Goal: Contribute content: Contribute content

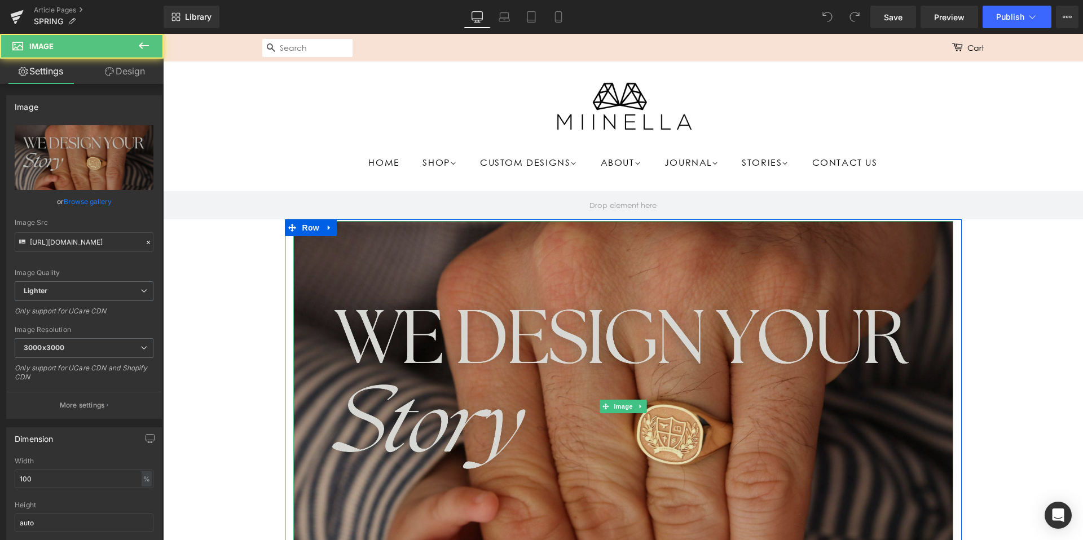
click at [582, 339] on img at bounding box center [623, 406] width 660 height 371
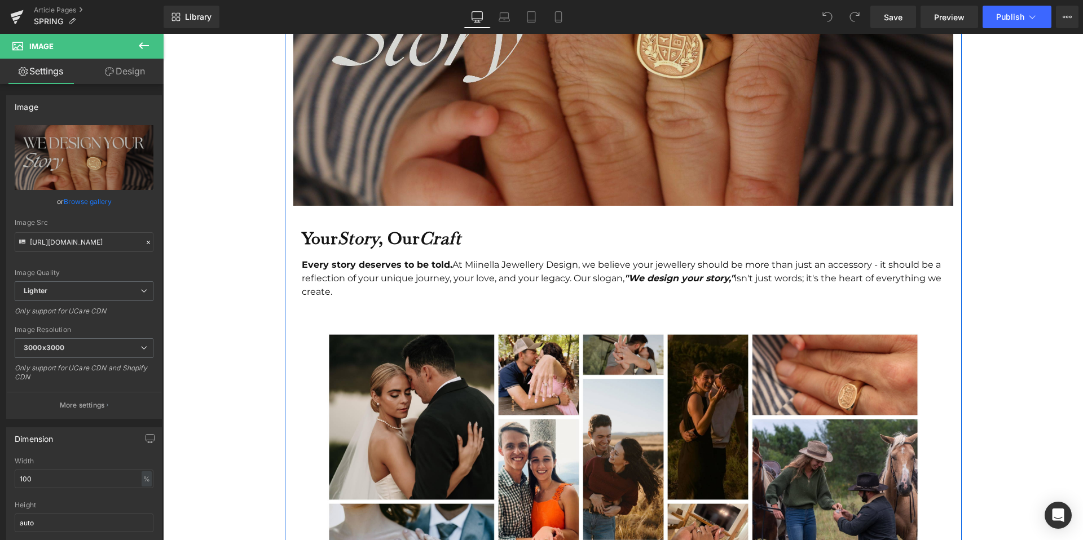
scroll to position [338, 0]
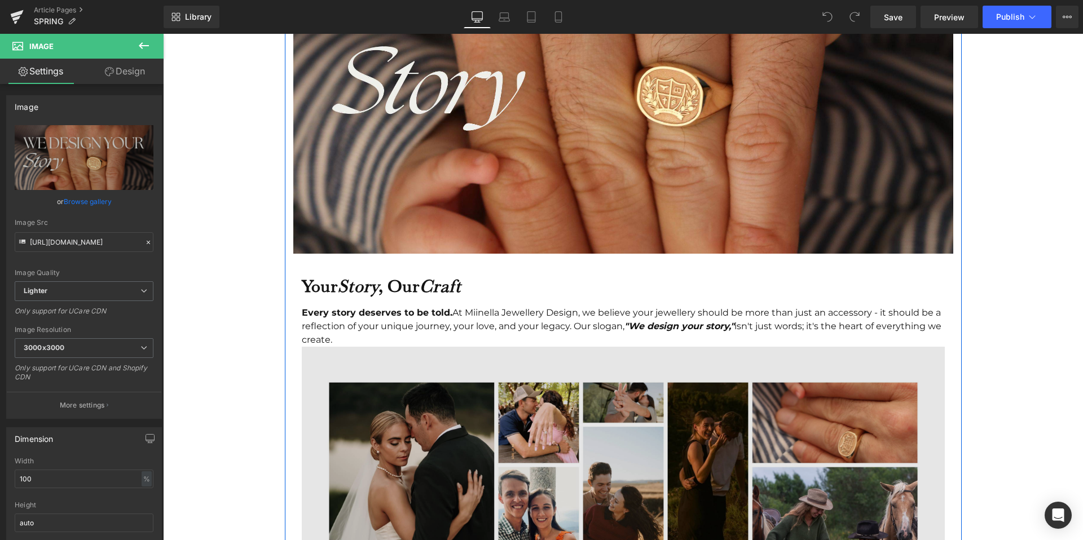
click at [485, 419] on img at bounding box center [623, 507] width 643 height 321
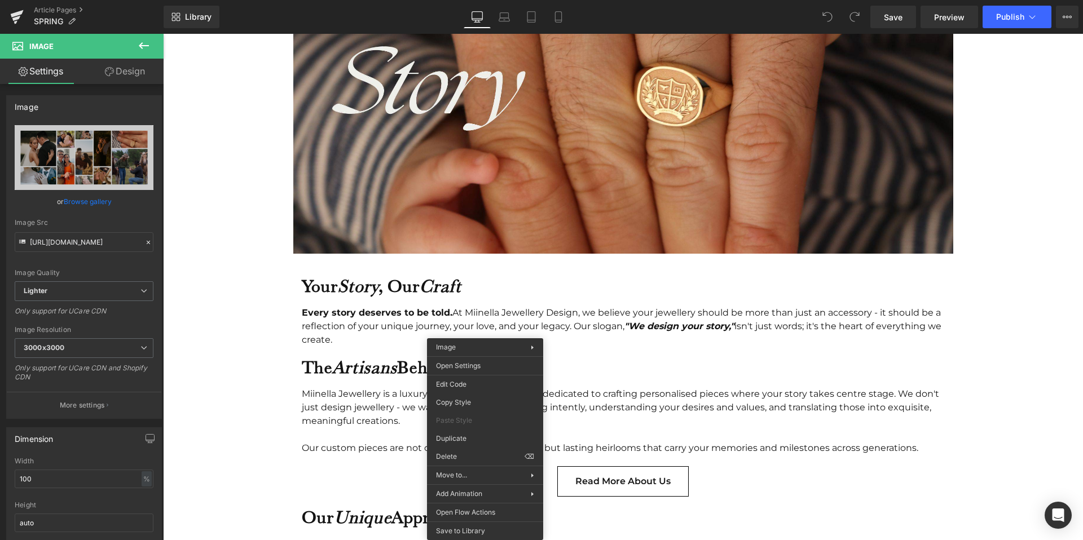
drag, startPoint x: 621, startPoint y: 491, endPoint x: 458, endPoint y: 457, distance: 166.4
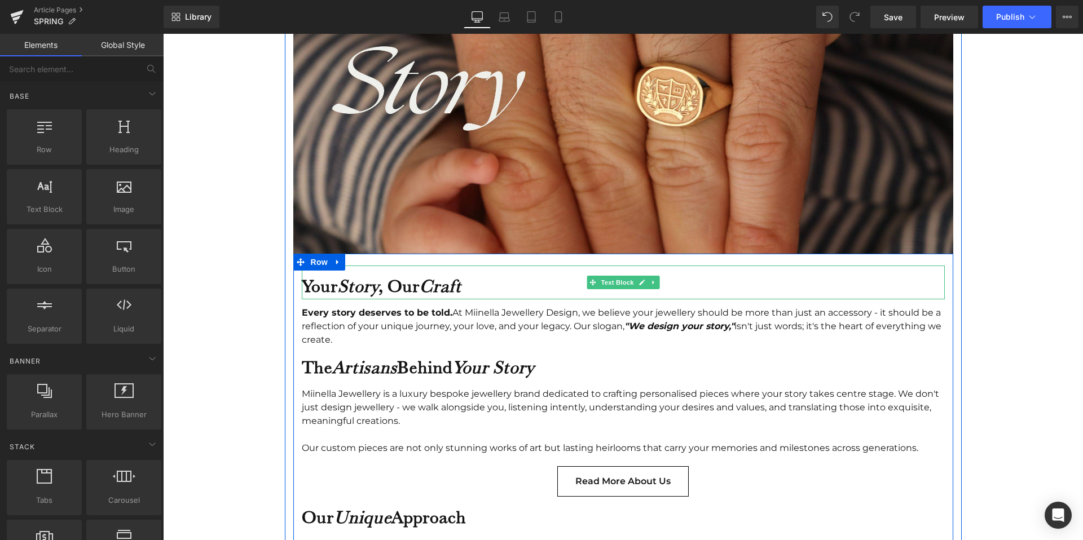
click at [409, 285] on strong "Your Story , Our Craft" at bounding box center [382, 285] width 160 height 21
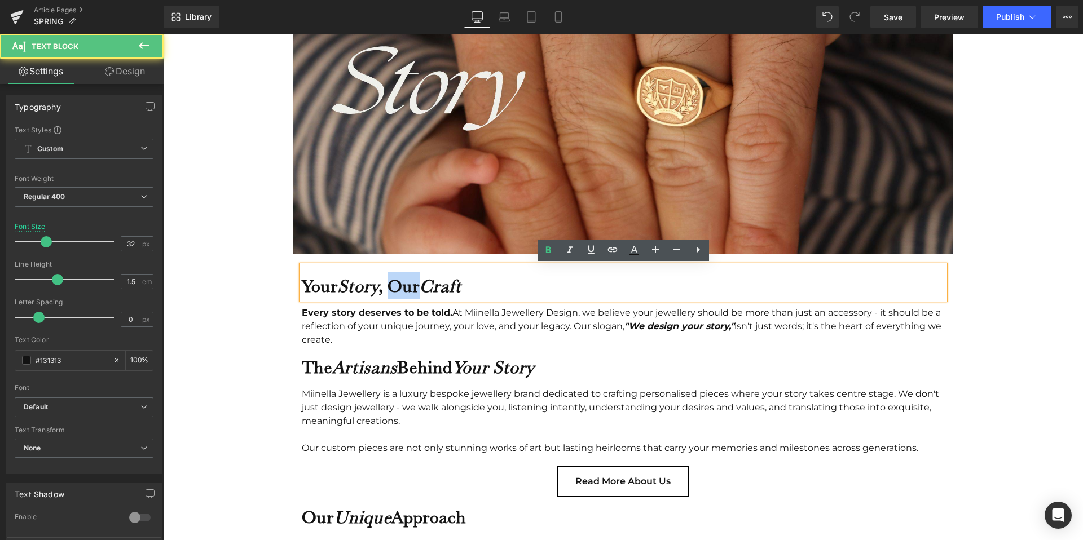
click at [409, 285] on strong "Your Story , Our Craft" at bounding box center [382, 285] width 160 height 21
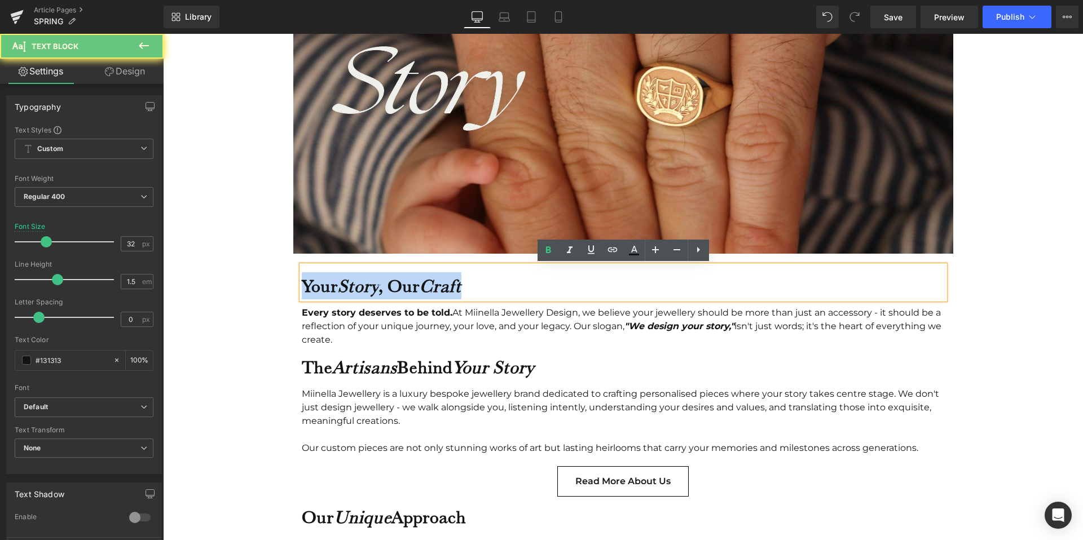
click at [409, 285] on strong "Your Story , Our Craft" at bounding box center [382, 285] width 160 height 21
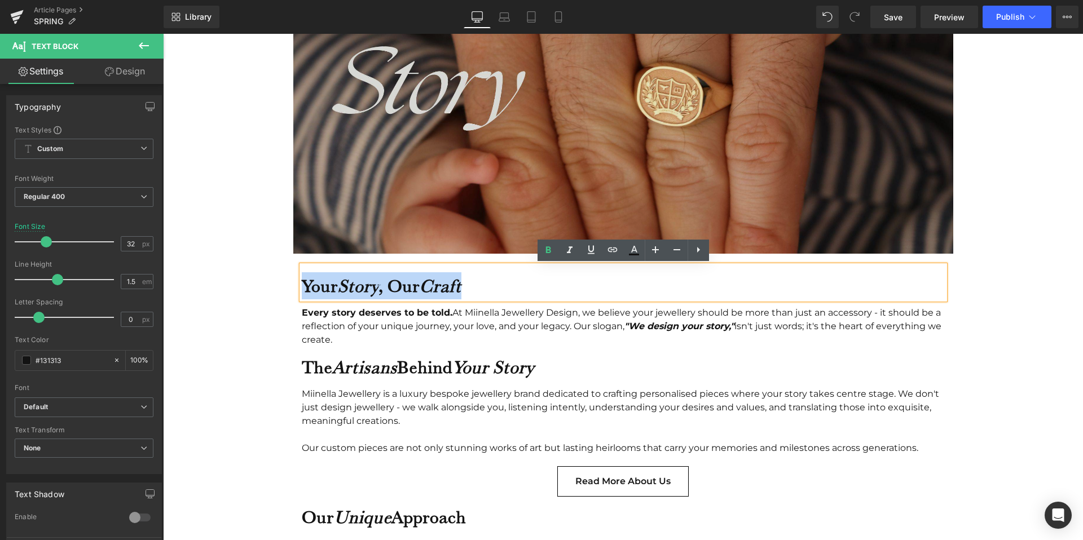
click at [537, 202] on img at bounding box center [623, 68] width 660 height 371
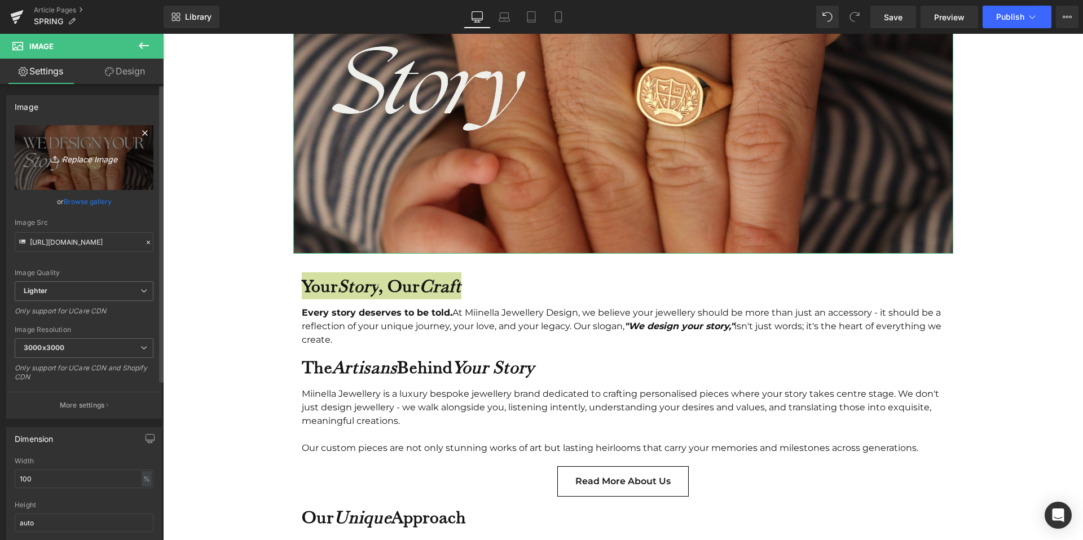
click at [89, 174] on link "Replace Image" at bounding box center [84, 157] width 139 height 65
type input "C:\fakepath\SALE (Medium Banner (US) (Landscape)) (3).jpg"
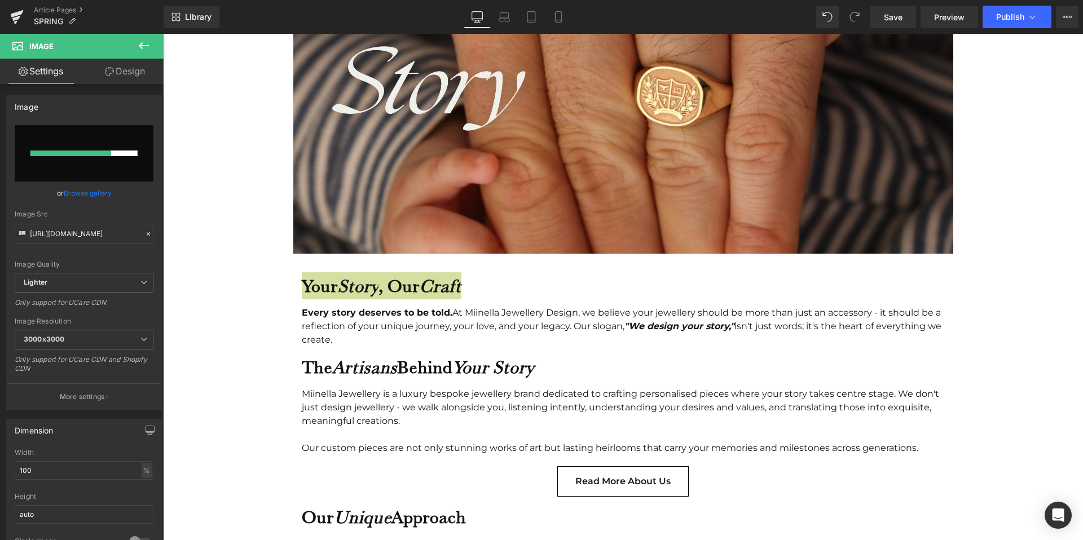
click at [455, 309] on div "Every story deserves to be told. At Miinella Jewellery Design, we believe your …" at bounding box center [623, 326] width 643 height 41
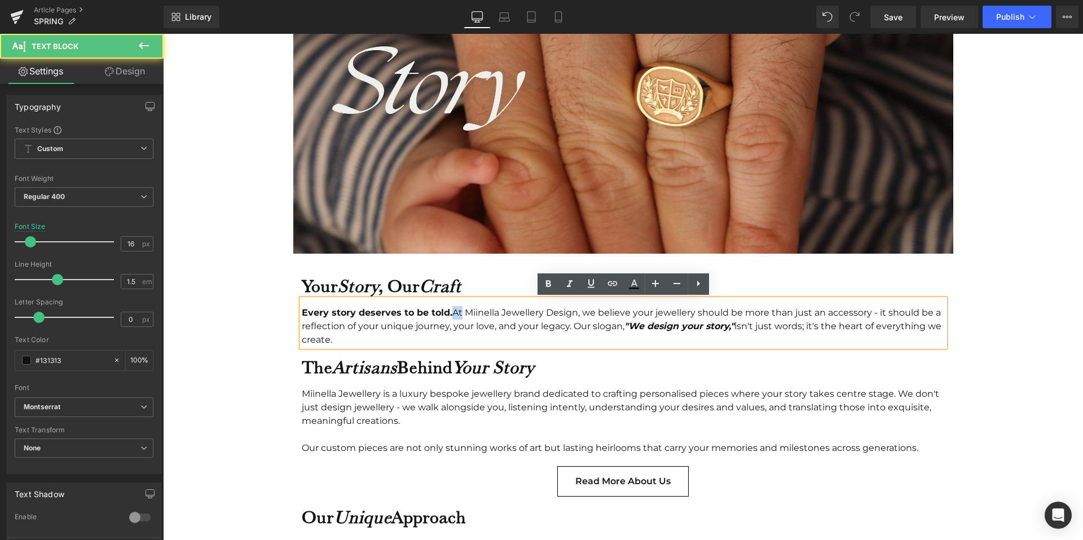
click at [455, 309] on div "Every story deserves to be told. At Miinella Jewellery Design, we believe your …" at bounding box center [623, 326] width 643 height 41
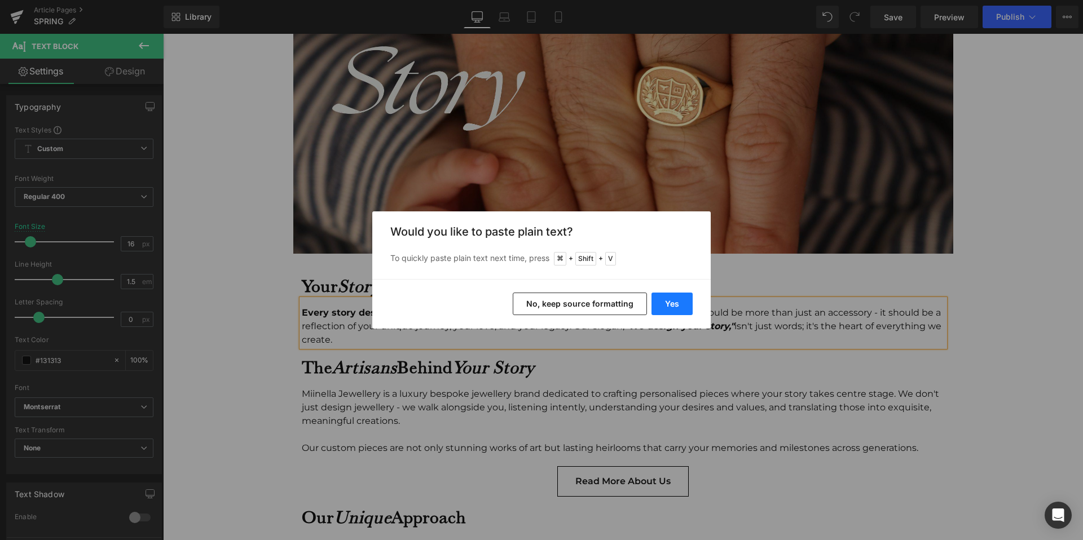
click at [682, 306] on button "Yes" at bounding box center [671, 304] width 41 height 23
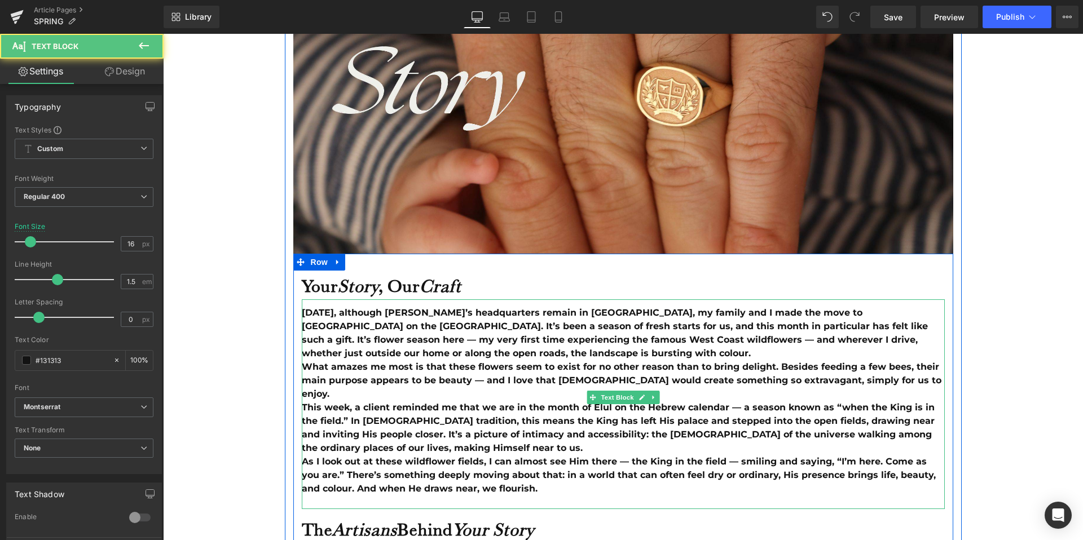
click at [516, 456] on b "As I look out at these wildflower fields, I can almost see Him there — the King…" at bounding box center [619, 475] width 634 height 38
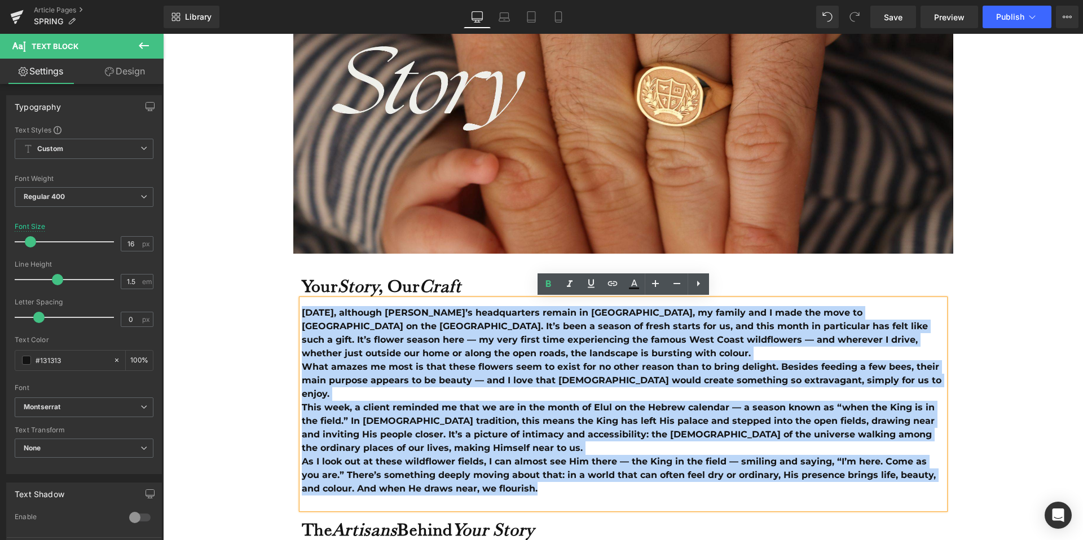
drag, startPoint x: 523, startPoint y: 475, endPoint x: 296, endPoint y: 318, distance: 275.6
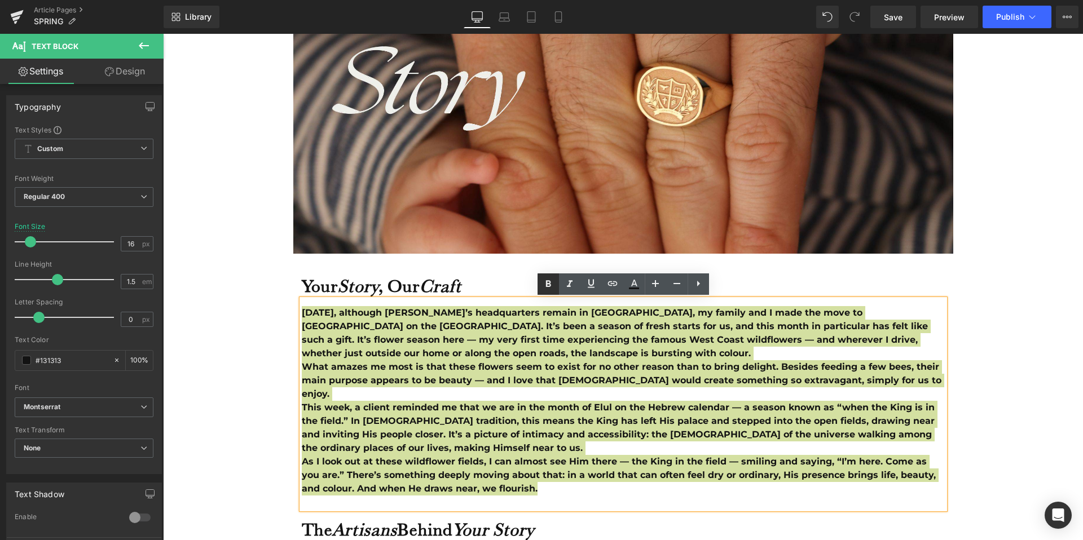
click at [551, 284] on icon at bounding box center [548, 284] width 14 height 14
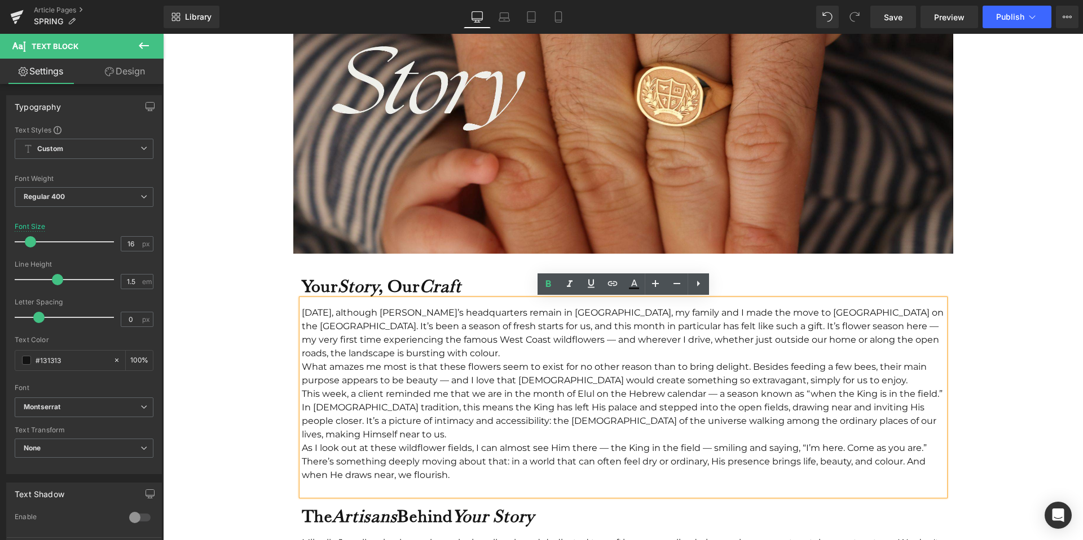
click at [472, 355] on div "[DATE], although [PERSON_NAME]’s headquarters remain in [GEOGRAPHIC_DATA], my f…" at bounding box center [623, 333] width 643 height 54
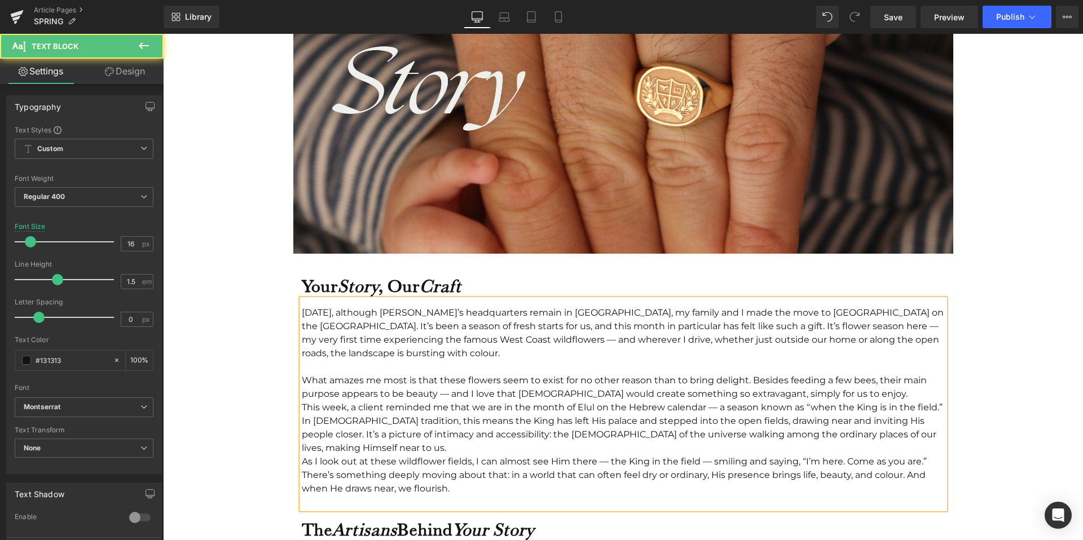
click at [835, 394] on div "What amazes me most is that these flowers seem to exist for no other reason tha…" at bounding box center [623, 387] width 643 height 27
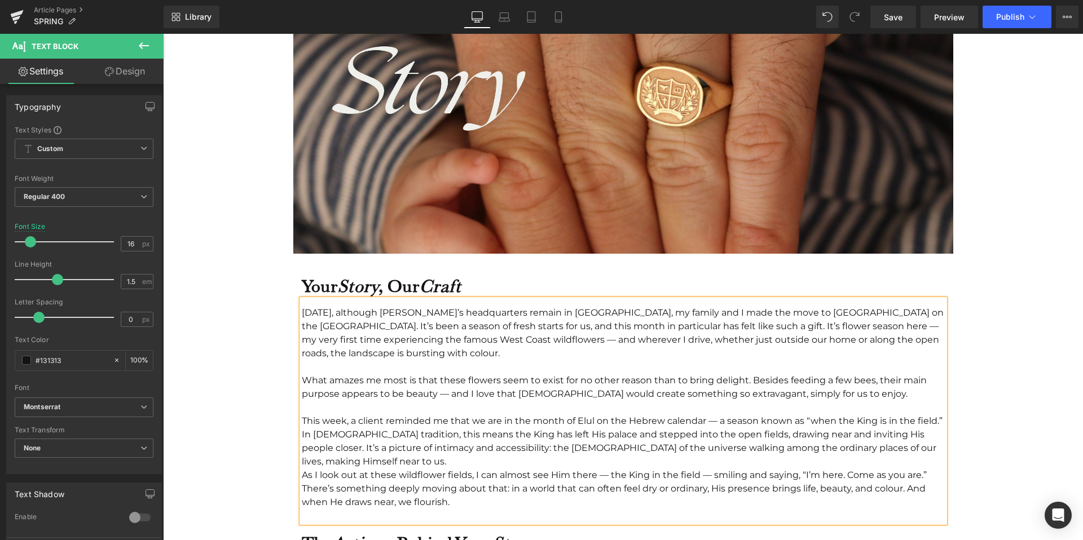
click at [548, 509] on div at bounding box center [623, 516] width 643 height 14
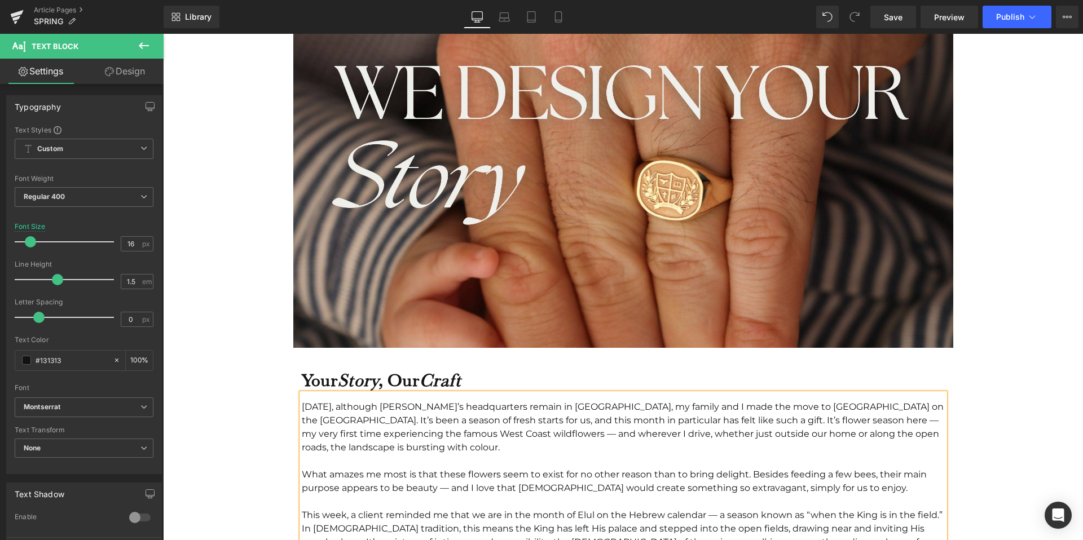
scroll to position [166, 0]
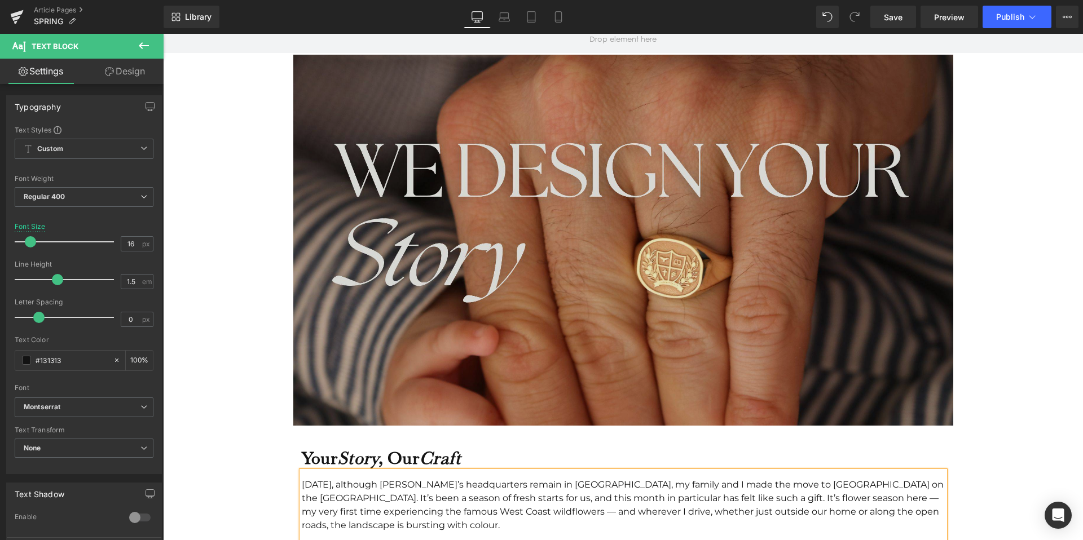
click at [493, 283] on img at bounding box center [623, 240] width 660 height 371
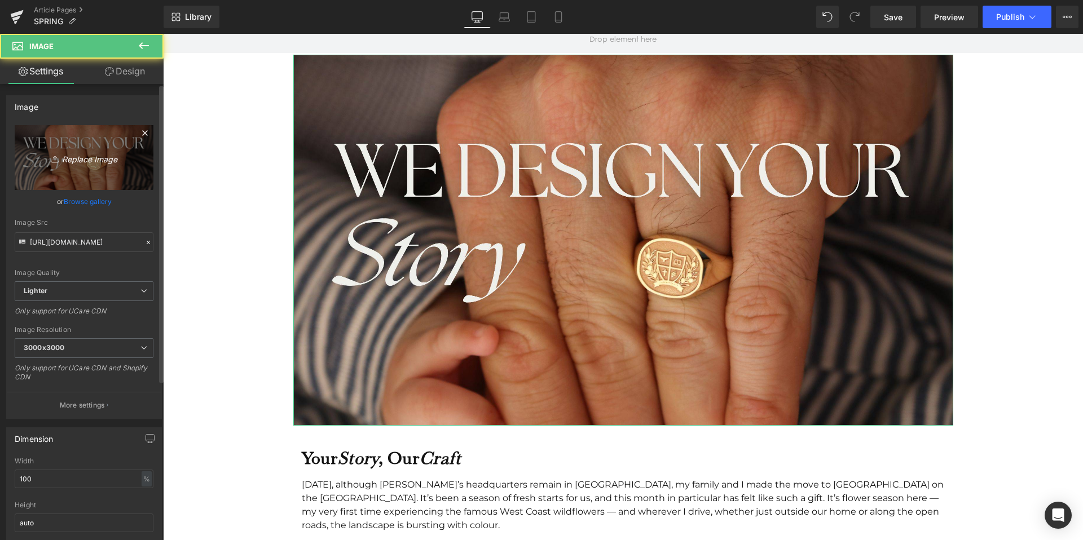
click at [65, 158] on icon "Replace Image" at bounding box center [84, 158] width 90 height 14
type input "C:\fakepath\SALE (Medium Banner (US) (Landscape)) (3).jpg"
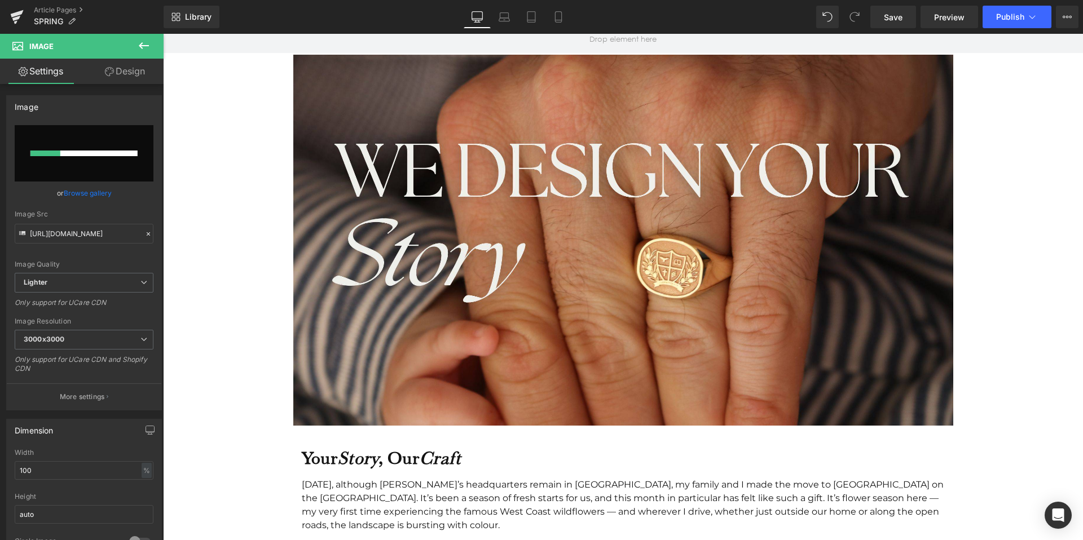
type input "https://ucarecdn.com/fd2aa4bd-ef75-4d32-9c1b-4e46a81ee83b/-/format/auto/-/previ…"
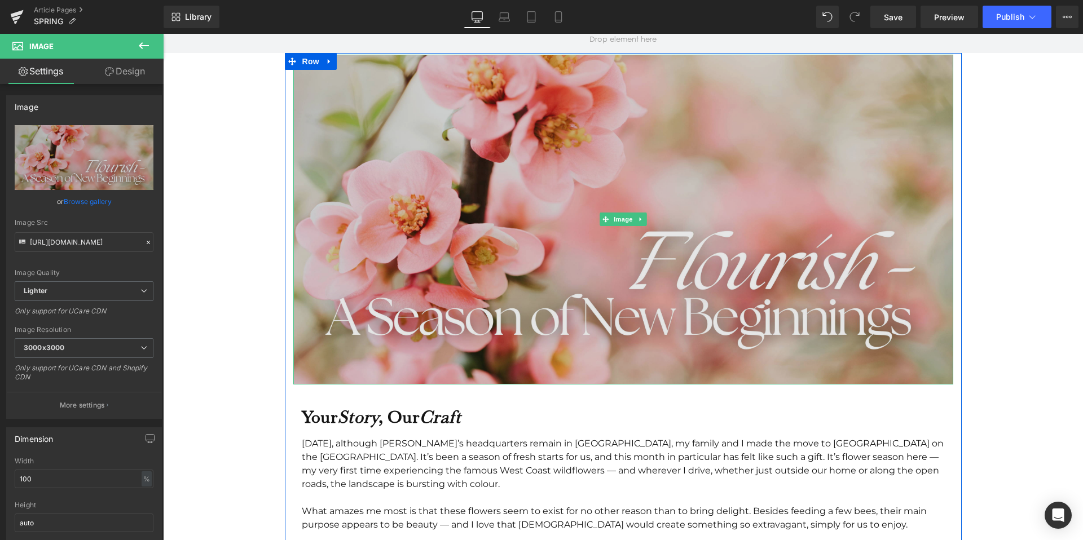
scroll to position [361, 0]
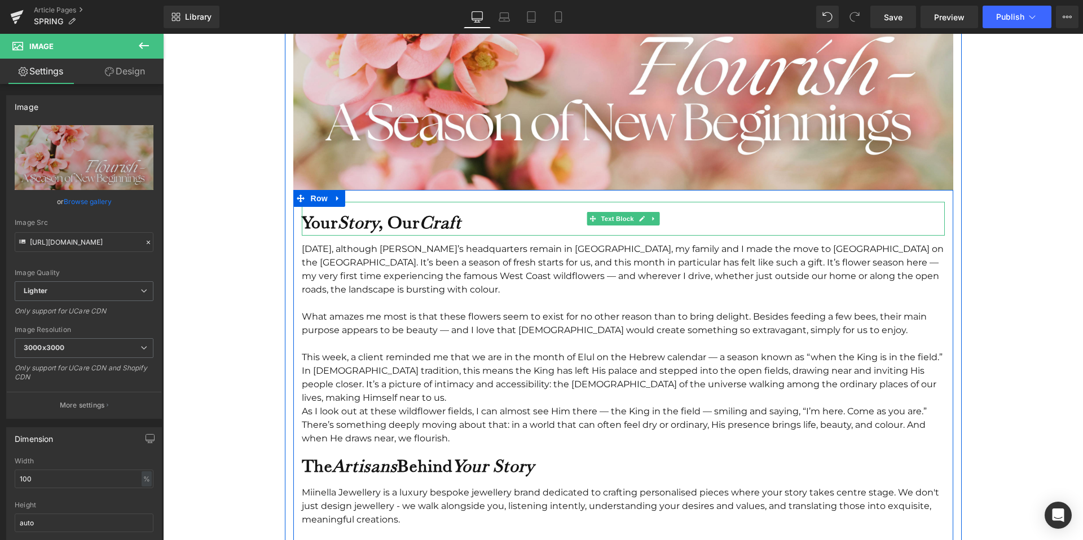
click at [383, 227] on strong "Your Story , Our Craft" at bounding box center [382, 221] width 160 height 21
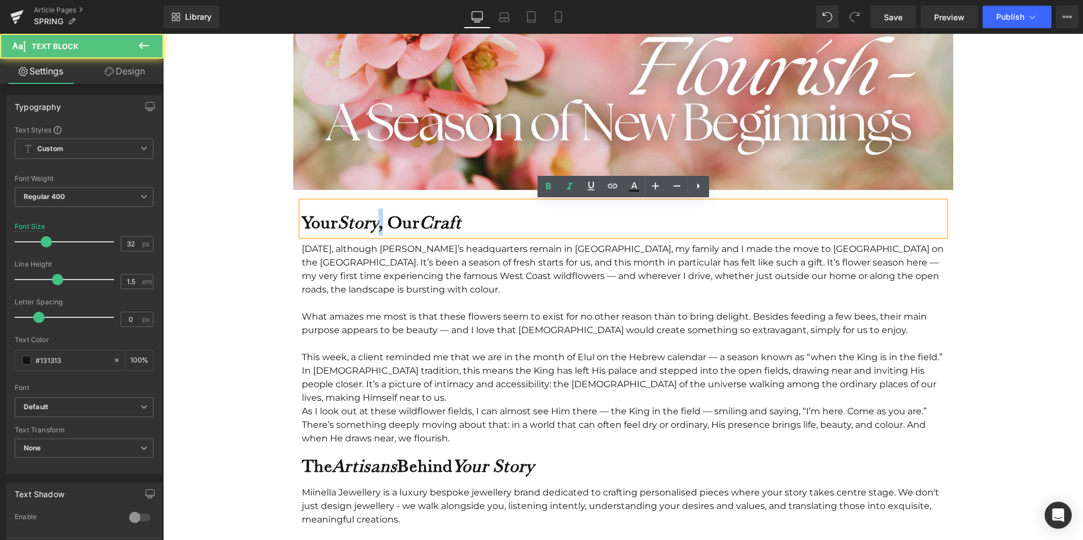
click at [383, 227] on strong "Your Story , Our Craft" at bounding box center [382, 221] width 160 height 21
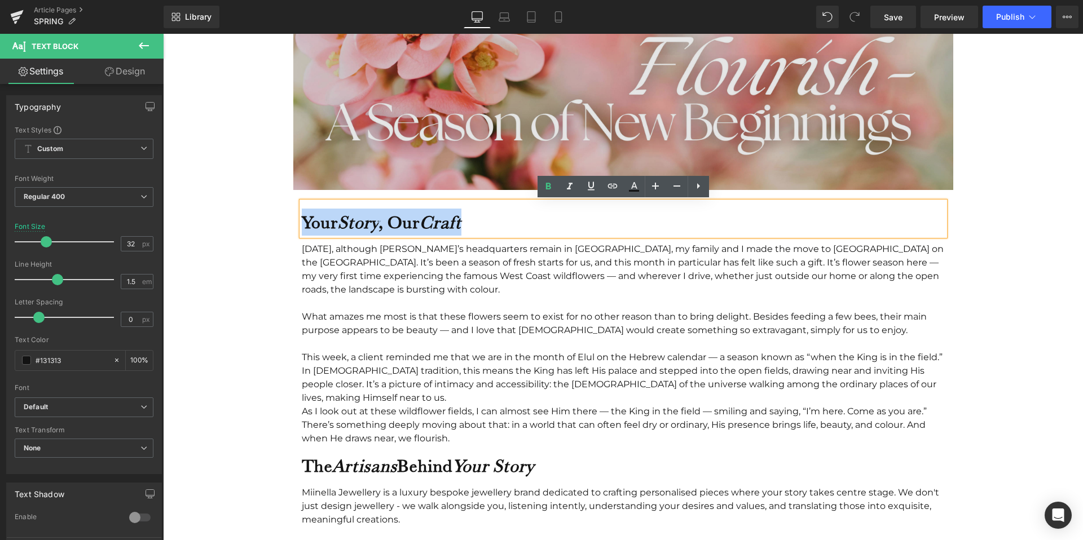
click at [484, 121] on img at bounding box center [623, 25] width 660 height 330
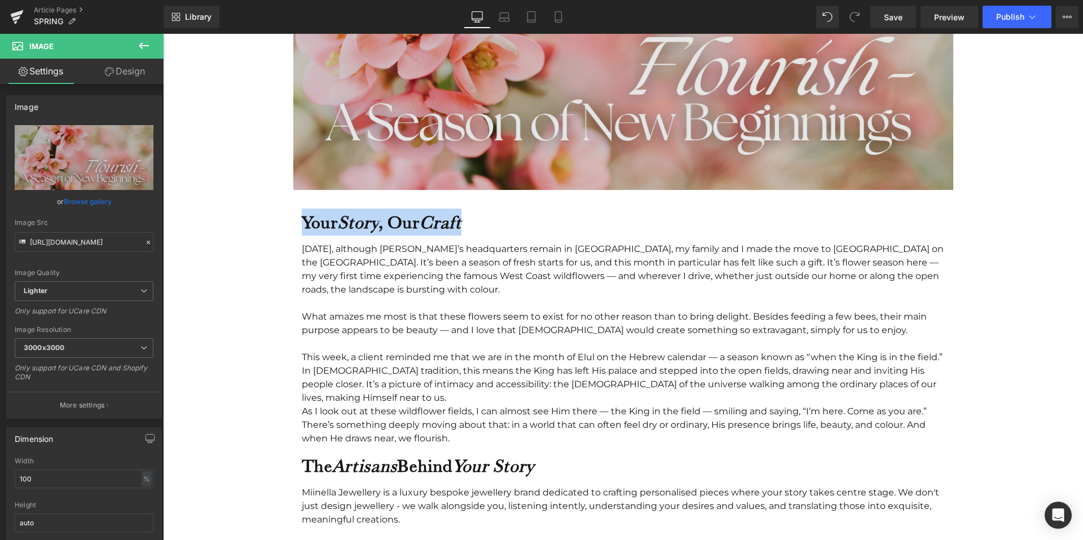
click at [443, 101] on img at bounding box center [623, 25] width 660 height 330
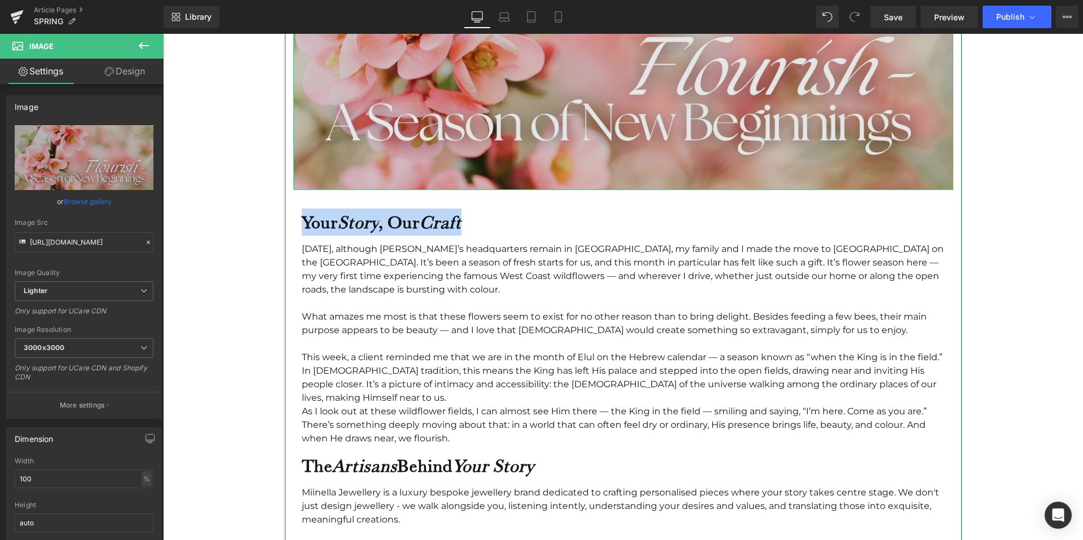
click at [443, 101] on img at bounding box center [623, 25] width 660 height 330
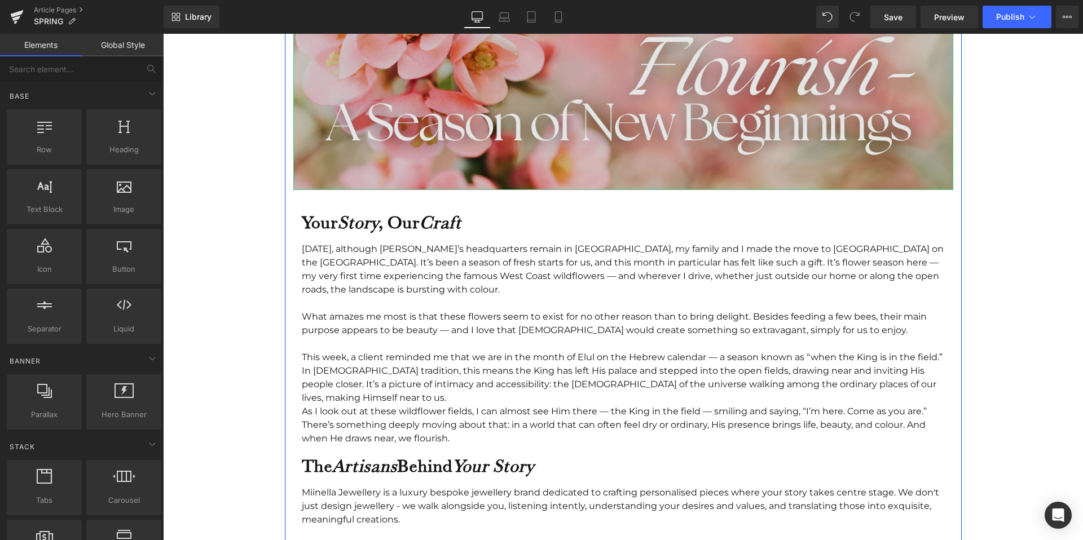
click at [371, 142] on img at bounding box center [623, 25] width 660 height 330
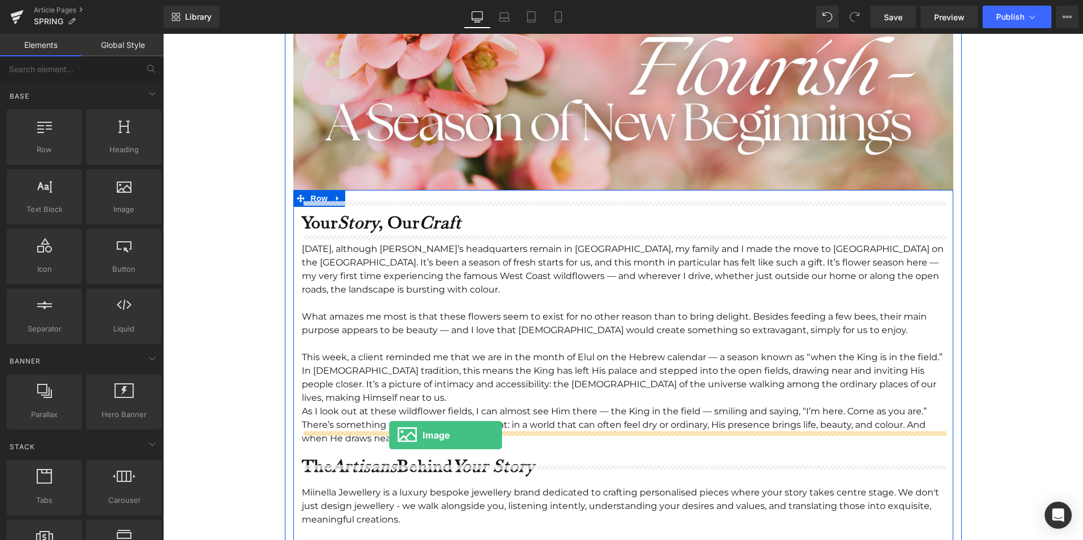
drag, startPoint x: 279, startPoint y: 219, endPoint x: 389, endPoint y: 435, distance: 242.6
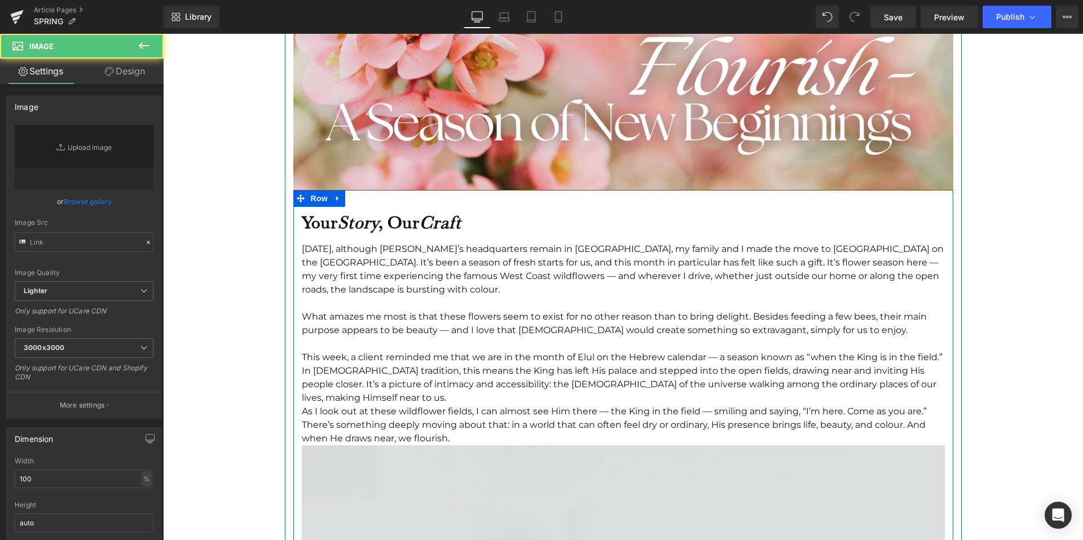
type input "//d1um8515vdn9kb.cloudfront.net/images/parallax.jpg"
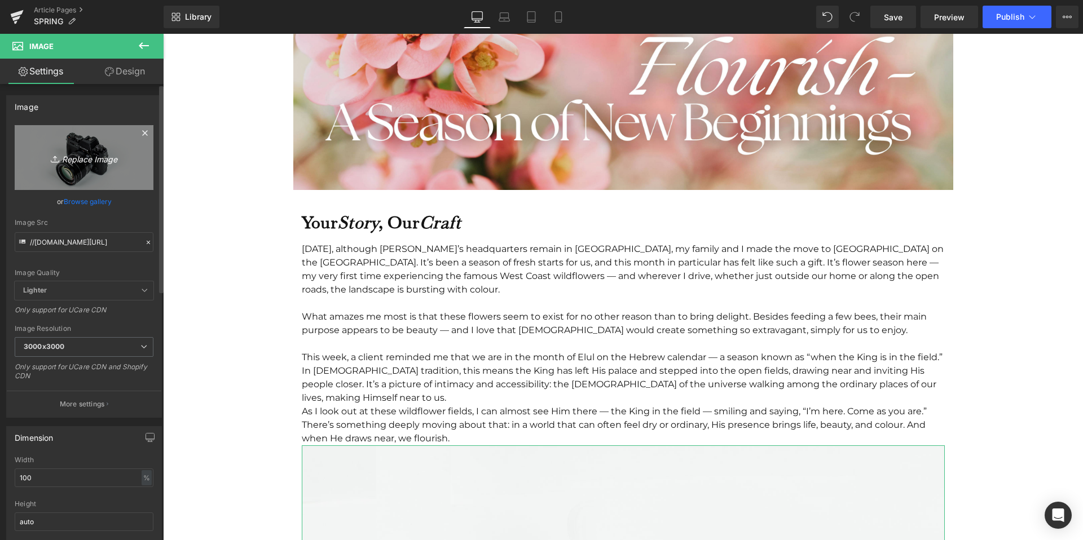
click at [77, 154] on icon "Replace Image" at bounding box center [84, 158] width 90 height 14
type input "C:\fakepath\SALE (Medium Banner (US) (Landscape)) (4).jpg"
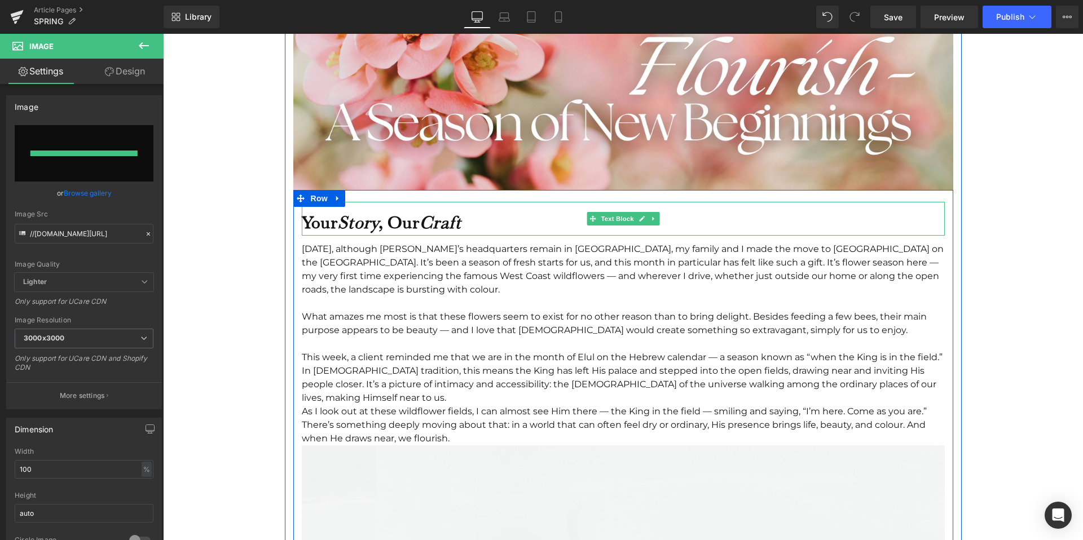
type input "https://ucarecdn.com/193c9c9a-93d7-4d63-a415-ead02bba7918/-/format/auto/-/previ…"
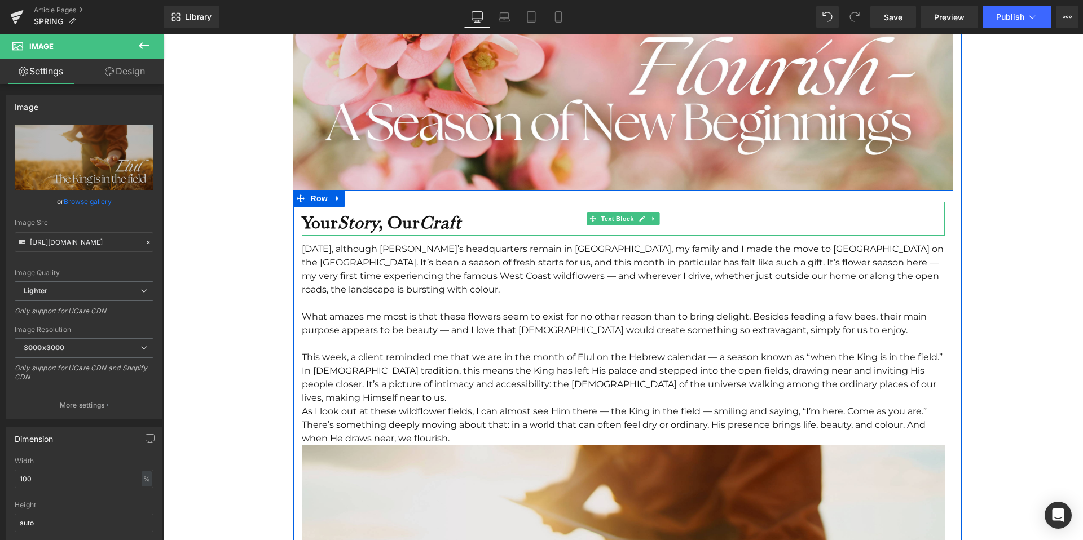
click at [445, 217] on icon "Craft" at bounding box center [440, 221] width 42 height 21
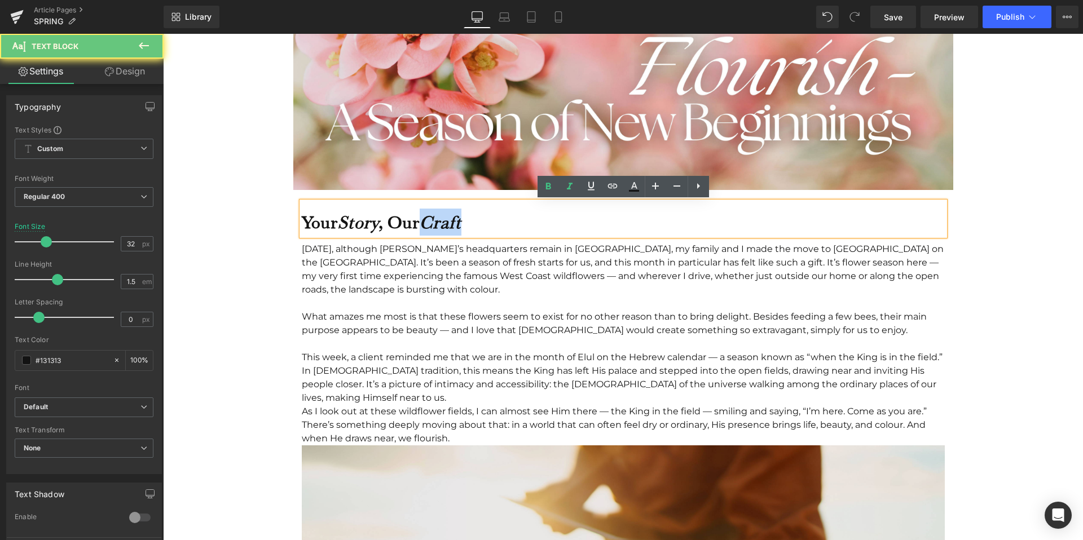
click at [445, 217] on icon "Craft" at bounding box center [440, 221] width 42 height 21
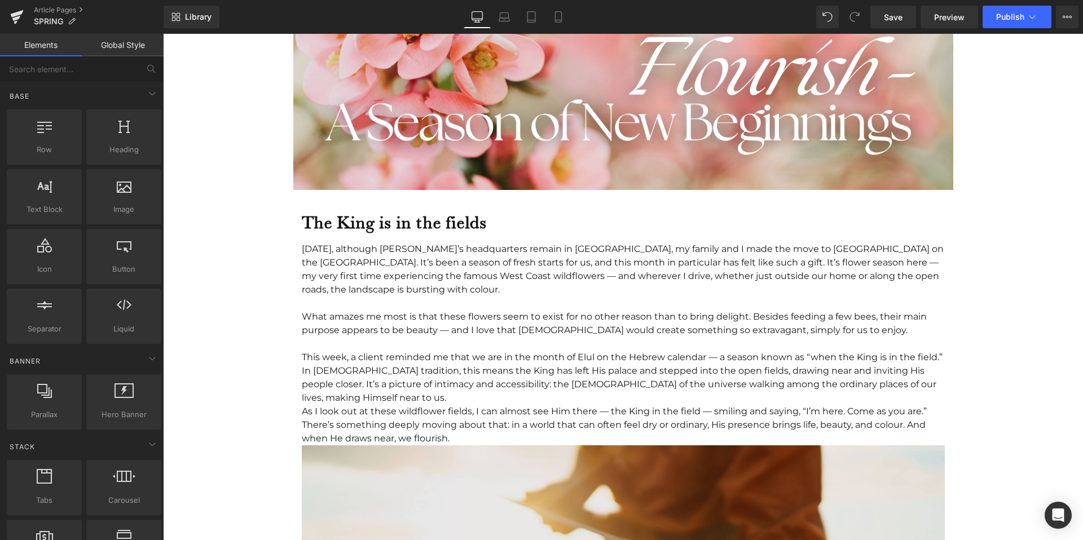
click at [478, 410] on div "As I look out at these wildflower fields, I can almost see Him there — the King…" at bounding box center [623, 425] width 643 height 41
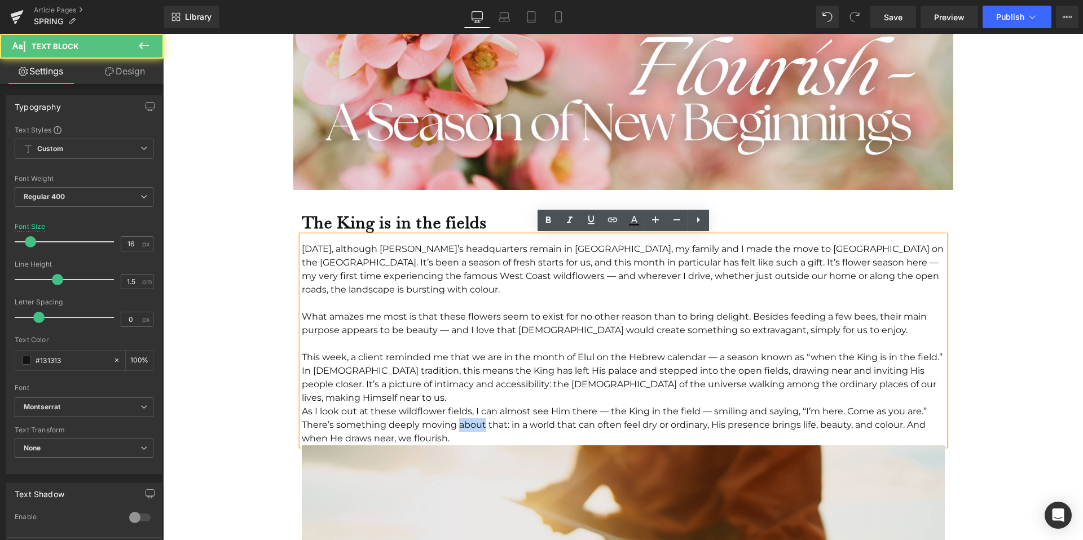
click at [478, 410] on div "As I look out at these wildflower fields, I can almost see Him there — the King…" at bounding box center [623, 425] width 643 height 41
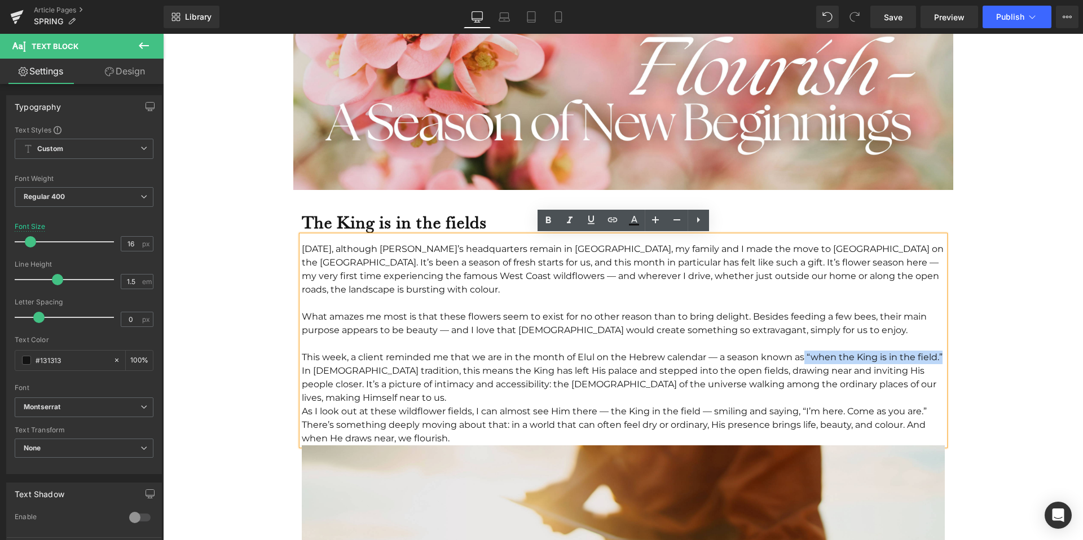
drag, startPoint x: 803, startPoint y: 355, endPoint x: 941, endPoint y: 356, distance: 138.1
click at [941, 356] on div "This week, a client reminded me that we are in the month of Elul on the Hebrew …" at bounding box center [623, 378] width 643 height 54
click at [557, 220] on link at bounding box center [547, 220] width 21 height 21
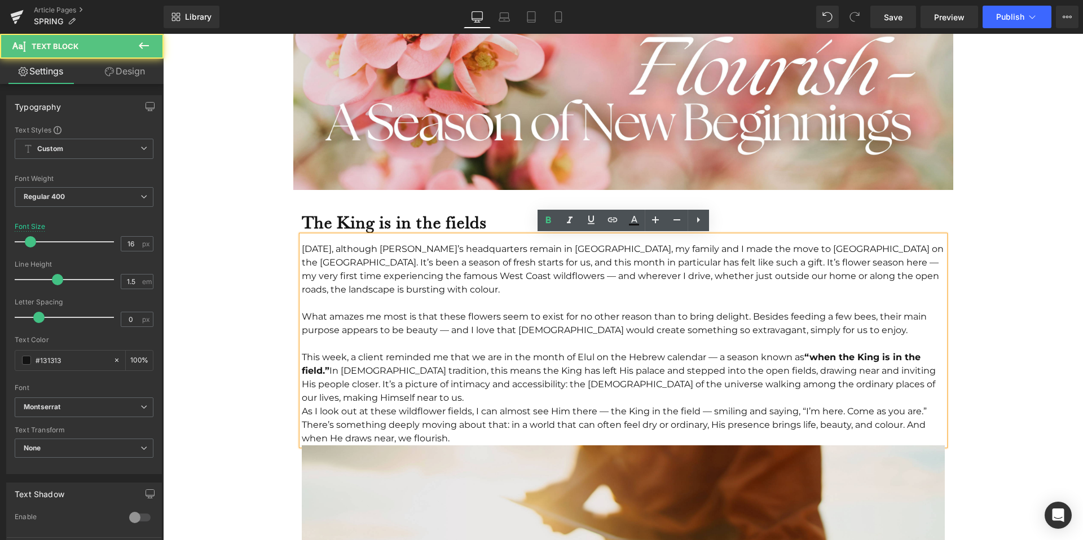
click at [741, 355] on div "This week, a client reminded me that we are in the month of Elul on the Hebrew …" at bounding box center [623, 378] width 643 height 54
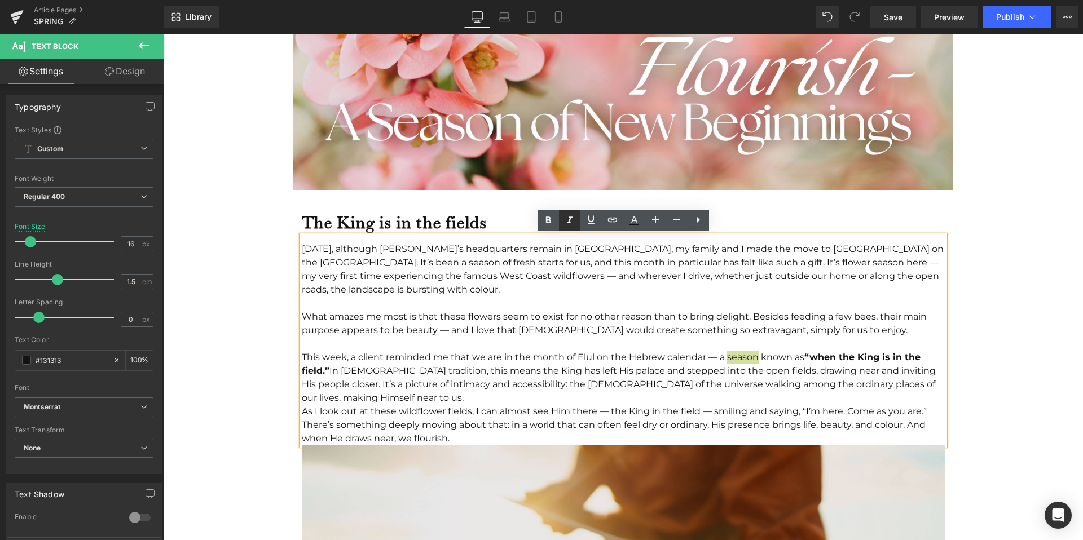
click at [573, 219] on icon at bounding box center [570, 221] width 14 height 14
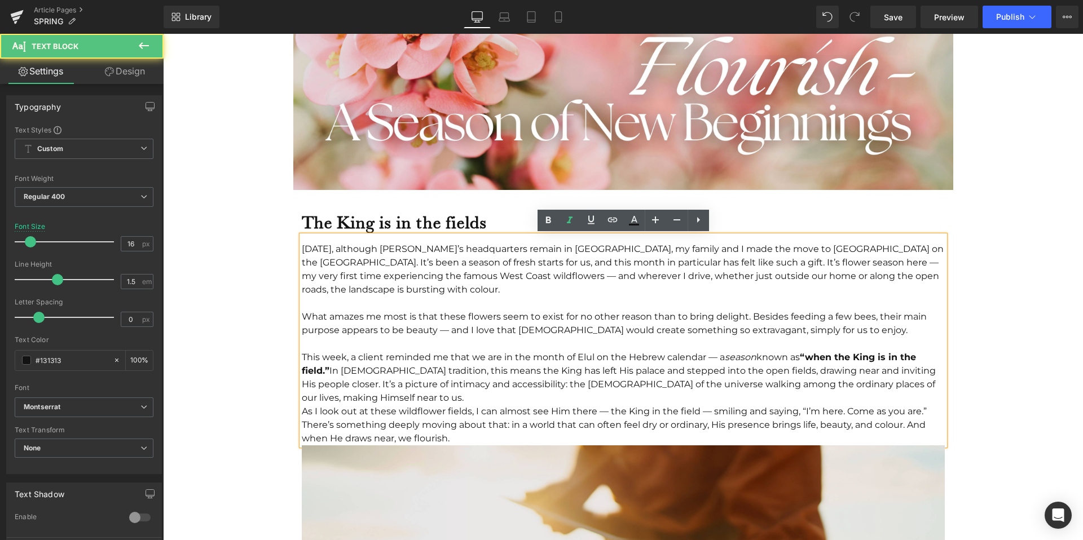
click at [591, 358] on div "This week, a client reminded me that we are in the month of Elul on the Hebrew …" at bounding box center [623, 378] width 643 height 54
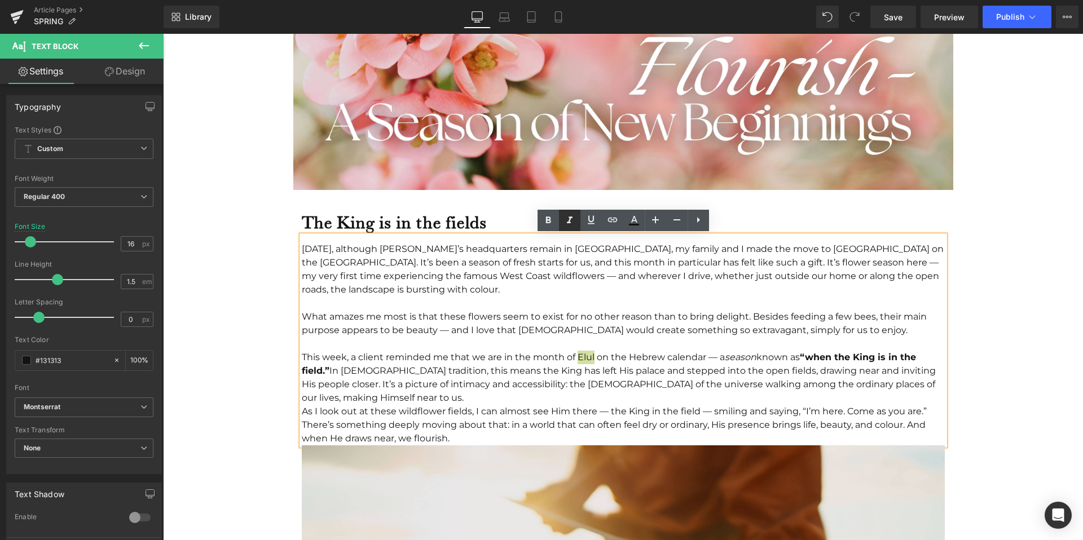
click at [570, 218] on icon at bounding box center [570, 220] width 6 height 7
click at [552, 218] on icon at bounding box center [548, 221] width 14 height 14
click at [585, 363] on div "This week, a client reminded me that we are in the month of Elul on the Hebrew …" at bounding box center [623, 378] width 643 height 54
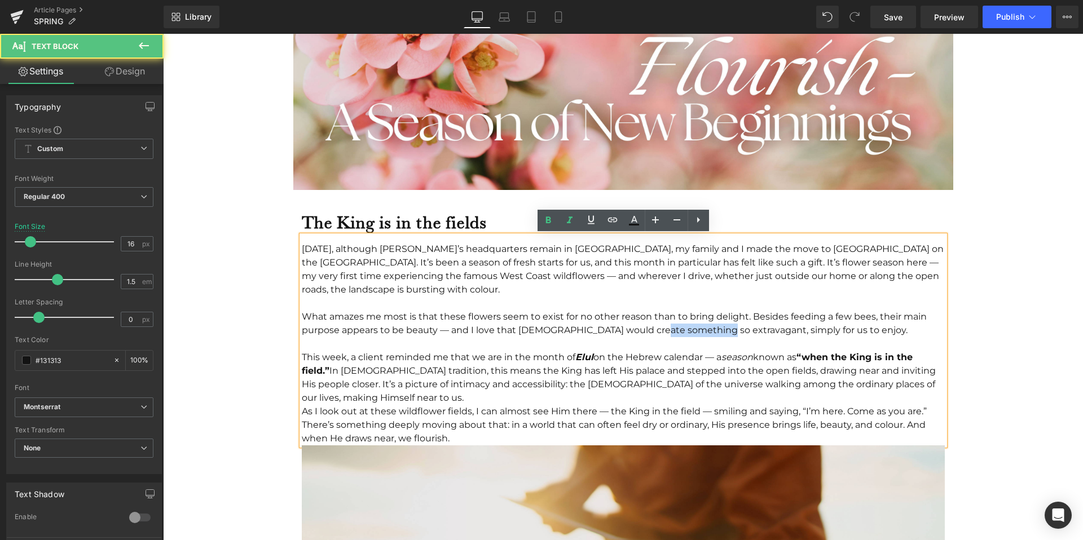
drag, startPoint x: 653, startPoint y: 329, endPoint x: 715, endPoint y: 329, distance: 62.0
click at [715, 329] on div "What amazes me most is that these flowers seem to exist for no other reason tha…" at bounding box center [623, 323] width 643 height 27
drag, startPoint x: 721, startPoint y: 329, endPoint x: 822, endPoint y: 327, distance: 100.4
click at [822, 327] on div "What amazes me most is that these flowers seem to exist for no other reason tha…" at bounding box center [623, 323] width 643 height 27
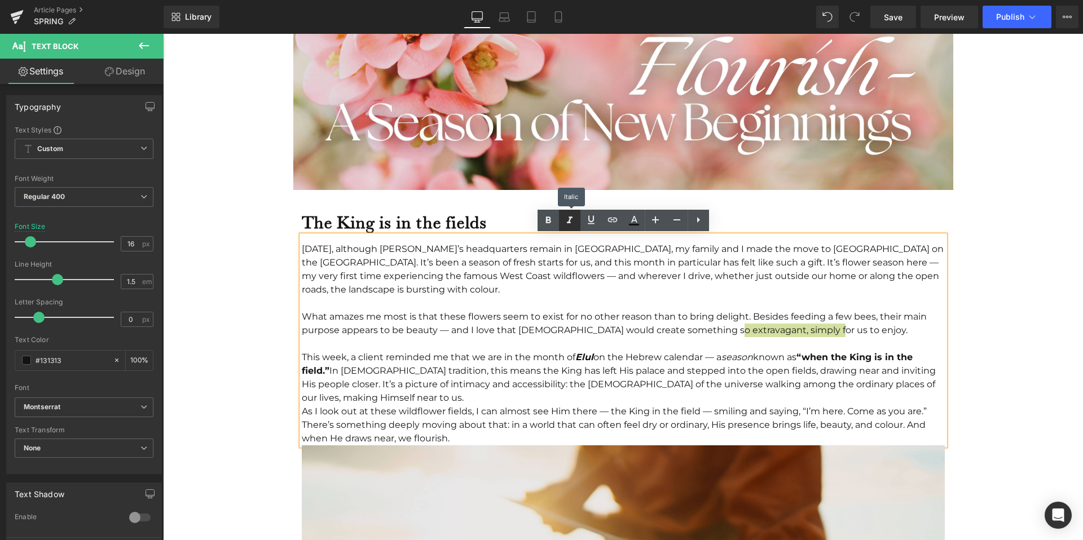
click at [576, 219] on link at bounding box center [569, 220] width 21 height 21
click at [607, 321] on div "What amazes me most is that these flowers seem to exist for no other reason tha…" at bounding box center [623, 323] width 643 height 27
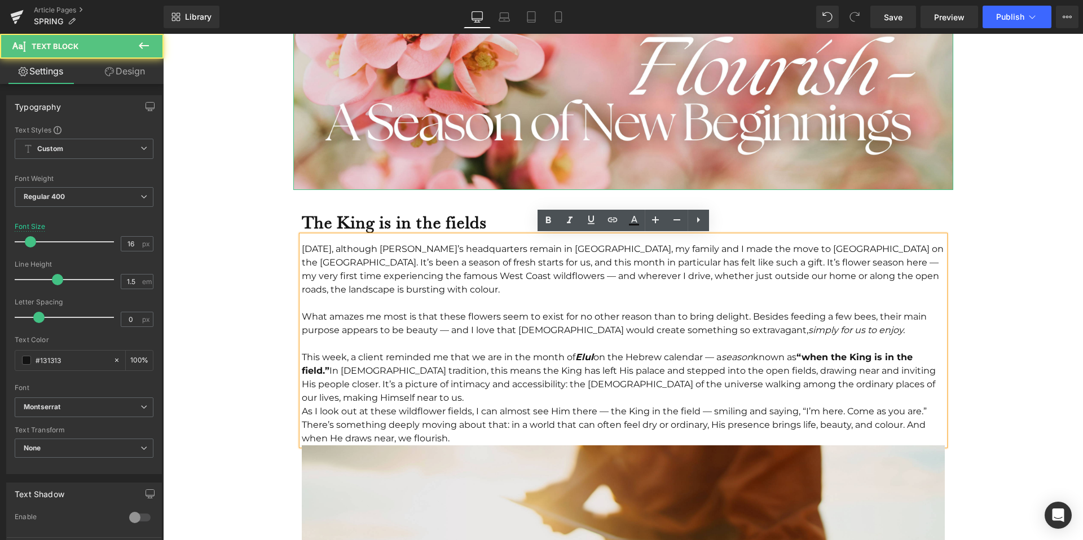
click at [781, 187] on div "Image" at bounding box center [623, 25] width 660 height 330
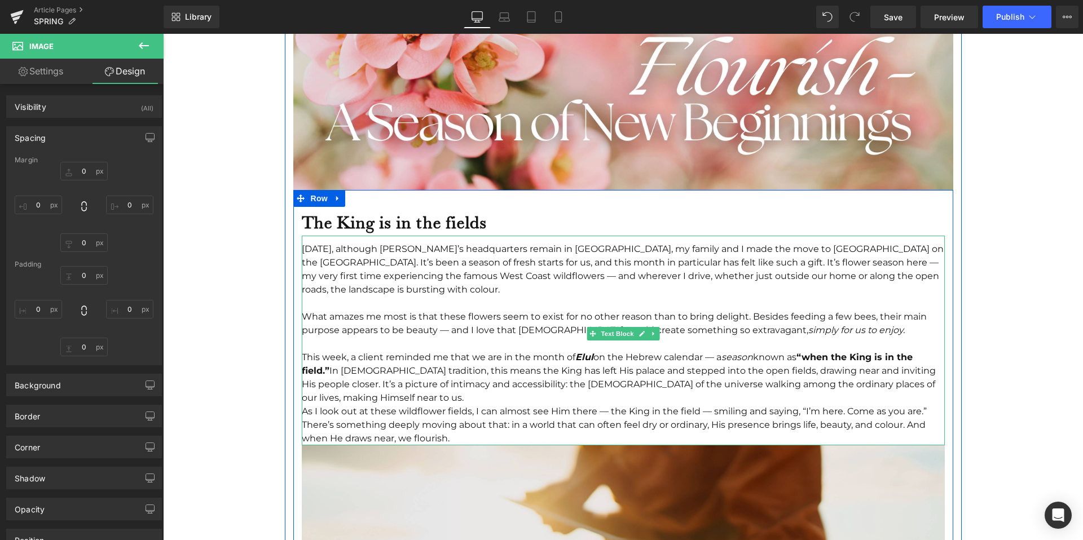
click at [475, 224] on b "The King is in the fields" at bounding box center [394, 221] width 185 height 21
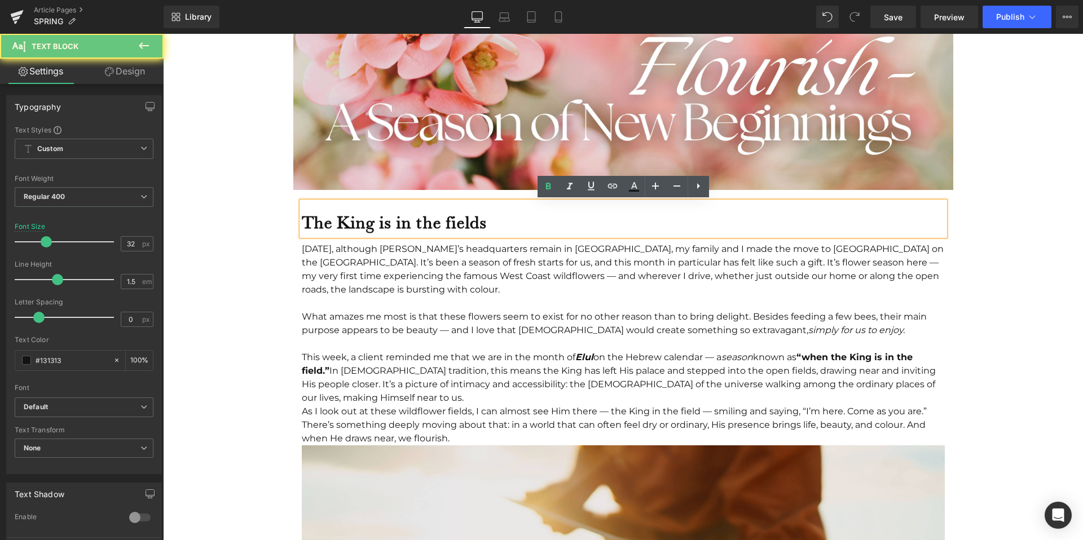
click at [496, 223] on div "The King is in the fields" at bounding box center [623, 219] width 643 height 34
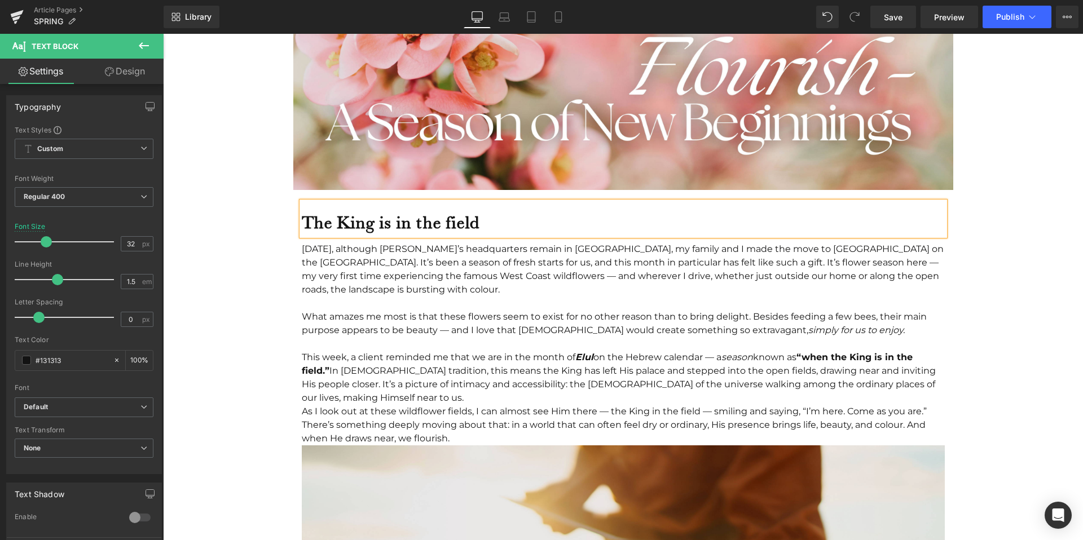
click at [354, 225] on b "The King is in the field" at bounding box center [391, 221] width 178 height 21
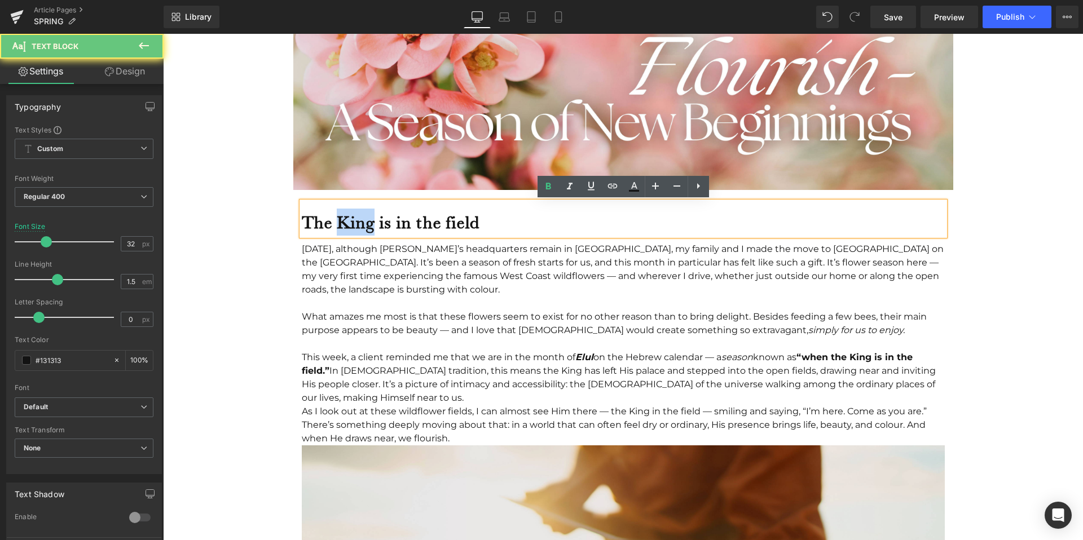
click at [354, 225] on b "The King is in the field" at bounding box center [391, 221] width 178 height 21
click at [571, 182] on icon at bounding box center [570, 187] width 14 height 14
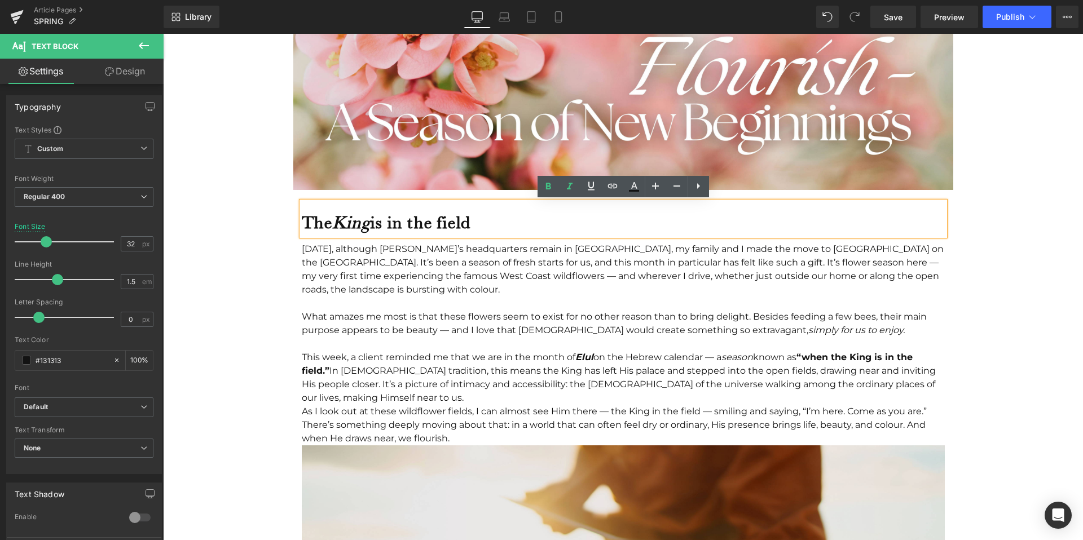
click at [517, 228] on div "The King is in the field" at bounding box center [623, 219] width 643 height 34
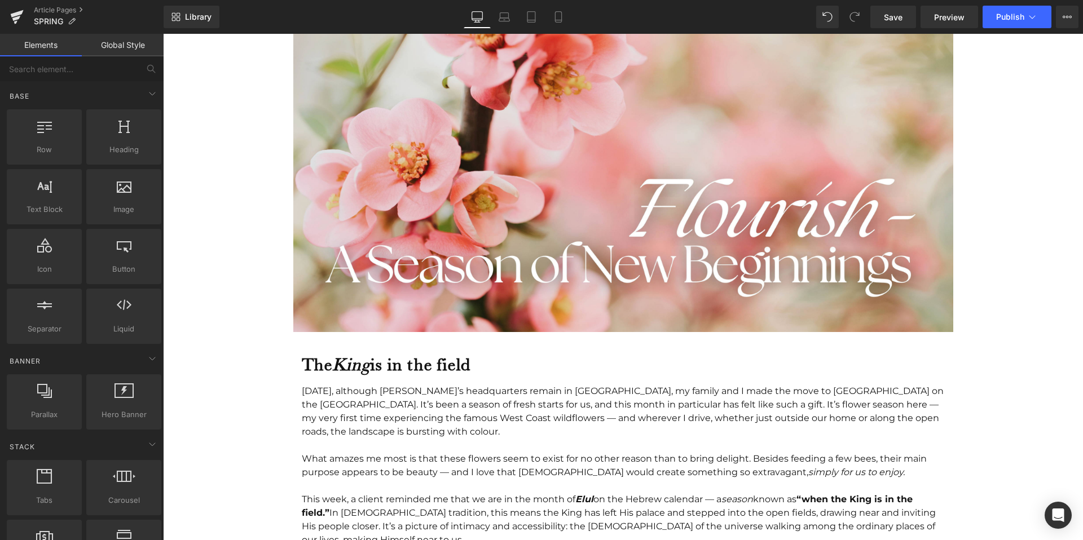
scroll to position [342, 0]
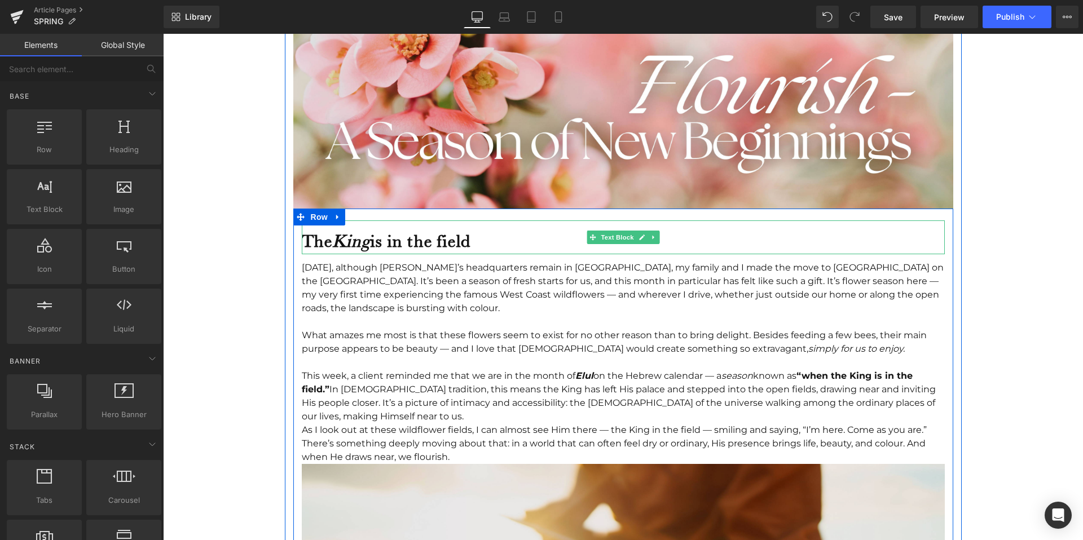
click at [348, 246] on icon "King" at bounding box center [351, 240] width 38 height 21
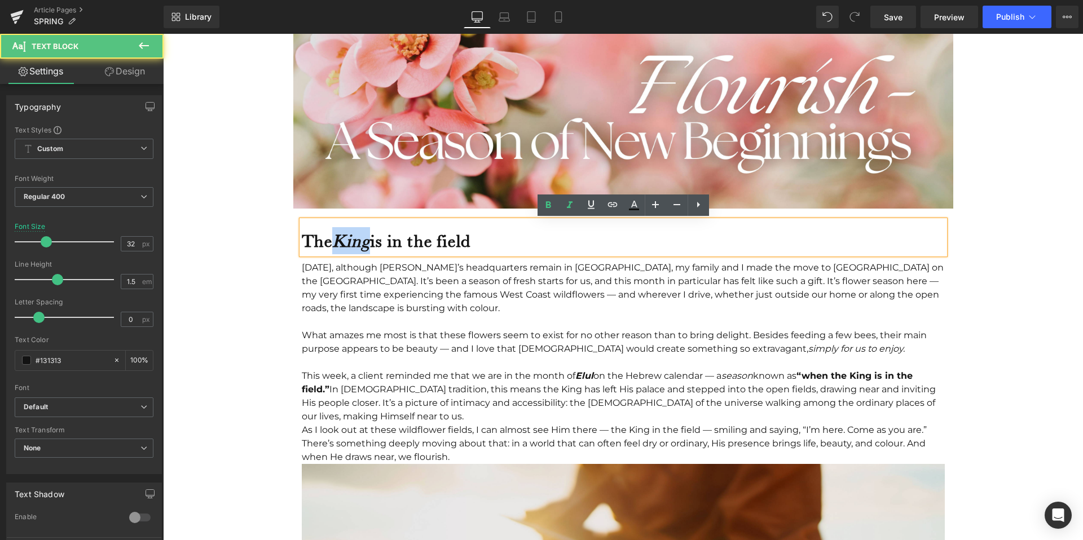
click at [348, 246] on icon "King" at bounding box center [351, 240] width 38 height 21
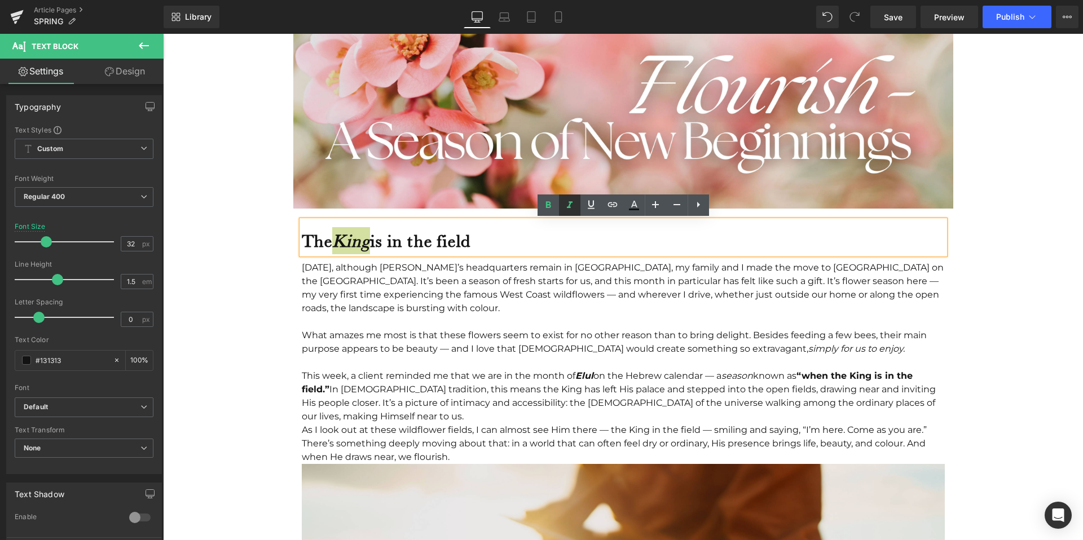
click at [573, 204] on icon at bounding box center [570, 205] width 14 height 14
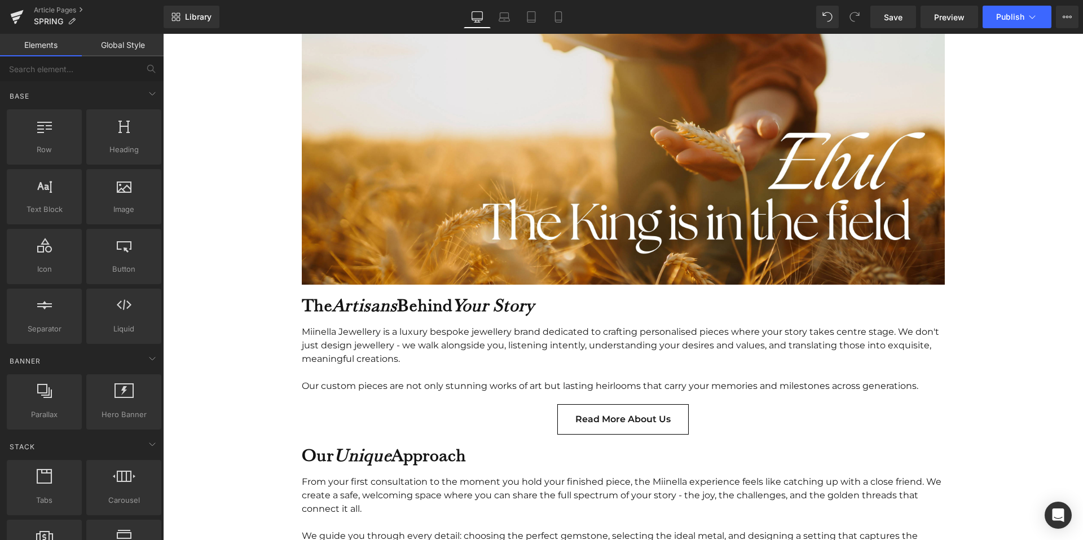
scroll to position [884, 0]
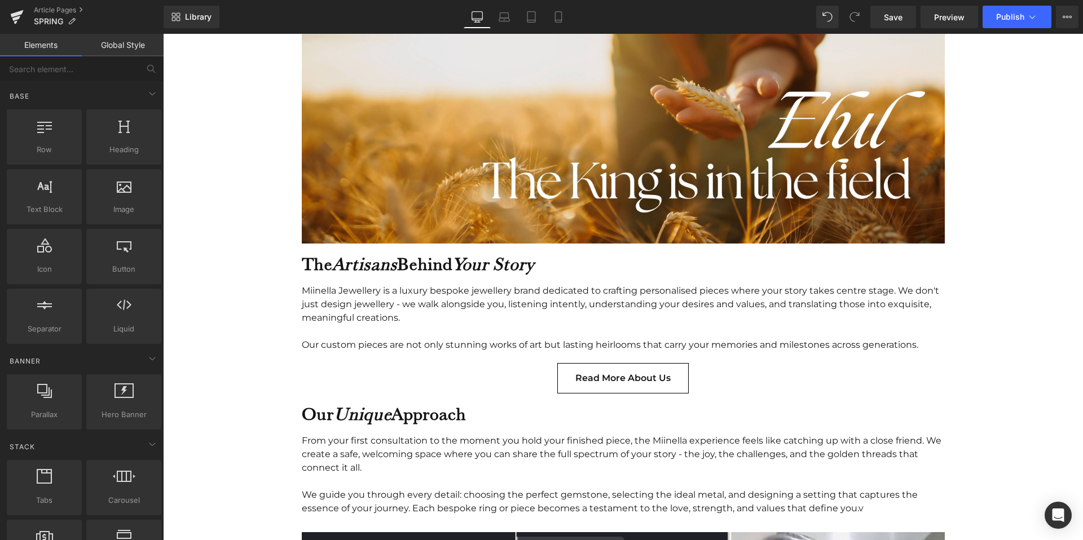
click at [356, 257] on icon "Artisans" at bounding box center [364, 263] width 65 height 21
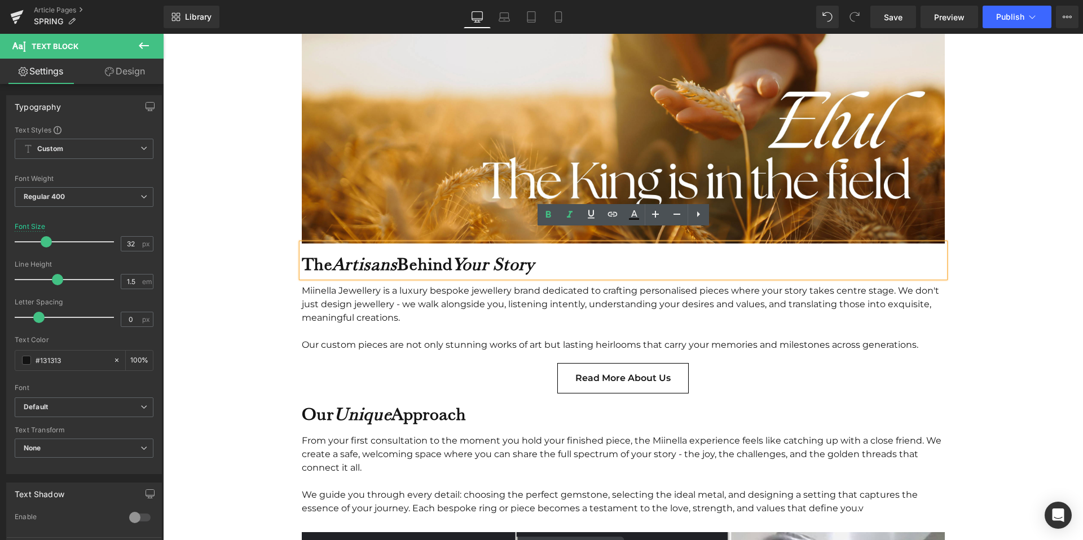
click at [444, 403] on b "Our Unique Approach" at bounding box center [384, 413] width 164 height 21
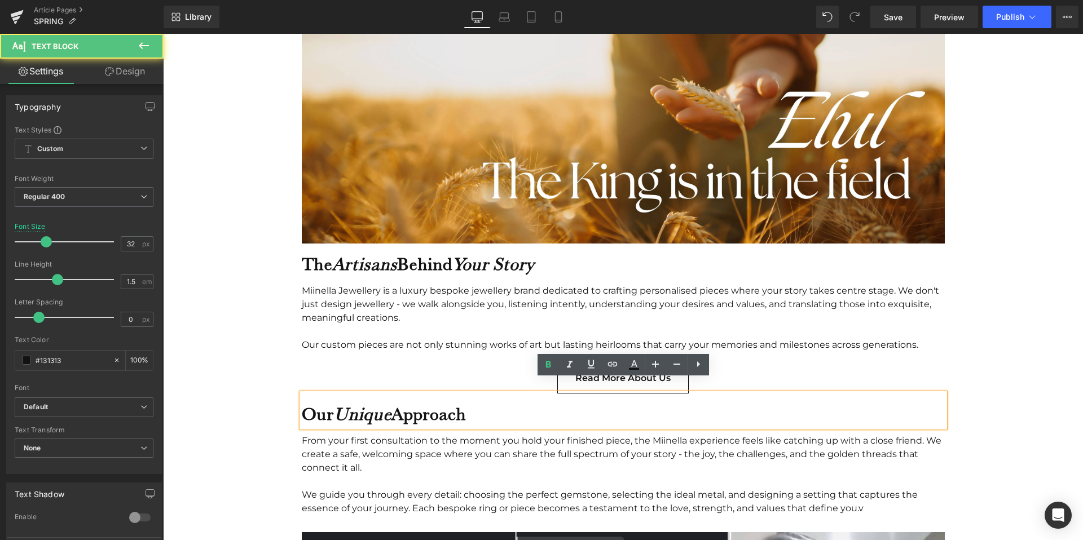
click at [444, 403] on b "Our Unique Approach" at bounding box center [384, 413] width 164 height 21
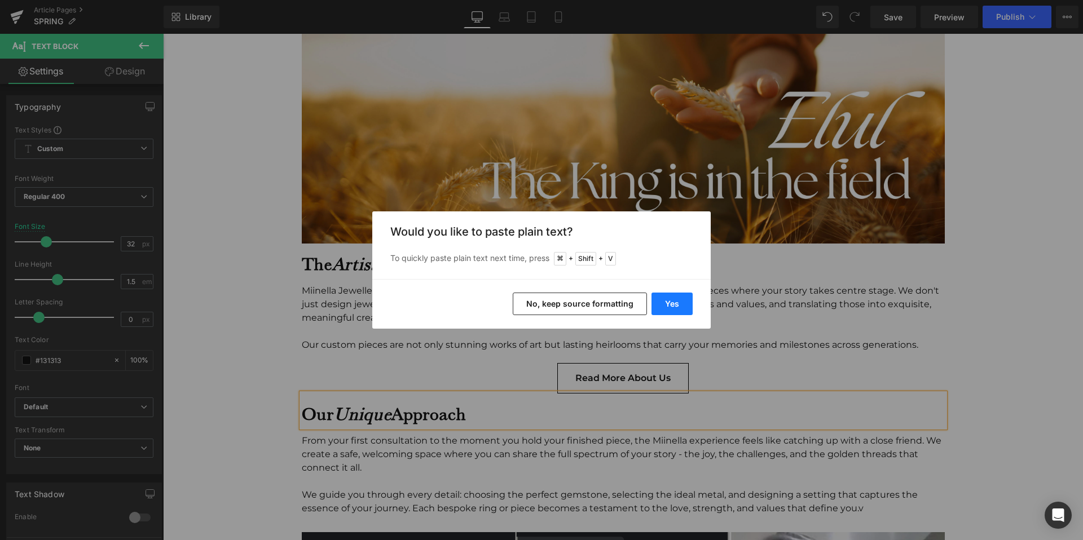
click at [676, 304] on button "Yes" at bounding box center [671, 304] width 41 height 23
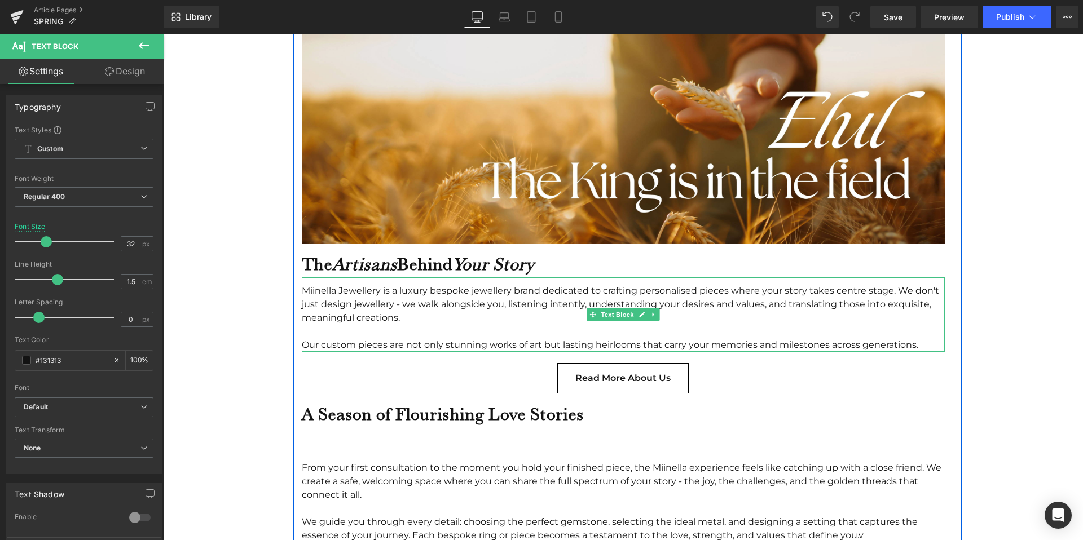
click at [461, 255] on b "The Artisans Behind Your Story" at bounding box center [418, 263] width 232 height 21
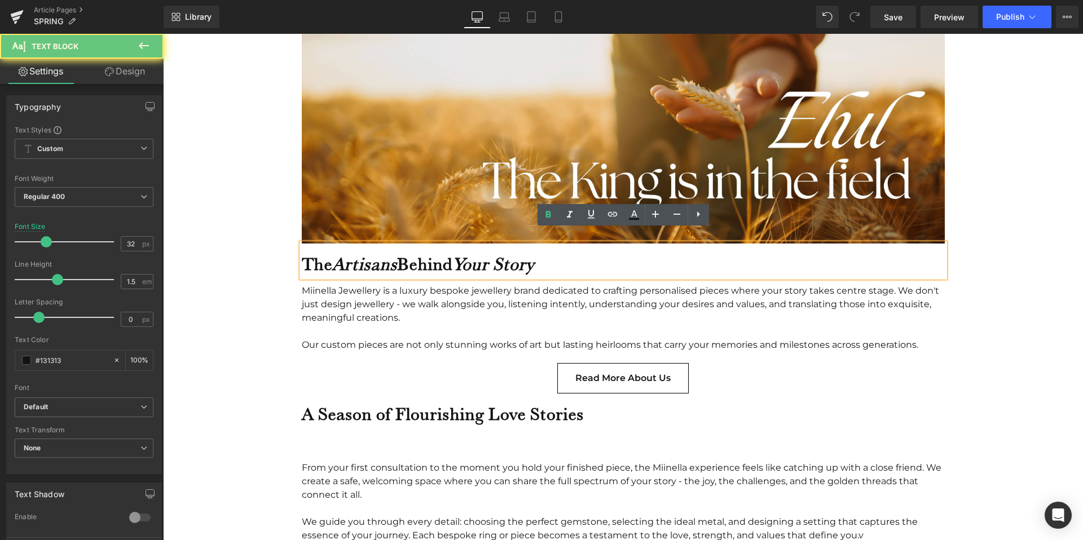
click at [461, 255] on b "The Artisans Behind Your Story" at bounding box center [418, 263] width 232 height 21
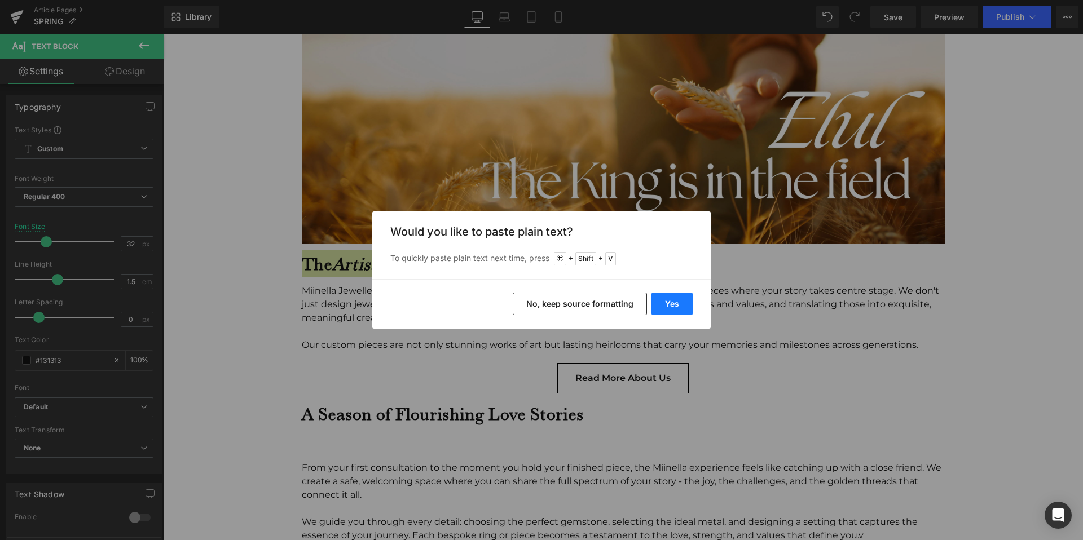
click at [666, 294] on button "Yes" at bounding box center [671, 304] width 41 height 23
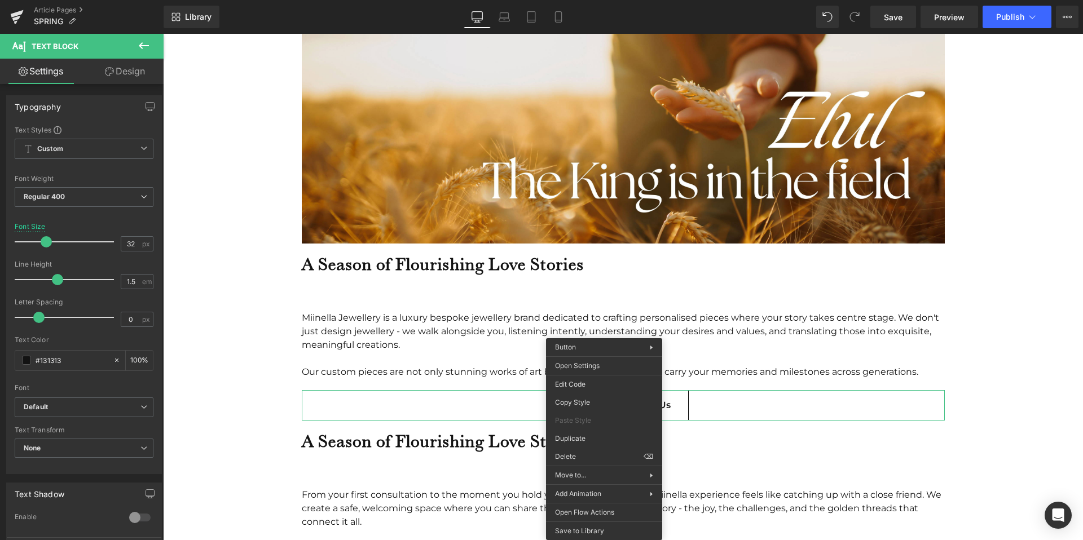
click at [470, 365] on div "Our custom pieces are not only stunning works of art but lasting heirlooms that…" at bounding box center [623, 372] width 643 height 14
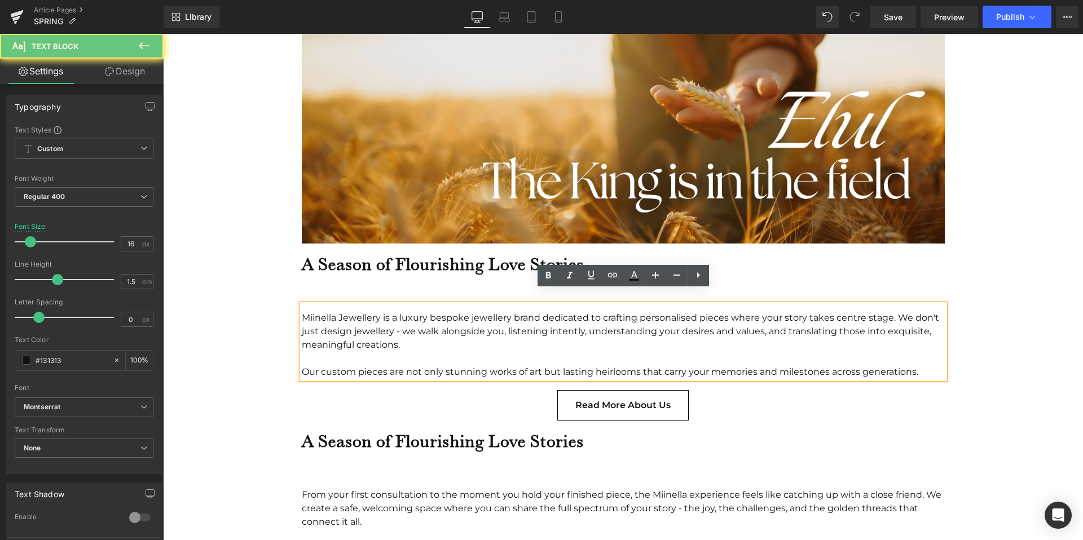
click at [467, 304] on div "Miinella Jewellery is a luxury bespoke jewellery brand dedicated to crafting pe…" at bounding box center [623, 341] width 643 height 74
click at [450, 277] on div at bounding box center [623, 290] width 643 height 27
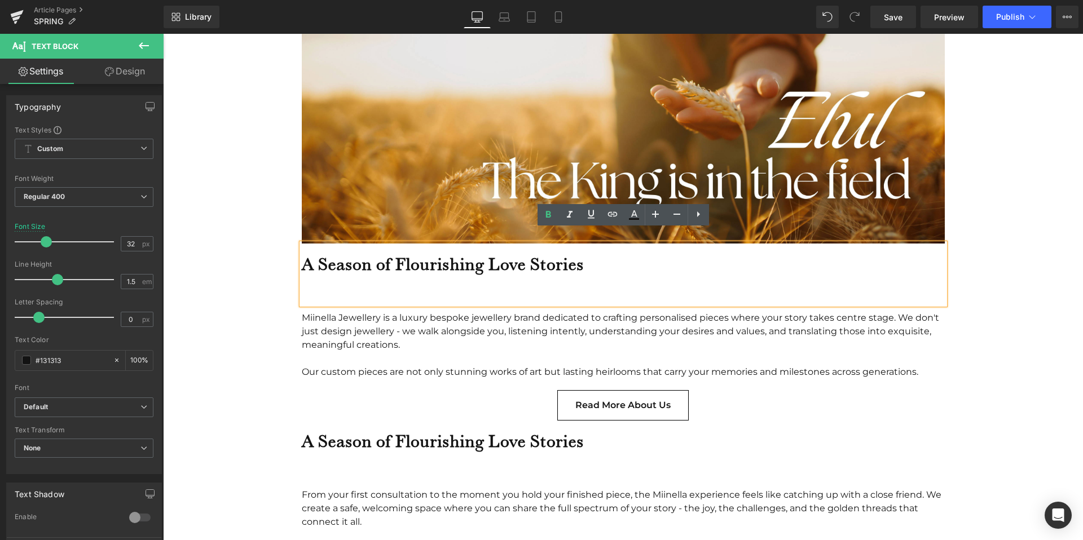
click at [450, 262] on div "A Season of Flourishing Love Stories" at bounding box center [623, 274] width 643 height 61
click at [436, 289] on div at bounding box center [623, 290] width 643 height 27
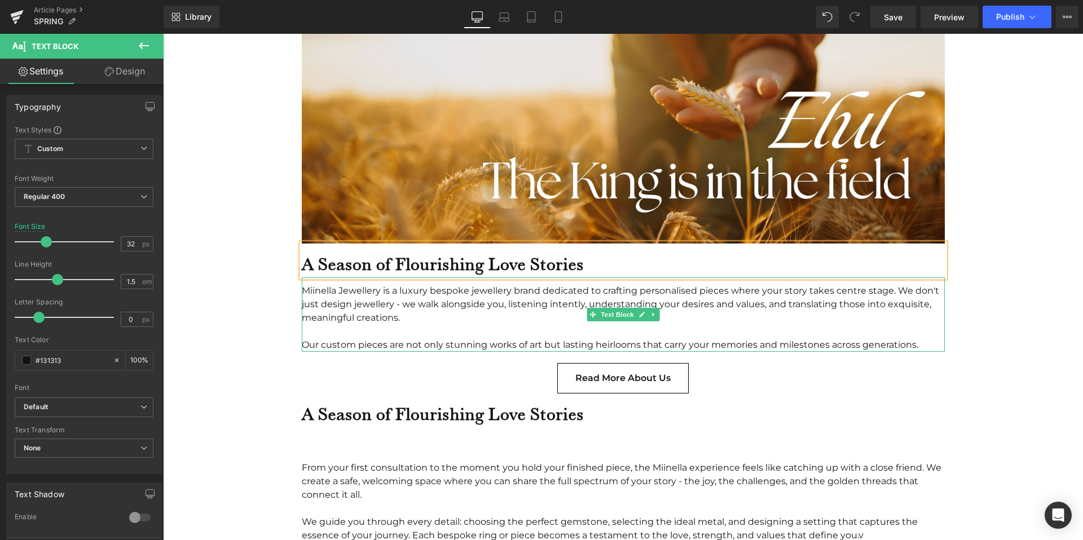
click at [426, 303] on div "Miinella Jewellery is a luxury bespoke jewellery brand dedicated to crafting pe…" at bounding box center [623, 304] width 643 height 41
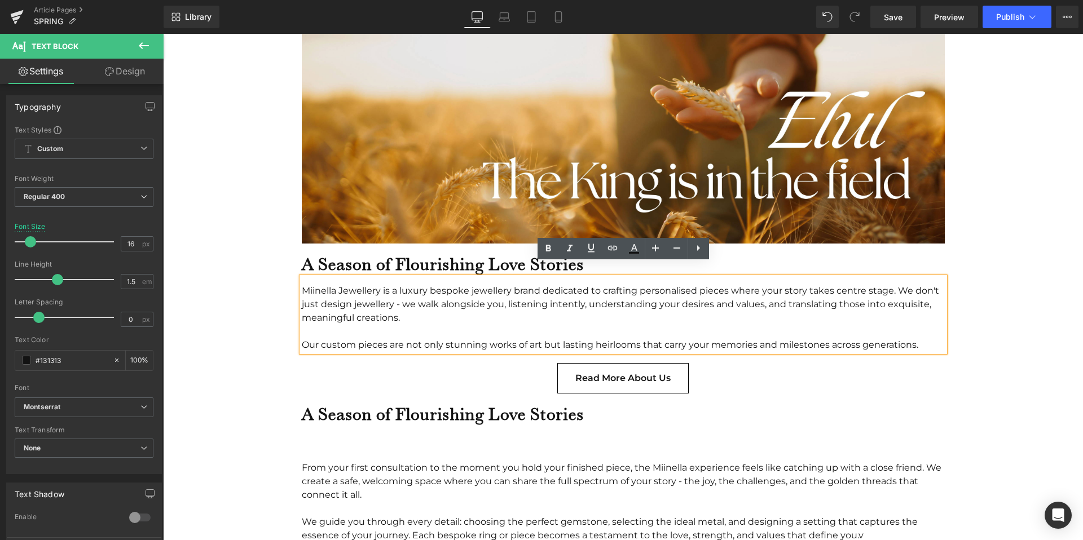
click at [473, 325] on div at bounding box center [623, 332] width 643 height 14
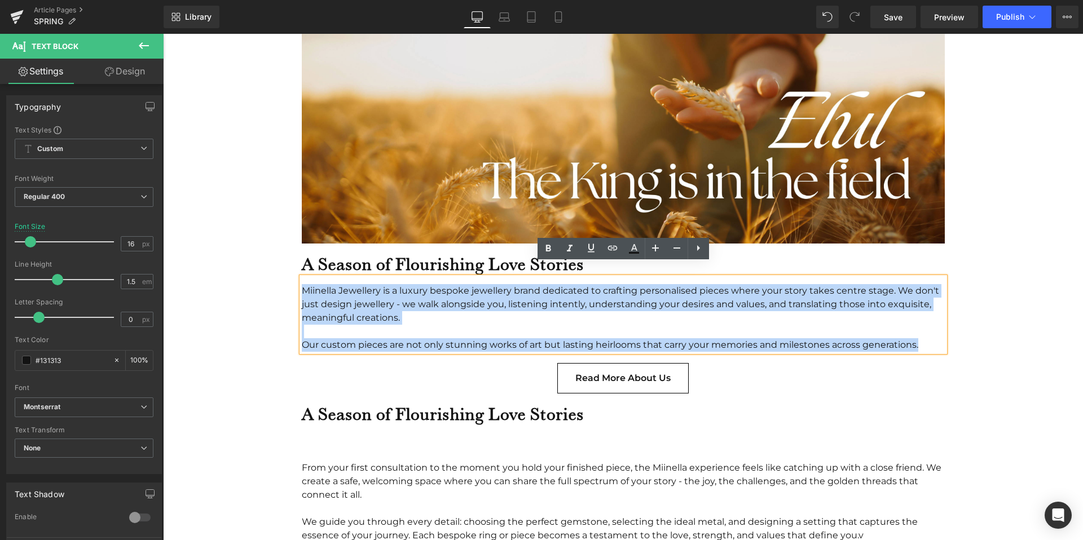
drag, startPoint x: 922, startPoint y: 330, endPoint x: 316, endPoint y: 270, distance: 609.1
click at [316, 277] on div "Miinella Jewellery is a luxury bespoke jewellery brand dedicated to crafting pe…" at bounding box center [623, 314] width 643 height 74
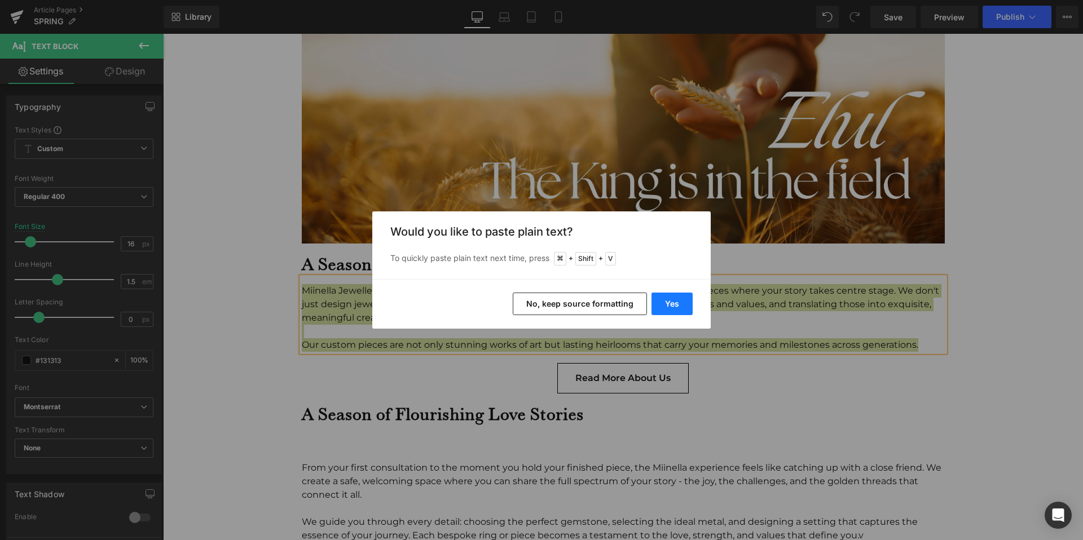
click at [672, 301] on button "Yes" at bounding box center [671, 304] width 41 height 23
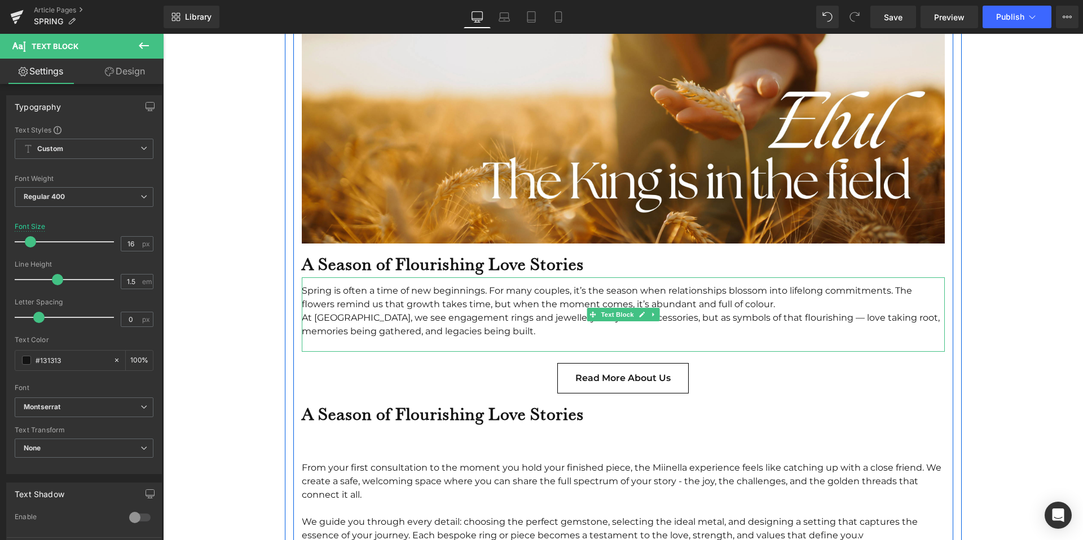
click at [485, 348] on div "The King is in the field Text Block Two months ago, although Miinella’s headqua…" at bounding box center [623, 449] width 660 height 1541
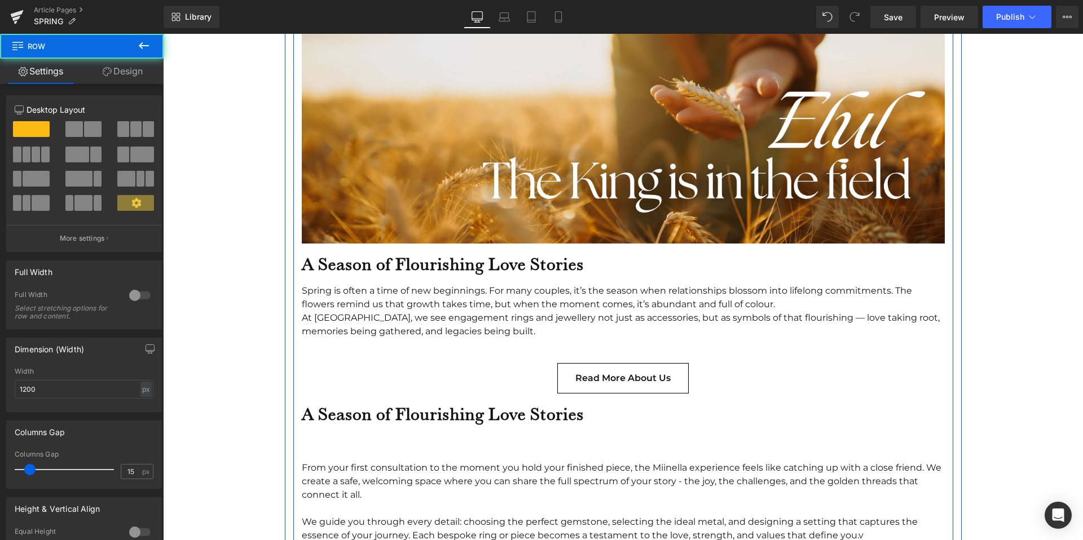
click at [485, 338] on div at bounding box center [623, 345] width 643 height 14
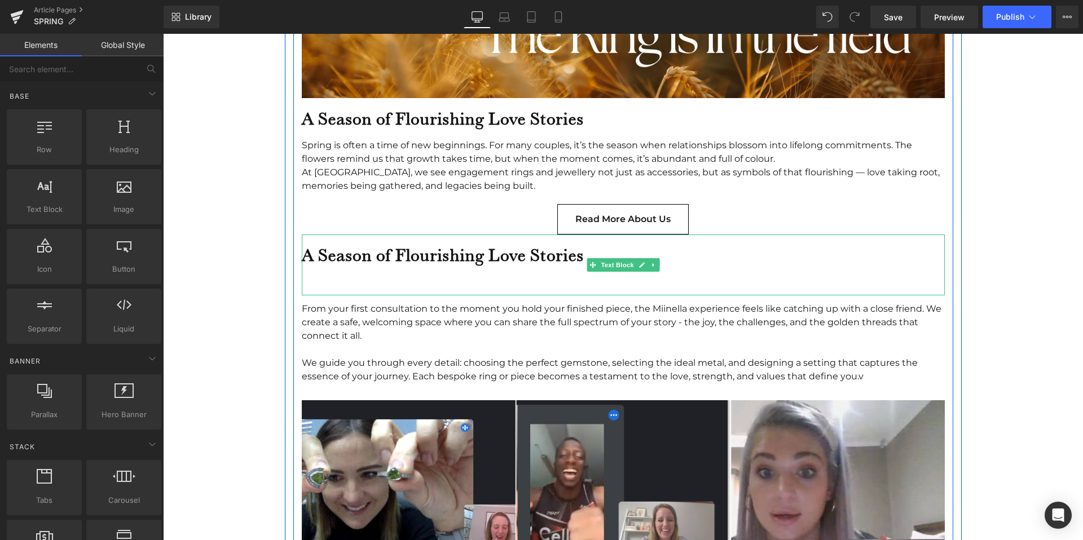
scroll to position [1066, 0]
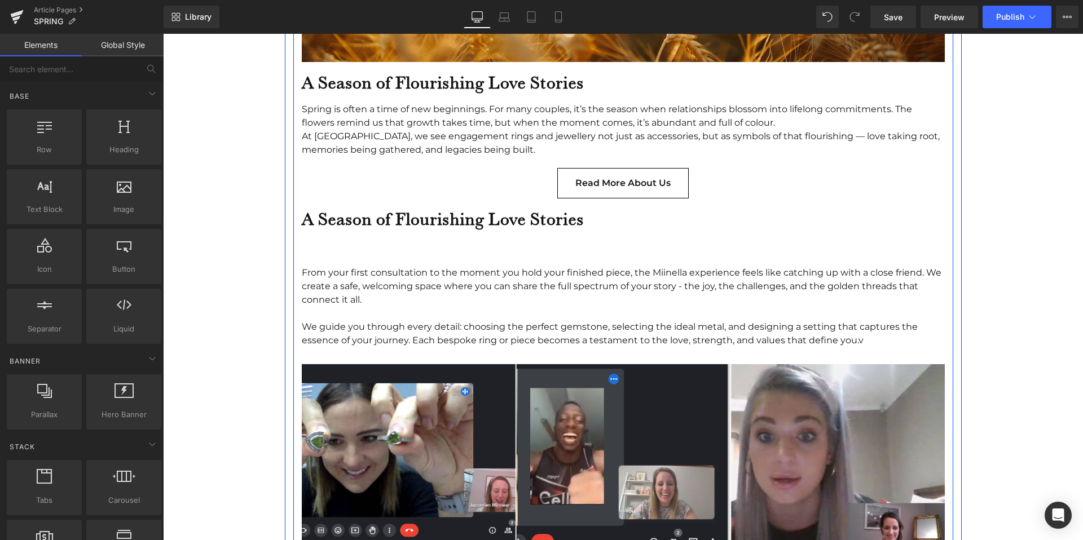
click at [470, 208] on b "A Season of Flourishing Love Stories" at bounding box center [443, 218] width 282 height 21
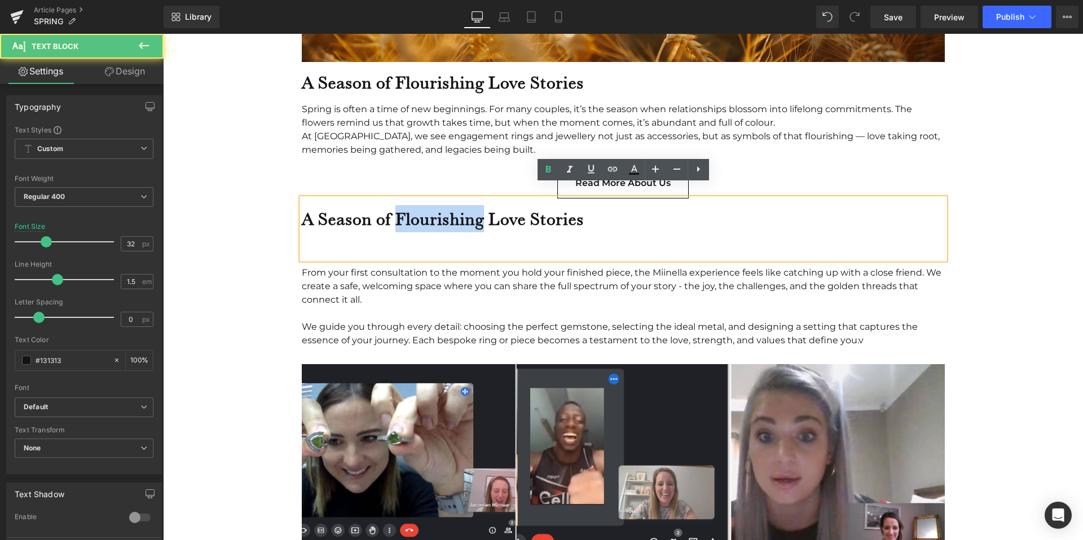
click at [470, 208] on b "A Season of Flourishing Love Stories" at bounding box center [443, 218] width 282 height 21
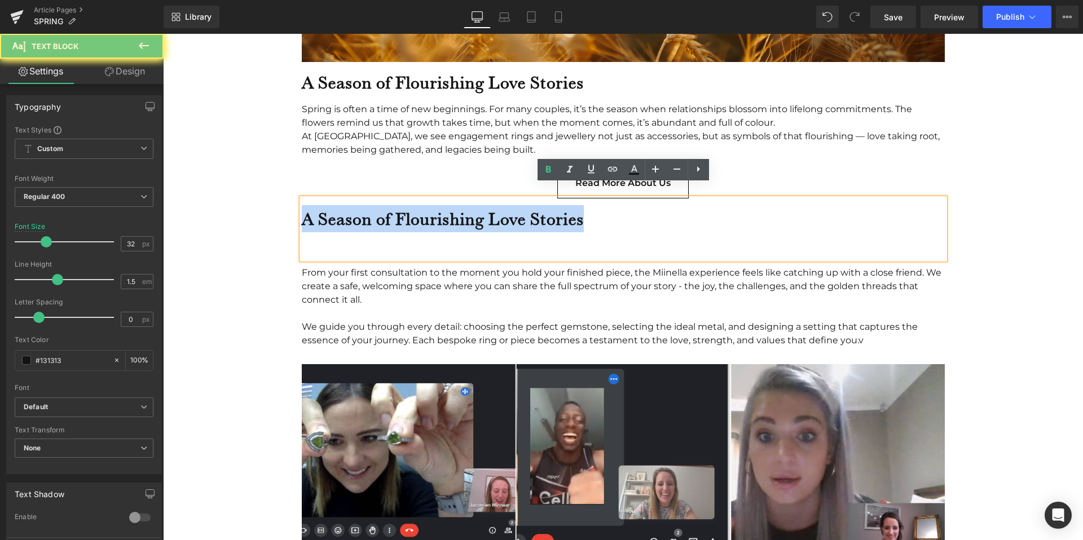
click at [470, 208] on b "A Season of Flourishing Love Stories" at bounding box center [443, 218] width 282 height 21
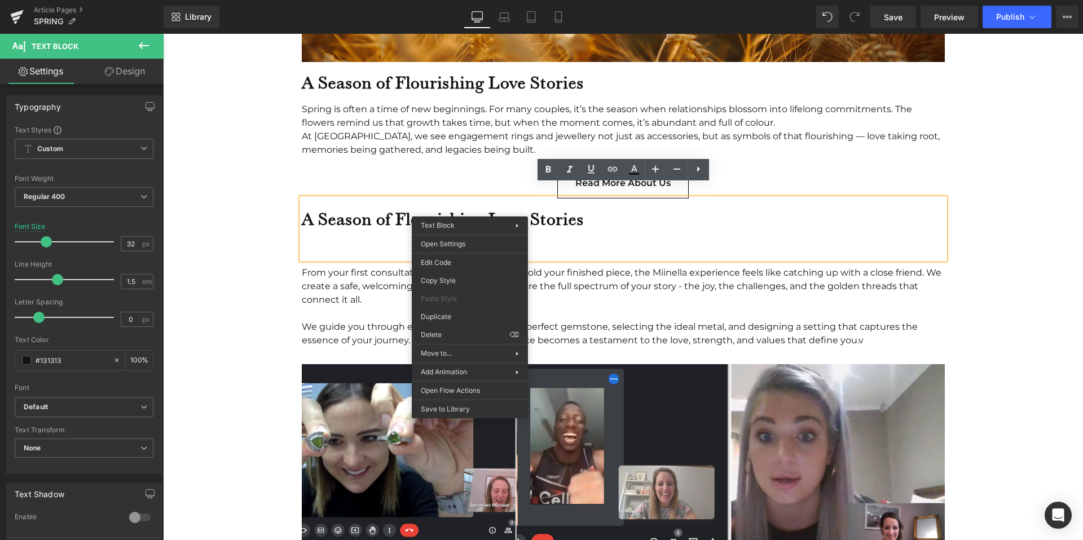
click at [393, 208] on b "A Season of Flourishing Love Stories" at bounding box center [443, 218] width 282 height 21
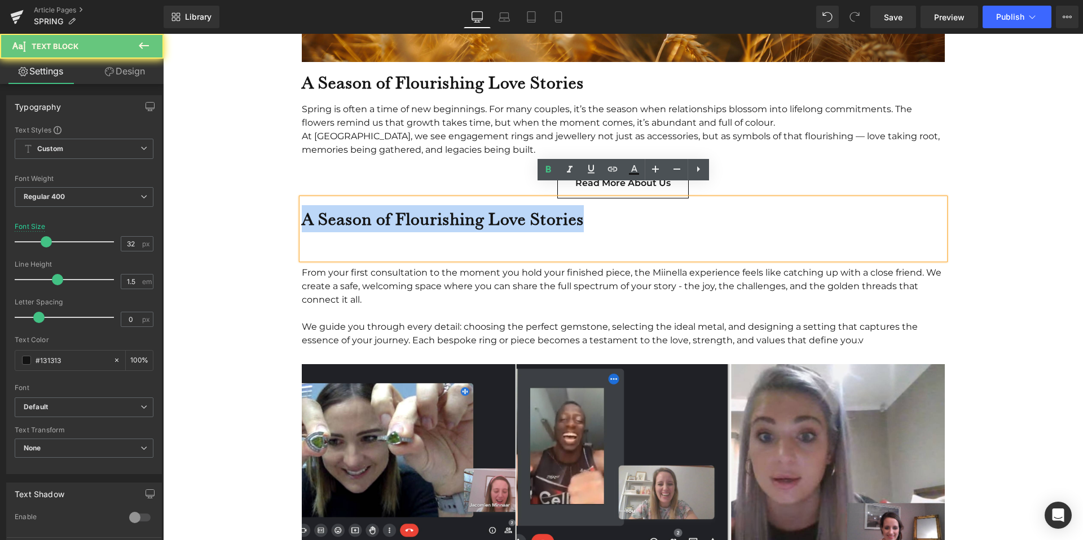
click at [393, 208] on b "A Season of Flourishing Love Stories" at bounding box center [443, 218] width 282 height 21
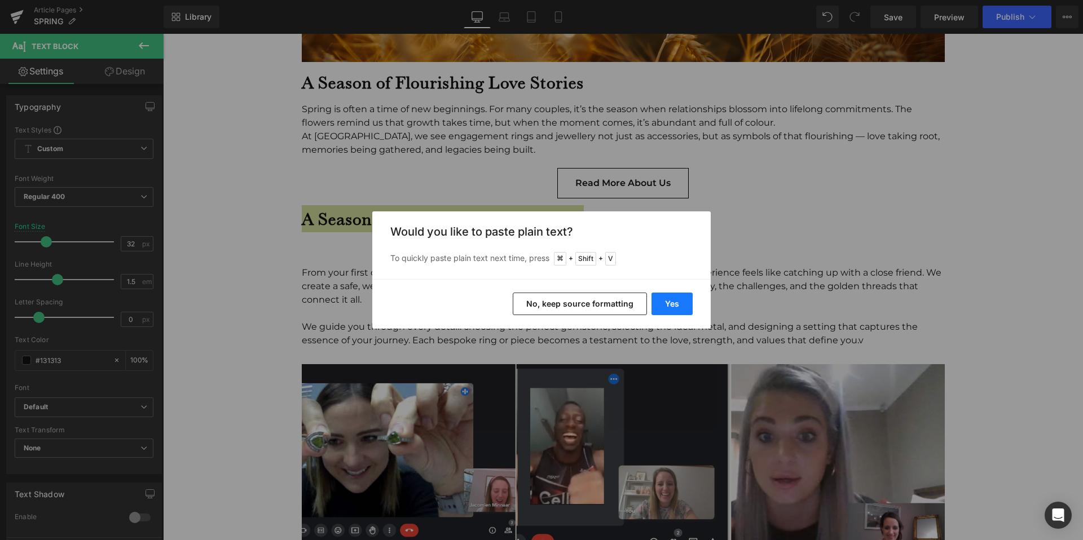
click at [673, 303] on button "Yes" at bounding box center [671, 304] width 41 height 23
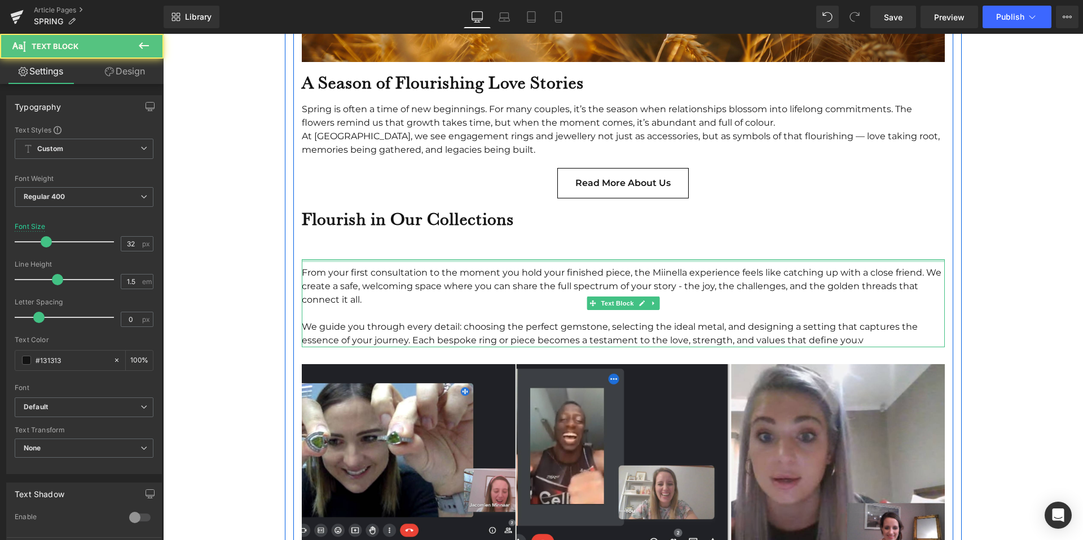
click at [483, 236] on div at bounding box center [623, 245] width 643 height 27
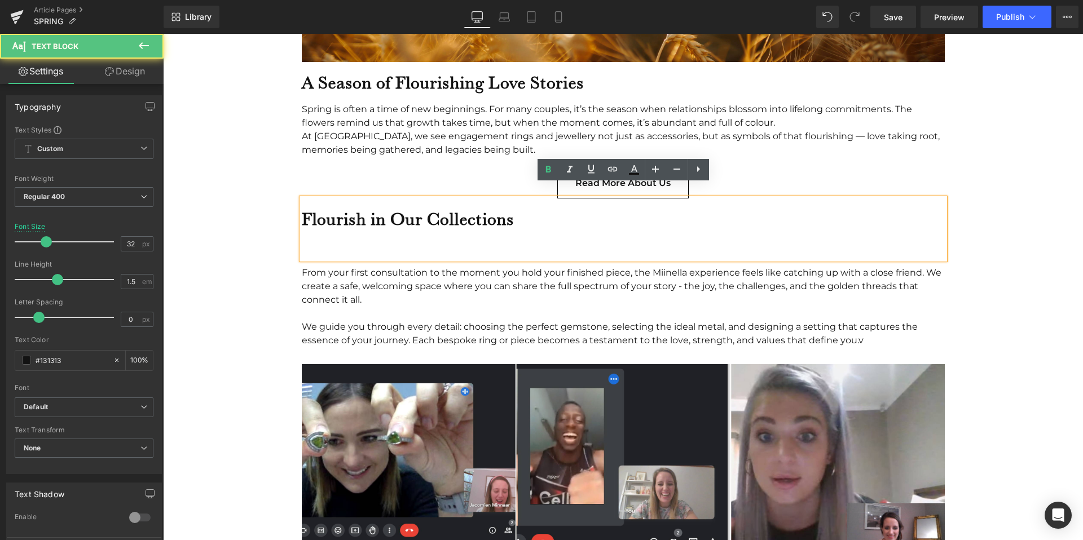
click at [483, 232] on div at bounding box center [623, 245] width 643 height 27
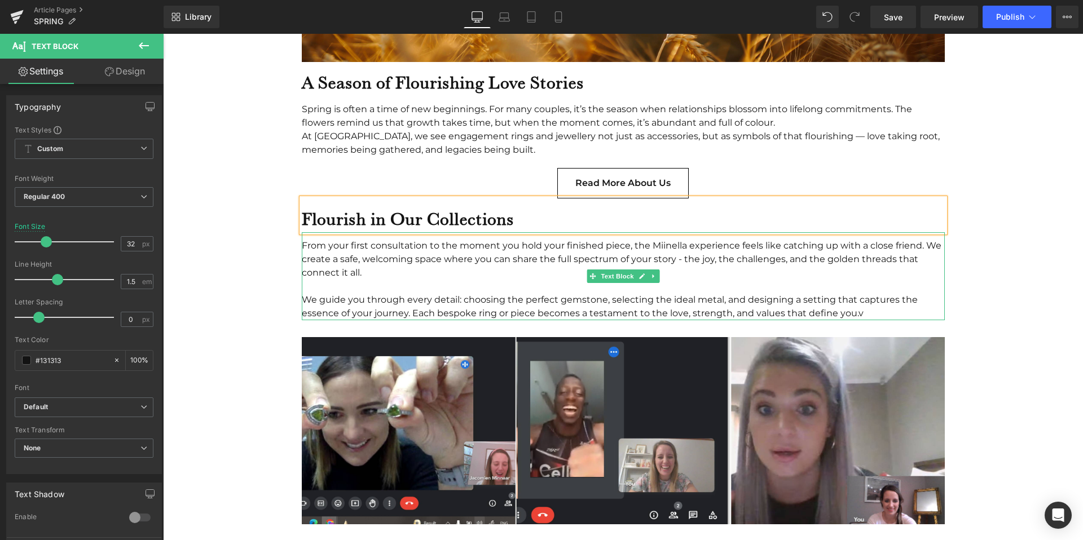
click at [478, 254] on div "From your first consultation to the moment you hold your finished piece, the Mi…" at bounding box center [623, 259] width 643 height 41
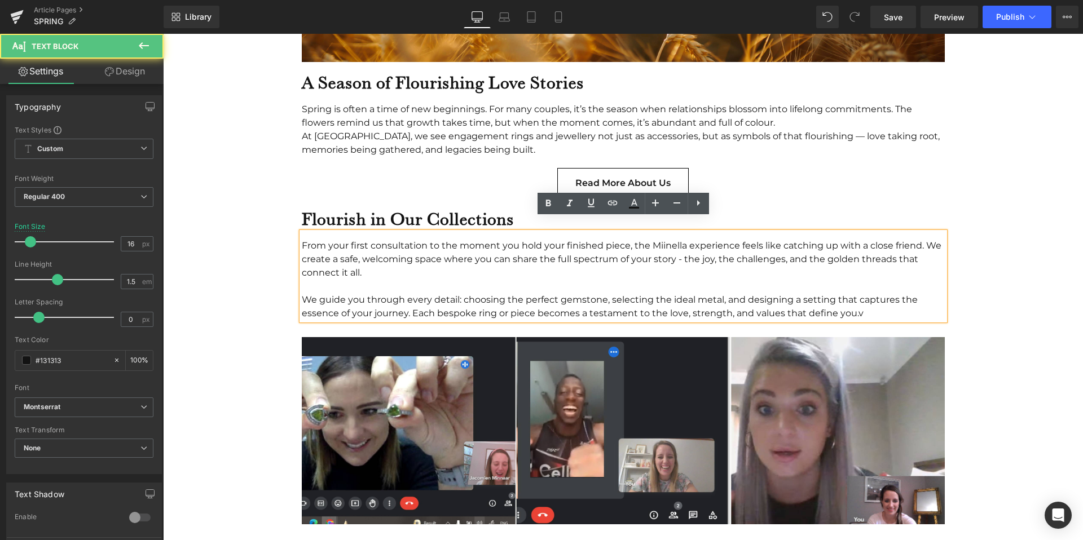
click at [506, 252] on div "From your first consultation to the moment you hold your finished piece, the Mi…" at bounding box center [623, 259] width 643 height 41
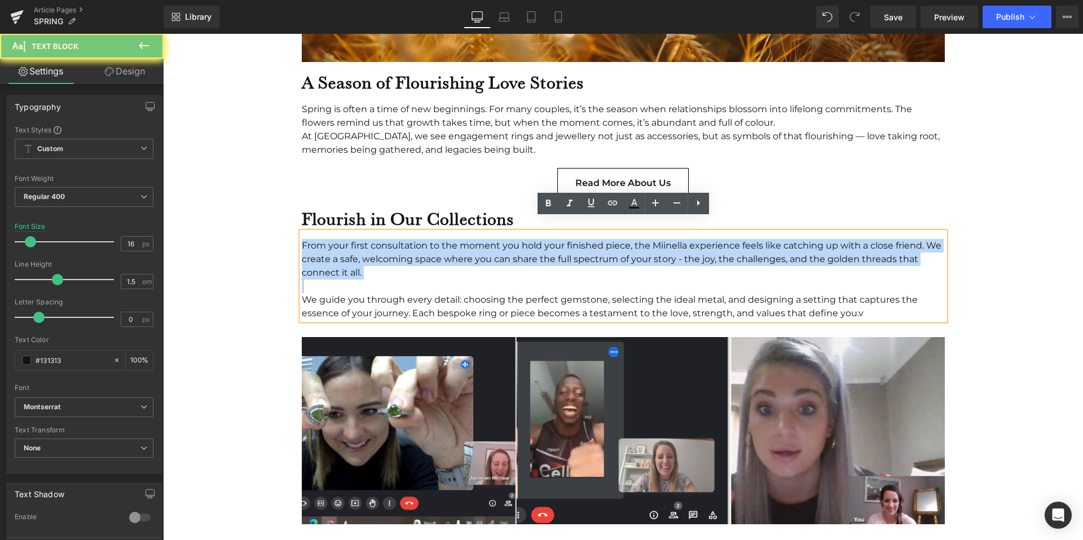
click at [506, 252] on div "From your first consultation to the moment you hold your finished piece, the Mi…" at bounding box center [623, 259] width 643 height 41
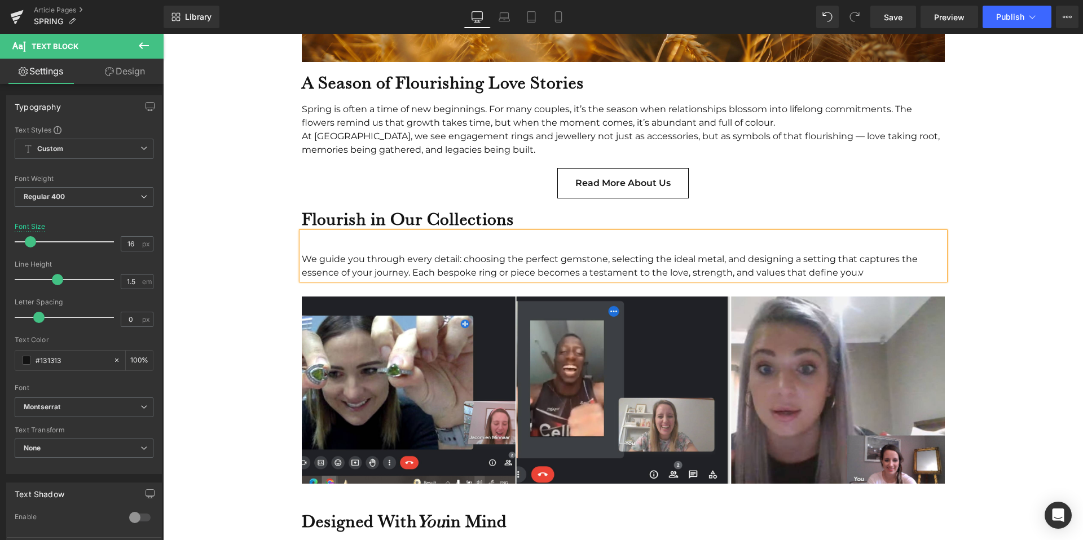
click at [506, 253] on div "We guide you through every detail: choosing the perfect gemstone, selecting the…" at bounding box center [623, 266] width 643 height 27
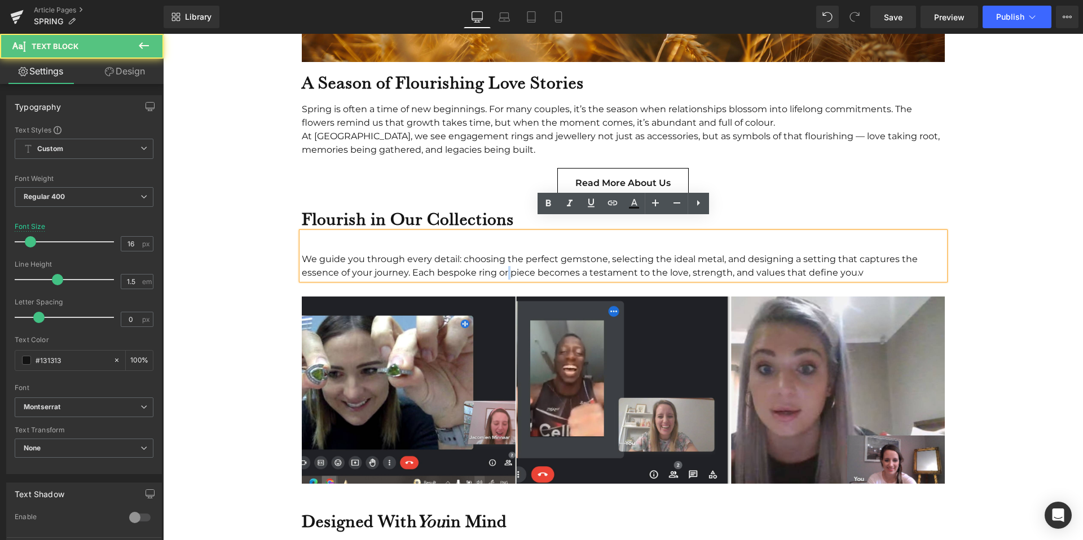
click at [506, 253] on div "We guide you through every detail: choosing the perfect gemstone, selecting the…" at bounding box center [623, 266] width 643 height 27
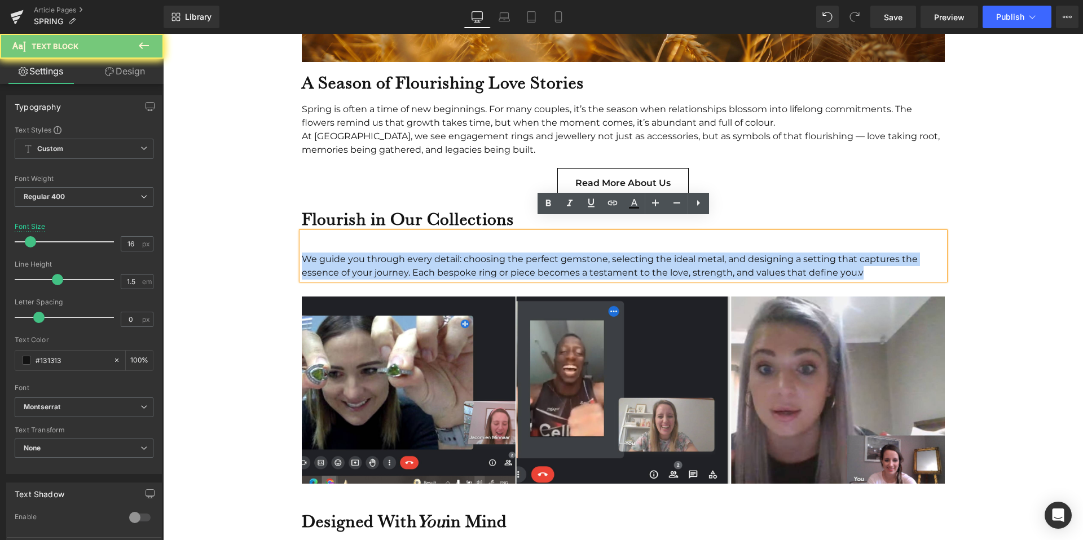
click at [506, 253] on div "We guide you through every detail: choosing the perfect gemstone, selecting the…" at bounding box center [623, 266] width 643 height 27
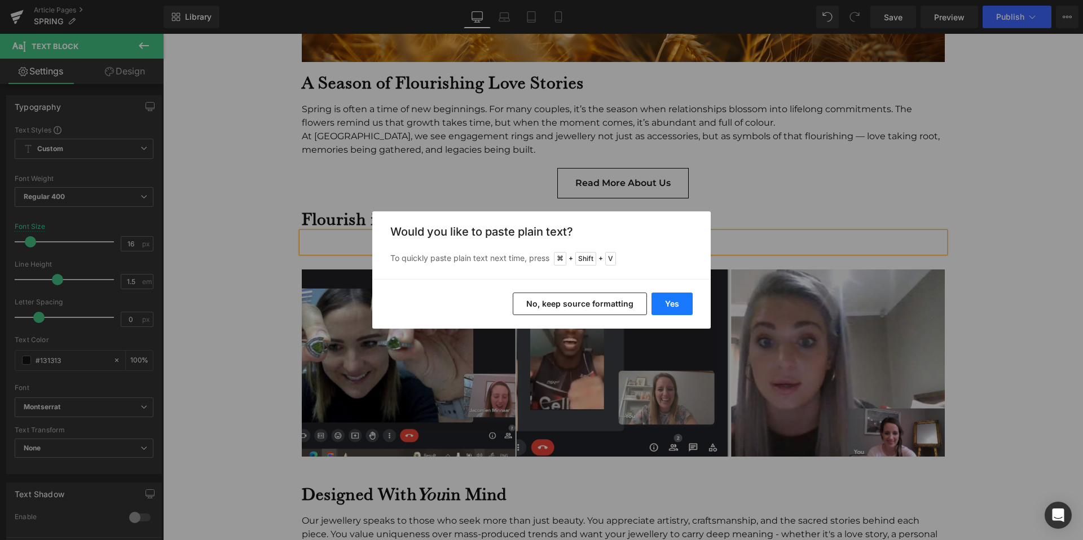
click at [677, 307] on button "Yes" at bounding box center [671, 304] width 41 height 23
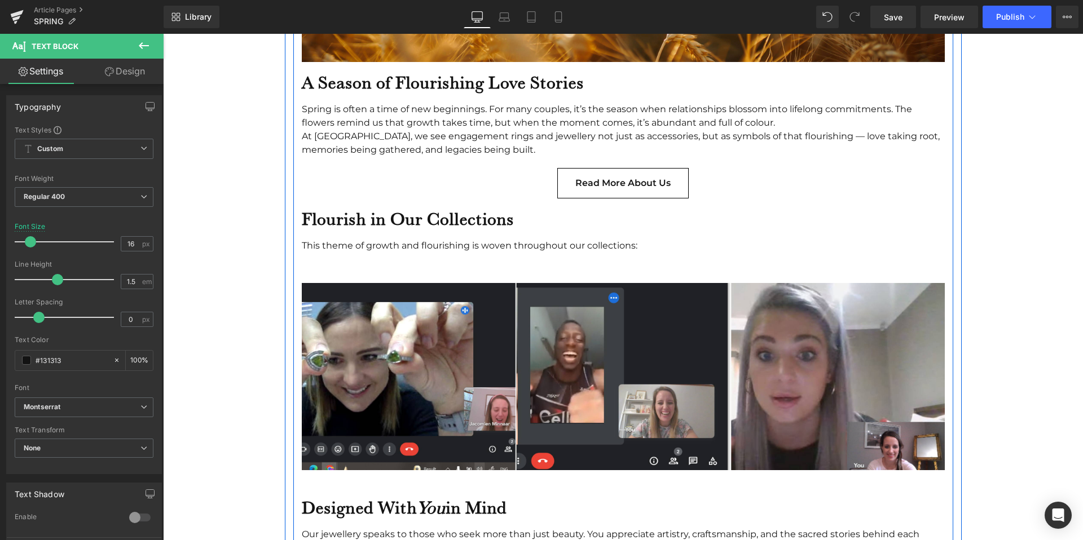
click at [489, 251] on div "This theme of growth and flourishing is woven throughout our collections: Text …" at bounding box center [623, 249] width 643 height 34
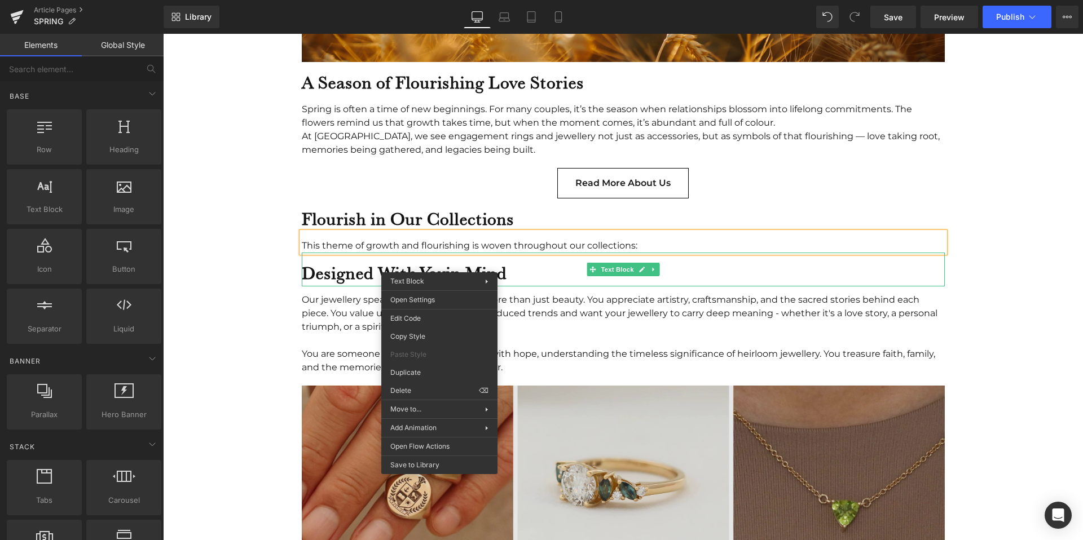
drag, startPoint x: 597, startPoint y: 423, endPoint x: 434, endPoint y: 389, distance: 166.4
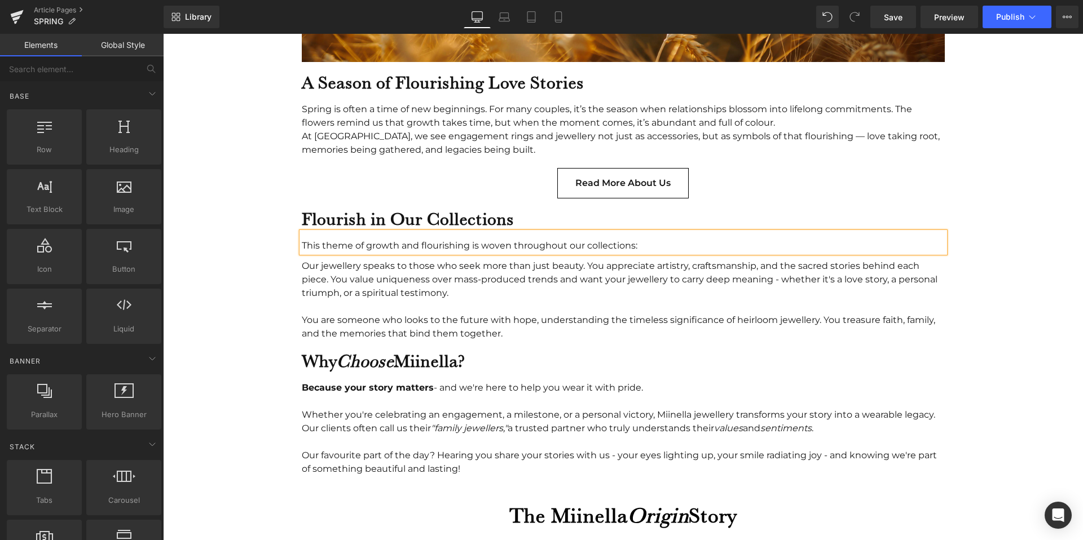
click at [236, 237] on body "Search Cart 0 Menu Cart 0 Home Shop + - All Shop +" at bounding box center [623, 344] width 920 height 2753
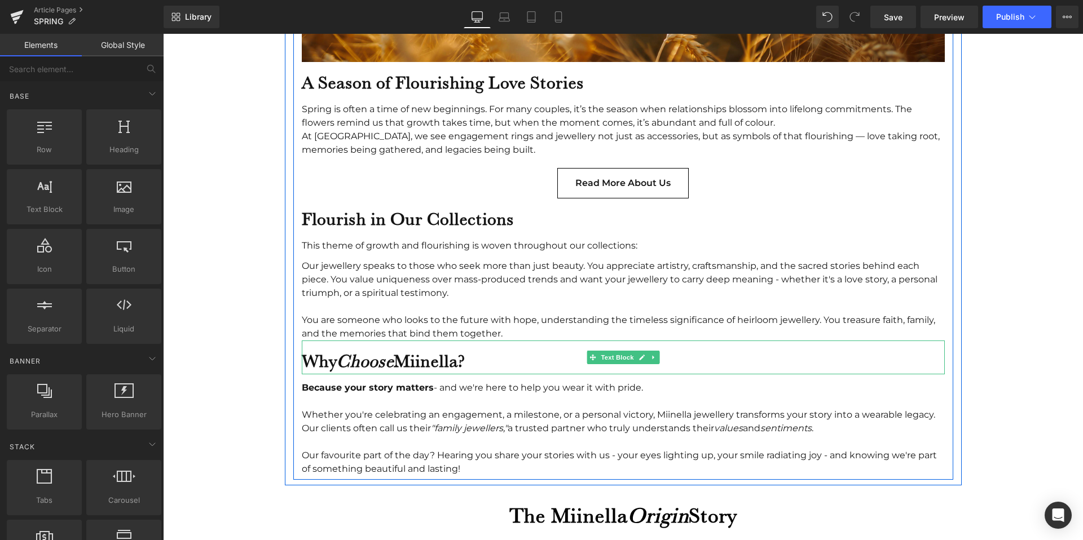
click at [411, 350] on b "Why Choose Miinella?" at bounding box center [383, 360] width 163 height 21
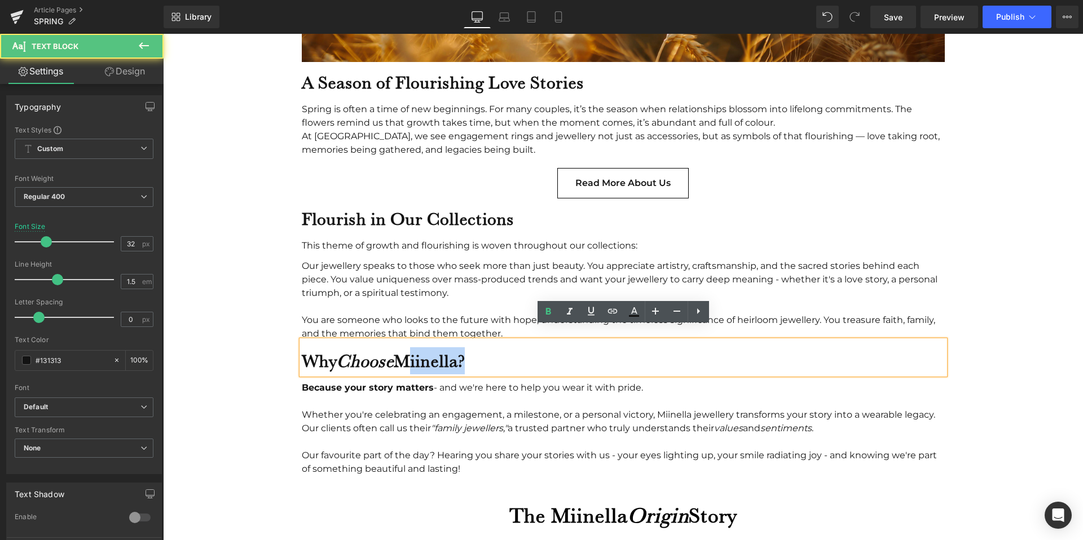
click at [411, 350] on b "Why Choose Miinella?" at bounding box center [383, 360] width 163 height 21
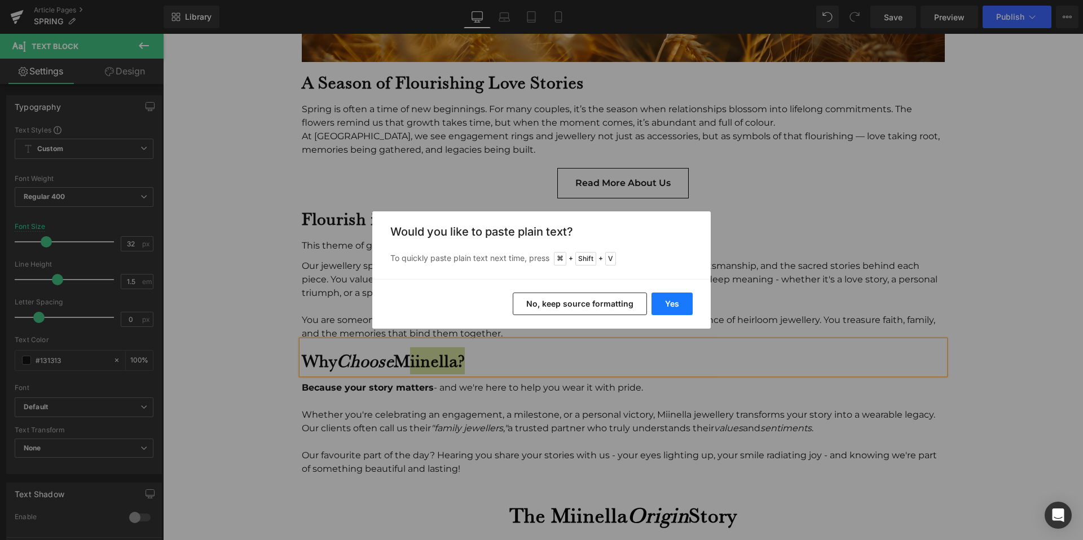
click at [681, 295] on button "Yes" at bounding box center [671, 304] width 41 height 23
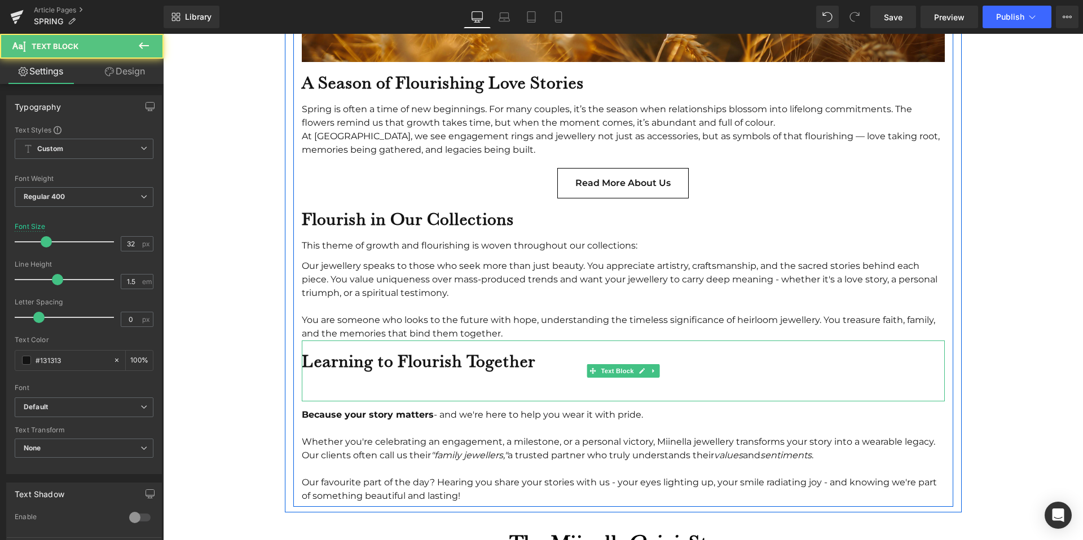
click at [422, 356] on b "Learning to Flourish Together" at bounding box center [418, 360] width 233 height 21
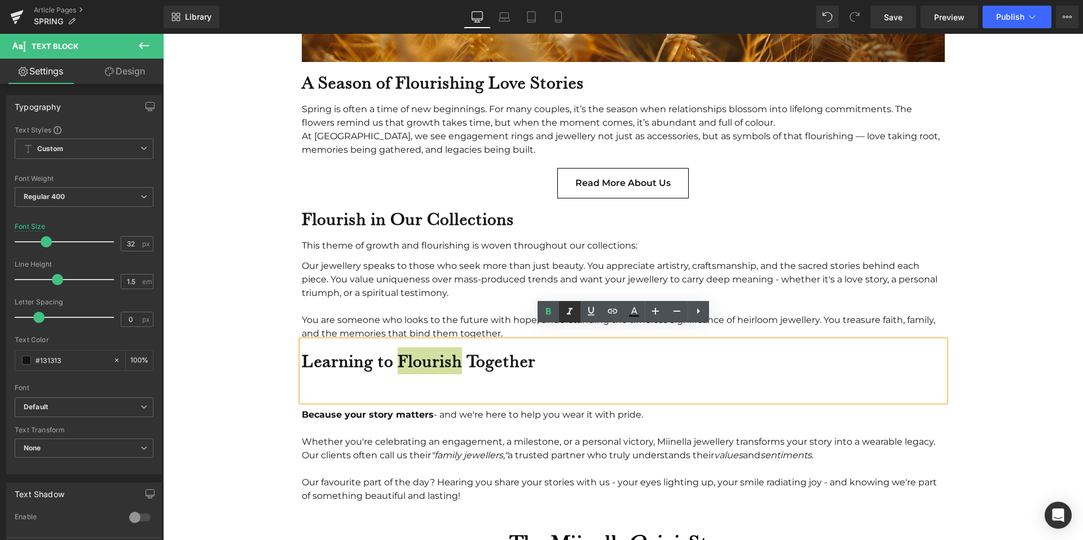
click at [570, 311] on icon at bounding box center [570, 312] width 14 height 14
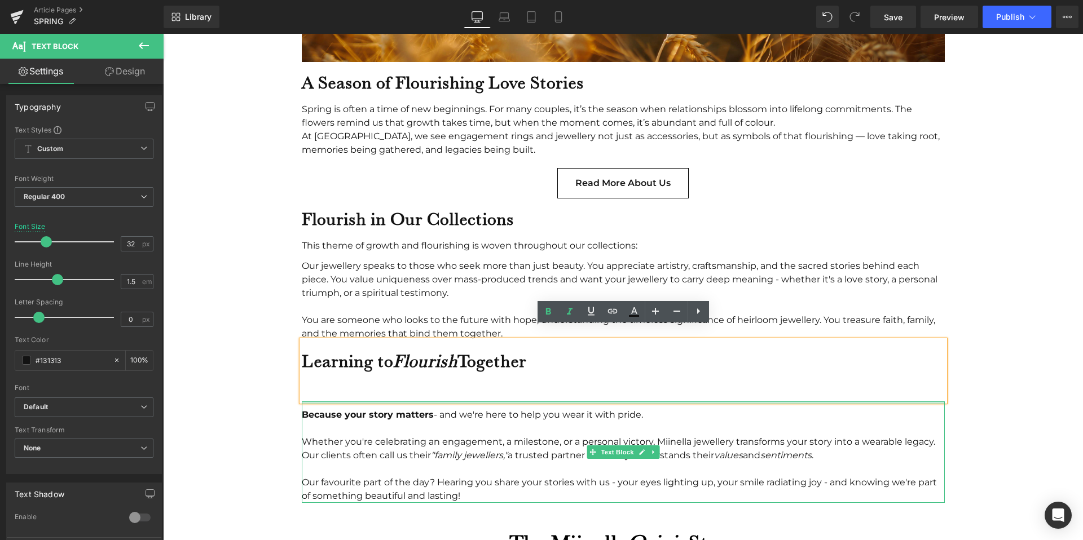
click at [465, 401] on div at bounding box center [623, 402] width 643 height 3
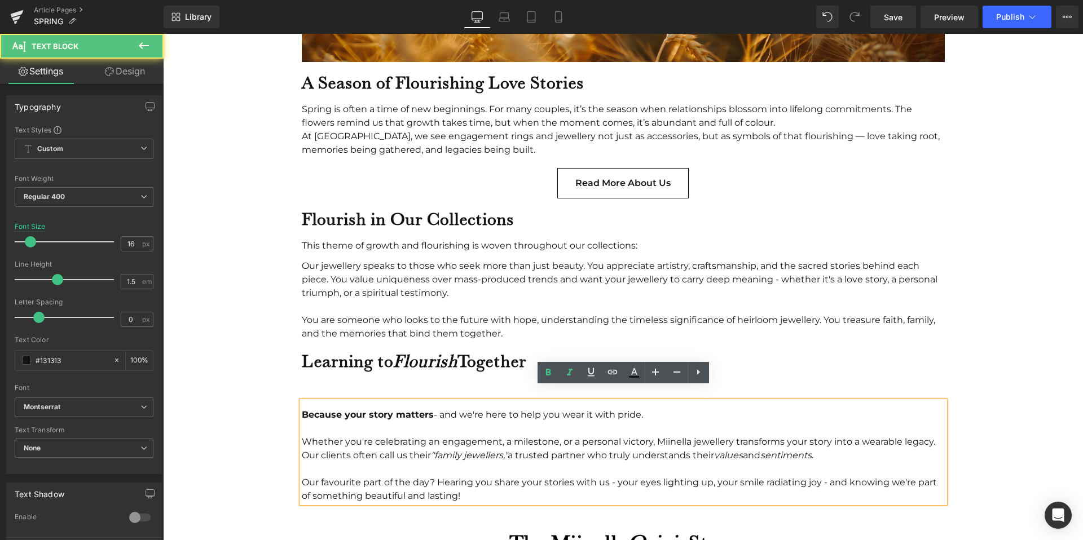
click at [466, 377] on div at bounding box center [623, 387] width 643 height 27
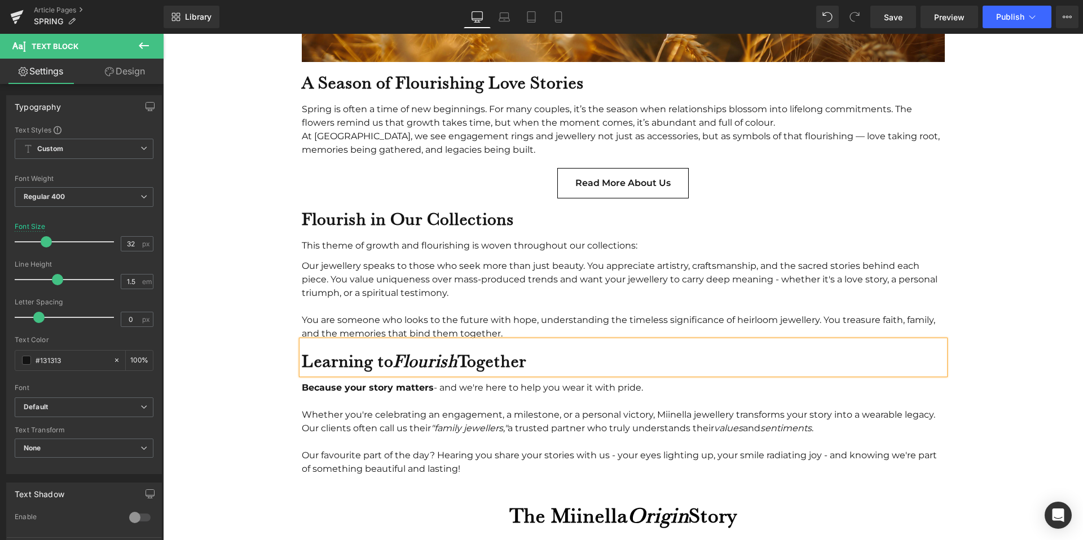
click at [313, 408] on div "Whether you're celebrating an engagement, a milestone, or a personal victory, M…" at bounding box center [623, 421] width 643 height 27
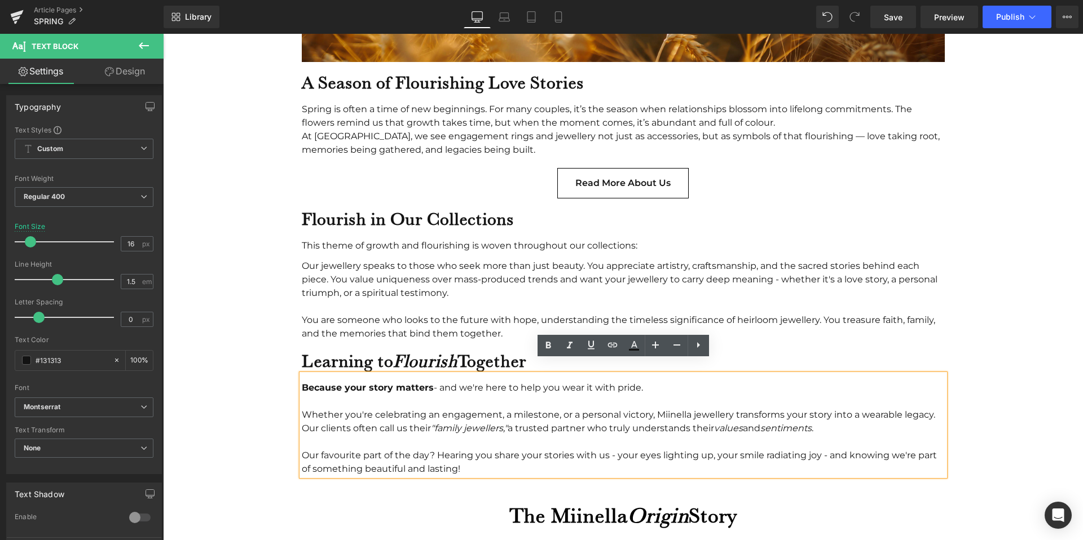
click at [438, 408] on div "Whether you're celebrating an engagement, a milestone, or a personal victory, M…" at bounding box center [623, 421] width 643 height 27
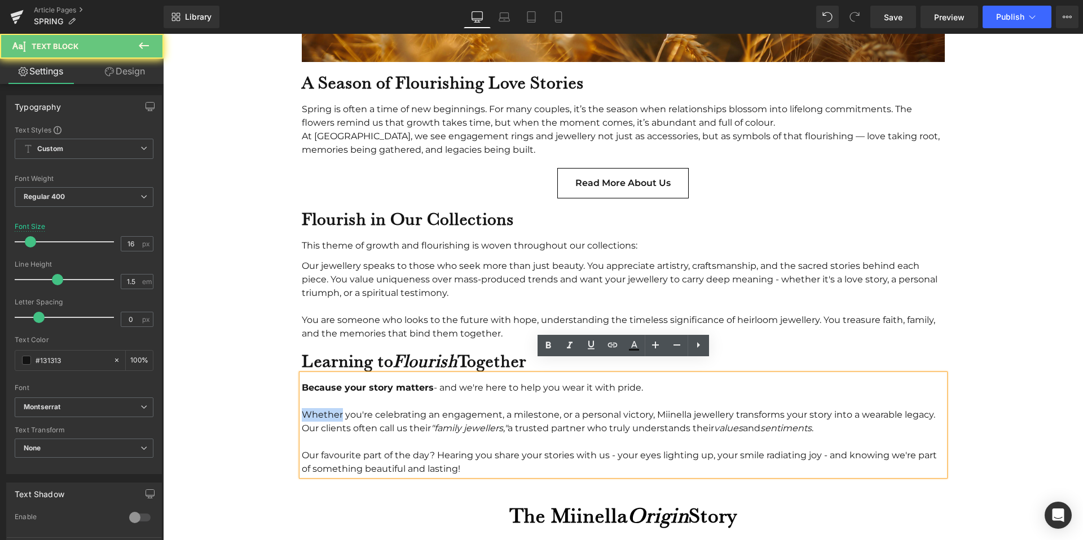
click at [438, 408] on div "Whether you're celebrating an engagement, a milestone, or a personal victory, M…" at bounding box center [623, 421] width 643 height 27
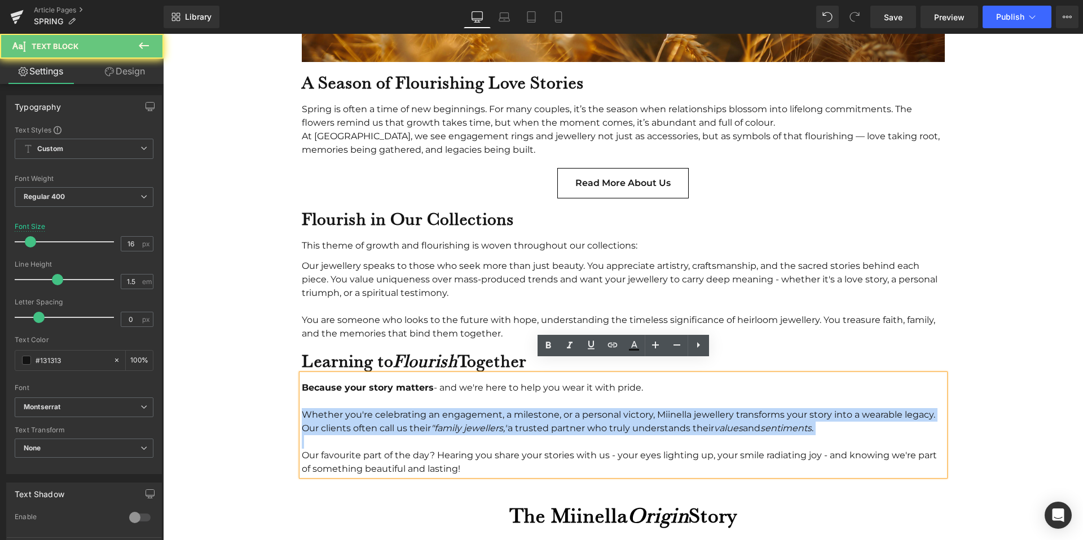
click at [438, 408] on div "Whether you're celebrating an engagement, a milestone, or a personal victory, M…" at bounding box center [623, 421] width 643 height 27
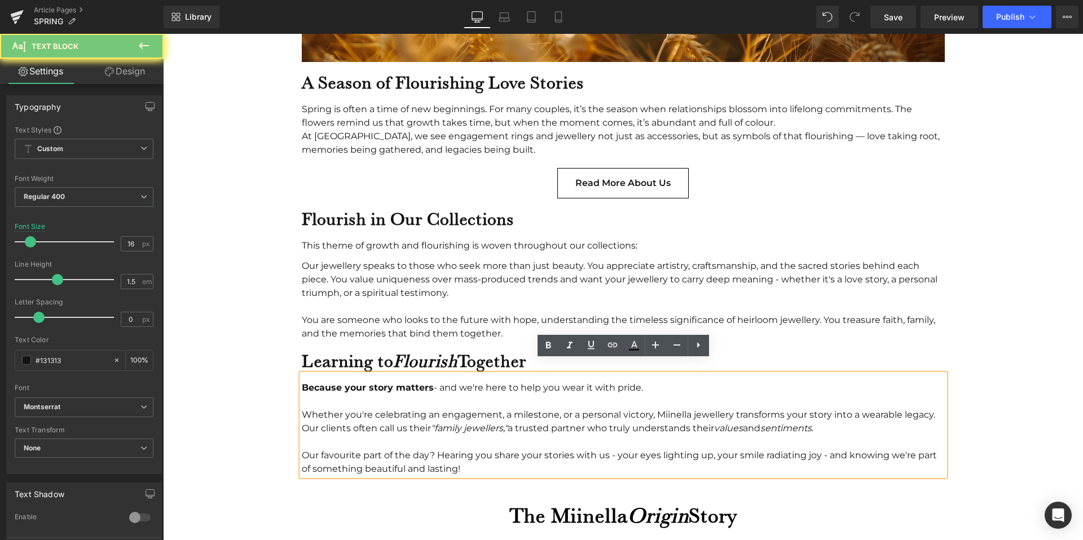
click at [453, 456] on div "Our favourite part of the day? Hearing you share your stories with us - your ey…" at bounding box center [623, 462] width 643 height 27
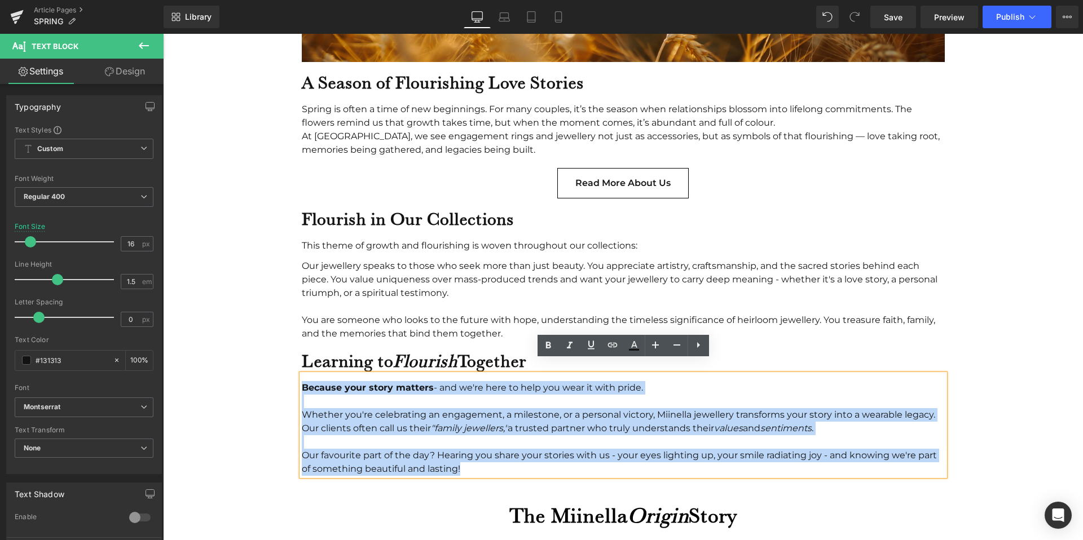
drag, startPoint x: 479, startPoint y: 453, endPoint x: 297, endPoint y: 366, distance: 202.3
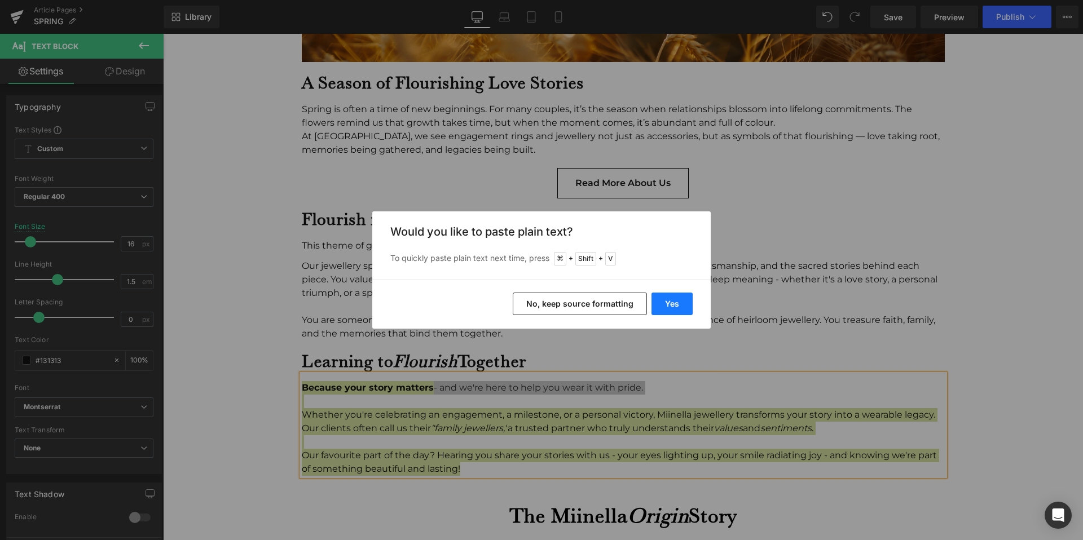
click at [680, 298] on button "Yes" at bounding box center [671, 304] width 41 height 23
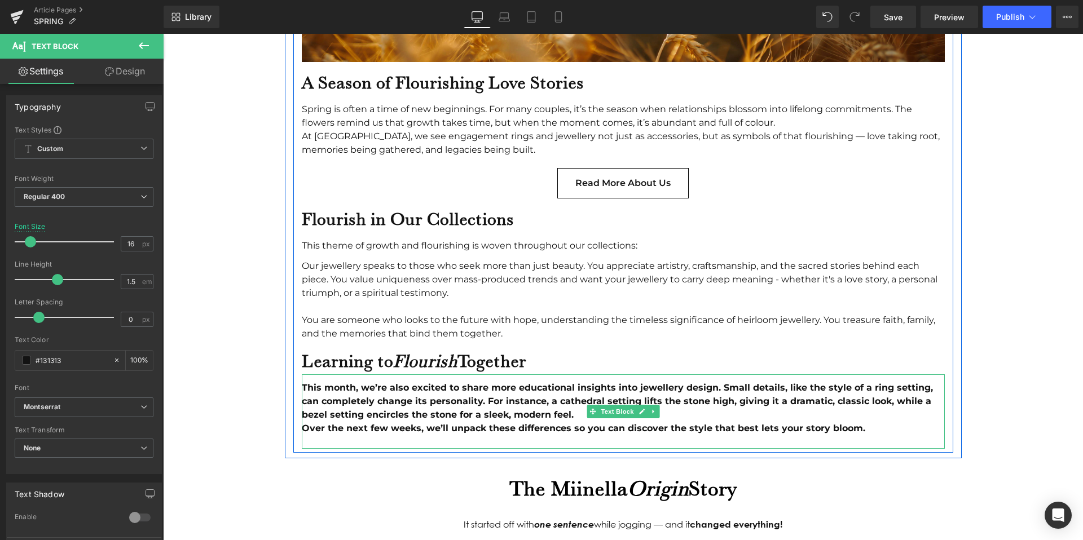
click at [506, 379] on div "This month, we’re also excited to share more educational insights into jeweller…" at bounding box center [623, 411] width 643 height 74
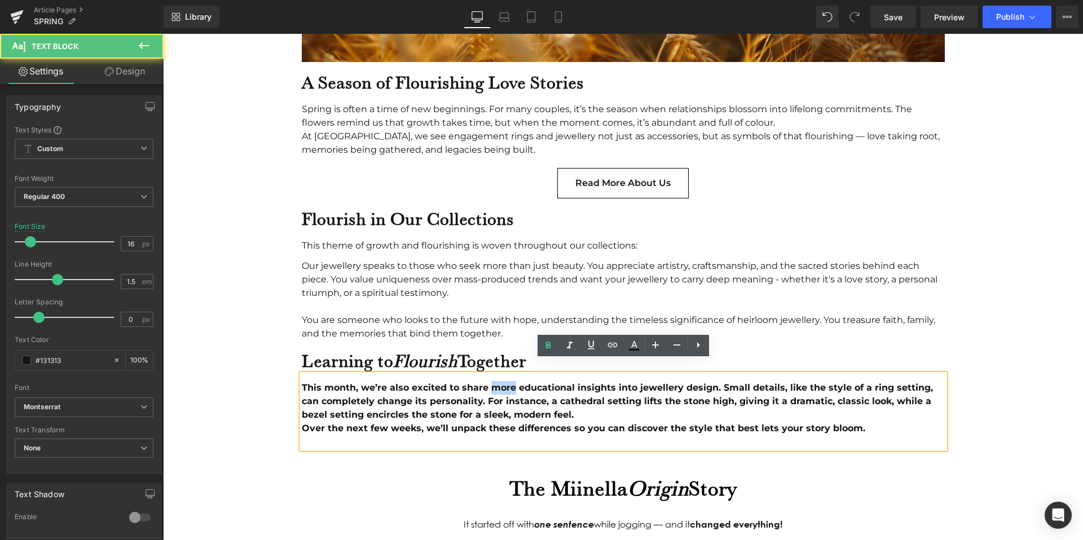
click at [506, 379] on div "This month, we’re also excited to share more educational insights into jeweller…" at bounding box center [623, 411] width 643 height 74
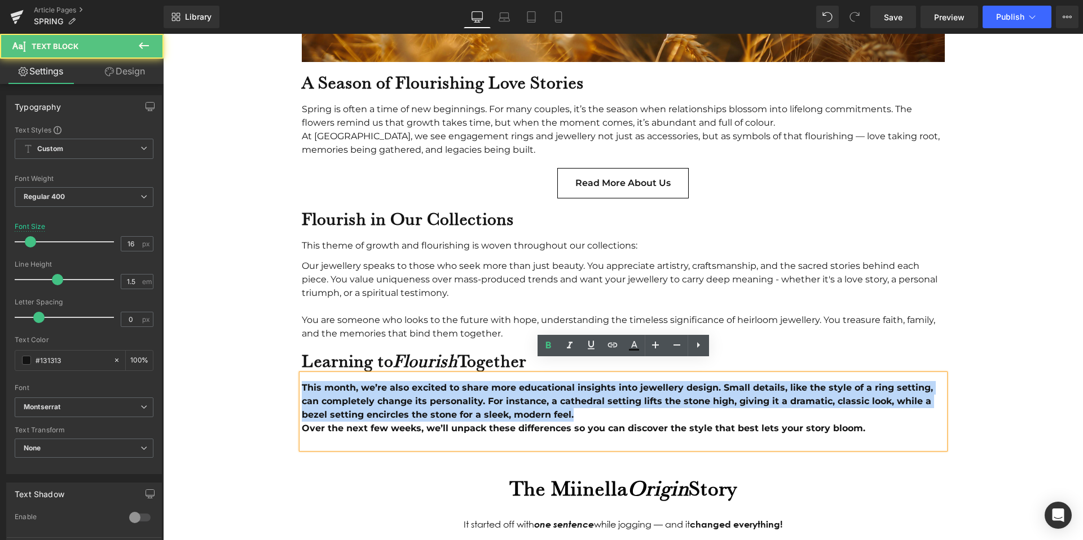
click at [506, 379] on div "This month, we’re also excited to share more educational insights into jeweller…" at bounding box center [623, 411] width 643 height 74
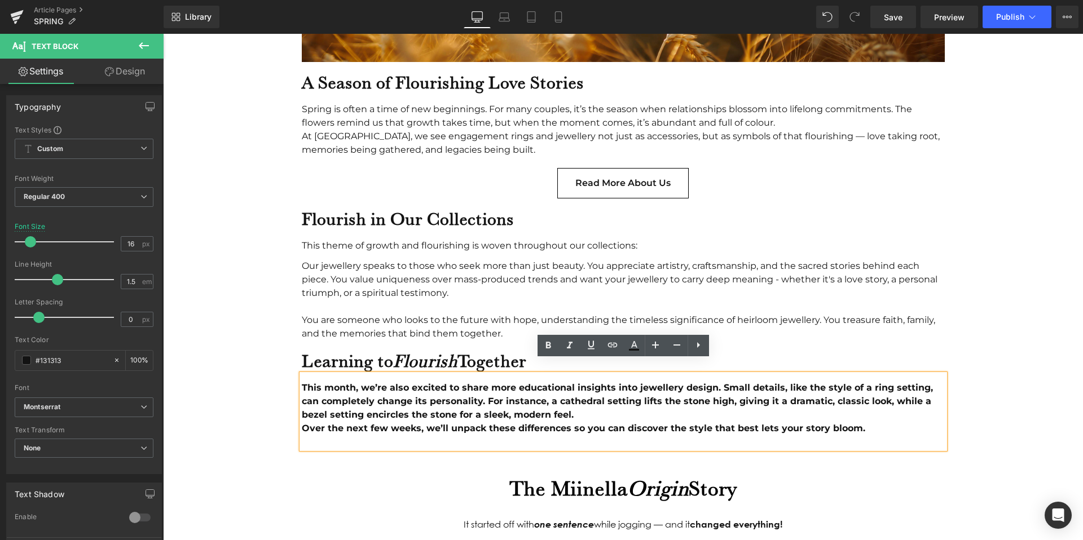
click at [559, 423] on b "Over the next few weeks, we’ll unpack these differences so you can discover the…" at bounding box center [583, 428] width 563 height 11
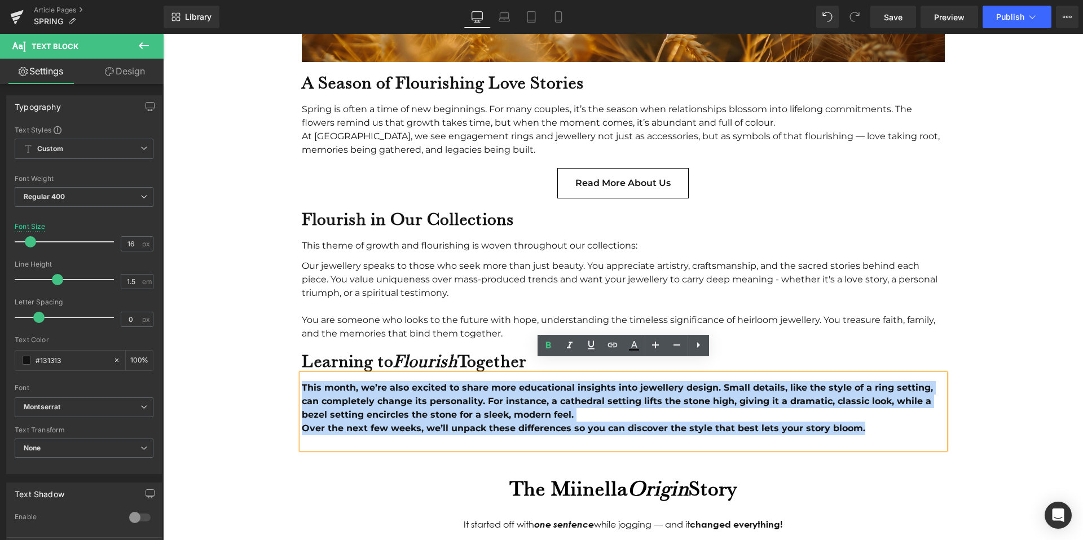
drag, startPoint x: 867, startPoint y: 414, endPoint x: 286, endPoint y: 364, distance: 583.5
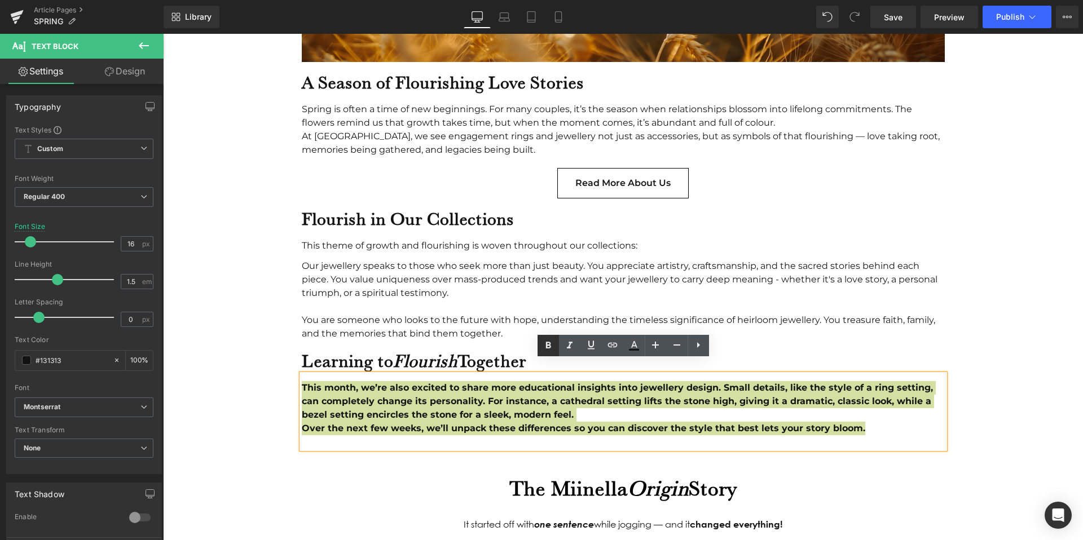
click at [551, 346] on icon at bounding box center [548, 346] width 14 height 14
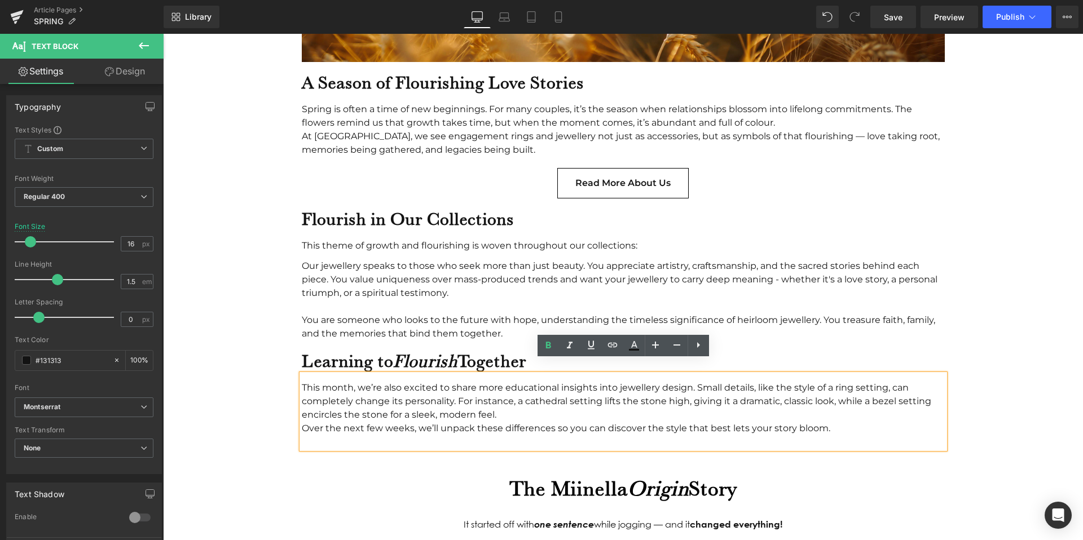
click at [514, 405] on div "This month, we’re also excited to share more educational insights into jeweller…" at bounding box center [623, 411] width 643 height 74
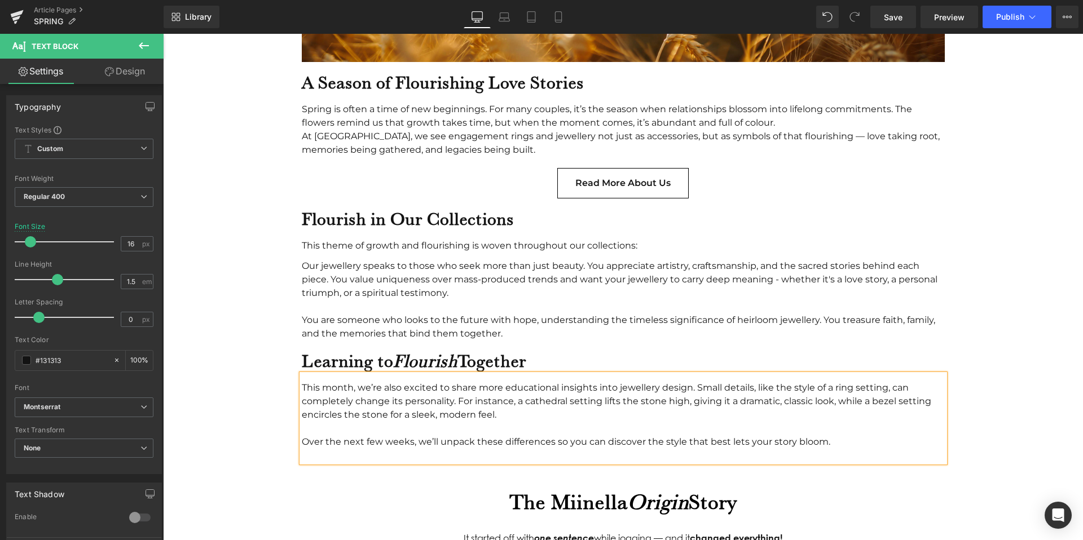
click at [460, 388] on div "This month, we’re also excited to share more educational insights into jeweller…" at bounding box center [623, 418] width 643 height 88
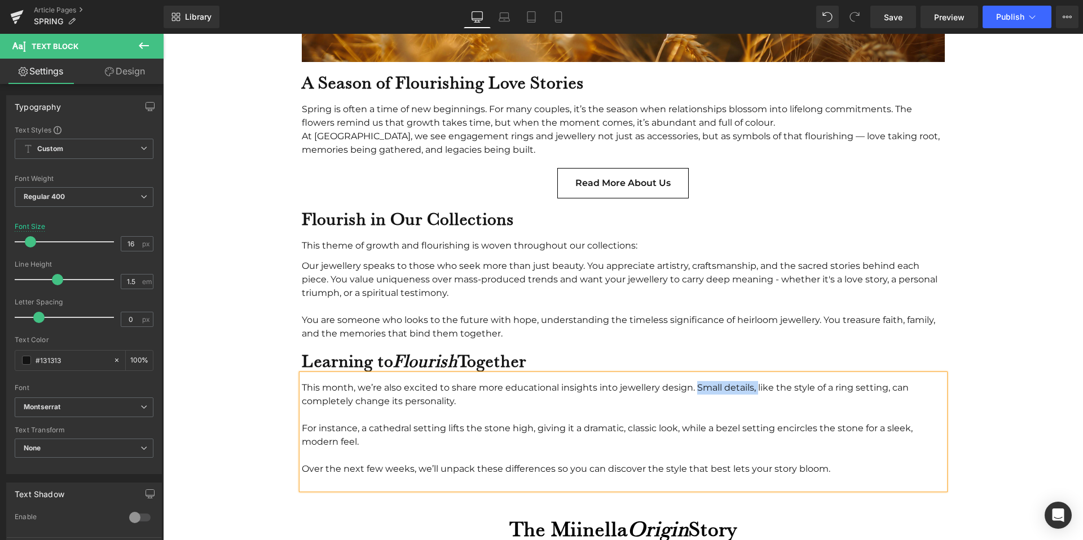
drag, startPoint x: 696, startPoint y: 372, endPoint x: 756, endPoint y: 372, distance: 59.2
click at [756, 374] on div "This month, we’re also excited to share more educational insights into jeweller…" at bounding box center [623, 431] width 643 height 115
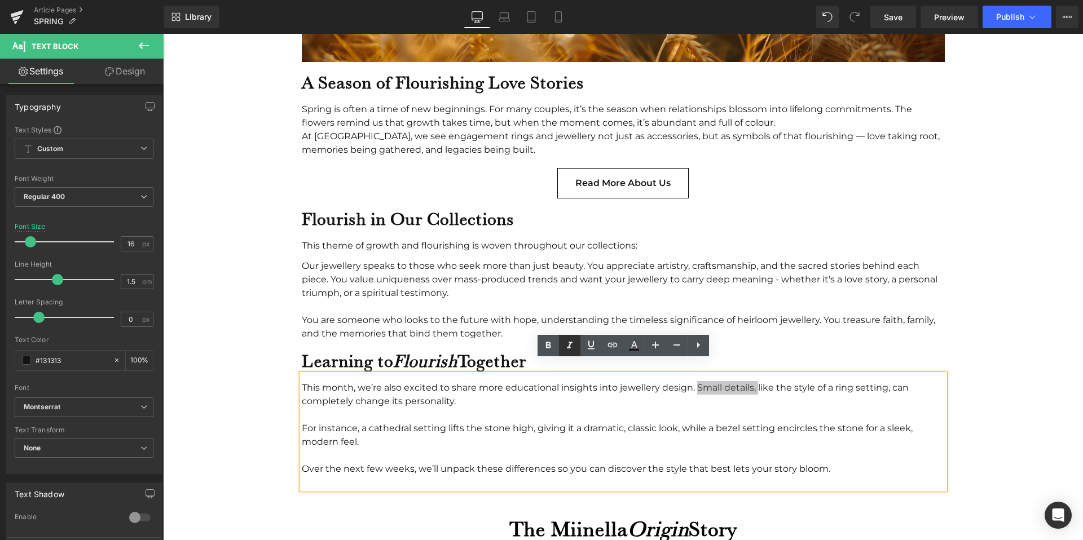
click at [571, 346] on icon at bounding box center [570, 346] width 14 height 14
click at [320, 387] on div "This month, we’re also excited to share more educational insights into jeweller…" at bounding box center [623, 431] width 643 height 115
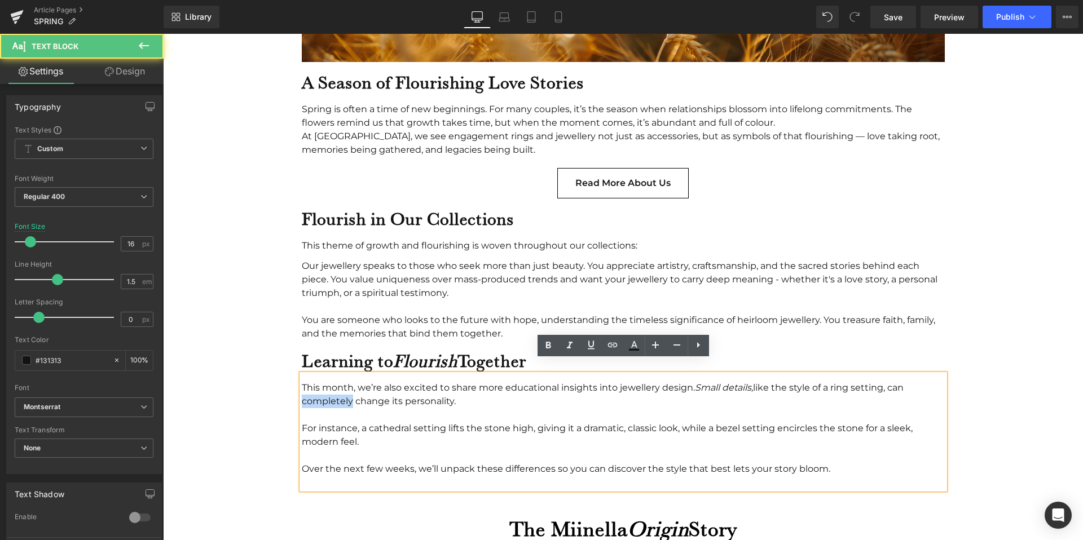
click at [320, 387] on div "This month, we’re also excited to share more educational insights into jeweller…" at bounding box center [623, 431] width 643 height 115
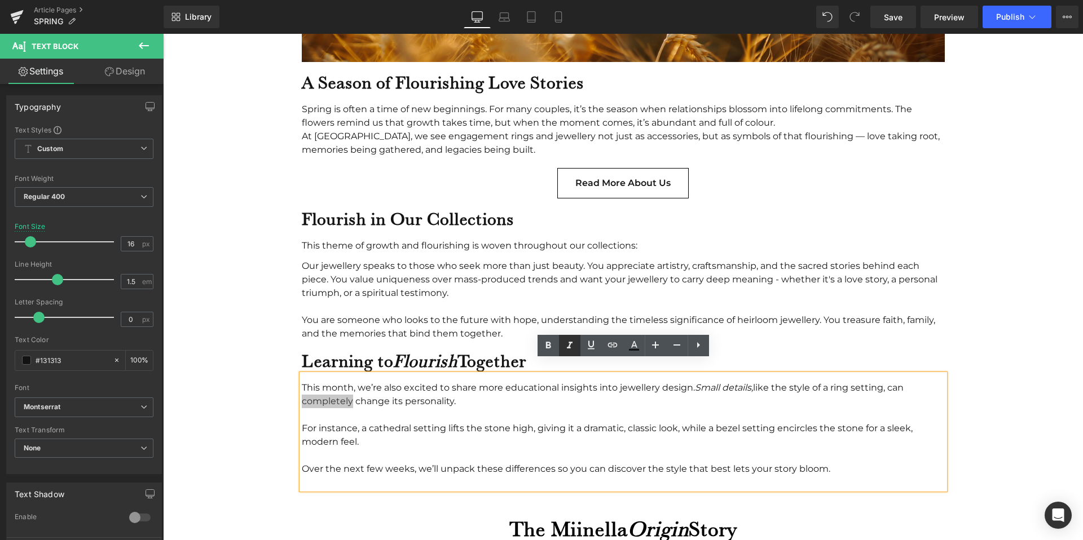
click at [572, 340] on icon at bounding box center [570, 346] width 14 height 14
click at [388, 390] on div "This month, we’re also excited to share more educational insights into jeweller…" at bounding box center [623, 431] width 643 height 115
click at [416, 426] on div "For instance, a cathedral setting lifts the stone high, giving it a dramatic, c…" at bounding box center [623, 456] width 643 height 68
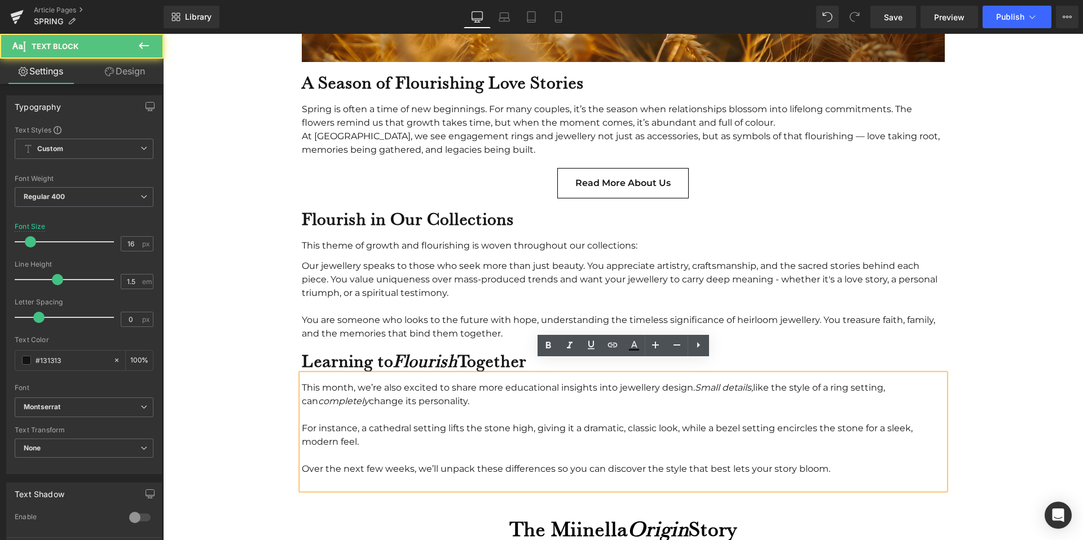
click at [407, 476] on div at bounding box center [623, 483] width 643 height 14
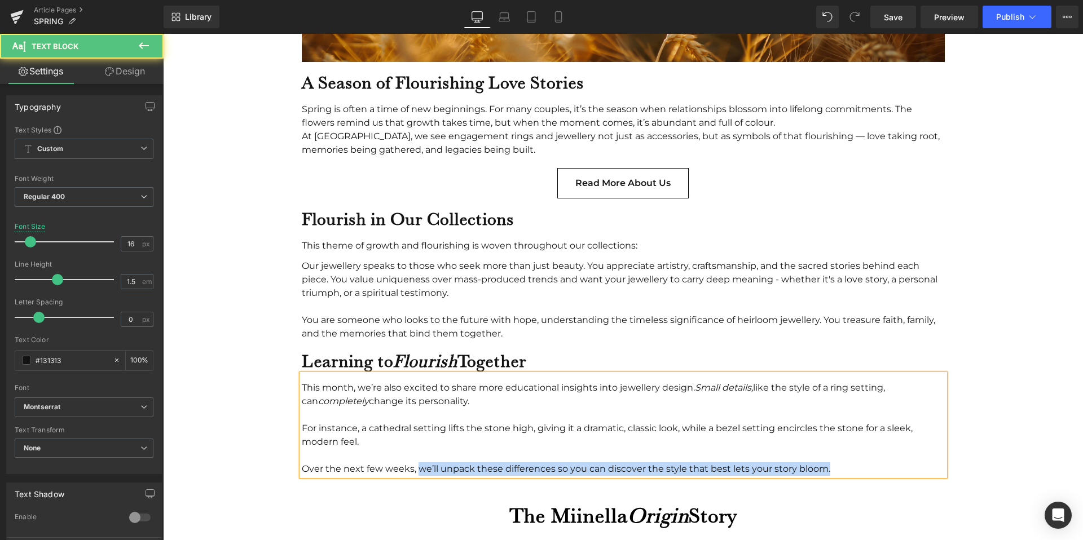
drag, startPoint x: 417, startPoint y: 455, endPoint x: 298, endPoint y: 456, distance: 118.4
click at [302, 456] on div "This month, we’re also excited to share more educational insights into jeweller…" at bounding box center [623, 424] width 643 height 101
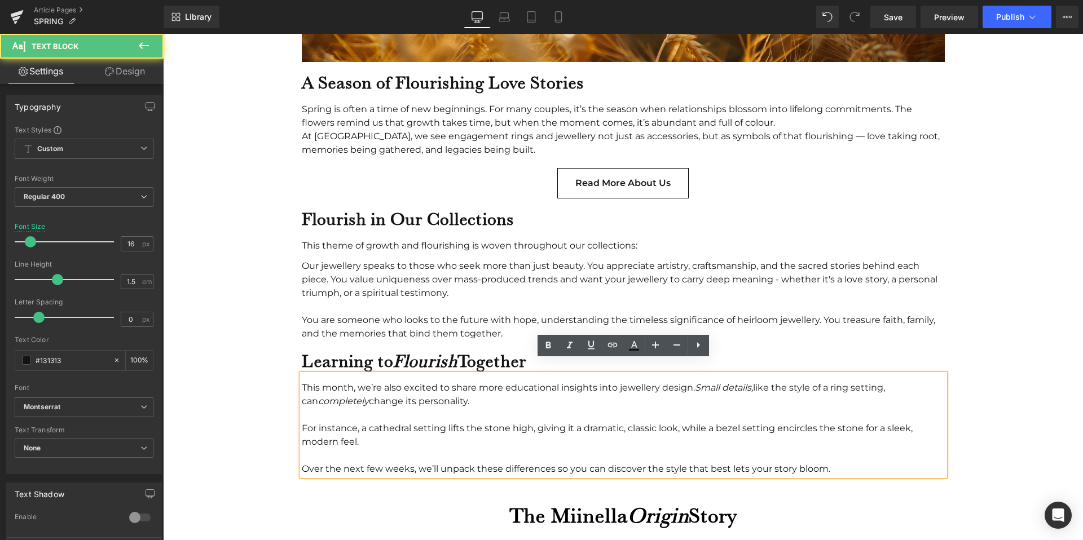
click at [304, 462] on div "Over the next few weeks, we’ll unpack these differences so you can discover the…" at bounding box center [623, 469] width 643 height 14
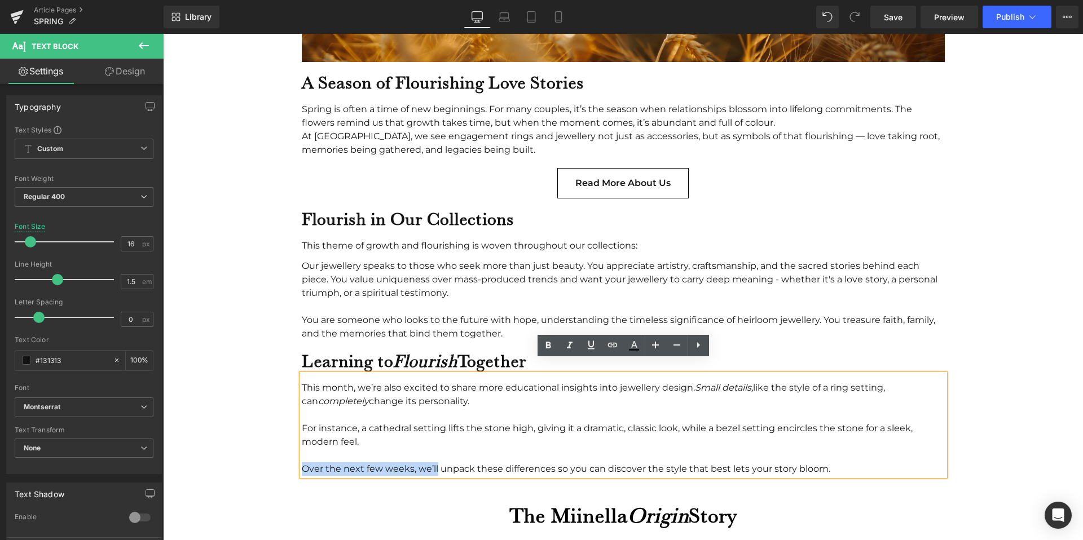
drag, startPoint x: 304, startPoint y: 456, endPoint x: 416, endPoint y: 454, distance: 111.7
click at [417, 462] on div "Over the next few weeks, we’ll unpack these differences so you can discover the…" at bounding box center [623, 469] width 643 height 14
click at [416, 462] on div "Over the next few weeks, we’ll unpack these differences so you can discover the…" at bounding box center [623, 469] width 643 height 14
drag, startPoint x: 415, startPoint y: 454, endPoint x: 301, endPoint y: 455, distance: 114.5
click at [302, 462] on div "Over the next few weeks, we’ll unpack these differences so you can discover the…" at bounding box center [623, 469] width 643 height 14
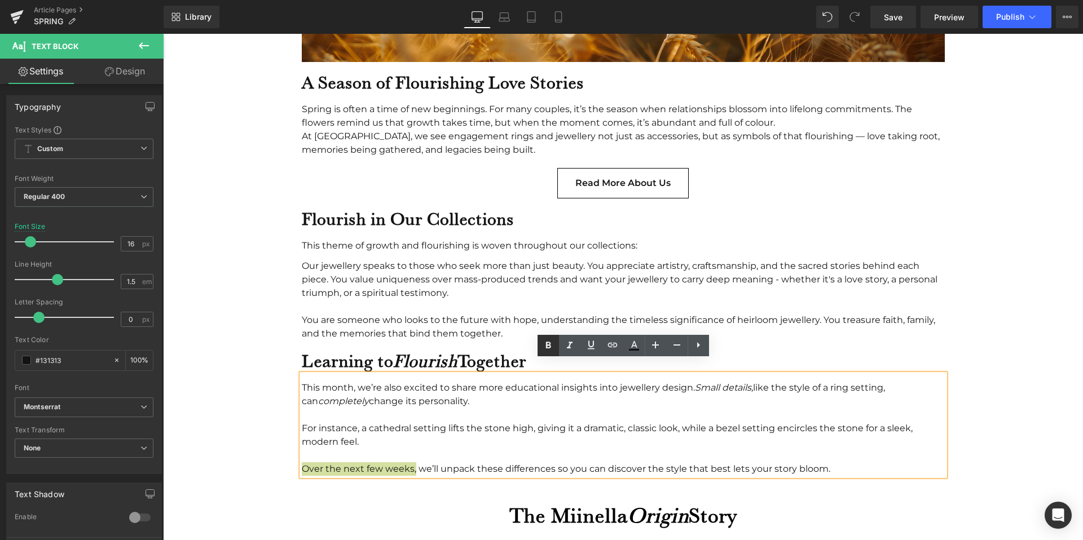
click at [553, 341] on icon at bounding box center [548, 346] width 14 height 14
click at [728, 431] on div "For instance, a cathedral setting lifts the stone high, giving it a dramatic, c…" at bounding box center [623, 449] width 643 height 54
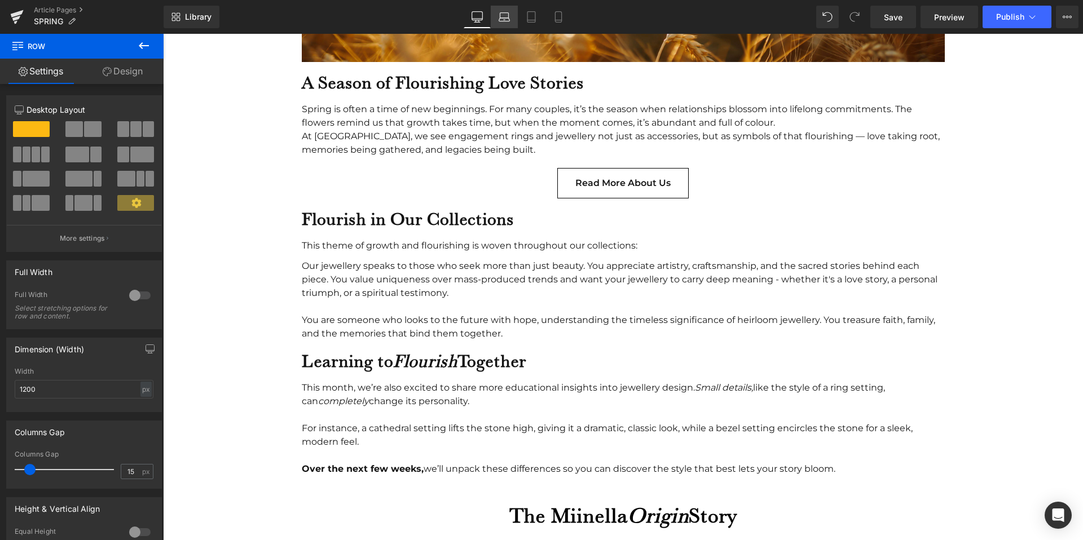
click at [507, 19] on icon at bounding box center [503, 16] width 11 height 11
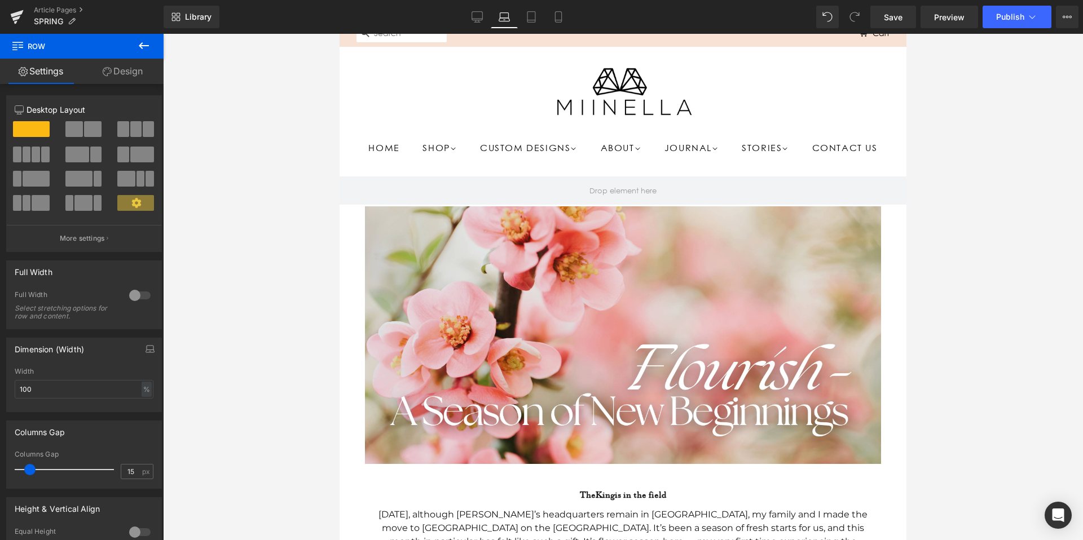
click at [501, 19] on icon at bounding box center [503, 16] width 11 height 11
click at [478, 18] on icon at bounding box center [476, 16] width 11 height 11
type input "1200"
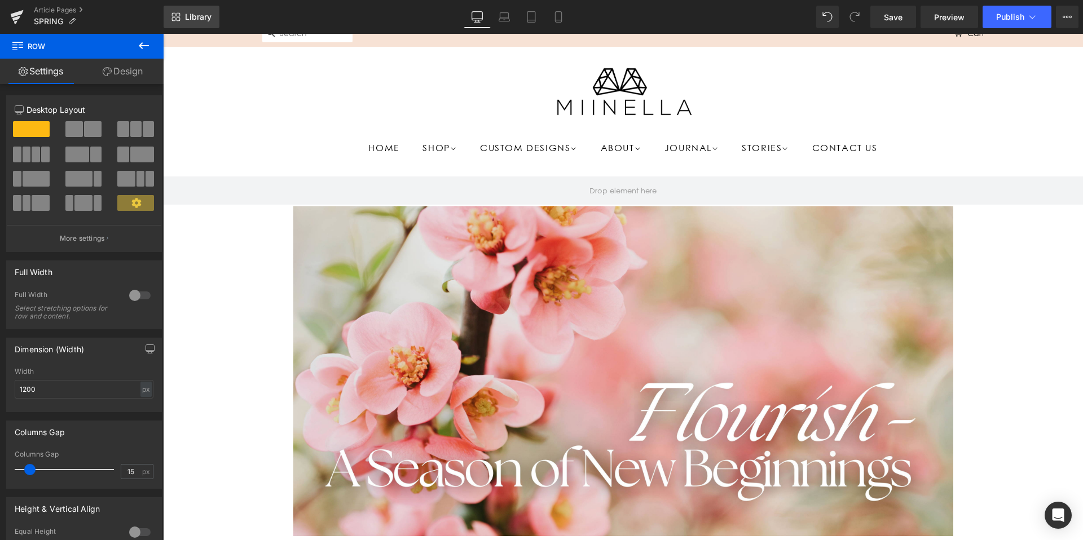
click at [197, 21] on span "Library" at bounding box center [198, 17] width 27 height 10
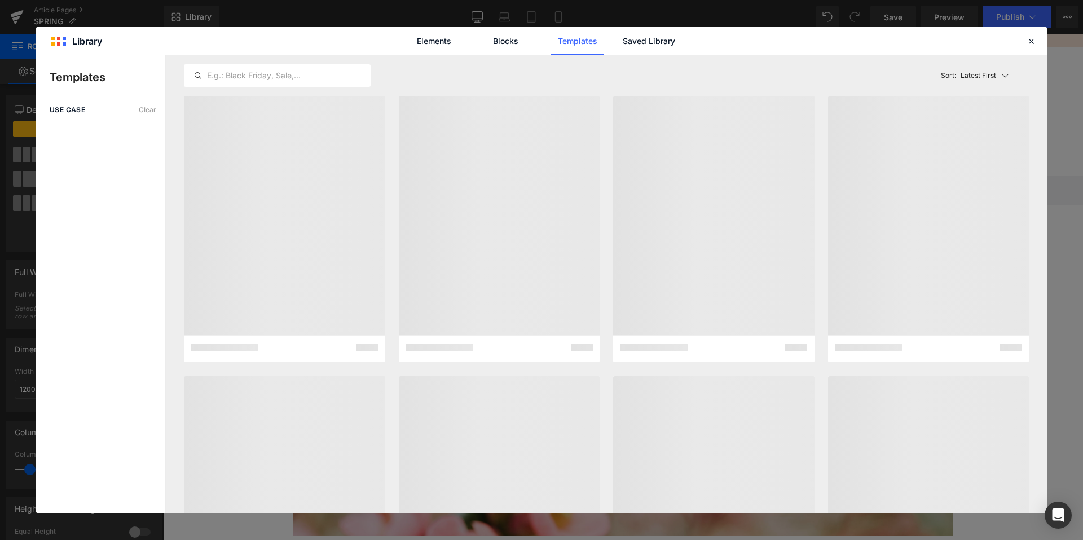
click at [475, 45] on div "Elements Blocks Templates Saved Library" at bounding box center [541, 41] width 286 height 28
click at [622, 46] on link "Blocks" at bounding box center [649, 41] width 54 height 28
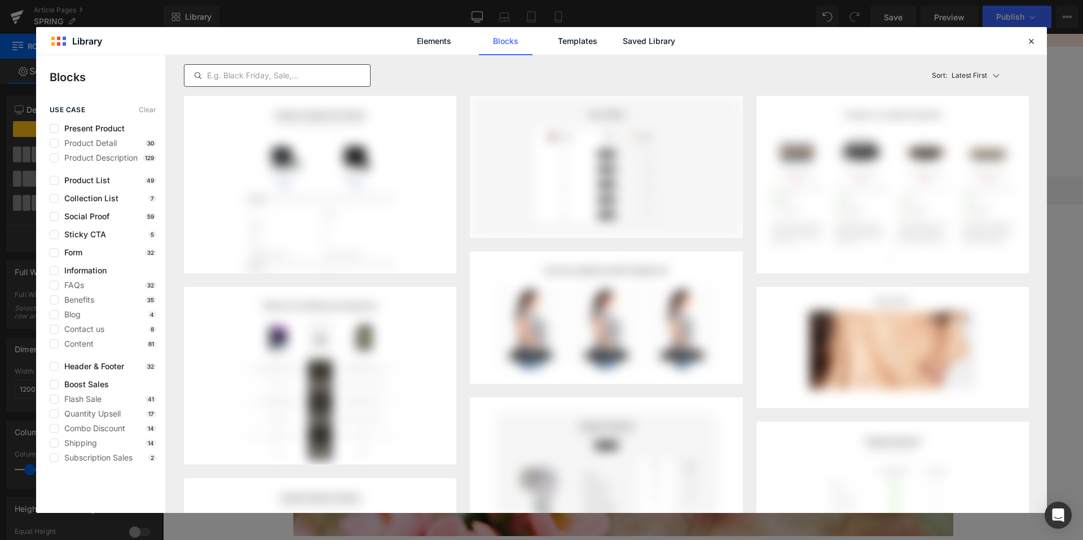
click at [315, 74] on input "text" at bounding box center [277, 76] width 186 height 14
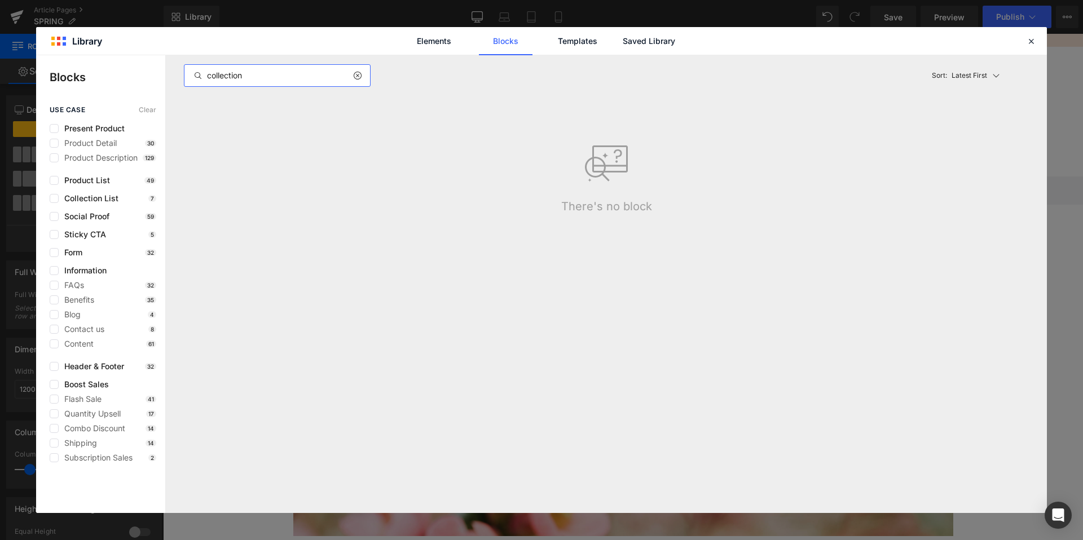
type input "collection"
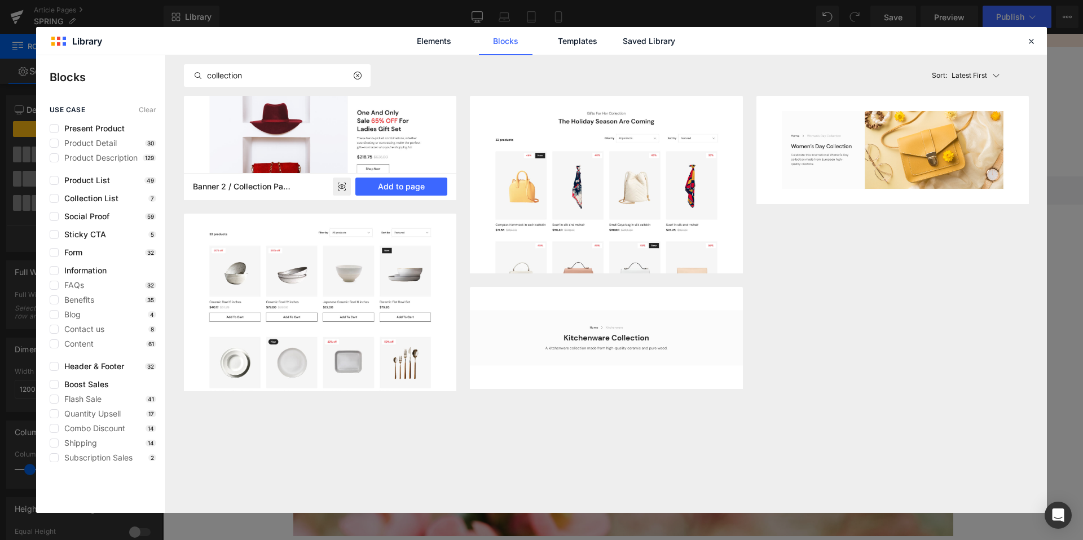
click at [292, 154] on img at bounding box center [320, 148] width 272 height 104
click at [550, 39] on link "Elements" at bounding box center [577, 41] width 54 height 28
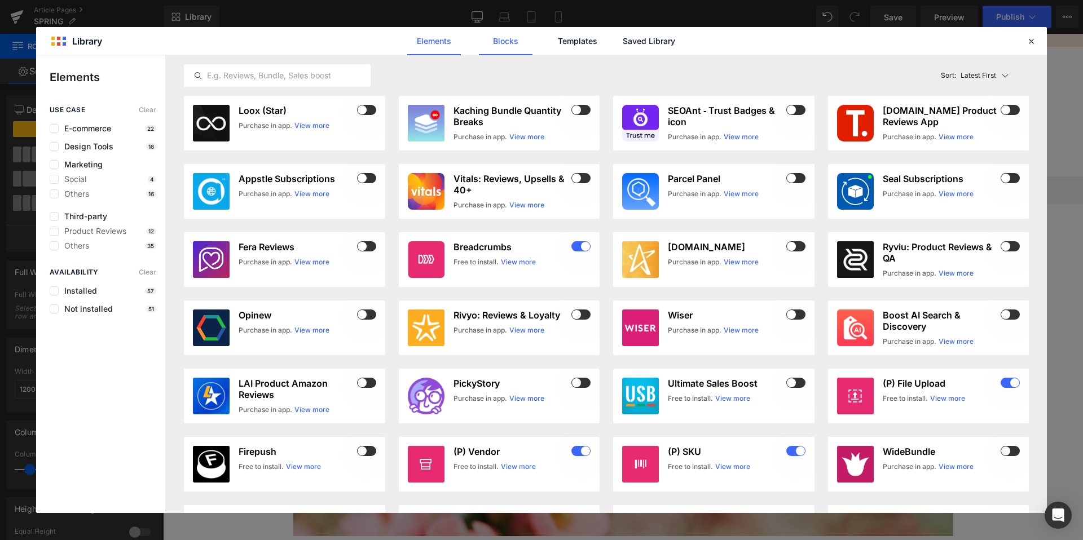
click at [622, 39] on link "Blocks" at bounding box center [649, 41] width 54 height 28
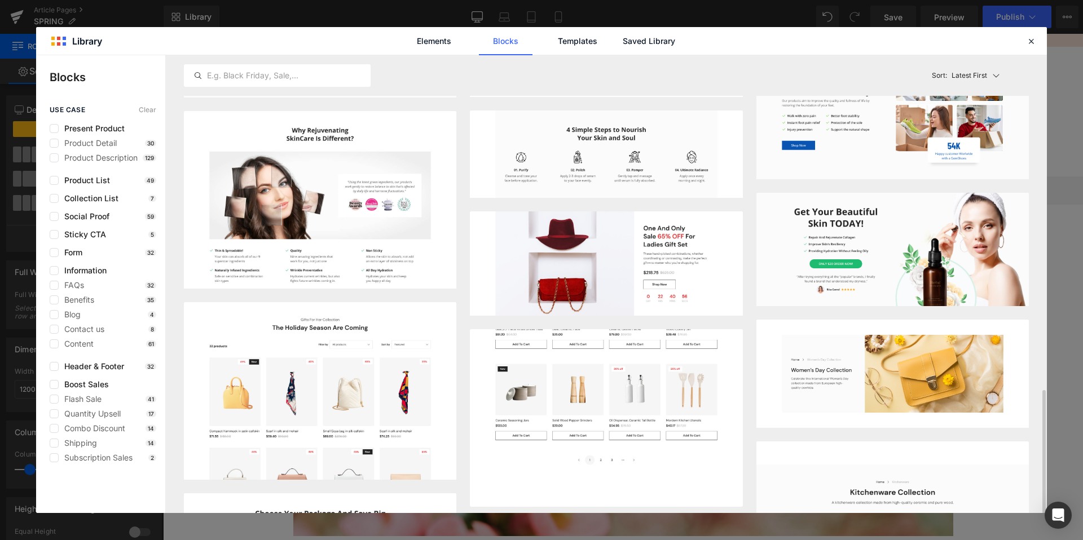
scroll to position [1377, 0]
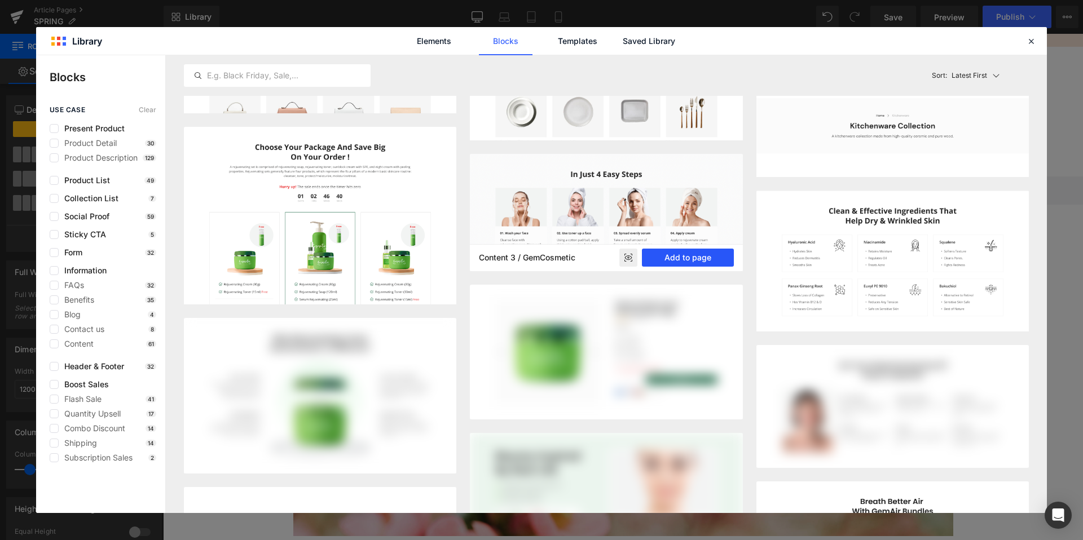
click at [681, 253] on button "Add to page" at bounding box center [688, 258] width 92 height 18
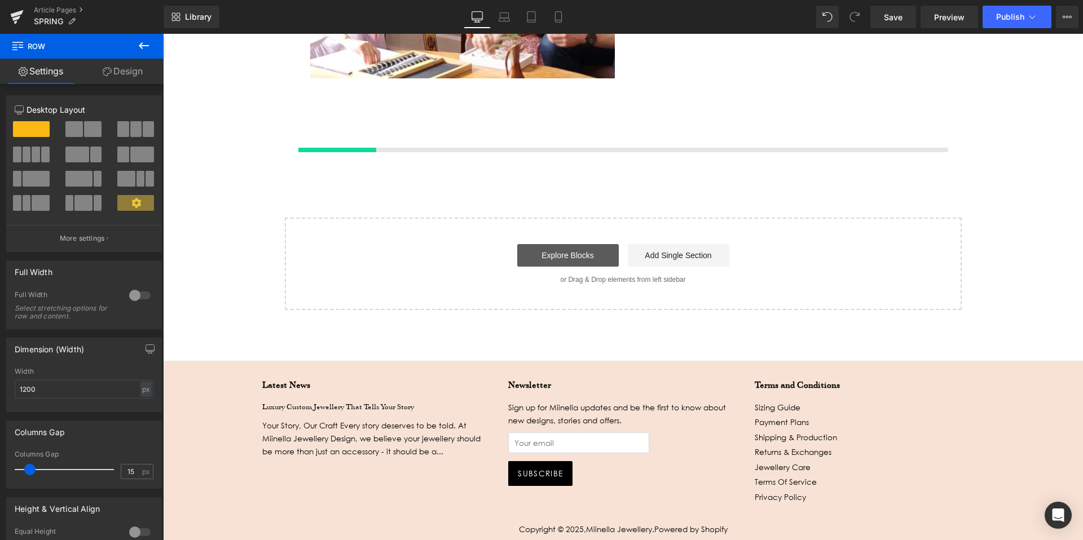
scroll to position [2271, 0]
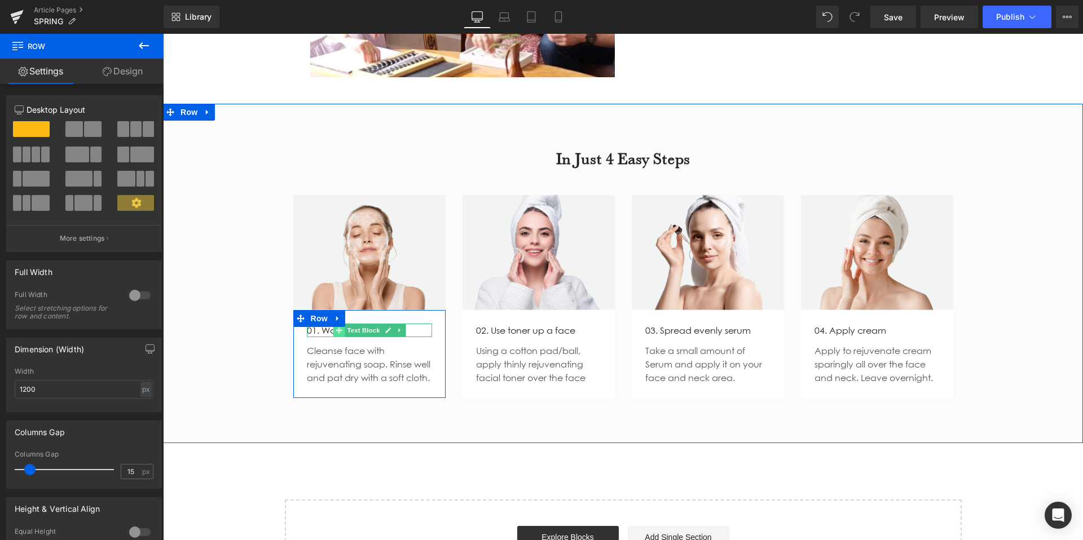
click at [341, 327] on icon at bounding box center [338, 330] width 6 height 6
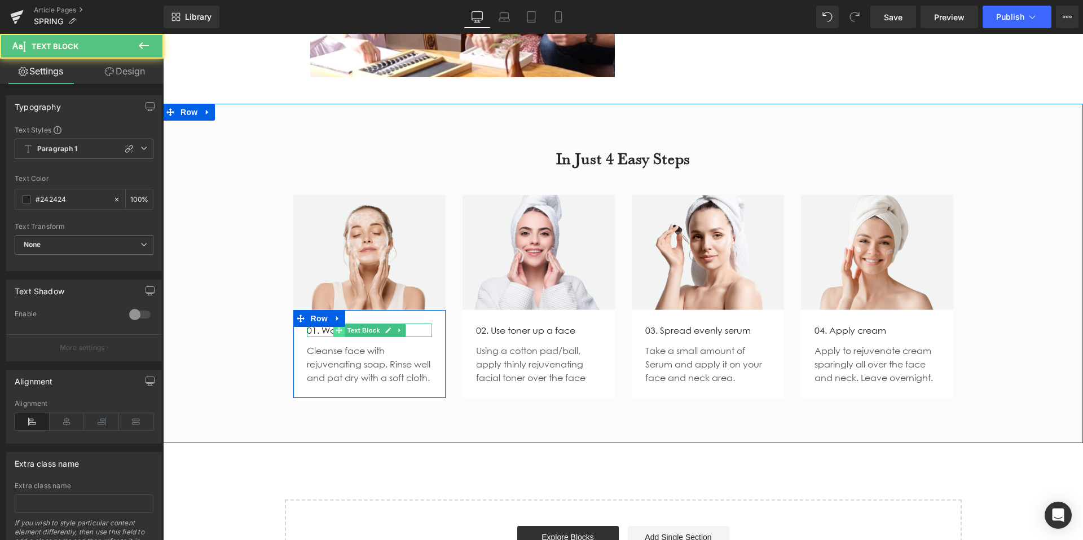
click at [341, 327] on icon at bounding box center [338, 330] width 6 height 6
click at [322, 324] on p "01. Wash your face" at bounding box center [369, 331] width 125 height 14
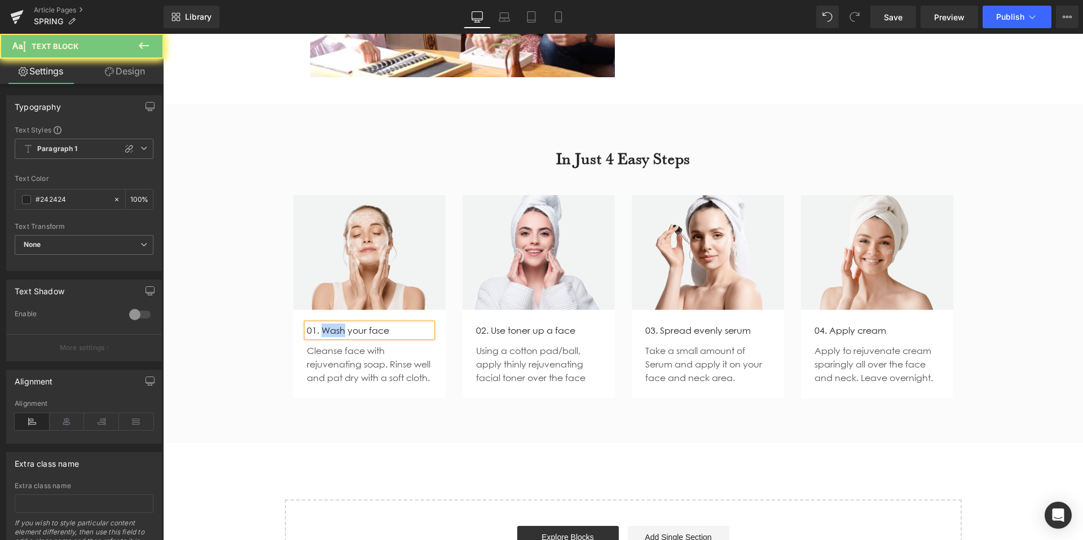
click at [322, 324] on p "01. Wash your face" at bounding box center [369, 331] width 125 height 14
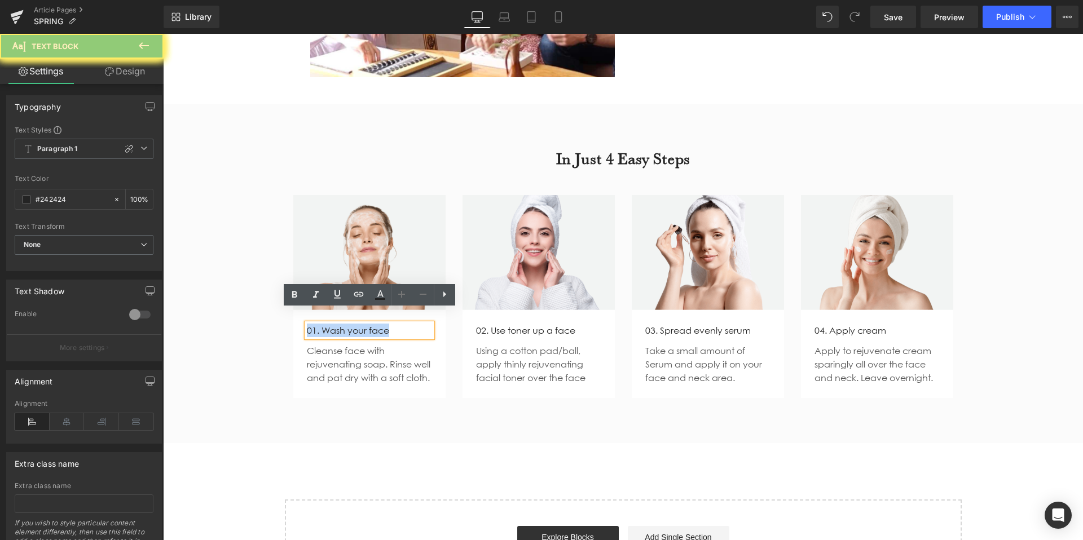
click at [322, 324] on p "01. Wash your face" at bounding box center [369, 331] width 125 height 14
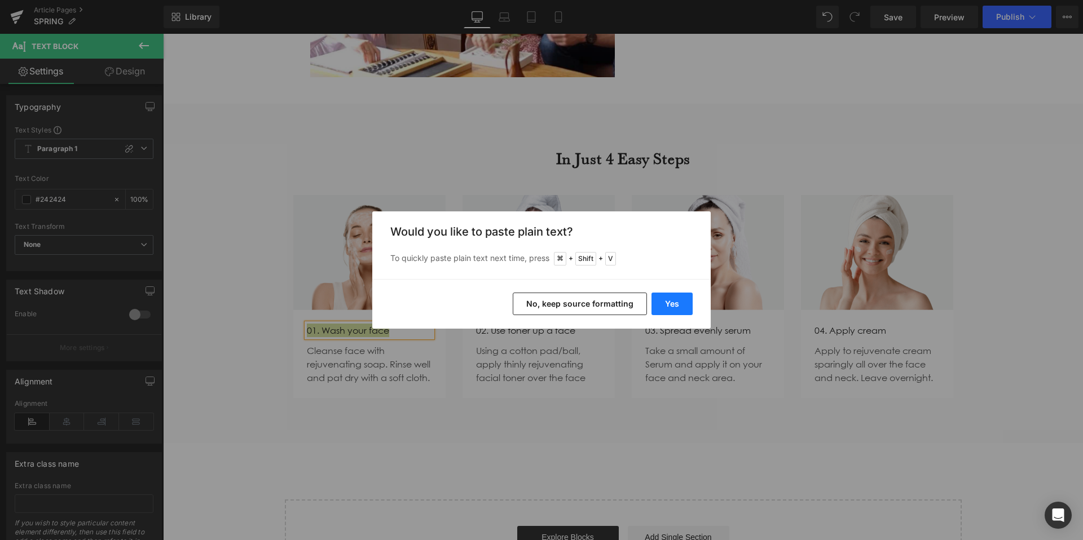
click at [669, 310] on button "Yes" at bounding box center [671, 304] width 41 height 23
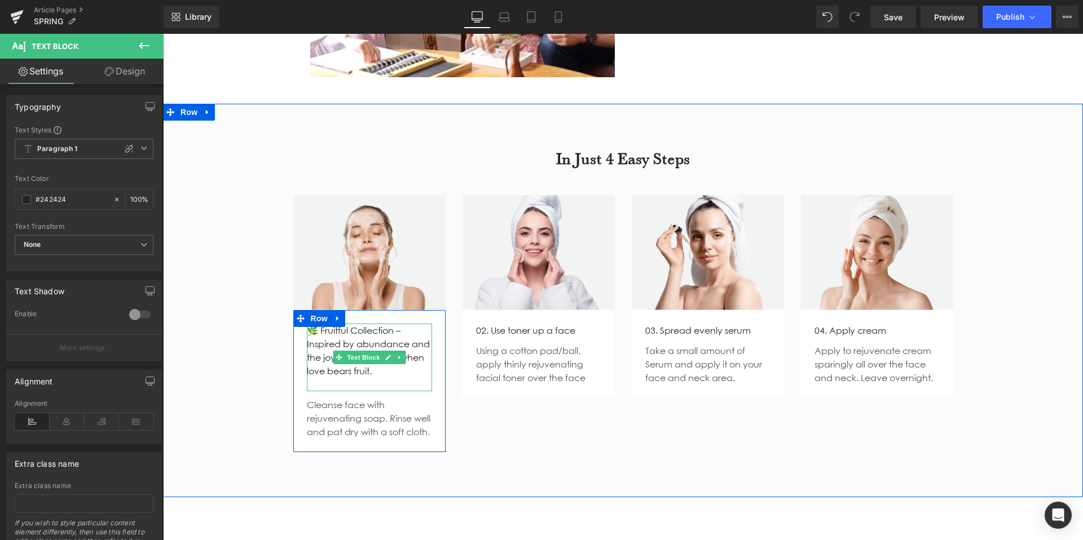
click at [386, 328] on p "🌿 Fruitful Collection – Inspired by abundance and the joy that overflows when l…" at bounding box center [369, 351] width 125 height 54
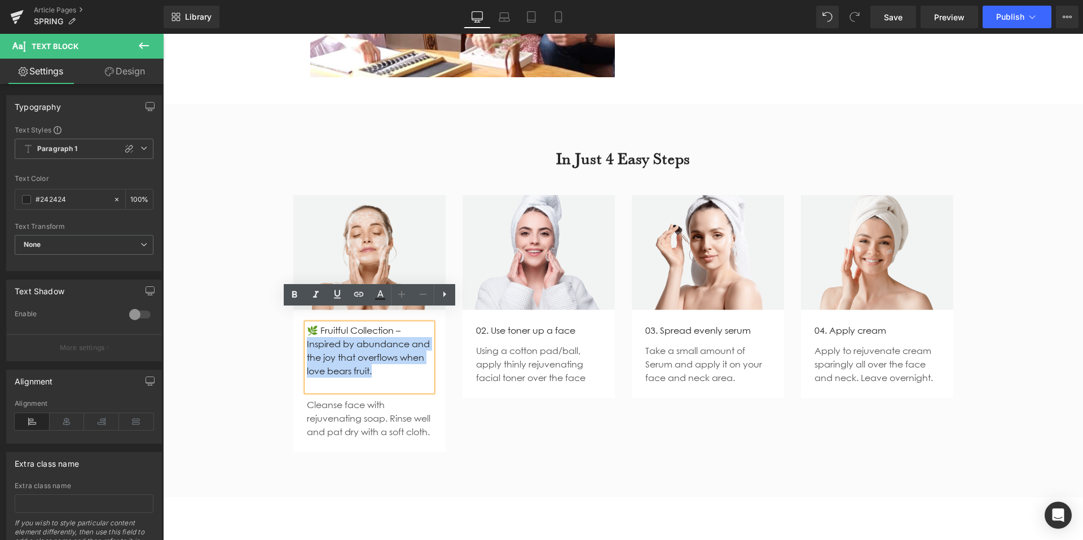
drag, startPoint x: 382, startPoint y: 359, endPoint x: 299, endPoint y: 335, distance: 86.2
click at [299, 335] on div "🌿 Fruitful Collection – Inspired by abundance and the joy that overflows when l…" at bounding box center [369, 381] width 142 height 115
copy p "nspired by abundance and the joy that overflows when love bears fruit."
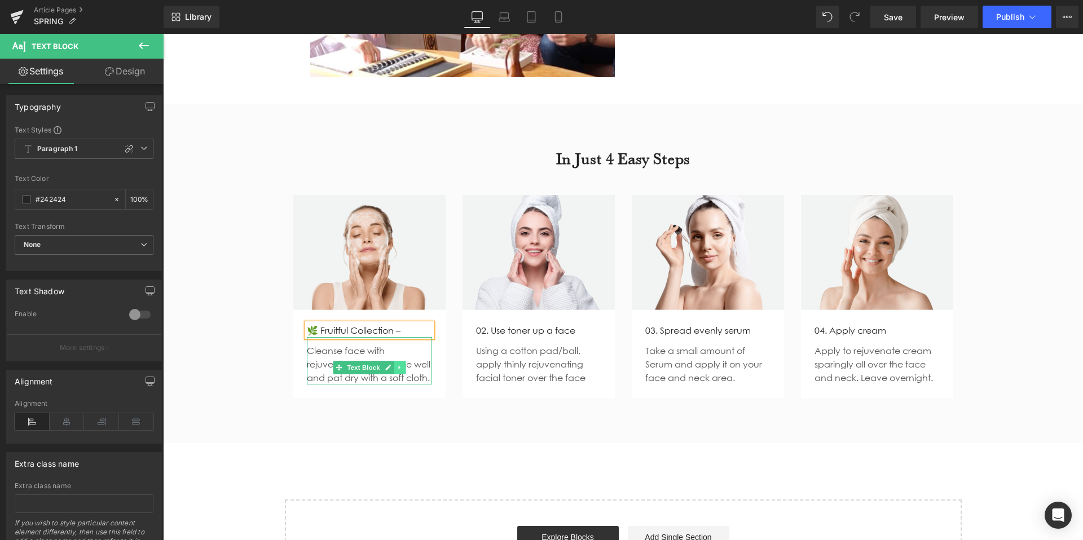
click at [400, 364] on icon at bounding box center [399, 367] width 6 height 7
click at [399, 369] on p "Cleanse face with rejuvenating soap. Rinse well and pat dry with a soft cloth." at bounding box center [369, 364] width 125 height 41
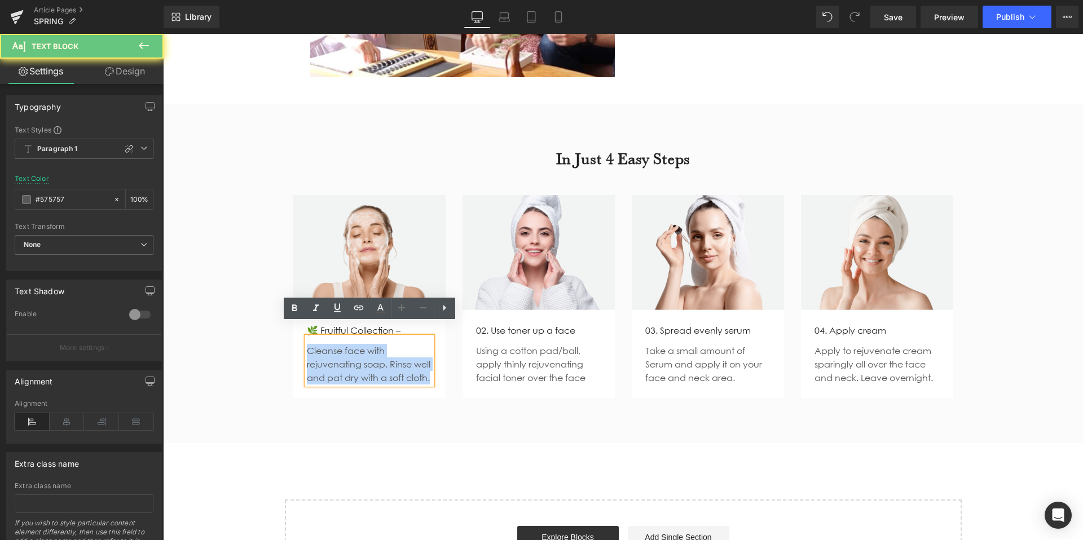
click at [399, 369] on p "Cleanse face with rejuvenating soap. Rinse well and pat dry with a soft cloth." at bounding box center [369, 364] width 125 height 41
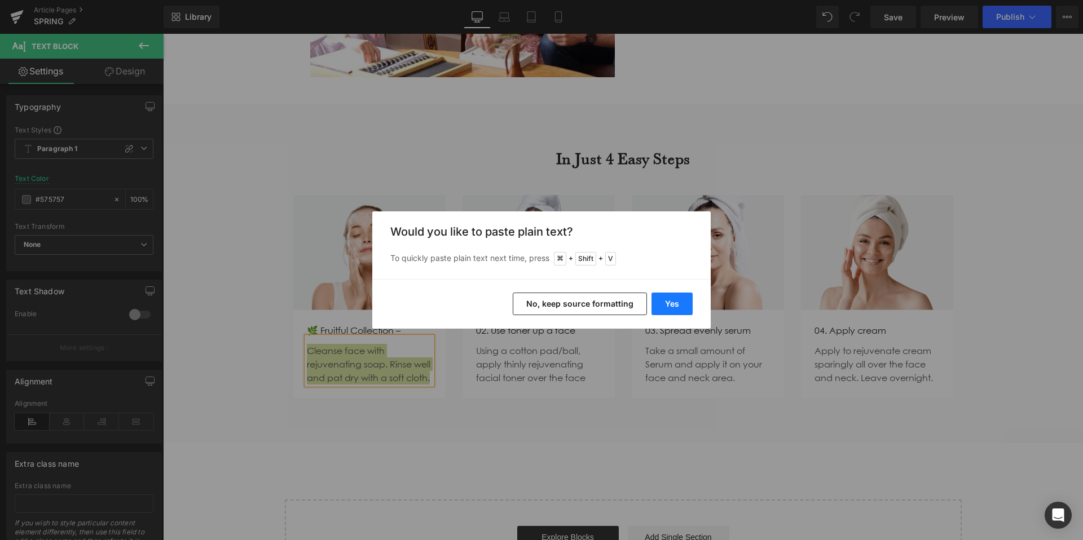
click at [666, 306] on button "Yes" at bounding box center [671, 304] width 41 height 23
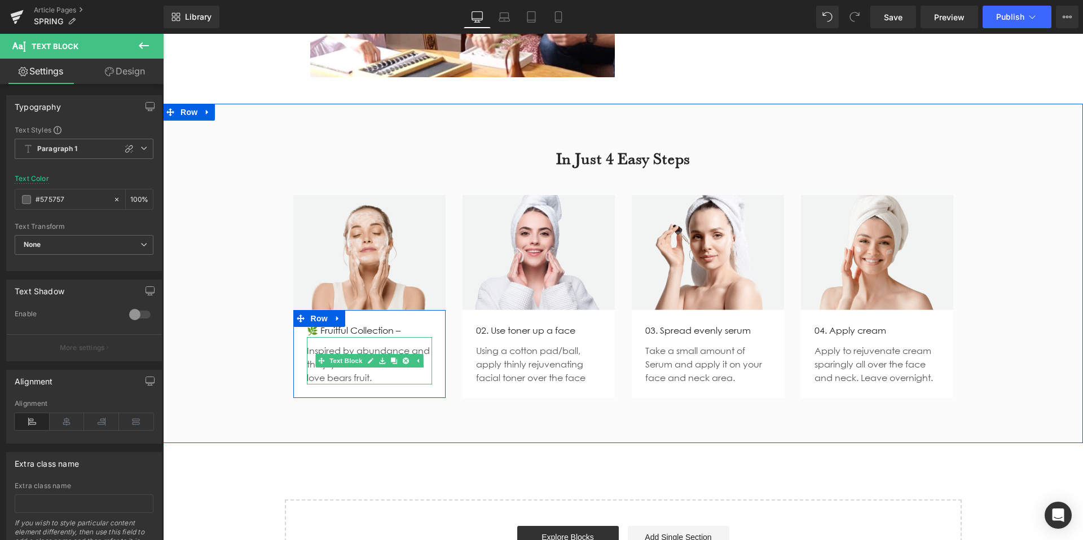
click at [384, 360] on p "Inspired by abundance and the joy that overflows when love bears fruit." at bounding box center [369, 364] width 125 height 41
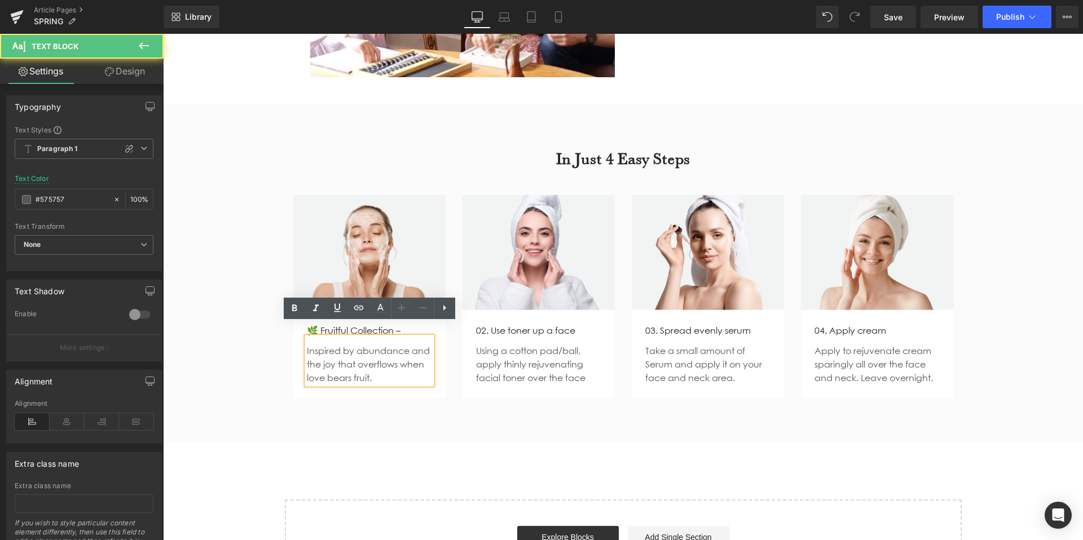
click at [393, 349] on p "Inspired by abundance and the joy that overflows when love bears fruit." at bounding box center [369, 364] width 125 height 41
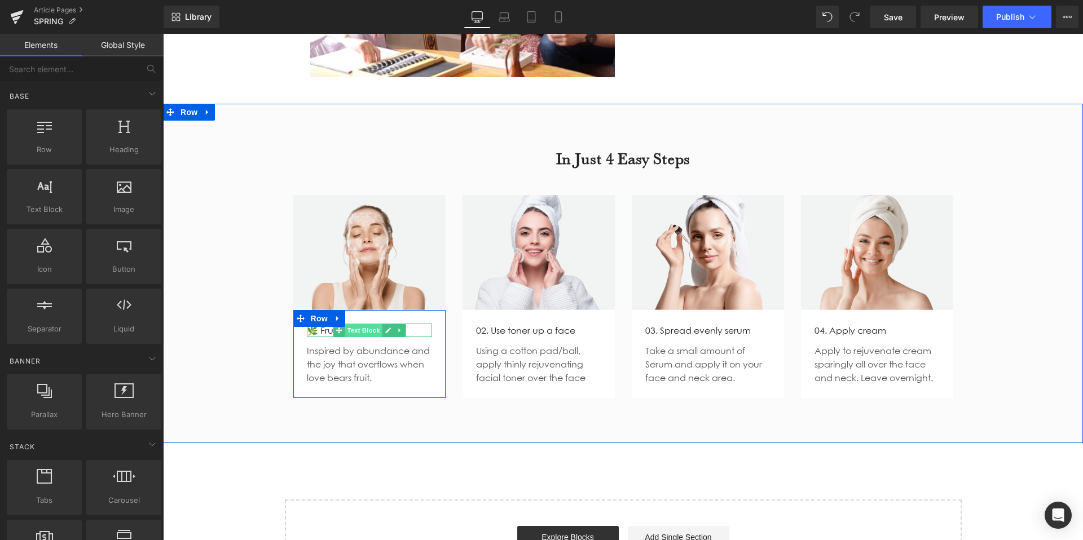
click at [380, 324] on span "Text Block" at bounding box center [363, 331] width 37 height 14
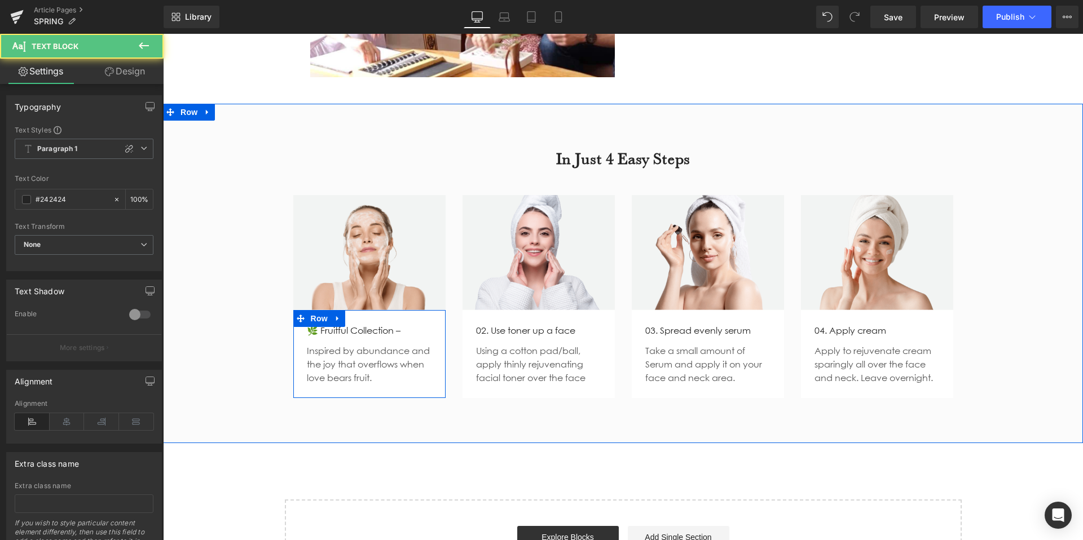
click at [436, 324] on div "🌿 Fruitful Collection – Text Block Inspired by abundance and the joy that overf…" at bounding box center [369, 354] width 142 height 61
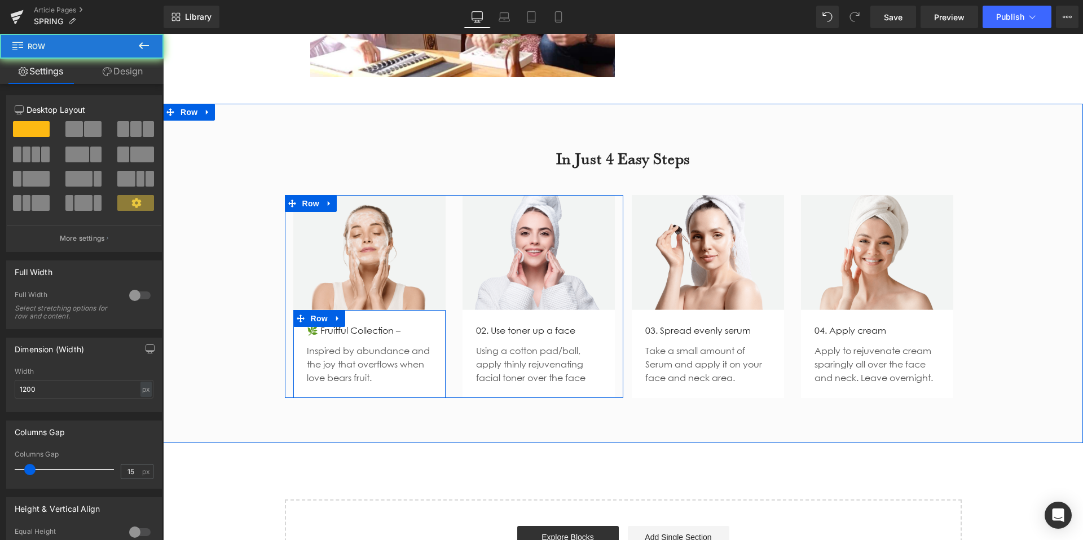
click at [419, 324] on p "🌿 Fruitful Collection –" at bounding box center [369, 331] width 125 height 14
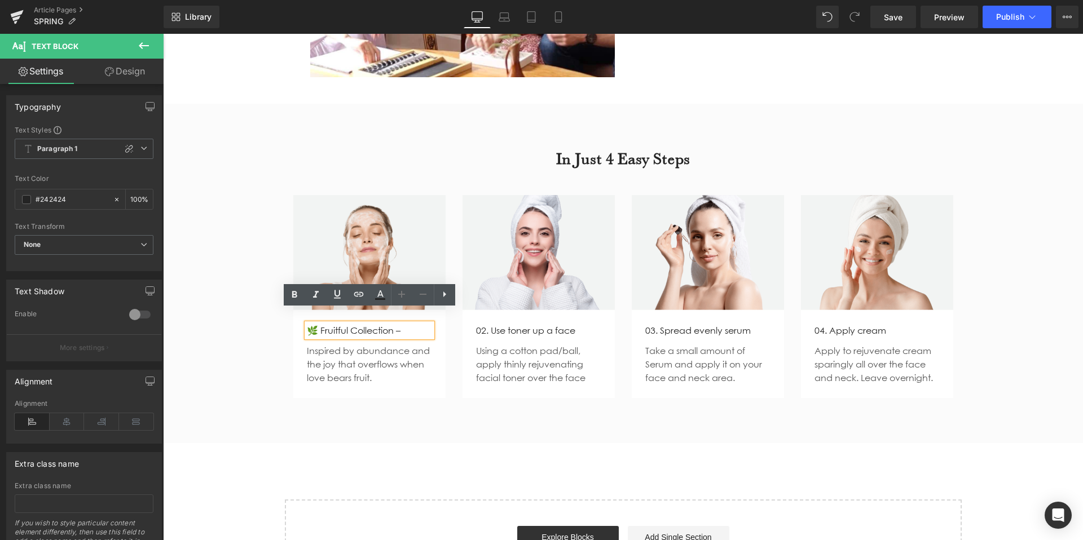
click at [337, 324] on p "🌿 Fruitful Collection –" at bounding box center [369, 331] width 125 height 14
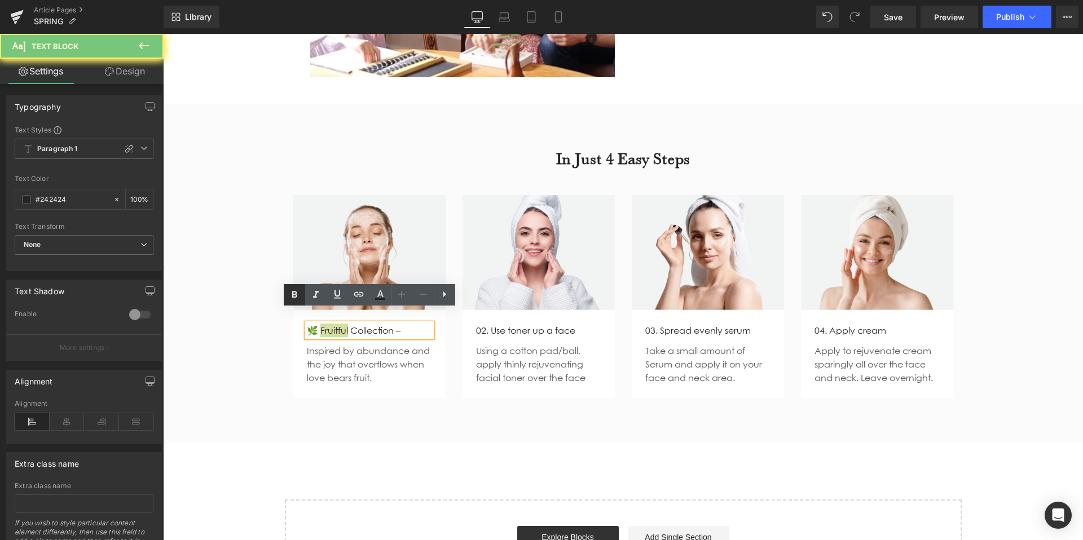
click at [294, 296] on icon at bounding box center [294, 294] width 5 height 7
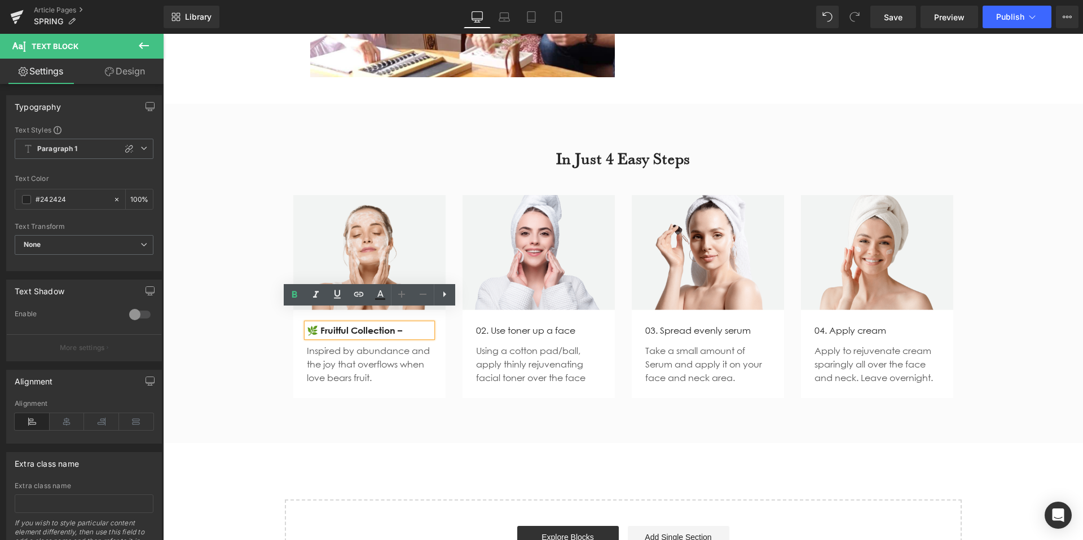
click at [260, 357] on div "In Just 4 Easy Steps Heading Row Image 🌿 Fruitful Collection – Text Block Inspi…" at bounding box center [623, 268] width 920 height 272
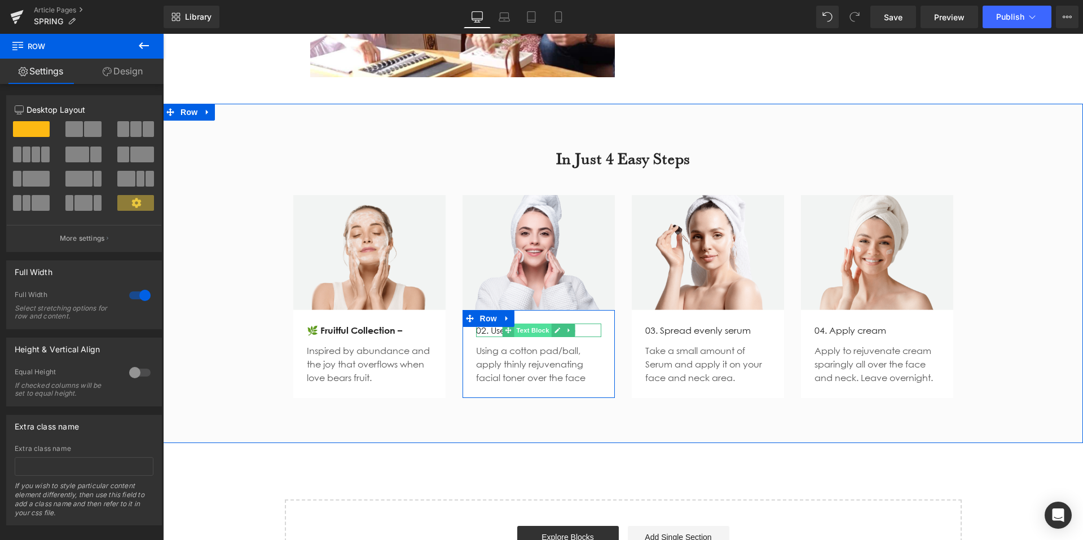
click at [532, 324] on span "Text Block" at bounding box center [532, 331] width 37 height 14
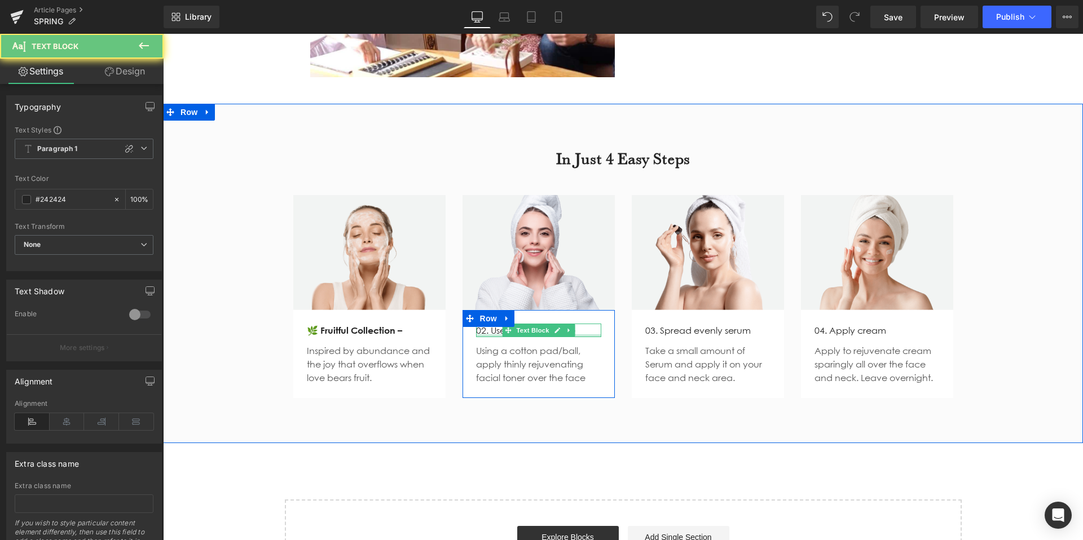
click at [582, 324] on div "02. Use toner up a face Text Block" at bounding box center [538, 331] width 125 height 14
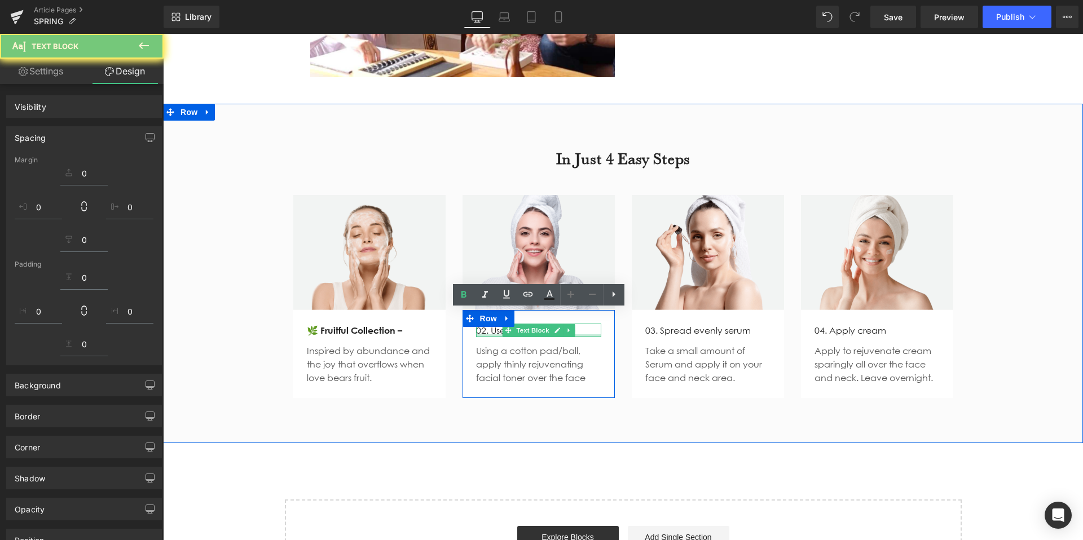
click at [582, 324] on p "02. Use toner up a face" at bounding box center [538, 331] width 125 height 14
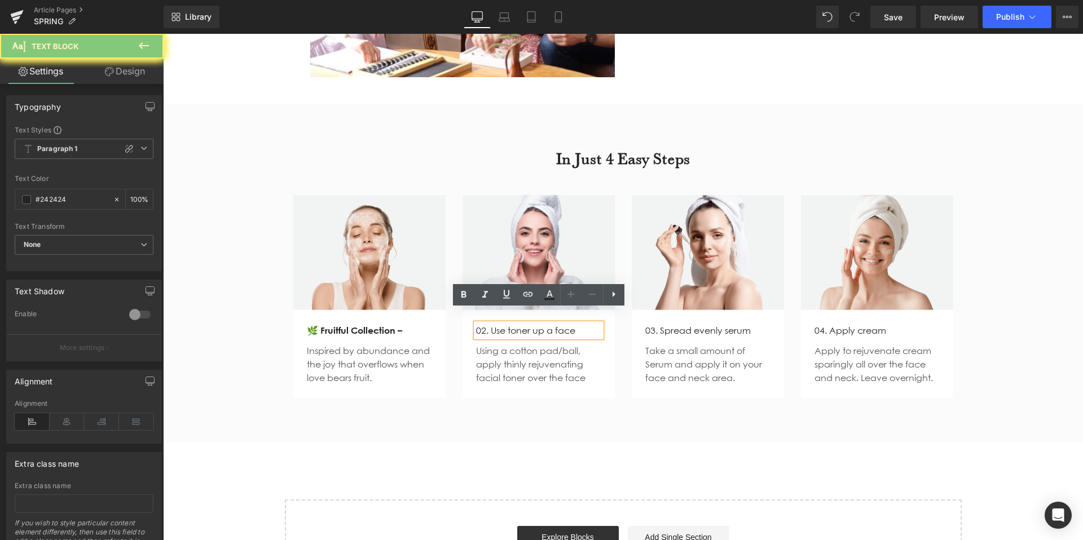
click at [582, 324] on p "02. Use toner up a face" at bounding box center [538, 331] width 125 height 14
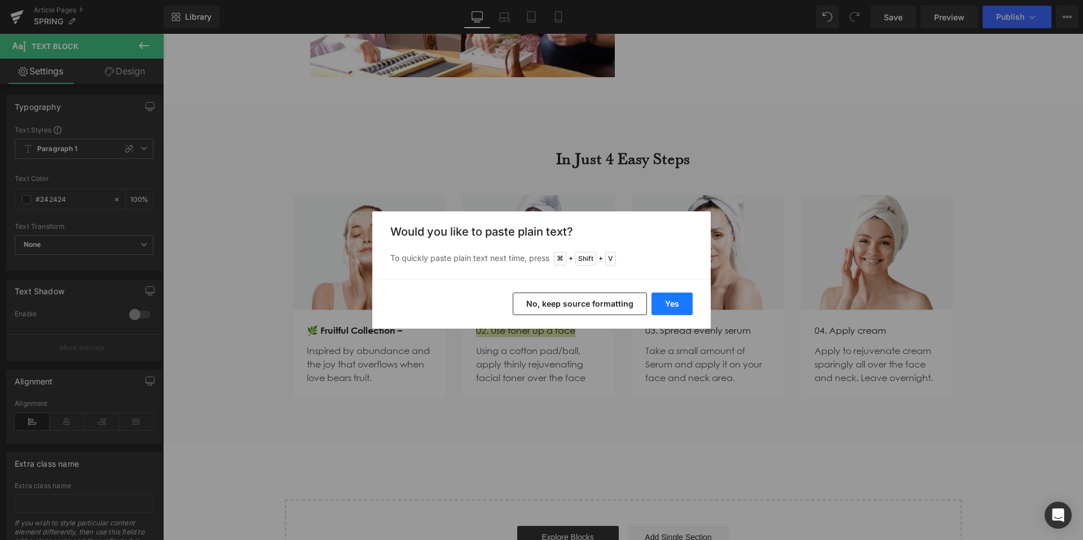
click at [665, 306] on button "Yes" at bounding box center [671, 304] width 41 height 23
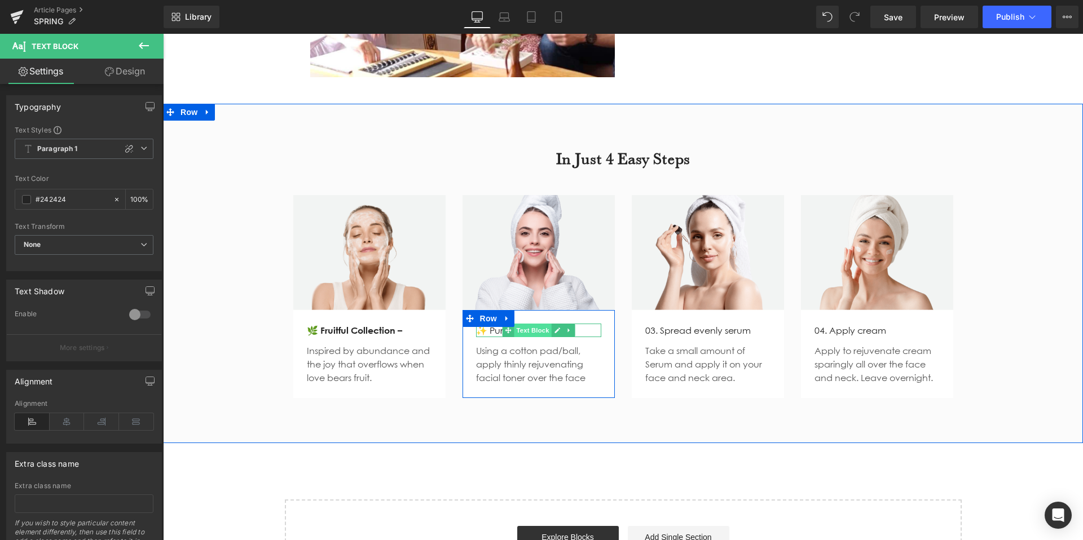
click at [519, 324] on span "Text Block" at bounding box center [532, 331] width 37 height 14
click at [575, 324] on p "✨ Pure Collection –" at bounding box center [538, 331] width 125 height 14
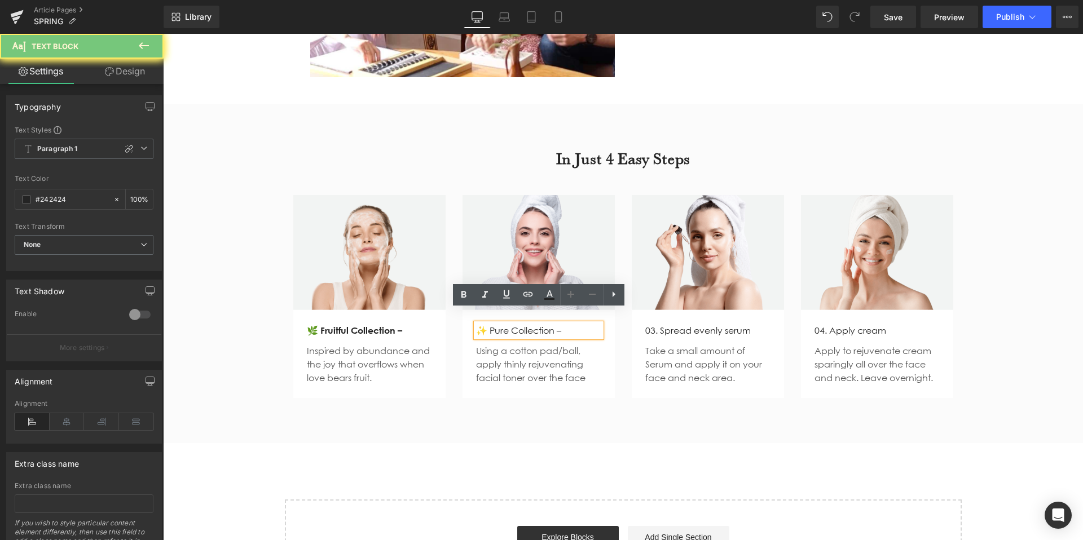
click at [580, 324] on p "✨ Pure Collection –" at bounding box center [538, 331] width 125 height 14
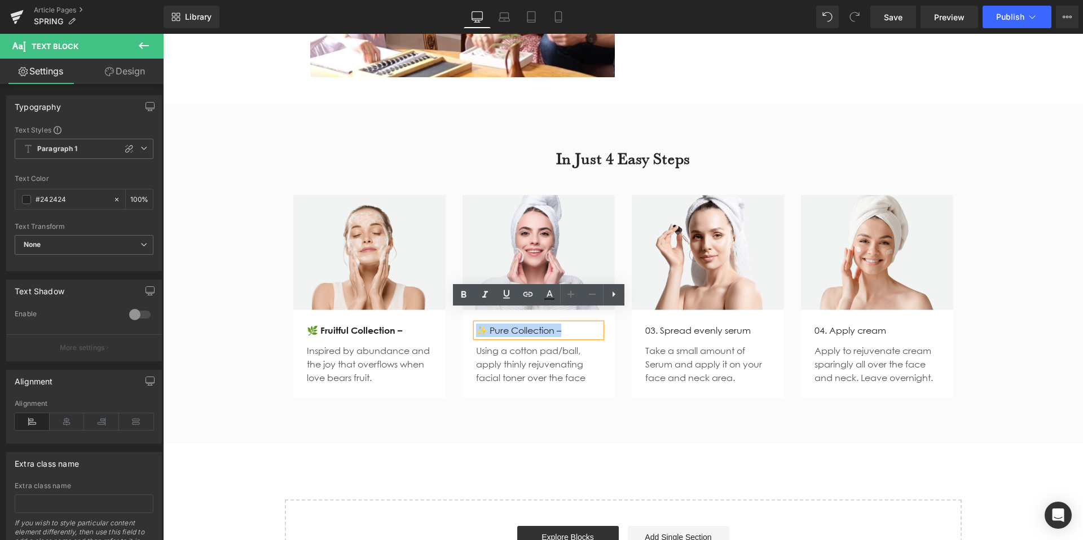
click at [580, 324] on p "✨ Pure Collection –" at bounding box center [538, 331] width 125 height 14
click at [463, 295] on icon at bounding box center [464, 295] width 14 height 14
click at [526, 355] on p "Using a cotton pad/ball, apply thinly rejuvenating facial toner over the face" at bounding box center [538, 364] width 125 height 41
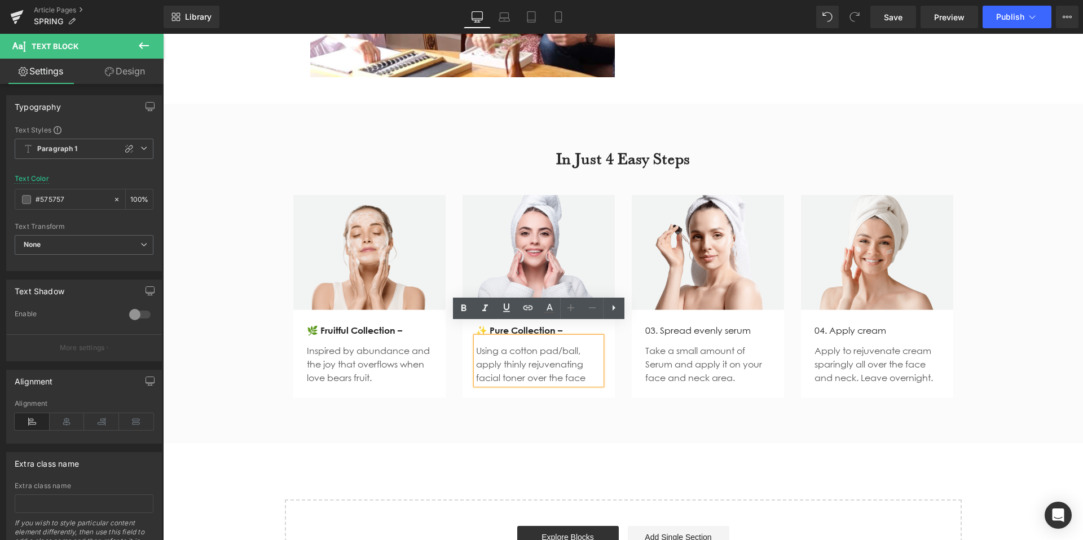
click at [542, 363] on p "Using a cotton pad/ball, apply thinly rejuvenating facial toner over the face" at bounding box center [538, 364] width 125 height 41
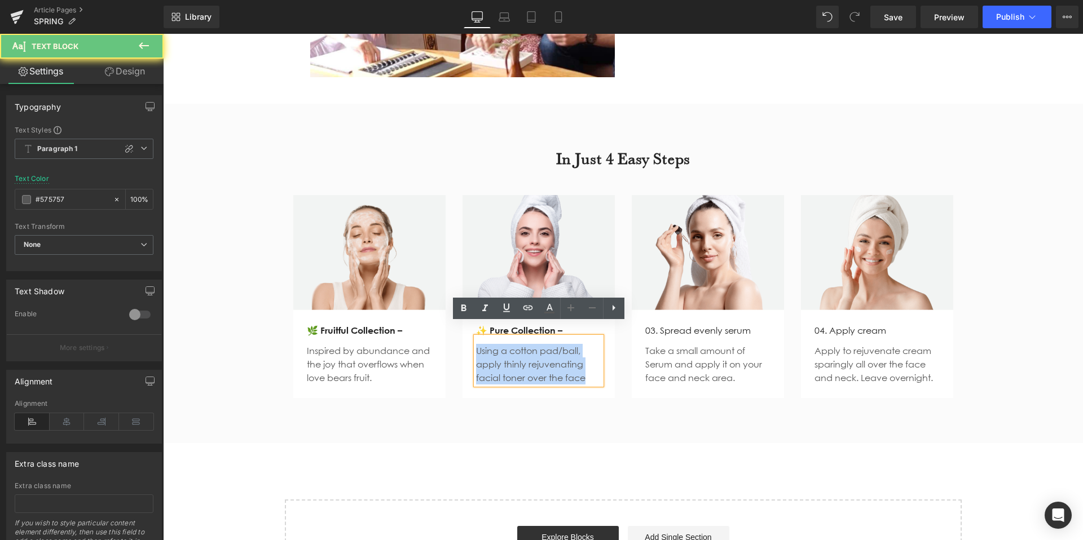
click at [542, 363] on p "Using a cotton pad/ball, apply thinly rejuvenating facial toner over the face" at bounding box center [538, 364] width 125 height 41
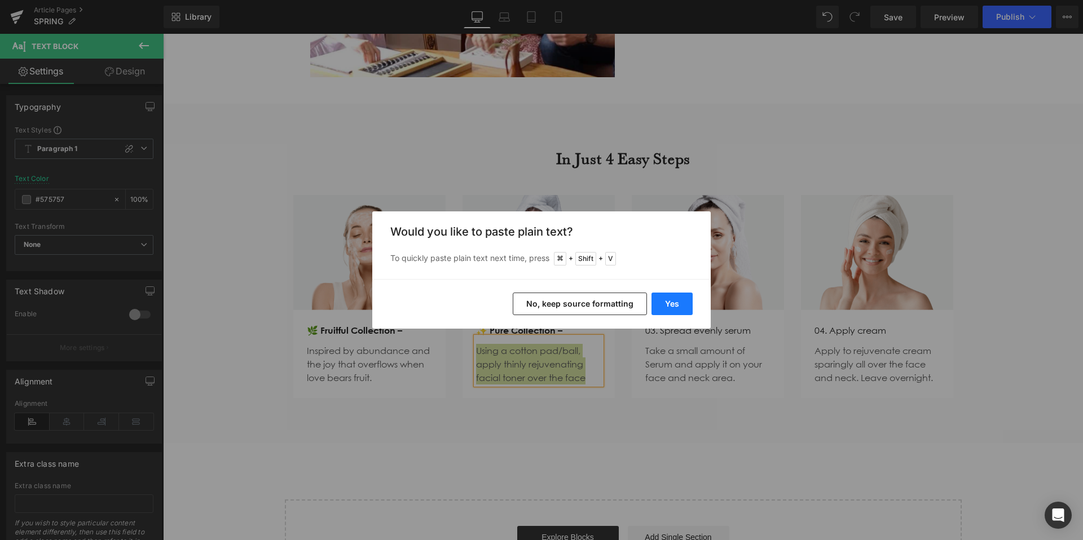
click at [665, 301] on button "Yes" at bounding box center [671, 304] width 41 height 23
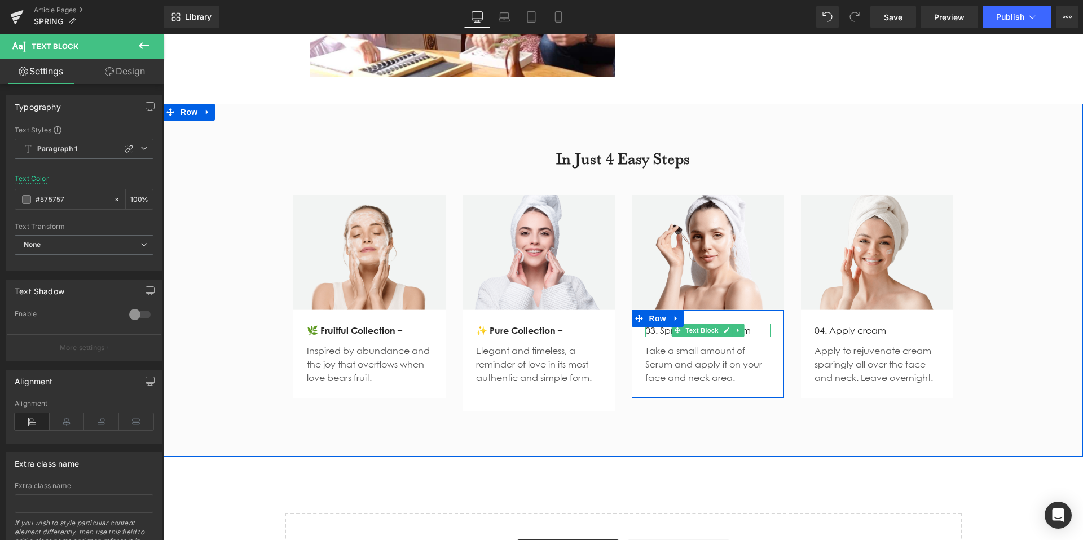
click at [703, 324] on span "Text Block" at bounding box center [701, 331] width 37 height 14
click at [757, 324] on p "03. Spread evenly serum" at bounding box center [707, 331] width 125 height 14
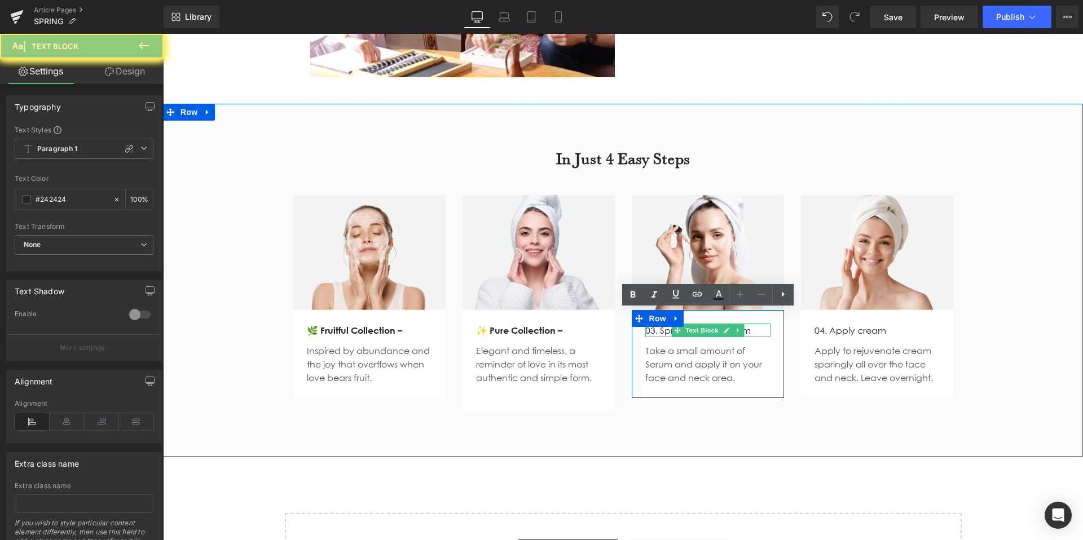
click at [757, 324] on p "03. Spread evenly serum" at bounding box center [707, 331] width 125 height 14
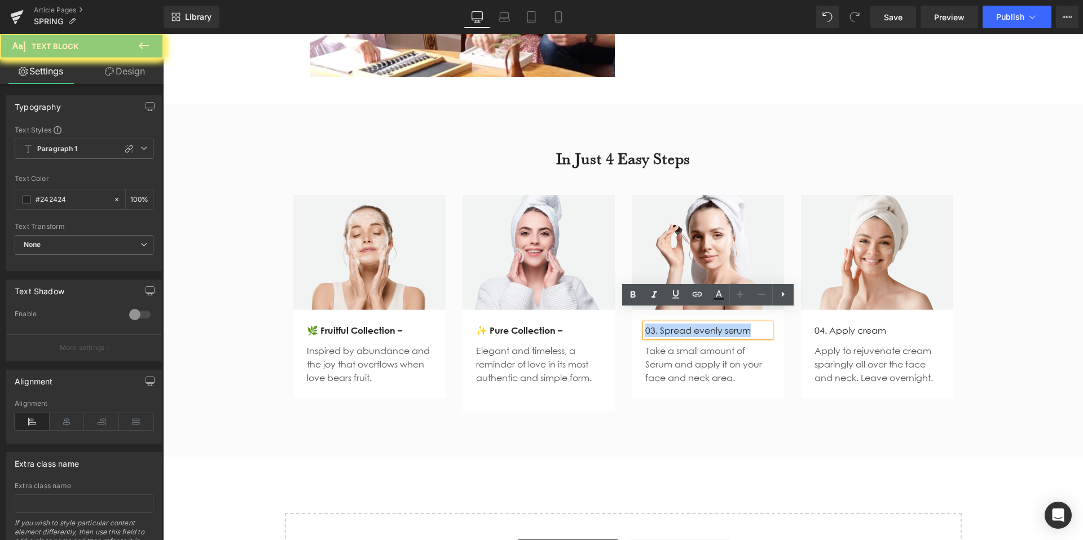
click at [757, 324] on p "03. Spread evenly serum" at bounding box center [707, 331] width 125 height 14
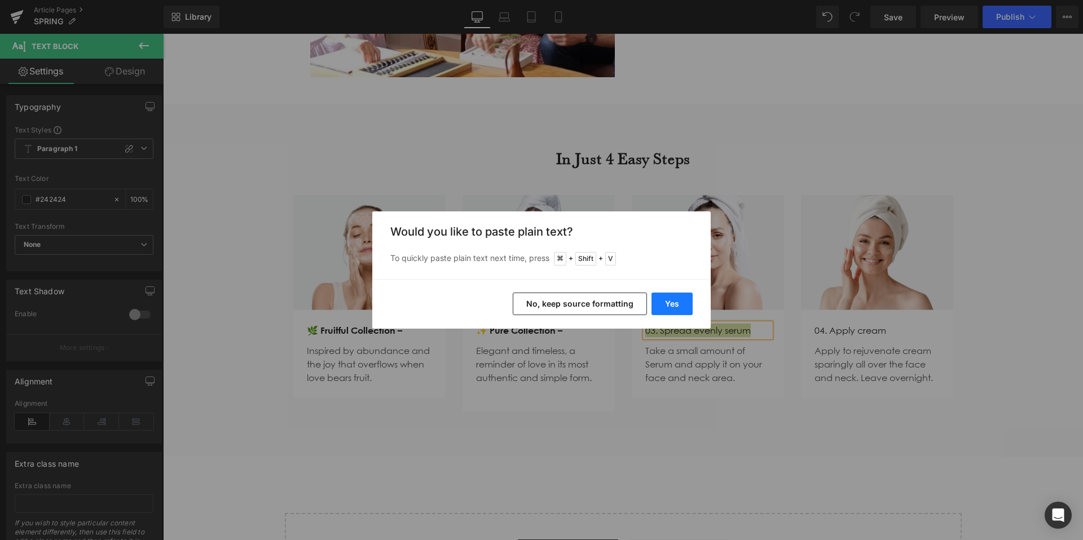
click at [664, 299] on button "Yes" at bounding box center [671, 304] width 41 height 23
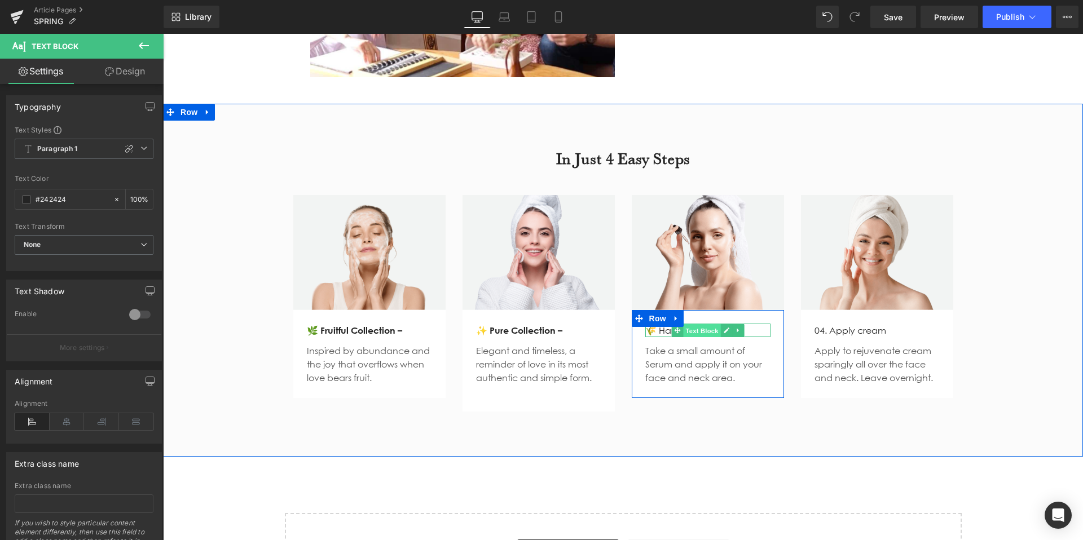
click at [694, 324] on span "Text Block" at bounding box center [701, 331] width 37 height 14
click at [762, 324] on p "🌾 Harvest Collection –" at bounding box center [707, 331] width 125 height 14
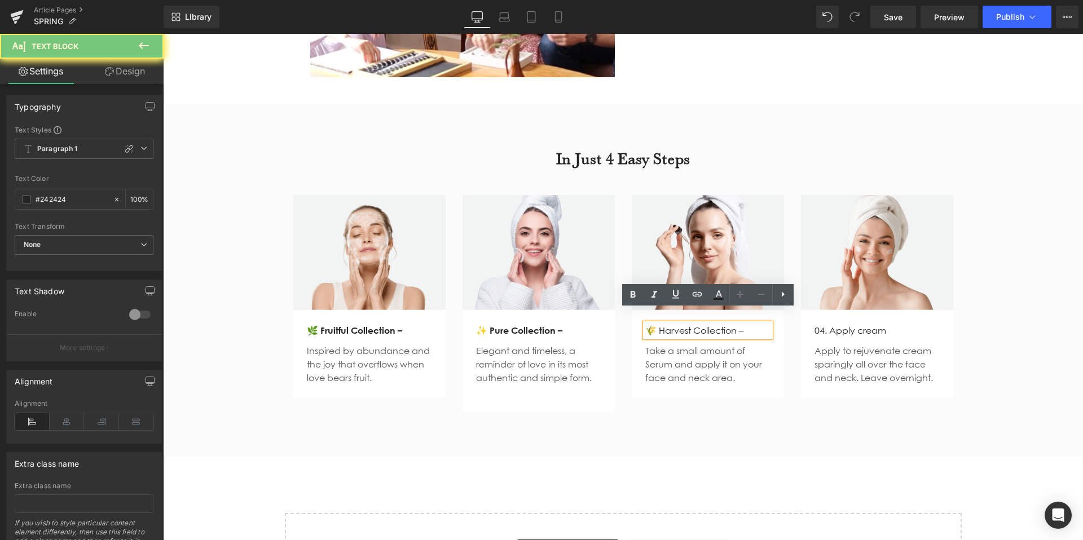
click at [762, 324] on p "🌾 Harvest Collection –" at bounding box center [707, 331] width 125 height 14
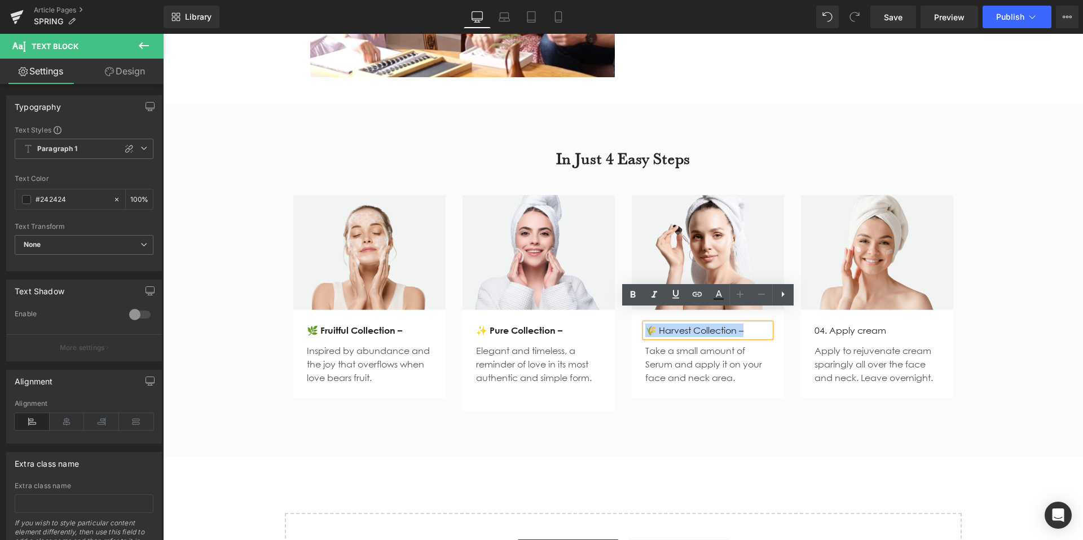
click at [762, 324] on p "🌾 Harvest Collection –" at bounding box center [707, 331] width 125 height 14
click at [628, 298] on icon at bounding box center [633, 295] width 14 height 14
click at [695, 361] on p "Take a small amount of Serum and apply it on your face and neck area." at bounding box center [707, 364] width 125 height 41
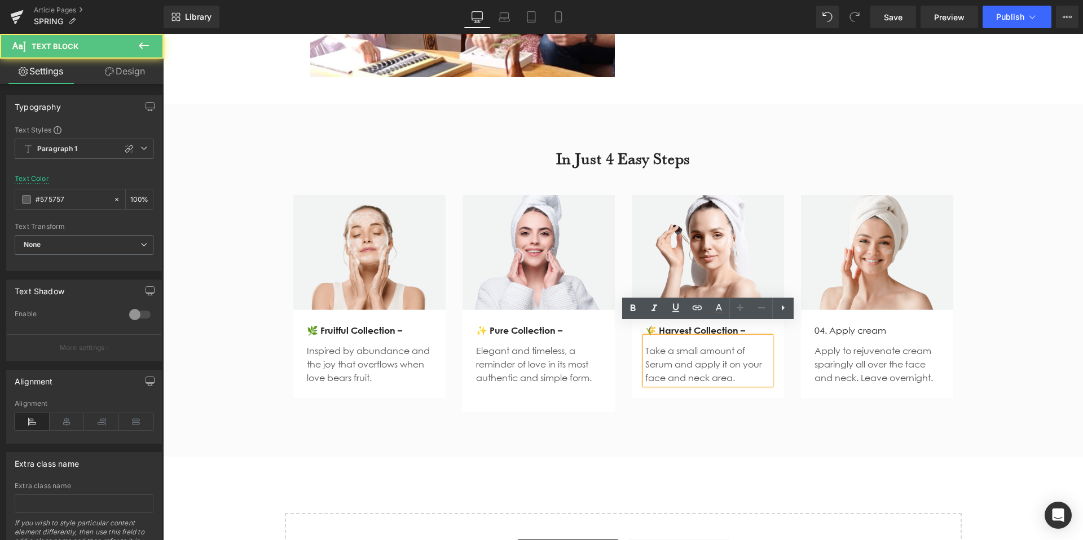
click at [686, 365] on p "Take a small amount of Serum and apply it on your face and neck area." at bounding box center [707, 364] width 125 height 41
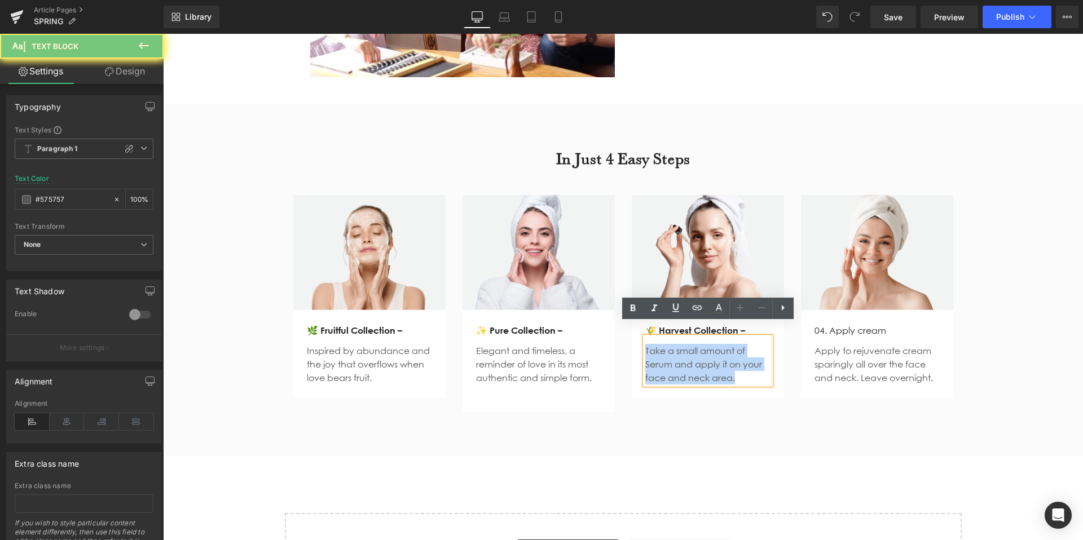
click at [686, 365] on p "Take a small amount of Serum and apply it on your face and neck area." at bounding box center [707, 364] width 125 height 41
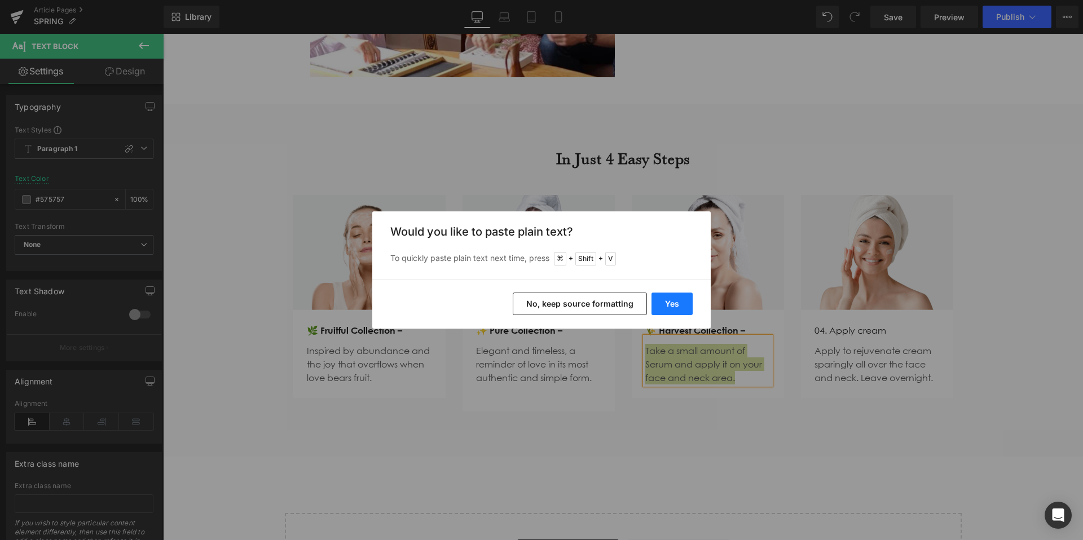
click at [674, 298] on button "Yes" at bounding box center [671, 304] width 41 height 23
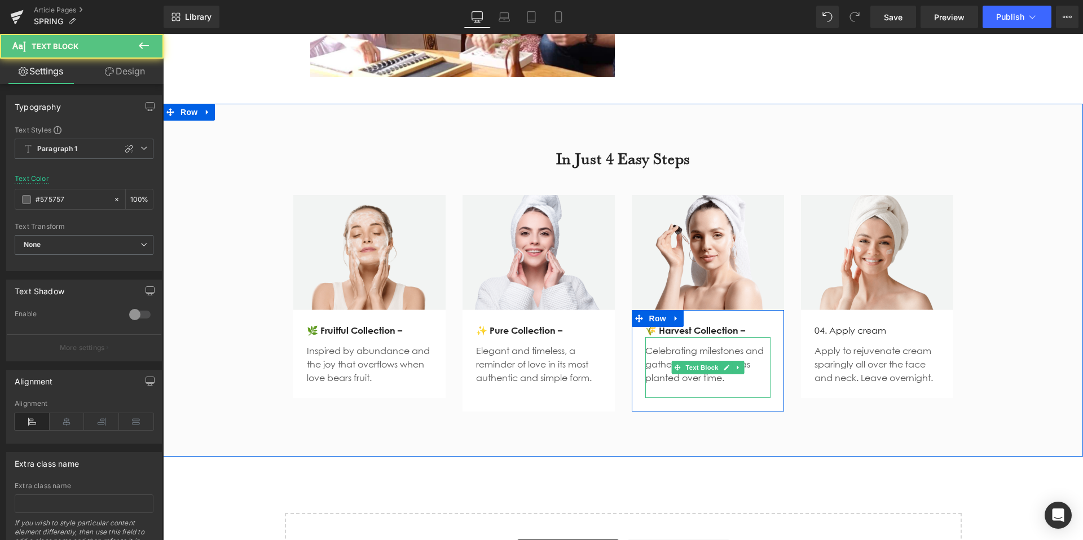
click at [681, 385] on p at bounding box center [707, 392] width 125 height 14
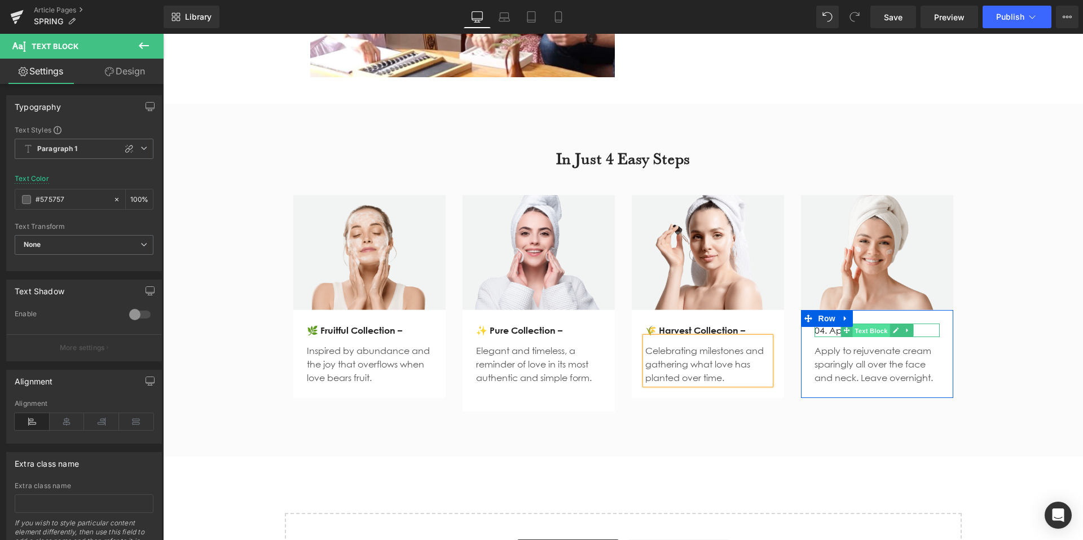
click at [869, 324] on span "Text Block" at bounding box center [870, 331] width 37 height 14
click at [933, 334] on div at bounding box center [876, 335] width 125 height 3
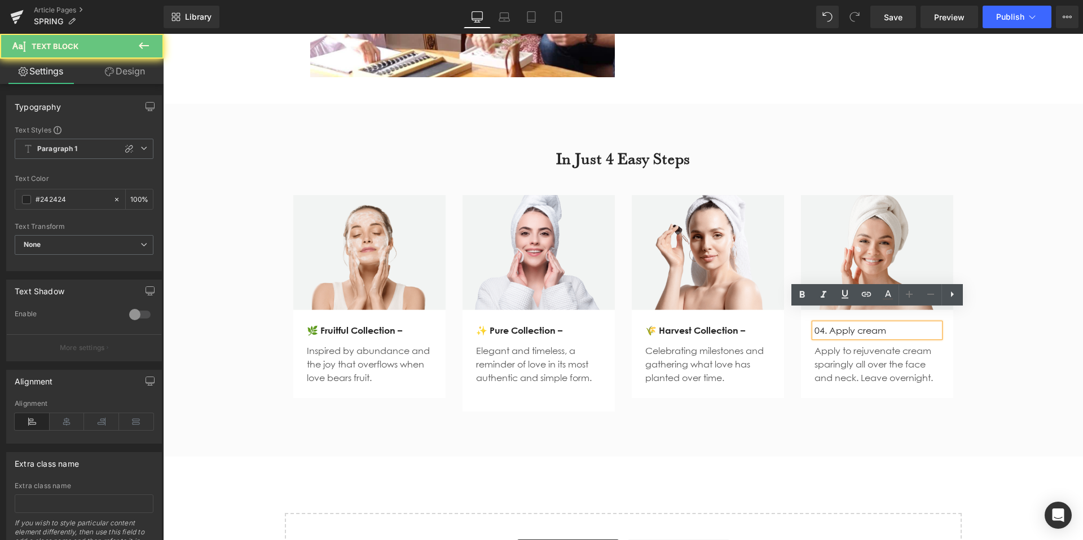
click at [928, 324] on p "04. Apply cream" at bounding box center [876, 331] width 125 height 14
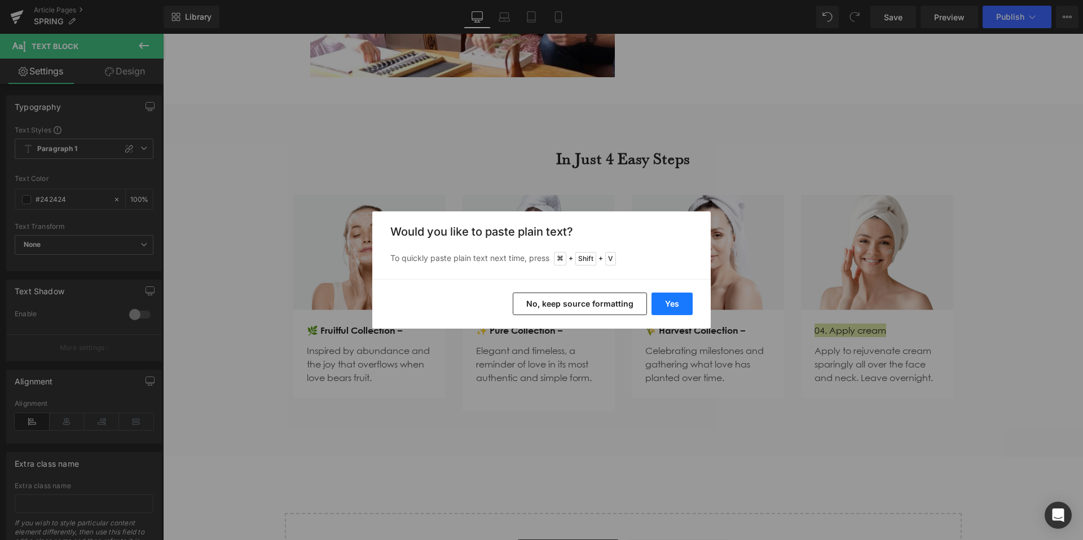
click at [682, 301] on button "Yes" at bounding box center [671, 304] width 41 height 23
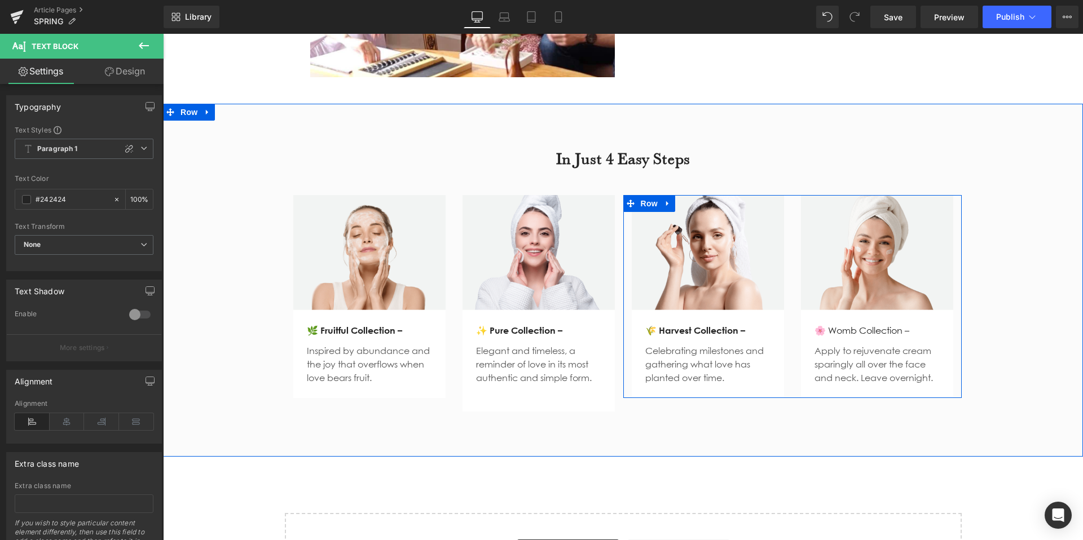
click at [849, 327] on icon at bounding box center [846, 330] width 6 height 7
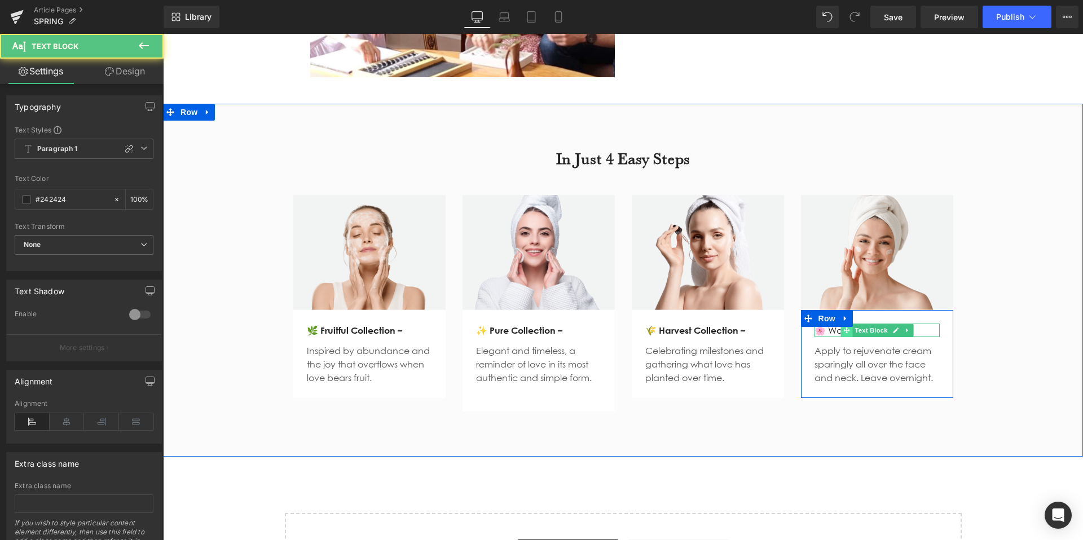
click at [849, 327] on icon at bounding box center [846, 330] width 6 height 7
click at [827, 324] on p "🌸 Womb Collection –" at bounding box center [876, 331] width 125 height 14
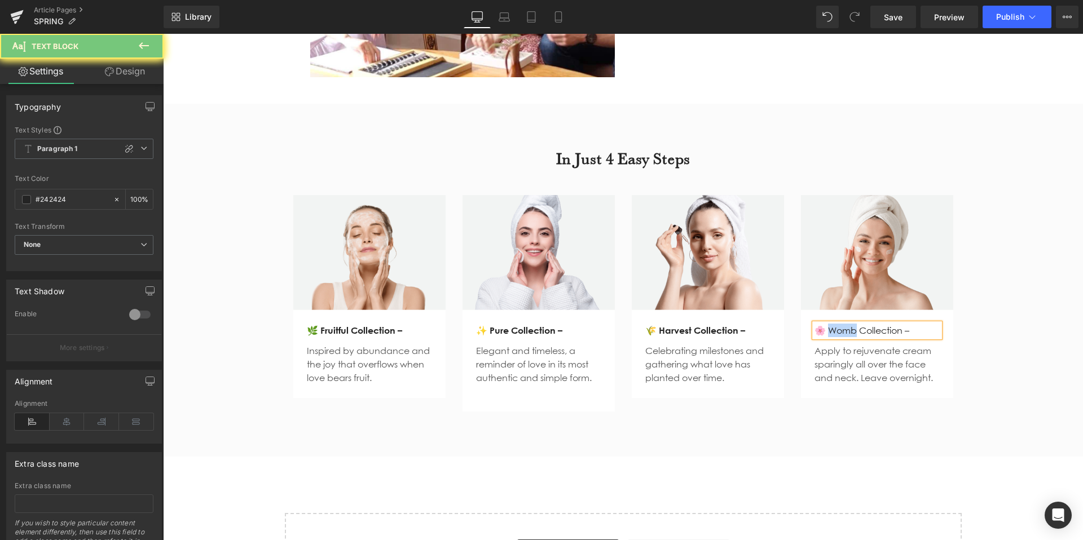
click at [827, 324] on p "🌸 Womb Collection –" at bounding box center [876, 331] width 125 height 14
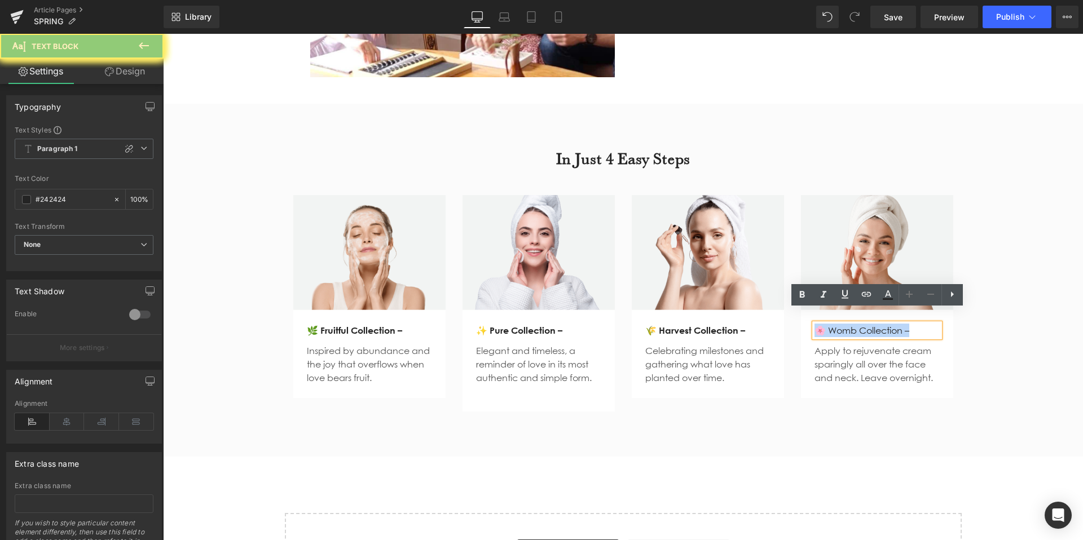
click at [827, 324] on p "🌸 Womb Collection –" at bounding box center [876, 331] width 125 height 14
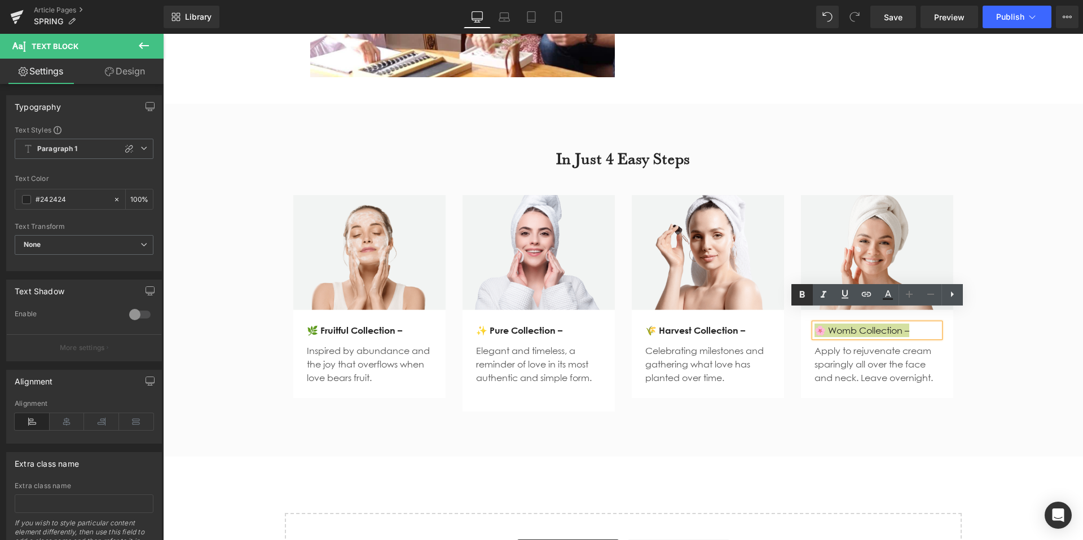
click at [804, 294] on icon at bounding box center [802, 295] width 14 height 14
click at [824, 346] on p "Apply to rejuvenate cream sparingly all over the face and neck. Leave overnight." at bounding box center [876, 364] width 125 height 41
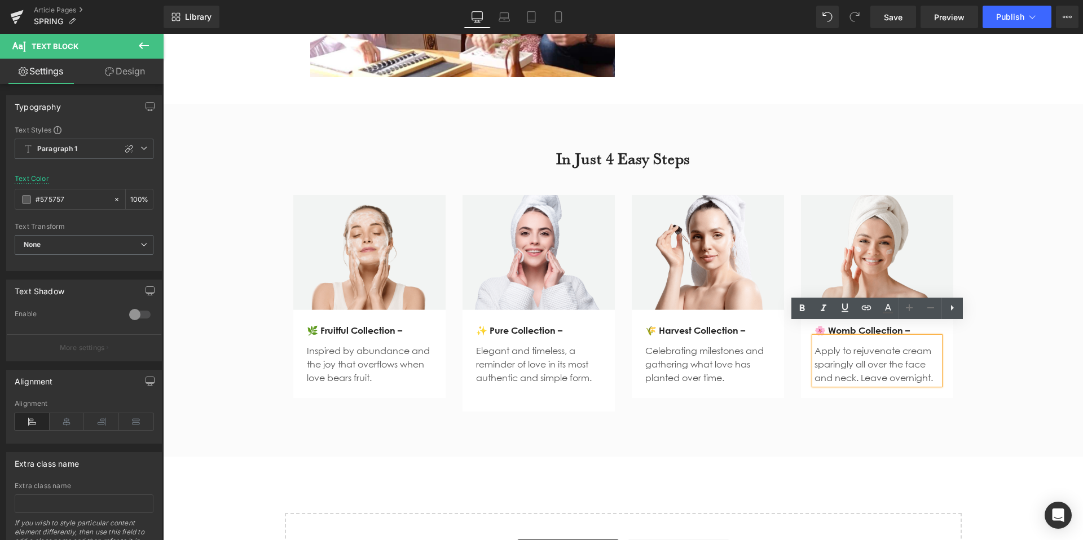
click at [851, 357] on p "Apply to rejuvenate cream sparingly all over the face and neck. Leave overnight." at bounding box center [876, 364] width 125 height 41
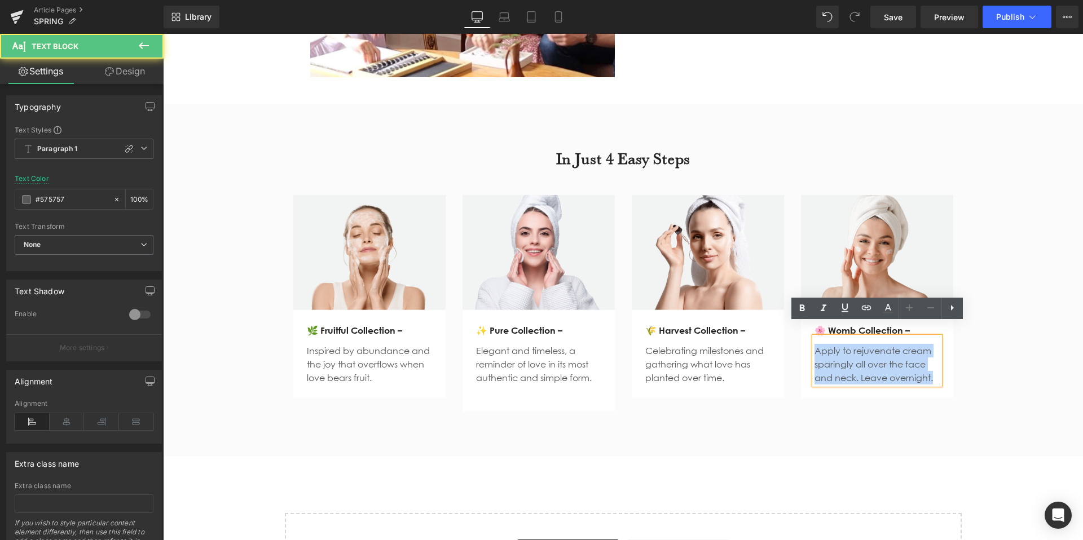
click at [851, 357] on p "Apply to rejuvenate cream sparingly all over the face and neck. Leave overnight." at bounding box center [876, 364] width 125 height 41
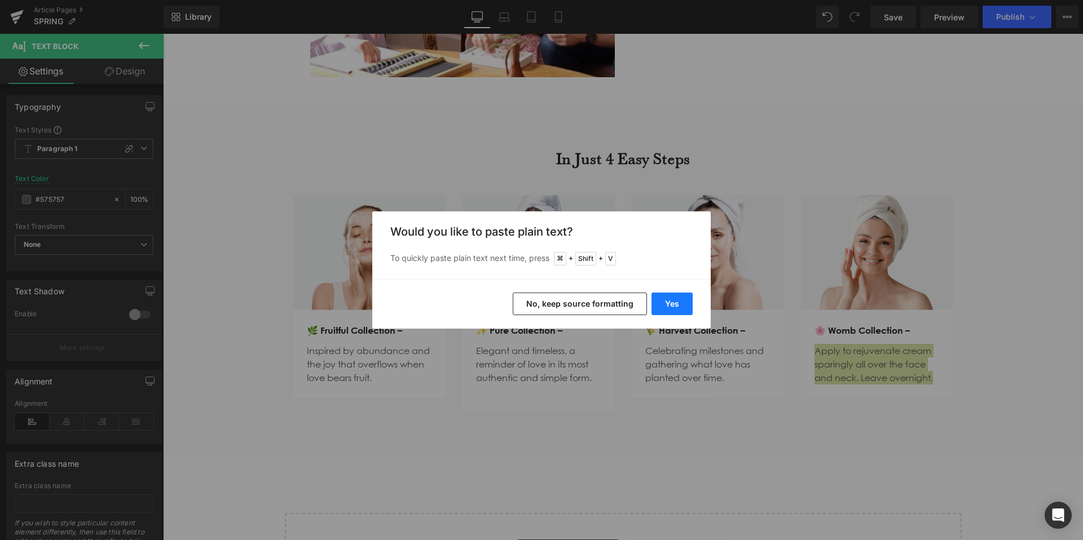
click at [681, 311] on button "Yes" at bounding box center [671, 304] width 41 height 23
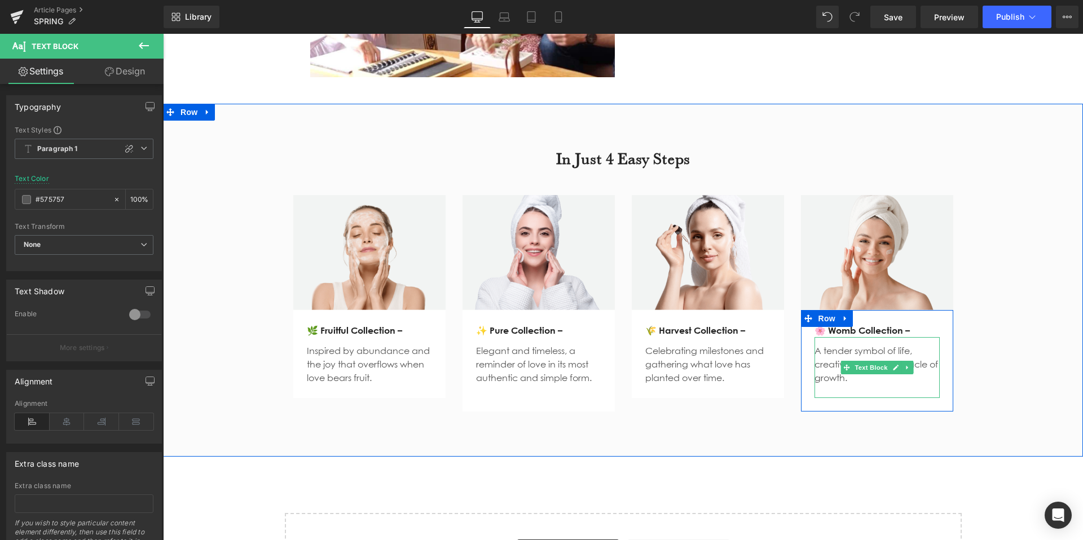
click at [818, 344] on p "A tender symbol of life, creativity, and the miracle of growth." at bounding box center [876, 364] width 125 height 41
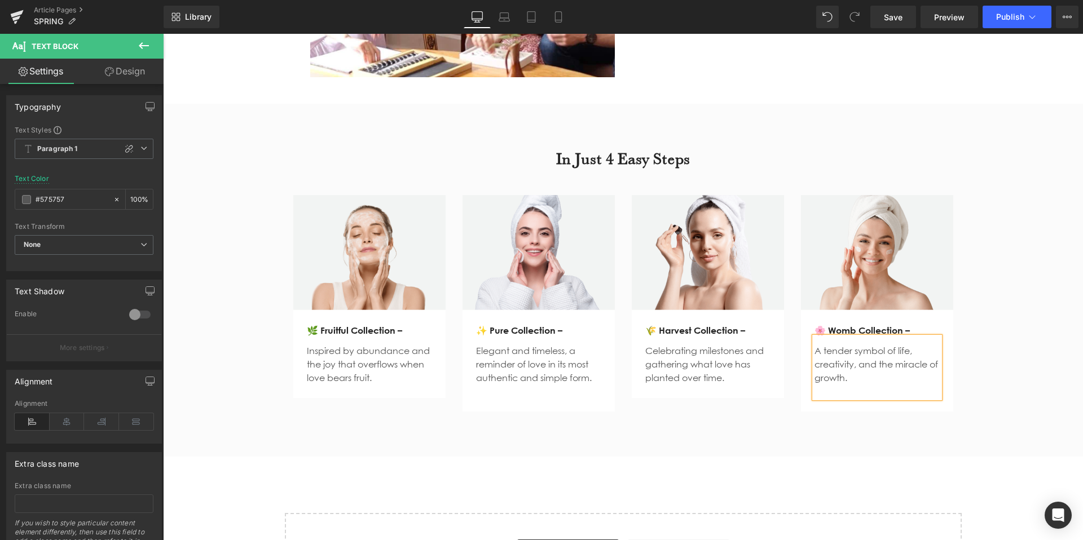
click at [716, 396] on div "Image 🌾 Harvest Collection – Text Block Celebrating milestones and gathering wh…" at bounding box center [792, 303] width 338 height 216
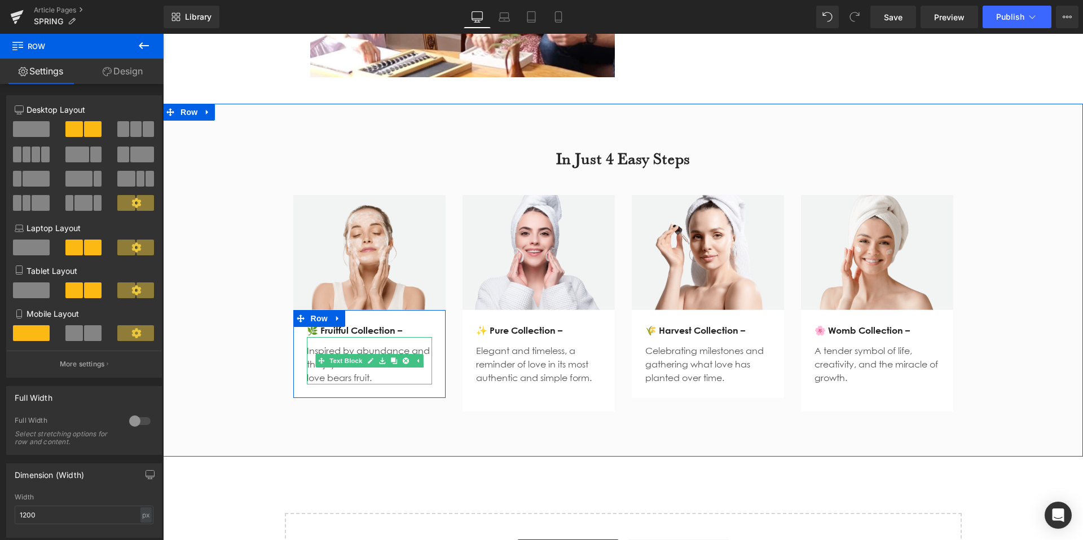
click at [379, 365] on p "Inspired by abundance and the joy that overflows when love bears fruit." at bounding box center [369, 364] width 125 height 41
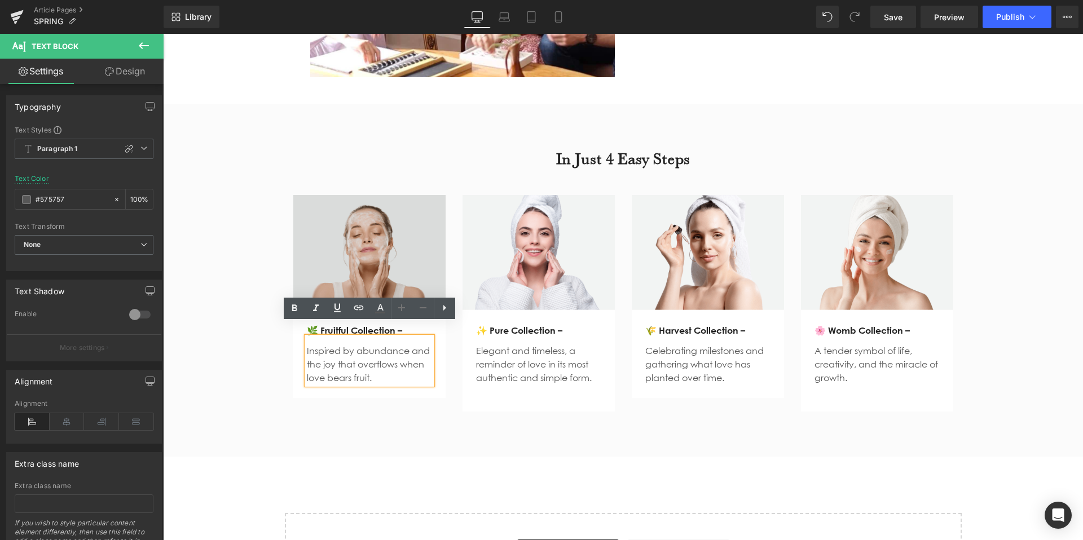
click at [396, 250] on img at bounding box center [369, 252] width 152 height 114
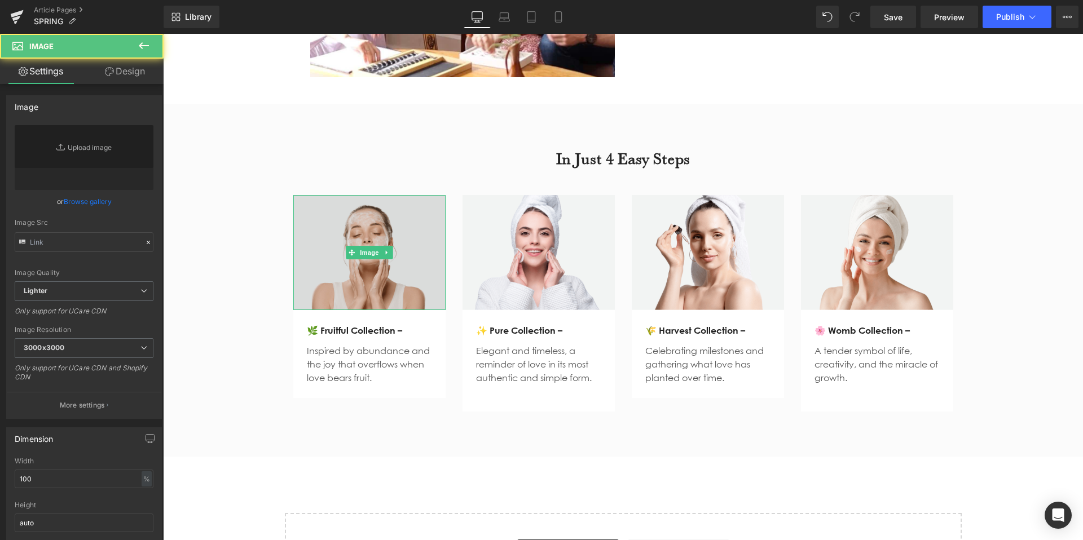
type input "https://ucarecdn.com/47867a0f-70f2-46ad-9b9d-d80f6c972f6a/-/format/auto/-/previ…"
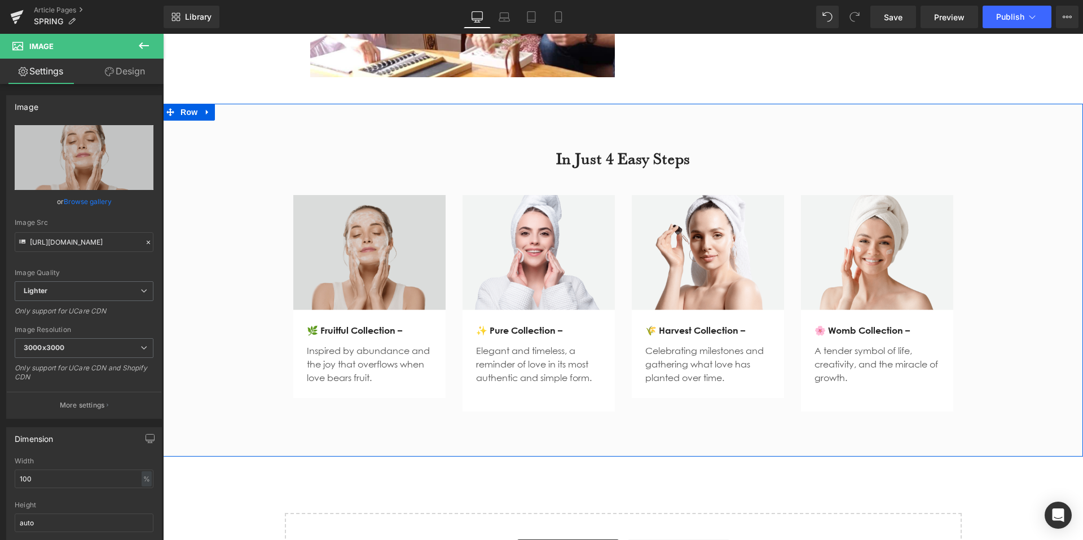
click at [364, 250] on img at bounding box center [369, 252] width 152 height 114
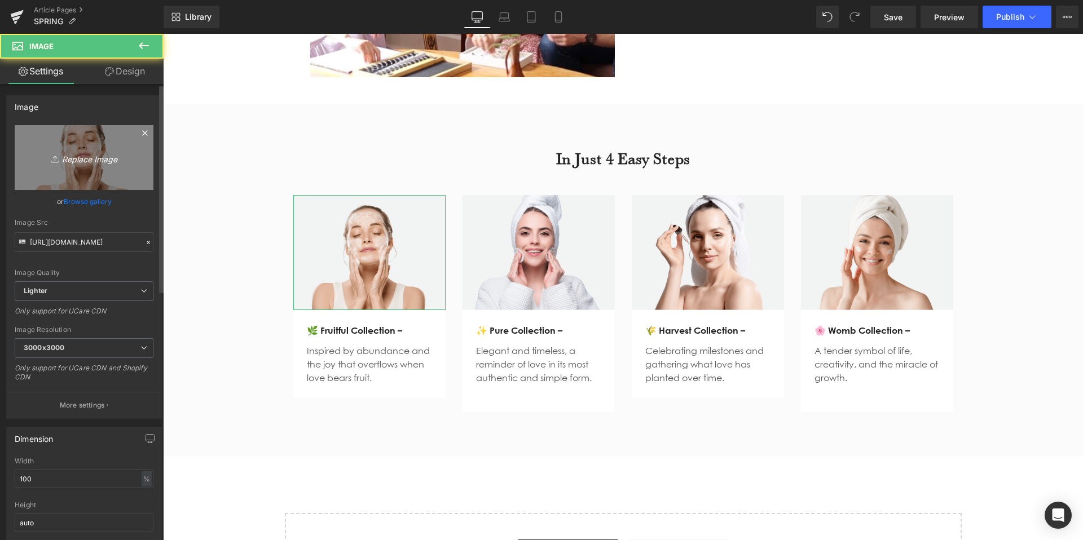
click at [135, 162] on link "Replace Image" at bounding box center [84, 157] width 139 height 65
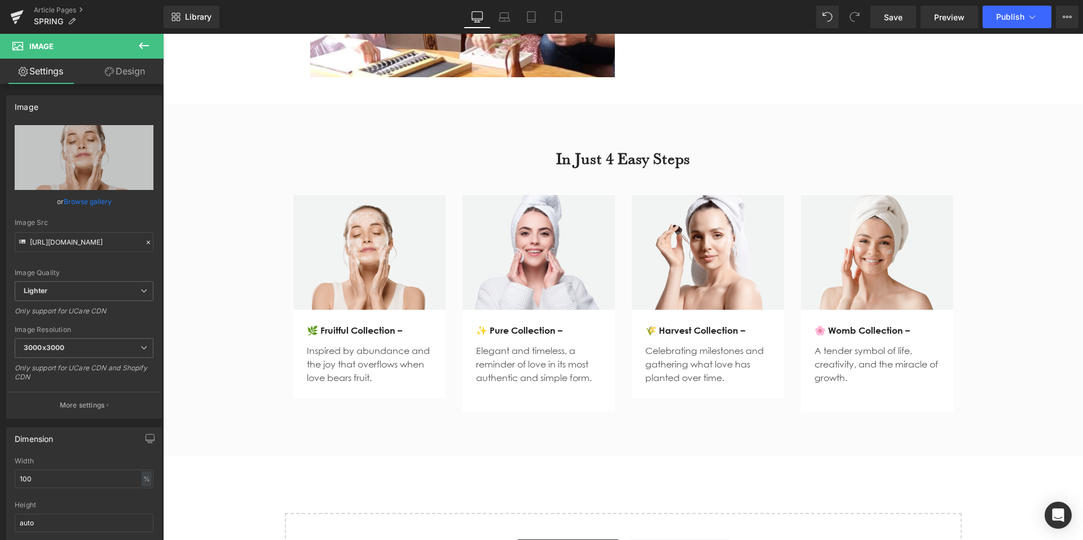
type input "C:\fakepath\4.jpg"
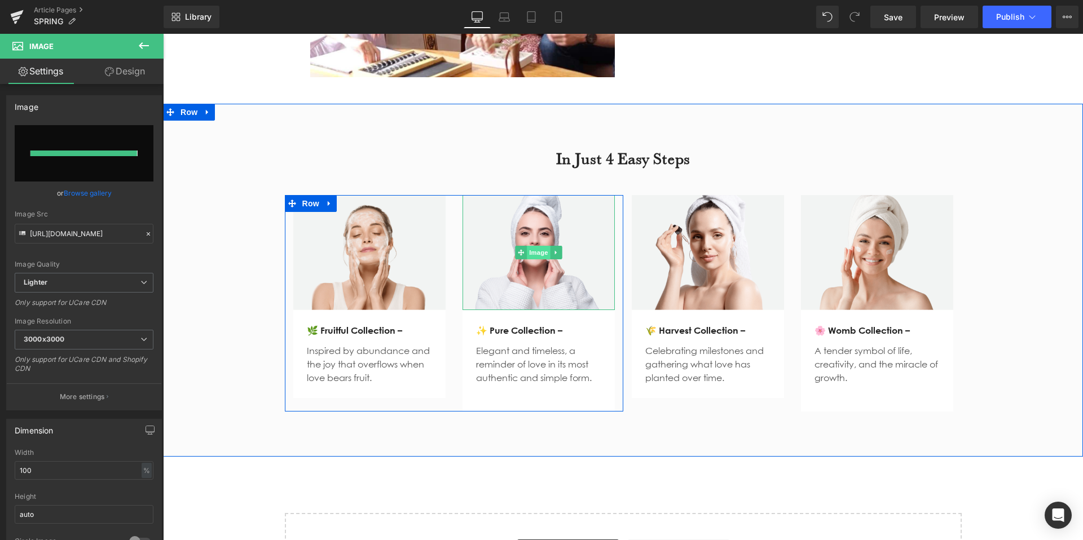
type input "https://ucarecdn.com/df1fb1e1-b166-40c7-b73a-5f6cd76aebd6/-/format/auto/-/previ…"
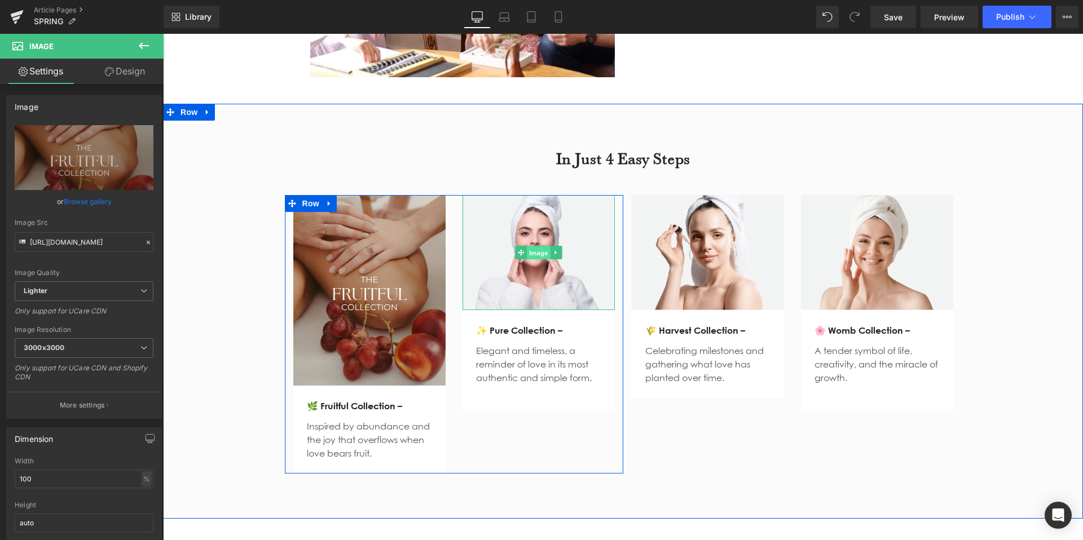
click at [536, 246] on span "Image" at bounding box center [539, 253] width 24 height 14
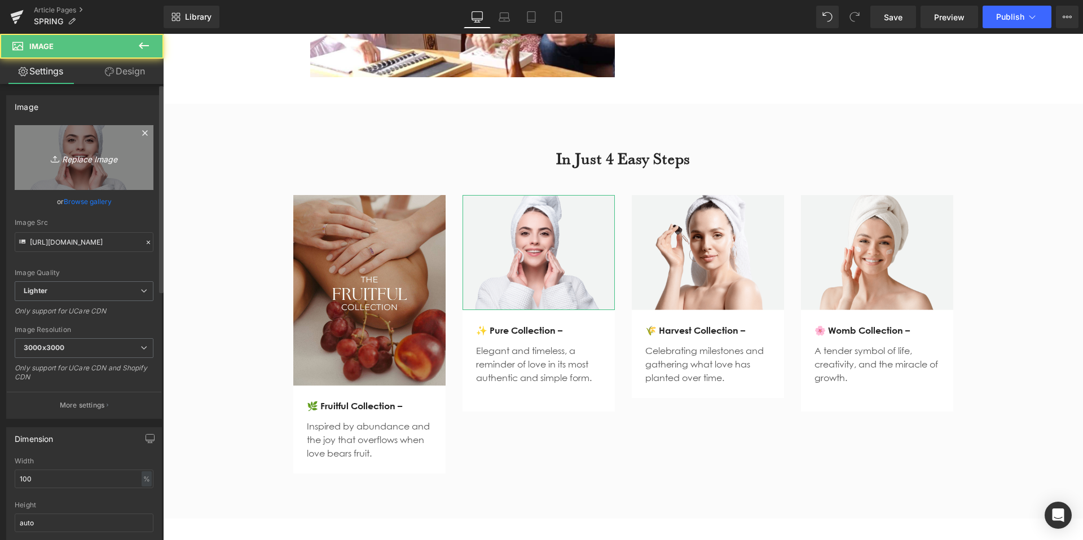
click at [105, 169] on link "Replace Image" at bounding box center [84, 157] width 139 height 65
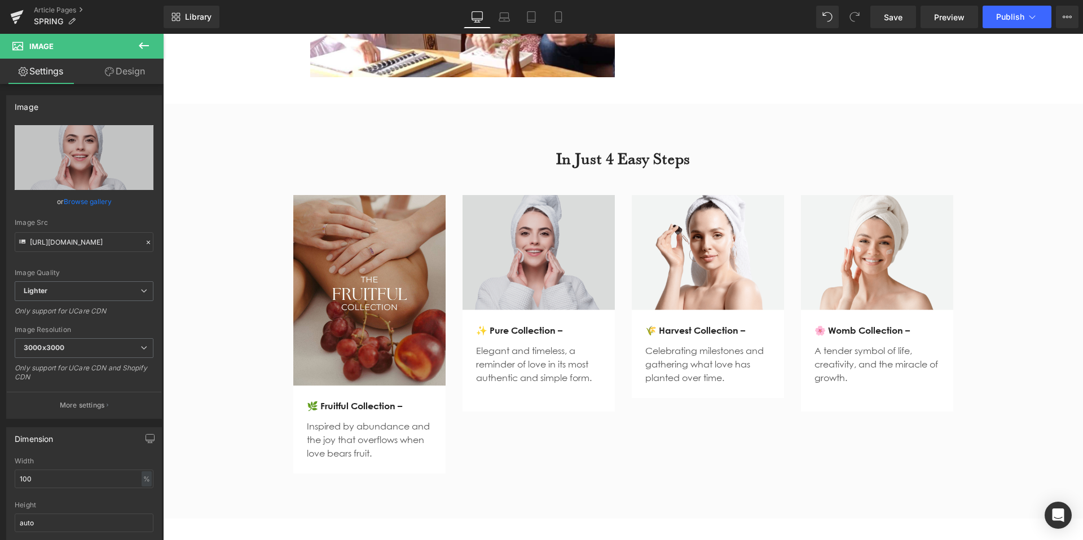
click at [560, 255] on img at bounding box center [538, 252] width 152 height 114
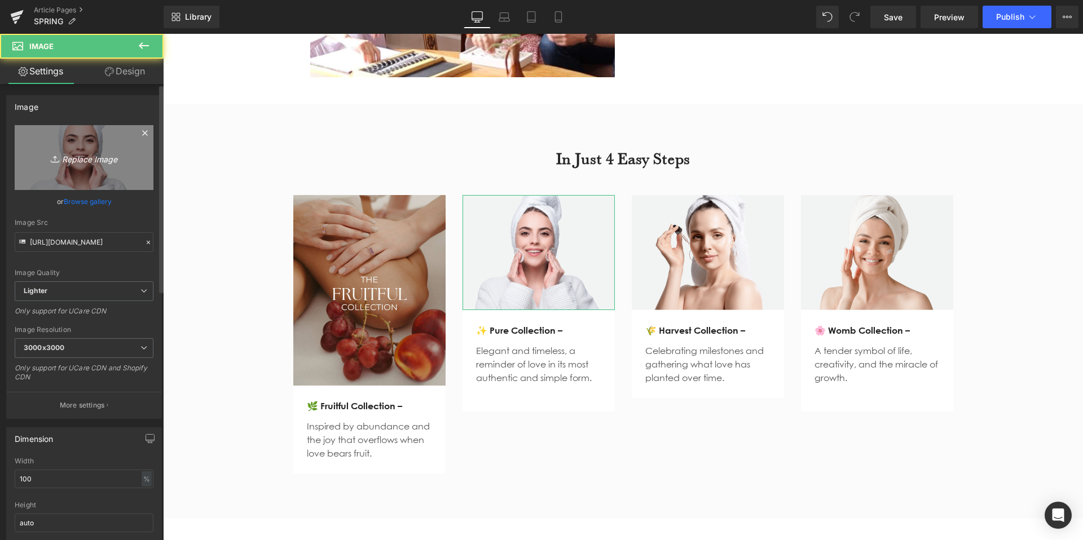
click at [139, 171] on link "Replace Image" at bounding box center [84, 157] width 139 height 65
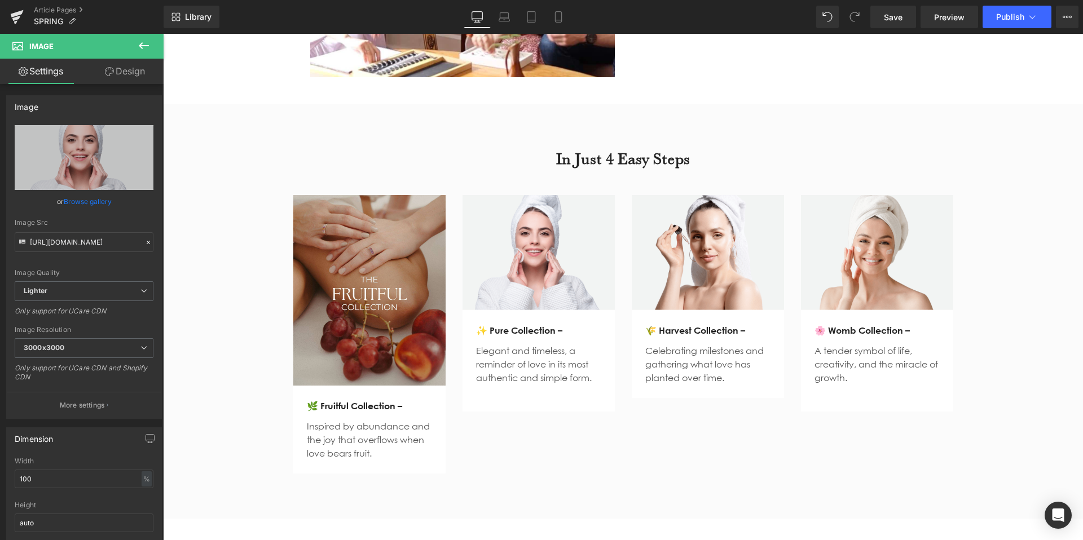
type input "C:\fakepath\1.jpg"
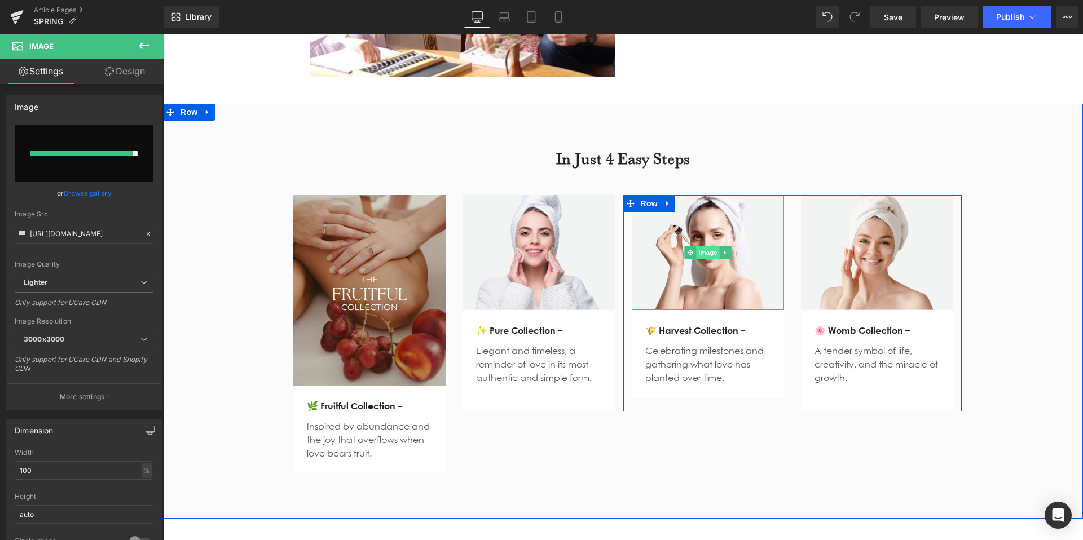
type input "https://ucarecdn.com/0911dd76-853f-481b-9259-86f104597c8b/-/format/auto/-/previ…"
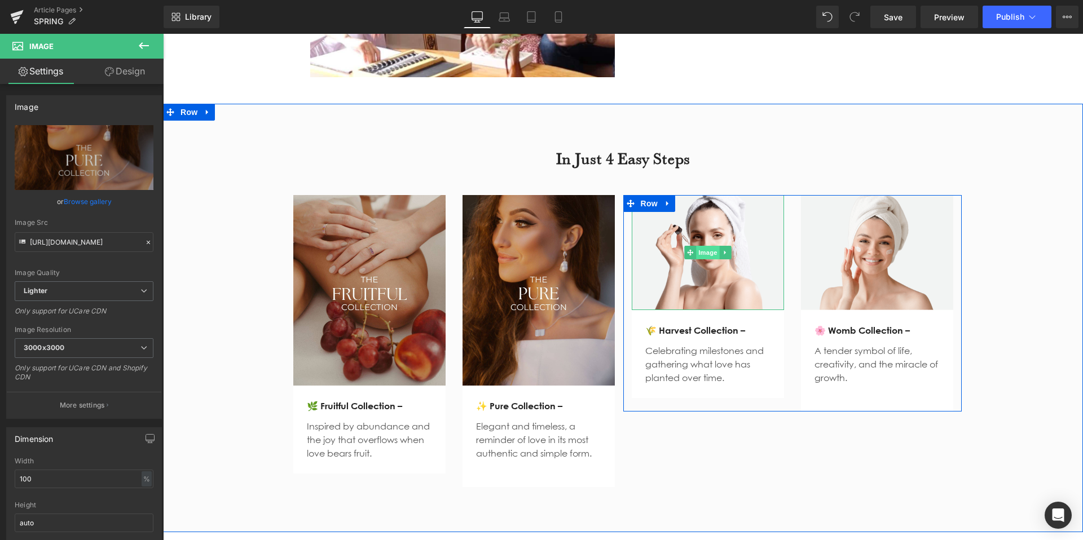
click at [701, 246] on span "Image" at bounding box center [708, 253] width 24 height 14
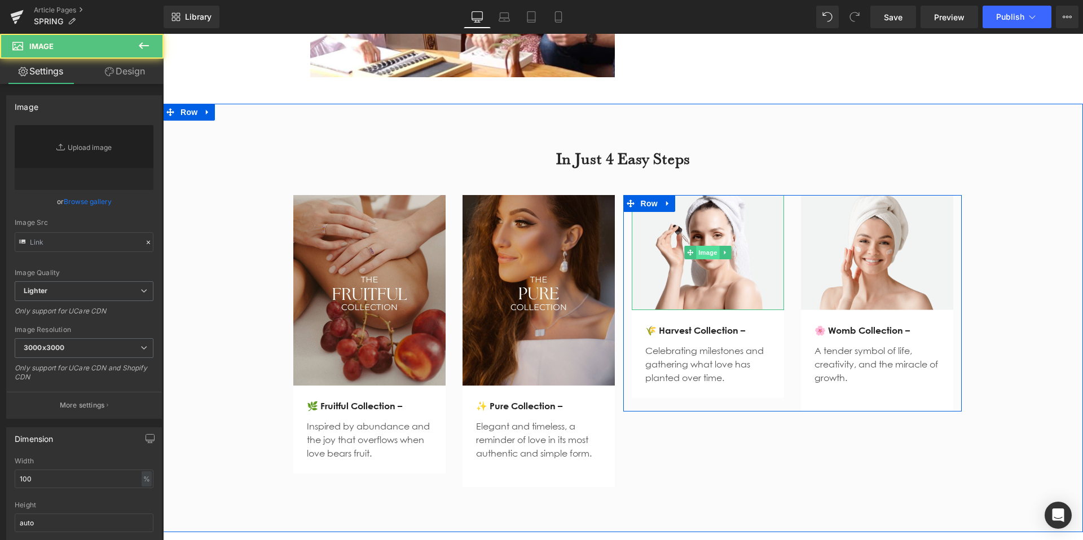
type input "https://ucarecdn.com/eb7e5e80-669e-4068-adbb-def54080c5be/-/format/auto/-/previ…"
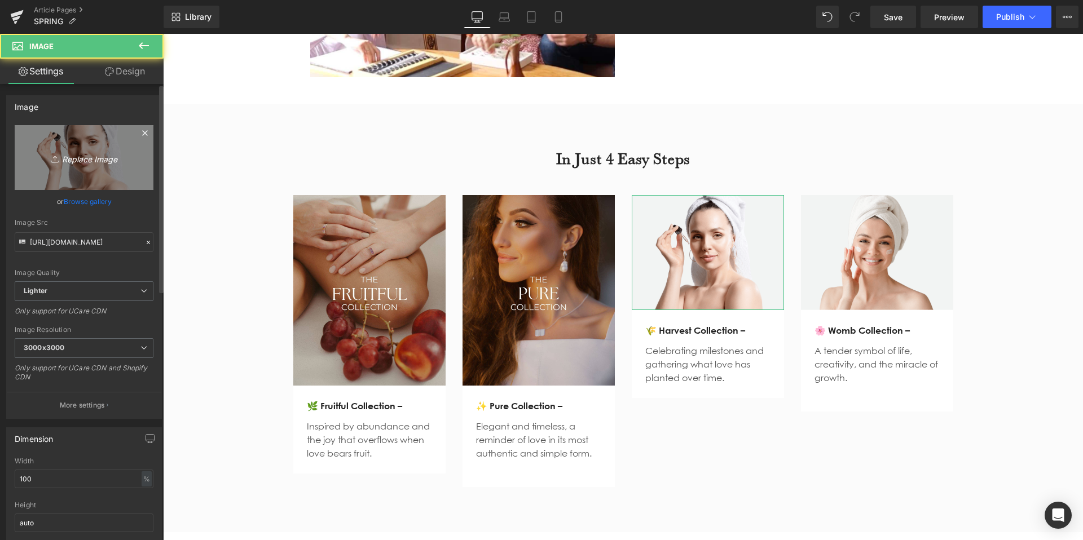
click at [63, 173] on link "Replace Image" at bounding box center [84, 157] width 139 height 65
type input "C:\fakepath\3.jpg"
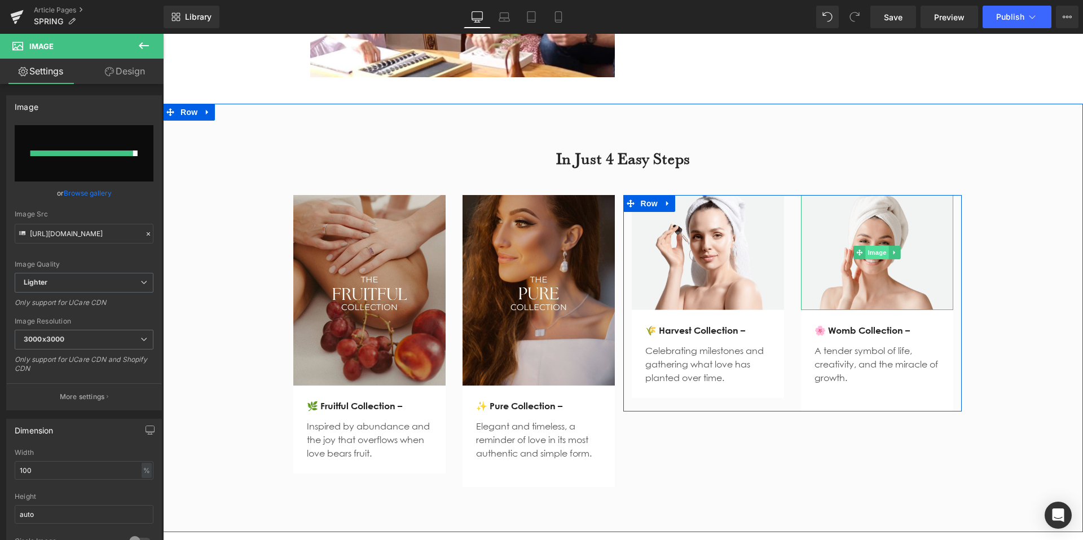
type input "https://ucarecdn.com/477c4fd4-bcb0-4f78-887c-e55c03fd4b25/-/format/auto/-/previ…"
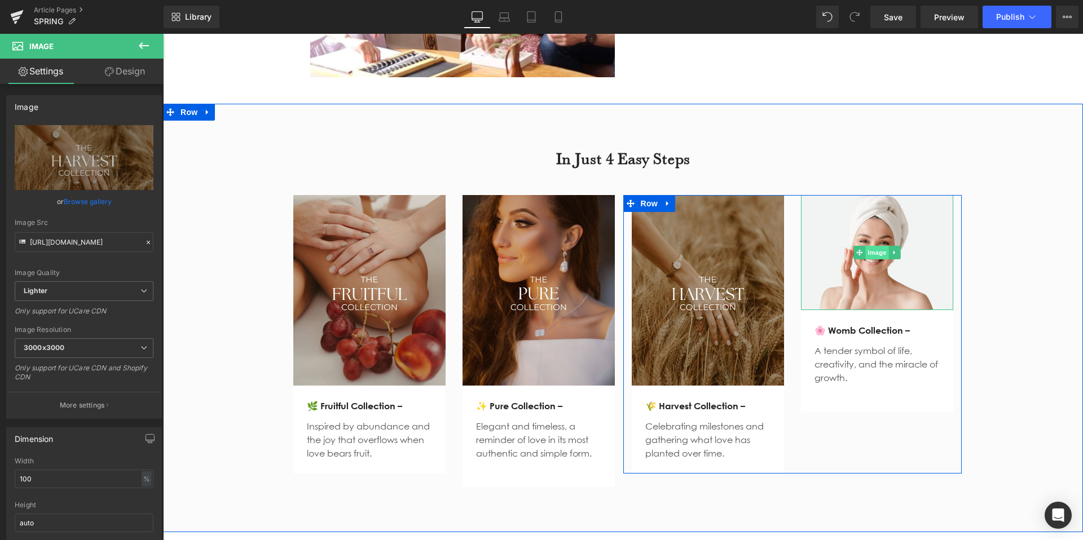
click at [871, 246] on span "Image" at bounding box center [877, 253] width 24 height 14
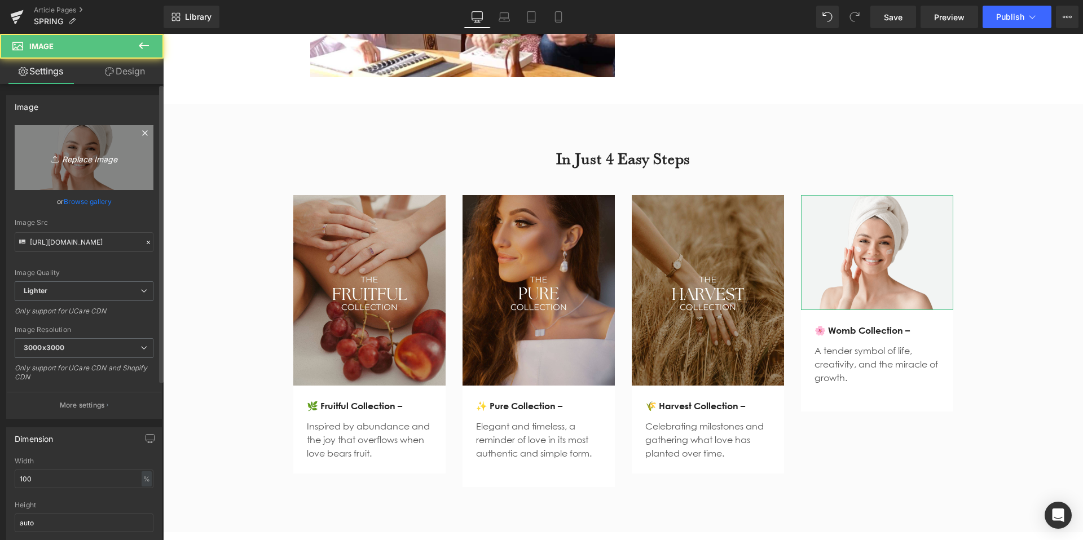
click at [105, 140] on link "Replace Image" at bounding box center [84, 157] width 139 height 65
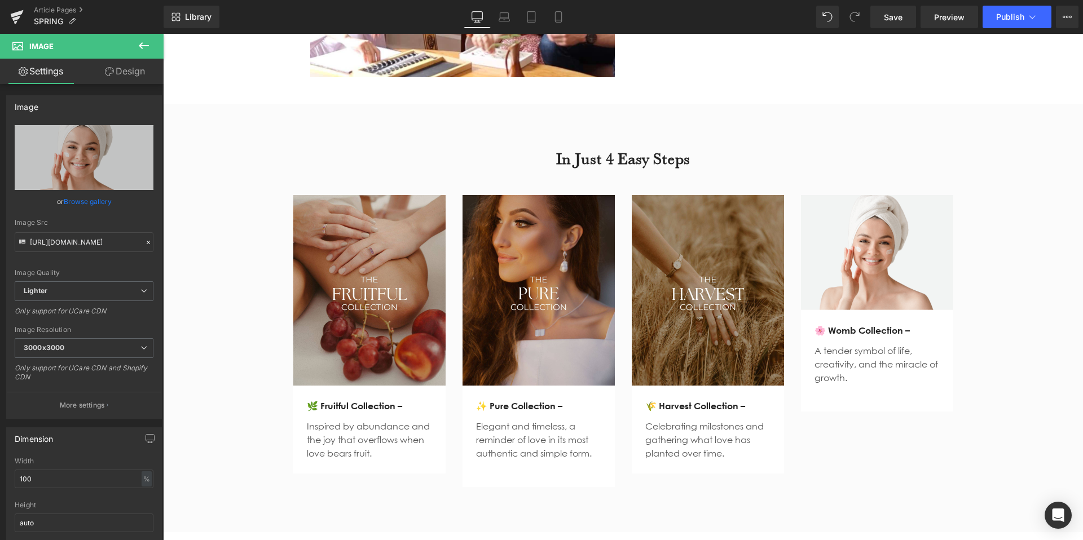
type input "C:\fakepath\2.jpg"
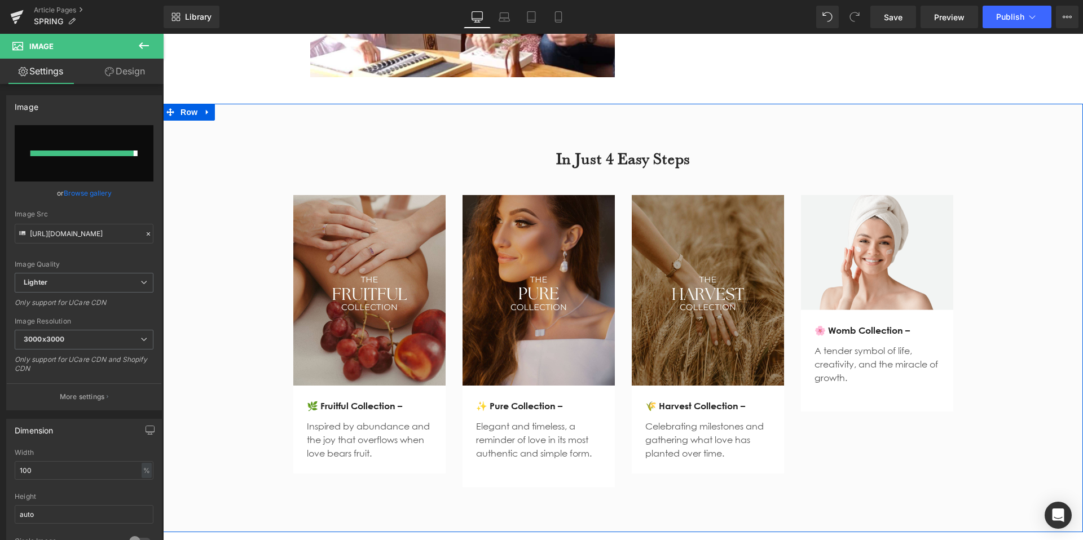
type input "[URL][DOMAIN_NAME]"
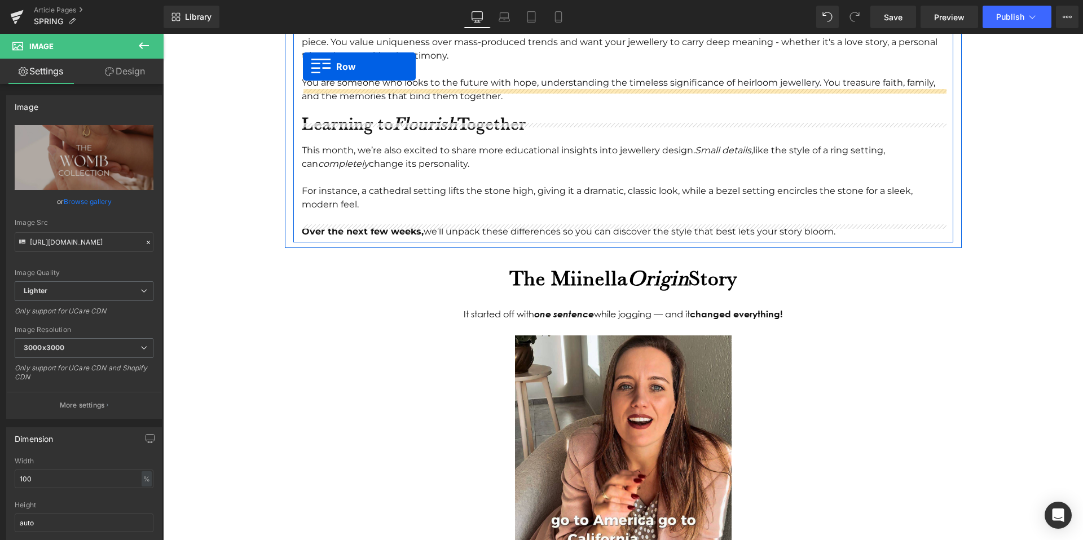
scroll to position [1247, 0]
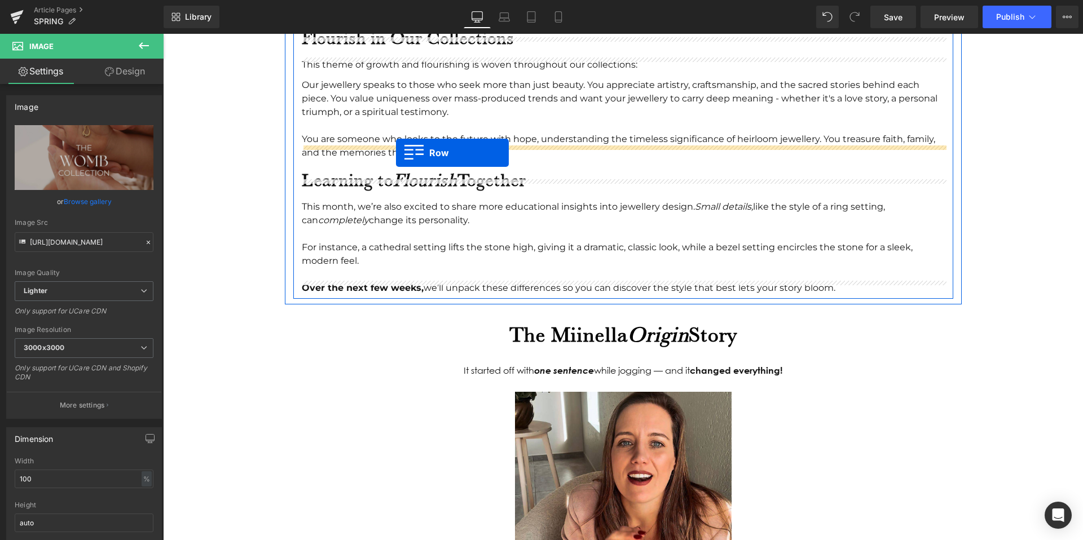
drag, startPoint x: 182, startPoint y: 352, endPoint x: 396, endPoint y: 151, distance: 294.0
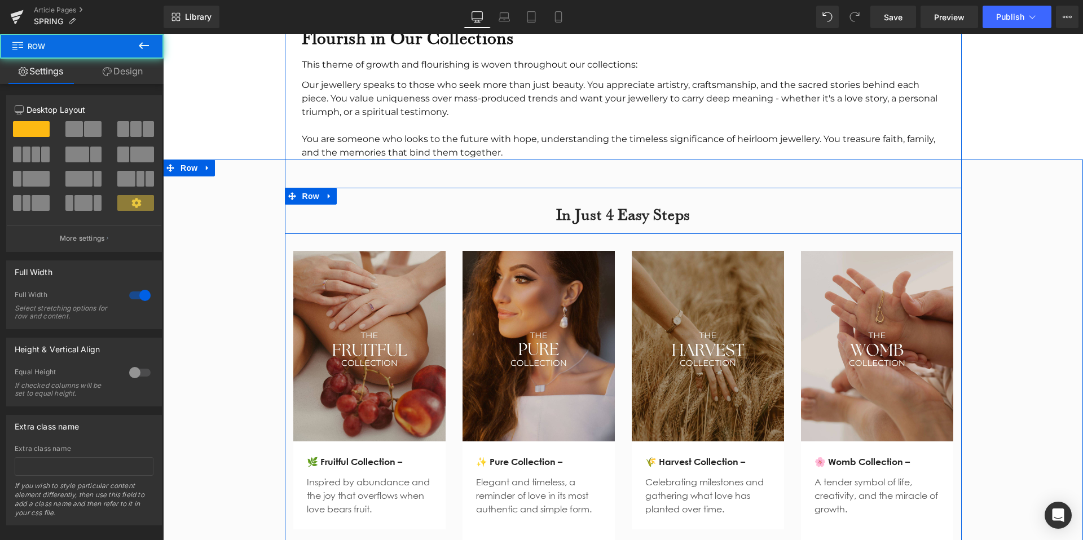
click at [406, 188] on div "In Just 4 Easy Steps Heading Row" at bounding box center [623, 211] width 677 height 46
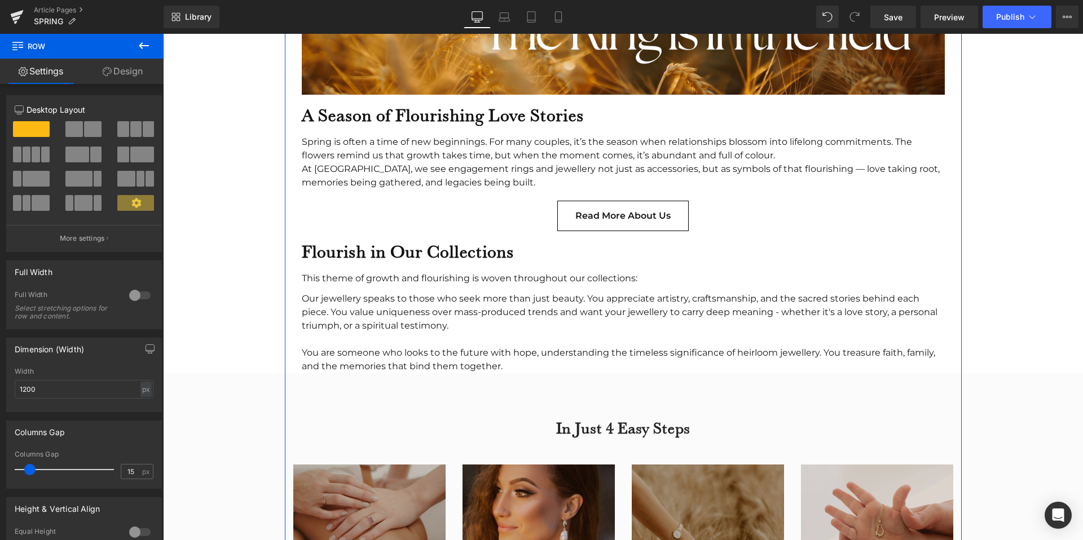
scroll to position [1080, 0]
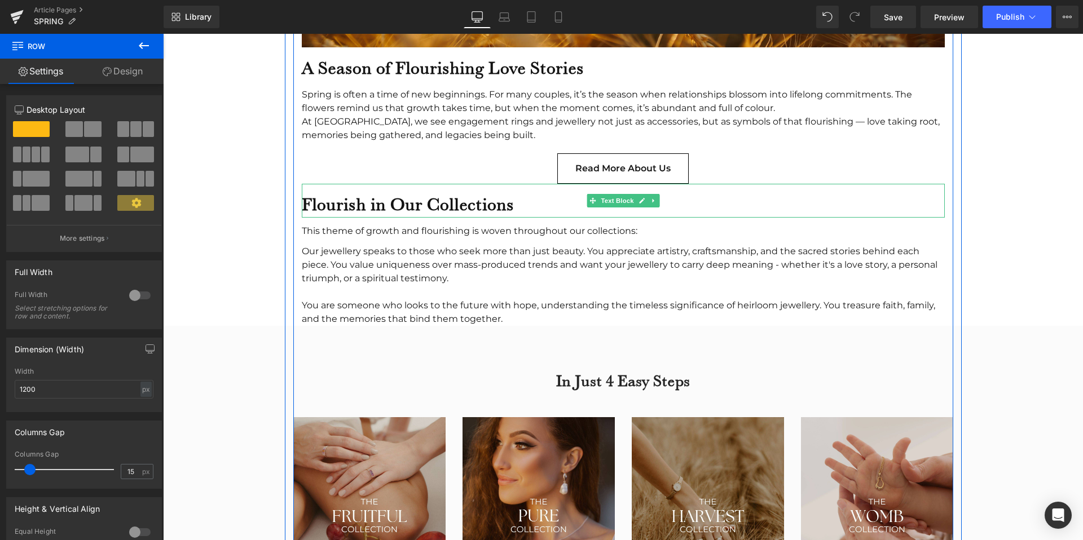
click at [407, 193] on b "Flourish in Our Collections" at bounding box center [408, 203] width 212 height 21
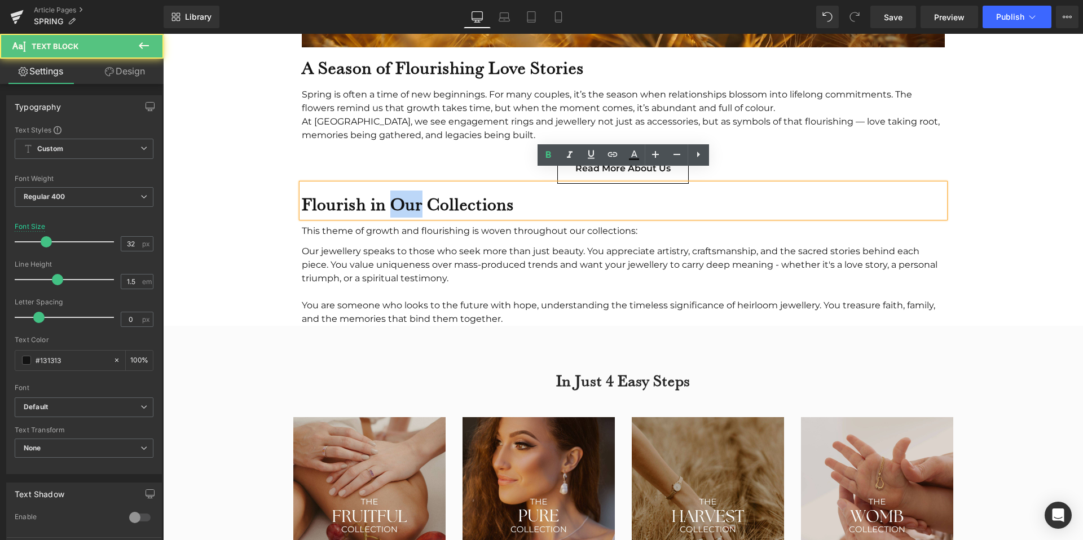
click at [407, 193] on b "Flourish in Our Collections" at bounding box center [408, 203] width 212 height 21
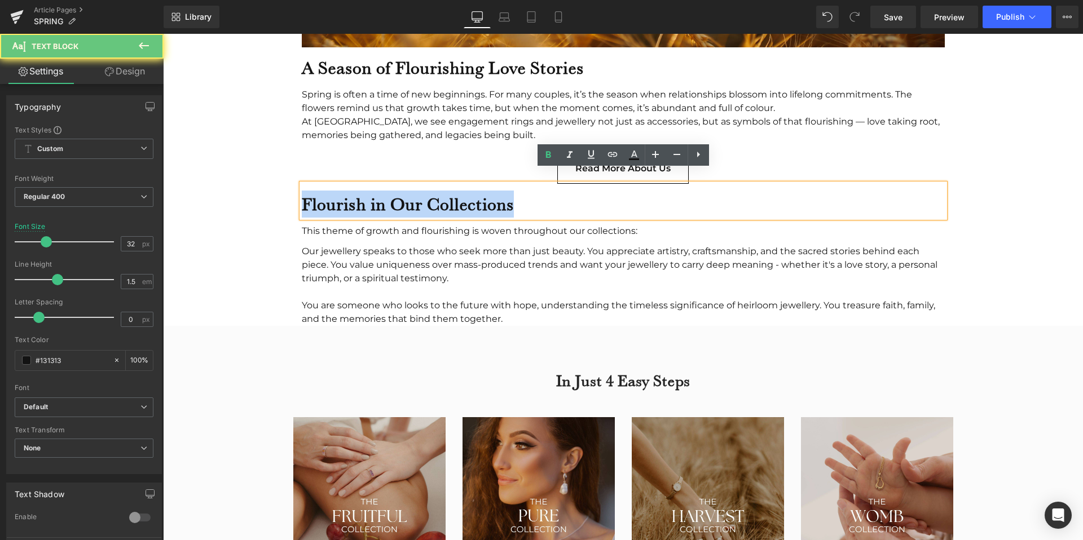
click at [407, 193] on b "Flourish in Our Collections" at bounding box center [408, 203] width 212 height 21
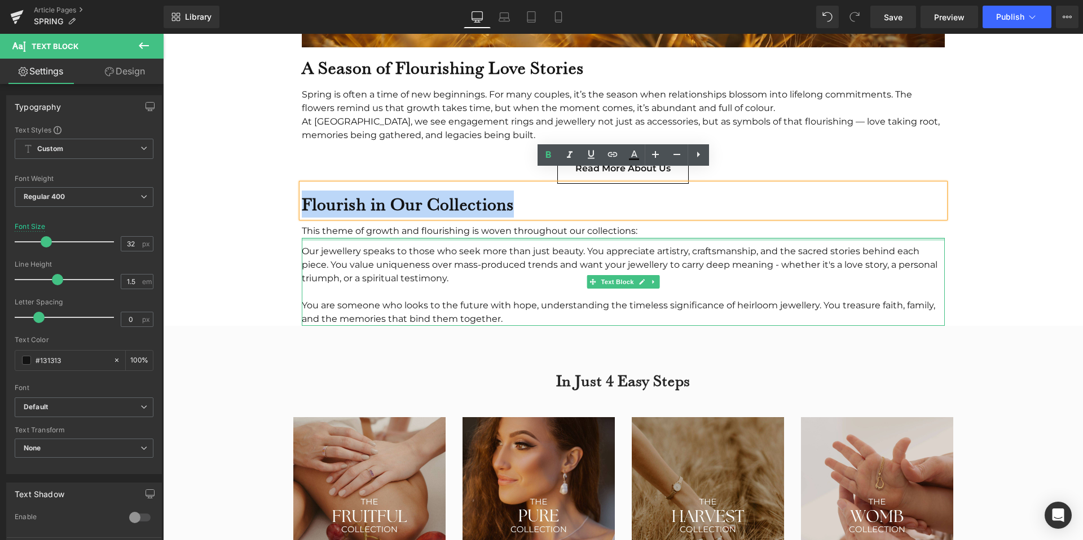
click at [415, 238] on div at bounding box center [623, 239] width 643 height 3
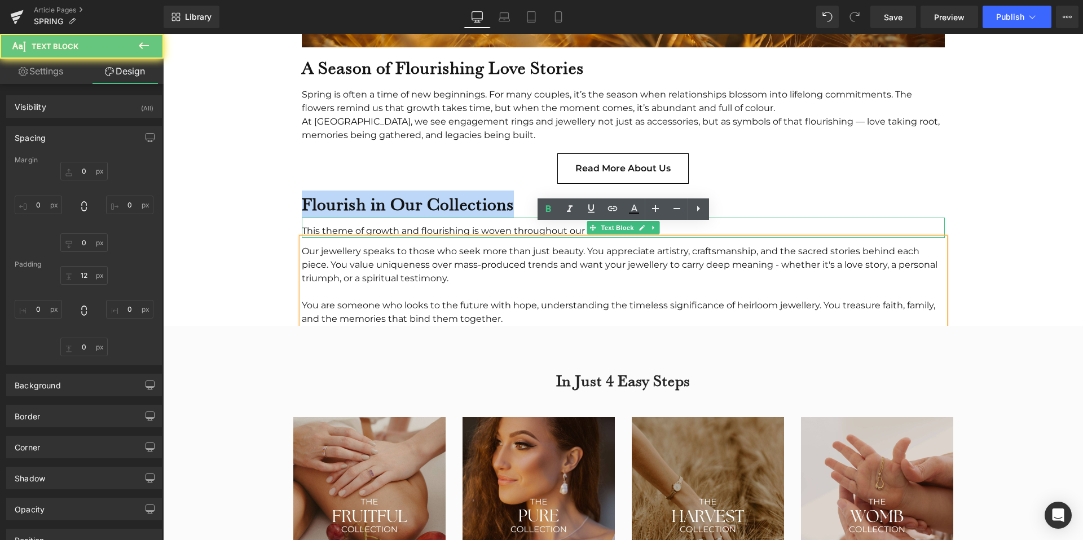
click at [413, 218] on div "This theme of growth and flourishing is woven throughout our collections:" at bounding box center [623, 228] width 643 height 20
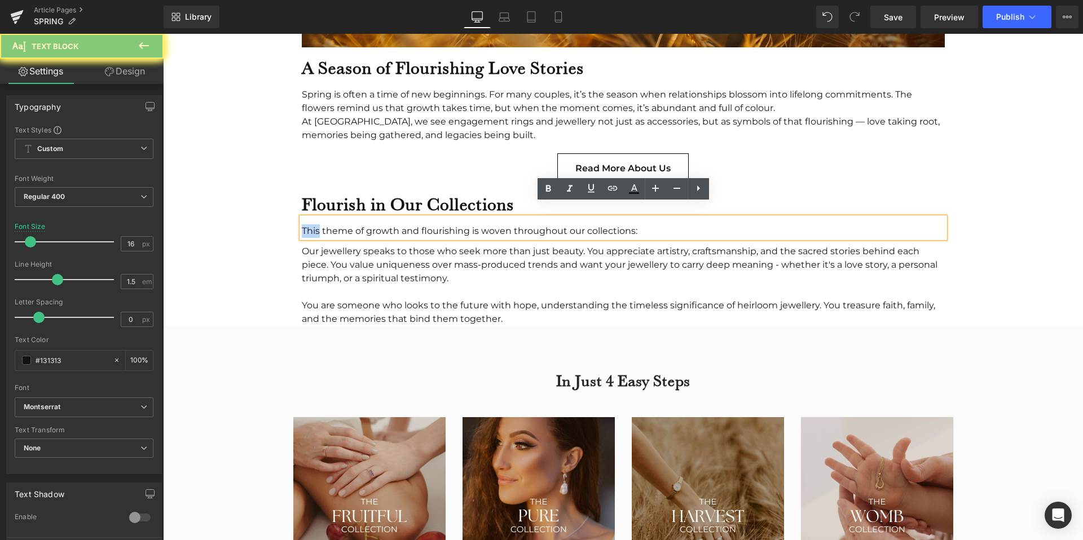
click at [413, 218] on div "This theme of growth and flourishing is woven throughout our collections:" at bounding box center [623, 228] width 643 height 20
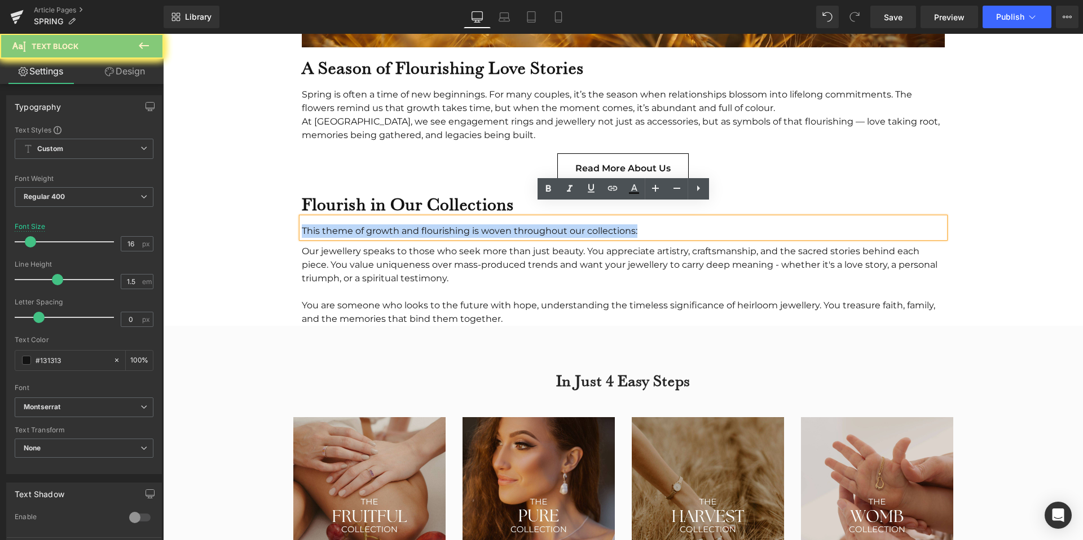
click at [413, 218] on div "This theme of growth and flourishing is woven throughout our collections:" at bounding box center [623, 228] width 643 height 20
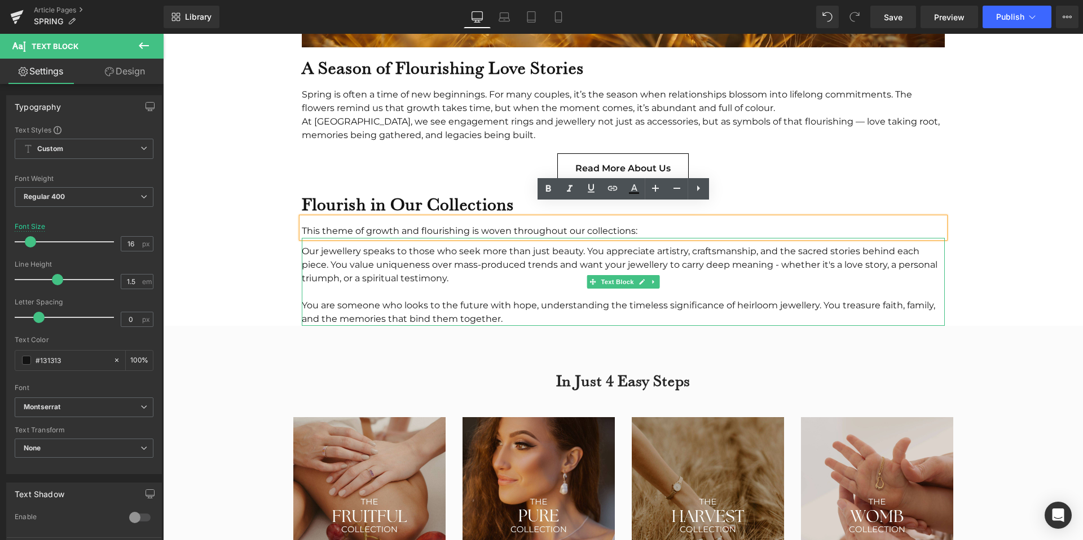
click at [405, 285] on div at bounding box center [623, 292] width 643 height 14
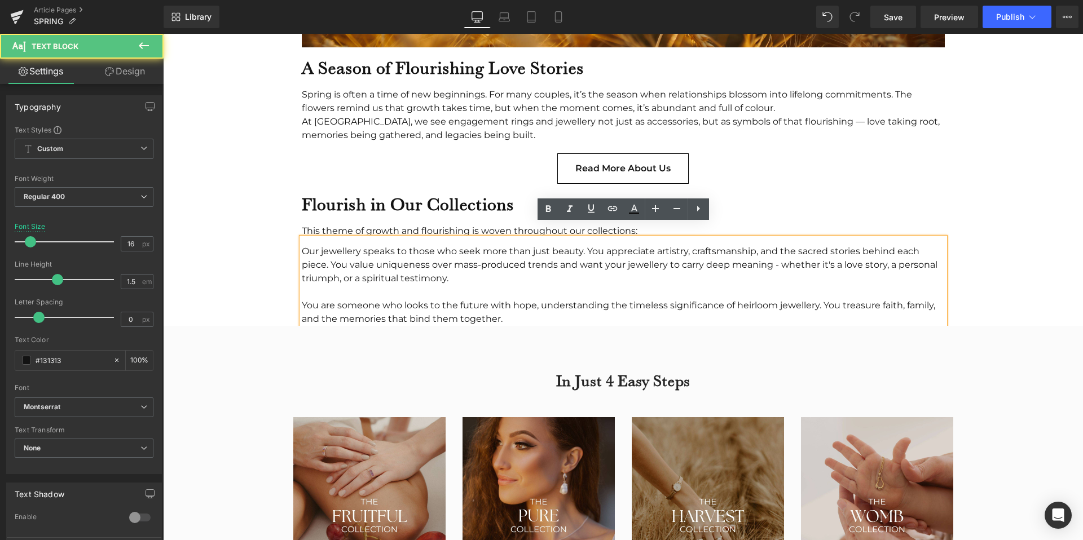
click at [360, 251] on div "Our jewellery speaks to those who seek more than just beauty. You appreciate ar…" at bounding box center [623, 265] width 643 height 41
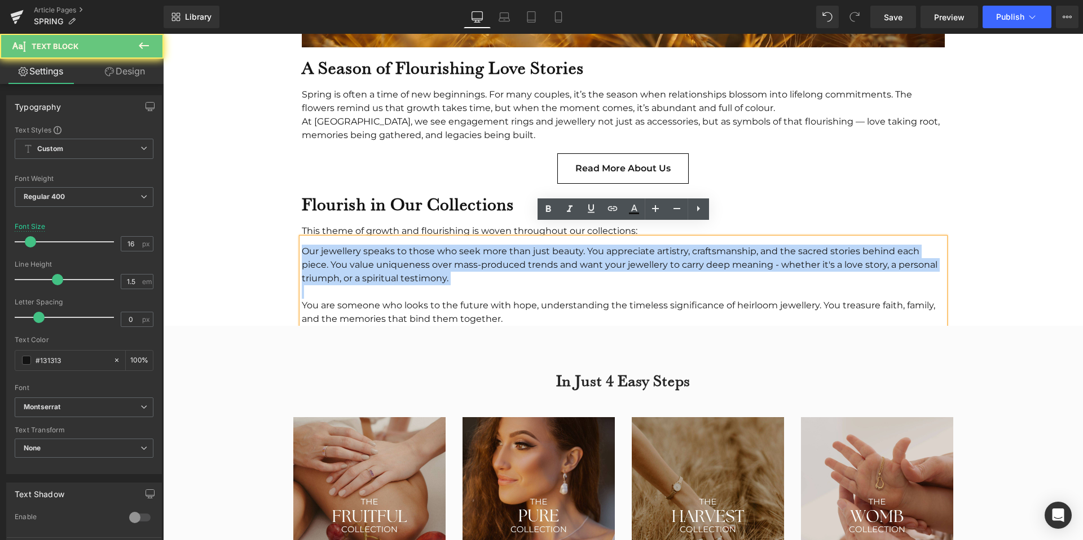
click at [360, 251] on div "Our jewellery speaks to those who seek more than just beauty. You appreciate ar…" at bounding box center [623, 265] width 643 height 41
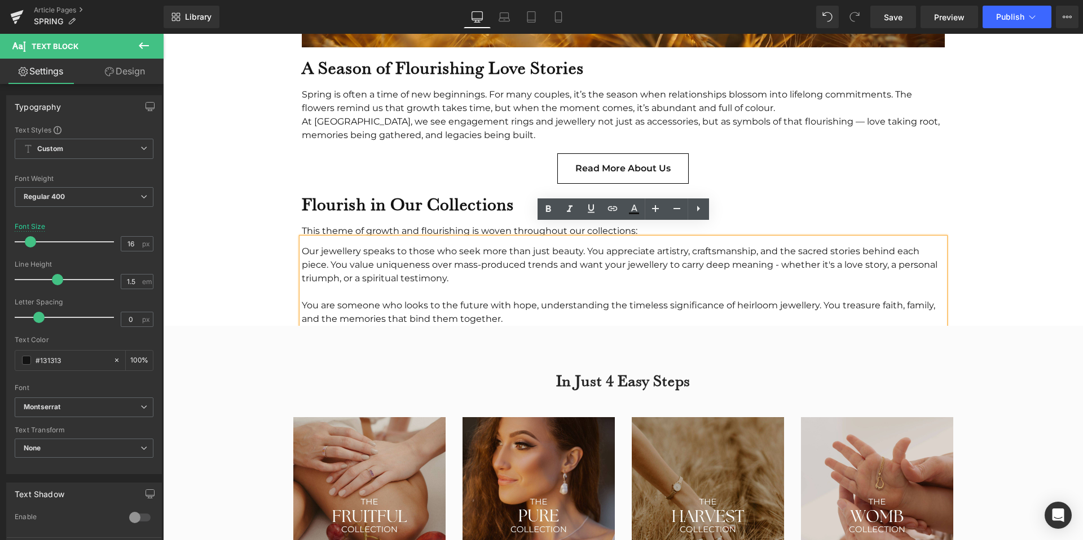
click at [260, 272] on div "Row Image The King is in the field Text Block Two months ago, although Miinella…" at bounding box center [614, 499] width 739 height 2777
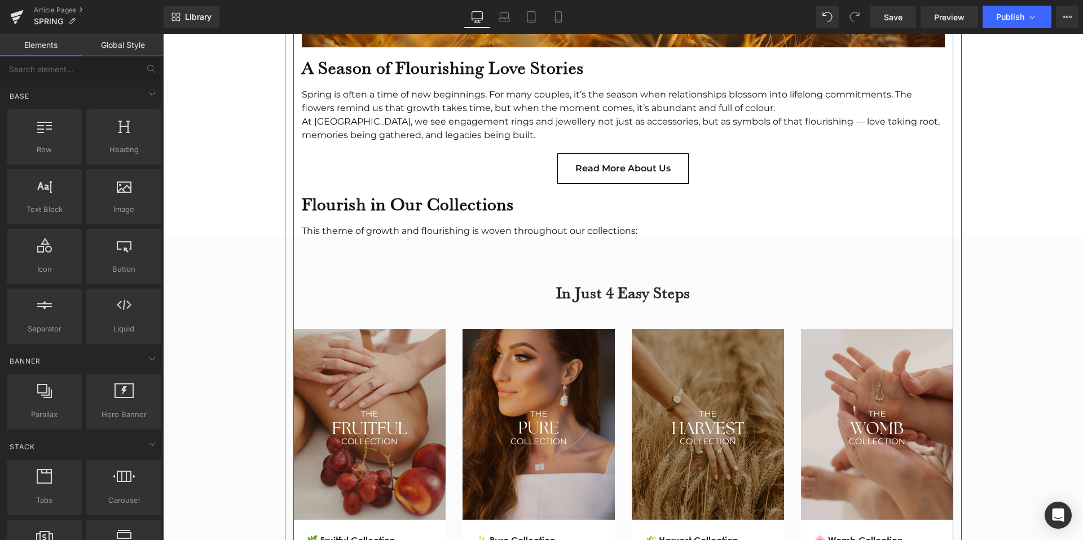
click at [456, 195] on b "Flourish in Our Collections" at bounding box center [408, 203] width 212 height 21
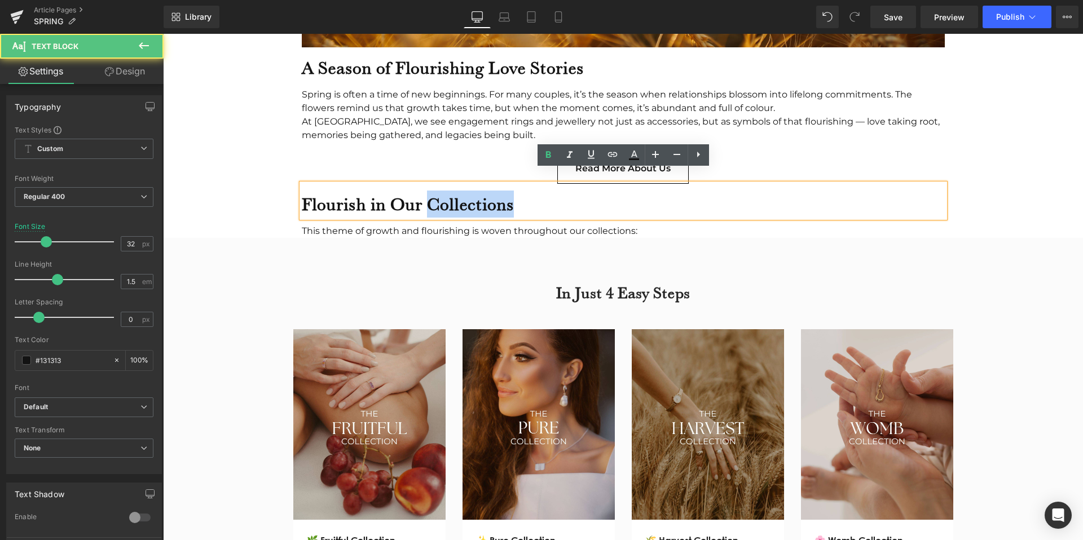
click at [456, 195] on b "Flourish in Our Collections" at bounding box center [408, 203] width 212 height 21
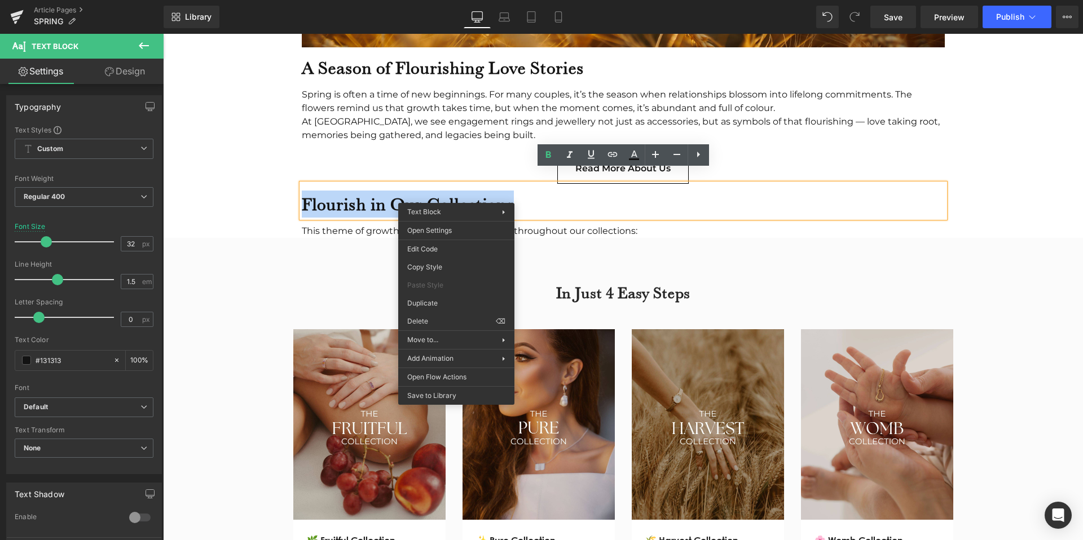
click at [372, 193] on b "Flourish in Our Collections" at bounding box center [408, 203] width 212 height 21
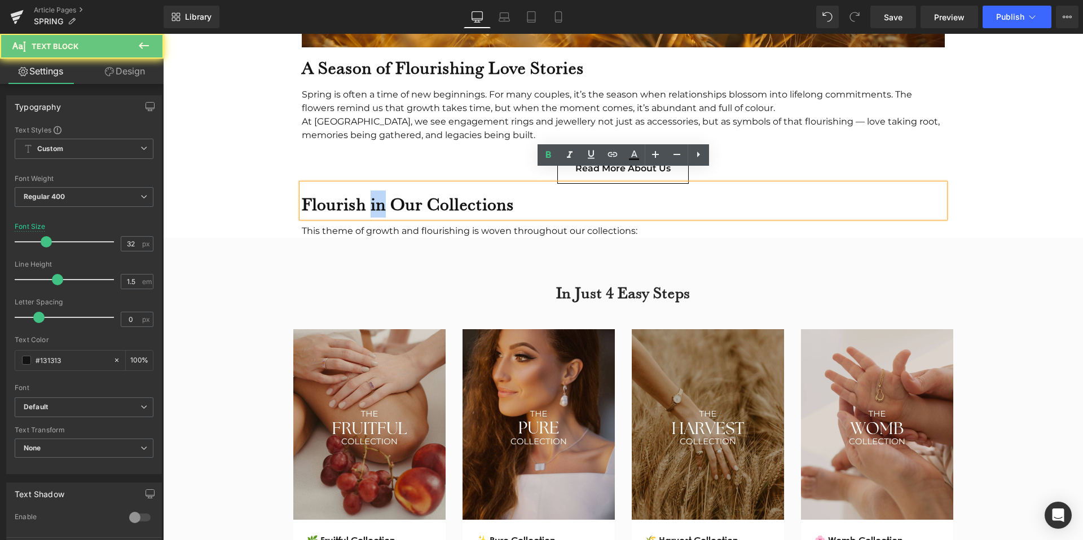
click at [372, 193] on b "Flourish in Our Collections" at bounding box center [408, 203] width 212 height 21
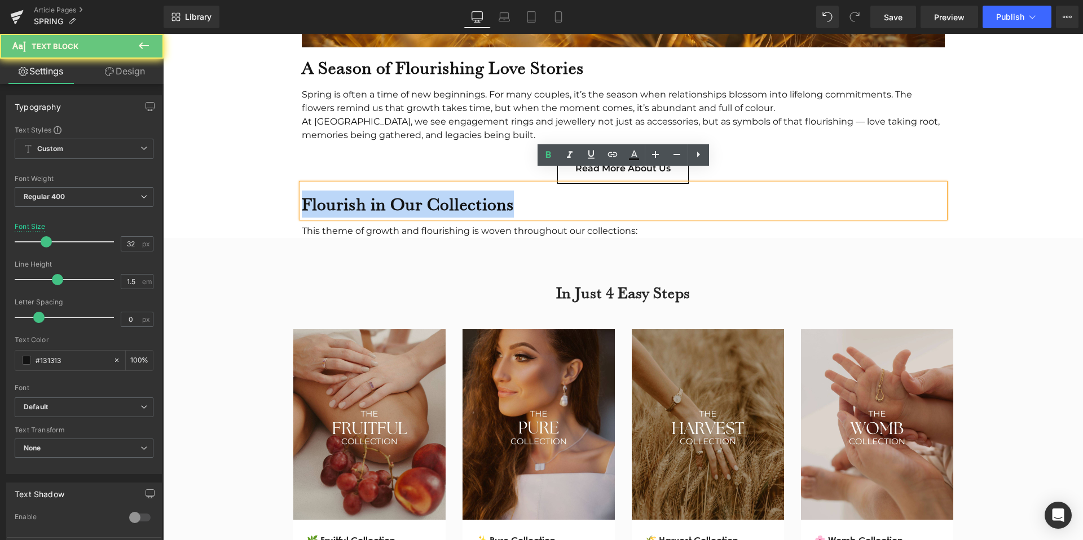
click at [372, 193] on b "Flourish in Our Collections" at bounding box center [408, 203] width 212 height 21
copy b "Flourish in Our Collections"
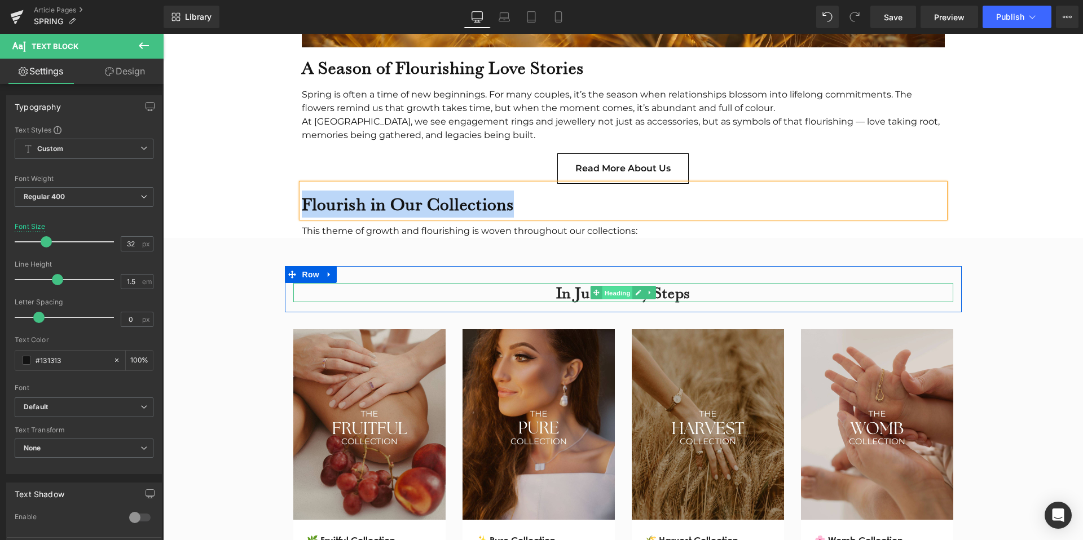
click at [617, 286] on span "Heading" at bounding box center [617, 293] width 30 height 14
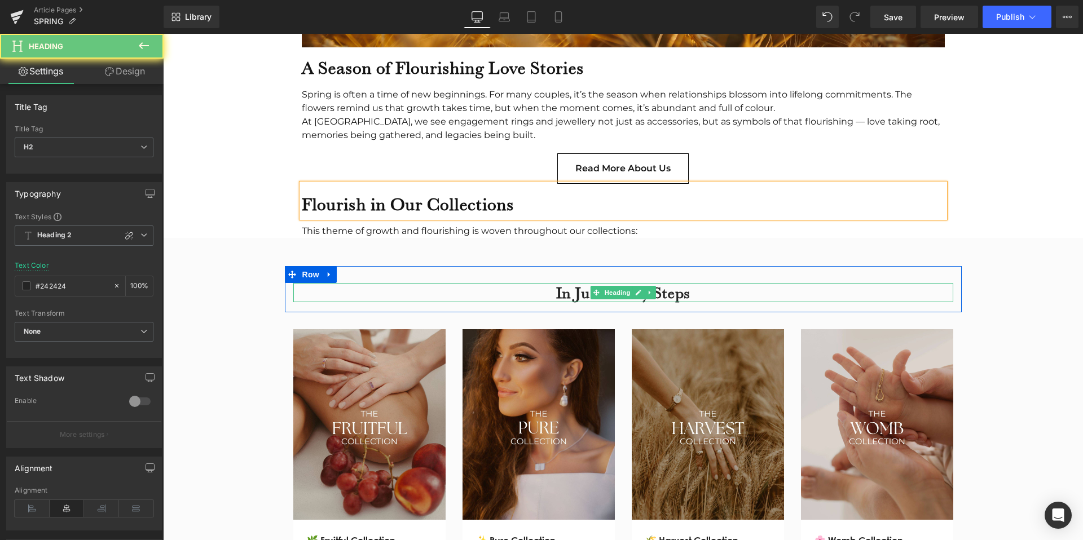
click at [727, 283] on h2 "In Just 4 Easy Steps" at bounding box center [623, 292] width 660 height 19
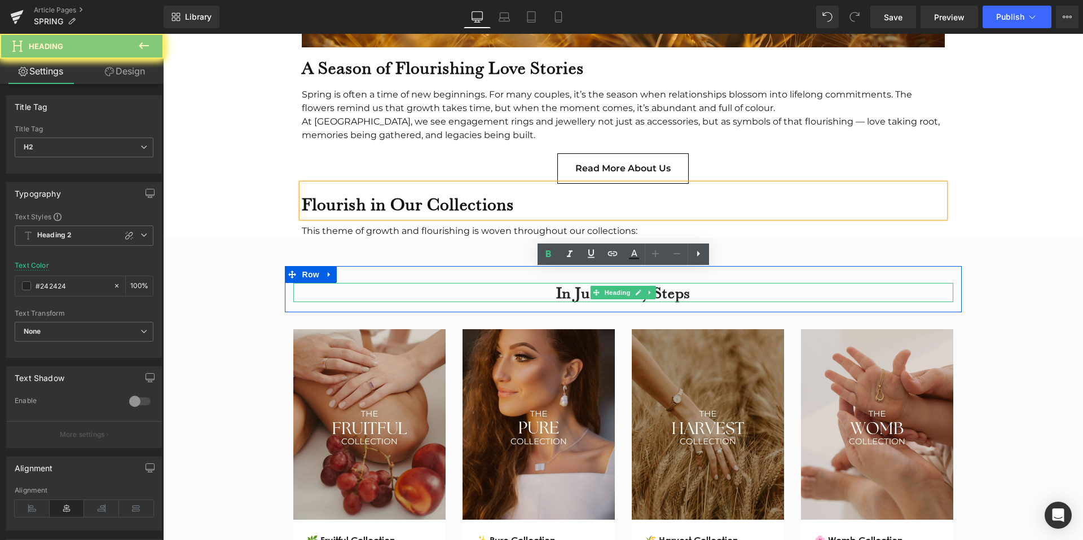
click at [727, 283] on h2 "In Just 4 Easy Steps" at bounding box center [623, 292] width 660 height 19
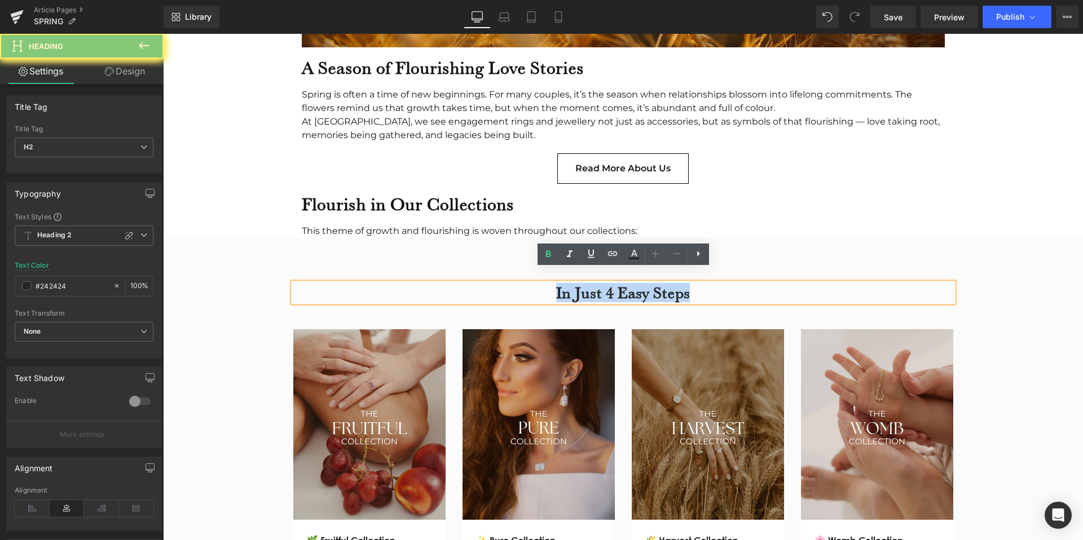
click at [727, 283] on h2 "In Just 4 Easy Steps" at bounding box center [623, 292] width 660 height 19
paste div
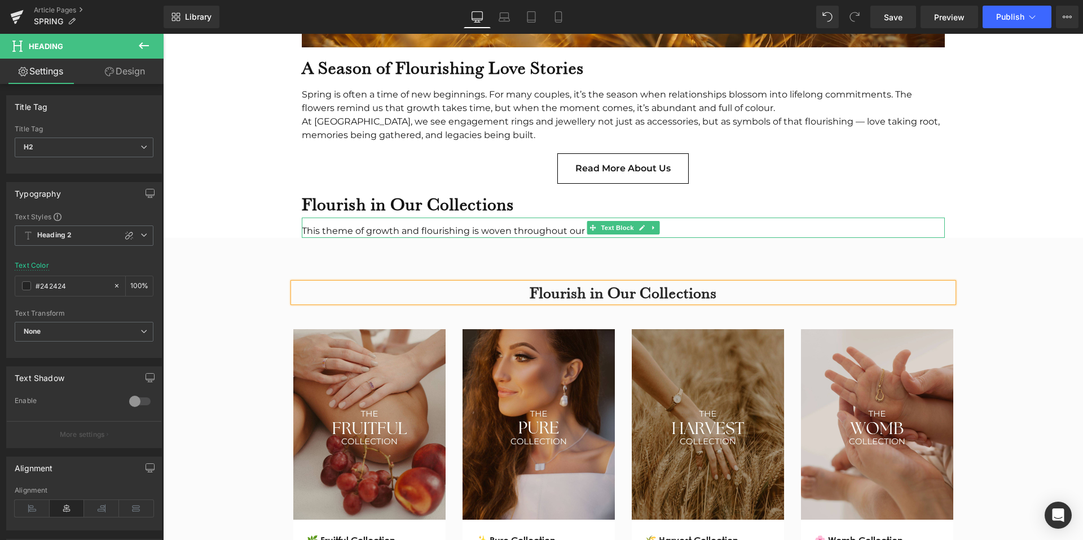
click at [463, 224] on div "This theme of growth and flourishing is woven throughout our collections:" at bounding box center [623, 231] width 643 height 14
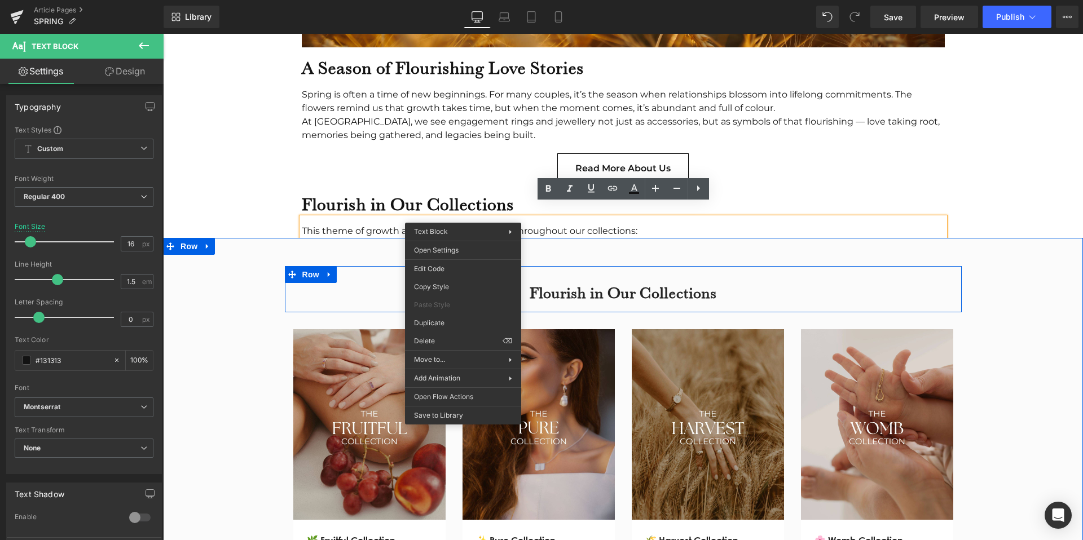
drag, startPoint x: 635, startPoint y: 268, endPoint x: 635, endPoint y: 260, distance: 7.3
click at [635, 268] on div "Flourish in Our Collections Heading Row" at bounding box center [623, 289] width 677 height 46
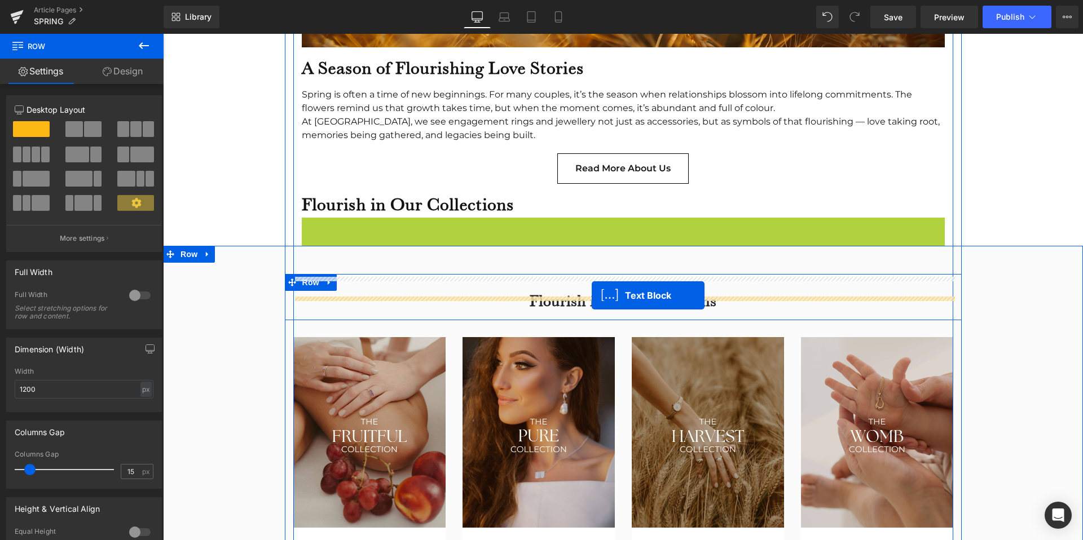
drag, startPoint x: 591, startPoint y: 210, endPoint x: 591, endPoint y: 295, distance: 85.1
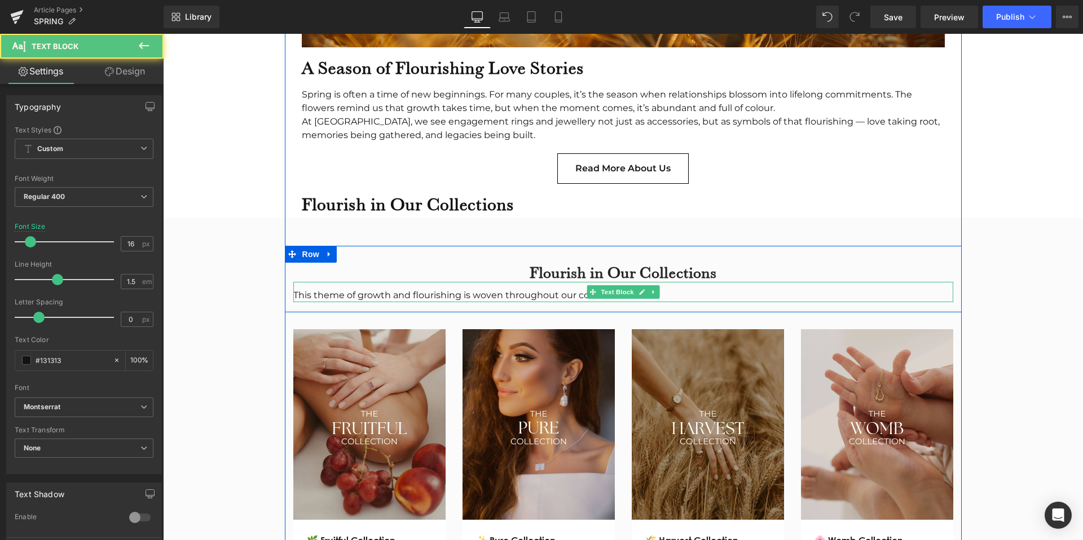
click at [554, 289] on div "This theme of growth and flourishing is woven throughout our collections:" at bounding box center [623, 296] width 660 height 14
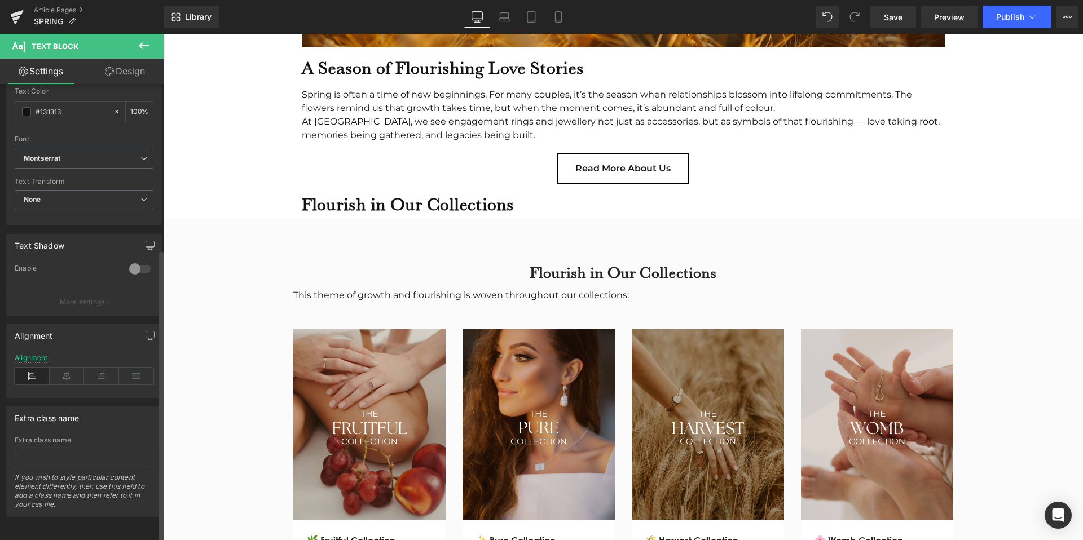
scroll to position [258, 0]
click at [66, 368] on icon at bounding box center [67, 376] width 35 height 17
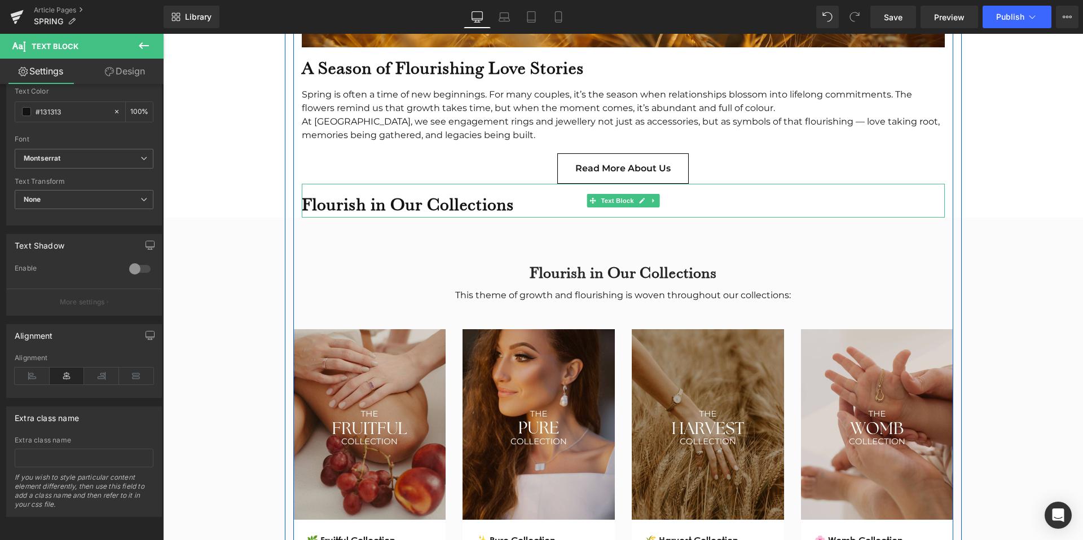
click at [366, 193] on b "Flourish in Our Collections" at bounding box center [408, 203] width 212 height 21
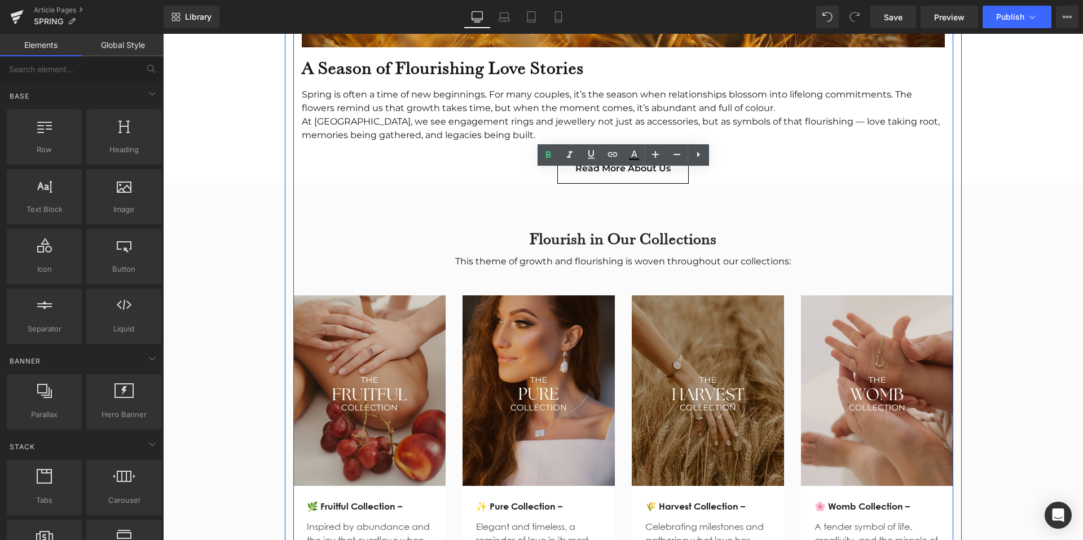
drag, startPoint x: 798, startPoint y: 138, endPoint x: 806, endPoint y: 138, distance: 7.9
click at [798, 138] on div "The King is in the field Text Block Two months ago, although Miinella’s headqua…" at bounding box center [623, 125] width 660 height 1286
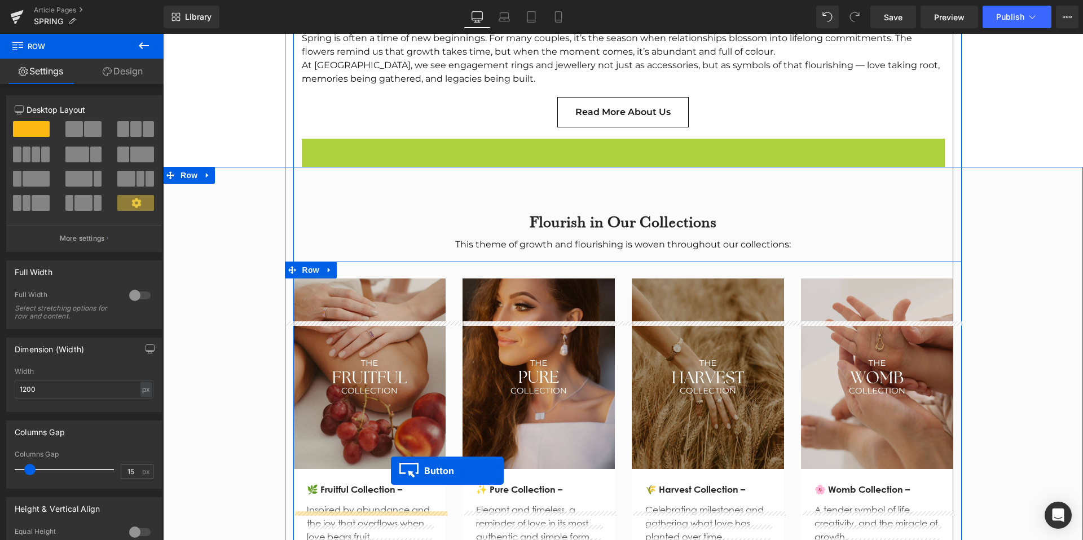
scroll to position [1193, 0]
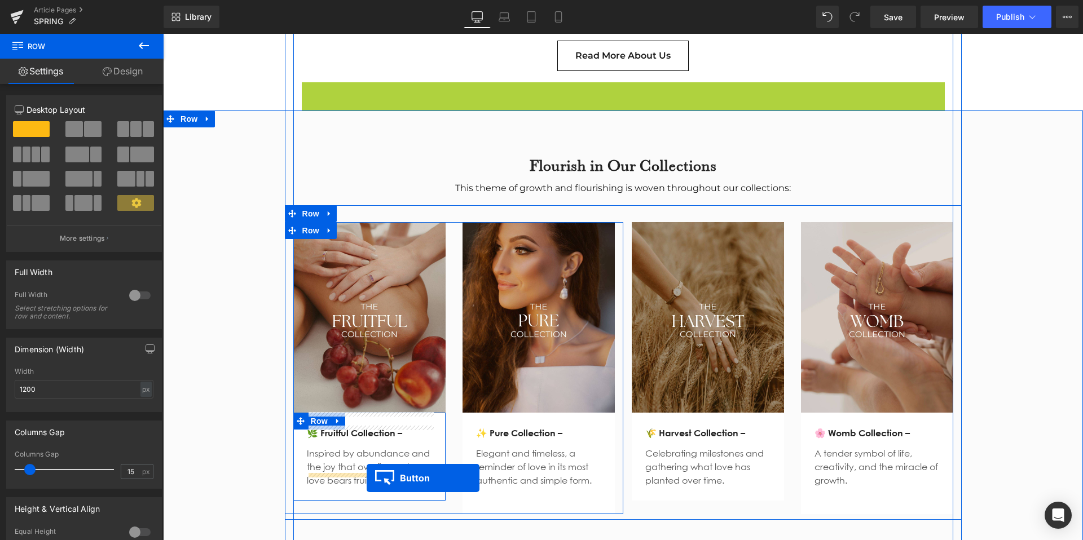
drag, startPoint x: 602, startPoint y: 194, endPoint x: 366, endPoint y: 478, distance: 368.8
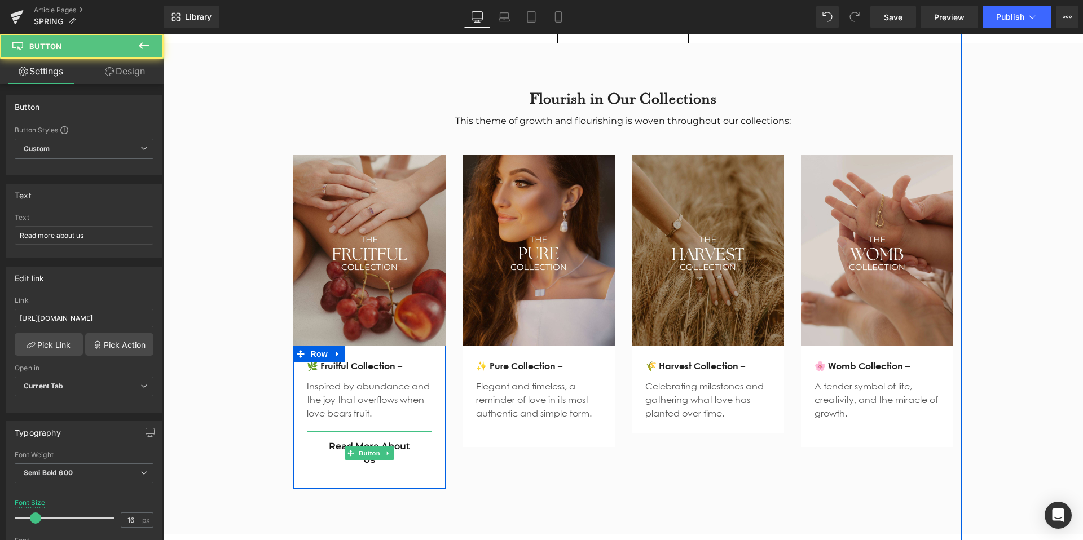
scroll to position [1254, 0]
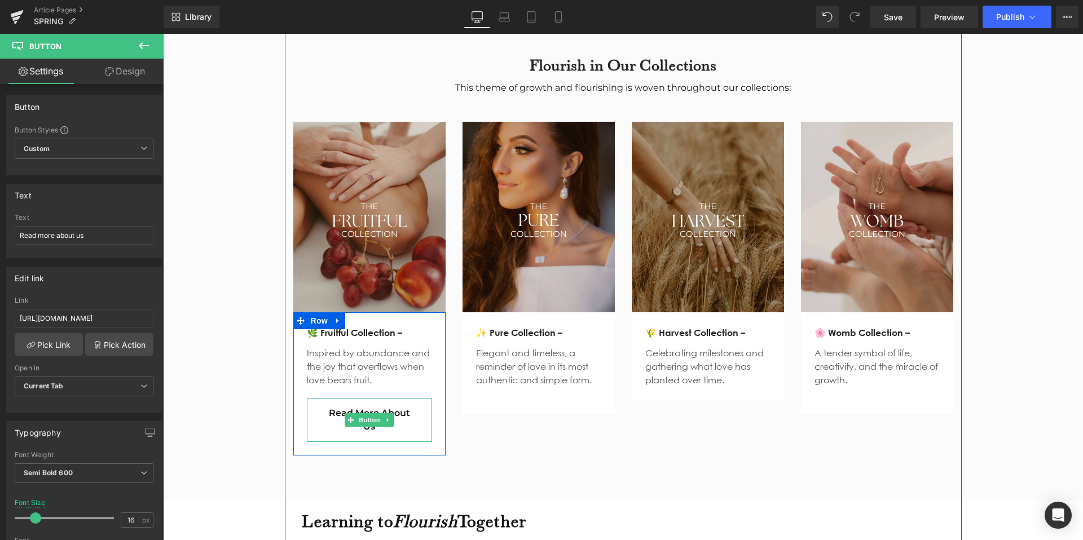
click at [409, 413] on link "Read more about us" at bounding box center [369, 420] width 125 height 44
click at [369, 413] on span "Button" at bounding box center [369, 420] width 26 height 14
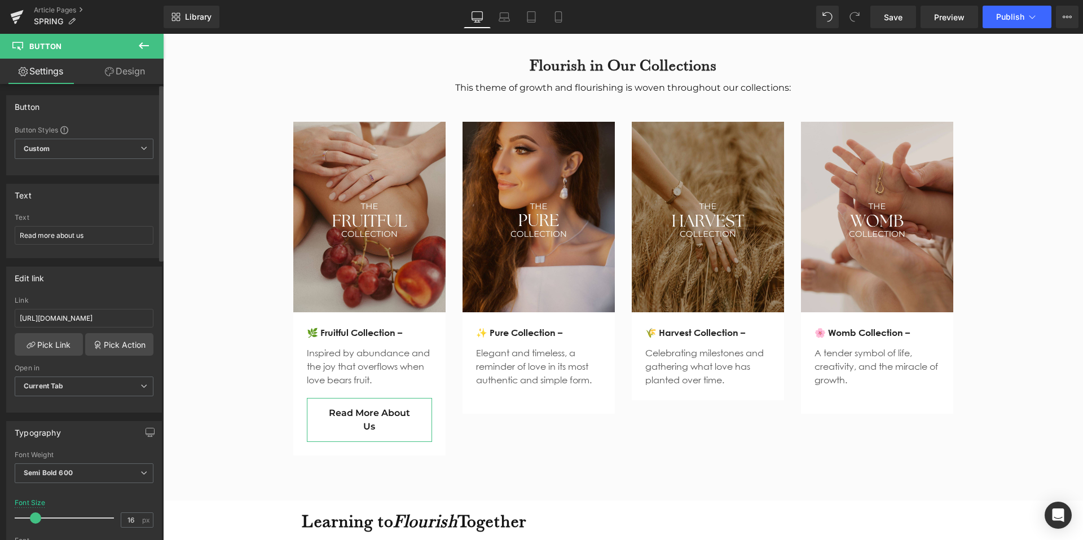
click at [86, 328] on div "Link https://www.miinella.com/pages/about" at bounding box center [84, 315] width 139 height 37
click at [72, 242] on input "Read more about us" at bounding box center [84, 235] width 139 height 19
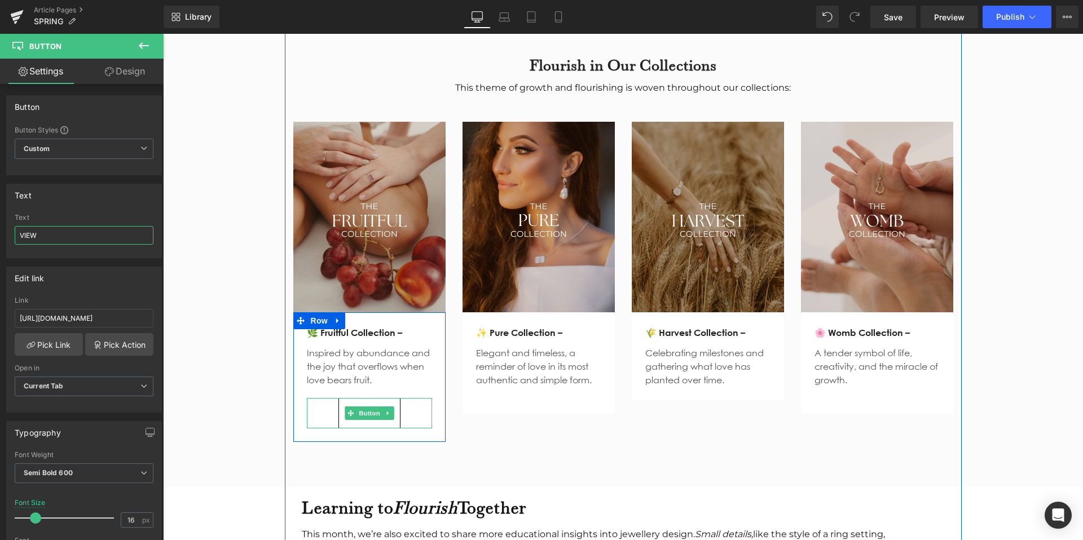
type input "VIEW"
click at [383, 409] on link "VIEW" at bounding box center [369, 413] width 62 height 30
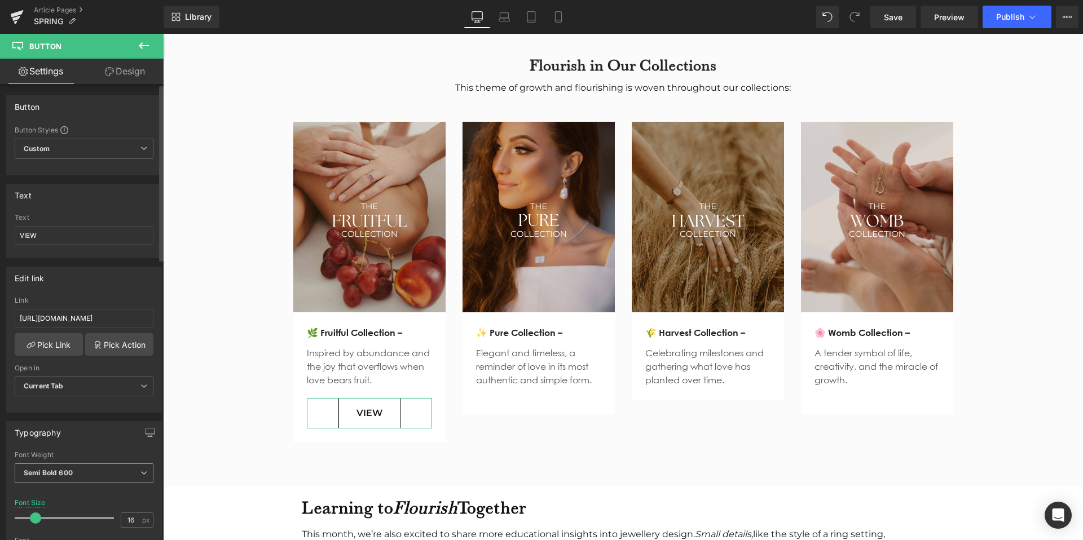
scroll to position [51, 0]
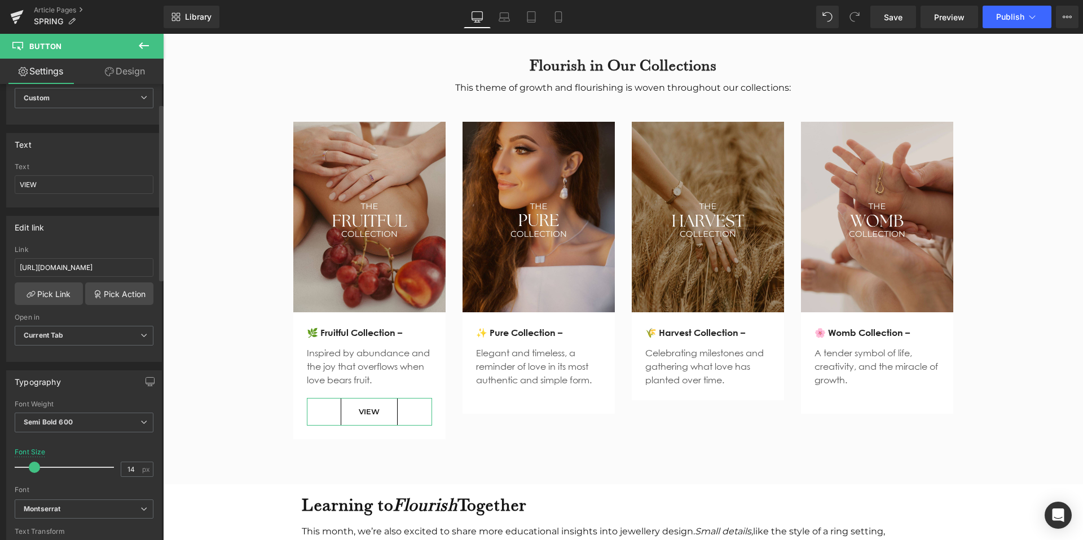
type input "15"
click at [30, 467] on span at bounding box center [34, 467] width 11 height 11
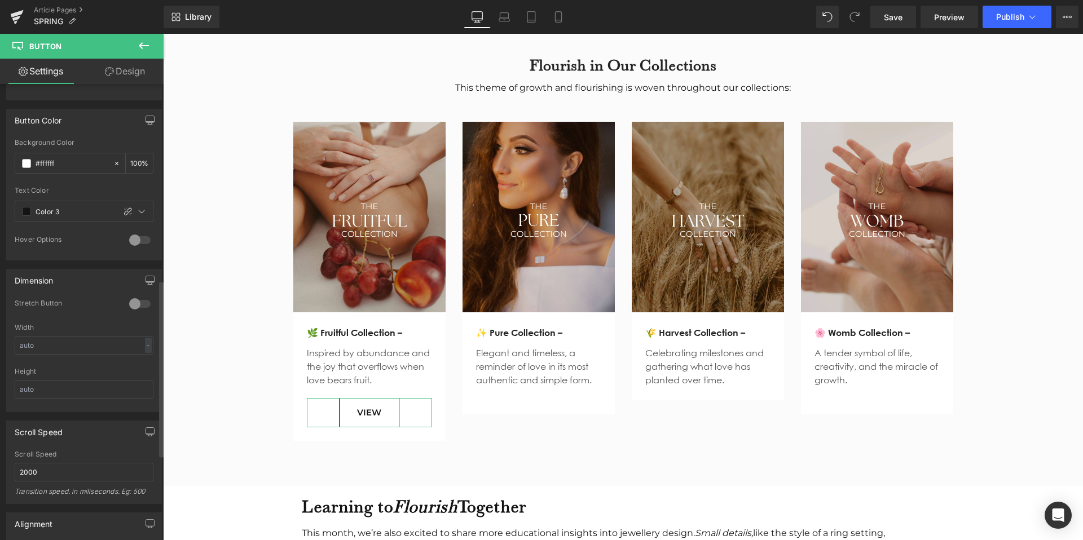
scroll to position [0, 0]
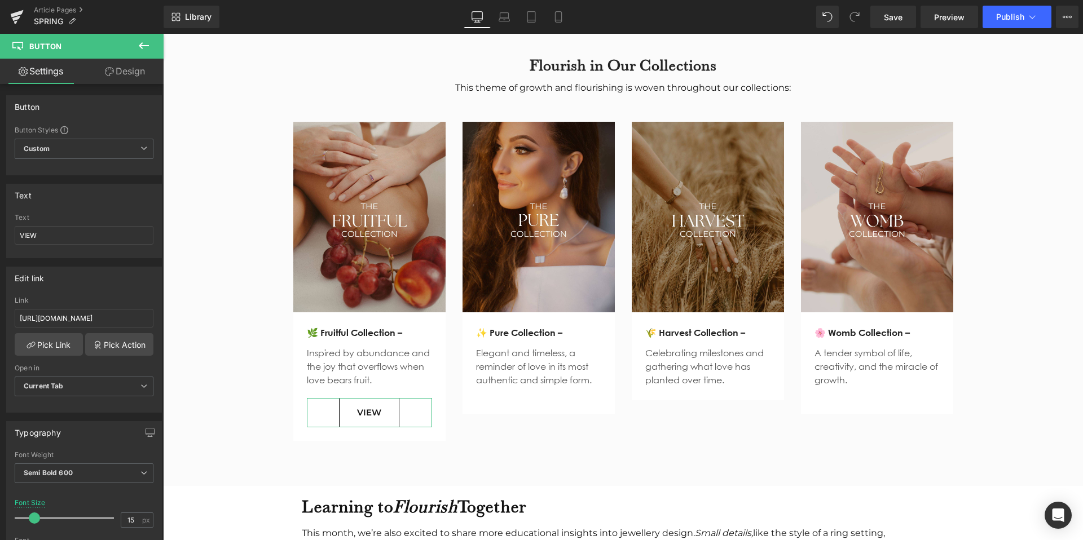
click at [115, 77] on link "Design" at bounding box center [125, 71] width 82 height 25
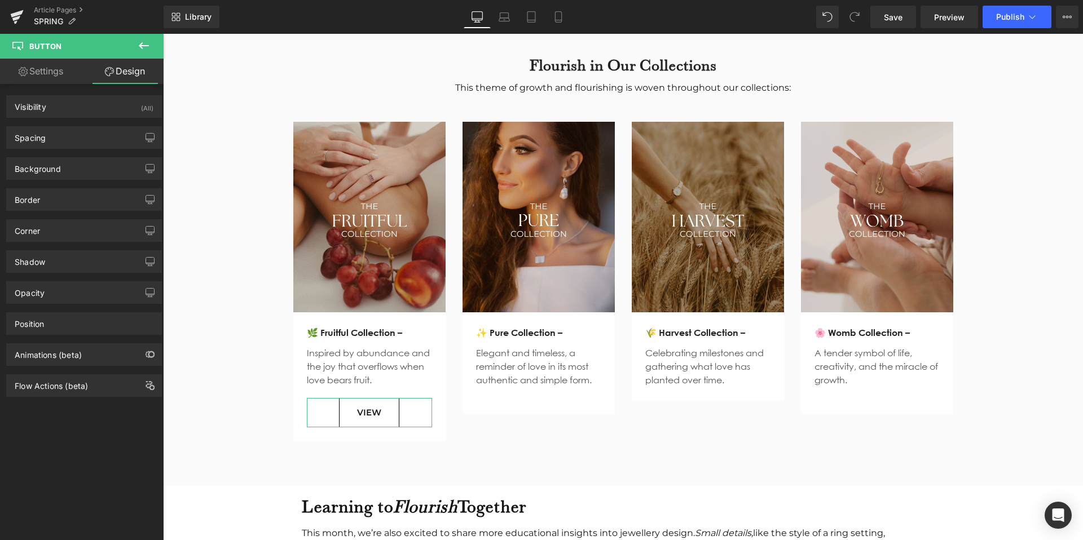
click at [60, 77] on link "Settings" at bounding box center [41, 71] width 82 height 25
type input "100"
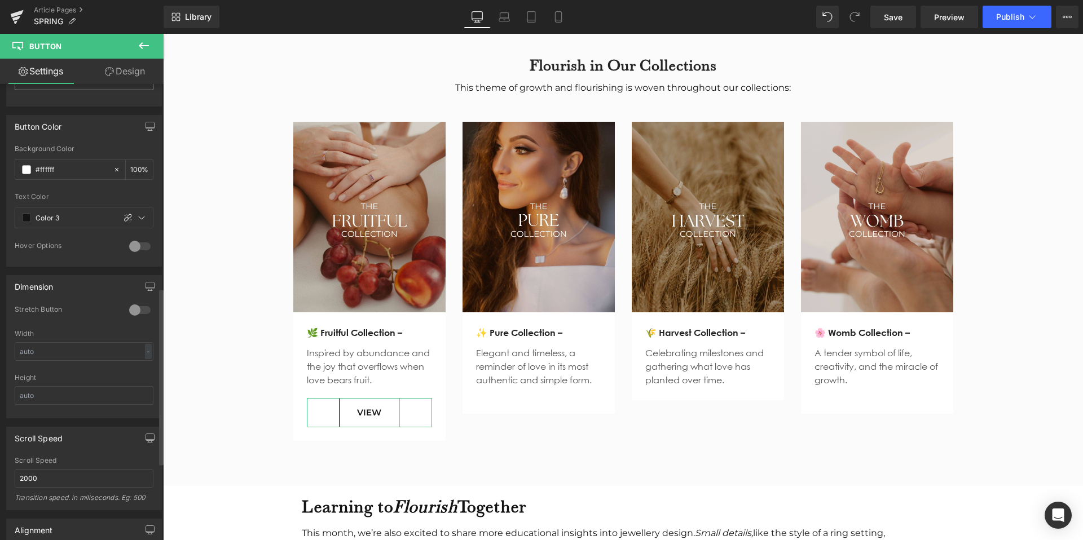
scroll to position [525, 0]
click at [133, 304] on div at bounding box center [139, 306] width 27 height 18
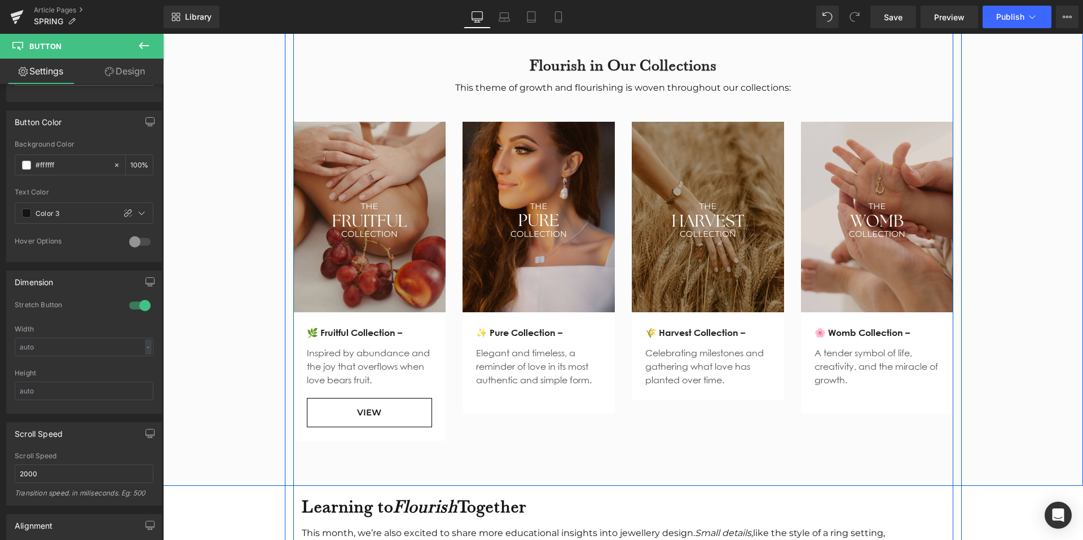
click at [219, 410] on div "Flourish in Our Collections Heading This theme of growth and flourishing is wov…" at bounding box center [623, 242] width 920 height 408
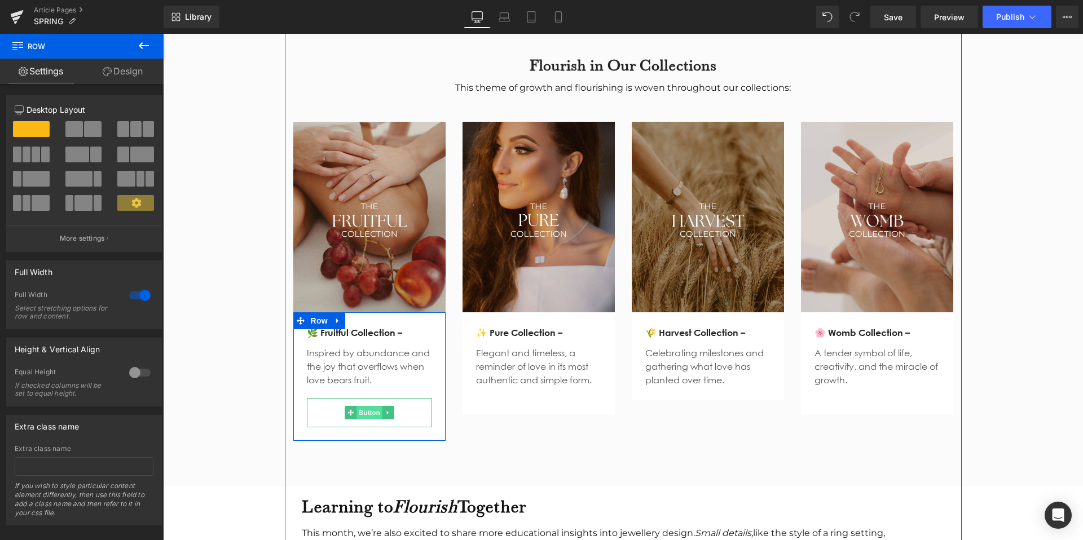
click at [359, 406] on span "Button" at bounding box center [369, 413] width 26 height 14
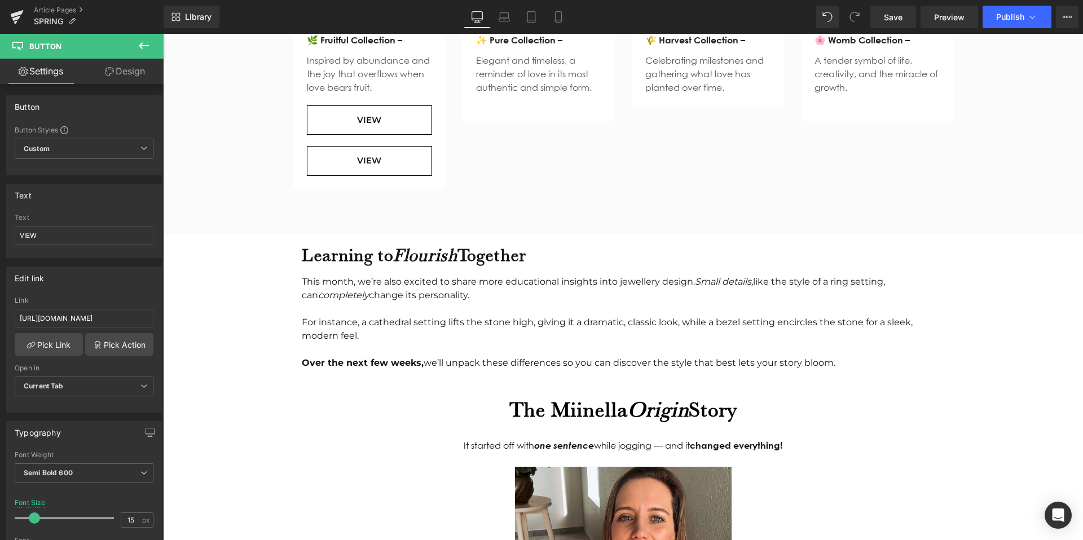
scroll to position [1462, 0]
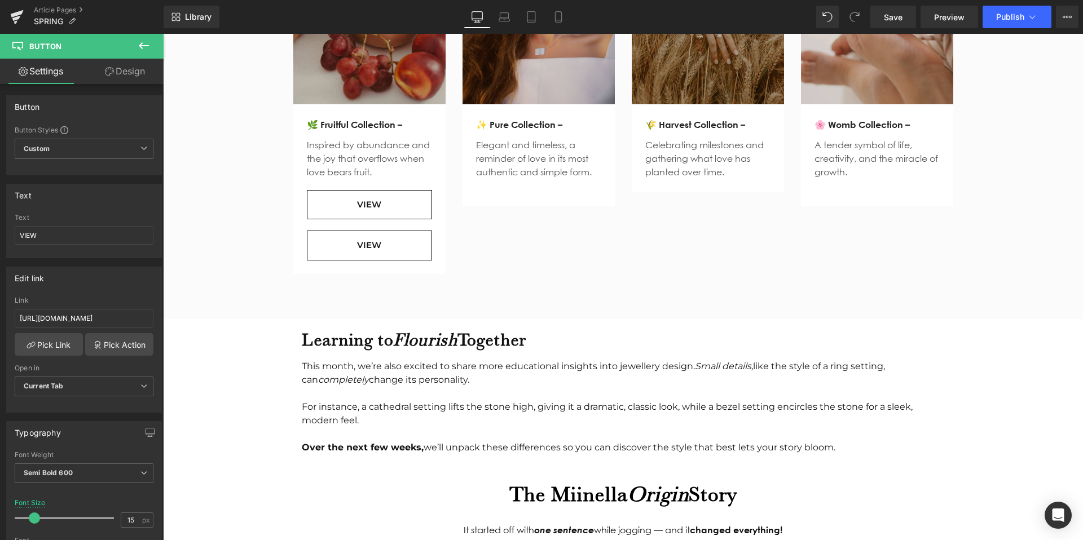
click at [357, 232] on div "VIEW Button" at bounding box center [369, 246] width 125 height 30
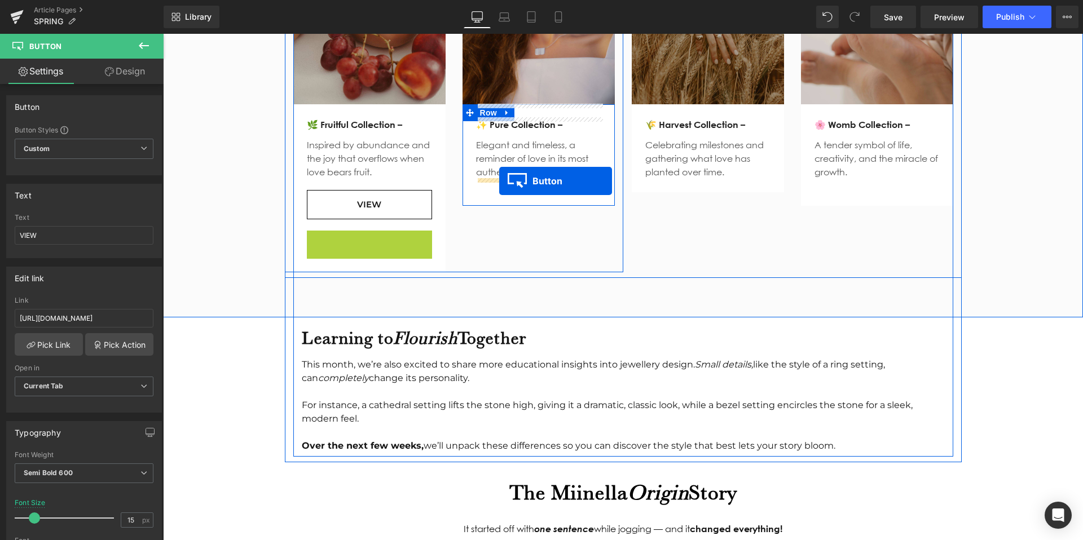
drag, startPoint x: 347, startPoint y: 231, endPoint x: 499, endPoint y: 181, distance: 159.8
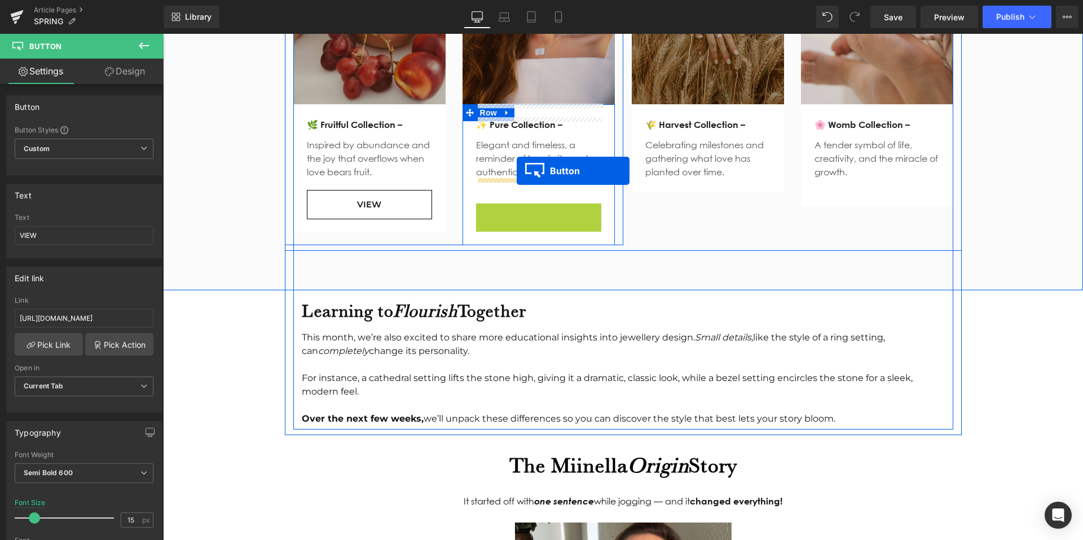
drag, startPoint x: 517, startPoint y: 202, endPoint x: 516, endPoint y: 171, distance: 31.6
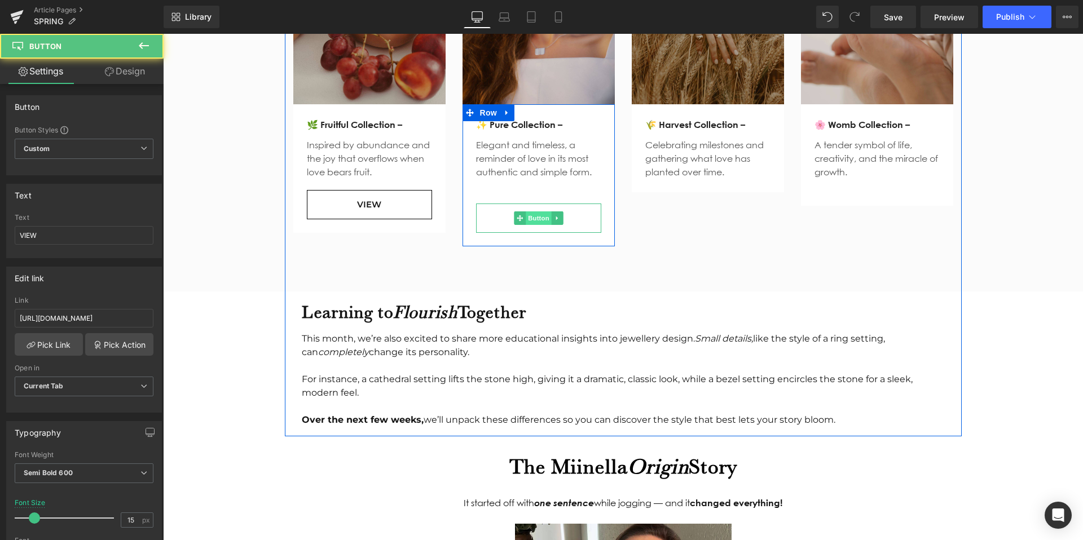
click at [537, 211] on span "Button" at bounding box center [538, 218] width 26 height 14
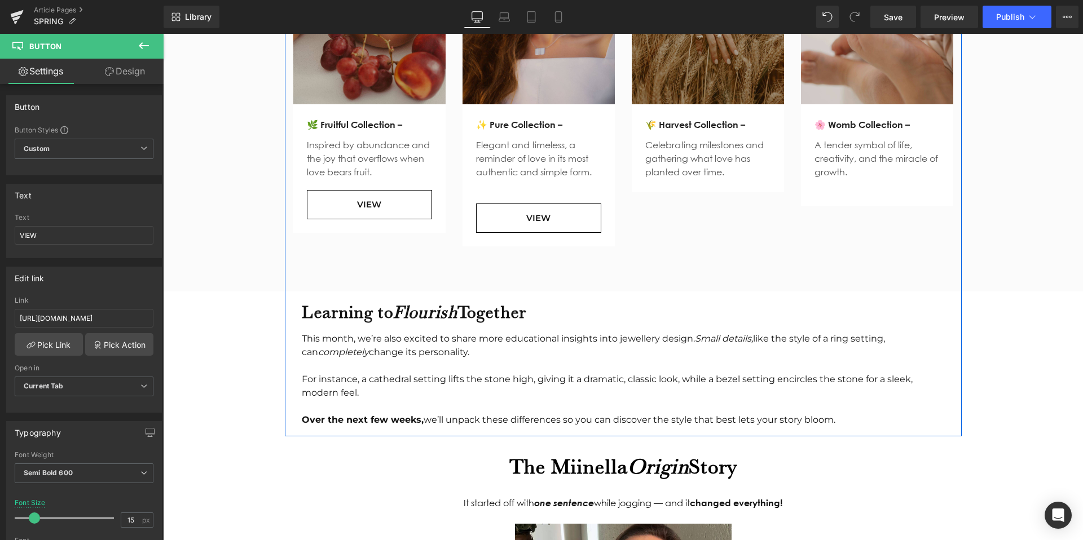
click at [513, 259] on div "Flourish in Our Collections Heading This theme of growth and flourishing is wov…" at bounding box center [623, 46] width 920 height 489
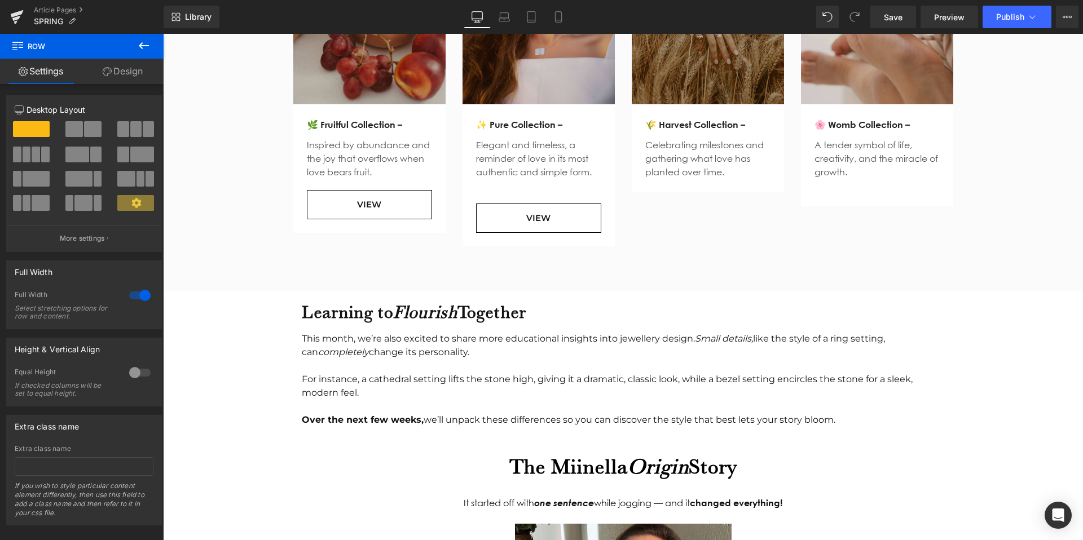
click at [138, 47] on icon at bounding box center [144, 46] width 14 height 14
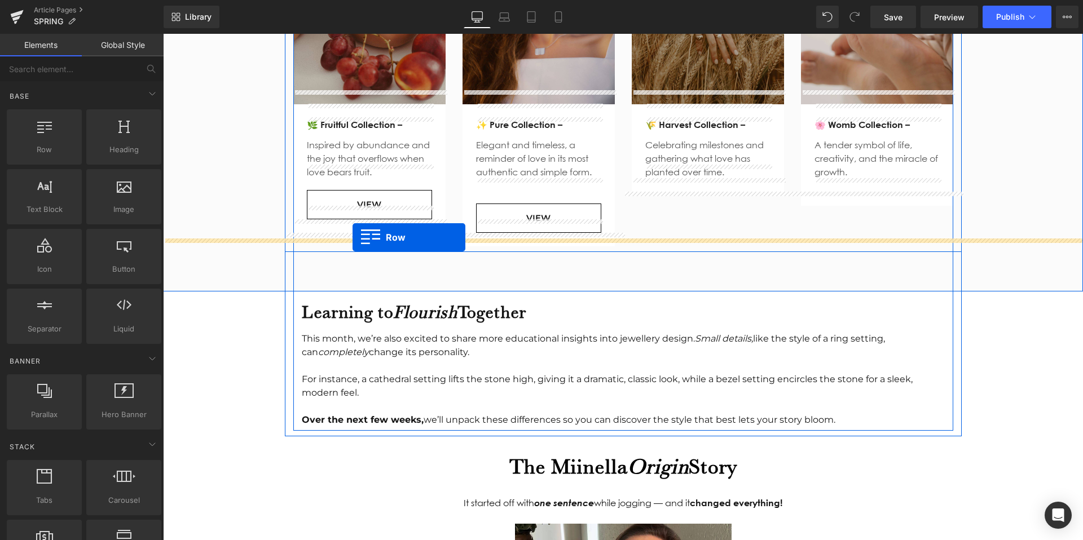
drag, startPoint x: 204, startPoint y: 180, endPoint x: 352, endPoint y: 237, distance: 158.8
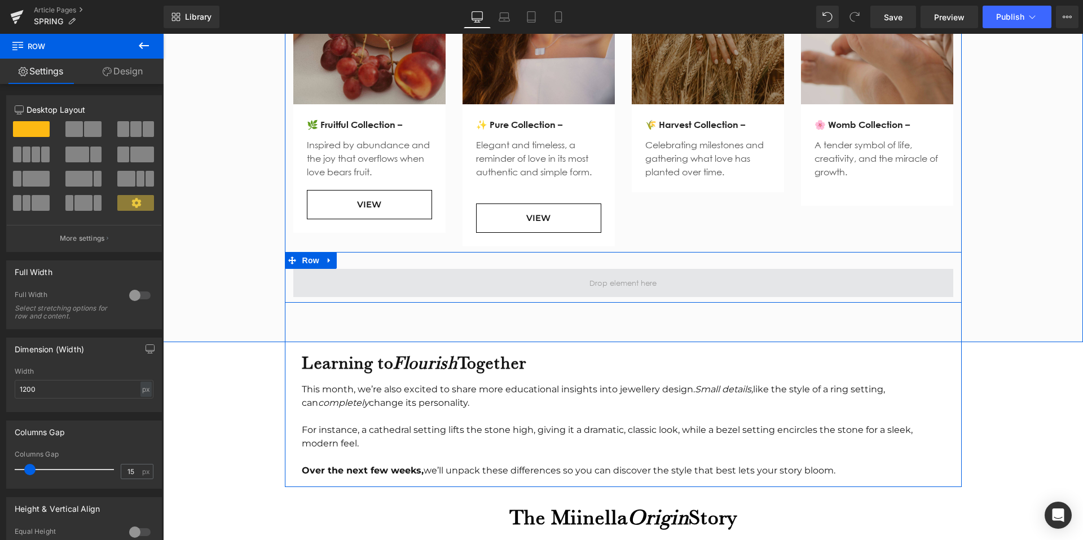
click at [388, 270] on span at bounding box center [623, 283] width 660 height 28
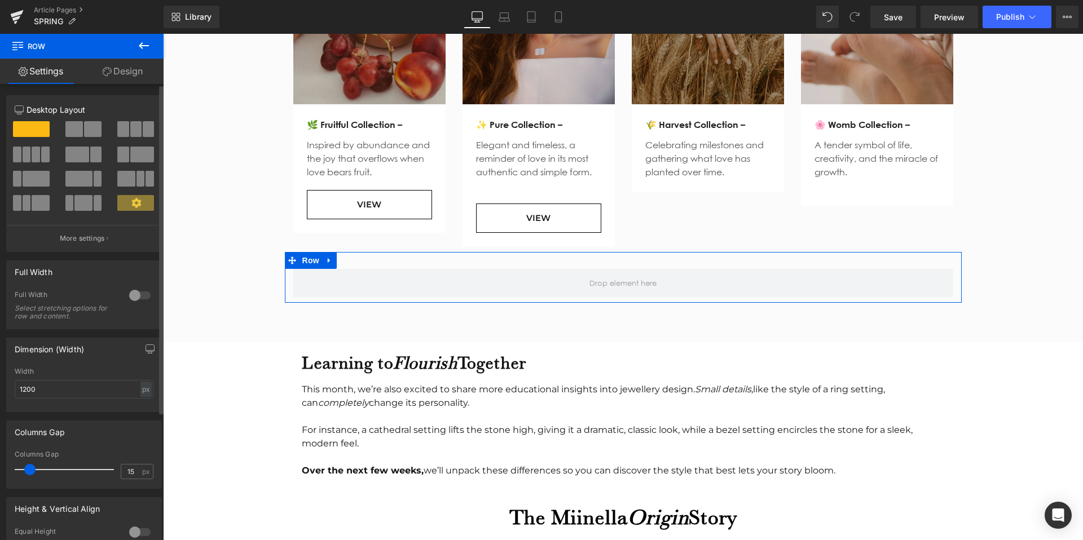
click at [29, 156] on span at bounding box center [27, 155] width 8 height 16
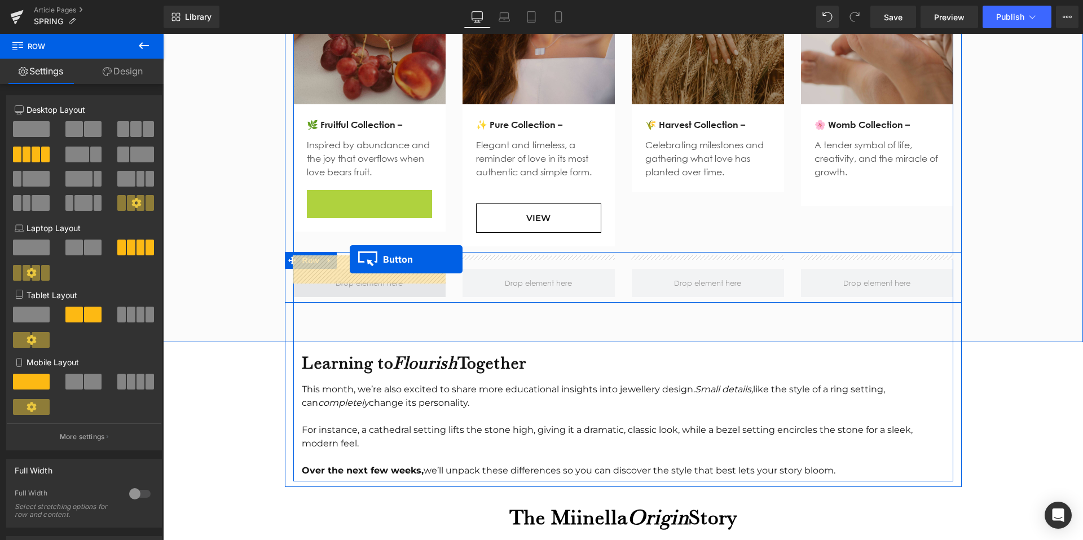
drag, startPoint x: 347, startPoint y: 188, endPoint x: 350, endPoint y: 259, distance: 71.1
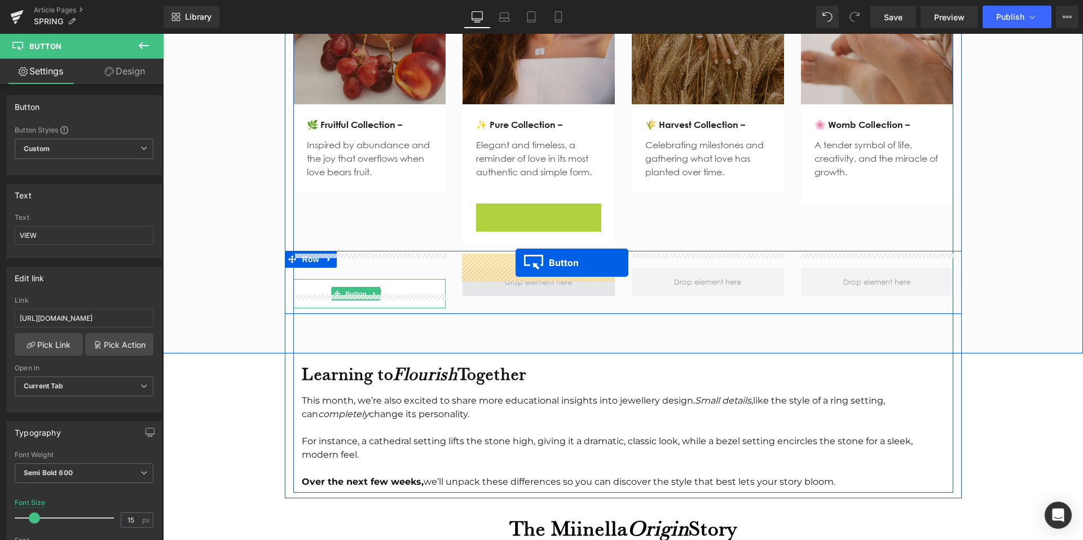
drag, startPoint x: 514, startPoint y: 205, endPoint x: 515, endPoint y: 264, distance: 59.8
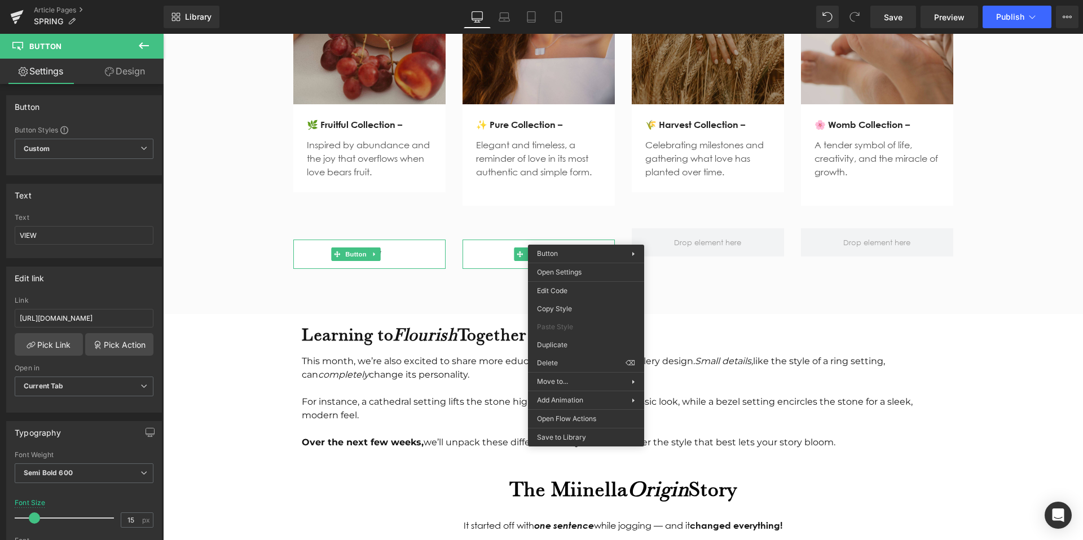
drag, startPoint x: 720, startPoint y: 380, endPoint x: 557, endPoint y: 346, distance: 166.4
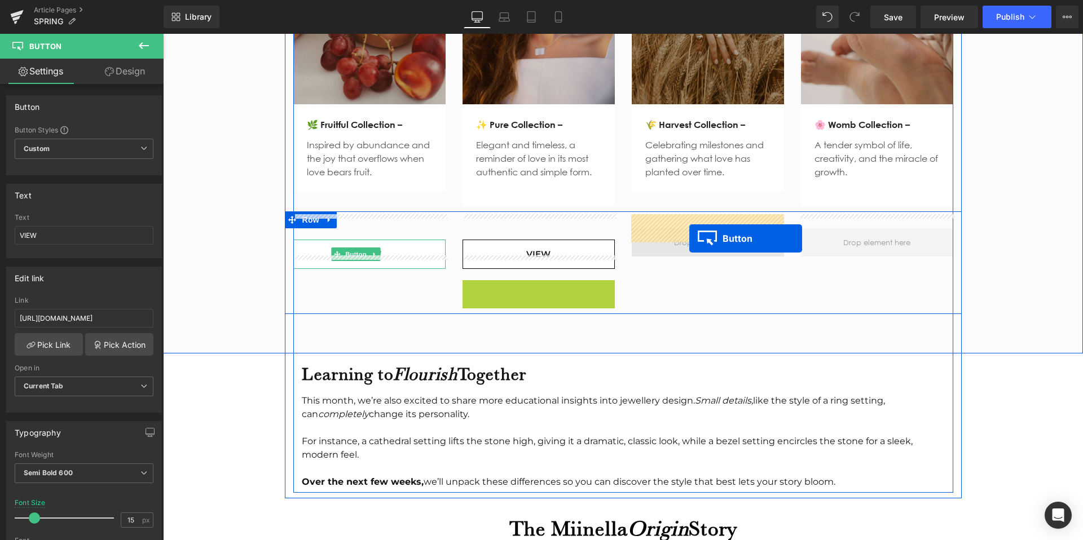
drag, startPoint x: 518, startPoint y: 280, endPoint x: 689, endPoint y: 236, distance: 176.3
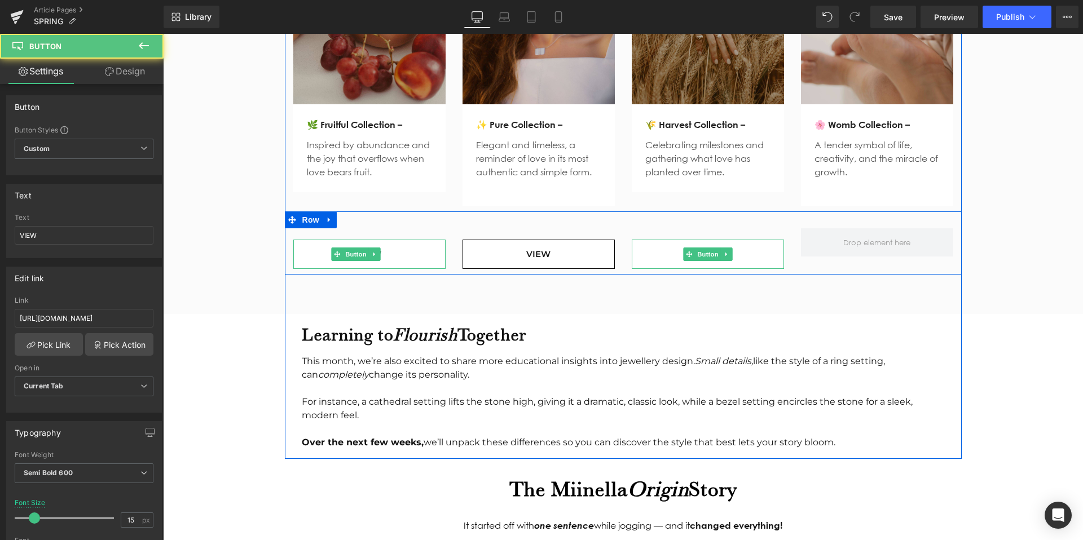
click at [689, 248] on span at bounding box center [689, 255] width 12 height 14
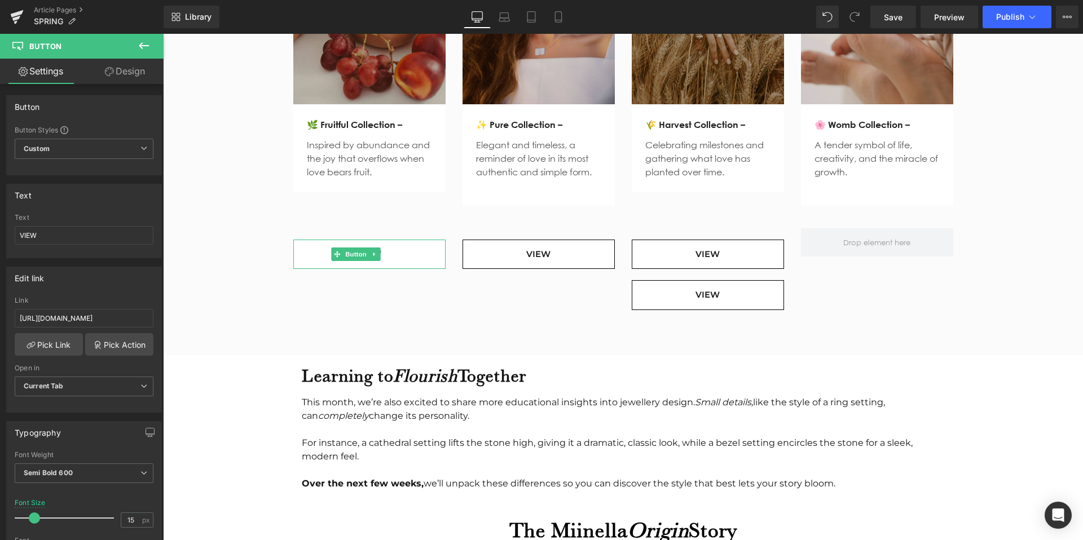
drag, startPoint x: 830, startPoint y: 369, endPoint x: 667, endPoint y: 335, distance: 166.4
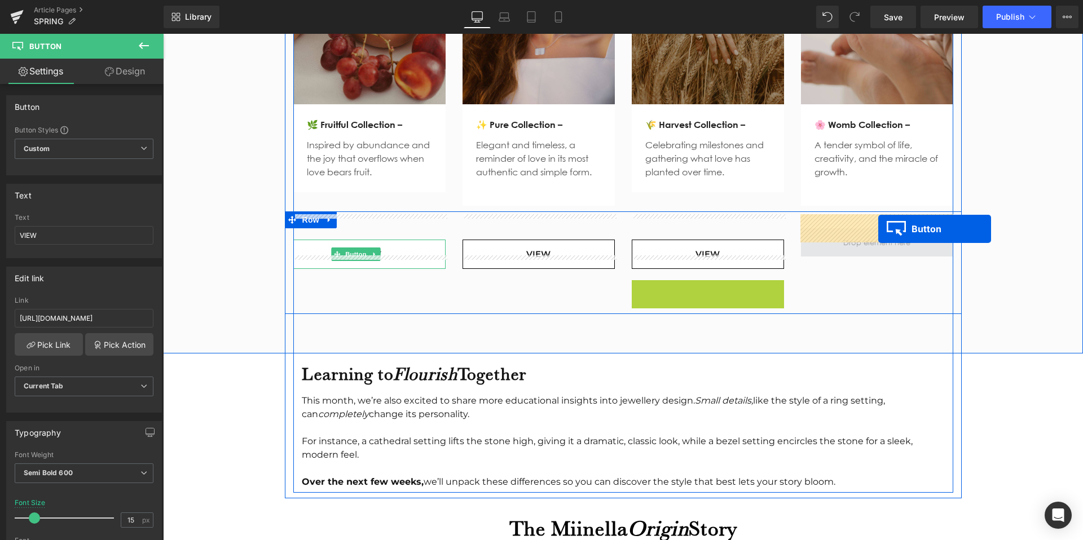
drag, startPoint x: 690, startPoint y: 281, endPoint x: 878, endPoint y: 227, distance: 195.8
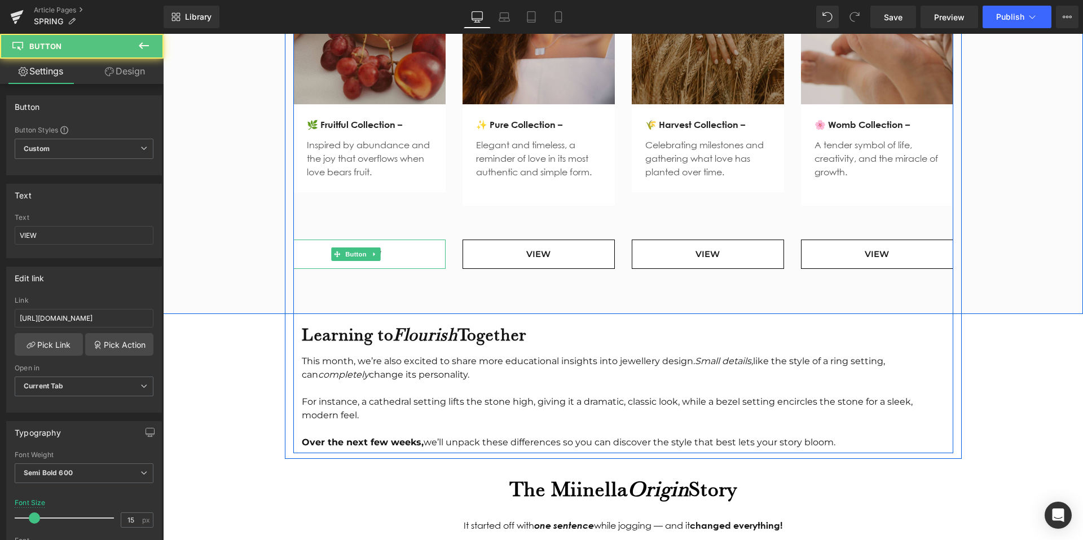
click at [1005, 171] on div "Flourish in Our Collections Heading This theme of growth and flourishing is wov…" at bounding box center [623, 52] width 920 height 444
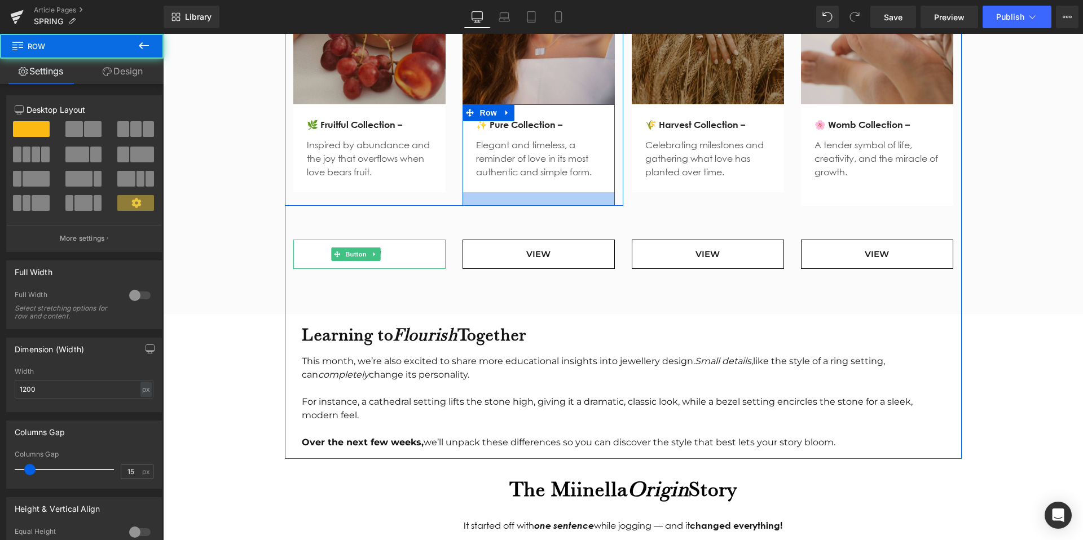
click at [561, 192] on div at bounding box center [538, 199] width 152 height 14
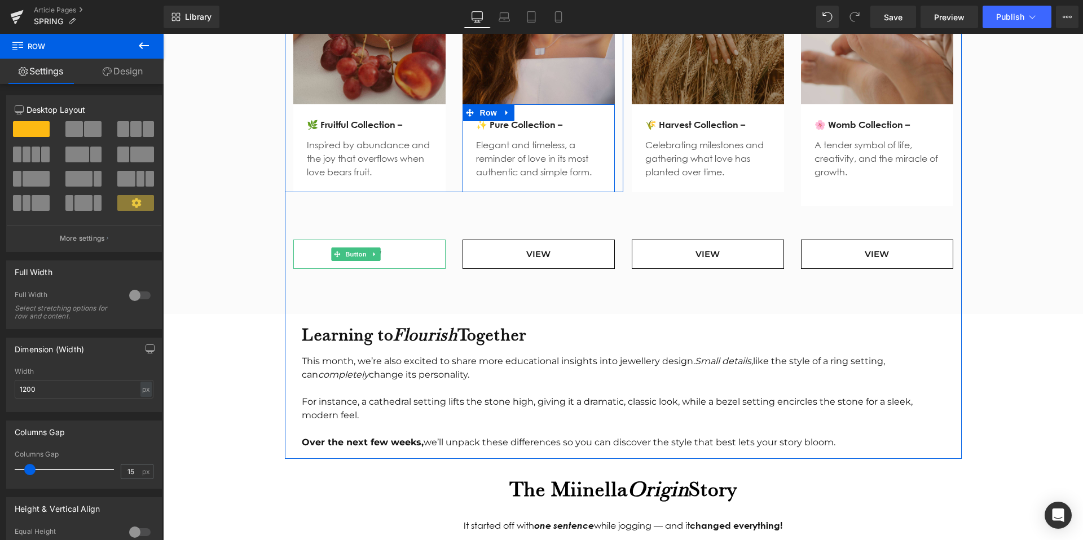
drag, startPoint x: 561, startPoint y: 179, endPoint x: 563, endPoint y: 166, distance: 13.6
click at [563, 166] on div "✨ Pure Collection – Text Block Elegant and timeless, a reminder of love in its …" at bounding box center [538, 148] width 152 height 88
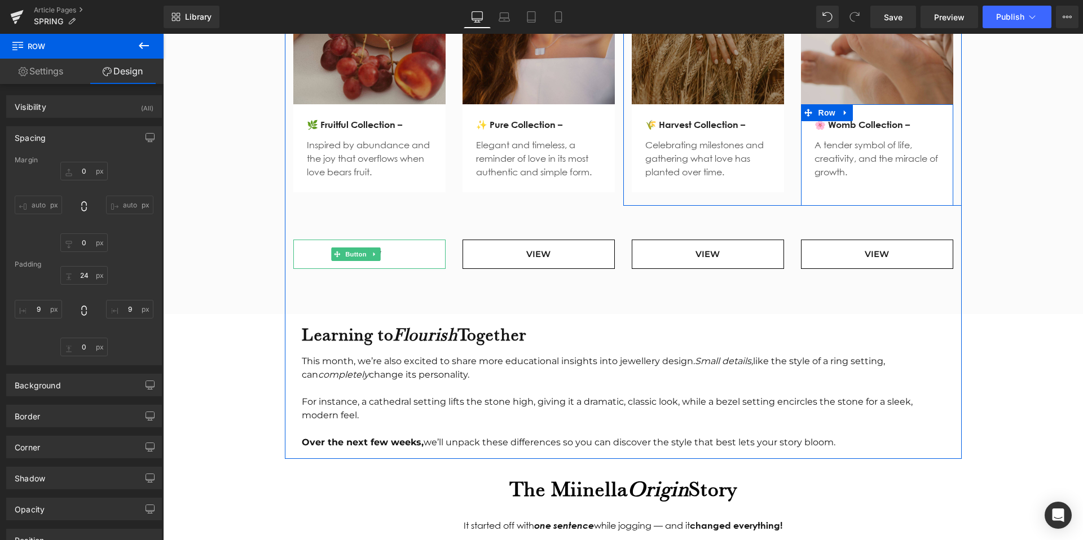
click at [844, 186] on div "🌸 Womb Collection – Text Block A tender symbol of life, creativity, and the mir…" at bounding box center [877, 154] width 152 height 101
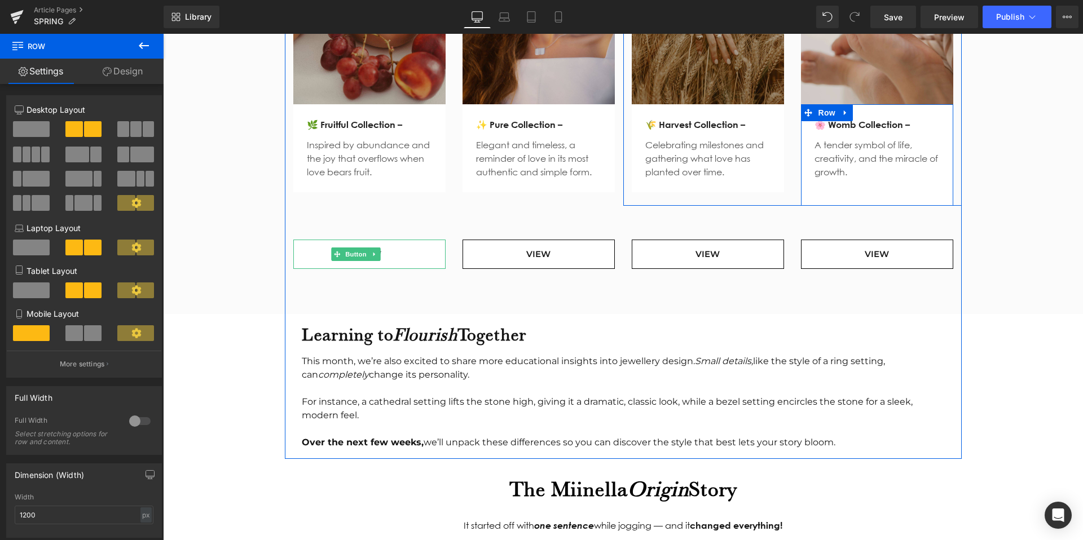
drag, startPoint x: 869, startPoint y: 190, endPoint x: 869, endPoint y: 176, distance: 13.5
click at [869, 176] on div "Image 🌾 Harvest Collection – Text Block Celebrating milestones and gathering wh…" at bounding box center [792, 60] width 338 height 292
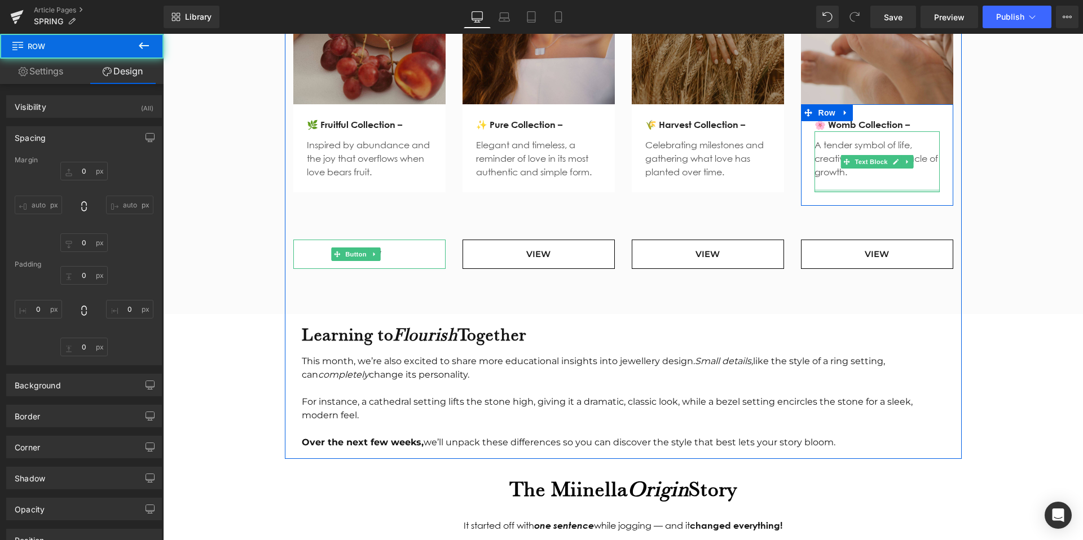
click at [859, 180] on div "🌸 Womb Collection – Text Block A tender symbol of life, creativity, and the mir…" at bounding box center [877, 154] width 152 height 101
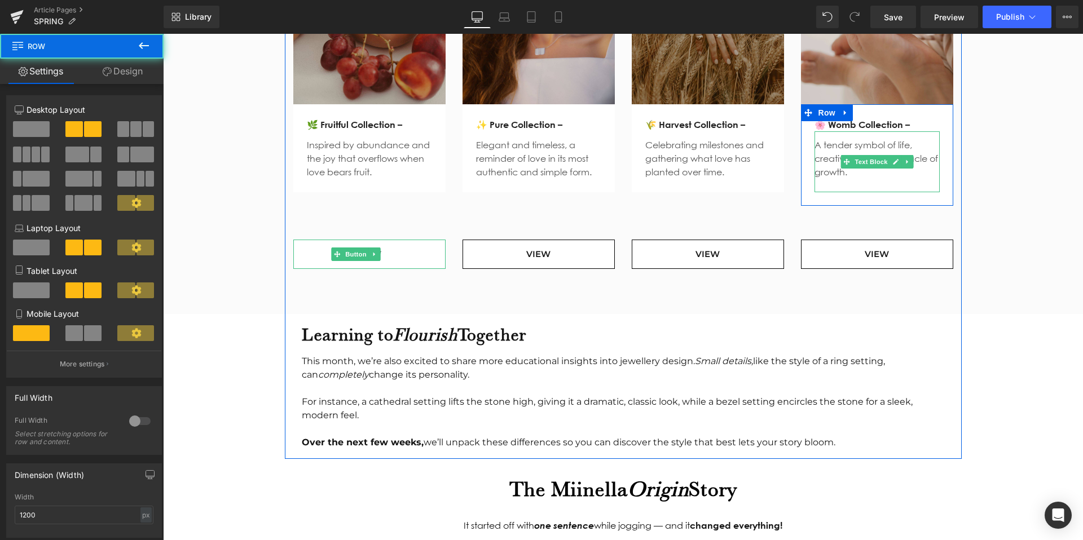
drag, startPoint x: 848, startPoint y: 190, endPoint x: 848, endPoint y: 172, distance: 18.0
click at [848, 172] on div "Image 🌾 Harvest Collection – Text Block Celebrating milestones and gathering wh…" at bounding box center [792, 60] width 338 height 292
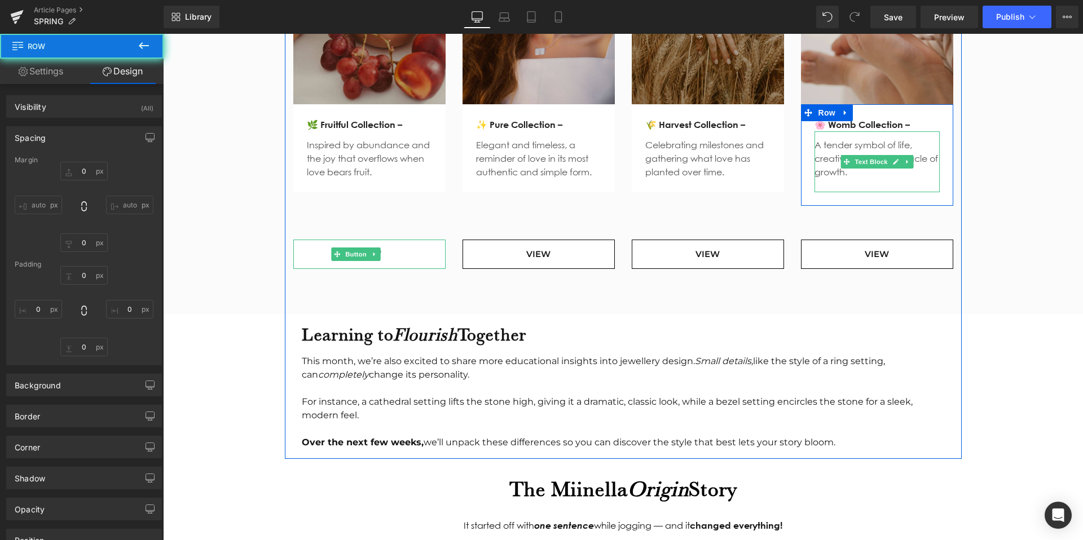
click at [847, 179] on p at bounding box center [876, 186] width 125 height 14
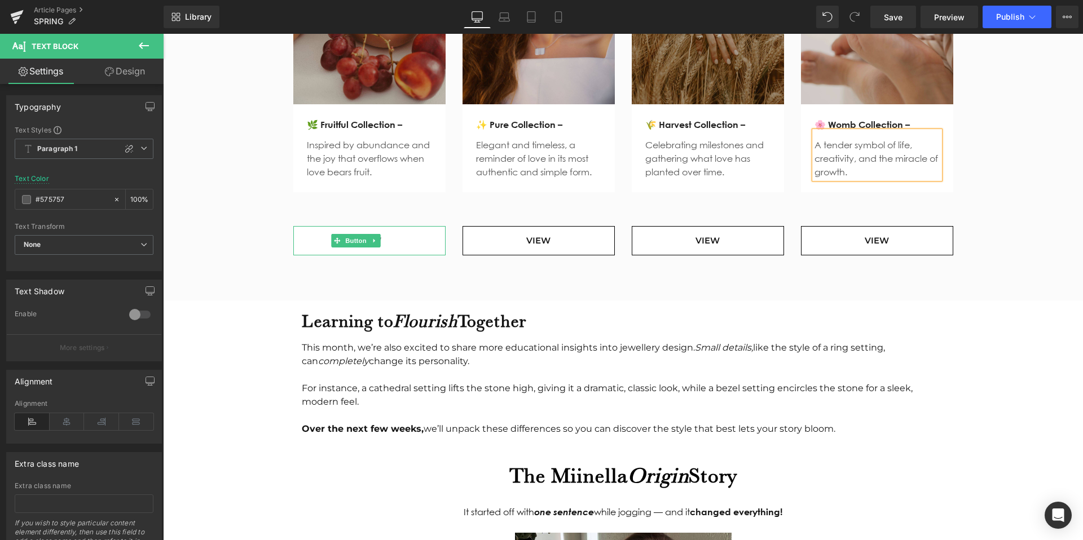
click at [1045, 176] on div "Flourish in Our Collections Heading This theme of growth and flourishing is wov…" at bounding box center [623, 45] width 920 height 431
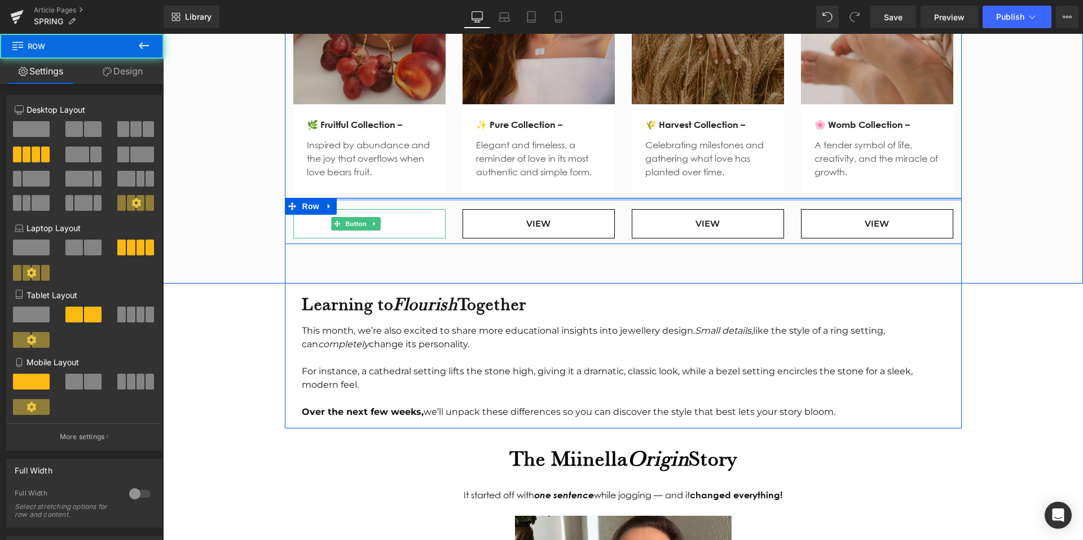
drag, startPoint x: 538, startPoint y: 195, endPoint x: 541, endPoint y: 171, distance: 23.9
click at [541, 171] on div "Flourish in Our Collections Heading This theme of growth and flourishing is wov…" at bounding box center [623, 37] width 920 height 414
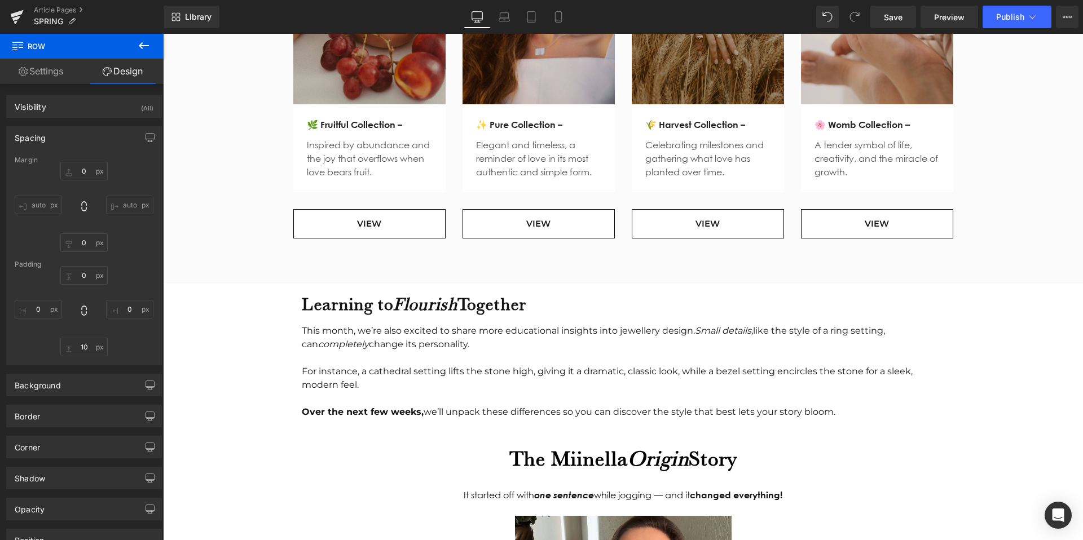
click at [230, 364] on body "Search Cart 0 Menu Cart 0 Home Shop + - All Shop +" at bounding box center [623, 118] width 920 height 3093
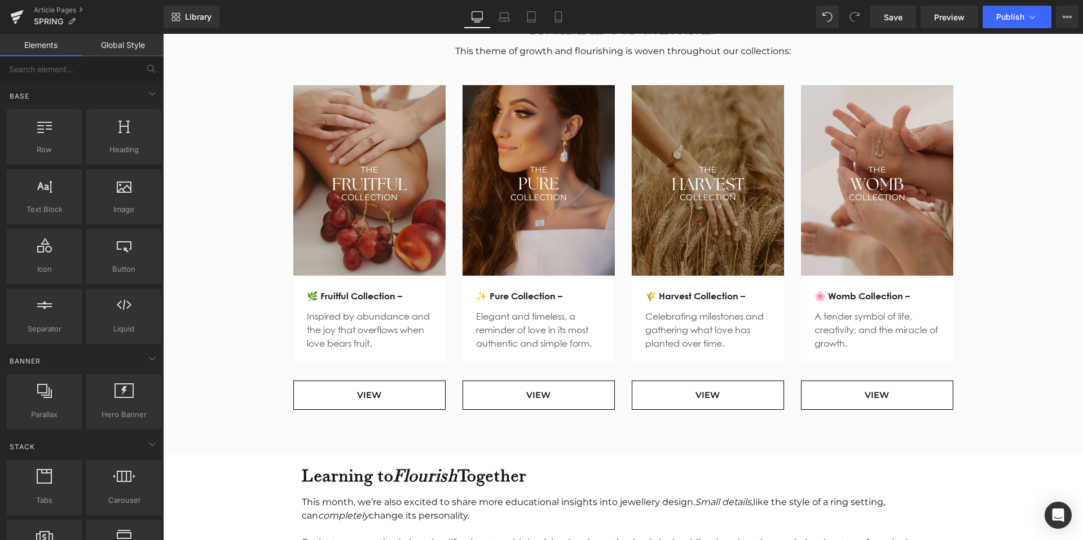
scroll to position [1298, 0]
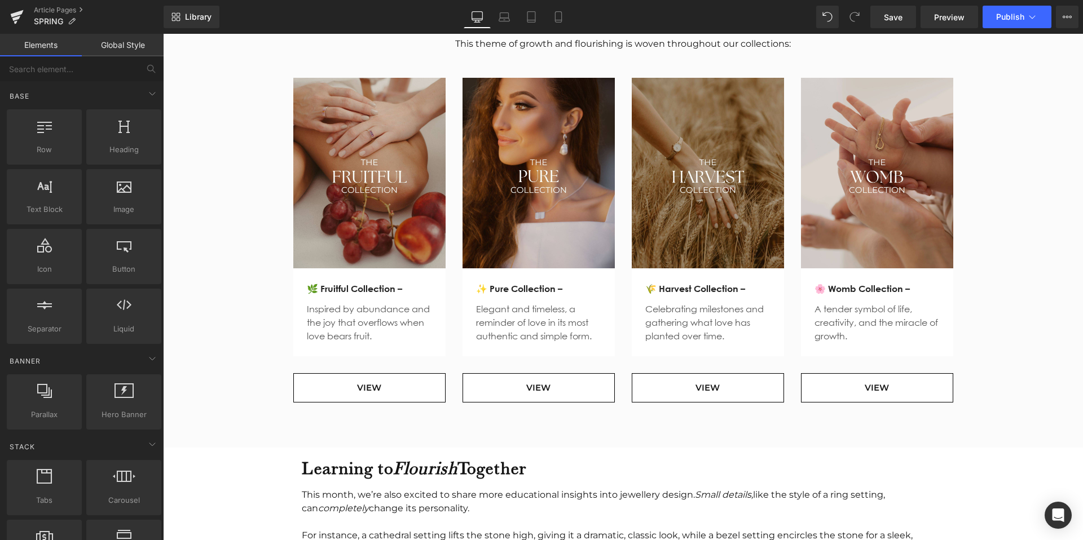
click at [337, 377] on link "VIEW" at bounding box center [369, 388] width 152 height 30
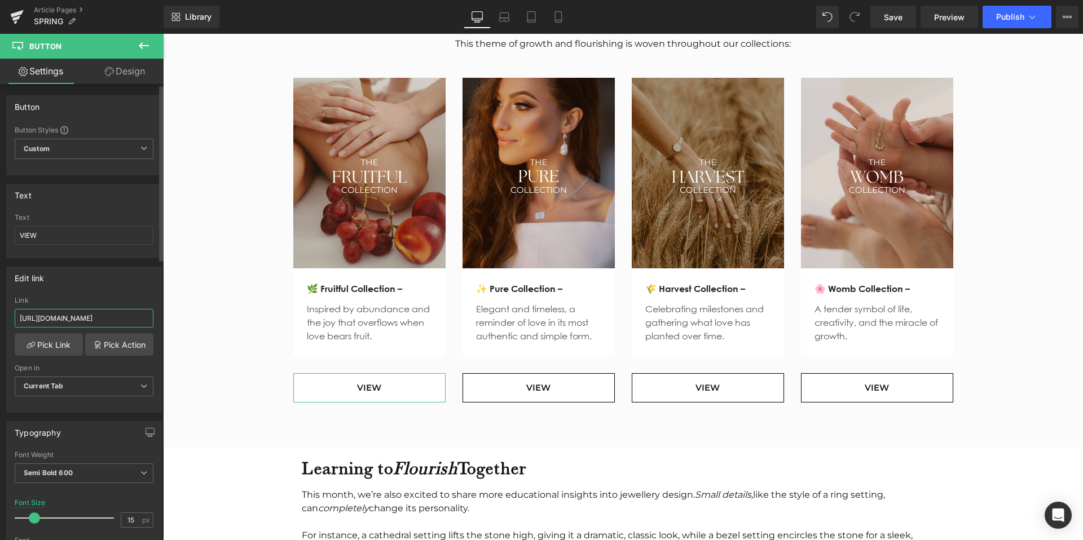
click at [72, 314] on input "https://www.miinella.com/pages/about" at bounding box center [84, 318] width 139 height 19
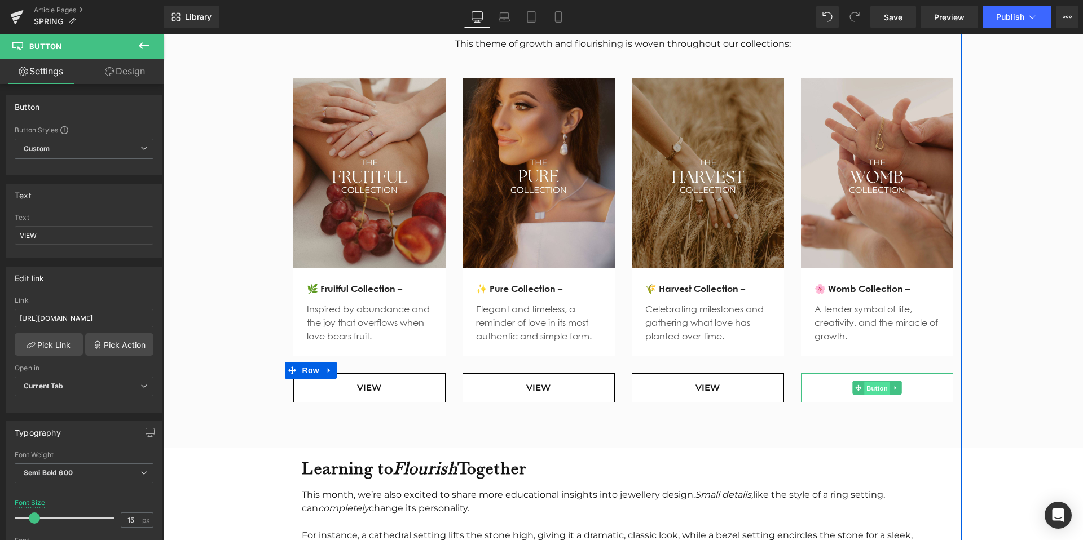
click at [874, 382] on span "Button" at bounding box center [877, 389] width 26 height 14
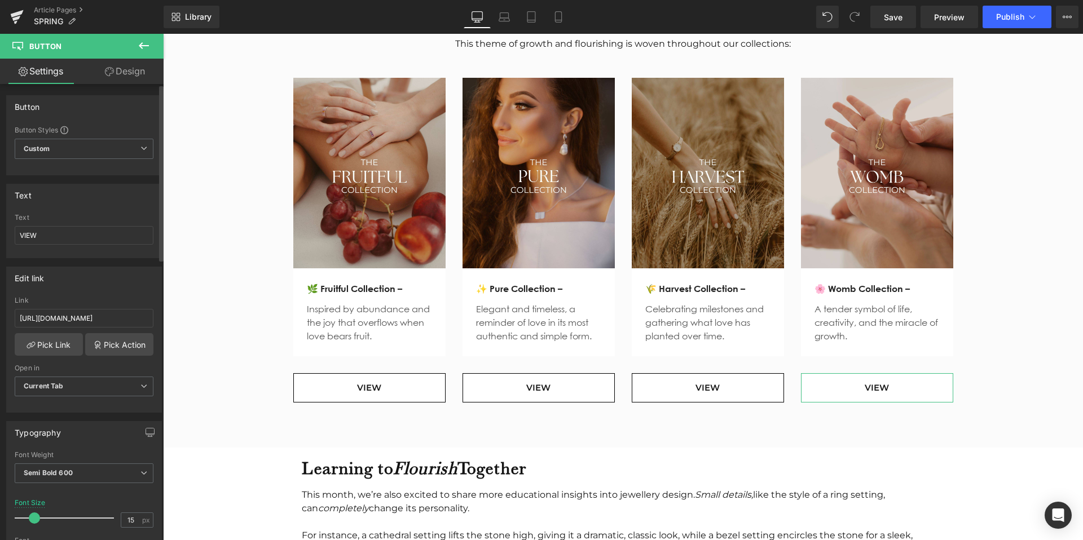
click at [89, 302] on div "Link" at bounding box center [84, 301] width 139 height 8
click at [89, 314] on input "https://www.miinella.com/pages/about" at bounding box center [84, 318] width 139 height 19
paste input "collections/womb-pendan"
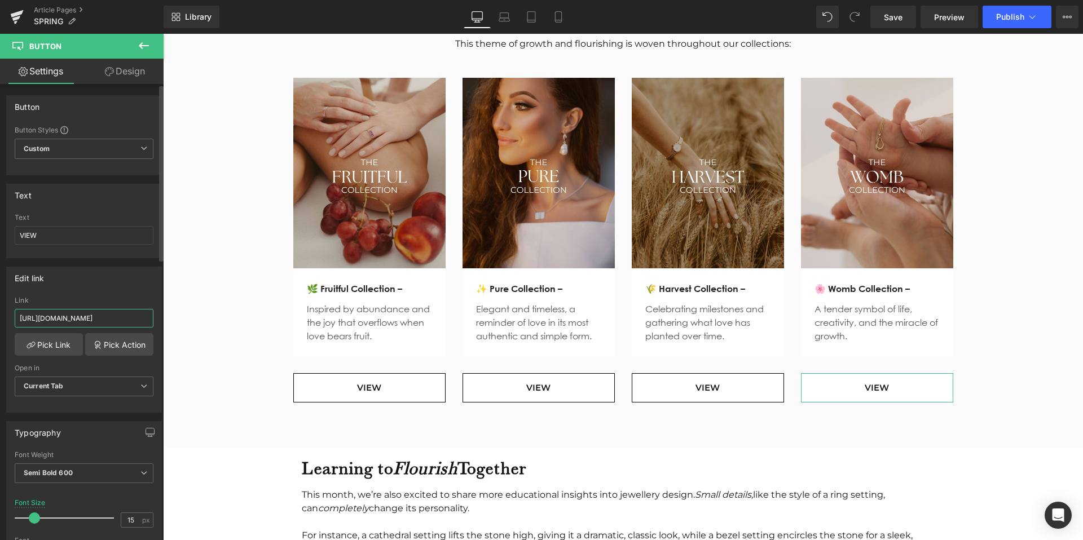
scroll to position [0, 46]
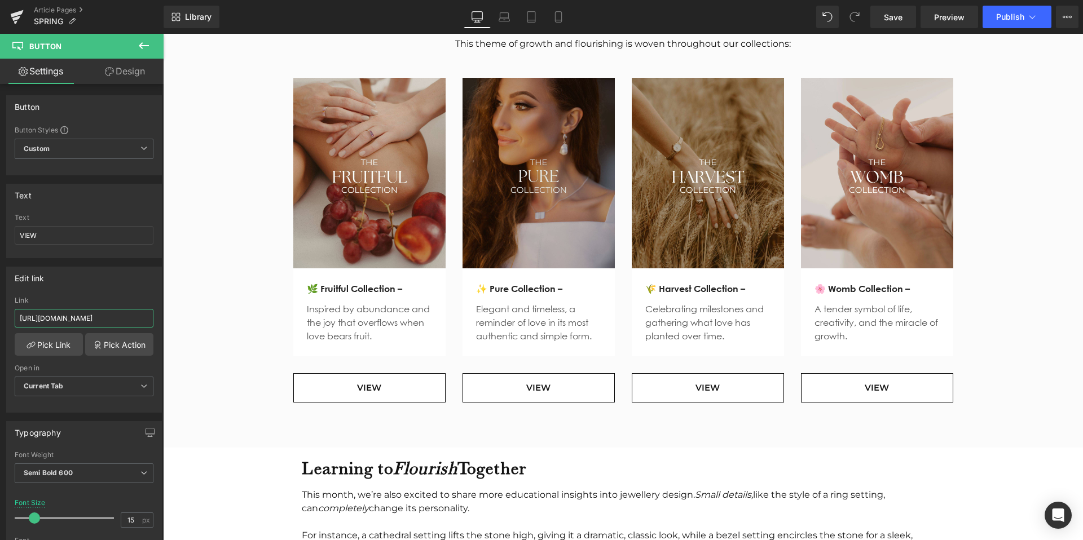
type input "https://www.miinella.com/collections/womb-pendant"
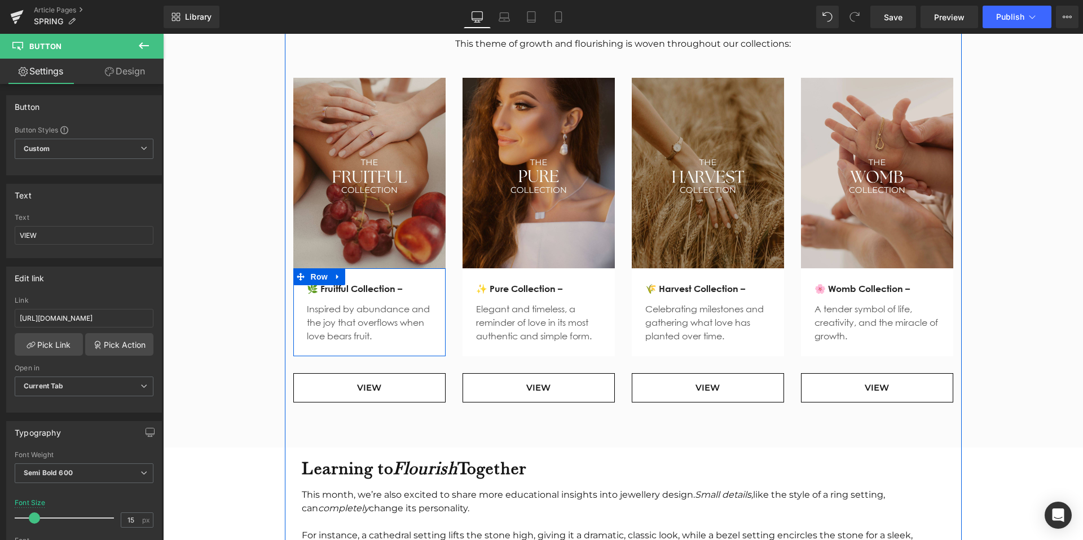
click at [372, 282] on span "Text Block" at bounding box center [363, 289] width 37 height 14
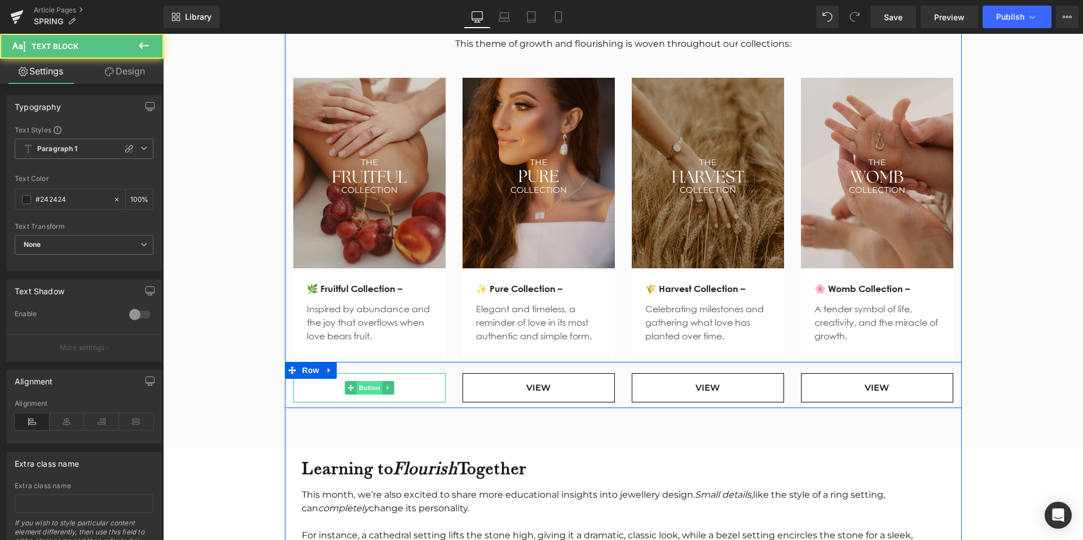
click at [369, 381] on span "Button" at bounding box center [369, 388] width 26 height 14
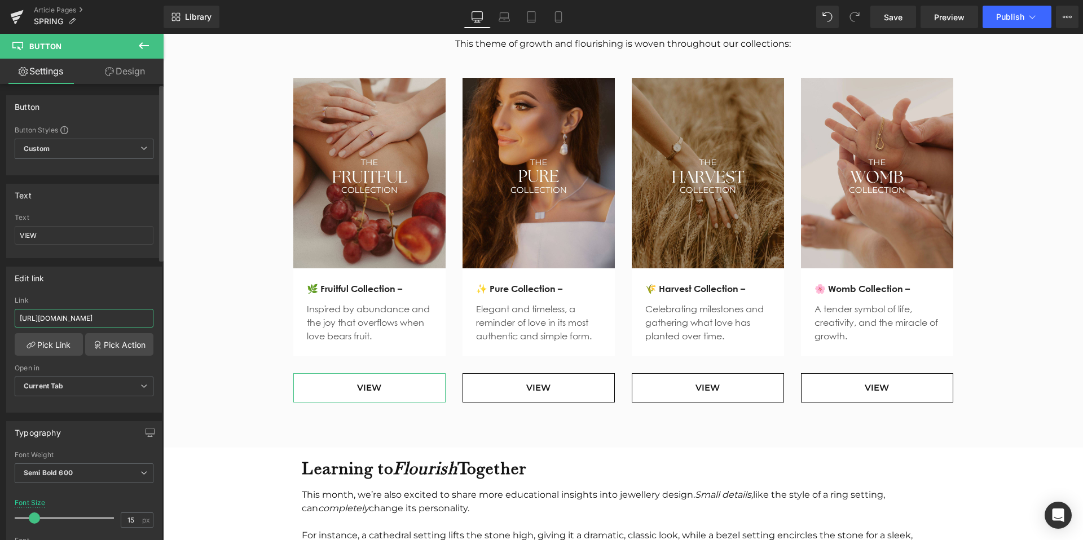
click at [113, 317] on input "https://www.miinella.com/pages/about" at bounding box center [84, 318] width 139 height 19
paste input "collections/the-fruitful-collection"
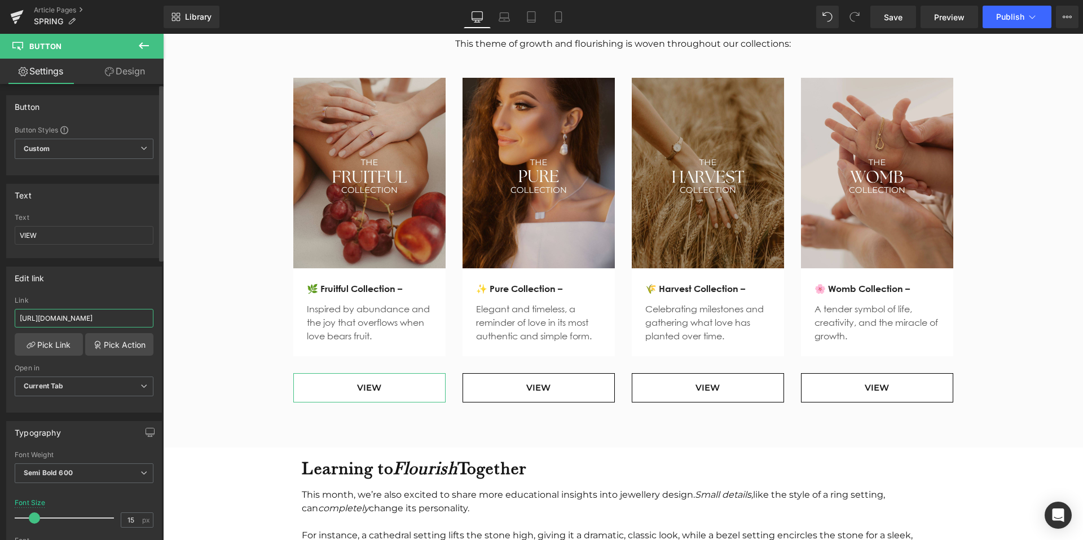
type input "https://www.miinella.com/collections/the-fruitful-collection"
click at [120, 281] on div "Edit link" at bounding box center [84, 277] width 154 height 21
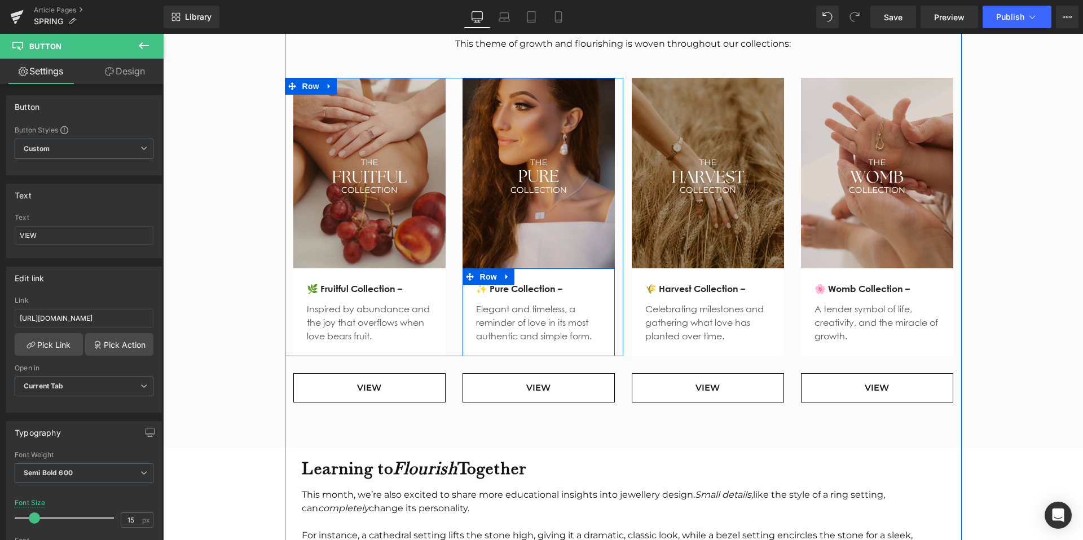
click at [567, 268] on div "✨ Pure Collection – Text Block Elegant and timeless, a reminder of love in its …" at bounding box center [538, 312] width 152 height 88
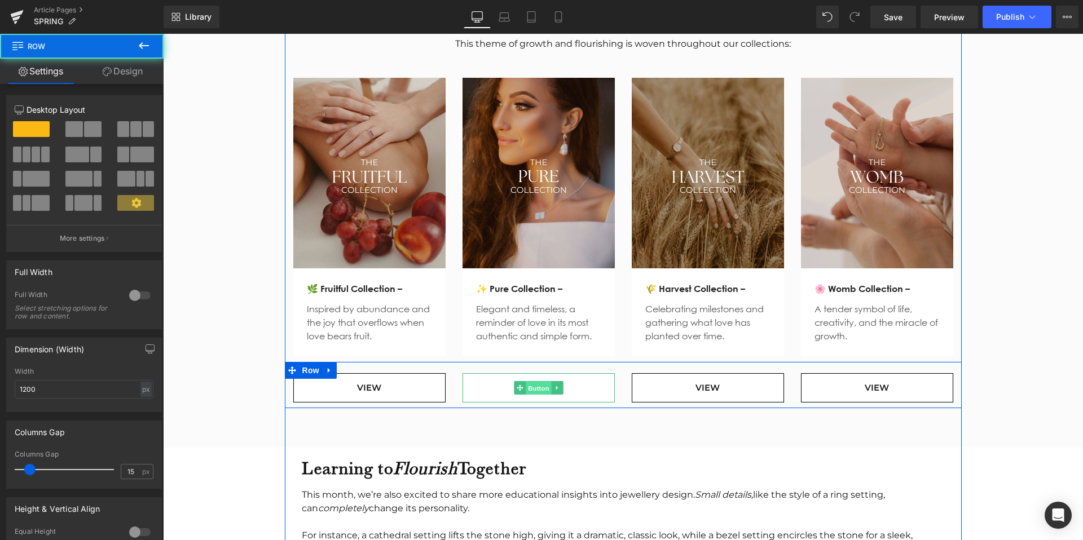
click at [541, 382] on span "Button" at bounding box center [538, 389] width 26 height 14
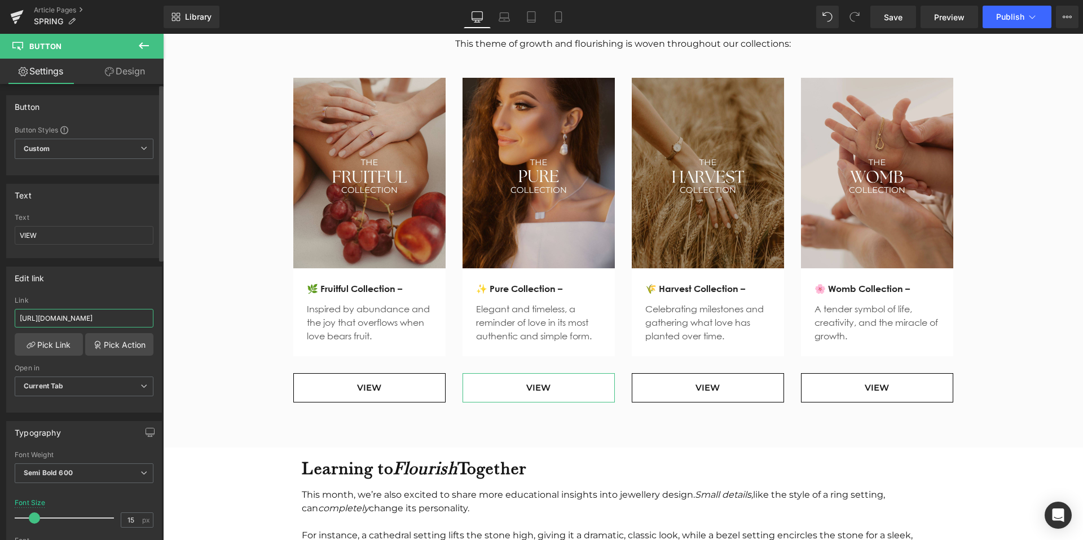
click at [112, 310] on input "https://www.miinella.com/pages/about" at bounding box center [84, 318] width 139 height 19
paste input "collections/the-pure-collection"
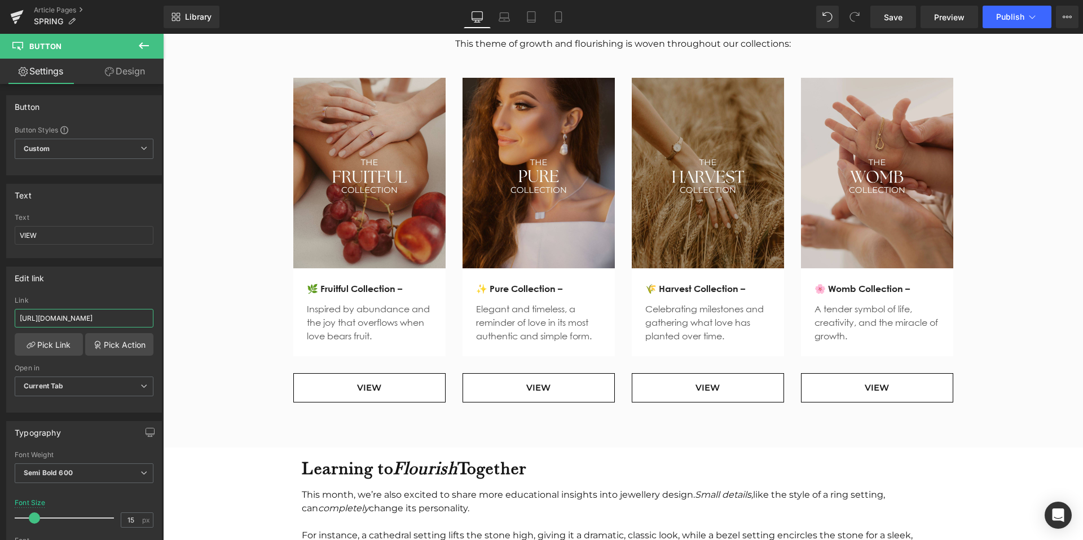
type input "https://www.miinella.com/collections/the-pure-collection"
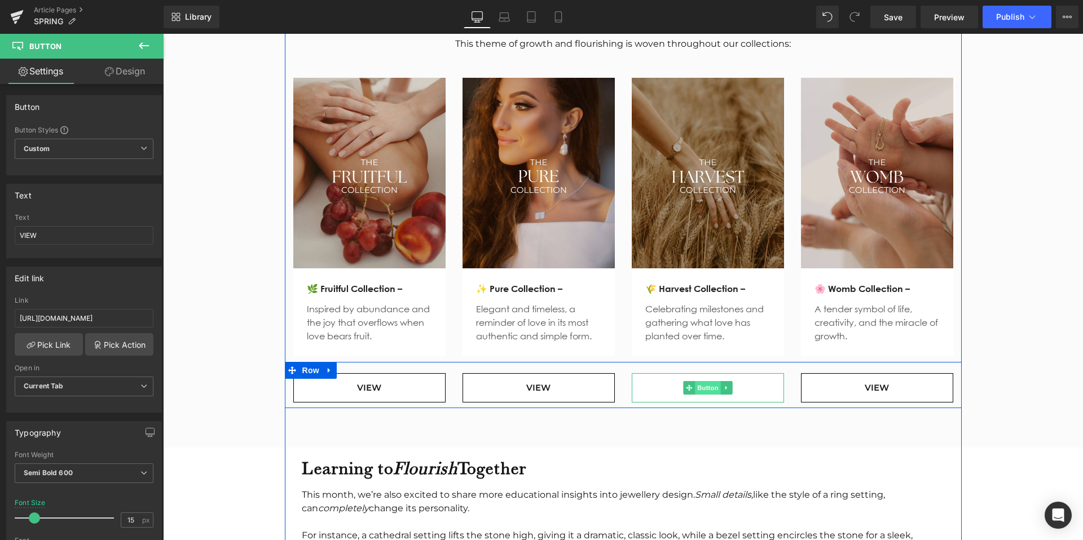
click at [698, 381] on span "Button" at bounding box center [708, 388] width 26 height 14
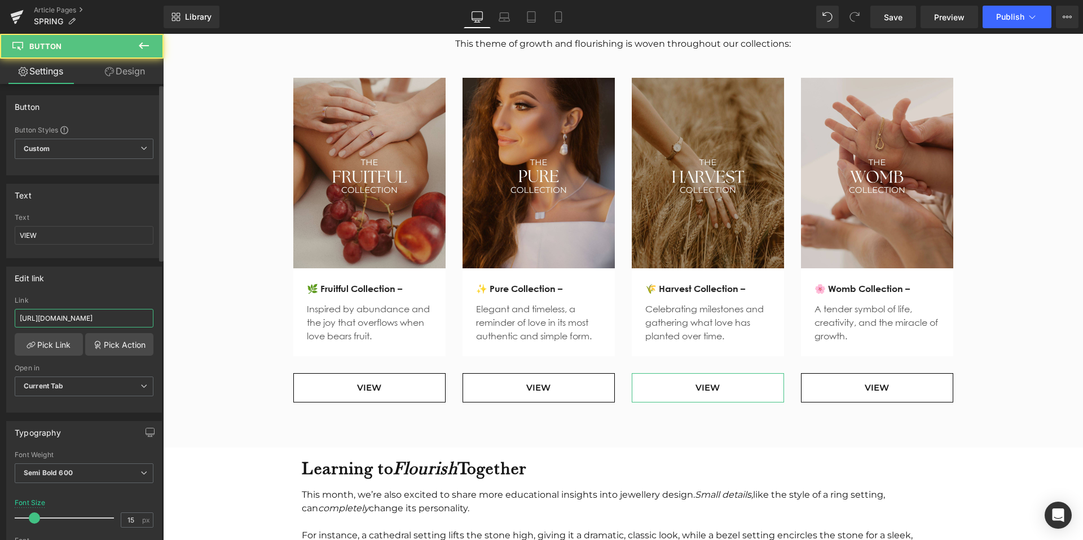
click at [123, 324] on input "https://www.miinella.com/pages/about" at bounding box center [84, 318] width 139 height 19
paste input "collections/simone-x-miinella"
type input "https://www.miinella.com/collections/simone-x-miinella"
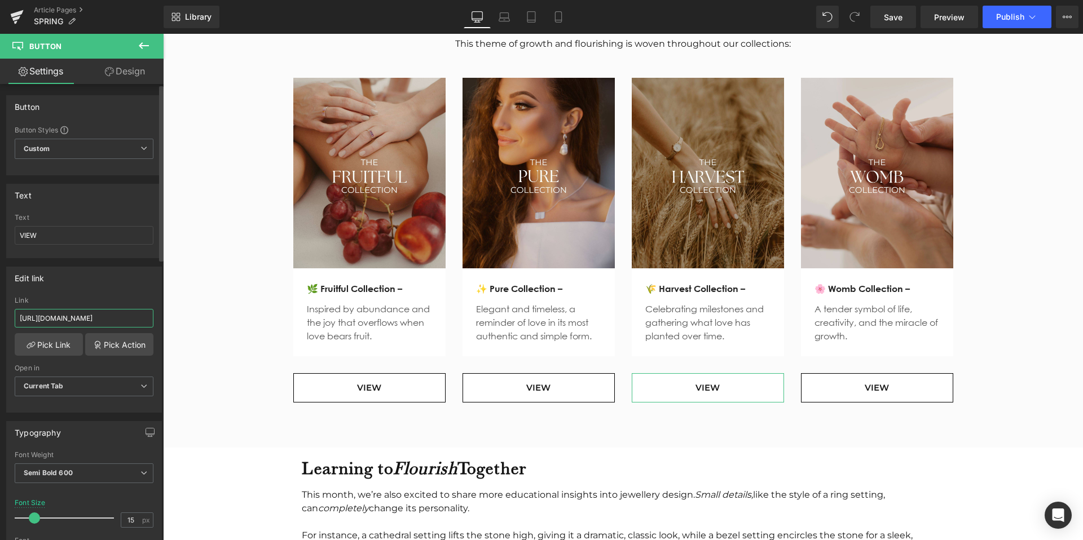
scroll to position [0, 54]
click at [185, 292] on div "Flourish in Our Collections Heading This theme of growth and flourishing is wov…" at bounding box center [623, 201] width 920 height 414
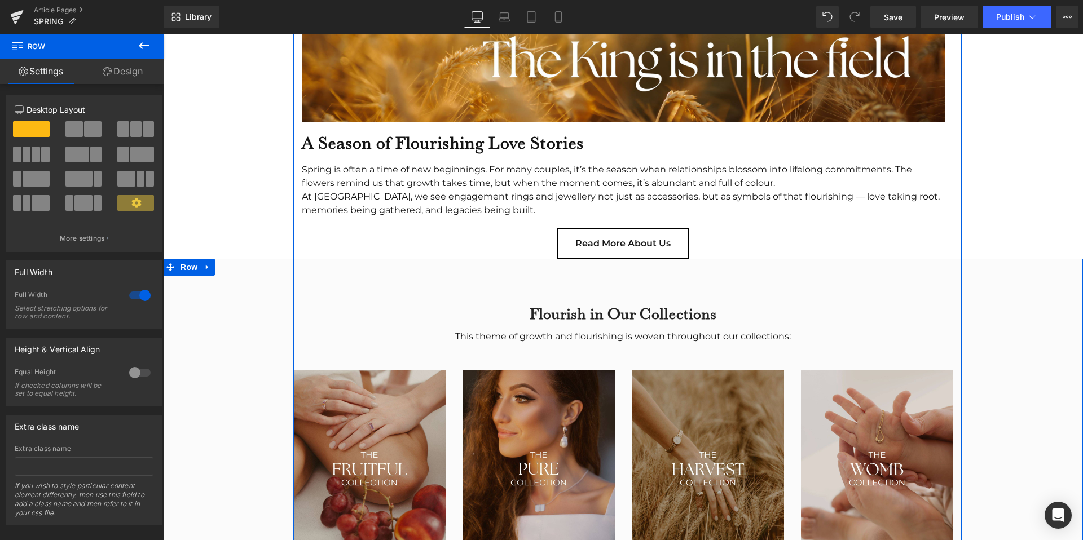
scroll to position [958, 0]
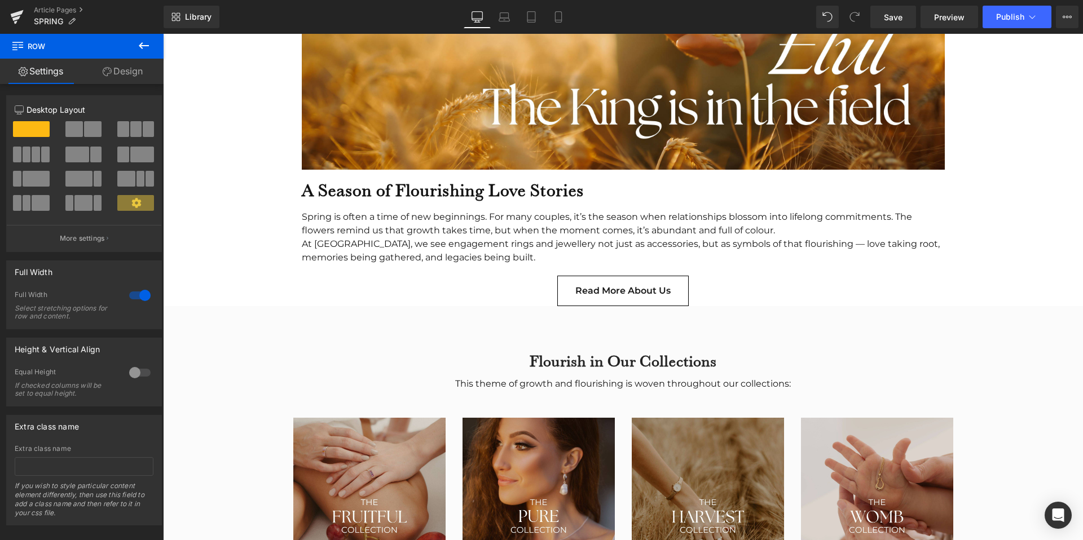
click at [582, 276] on link "Read more about us" at bounding box center [622, 291] width 131 height 30
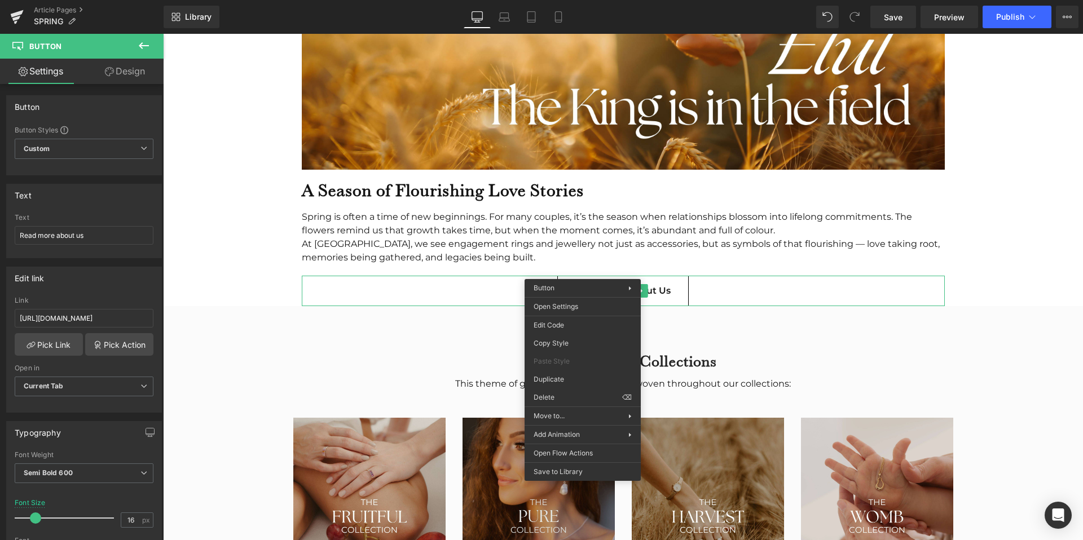
drag, startPoint x: 710, startPoint y: 435, endPoint x: 547, endPoint y: 401, distance: 166.4
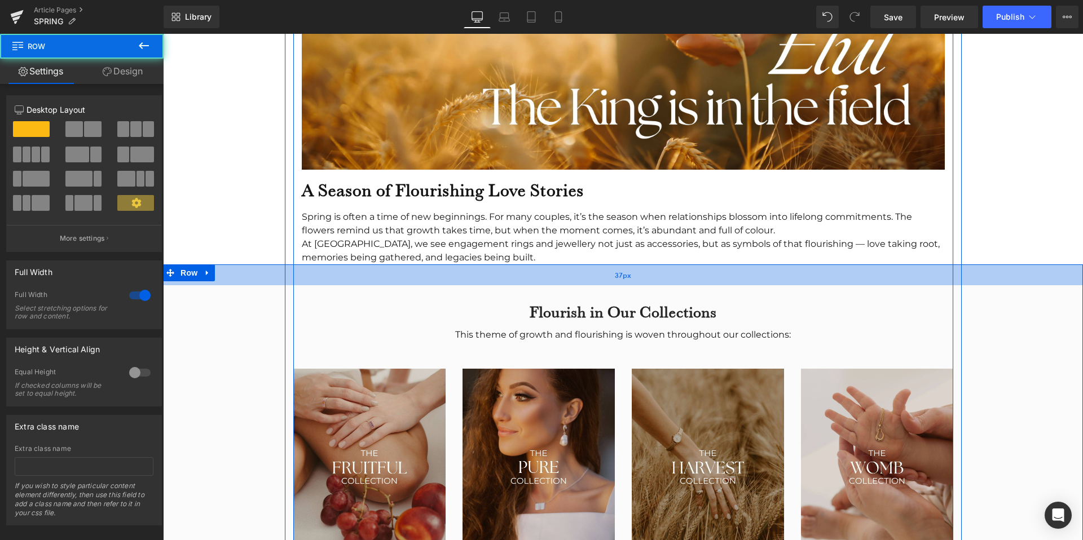
drag, startPoint x: 586, startPoint y: 267, endPoint x: 586, endPoint y: 258, distance: 9.0
click at [586, 264] on div "37px" at bounding box center [623, 274] width 920 height 21
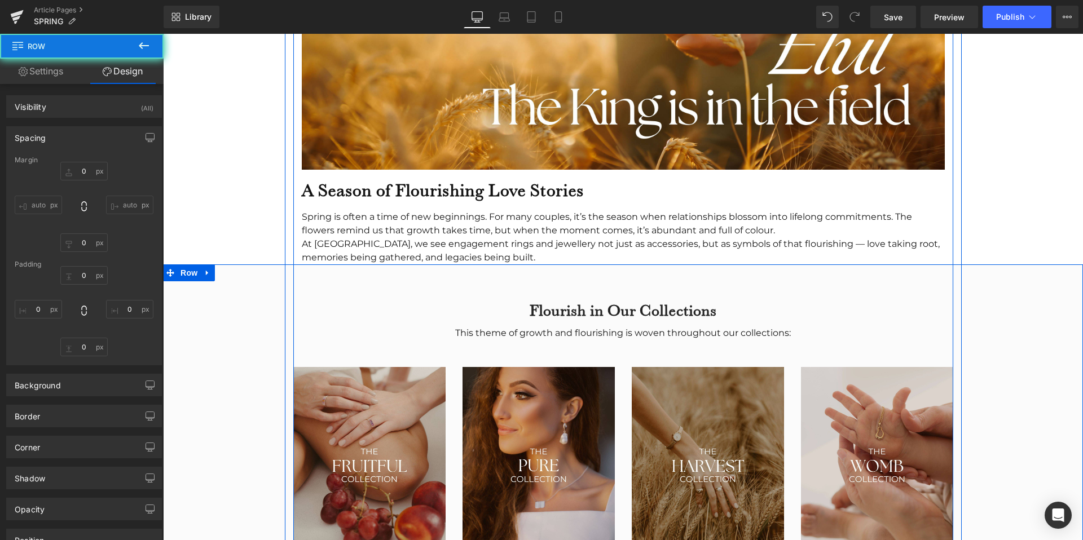
type input "0"
type input "34"
type input "0"
type input "70"
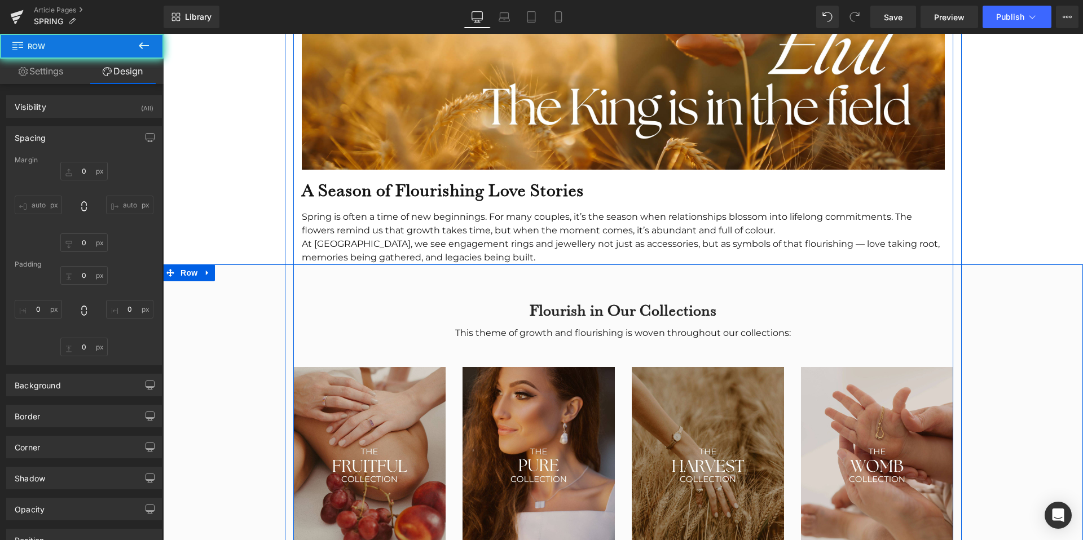
type input "0"
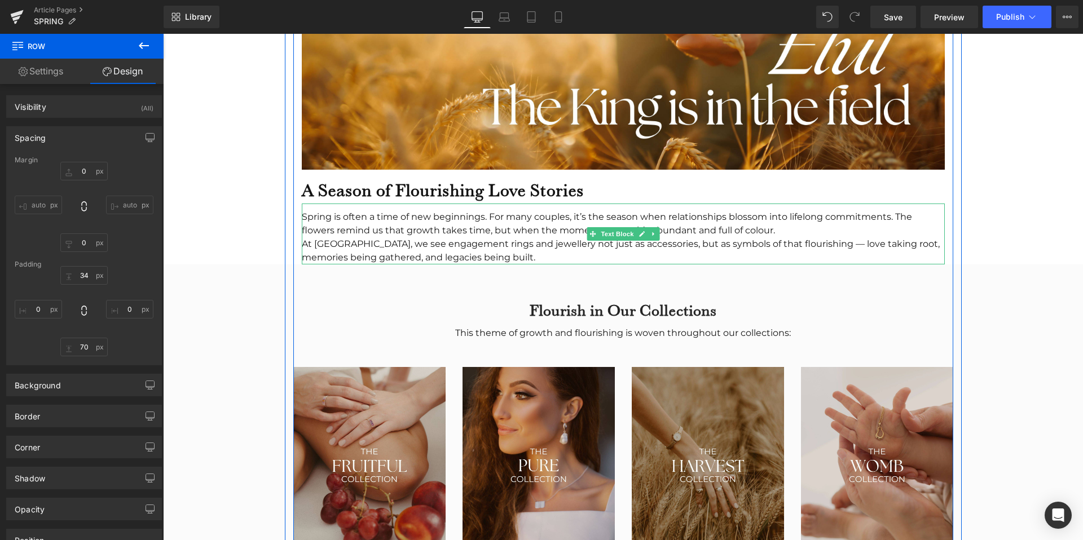
click at [451, 210] on div "Spring is often a time of new beginnings. For many couples, it’s the season whe…" at bounding box center [623, 223] width 643 height 27
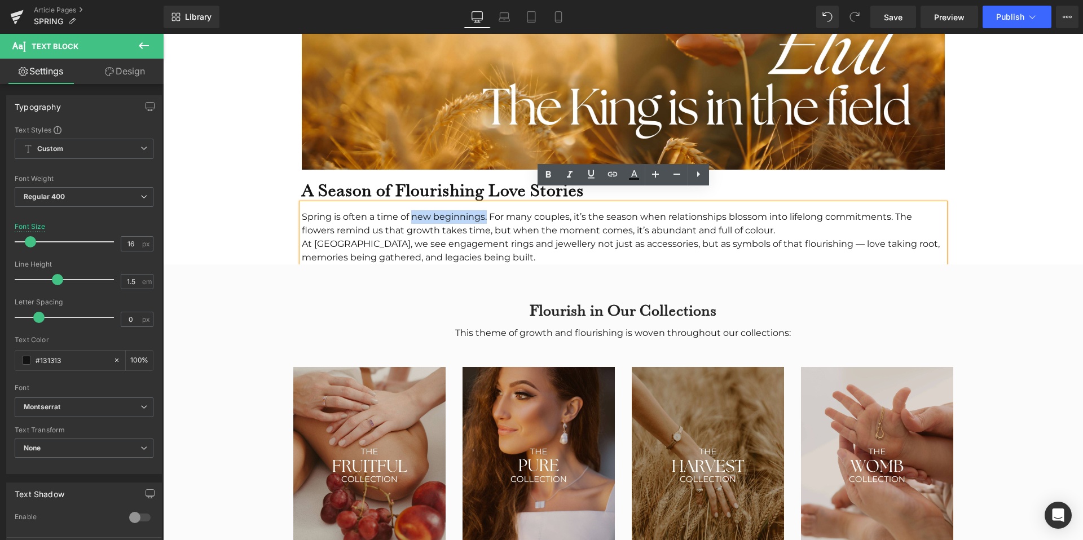
drag, startPoint x: 487, startPoint y: 204, endPoint x: 411, endPoint y: 206, distance: 75.6
click at [411, 210] on div "Spring is often a time of new beginnings. For many couples, it’s the season whe…" at bounding box center [623, 223] width 643 height 27
click at [548, 173] on icon at bounding box center [548, 175] width 14 height 14
drag, startPoint x: 575, startPoint y: 201, endPoint x: 494, endPoint y: 201, distance: 81.2
click at [494, 210] on div "Spring is often a time of new beginnings. For many couples, it’s the season whe…" at bounding box center [623, 223] width 643 height 27
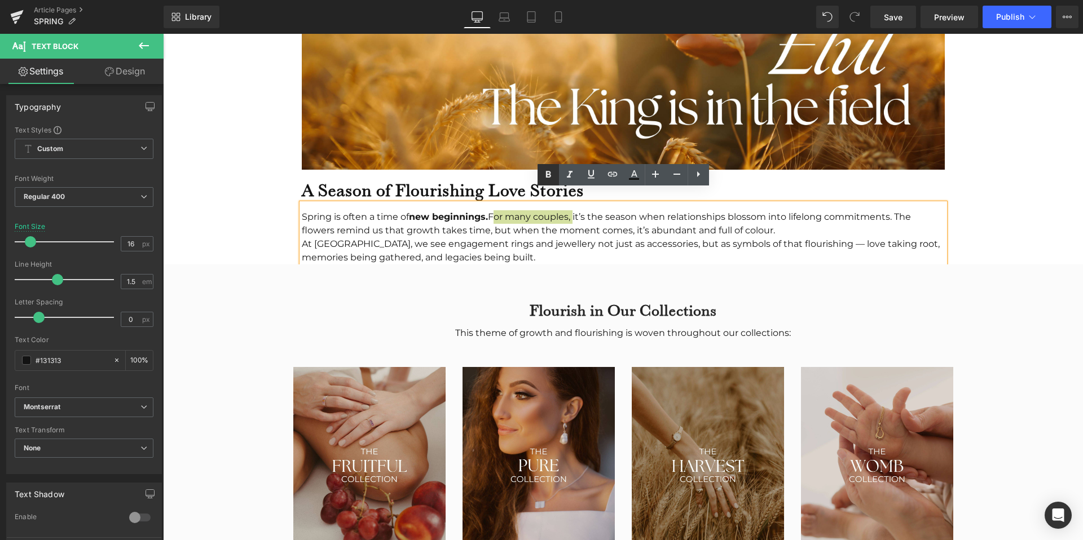
click at [548, 168] on icon at bounding box center [548, 175] width 14 height 14
drag, startPoint x: 796, startPoint y: 201, endPoint x: 896, endPoint y: 202, distance: 100.4
click at [896, 210] on div "Spring is often a time of new beginnings. For many couples, it’s the season whe…" at bounding box center [623, 223] width 643 height 27
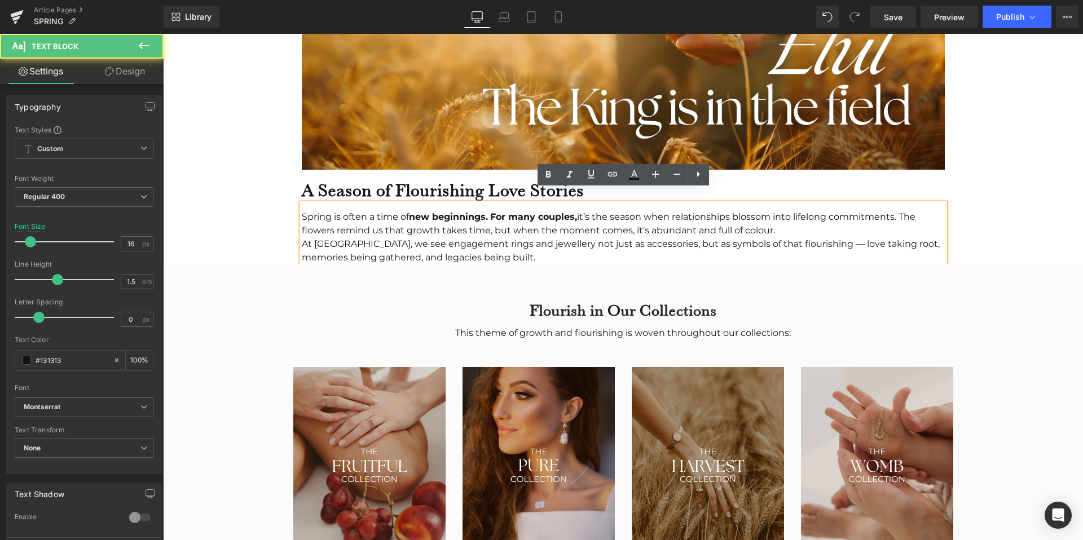
click at [896, 210] on div "Spring is often a time of new beginnings. For many couples, it’s the season whe…" at bounding box center [623, 223] width 643 height 27
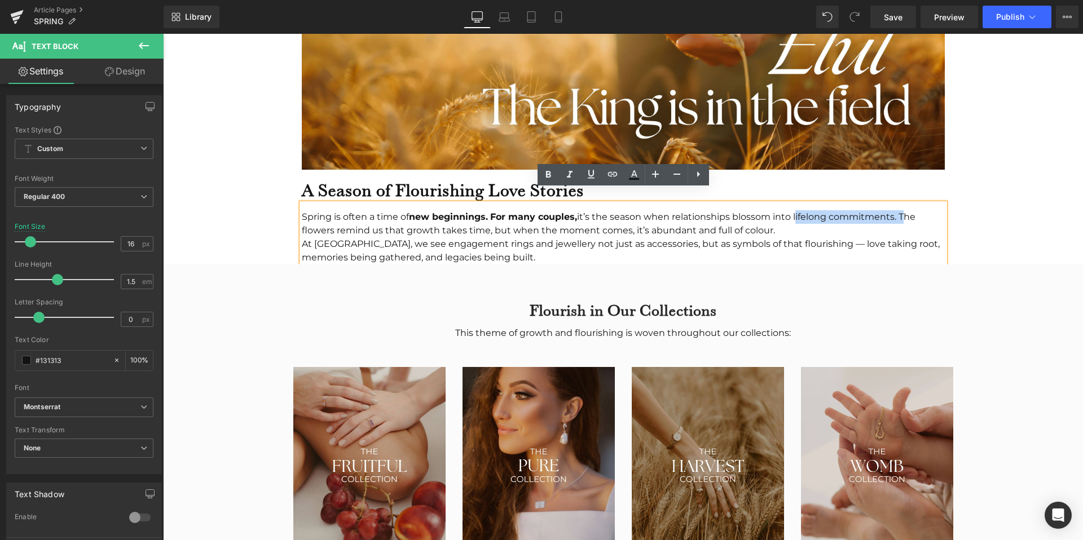
drag, startPoint x: 900, startPoint y: 204, endPoint x: 796, endPoint y: 203, distance: 104.3
click at [796, 210] on div "Spring is often a time of new beginnings. For many couples, it’s the season whe…" at bounding box center [623, 223] width 643 height 27
click at [568, 176] on icon at bounding box center [570, 174] width 6 height 7
click at [893, 211] on icon "lifelong commitments." at bounding box center [842, 216] width 102 height 11
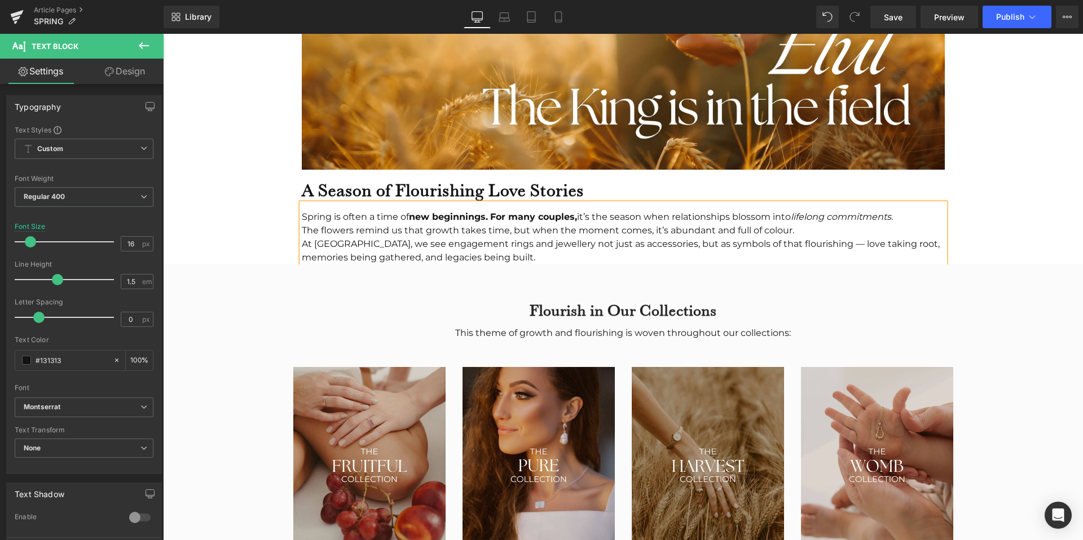
click at [163, 34] on div "34px" at bounding box center [163, 34] width 0 height 0
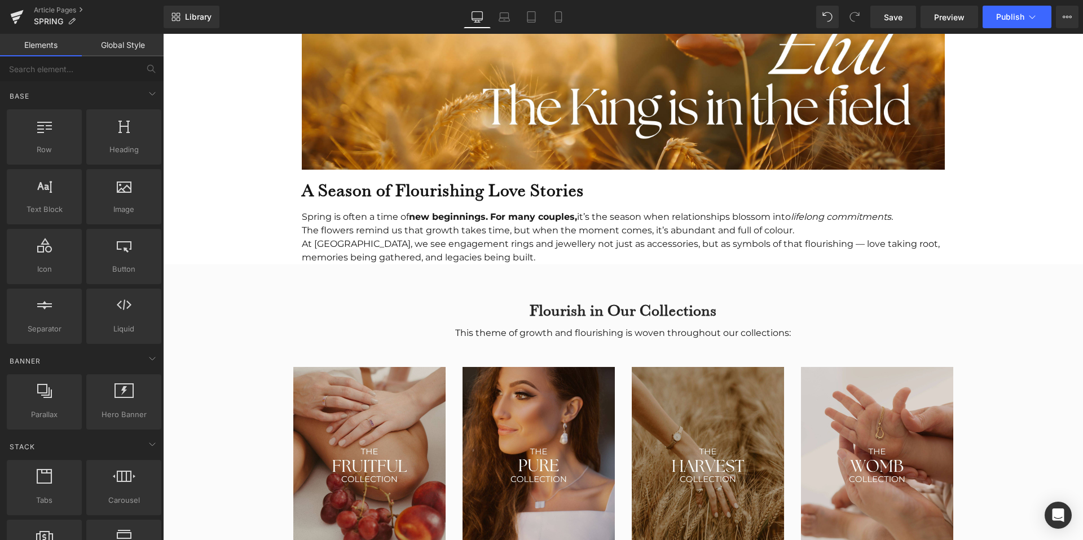
click at [847, 224] on div "The flowers remind us that growth takes time, but when the moment comes, it’s a…" at bounding box center [623, 231] width 643 height 14
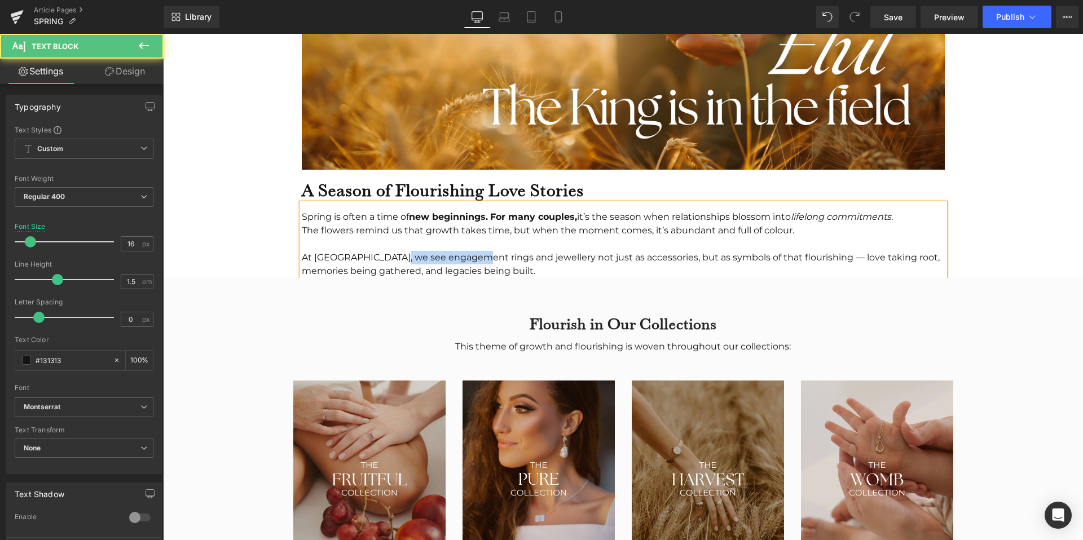
drag, startPoint x: 387, startPoint y: 245, endPoint x: 470, endPoint y: 246, distance: 83.5
click at [470, 251] on div "At Miinella, we see engagement rings and jewellery not just as accessories, but…" at bounding box center [623, 264] width 643 height 27
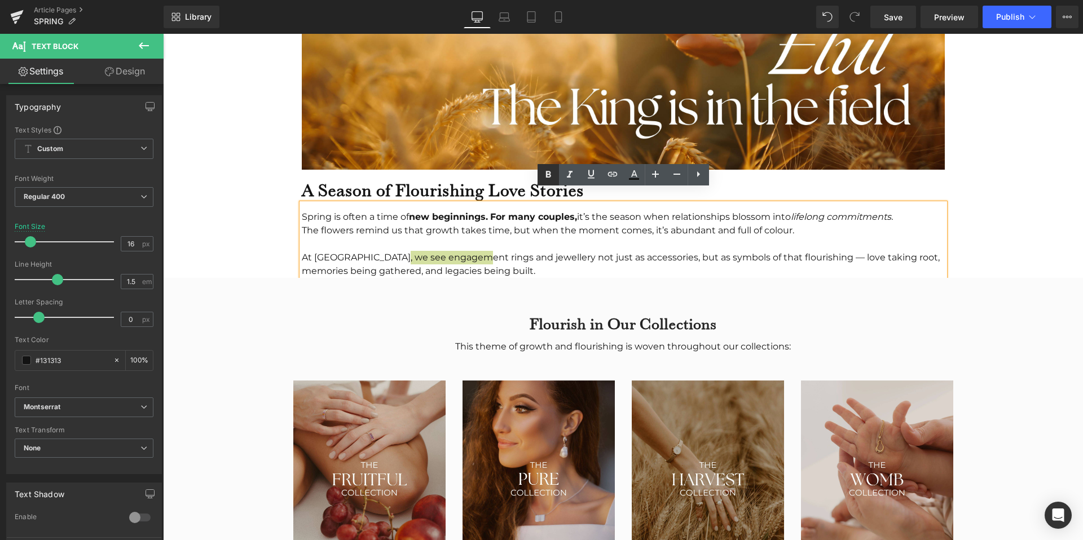
click at [551, 168] on icon at bounding box center [548, 175] width 14 height 14
click at [520, 251] on div "At Miinella, we see engagement rings and jewellery not just as accessories, but…" at bounding box center [623, 264] width 643 height 27
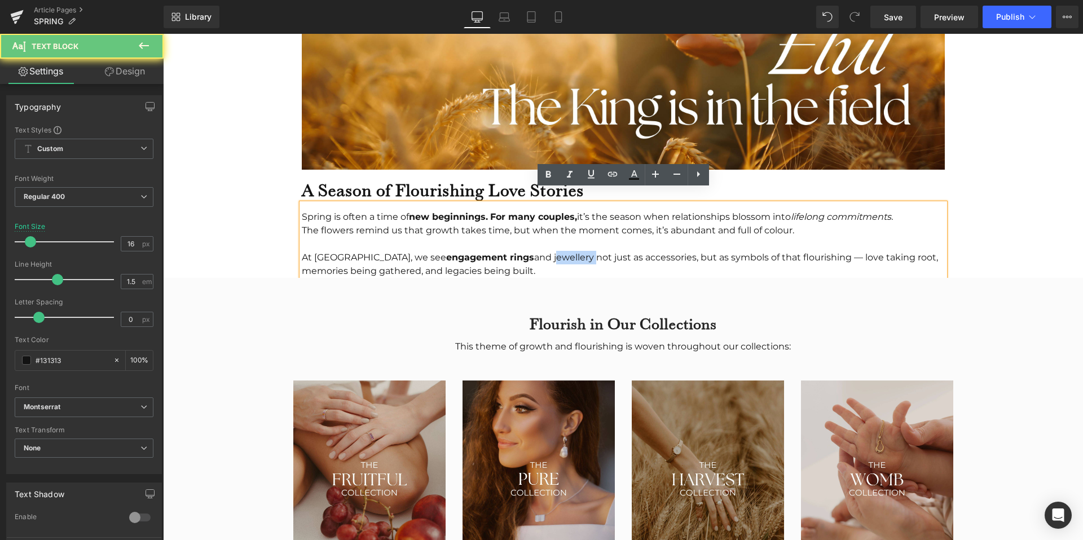
click at [520, 251] on div "At Miinella, we see engagement rings and jewellery not just as accessories, but…" at bounding box center [623, 264] width 643 height 27
click at [547, 171] on icon at bounding box center [547, 174] width 5 height 7
click at [666, 251] on div "At Miinella, we see engagement rings and jewellery not just as accessories, but…" at bounding box center [623, 264] width 643 height 27
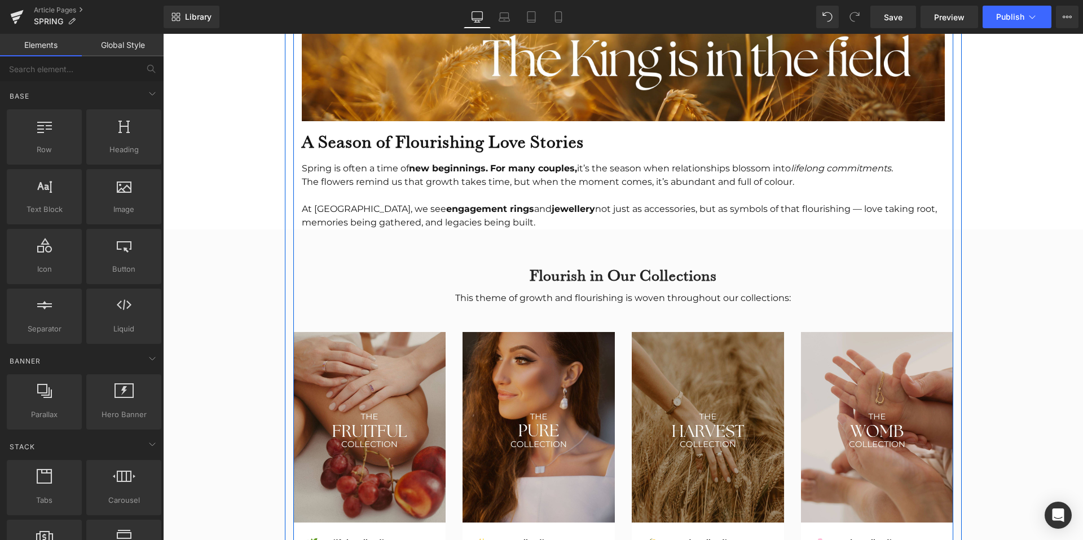
scroll to position [997, 0]
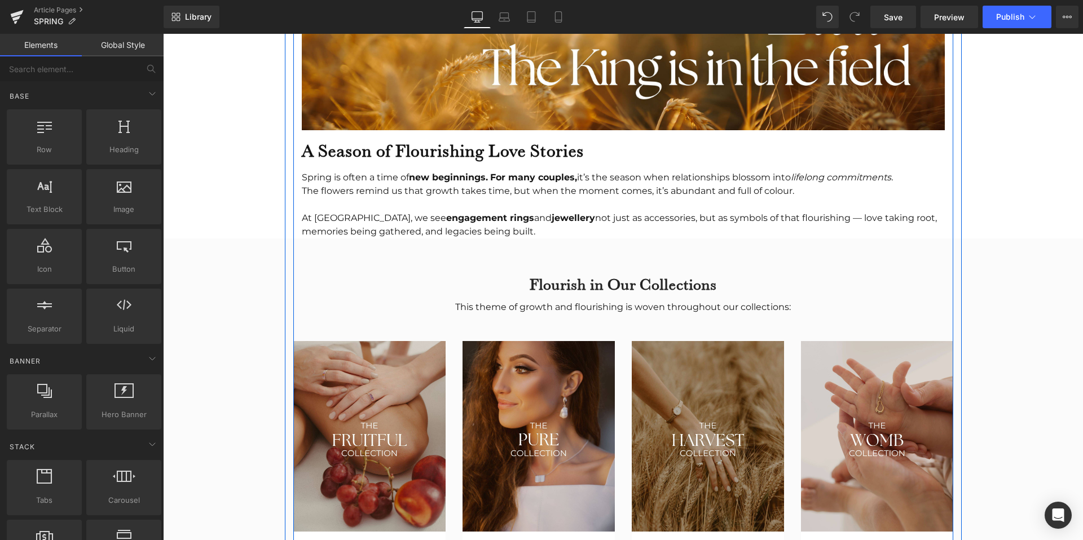
click at [448, 217] on div "At Miinella, we see engagement rings and jewellery not just as accessories, but…" at bounding box center [623, 224] width 643 height 27
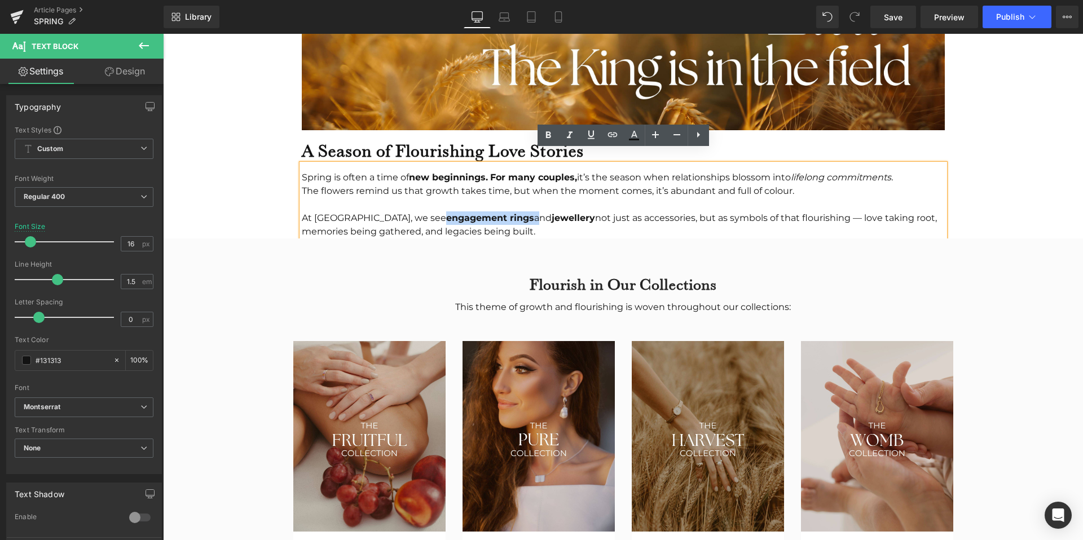
drag, startPoint x: 476, startPoint y: 204, endPoint x: 389, endPoint y: 205, distance: 87.4
click at [389, 211] on div "At Miinella, we see engagement rings and jewellery not just as accessories, but…" at bounding box center [623, 224] width 643 height 27
click at [612, 135] on icon at bounding box center [613, 135] width 14 height 14
click at [429, 237] on input "text" at bounding box center [463, 228] width 174 height 28
paste input "https://www.miinella.com/collections/luxury-rings"
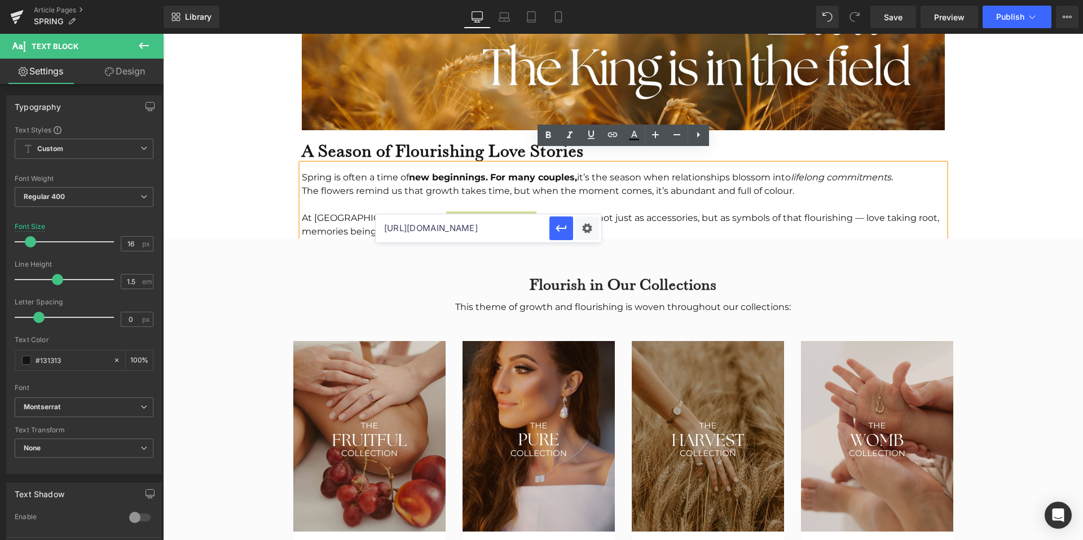
scroll to position [0, 51]
click at [567, 229] on icon "button" at bounding box center [561, 229] width 14 height 14
click at [554, 213] on strong "jewellery" at bounding box center [575, 218] width 43 height 11
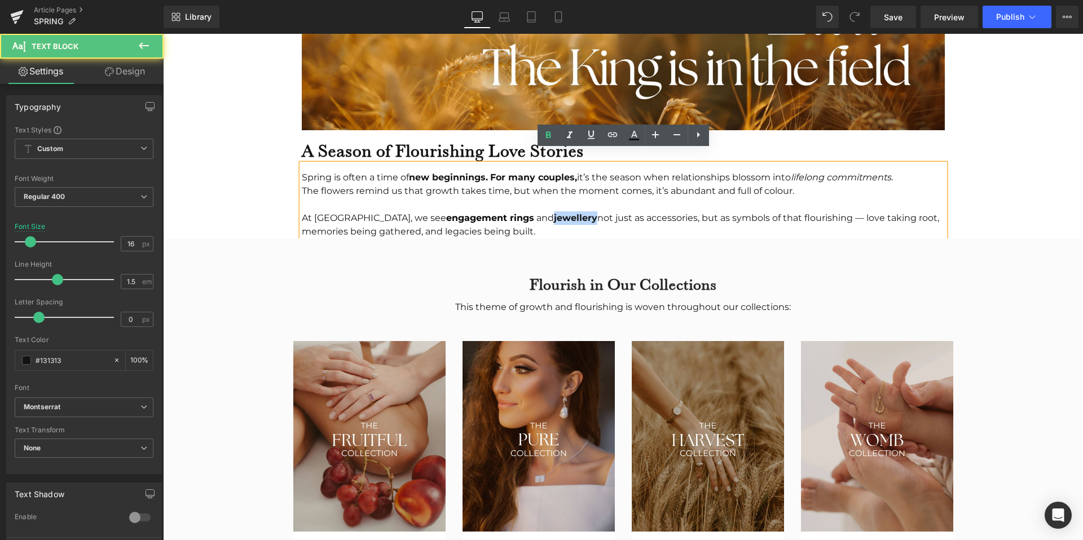
click at [554, 213] on strong "jewellery" at bounding box center [575, 218] width 43 height 11
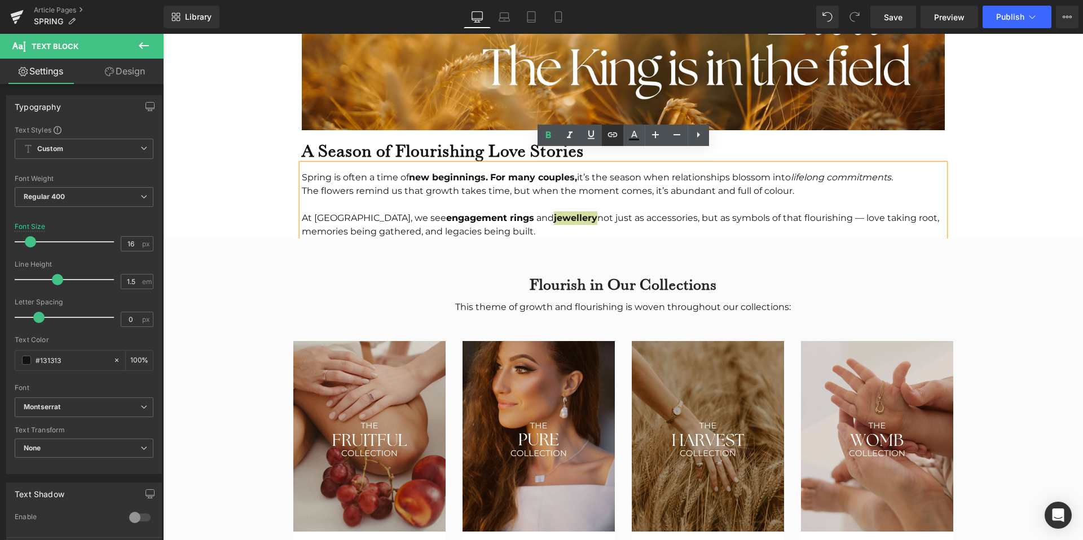
click at [613, 133] on icon at bounding box center [613, 135] width 14 height 14
click at [516, 231] on input "text" at bounding box center [549, 228] width 174 height 28
paste input "[URL][DOMAIN_NAME]"
type input "[URL][DOMAIN_NAME]"
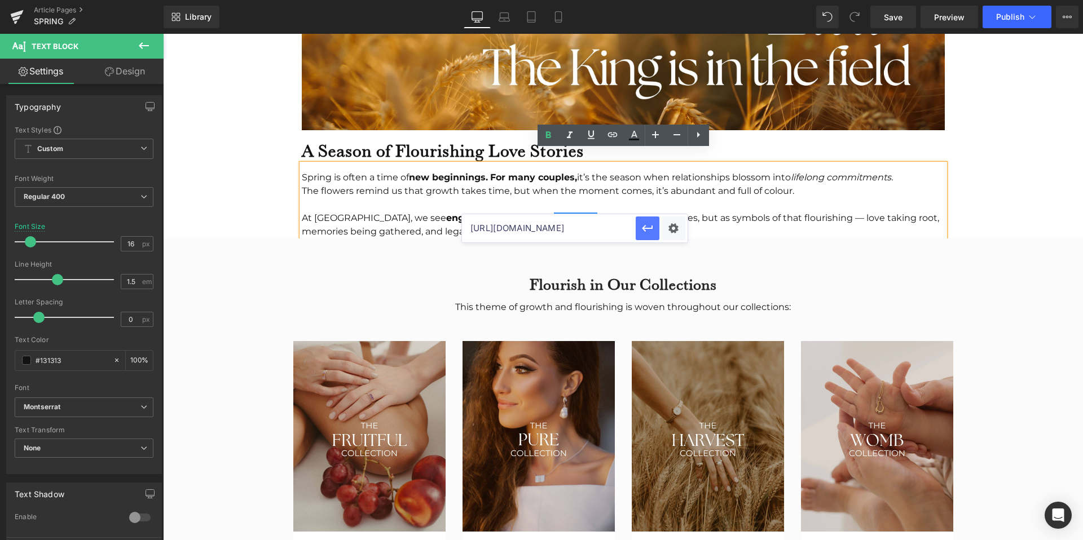
click at [653, 231] on icon "button" at bounding box center [648, 229] width 14 height 14
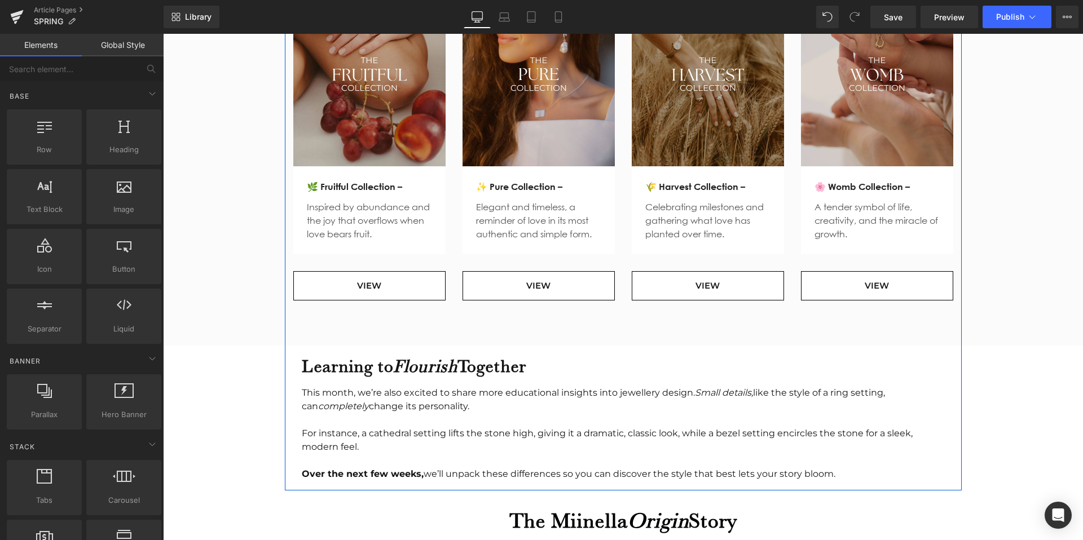
scroll to position [1445, 0]
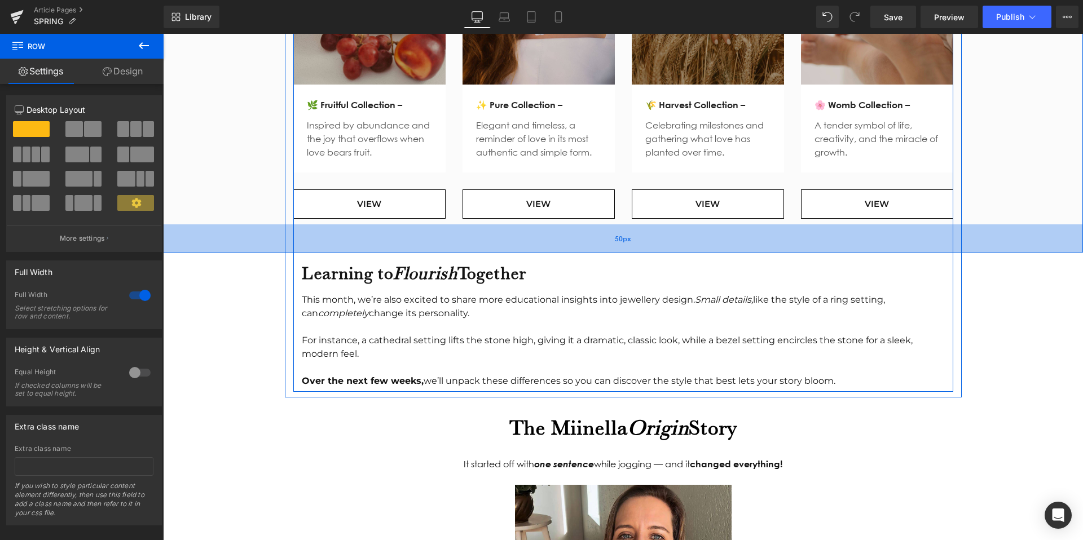
drag, startPoint x: 412, startPoint y: 242, endPoint x: 413, endPoint y: 231, distance: 11.3
click at [413, 231] on div "50px" at bounding box center [623, 238] width 920 height 28
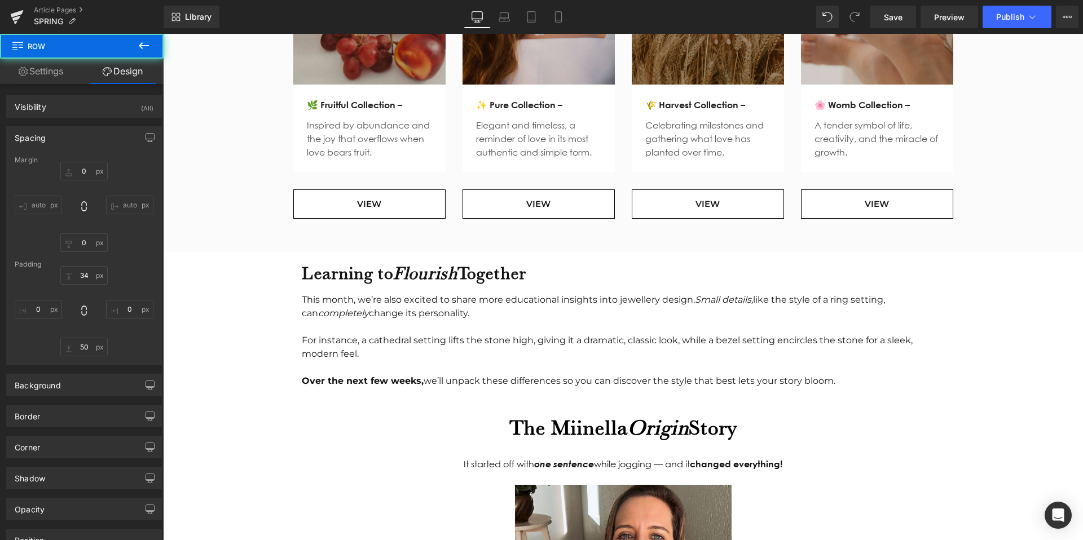
click at [215, 317] on body "Search Cart 0 Menu Cart 0 Home Shop + - All Shop +" at bounding box center [623, 111] width 920 height 3044
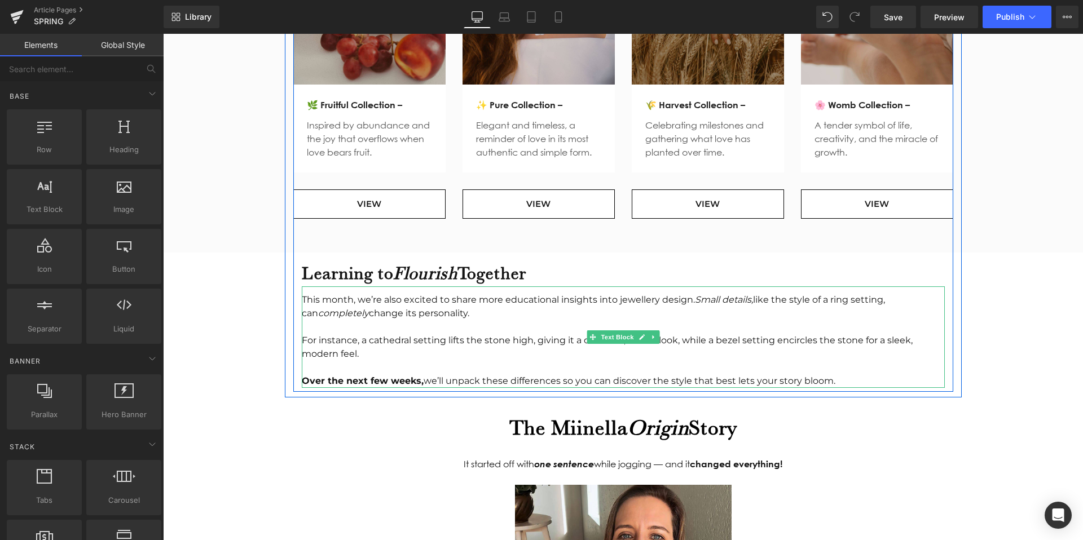
click at [360, 290] on div "This month, we’re also excited to share more educational insights into jeweller…" at bounding box center [623, 336] width 643 height 101
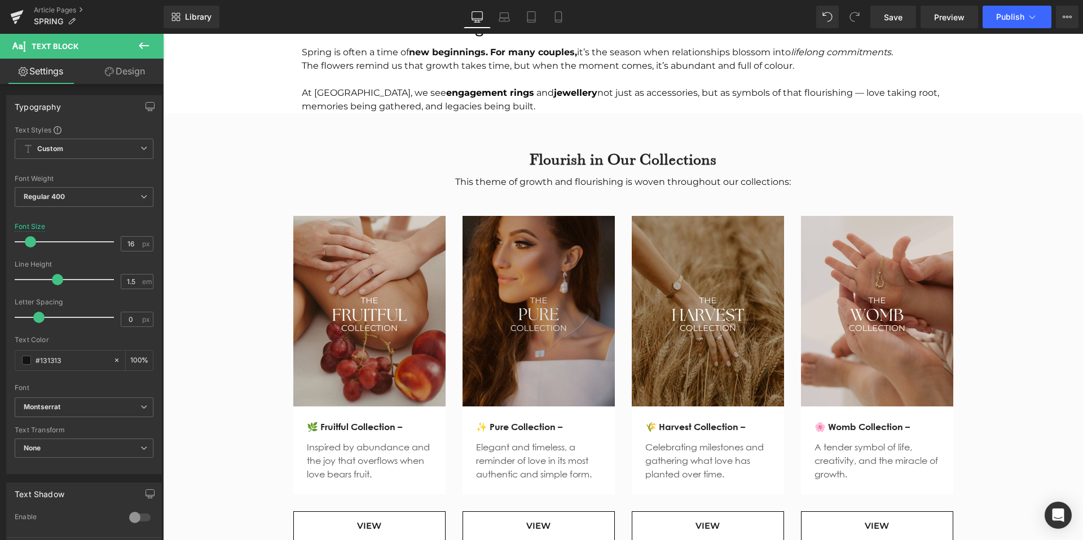
scroll to position [1115, 0]
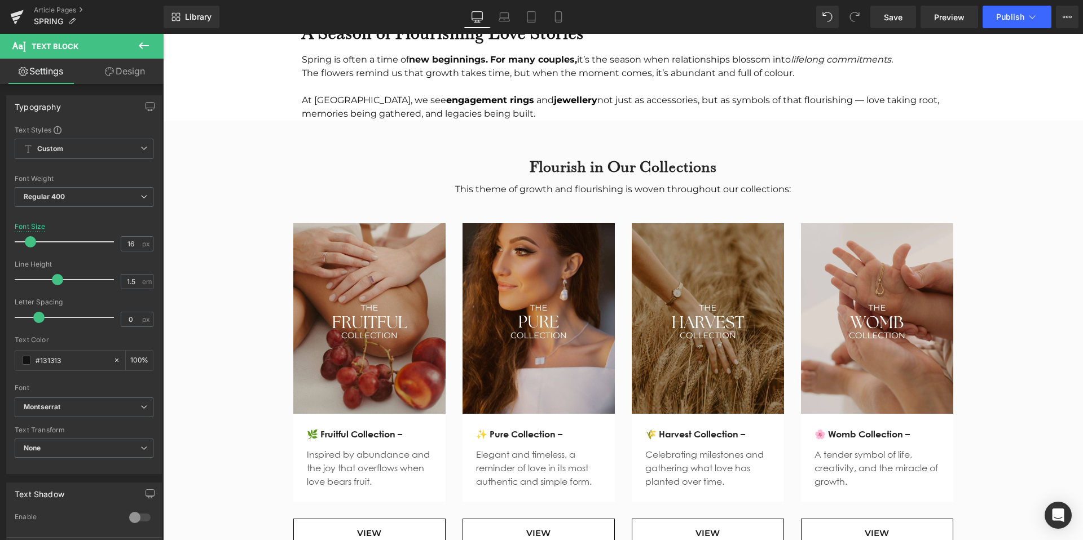
click at [567, 183] on div "This theme of growth and flourishing is woven throughout our collections:" at bounding box center [623, 190] width 660 height 14
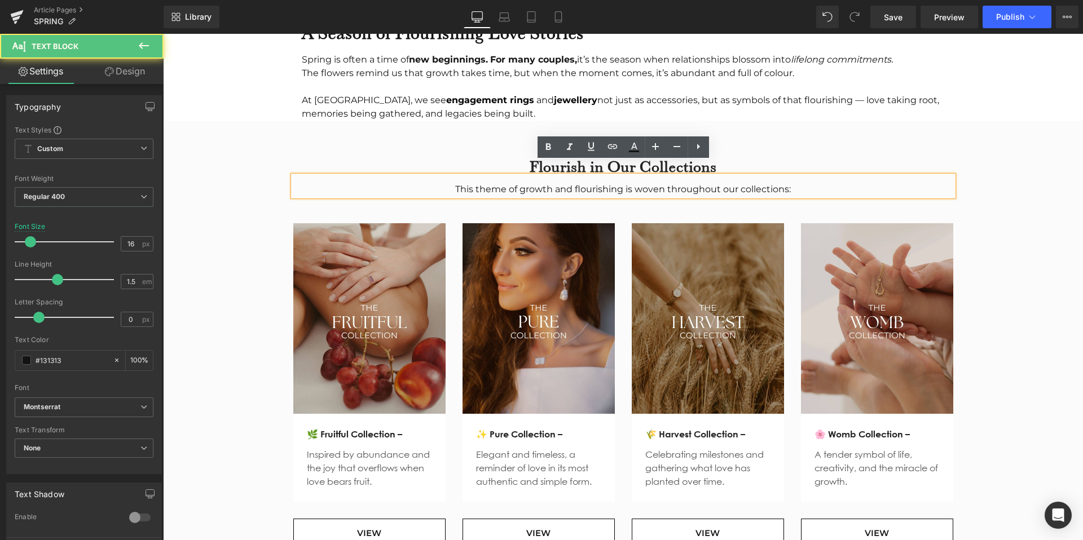
click at [794, 183] on div "This theme of growth and flourishing is woven throughout our collections:" at bounding box center [623, 190] width 660 height 14
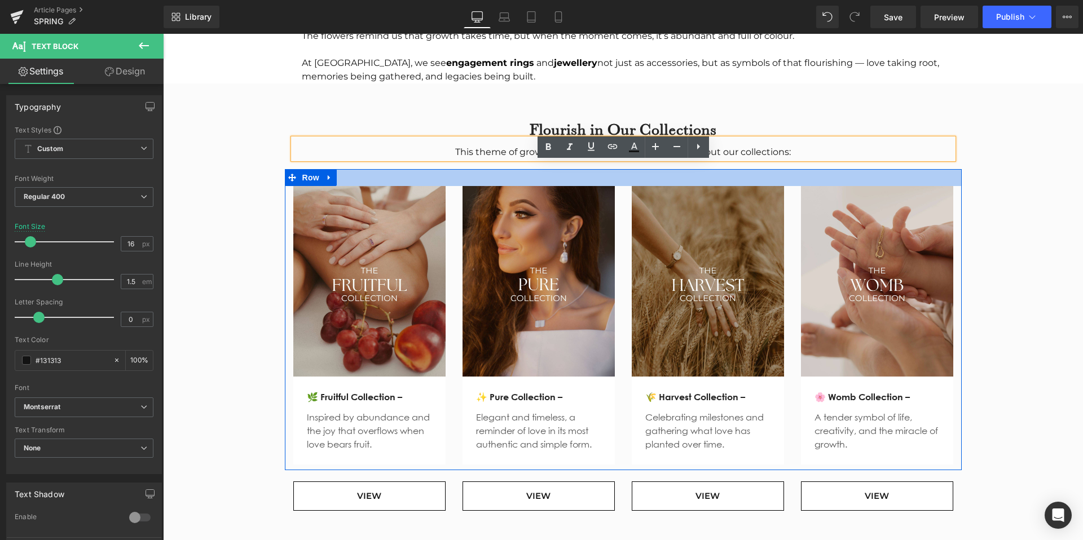
scroll to position [1182, 0]
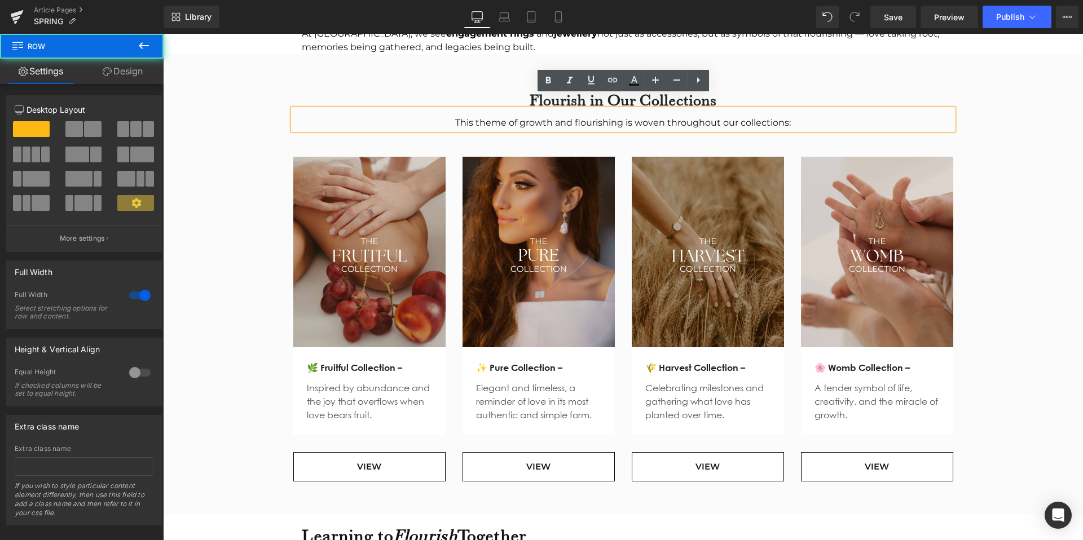
click at [1029, 101] on div "Flourish in Our Collections Heading This theme of growth and flourishing is wov…" at bounding box center [623, 280] width 920 height 414
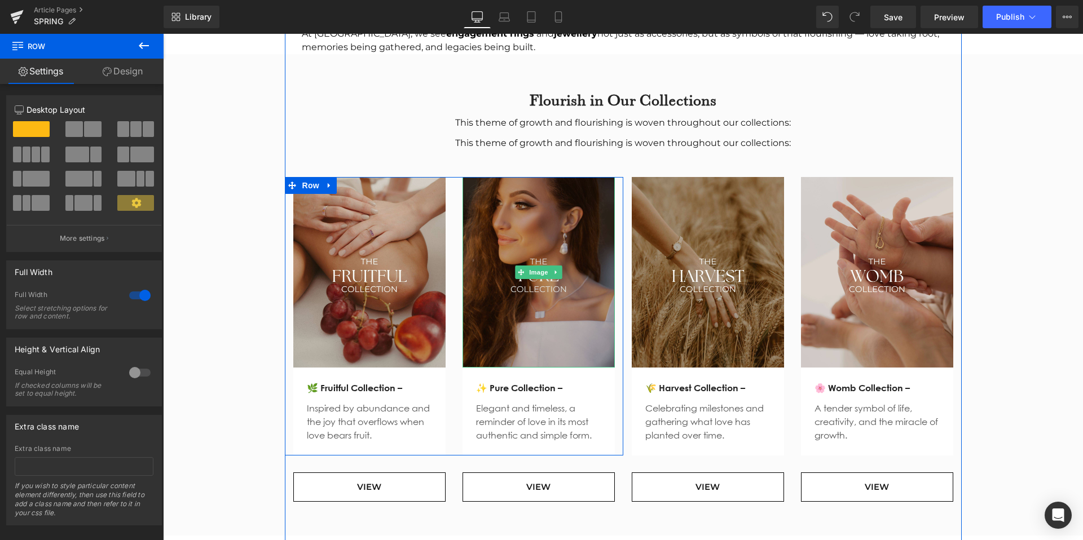
scroll to position [1191, 0]
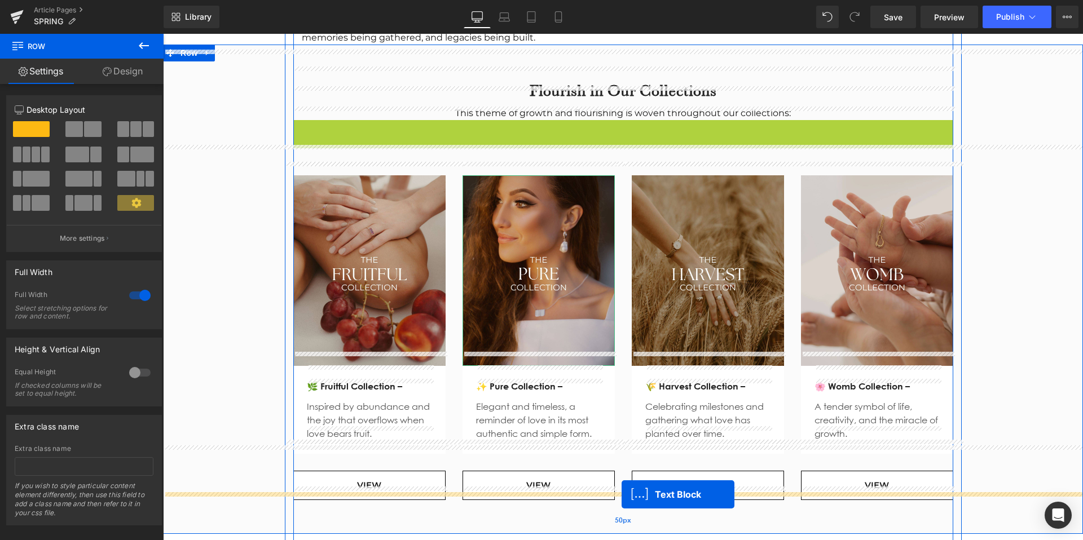
drag, startPoint x: 594, startPoint y: 117, endPoint x: 621, endPoint y: 493, distance: 377.1
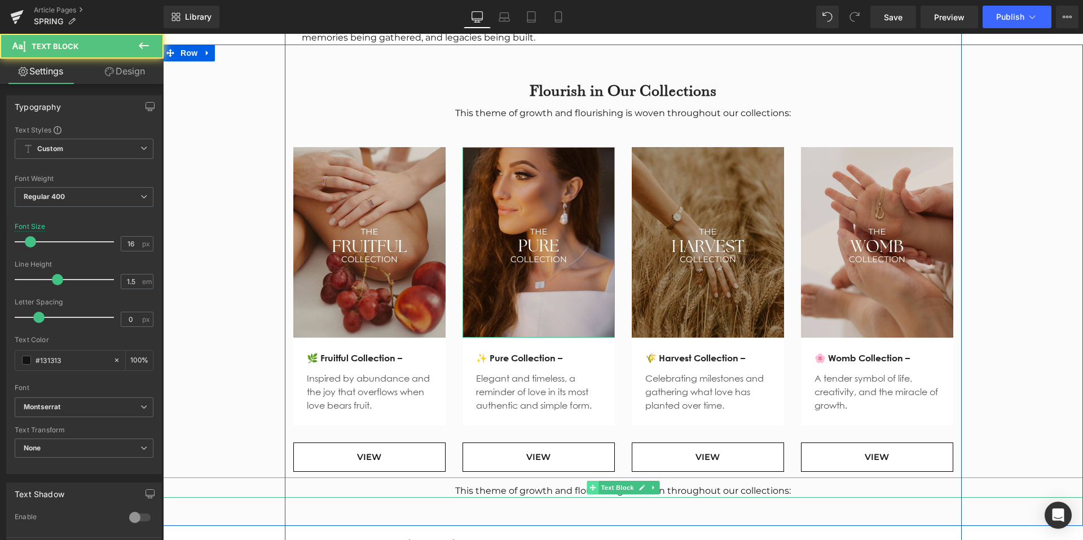
click at [597, 481] on span at bounding box center [592, 488] width 12 height 14
click at [695, 484] on div "This theme of growth and flourishing is woven throughout our collections:" at bounding box center [623, 491] width 920 height 14
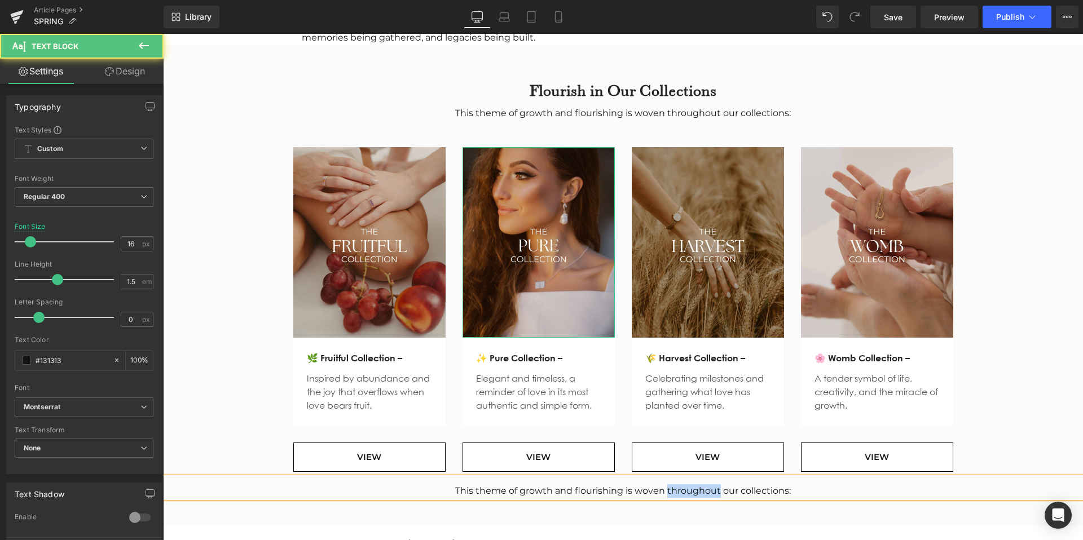
click at [695, 484] on div "This theme of growth and flourishing is woven throughout our collections:" at bounding box center [623, 491] width 920 height 14
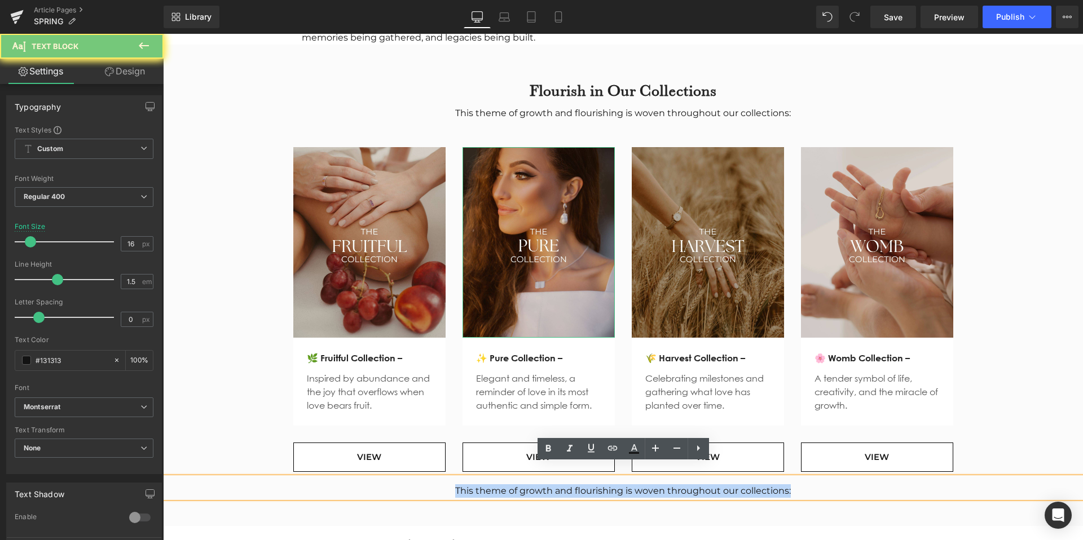
click at [695, 484] on div "This theme of growth and flourishing is woven throughout our collections:" at bounding box center [623, 491] width 920 height 14
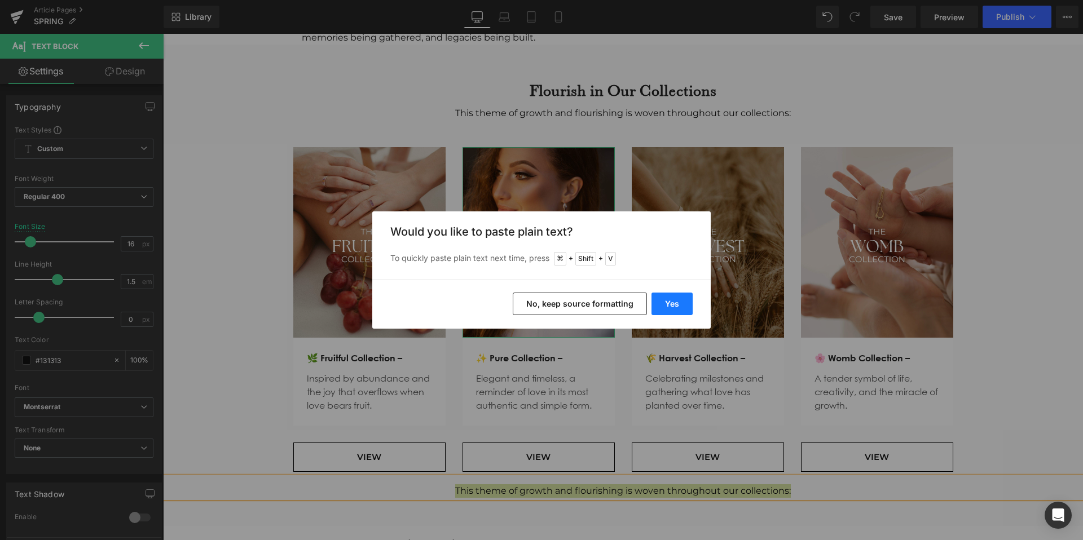
click at [678, 294] on button "Yes" at bounding box center [671, 304] width 41 height 23
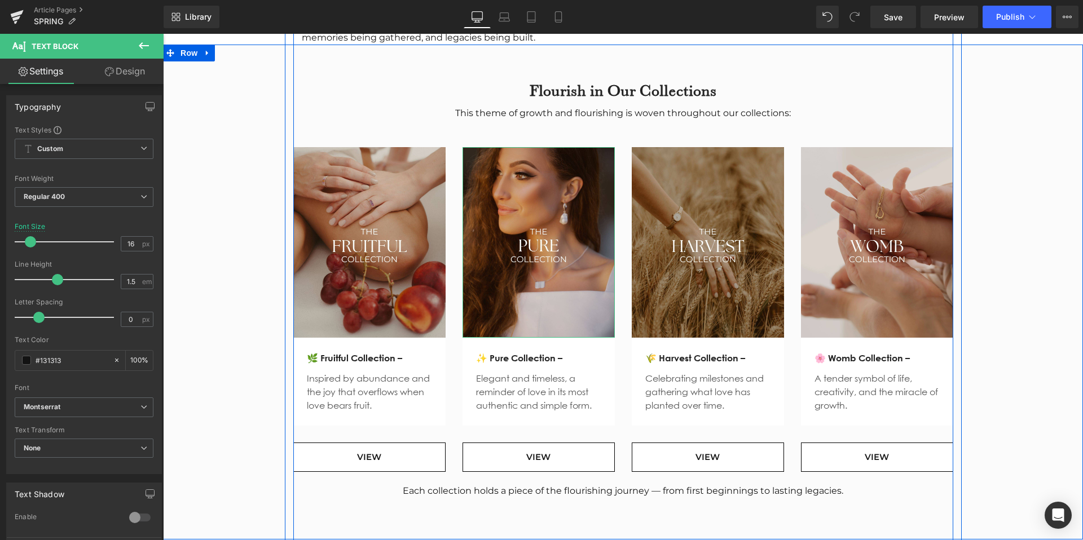
click at [1065, 386] on div "Flourish in Our Collections Heading This theme of growth and flourishing is wov…" at bounding box center [623, 288] width 920 height 448
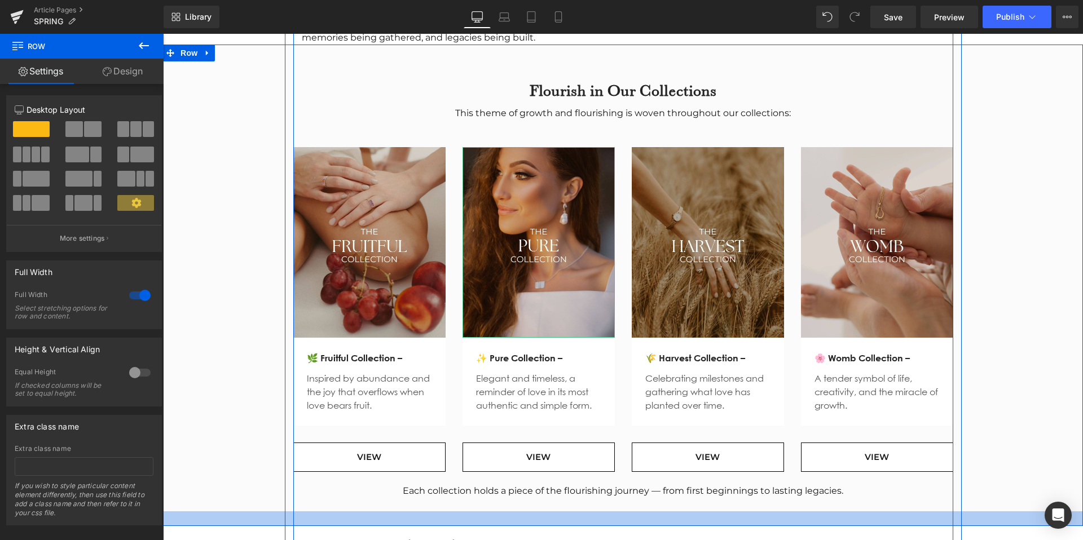
drag, startPoint x: 639, startPoint y: 505, endPoint x: 641, endPoint y: 491, distance: 13.6
click at [641, 491] on div "Flourish in Our Collections Heading This theme of growth and flourishing is wov…" at bounding box center [623, 286] width 920 height 482
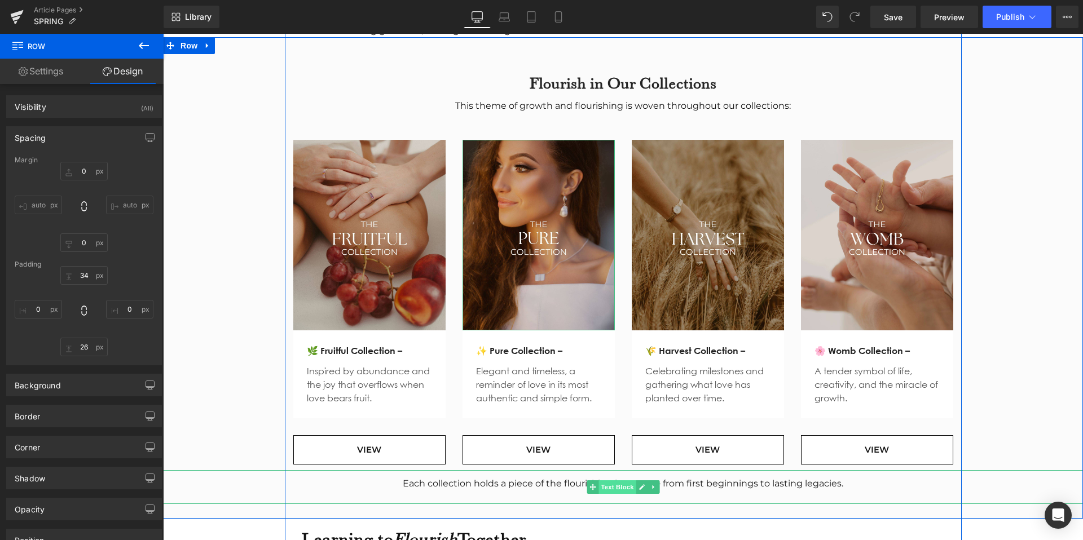
scroll to position [1254, 0]
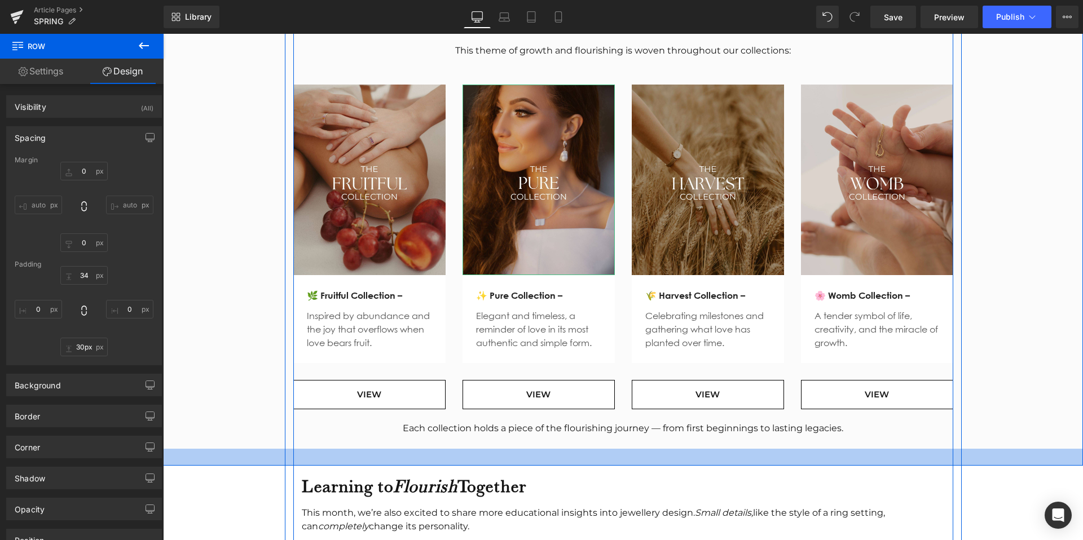
type input "29px"
click at [628, 449] on div at bounding box center [623, 457] width 920 height 17
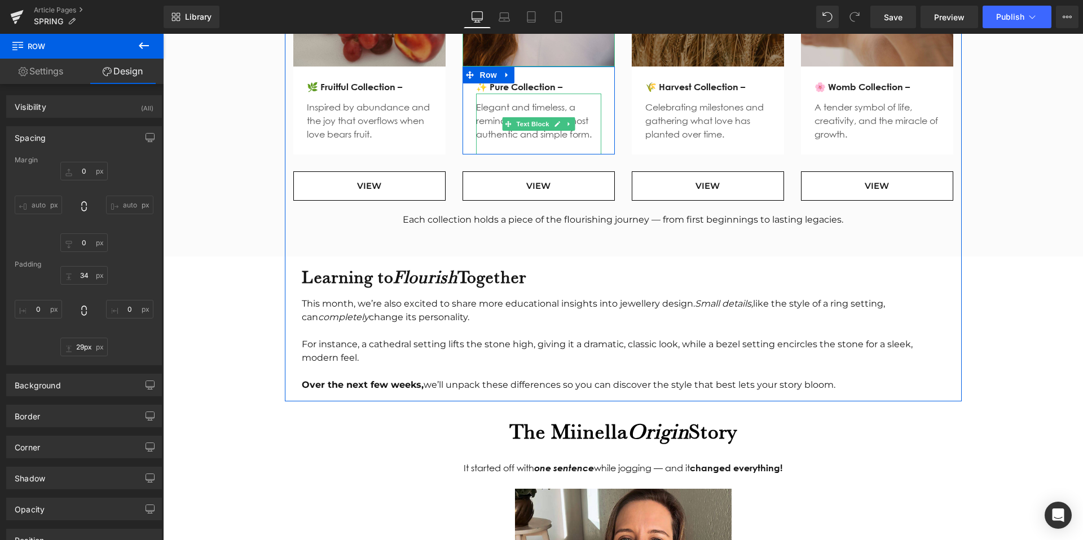
scroll to position [1531, 0]
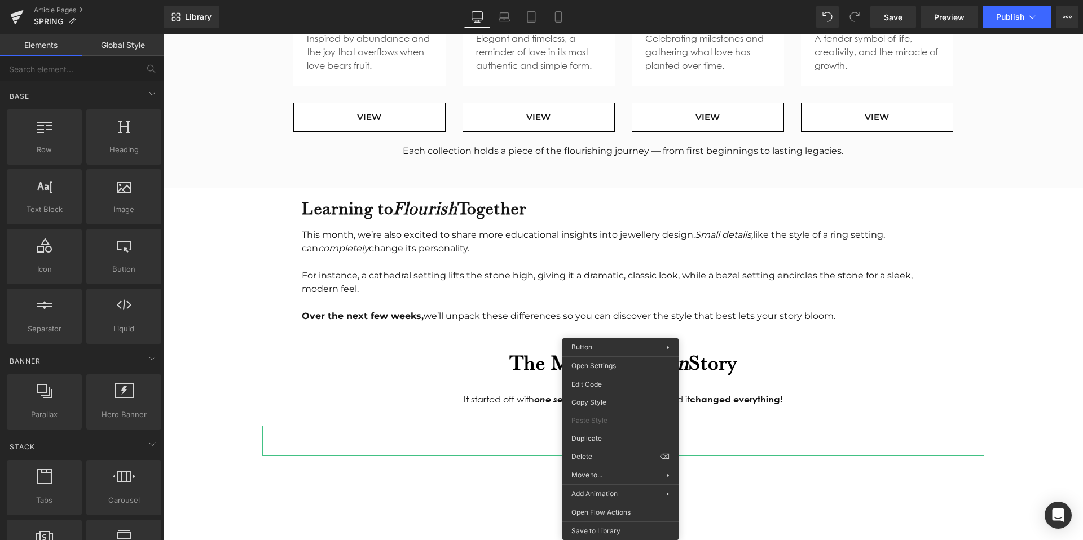
drag, startPoint x: 758, startPoint y: 490, endPoint x: 595, endPoint y: 456, distance: 166.4
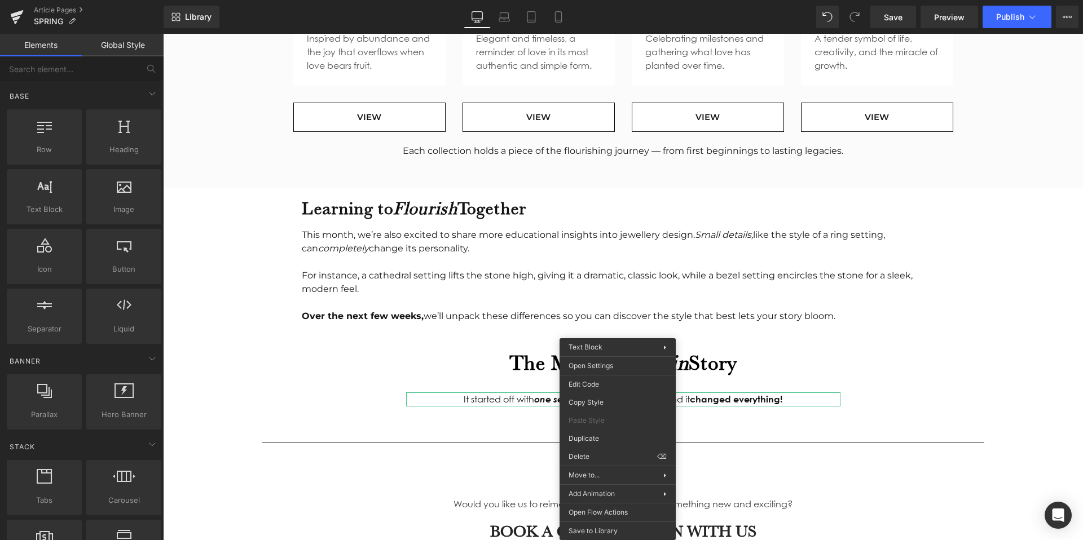
drag, startPoint x: 752, startPoint y: 488, endPoint x: 589, endPoint y: 454, distance: 166.4
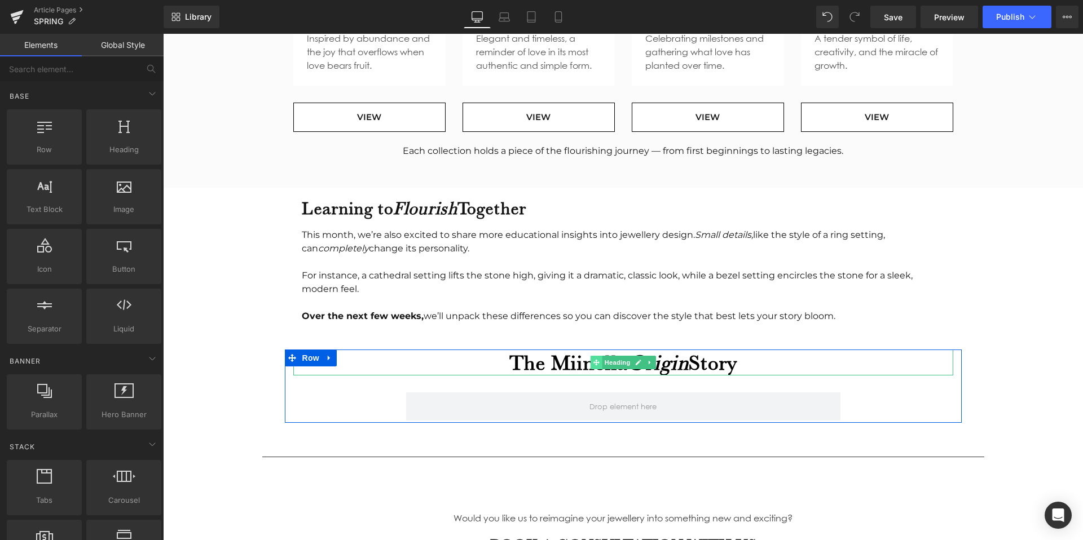
click at [601, 356] on span at bounding box center [596, 363] width 12 height 14
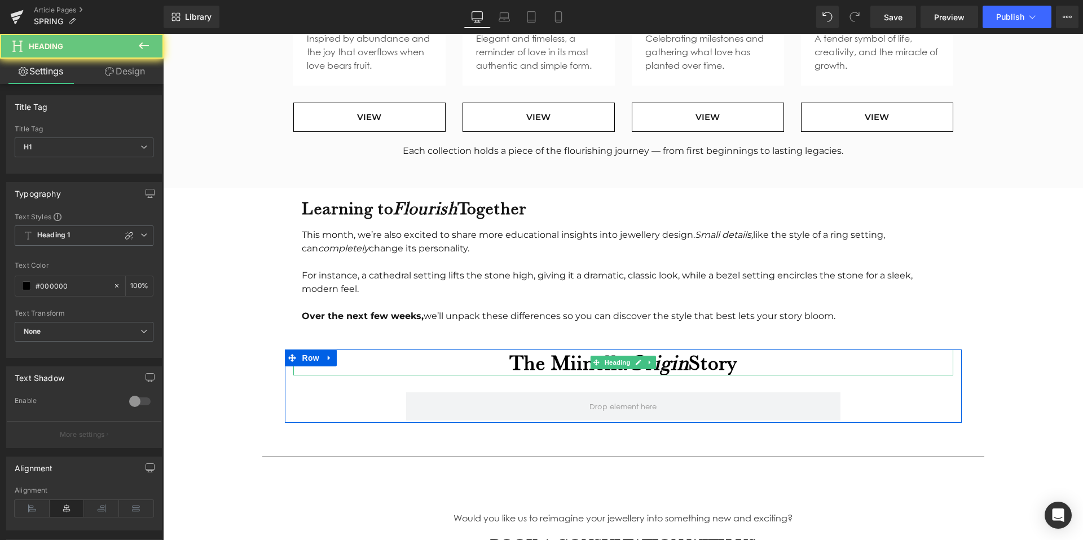
click at [731, 352] on h1 "The Miinella Origin Story" at bounding box center [623, 363] width 660 height 26
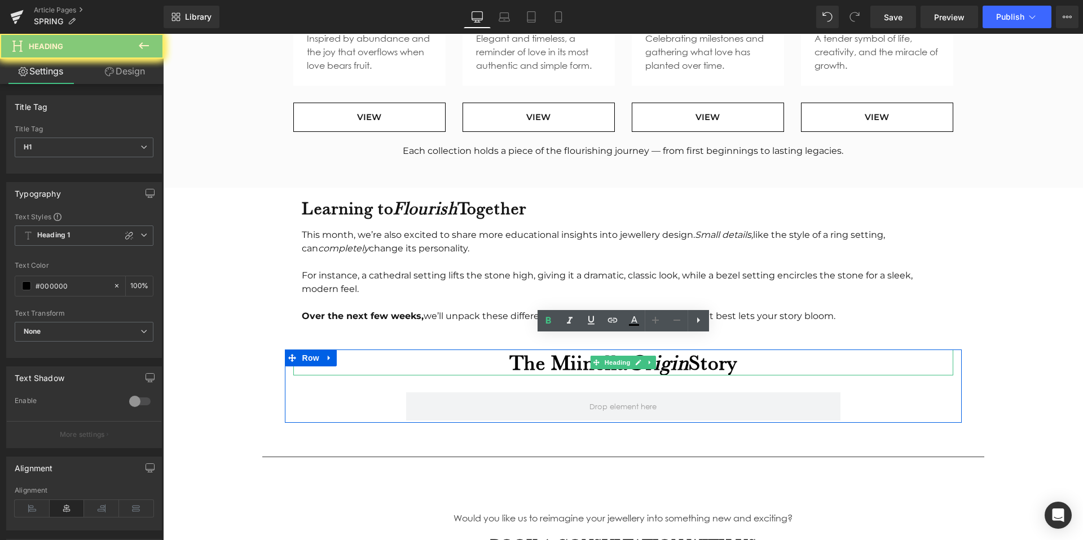
click at [731, 352] on h1 "The Miinella Origin Story" at bounding box center [623, 363] width 660 height 26
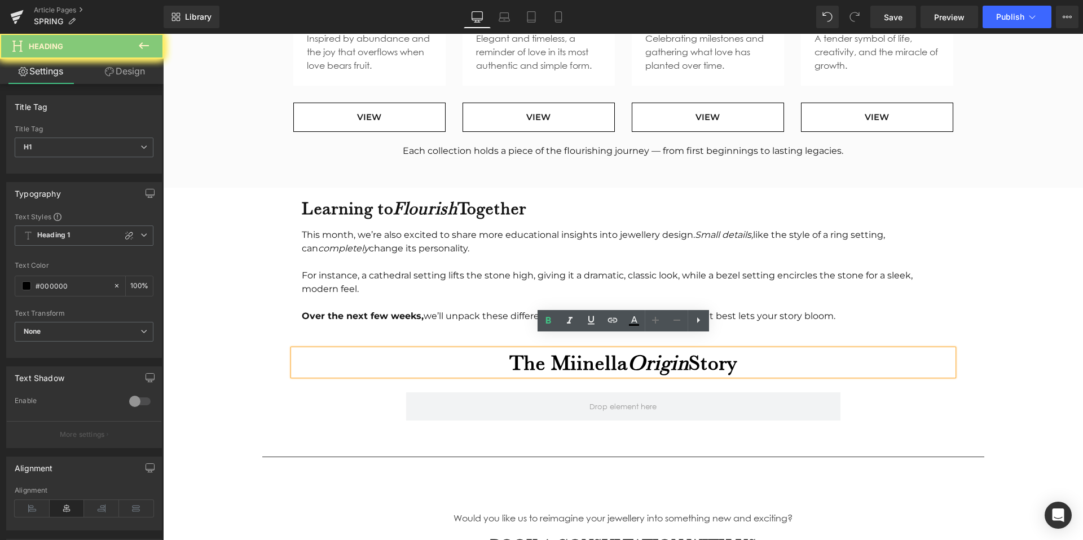
click at [731, 352] on h1 "The Miinella Origin Story" at bounding box center [623, 363] width 660 height 26
paste div
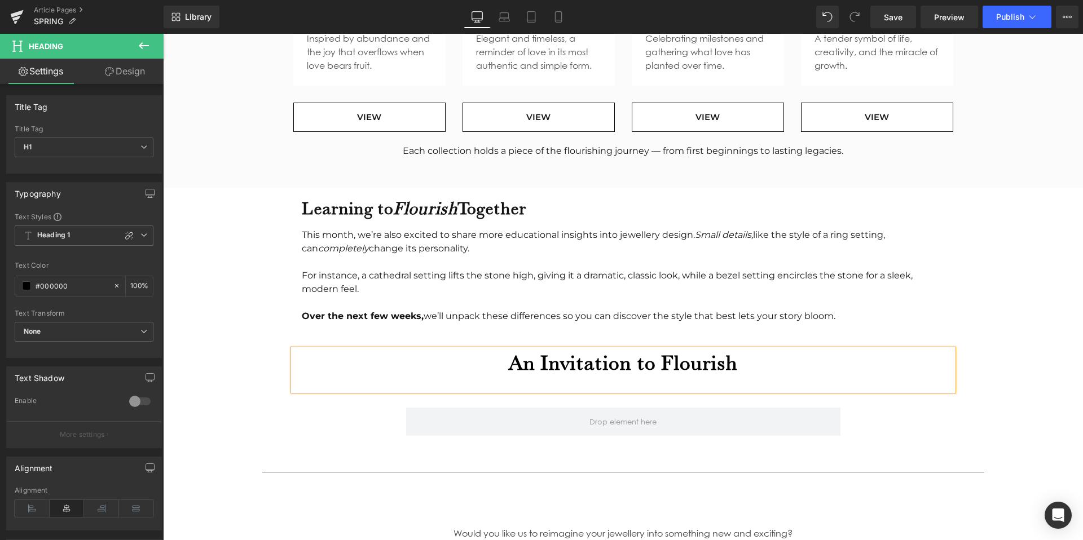
click at [731, 352] on h1 "An Invitation to Flourish" at bounding box center [623, 363] width 660 height 26
click at [705, 376] on div at bounding box center [623, 383] width 660 height 15
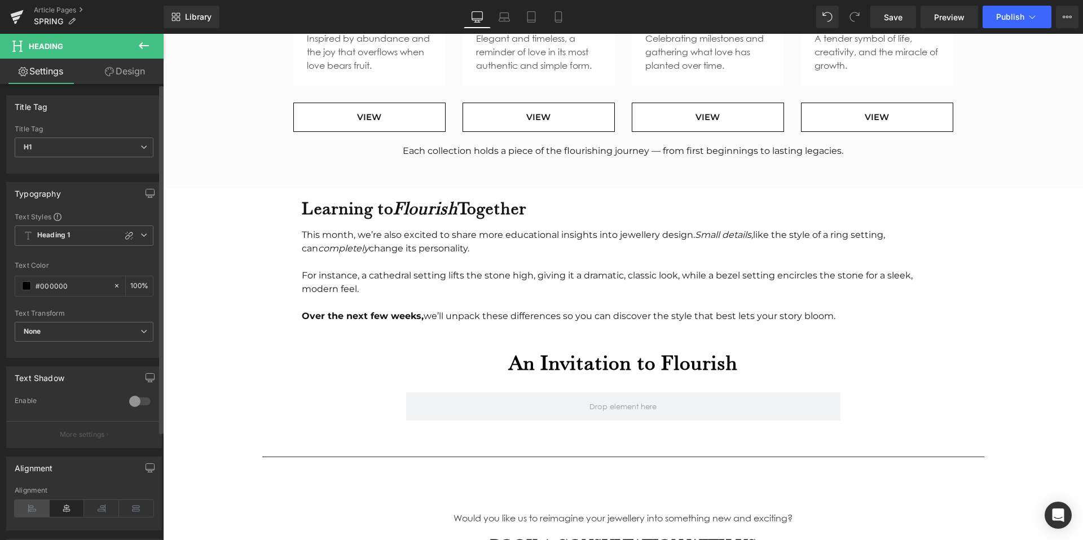
click at [24, 509] on icon at bounding box center [32, 508] width 35 height 17
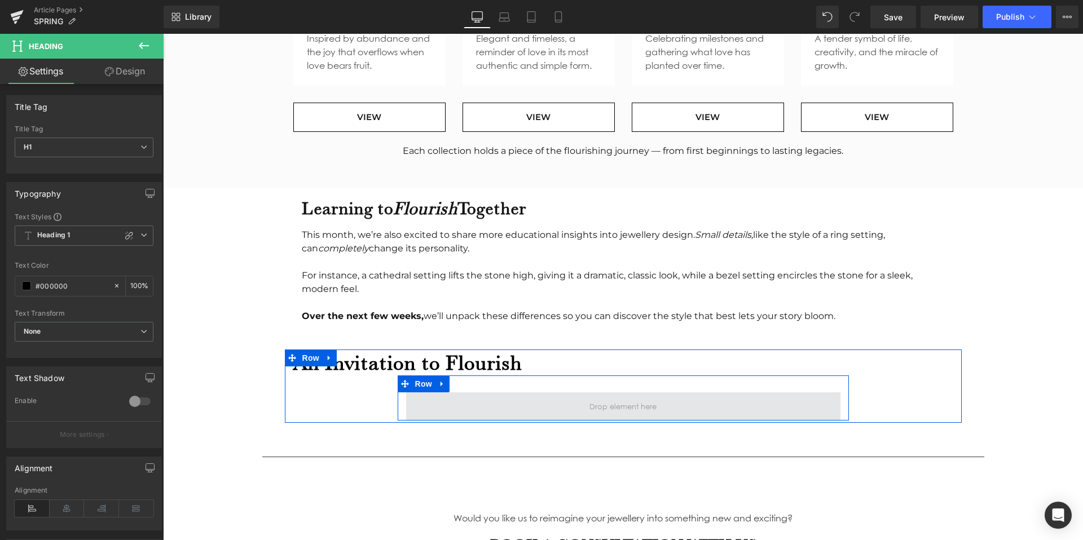
click at [489, 394] on span at bounding box center [623, 406] width 434 height 28
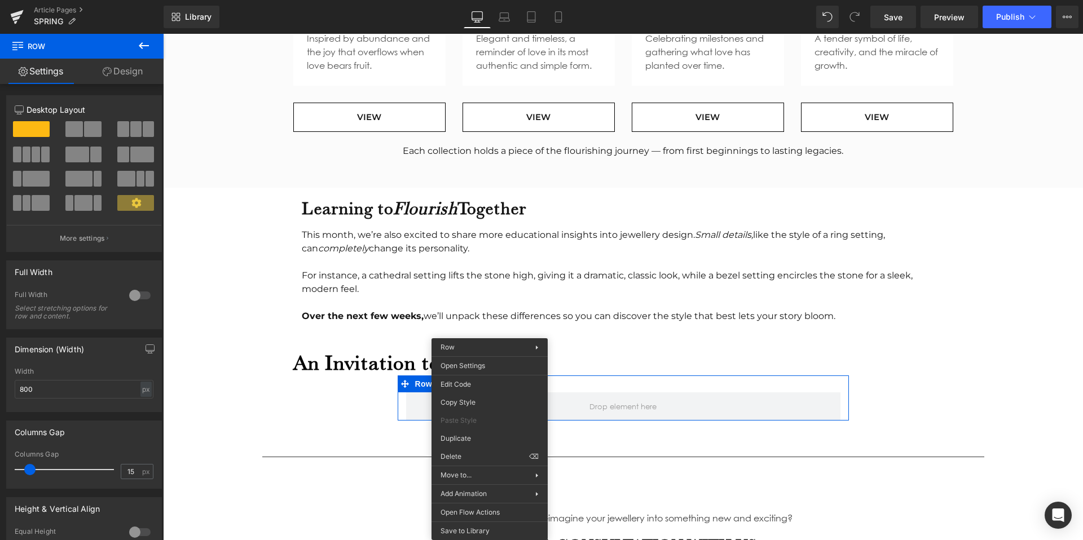
drag, startPoint x: 633, startPoint y: 482, endPoint x: 470, endPoint y: 449, distance: 166.3
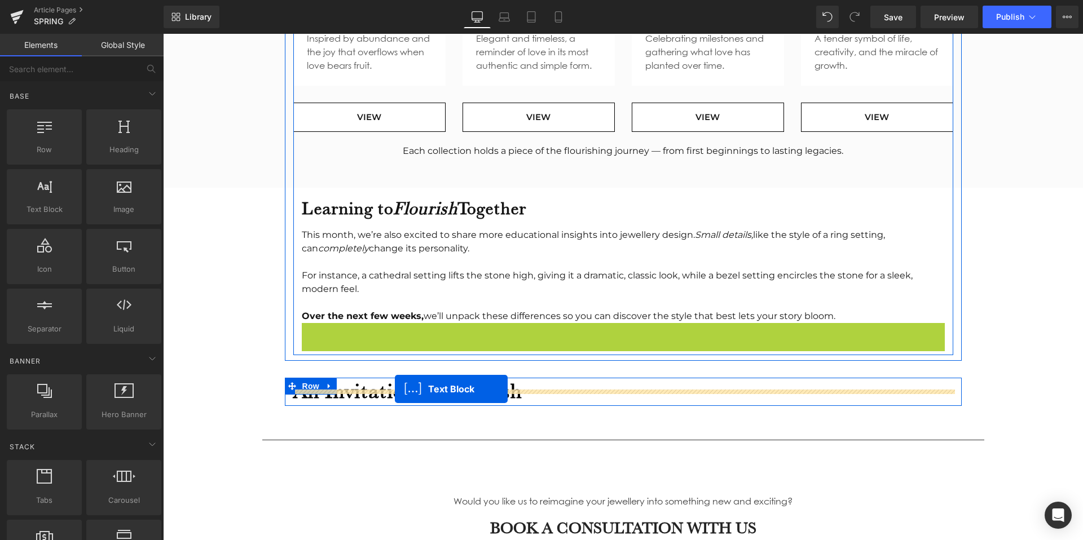
drag, startPoint x: 592, startPoint y: 361, endPoint x: 395, endPoint y: 390, distance: 199.5
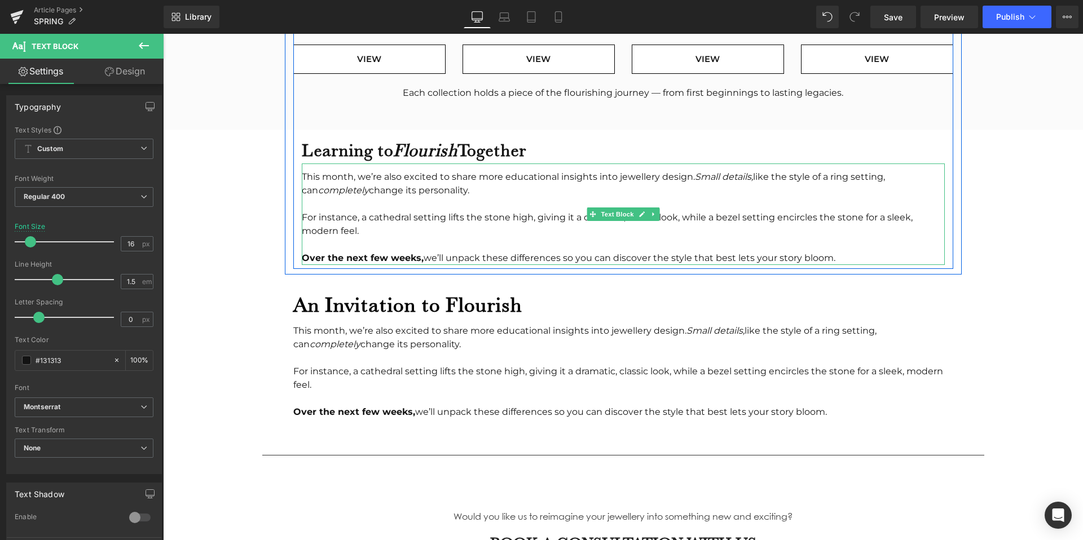
scroll to position [1664, 0]
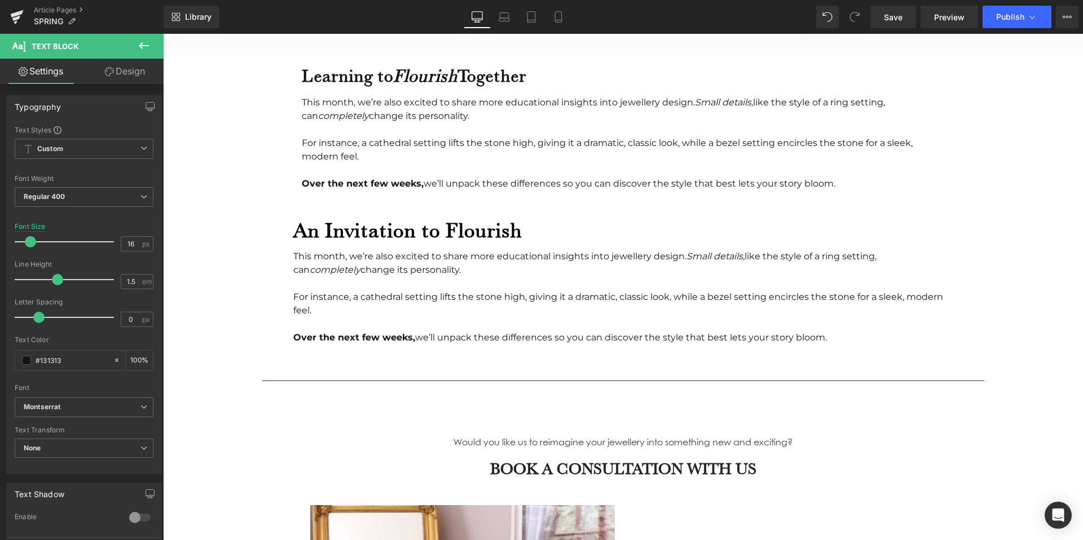
click at [423, 299] on div "For instance, a cathedral setting lifts the stone high, giving it a dramatic, c…" at bounding box center [623, 317] width 660 height 54
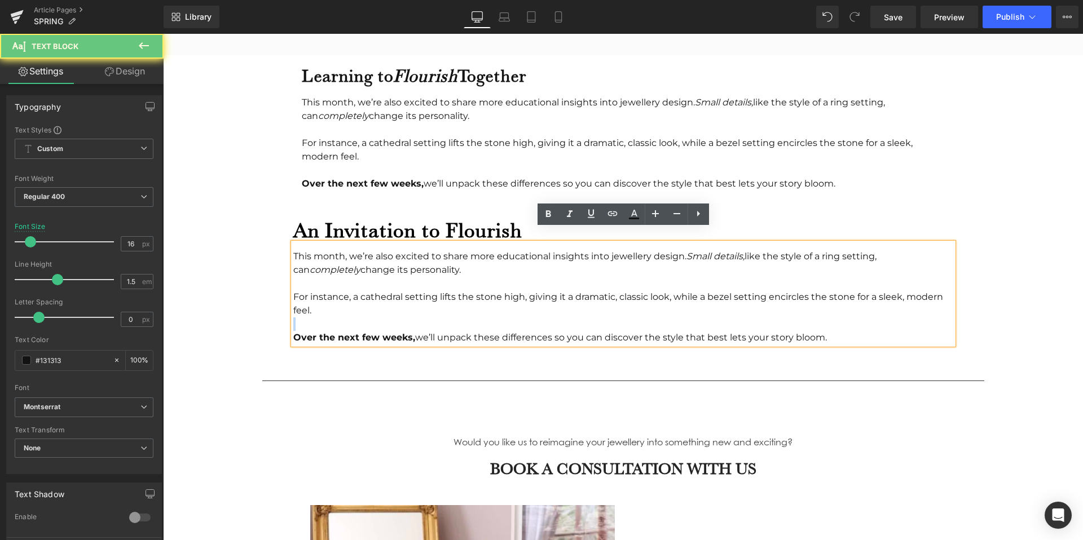
click at [423, 299] on div "For instance, a cathedral setting lifts the stone high, giving it a dramatic, c…" at bounding box center [623, 317] width 660 height 54
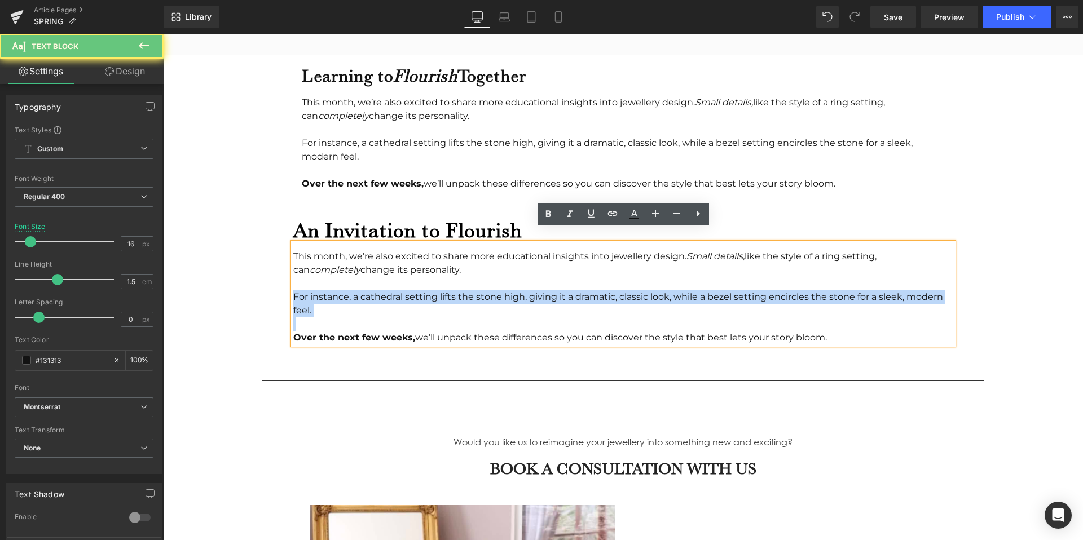
click at [423, 299] on div "For instance, a cathedral setting lifts the stone high, giving it a dramatic, c…" at bounding box center [623, 317] width 660 height 54
drag, startPoint x: 827, startPoint y: 324, endPoint x: 288, endPoint y: 246, distance: 545.1
click at [288, 246] on div "An Invitation to Flourish Heading This month, we’re also excited to share more …" at bounding box center [623, 280] width 677 height 127
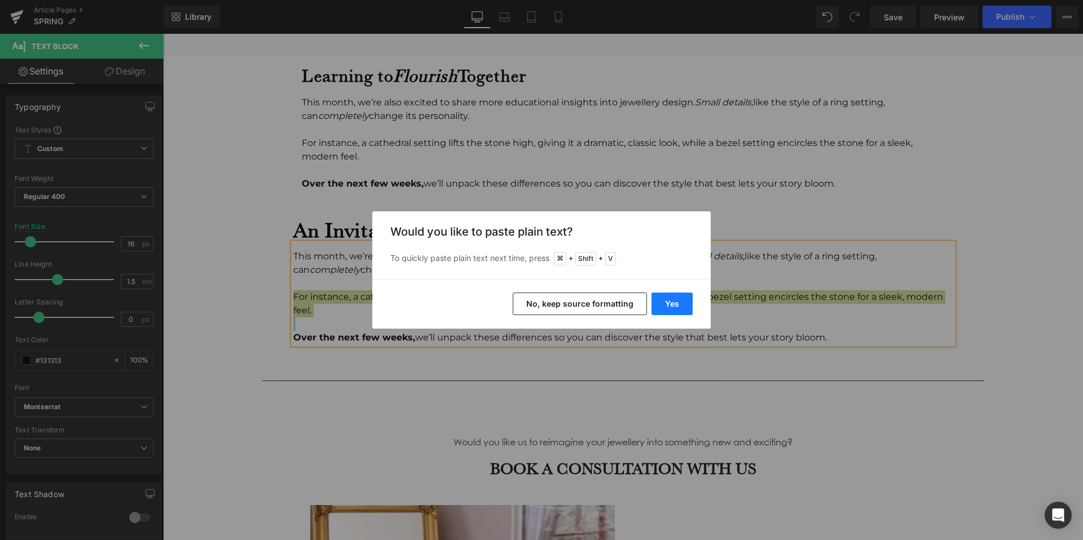
click at [672, 295] on button "Yes" at bounding box center [671, 304] width 41 height 23
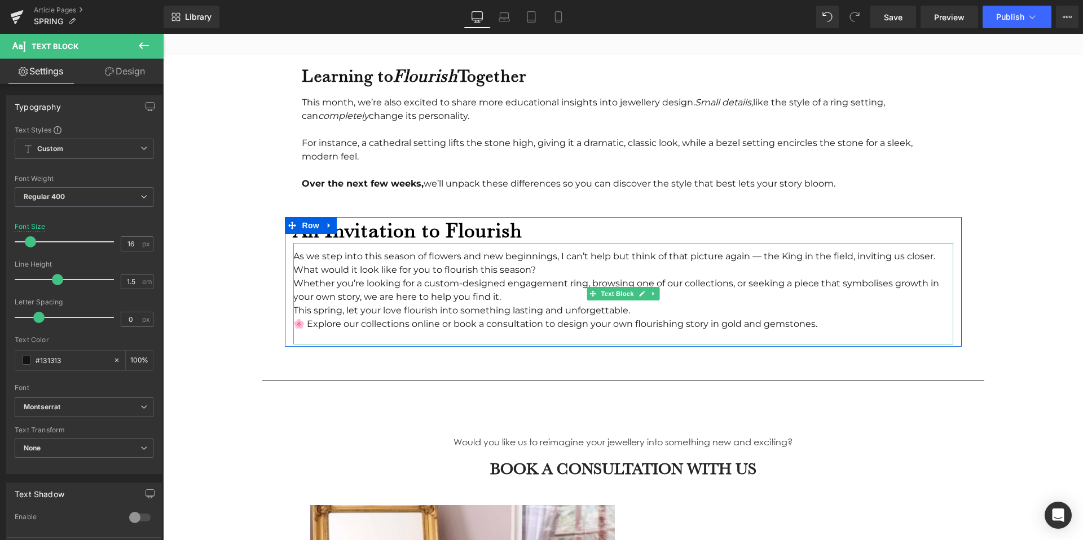
click at [432, 331] on div at bounding box center [623, 338] width 660 height 14
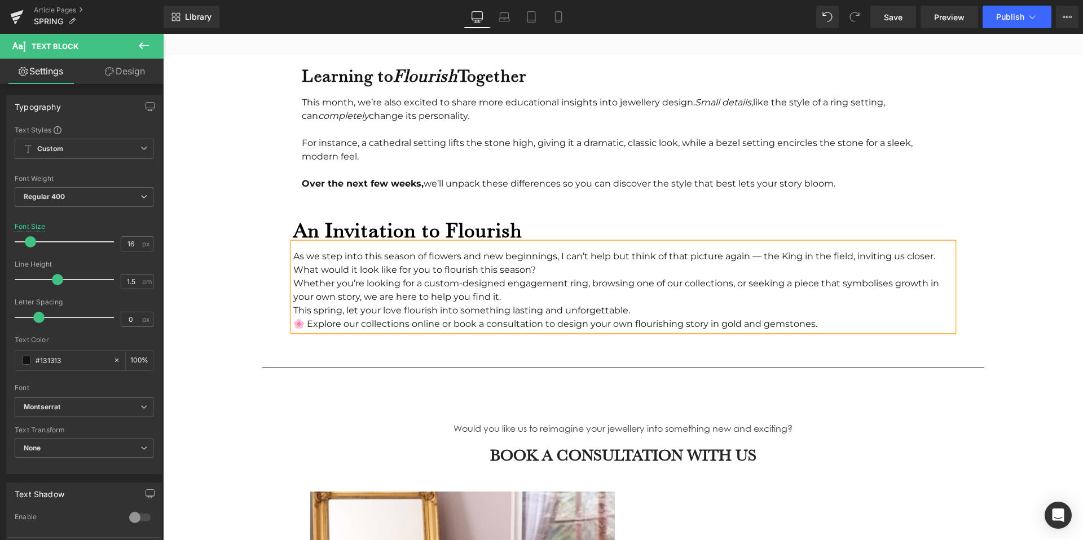
click at [732, 304] on div "This spring, let your love flourish into something lasting and unforgettable." at bounding box center [623, 311] width 660 height 14
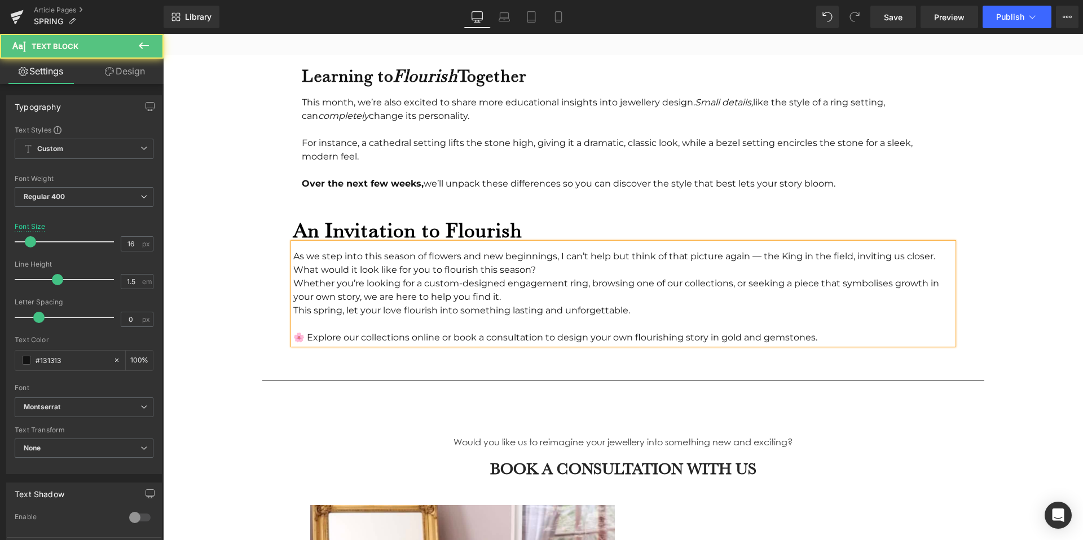
click at [634, 331] on div "🌸 Explore our collections online or book a consultation to design your own flou…" at bounding box center [623, 338] width 660 height 14
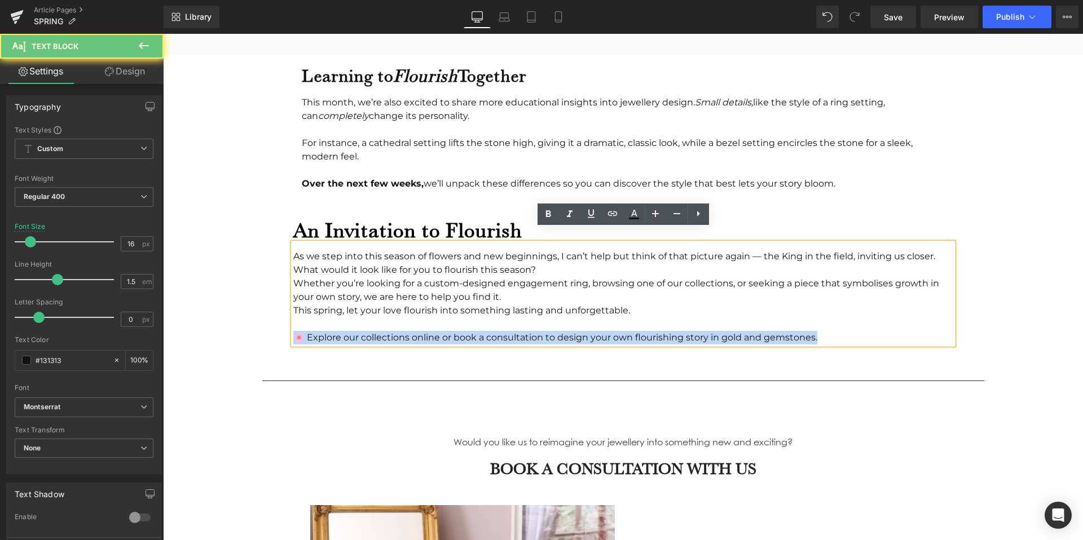
click at [634, 331] on div "🌸 Explore our collections online or book a consultation to design your own flou…" at bounding box center [623, 338] width 660 height 14
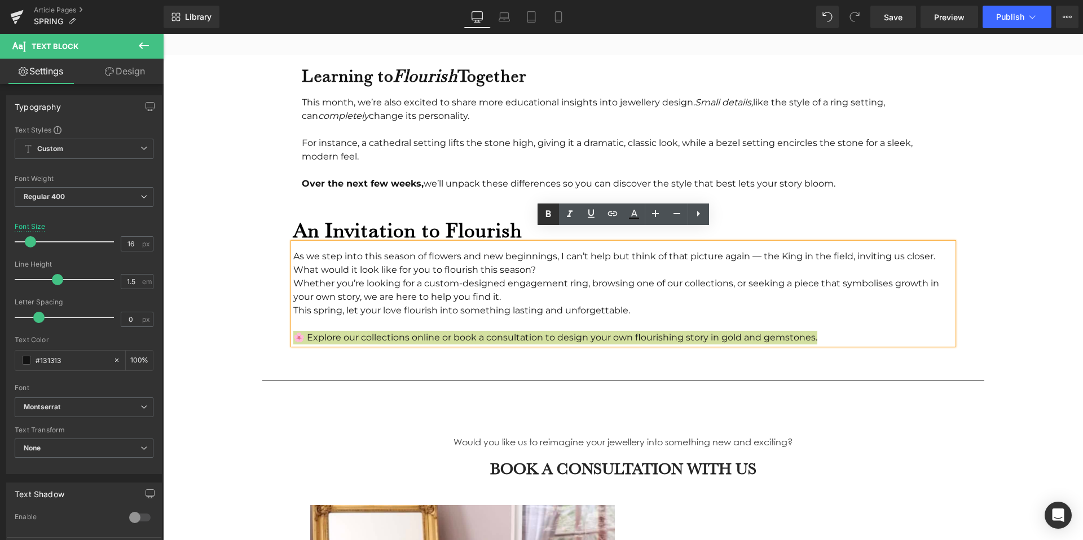
click at [545, 213] on icon at bounding box center [547, 213] width 5 height 7
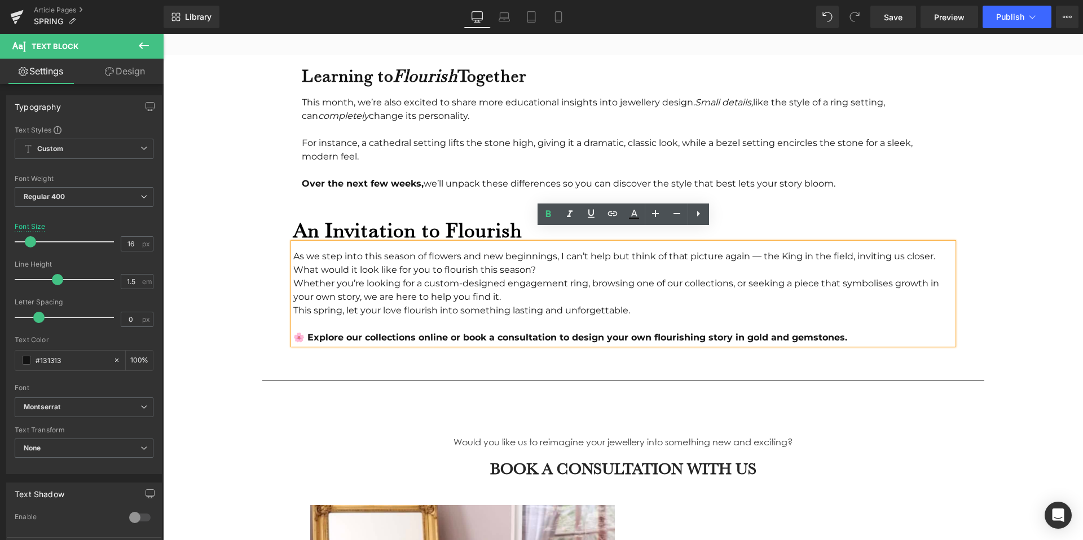
click at [449, 304] on div "This spring, let your love flourish into something lasting and unforgettable." at bounding box center [623, 311] width 660 height 14
click at [528, 283] on div "Whether you’re looking for a custom-designed engagement ring, browsing one of o…" at bounding box center [623, 290] width 660 height 27
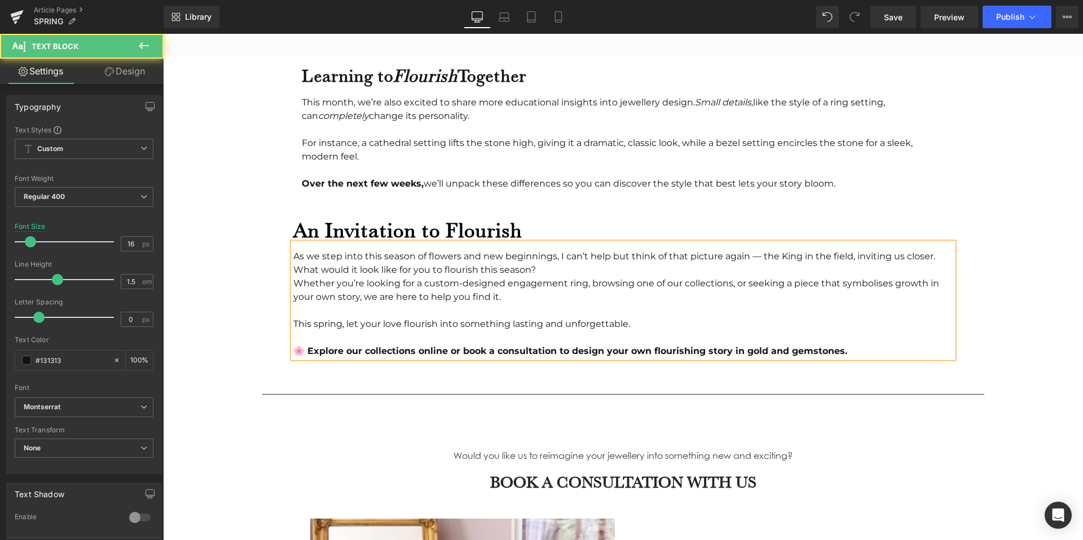
drag, startPoint x: 346, startPoint y: 309, endPoint x: 447, endPoint y: 312, distance: 101.5
click at [447, 317] on div "This spring, let your love flourish into something lasting and unforgettable." at bounding box center [623, 324] width 660 height 14
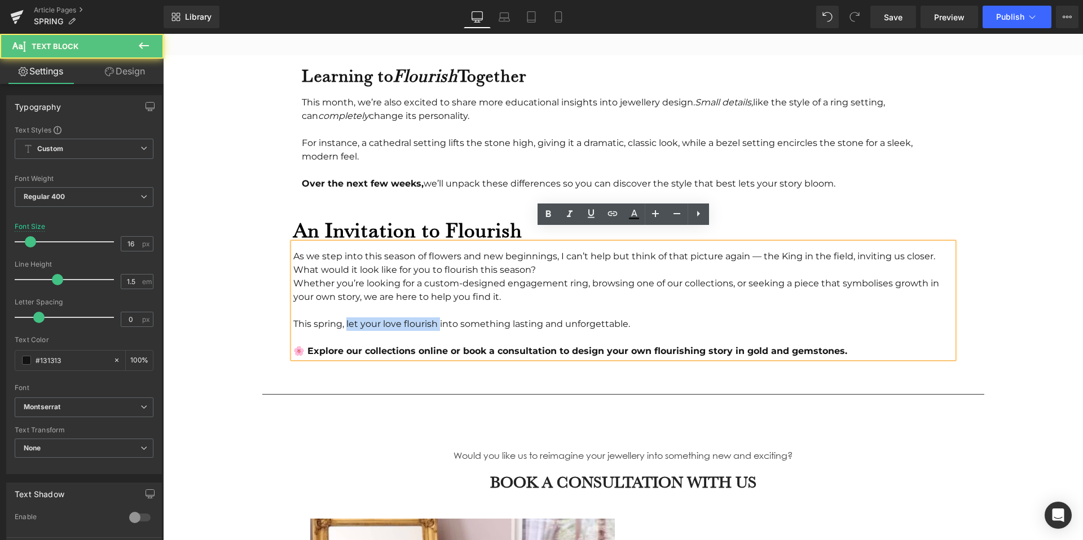
drag, startPoint x: 440, startPoint y: 313, endPoint x: 346, endPoint y: 315, distance: 93.6
click at [346, 317] on div "This spring, let your love flourish into something lasting and unforgettable." at bounding box center [623, 324] width 660 height 14
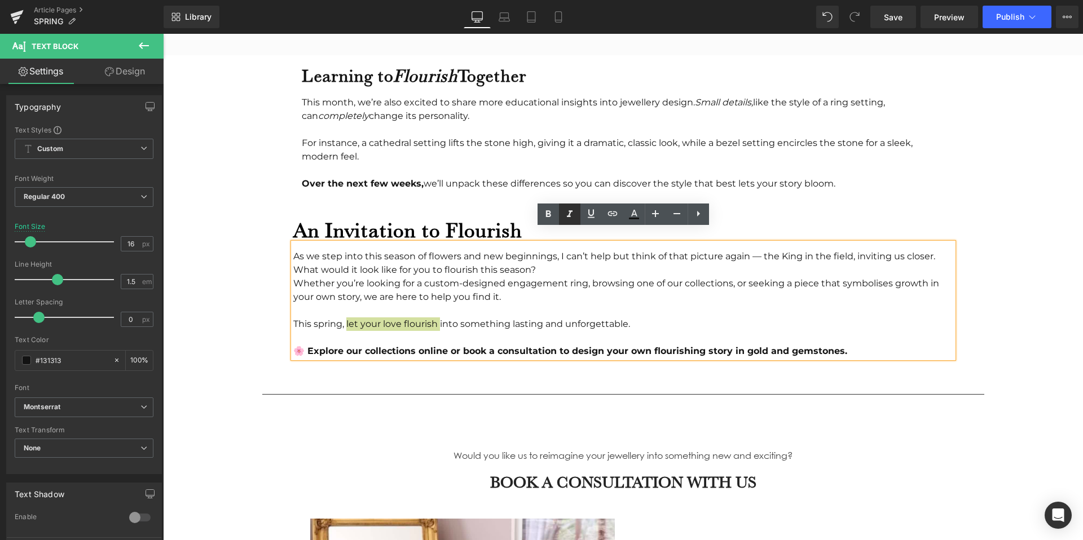
click at [567, 211] on icon at bounding box center [570, 214] width 14 height 14
click at [460, 256] on div "As we step into this season of flowers and new beginnings, I can’t help but thi…" at bounding box center [623, 300] width 660 height 115
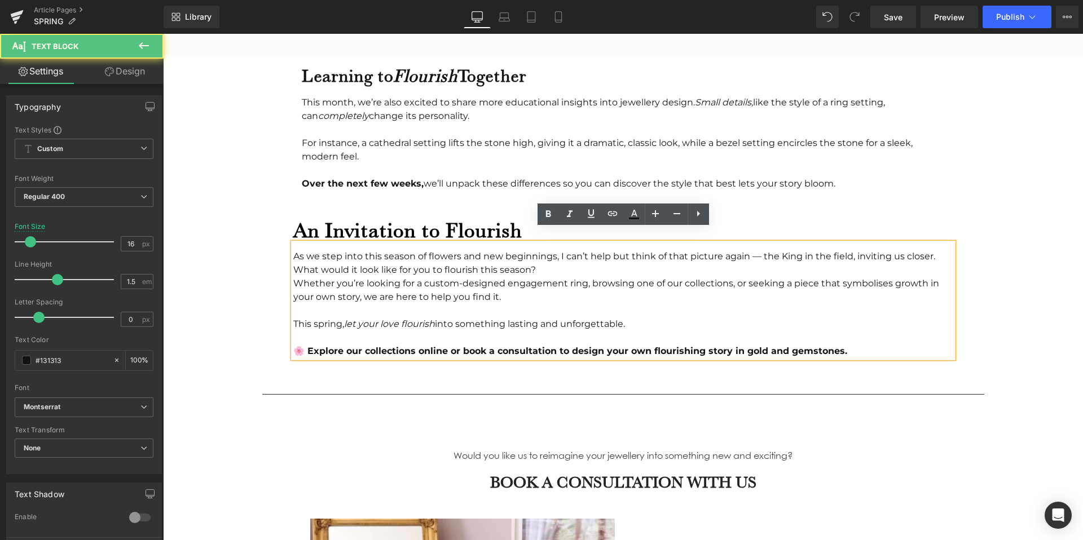
click at [554, 256] on div "As we step into this season of flowers and new beginnings, I can’t help but thi…" at bounding box center [623, 300] width 660 height 115
click at [942, 244] on div "As we step into this season of flowers and new beginnings, I can’t help but thi…" at bounding box center [623, 300] width 660 height 115
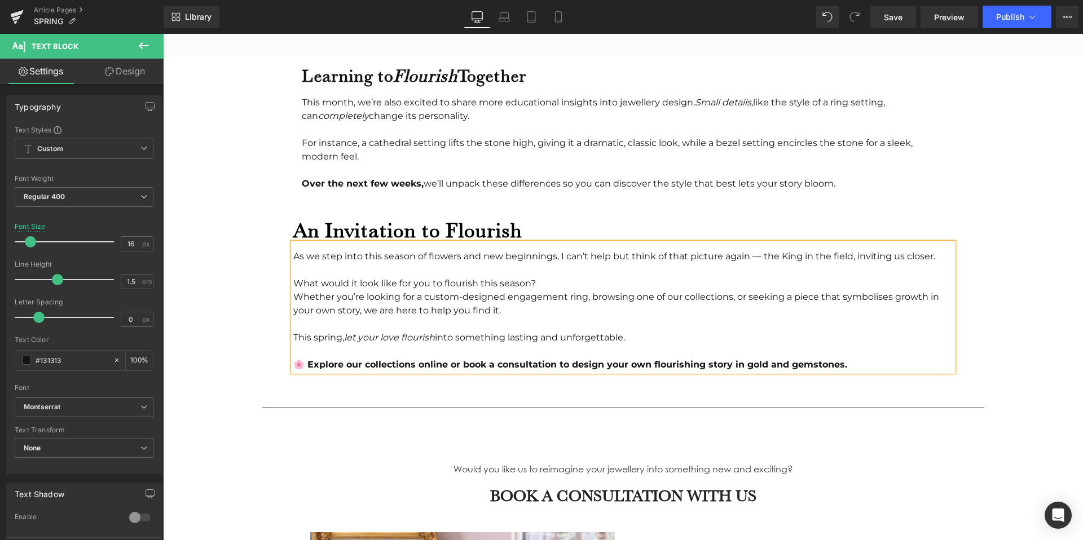
click at [674, 277] on div "What would it look like for you to flourish this season? Whether you’re looking…" at bounding box center [623, 324] width 660 height 95
click at [458, 277] on div "What would it look like for you to flourish this season? Whether you’re looking…" at bounding box center [623, 324] width 660 height 95
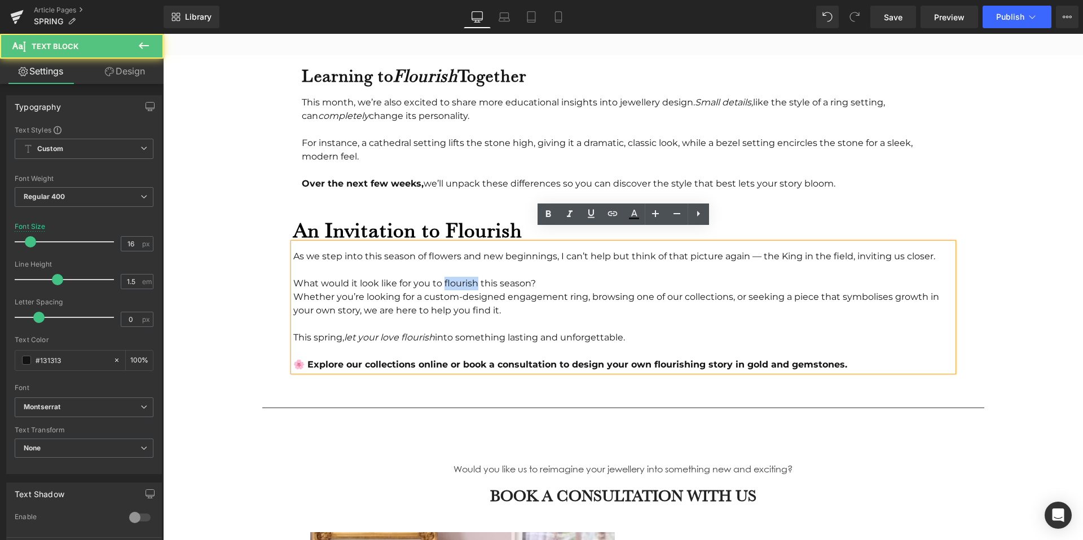
click at [458, 277] on div "What would it look like for you to flourish this season? Whether you’re looking…" at bounding box center [623, 324] width 660 height 95
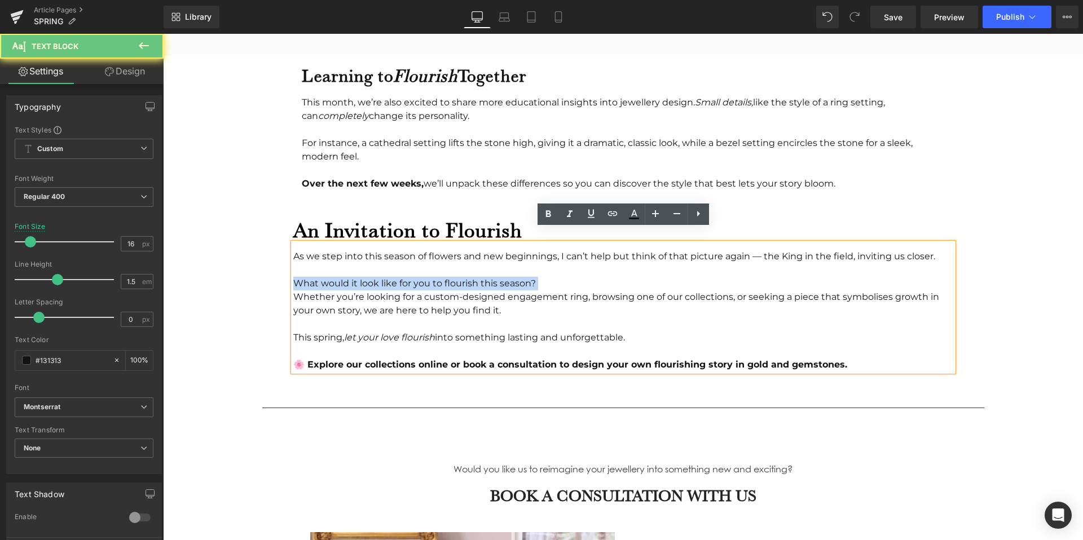
click at [458, 277] on div "What would it look like for you to flourish this season? Whether you’re looking…" at bounding box center [623, 324] width 660 height 95
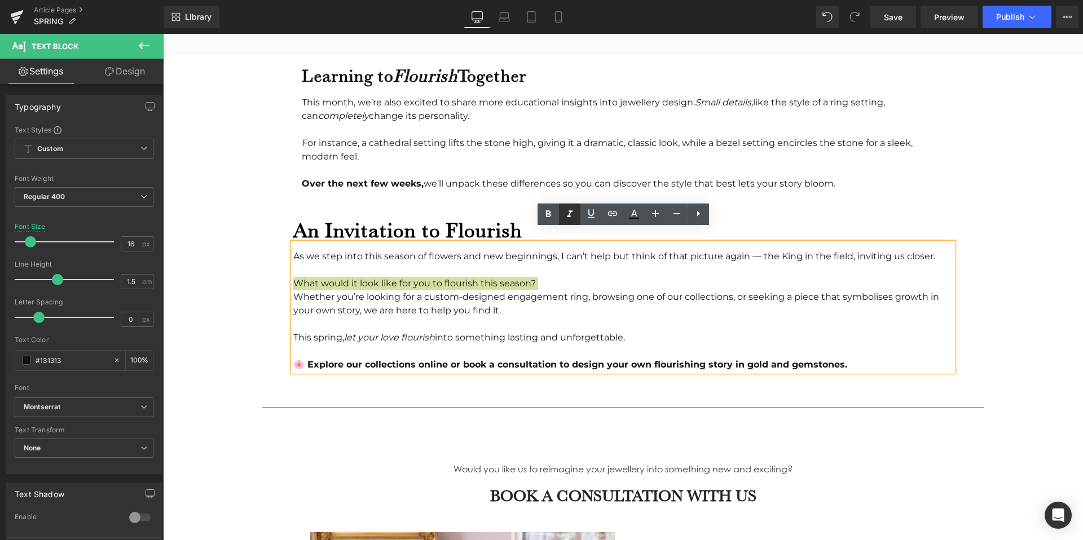
click at [569, 213] on icon at bounding box center [570, 214] width 14 height 14
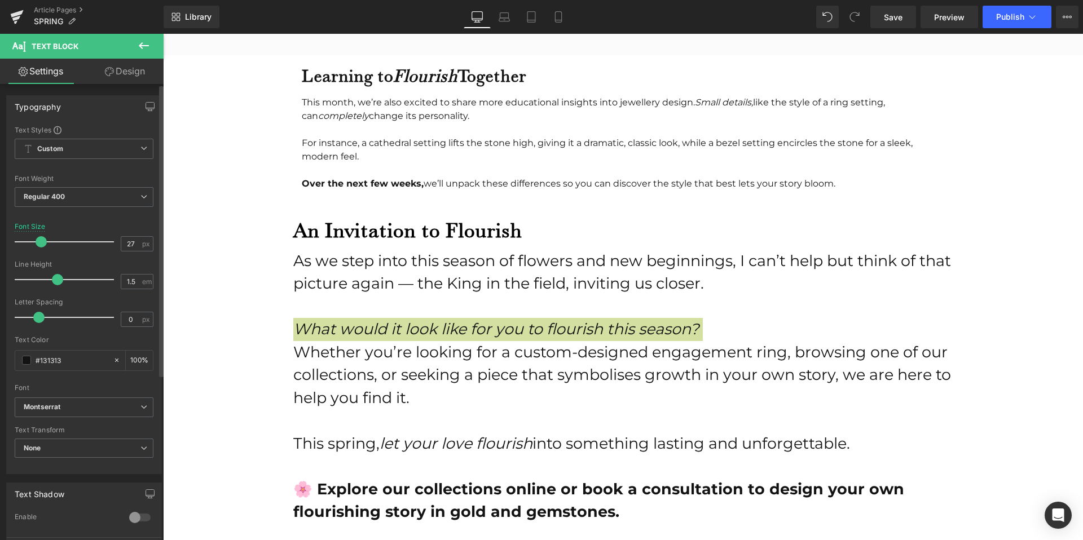
click at [40, 238] on div at bounding box center [67, 242] width 94 height 23
type input "16"
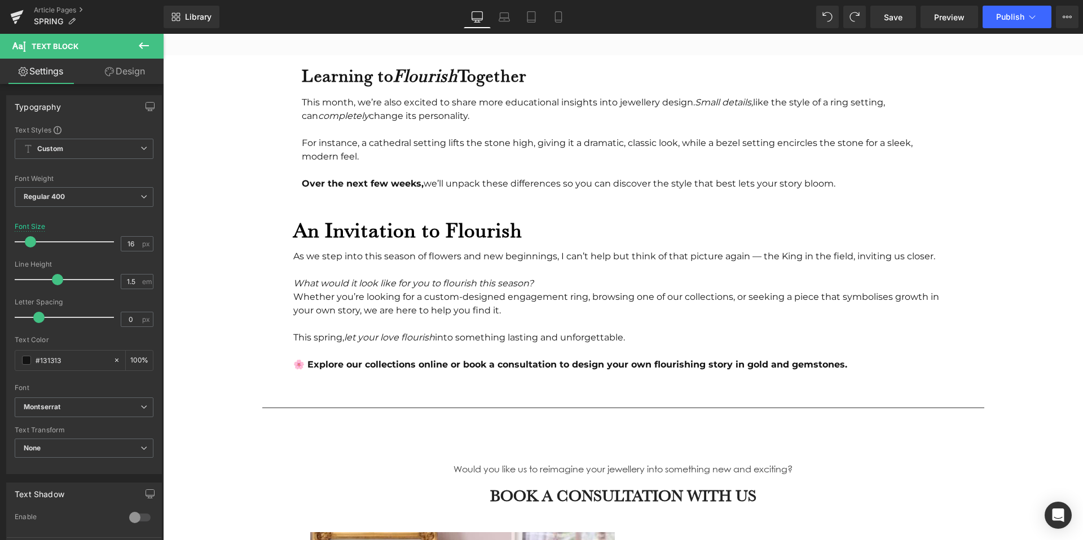
click at [404, 277] on div "What would it look like for you to flourish this season? Whether you’re looking…" at bounding box center [623, 324] width 660 height 95
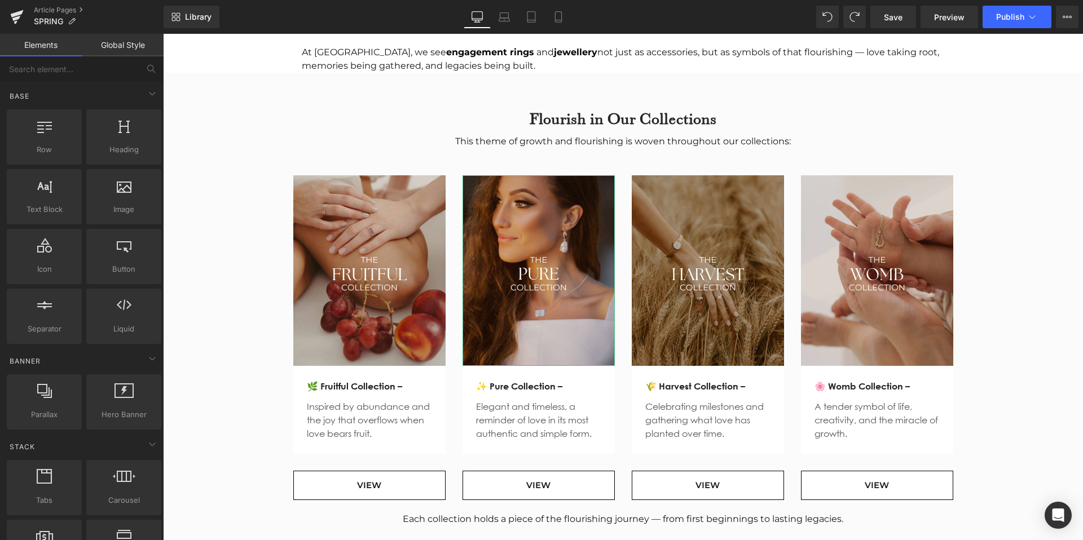
scroll to position [1187, 0]
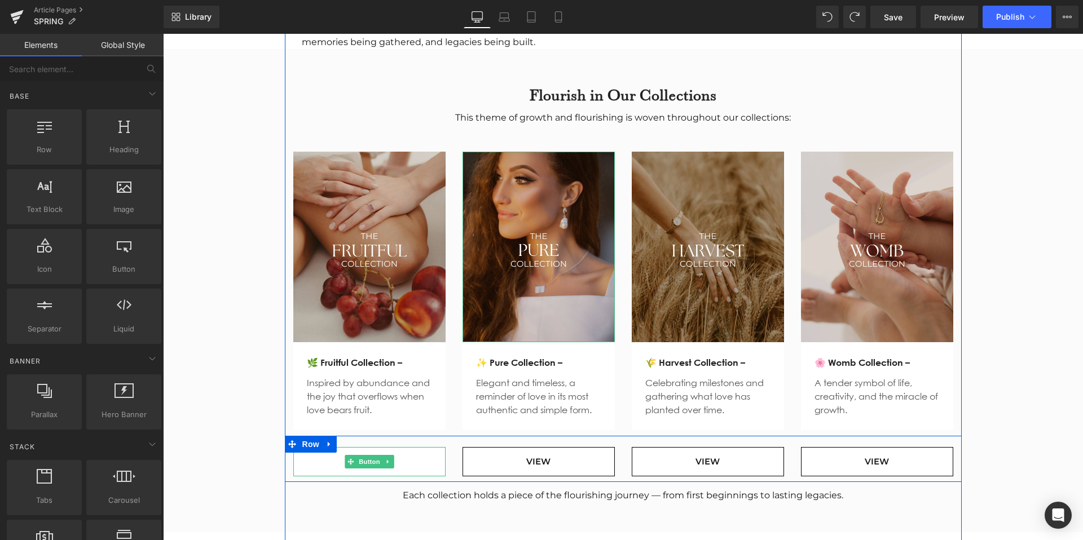
click at [410, 450] on link "VIEW" at bounding box center [369, 462] width 152 height 30
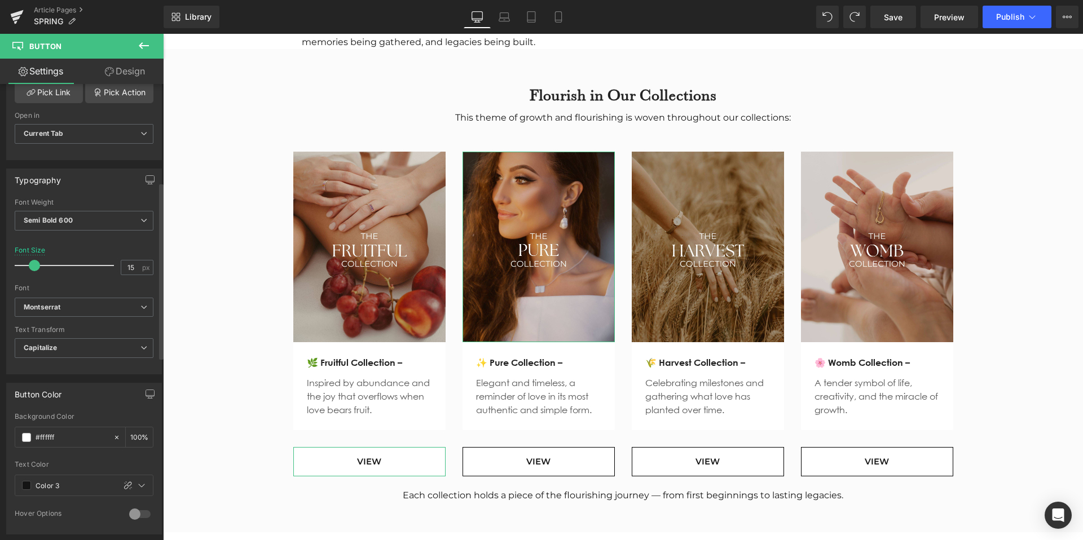
scroll to position [266, 0]
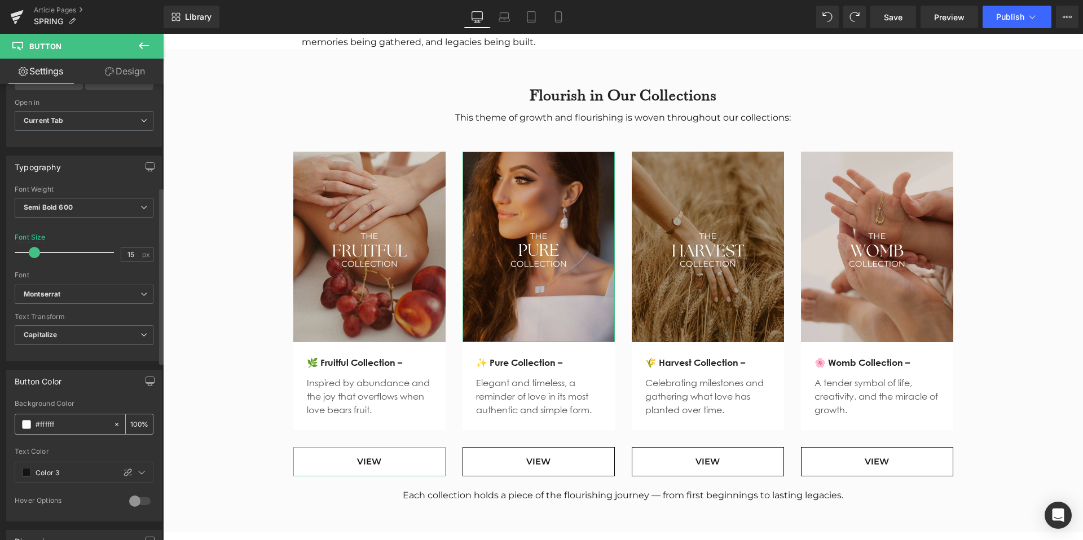
click at [54, 426] on input "#ffffff" at bounding box center [72, 424] width 72 height 12
type input "##9b7263"
type input "0"
click at [40, 422] on input "##9b7263" at bounding box center [72, 424] width 72 height 12
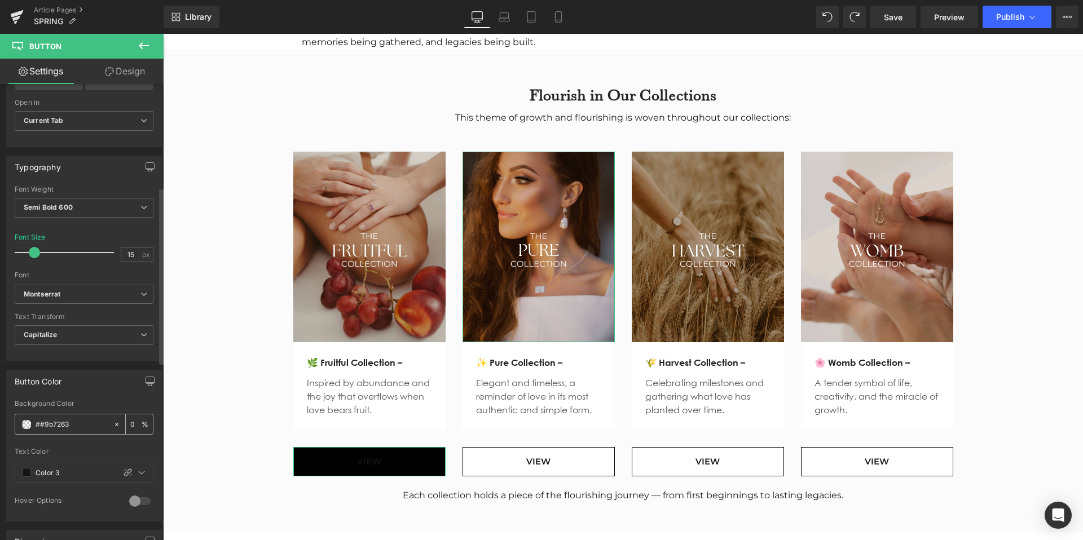
type input "#9b7263"
type input "100"
type input "#9b7263"
click at [80, 471] on input "Color 3" at bounding box center [73, 472] width 74 height 12
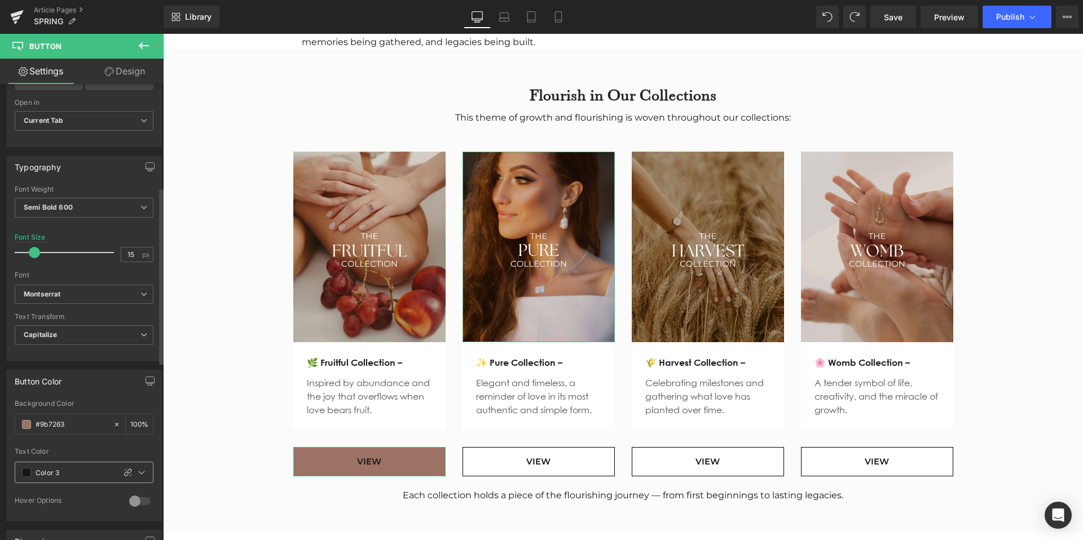
click at [80, 471] on input "Color 3" at bounding box center [73, 472] width 74 height 12
click at [140, 473] on icon at bounding box center [141, 472] width 9 height 9
type input "0"
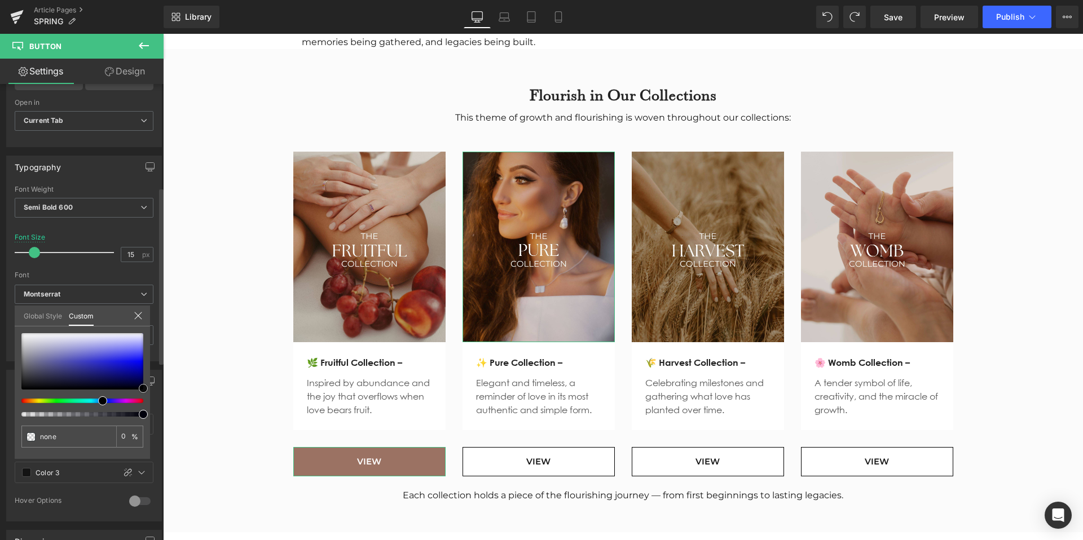
type input "#e5e5ea"
type input "100"
type input "#e5e5ea"
type input "100"
type input "#e4e4eb"
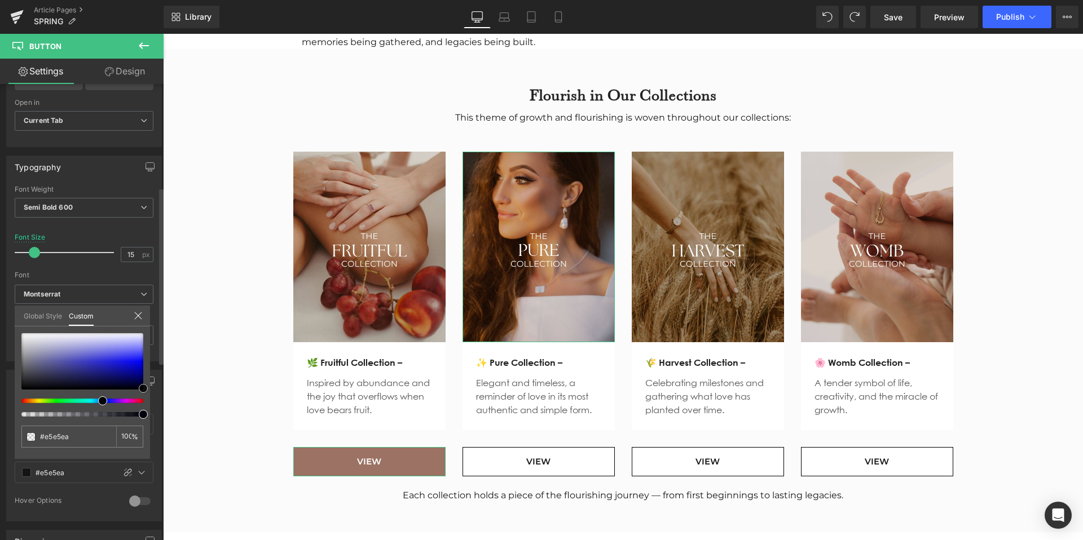
type input "#e4e4eb"
type input "#e8e8e8"
type input "#eaeaea"
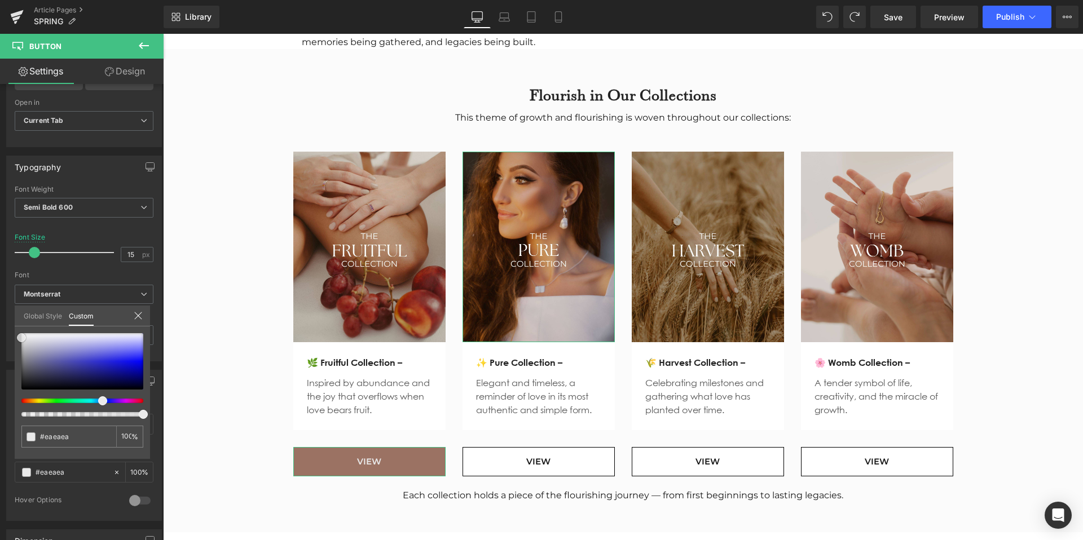
type input "#f4f4f4"
drag, startPoint x: 40, startPoint y: 338, endPoint x: -5, endPoint y: 323, distance: 47.8
click at [0, 323] on html "Text Block You are previewing how the will restyle your page. You can not edit …" at bounding box center [541, 270] width 1083 height 540
type input "#ffffff"
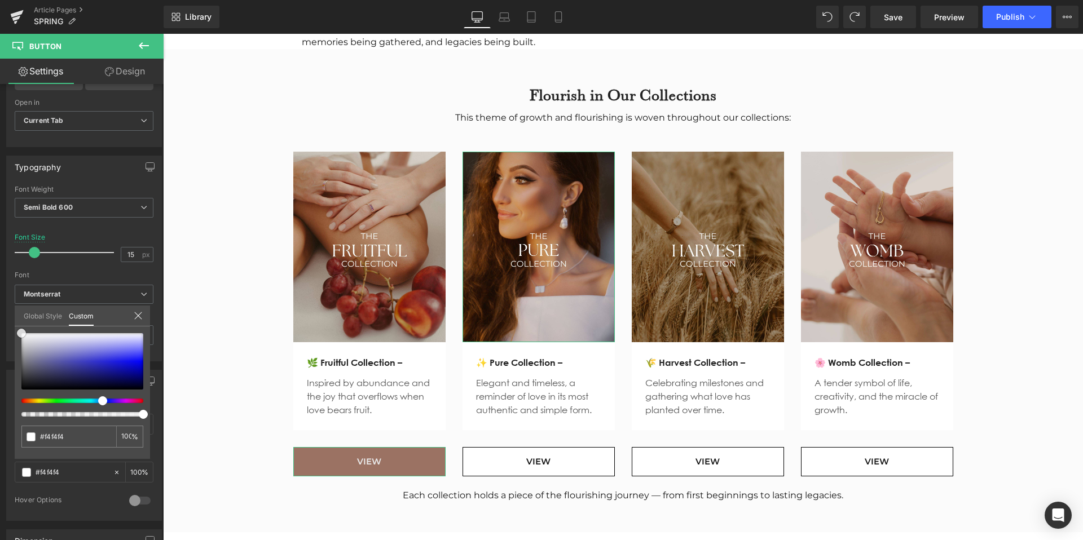
type input "#ffffff"
click at [507, 451] on body "Search Cart 0 Menu Cart 0 Home Shop + - All Shop +" at bounding box center [623, 291] width 920 height 2889
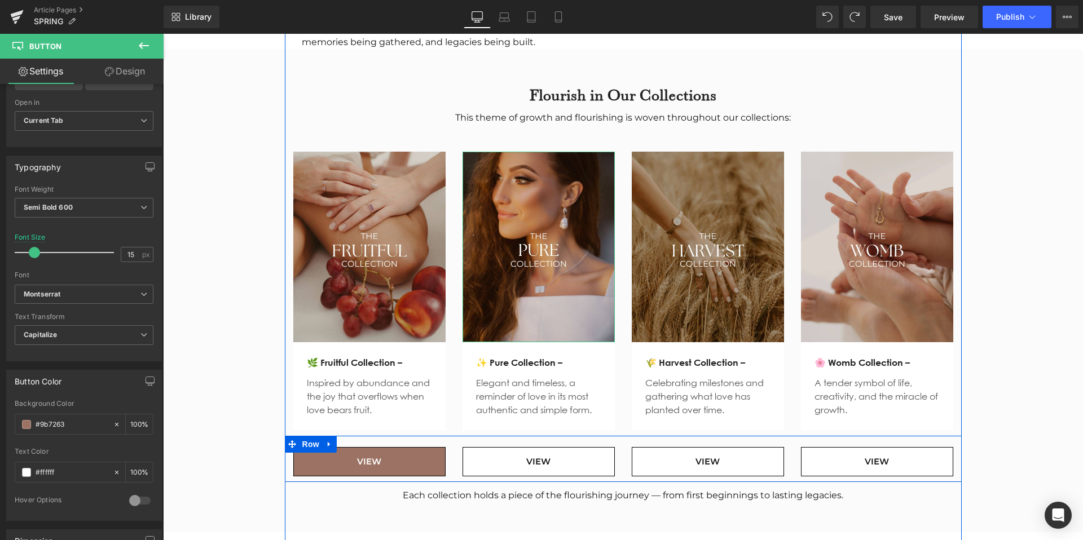
click at [462, 447] on div "VIEW Button" at bounding box center [538, 462] width 152 height 30
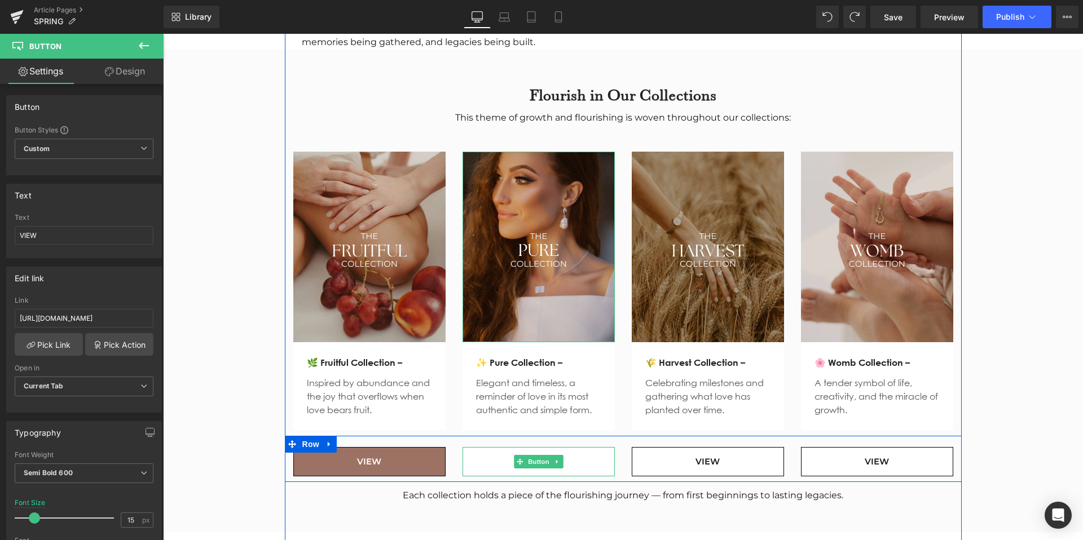
click at [496, 447] on link "VIEW" at bounding box center [538, 462] width 152 height 30
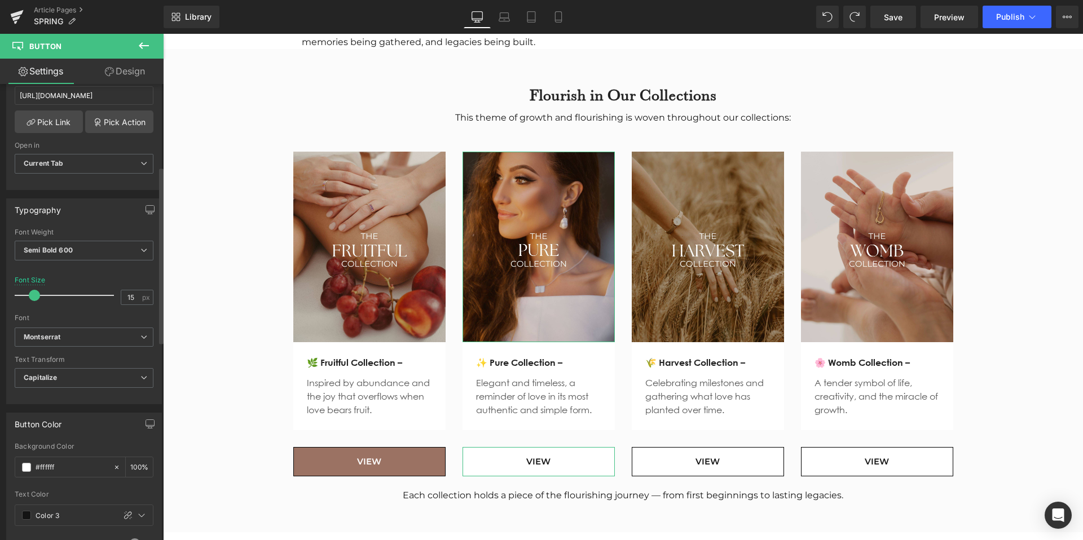
scroll to position [240, 0]
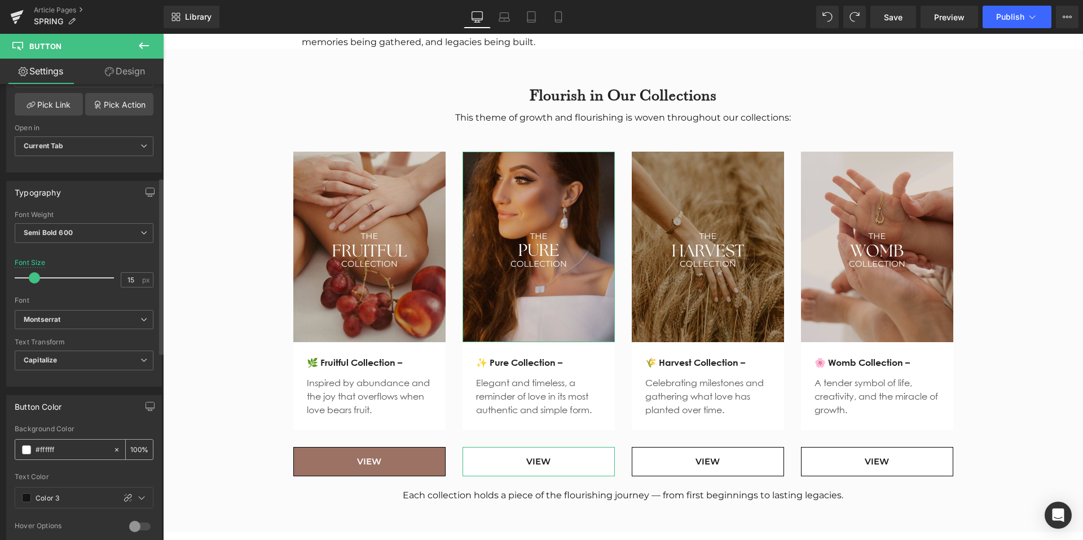
click at [50, 447] on input "#ffffff" at bounding box center [72, 450] width 72 height 12
type input "#9b7263"
click at [142, 496] on div at bounding box center [142, 498] width 14 height 14
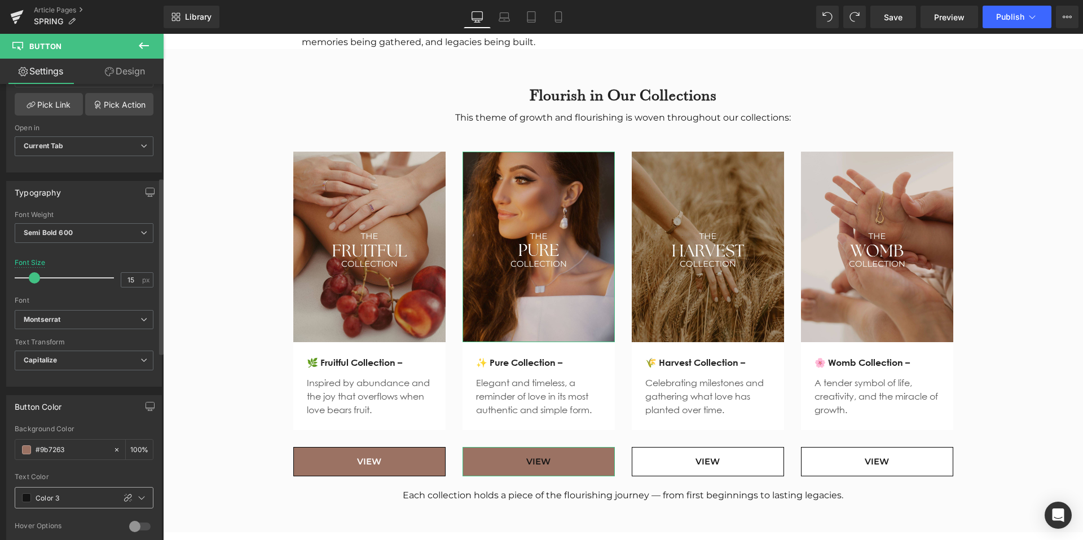
click at [48, 497] on input "Color 3" at bounding box center [73, 498] width 74 height 12
click at [30, 501] on span at bounding box center [26, 497] width 9 height 9
type input "0"
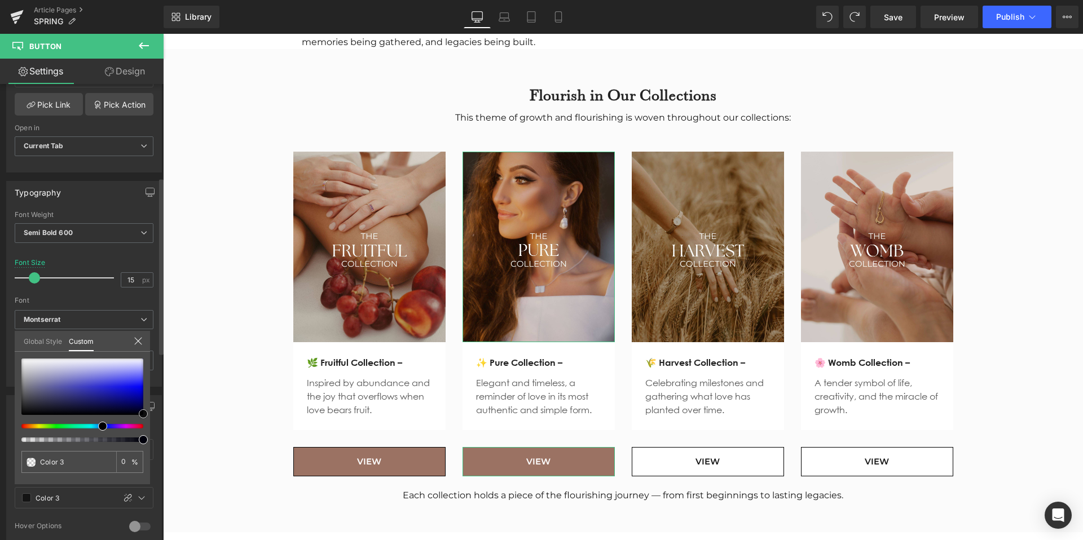
type input "#aaaad4"
type input "100"
type input "#aaaad4"
type input "100"
type input "#b1b1cd"
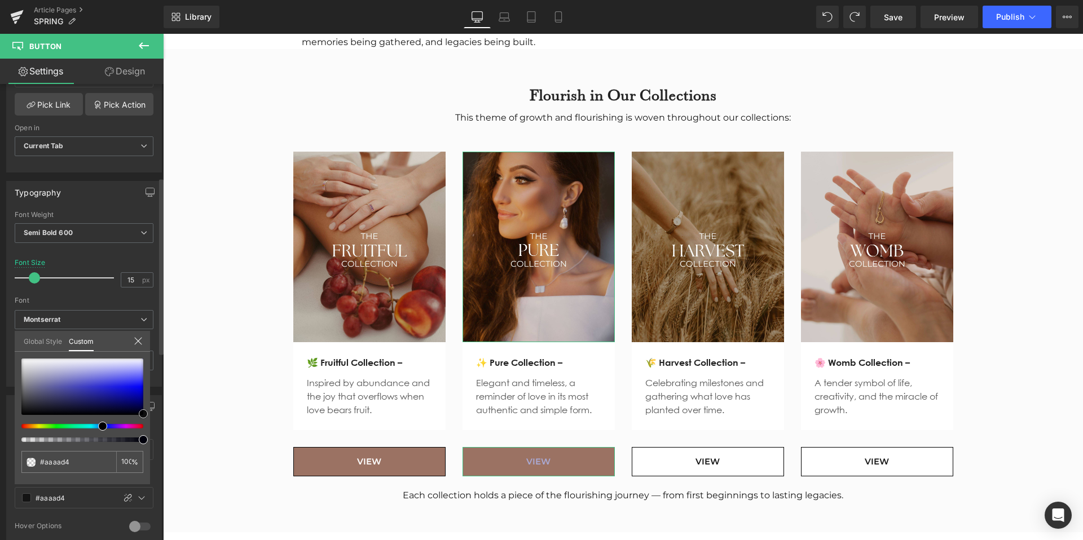
type input "#b1b1cd"
type input "#fcfcfc"
type input "#ffffff"
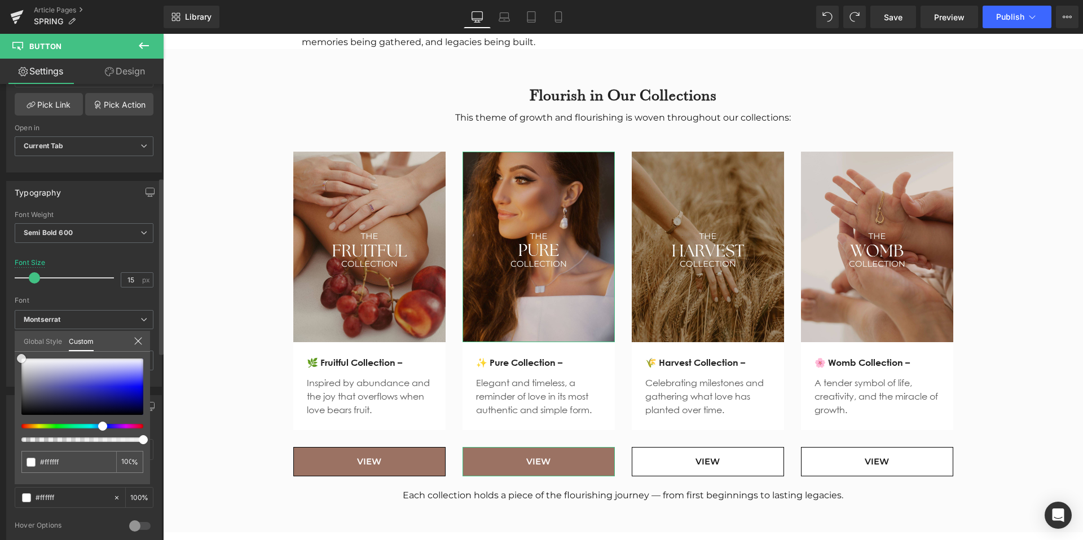
drag, startPoint x: 49, startPoint y: 373, endPoint x: 5, endPoint y: 339, distance: 55.6
click at [5, 387] on div "Button Color rgb(155, 114, 99) Background Color #9b7263 100 % rgba(255, 255, 25…" at bounding box center [84, 467] width 169 height 160
click at [659, 456] on body "Search Cart 0 Menu Cart 0 Home Shop + - All Shop +" at bounding box center [623, 291] width 920 height 2889
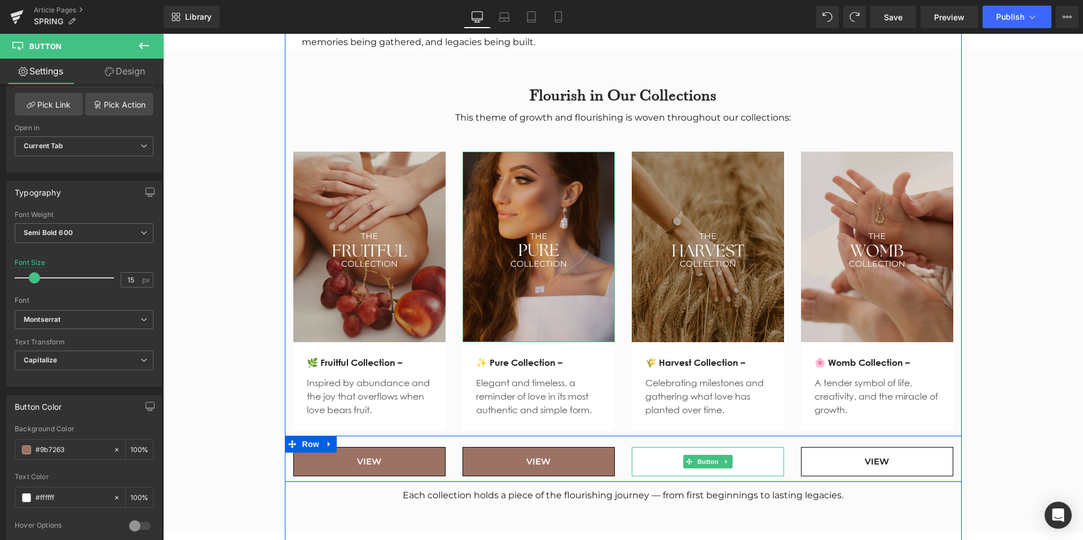
click at [659, 456] on link "VIEW" at bounding box center [708, 462] width 152 height 30
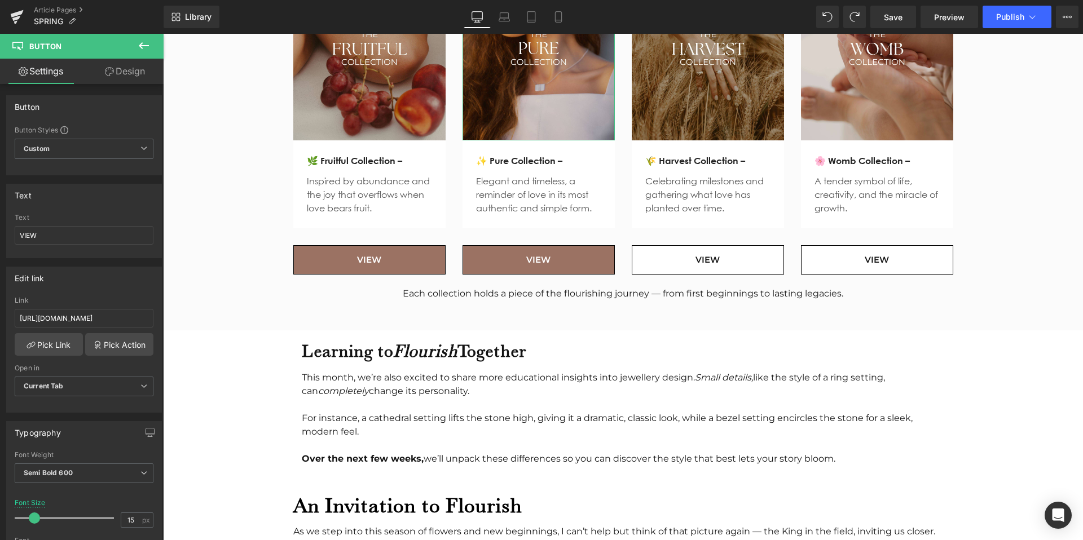
scroll to position [1362, 0]
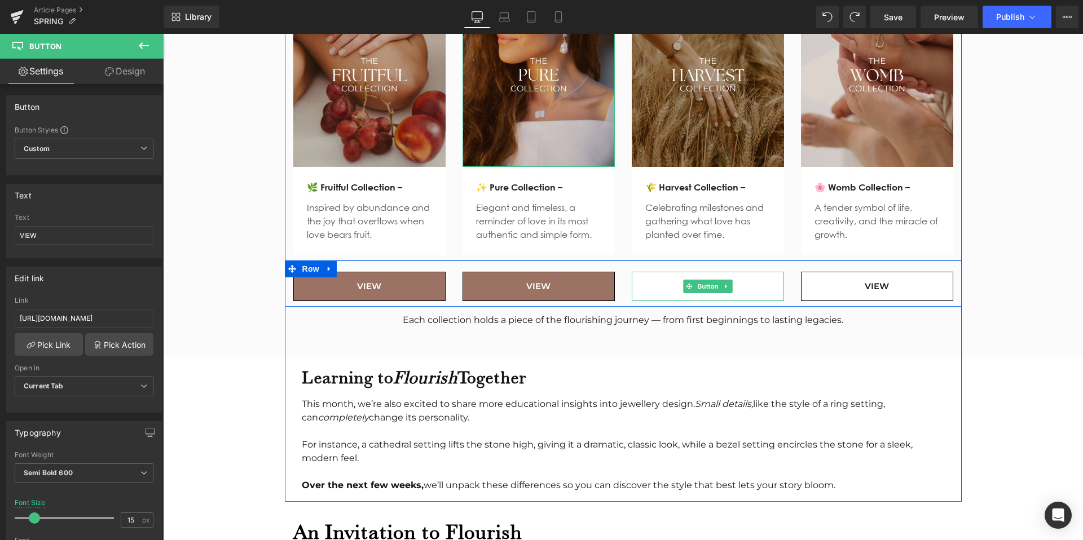
click at [655, 273] on link "VIEW" at bounding box center [708, 287] width 152 height 30
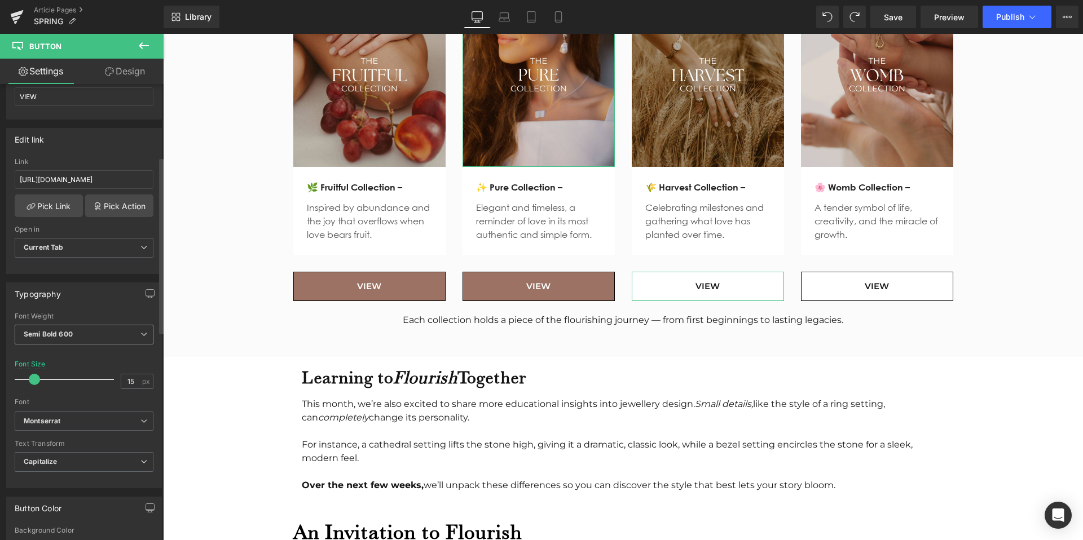
scroll to position [207, 0]
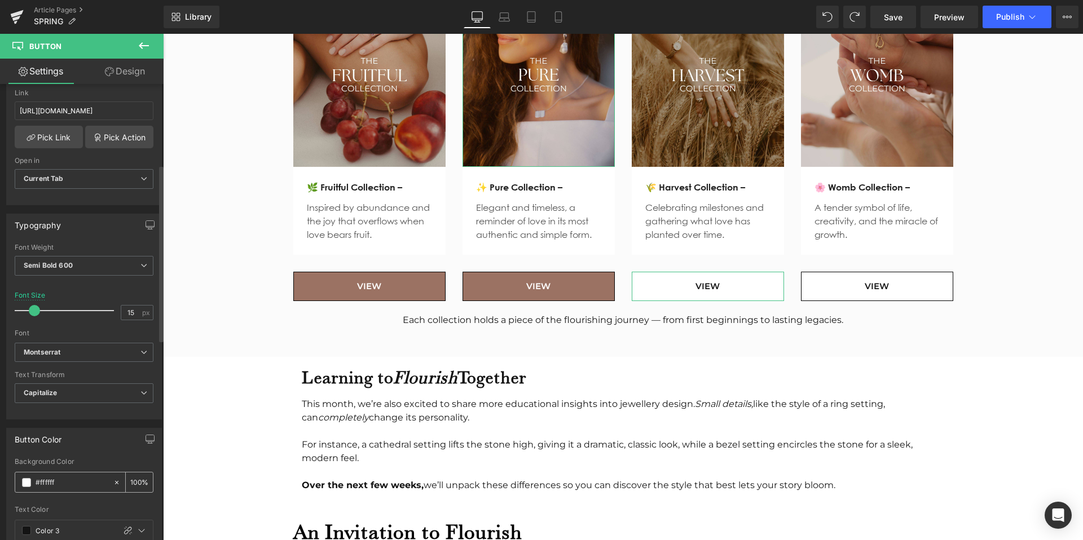
click at [49, 480] on input "#ffffff" at bounding box center [72, 482] width 72 height 12
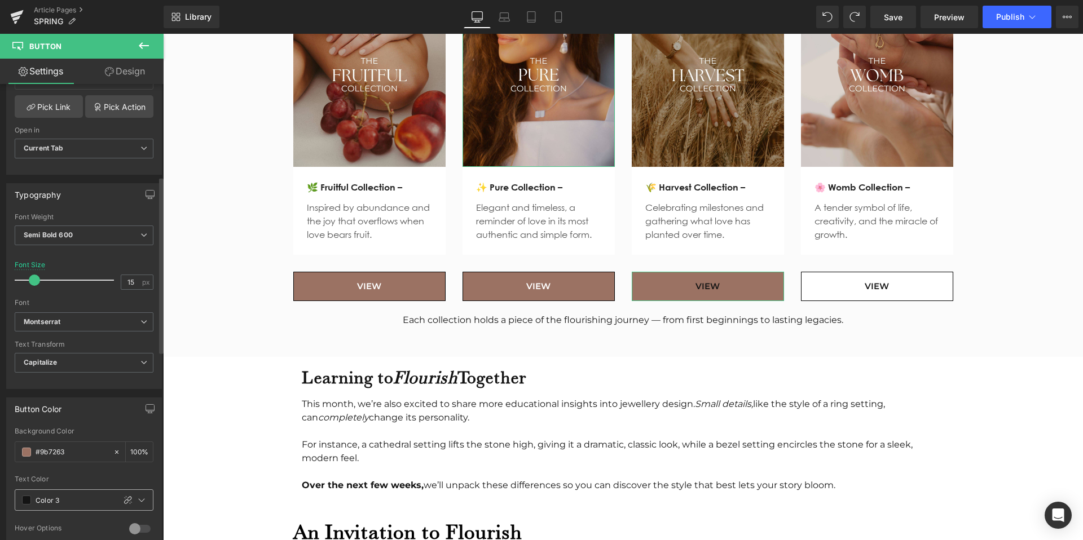
type input "#9b7263"
click at [25, 501] on span at bounding box center [26, 500] width 9 height 9
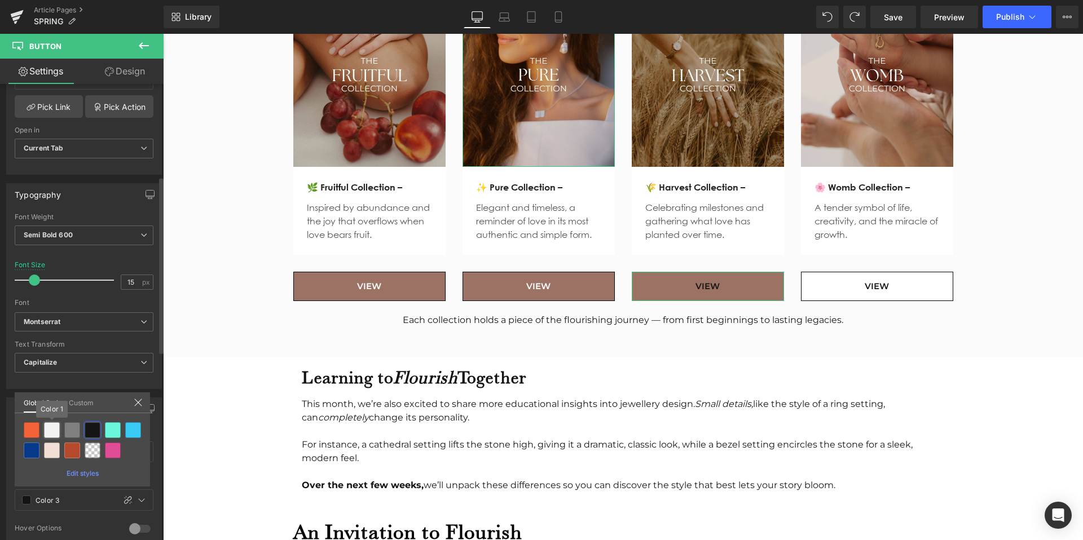
click at [51, 429] on div at bounding box center [52, 430] width 16 height 16
type input "Color 1"
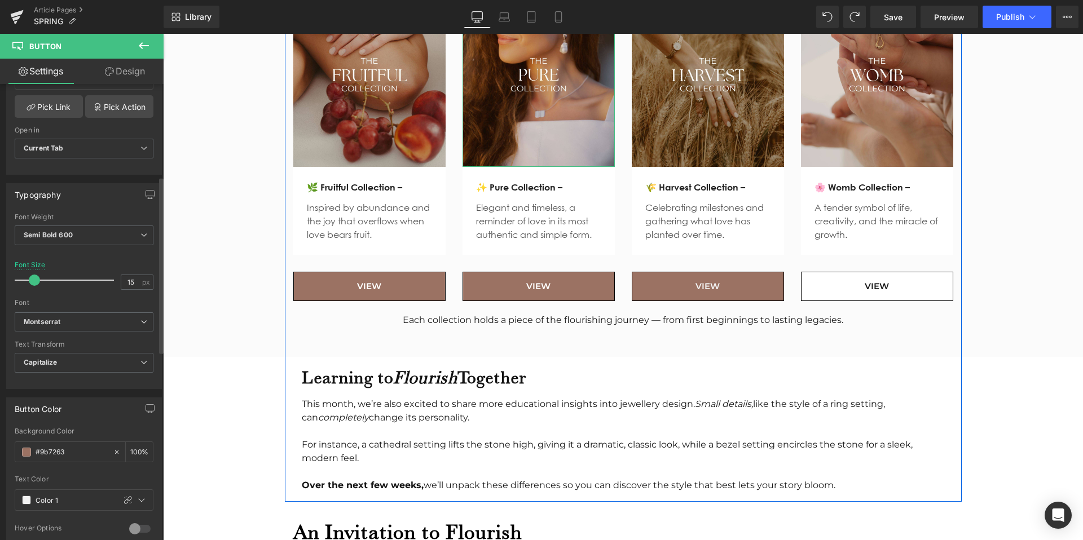
click at [816, 273] on link "VIEW" at bounding box center [877, 287] width 152 height 30
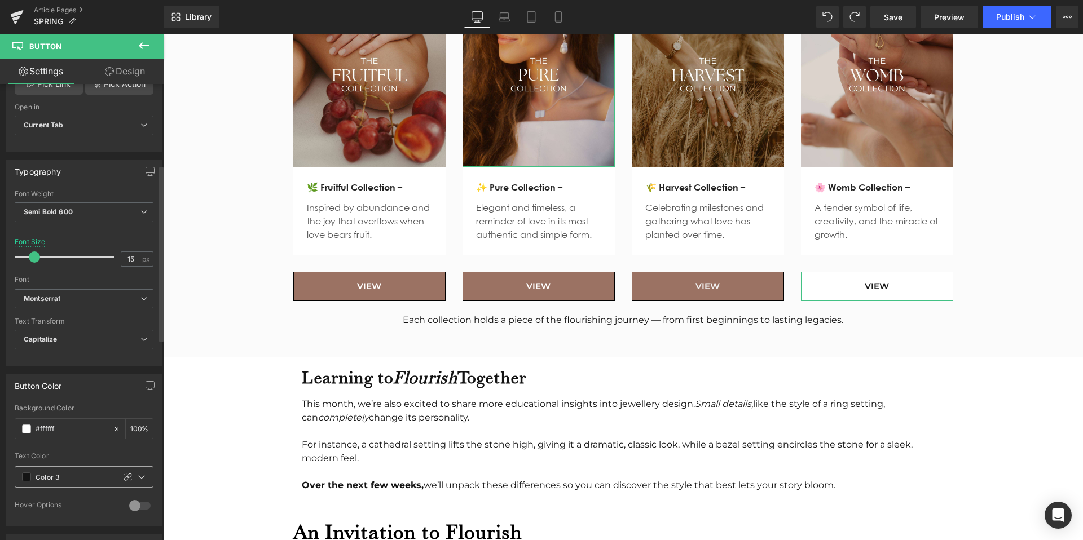
scroll to position [275, 0]
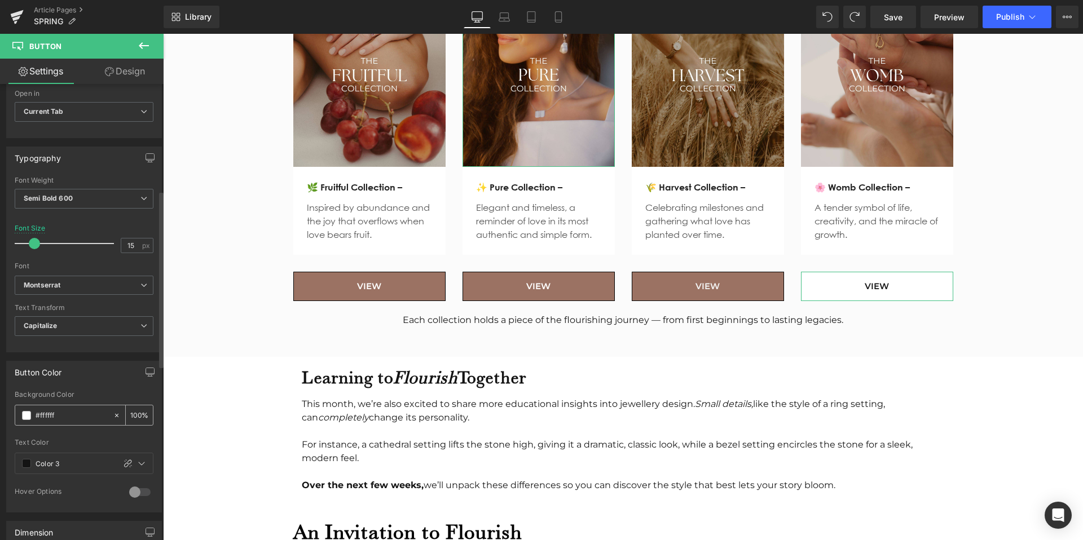
click at [46, 410] on input "#ffffff" at bounding box center [72, 415] width 72 height 12
type input "#9b7263"
click at [23, 469] on div "Color 3" at bounding box center [64, 463] width 99 height 20
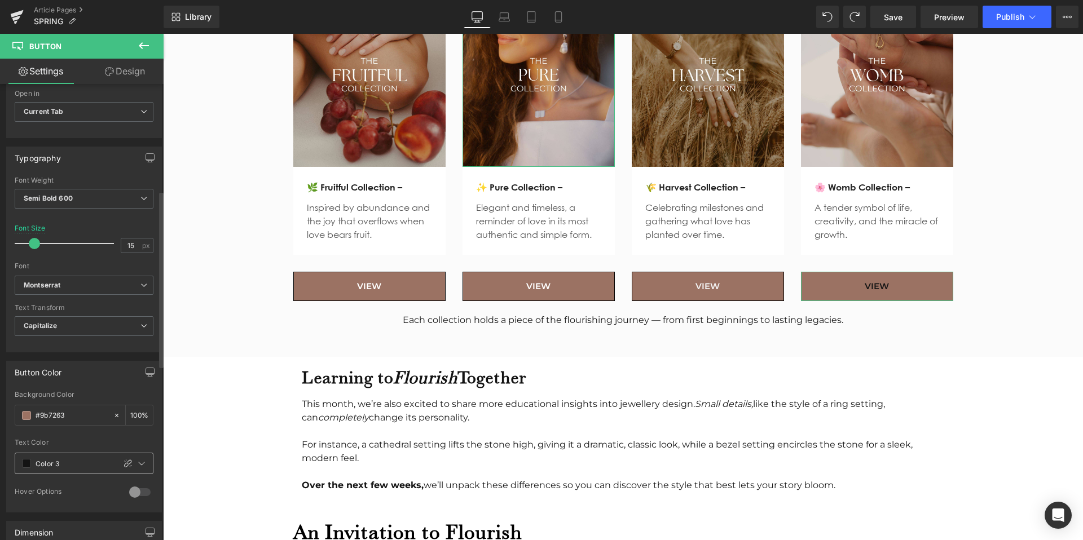
click at [23, 469] on div "Color 3" at bounding box center [64, 463] width 99 height 20
click at [25, 467] on span at bounding box center [26, 463] width 9 height 9
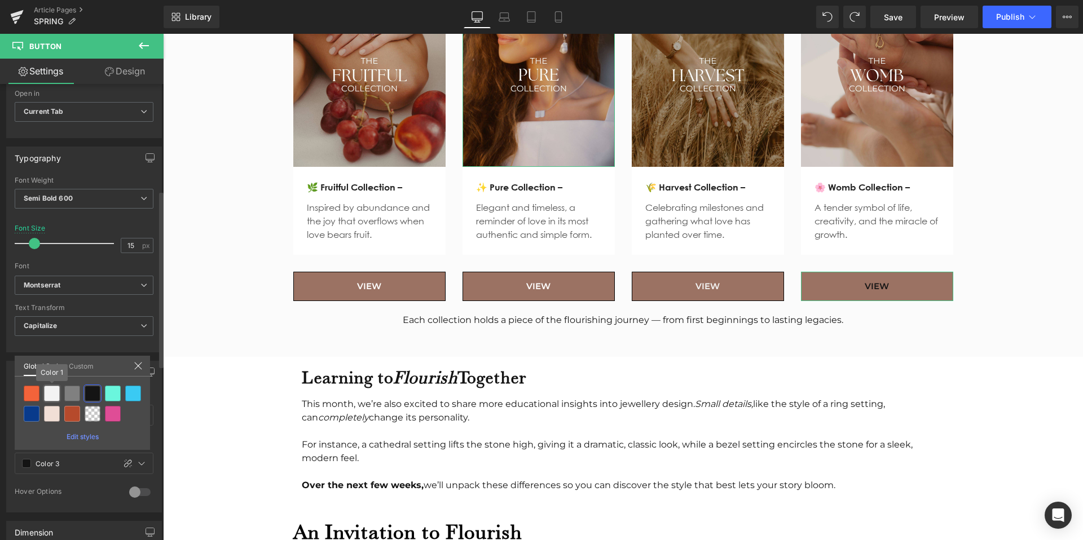
click at [50, 394] on div at bounding box center [52, 394] width 16 height 16
type input "Color 1"
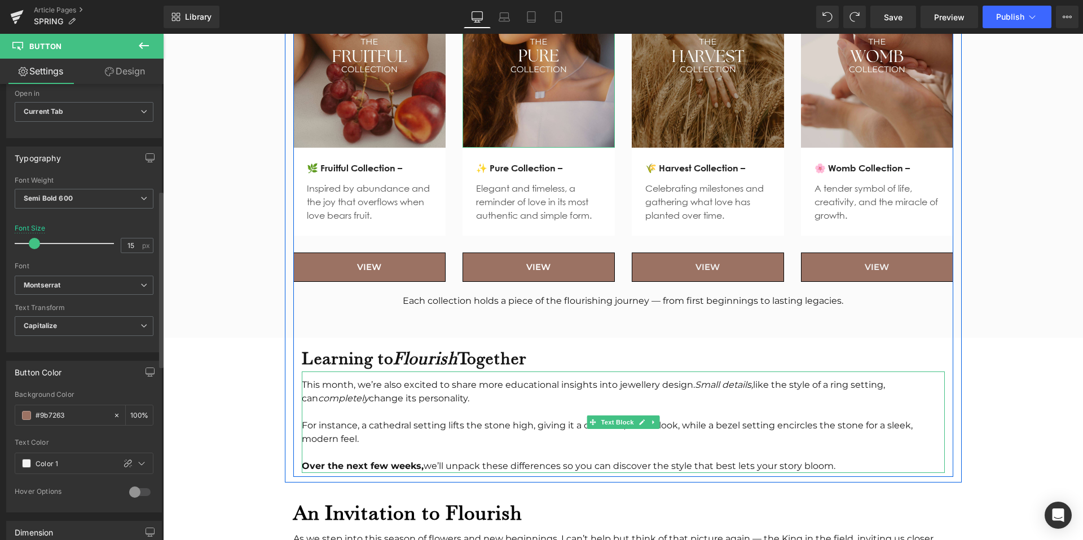
scroll to position [1420, 0]
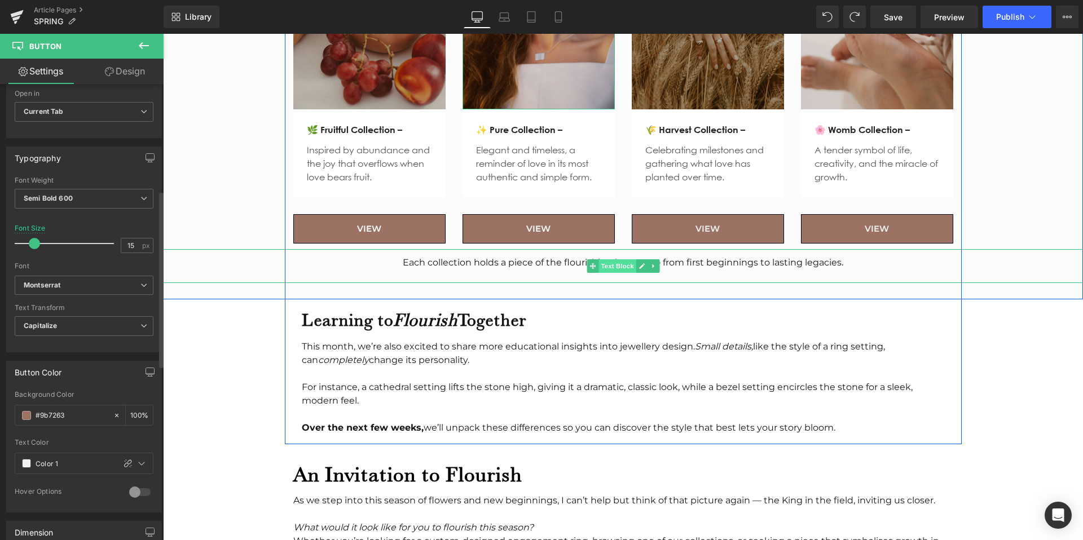
click at [621, 259] on span "Text Block" at bounding box center [616, 266] width 37 height 14
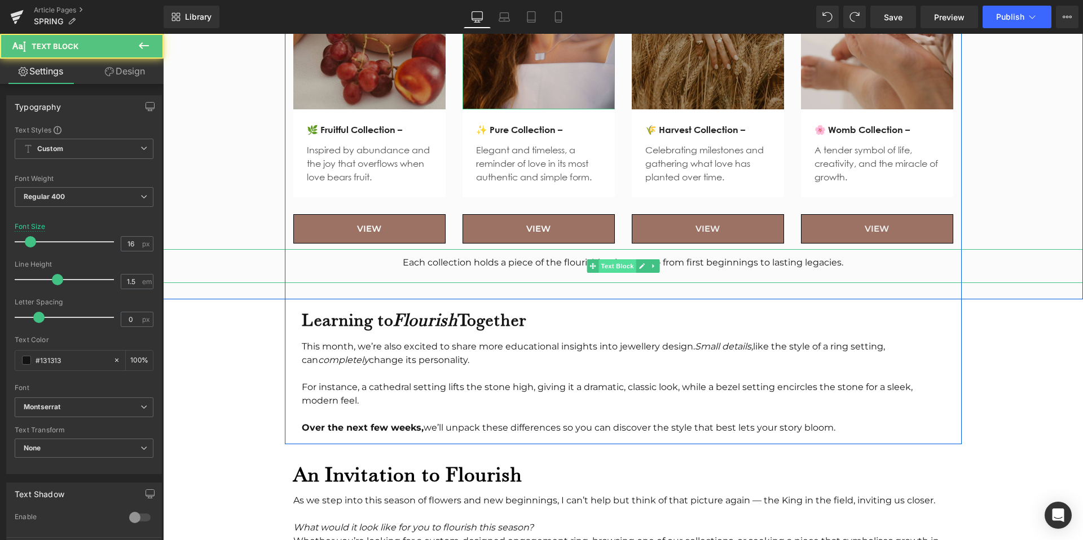
click at [621, 259] on span "Text Block" at bounding box center [616, 266] width 37 height 14
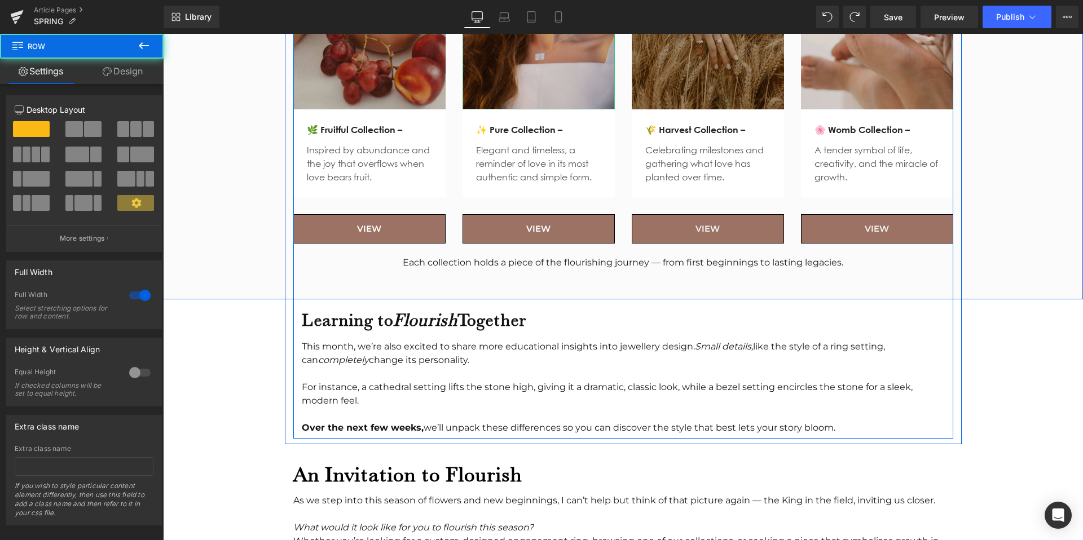
click at [966, 194] on div "Flourish in Our Collections Heading This theme of growth and flourishing is wov…" at bounding box center [623, 59] width 920 height 448
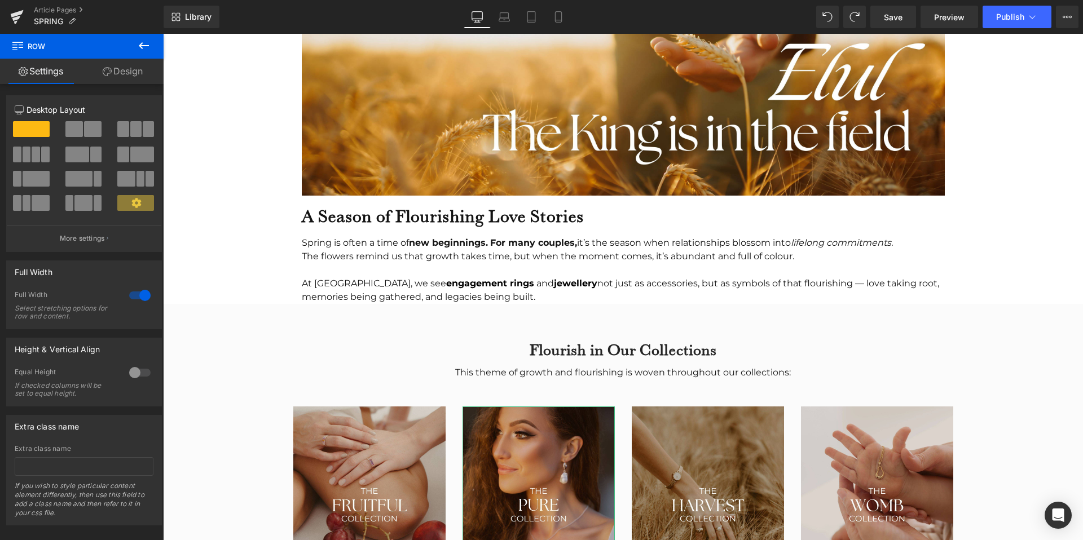
scroll to position [935, 0]
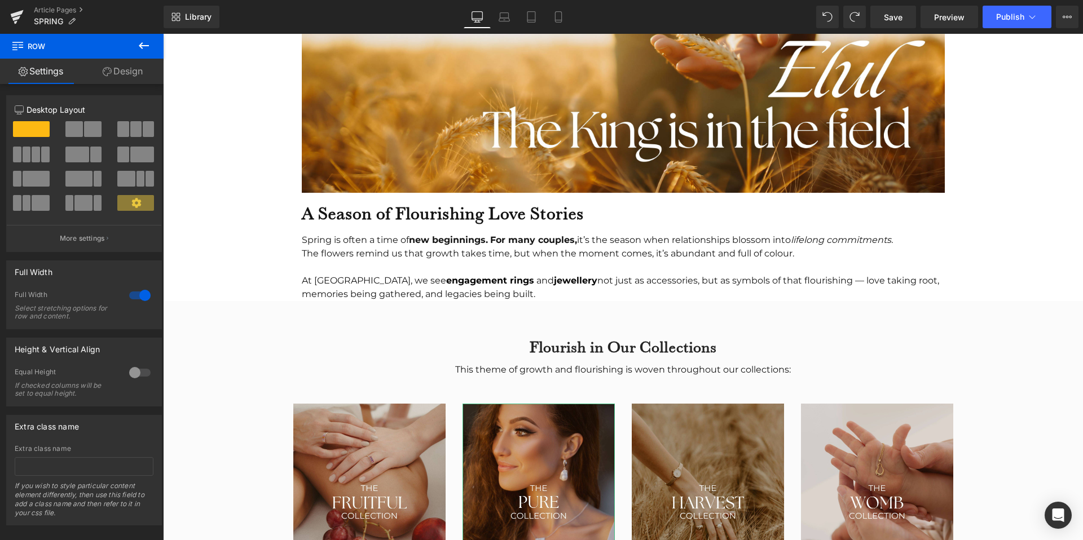
click at [721, 29] on div "Library Desktop Desktop Laptop Tablet Mobile Save Preview Publish Scheduled Vie…" at bounding box center [623, 17] width 919 height 34
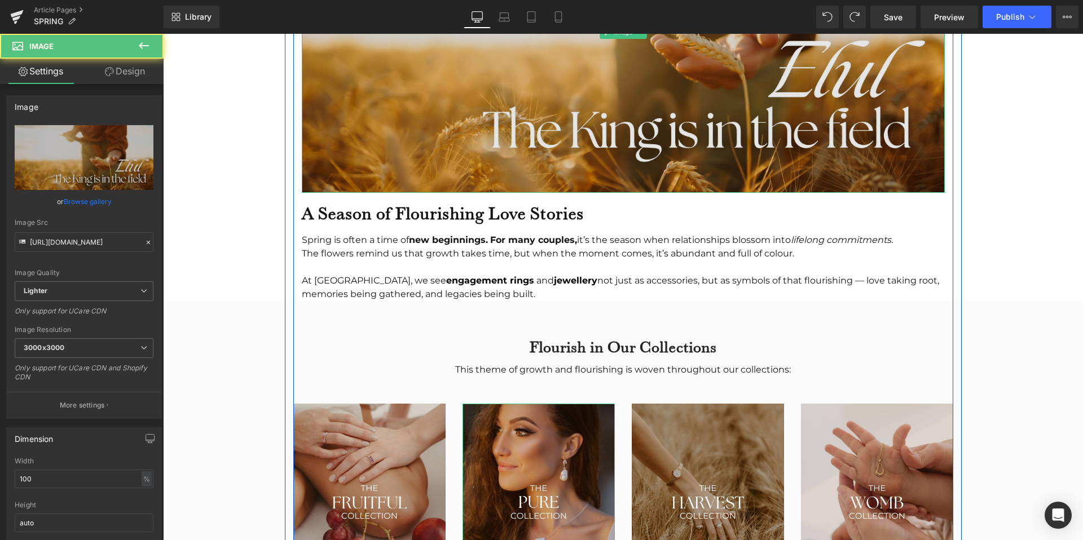
click at [722, 88] on img at bounding box center [623, 31] width 643 height 321
click at [709, 108] on img at bounding box center [623, 31] width 643 height 321
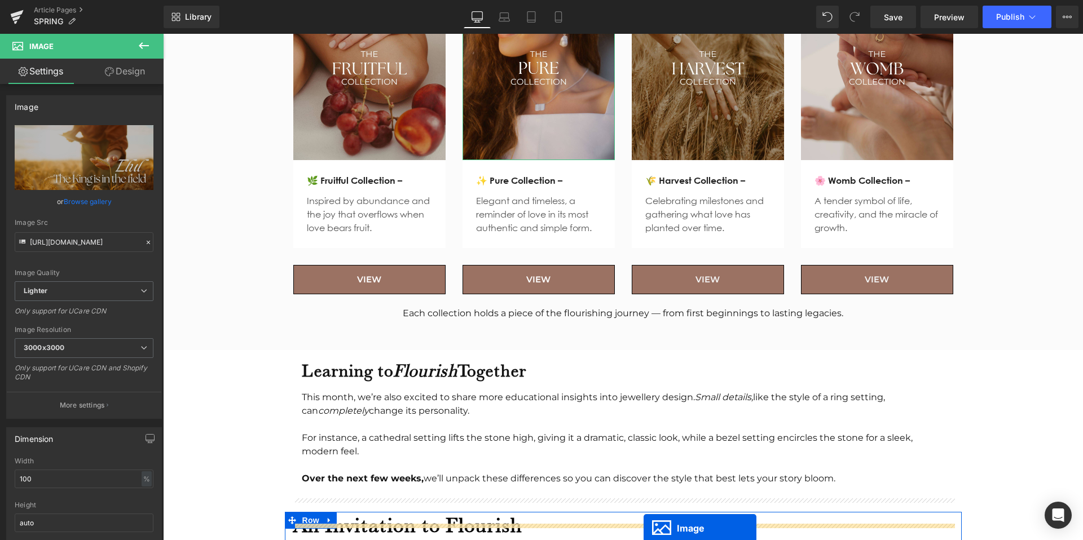
scroll to position [1442, 0]
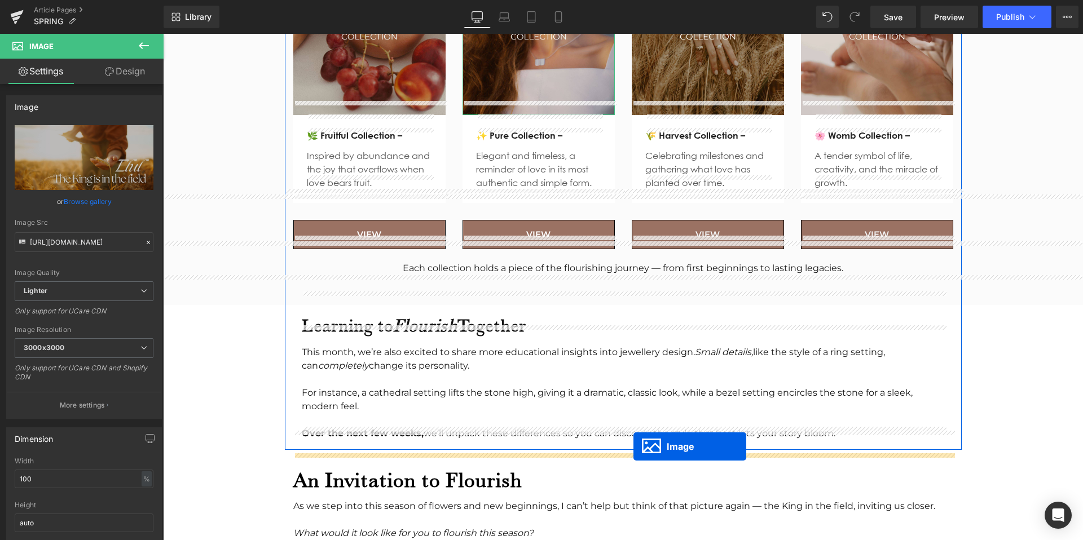
drag, startPoint x: 604, startPoint y: 334, endPoint x: 635, endPoint y: 444, distance: 114.6
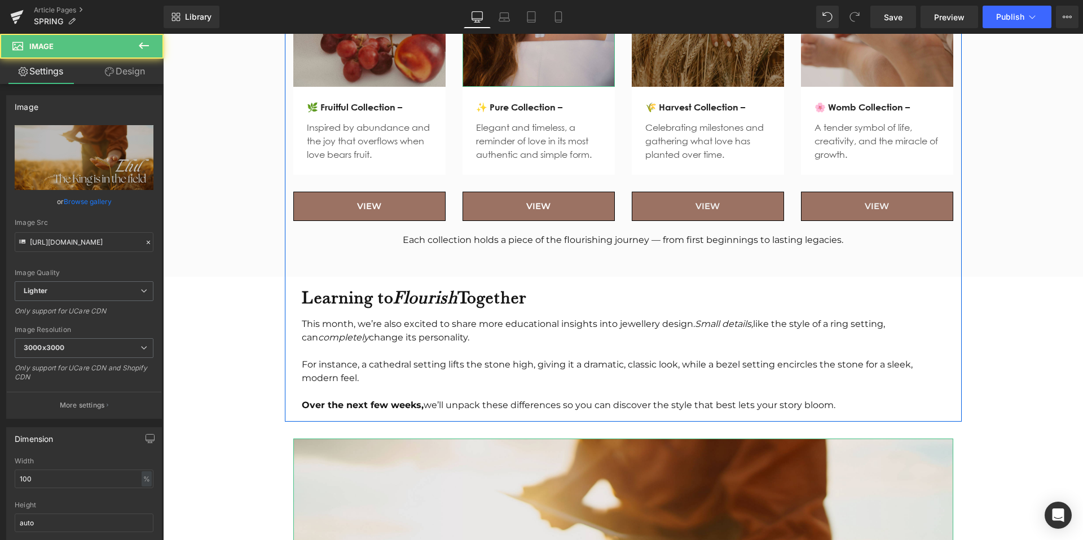
scroll to position [1414, 0]
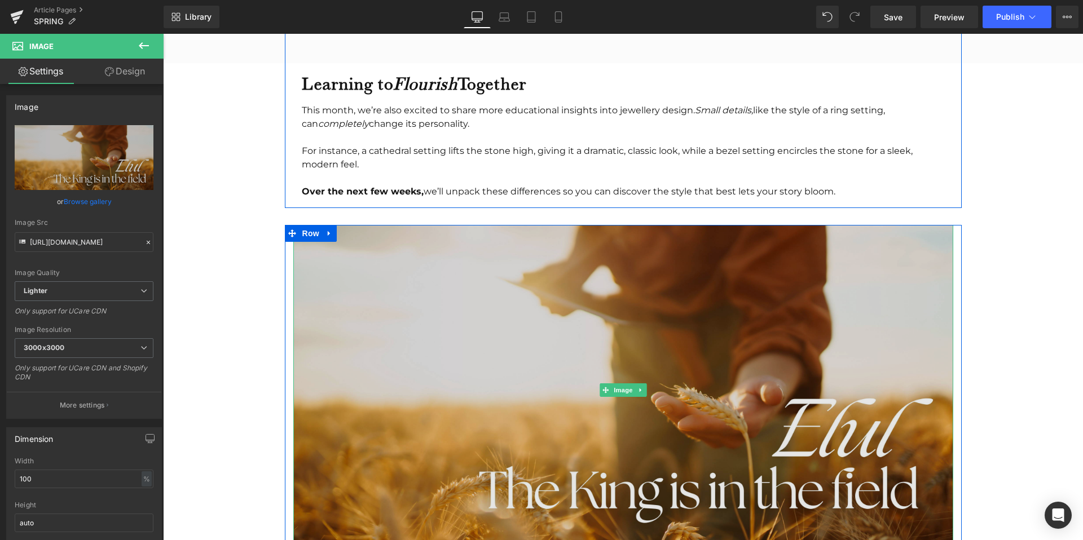
scroll to position [1690, 0]
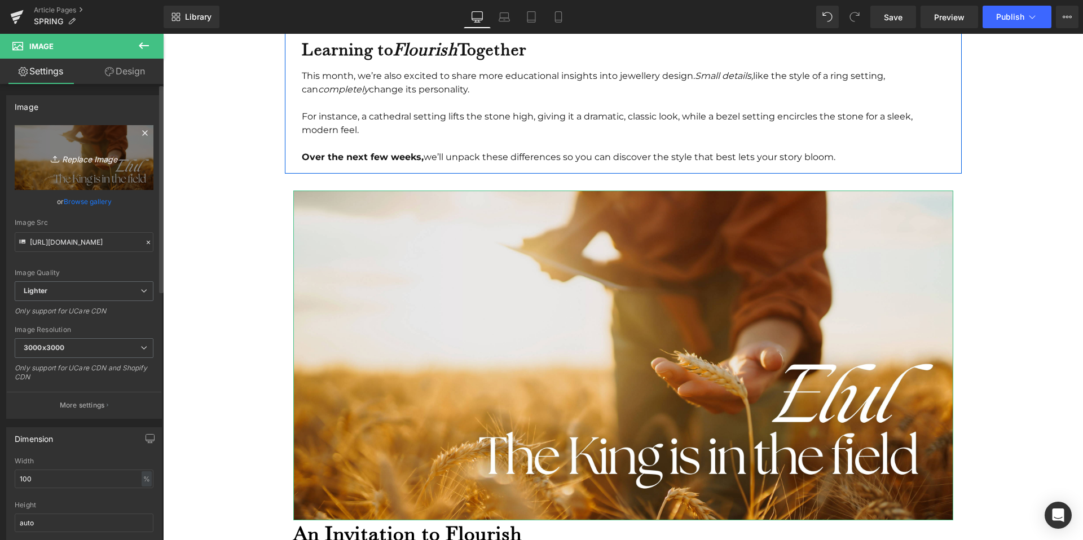
click at [60, 133] on link "Replace Image" at bounding box center [84, 157] width 139 height 65
type input "C:\fakepath\IN HIS IMAGE .jpg"
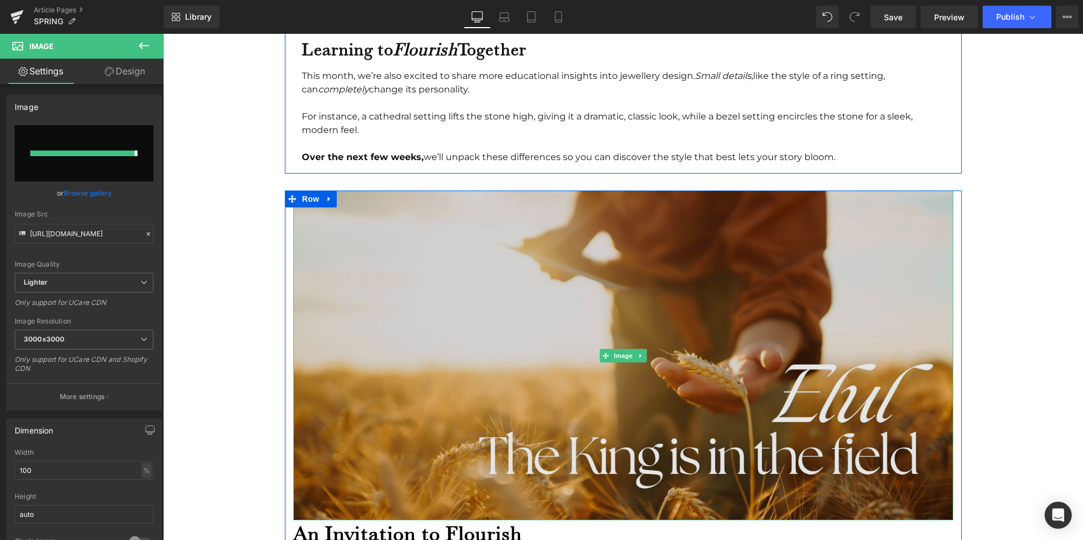
type input "https://ucarecdn.com/5c38f99a-63a1-4608-a6b4-123aae80bcff/-/format/auto/-/previ…"
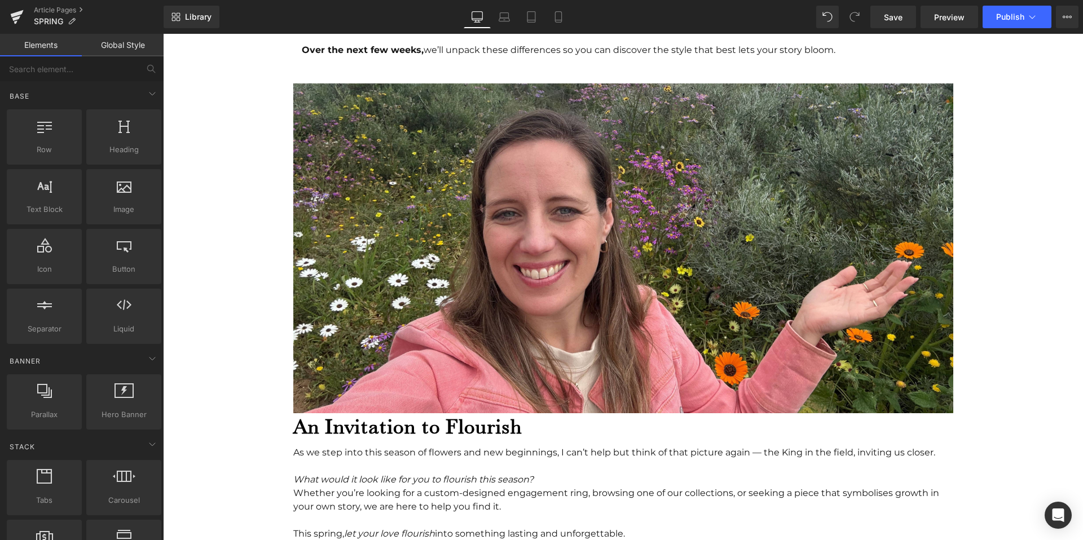
scroll to position [1897, 0]
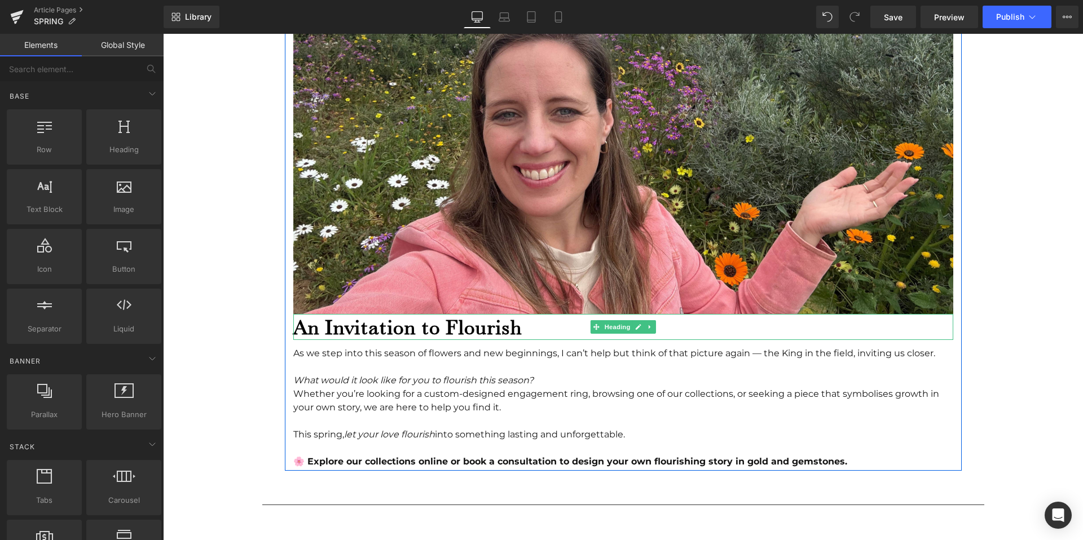
click at [342, 315] on h1 "An Invitation to Flourish" at bounding box center [623, 327] width 660 height 26
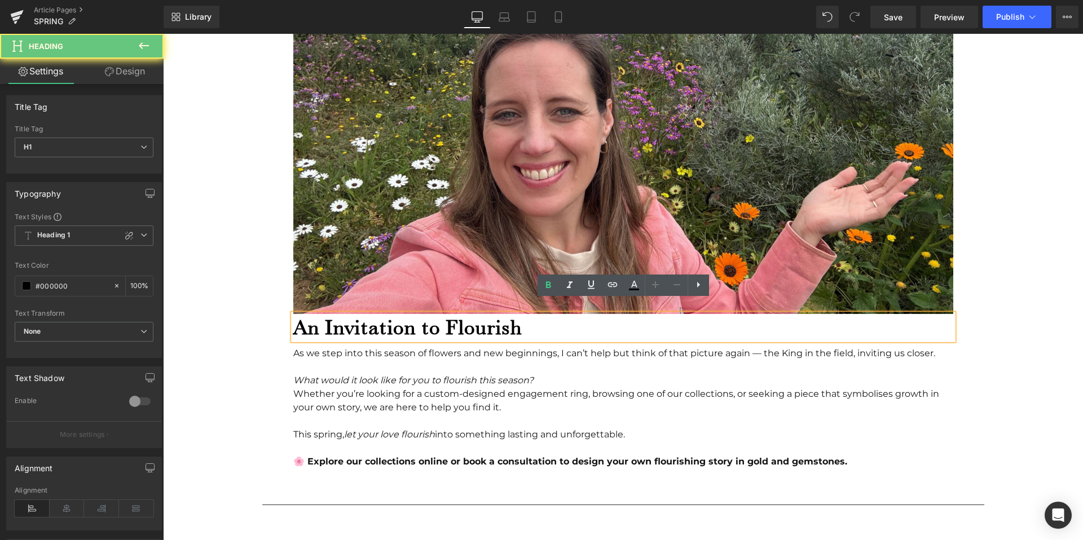
click at [342, 315] on h1 "An Invitation to Flourish" at bounding box center [623, 327] width 660 height 26
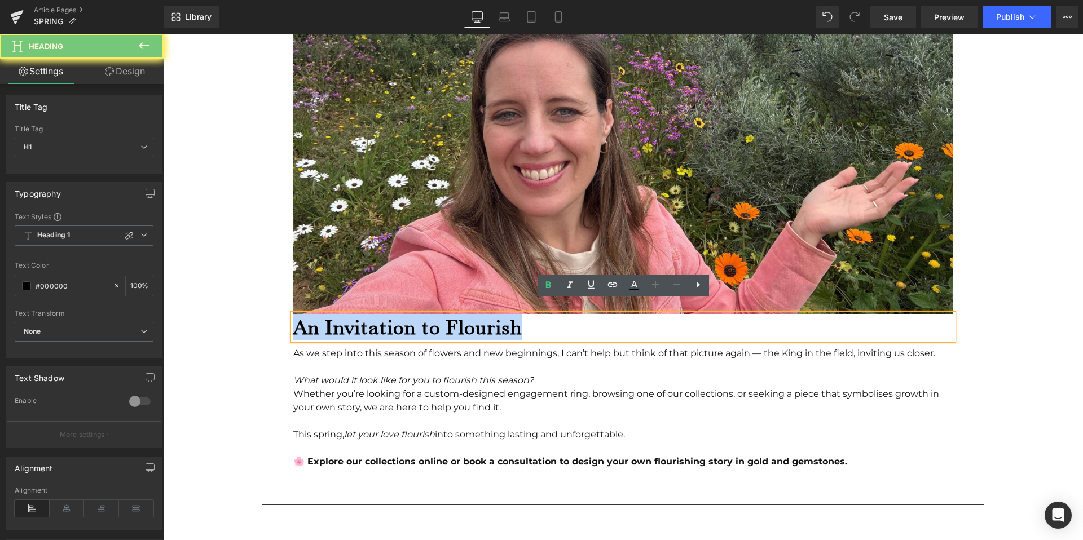
click at [342, 315] on h1 "An Invitation to Flourish" at bounding box center [623, 327] width 660 height 26
copy h1 "An Invitation to Flourish"
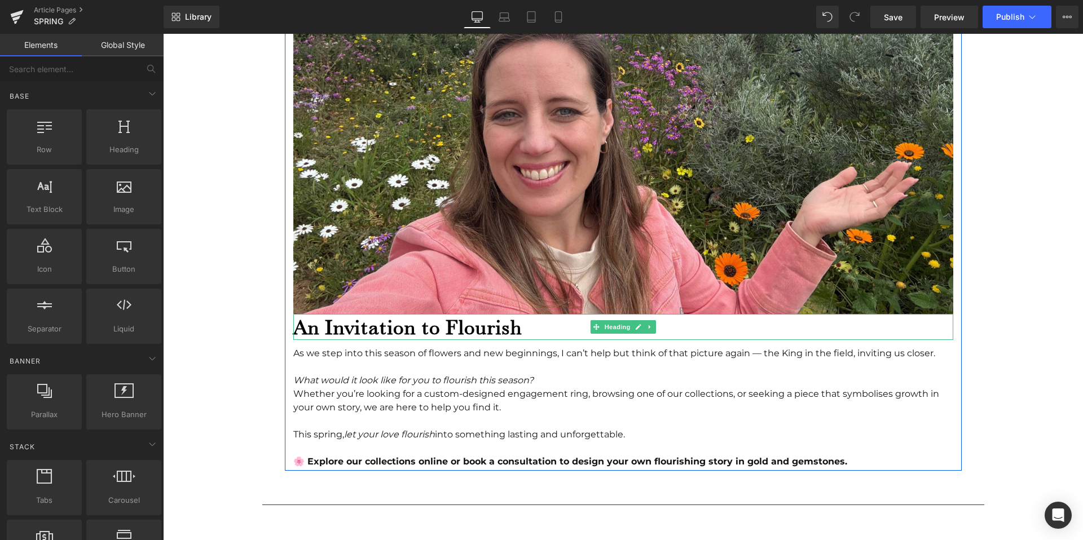
click at [311, 314] on h1 "An Invitation to Flourish" at bounding box center [623, 327] width 660 height 26
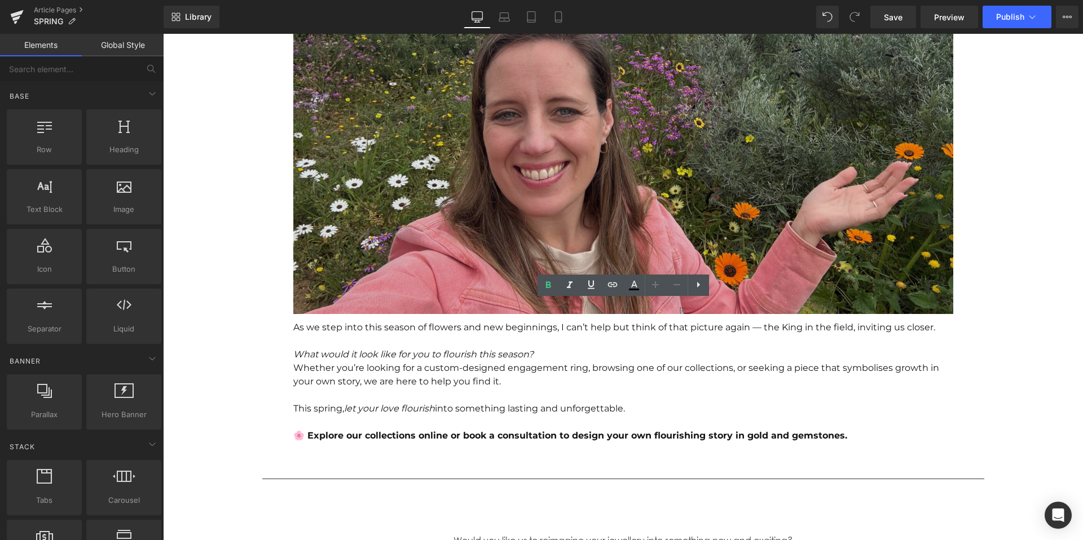
click at [414, 191] on img at bounding box center [623, 149] width 660 height 330
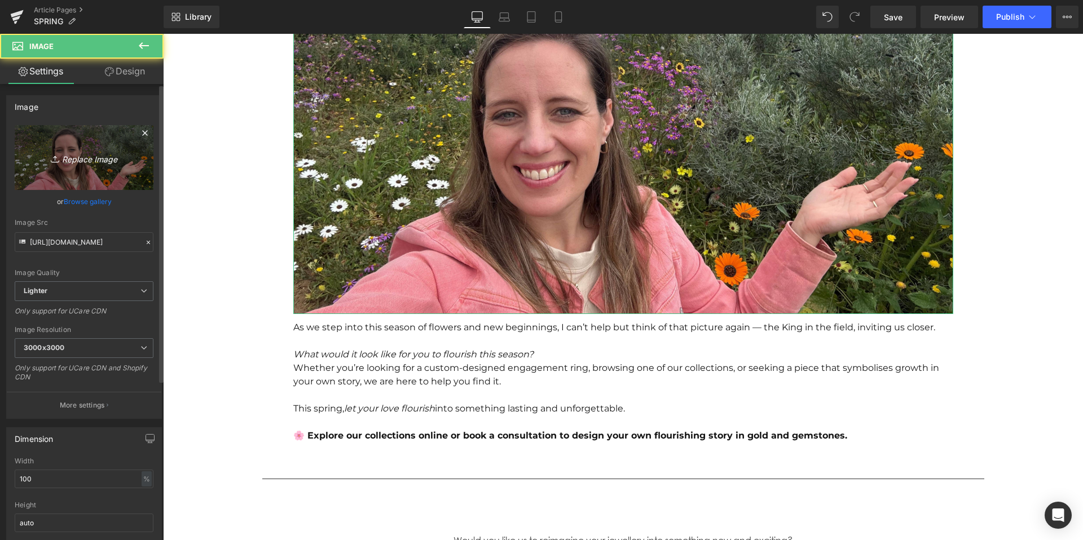
click at [52, 134] on link "Replace Image" at bounding box center [84, 157] width 139 height 65
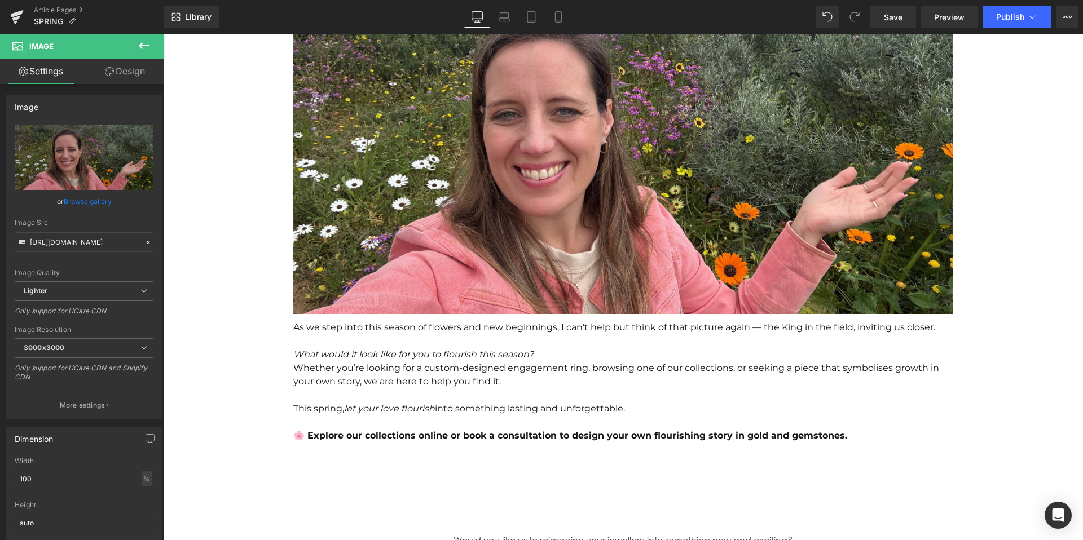
type input "C:\fakepath\IN HIS IMAGE (1).jpg"
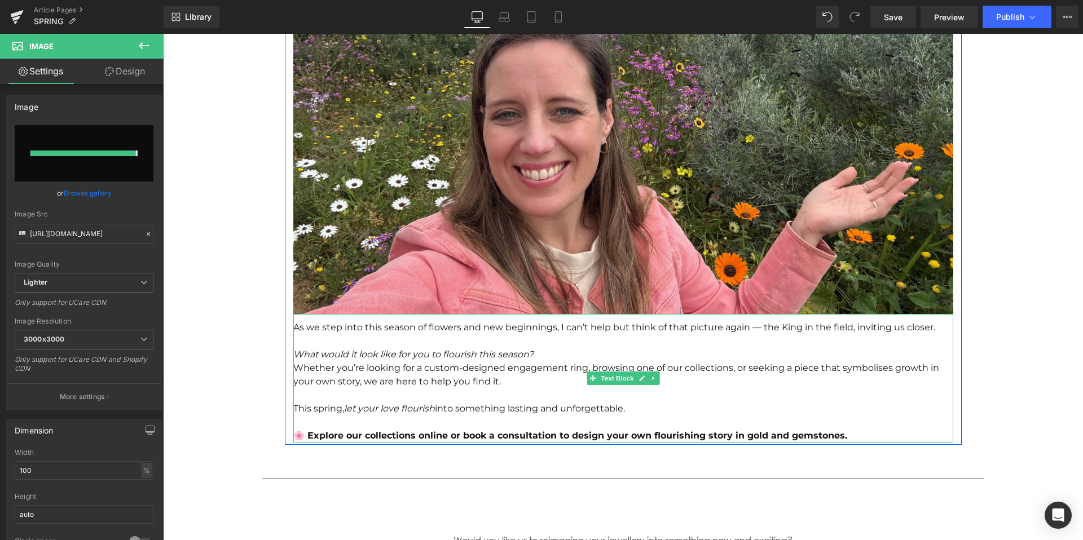
type input "https://ucarecdn.com/226e38a7-ac8f-47a5-b84b-0904018c3b5d/-/format/auto/-/previ…"
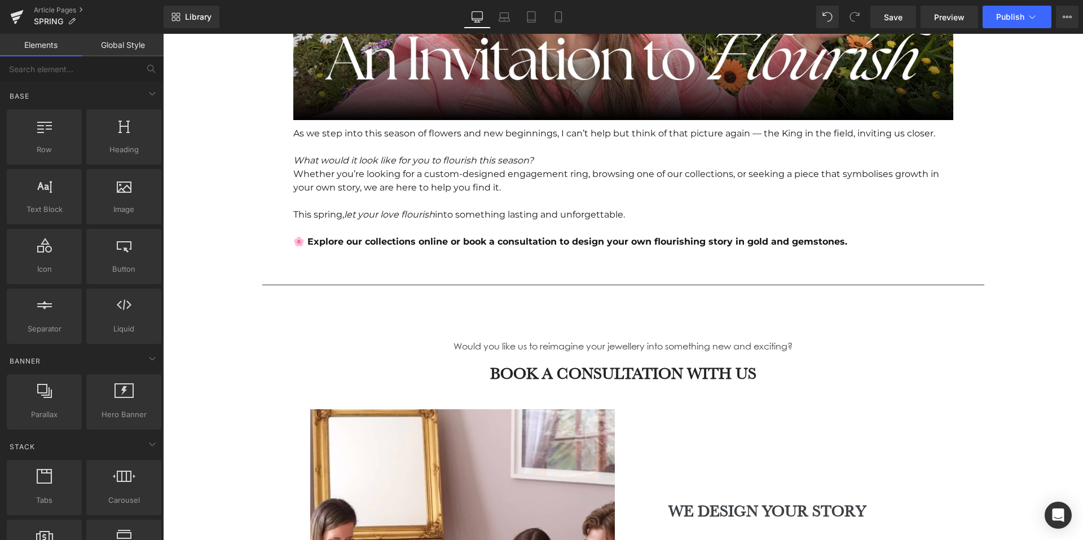
scroll to position [2094, 0]
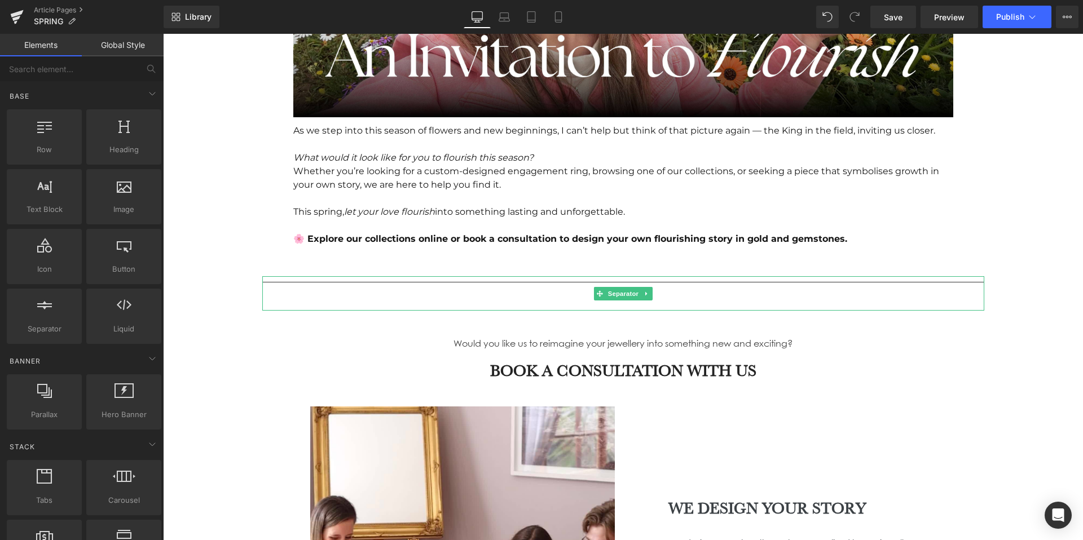
click at [953, 282] on hr at bounding box center [623, 296] width 722 height 29
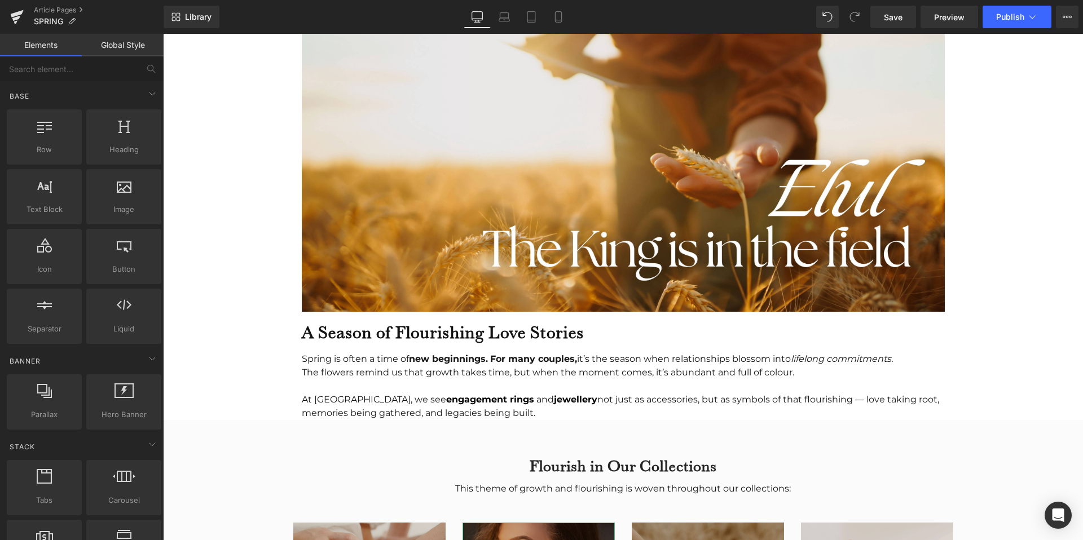
scroll to position [813, 0]
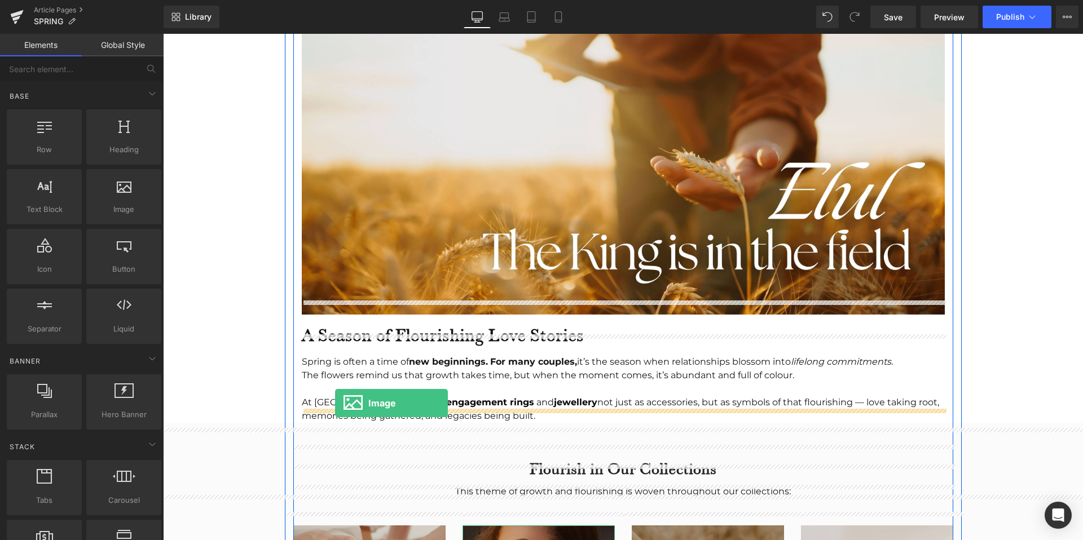
drag, startPoint x: 284, startPoint y: 245, endPoint x: 335, endPoint y: 403, distance: 166.4
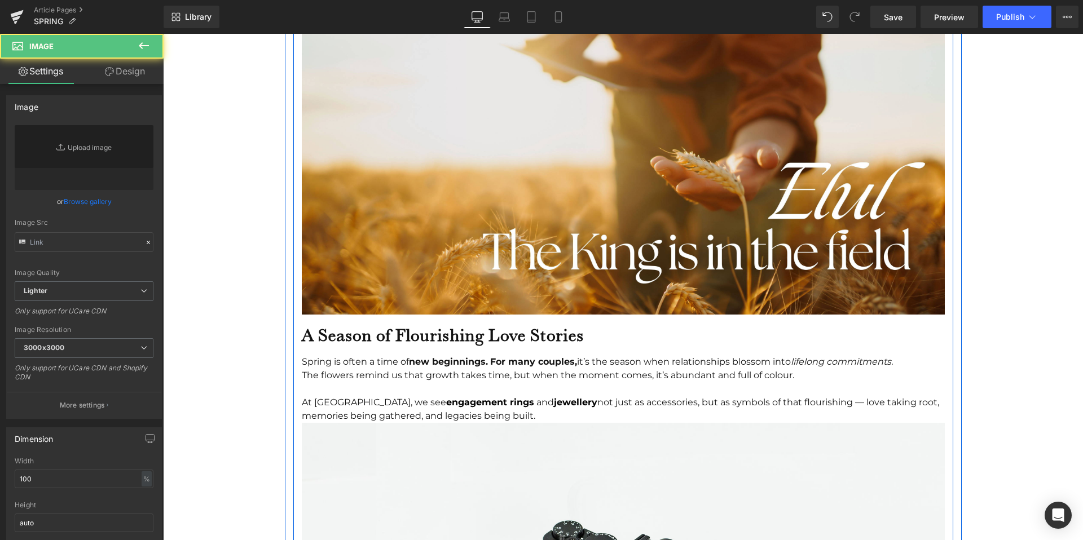
type input "//d1um8515vdn9kb.cloudfront.net/images/parallax.jpg"
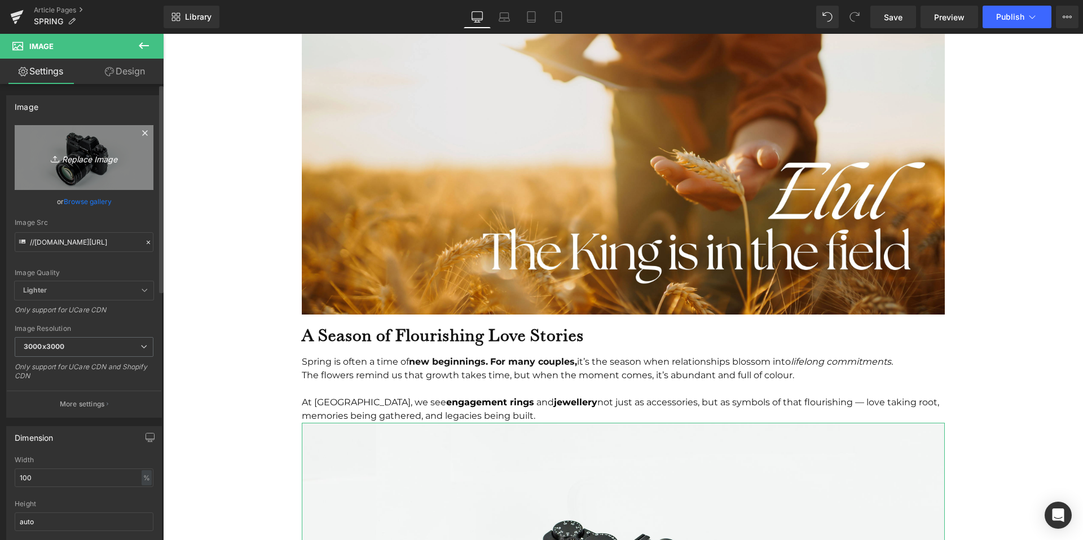
click at [26, 144] on link "Replace Image" at bounding box center [84, 157] width 139 height 65
type input "C:\fakepath\IN HIS IMAGE (2).jpg"
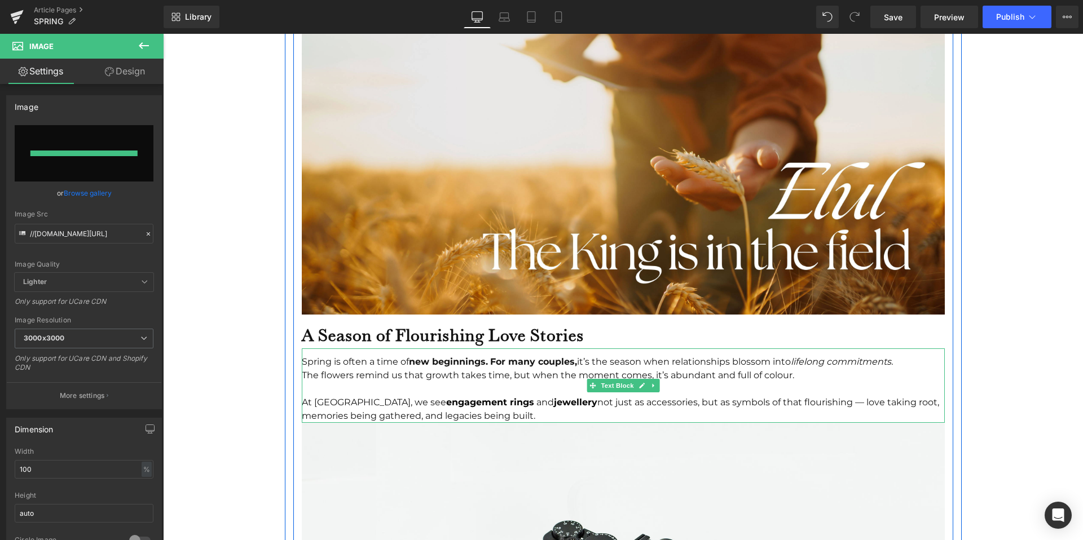
type input "https://ucarecdn.com/97adfed0-b6e2-4d5c-957e-b7b2d196d1fb/-/format/auto/-/previ…"
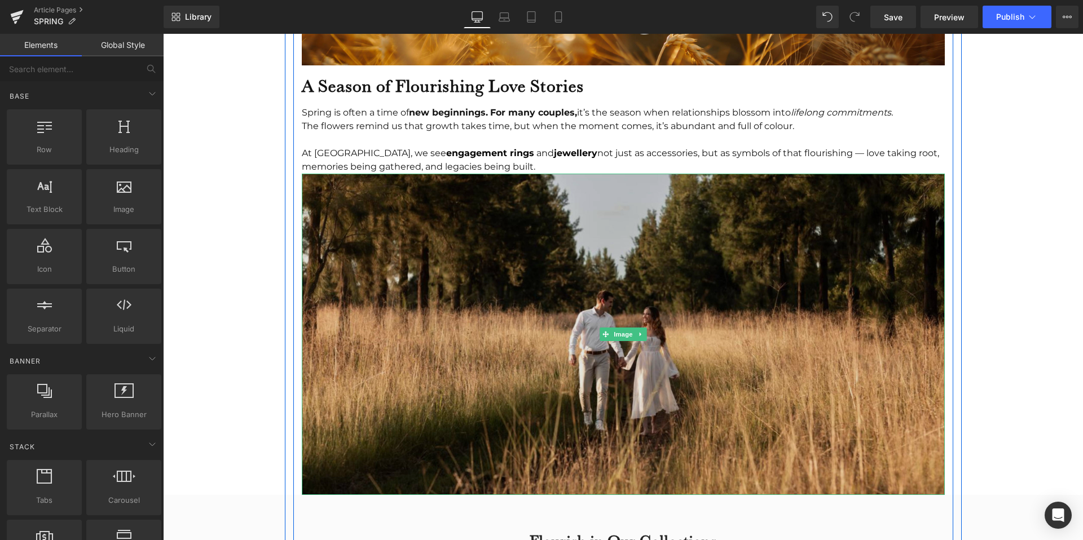
scroll to position [1061, 0]
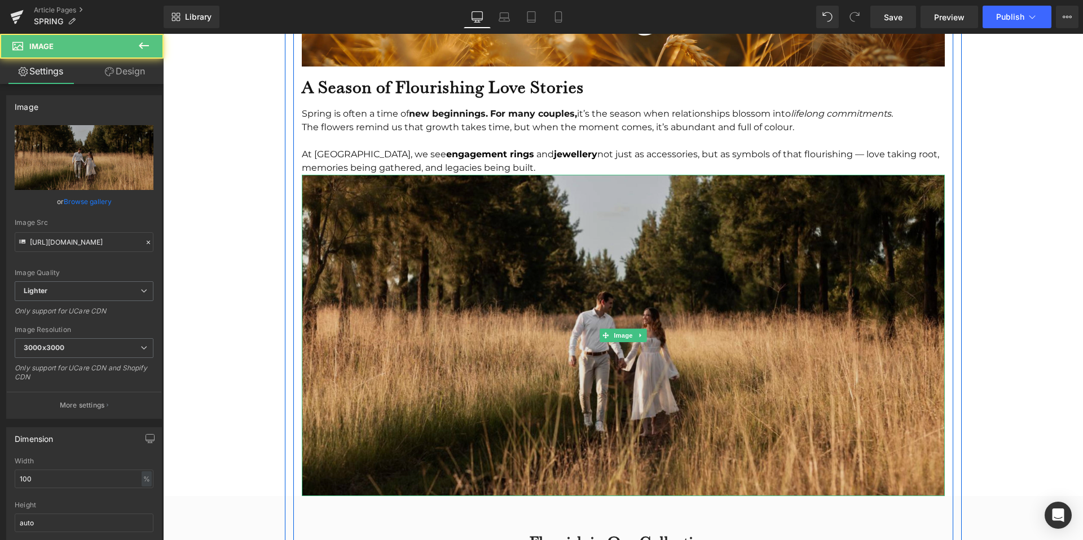
click at [699, 316] on img at bounding box center [623, 335] width 643 height 321
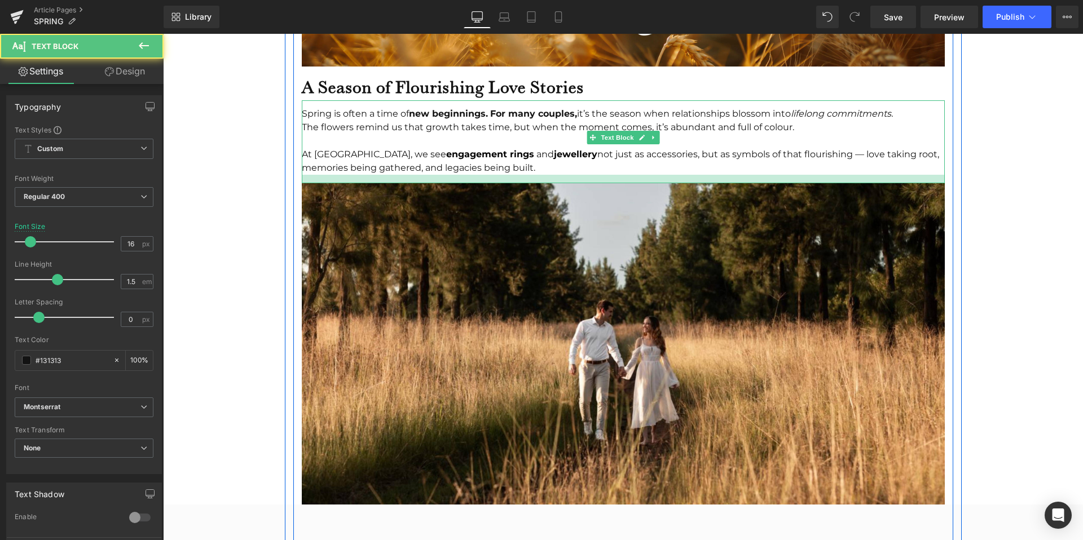
drag, startPoint x: 369, startPoint y: 160, endPoint x: 369, endPoint y: 168, distance: 8.5
click at [369, 175] on div at bounding box center [623, 179] width 643 height 8
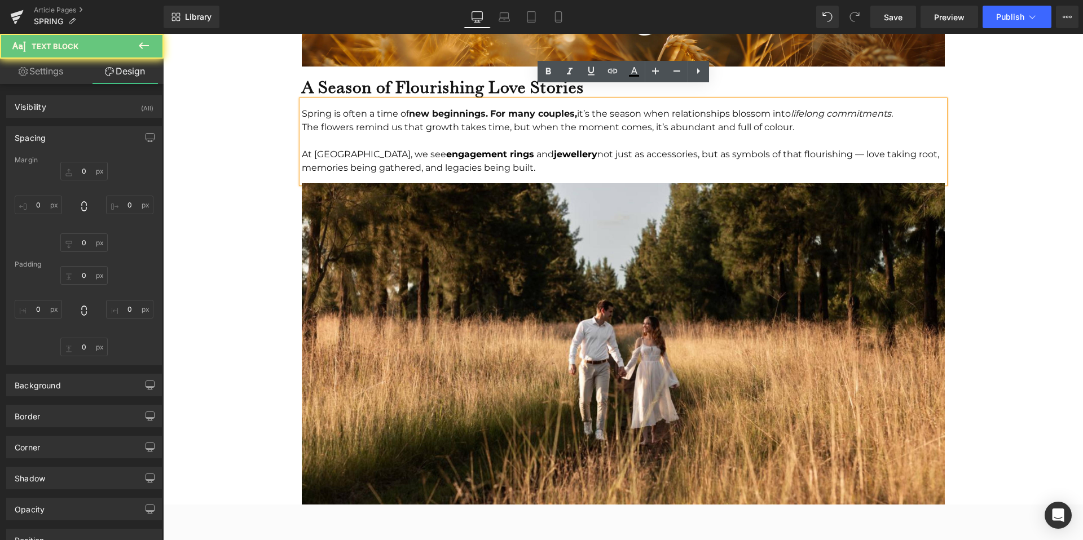
type input "0"
type input "12"
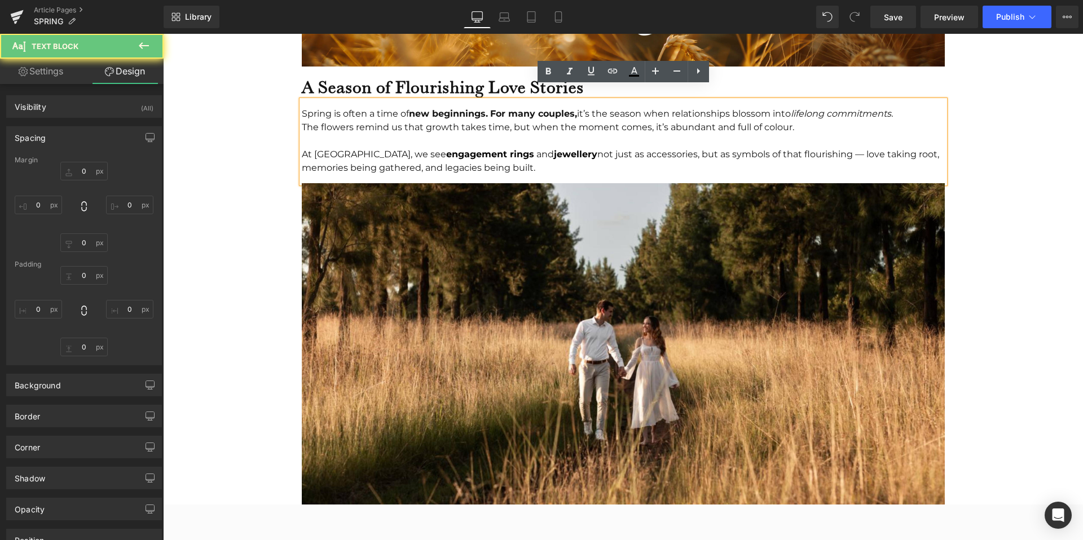
type input "0"
type input "15"
type input "0"
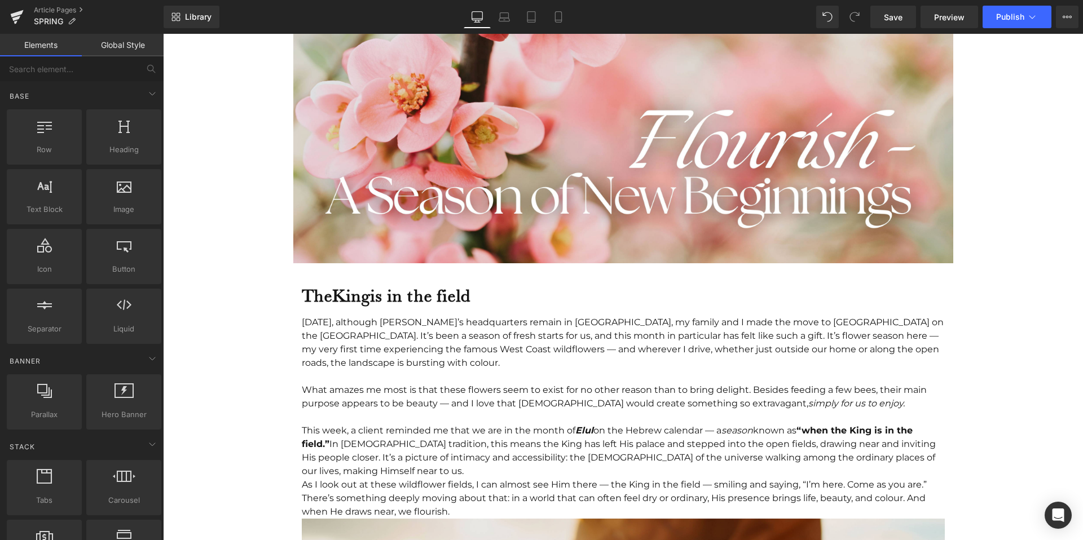
scroll to position [275, 0]
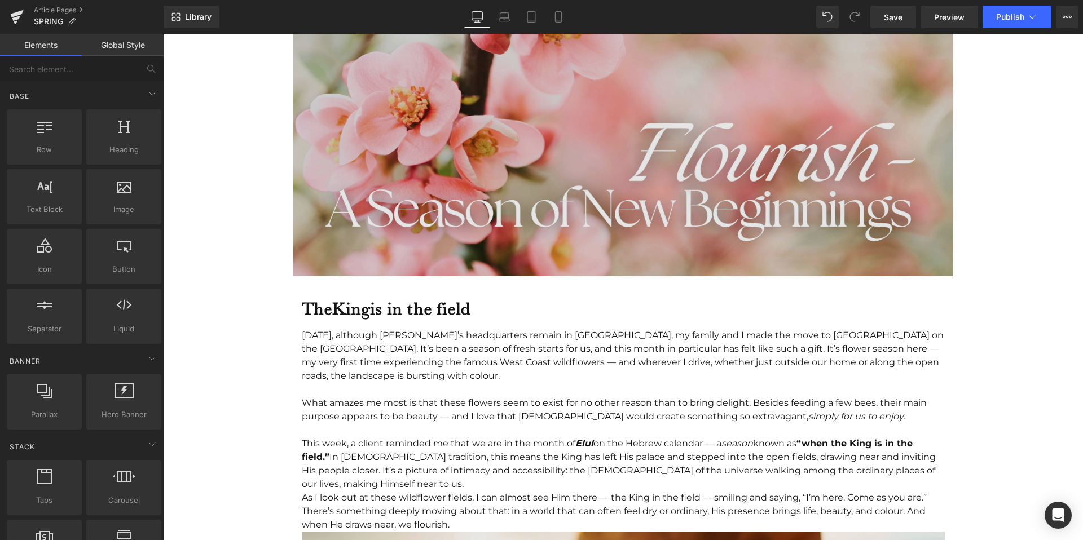
click at [384, 143] on img at bounding box center [623, 111] width 660 height 330
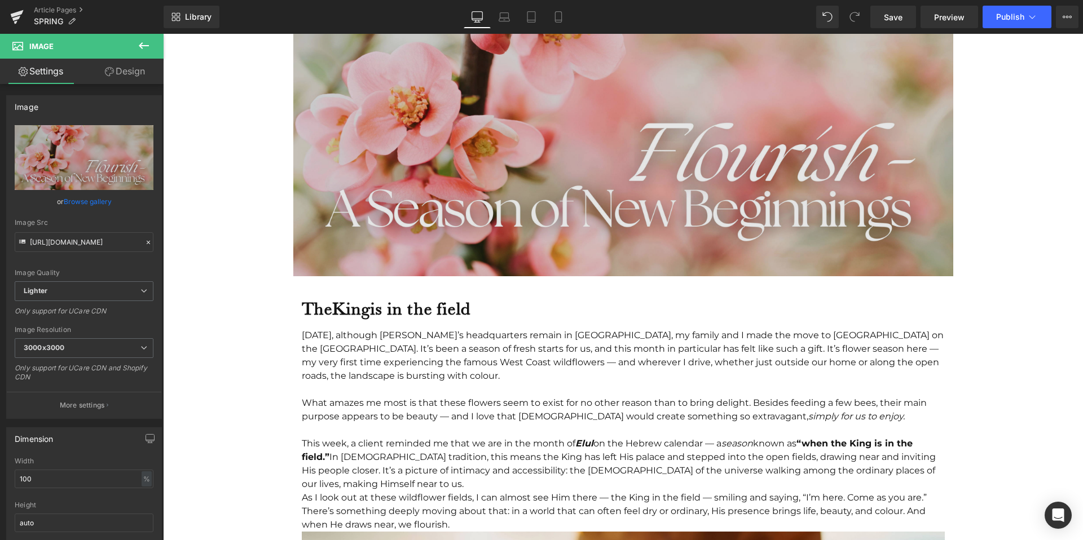
click at [690, 217] on img at bounding box center [623, 111] width 660 height 330
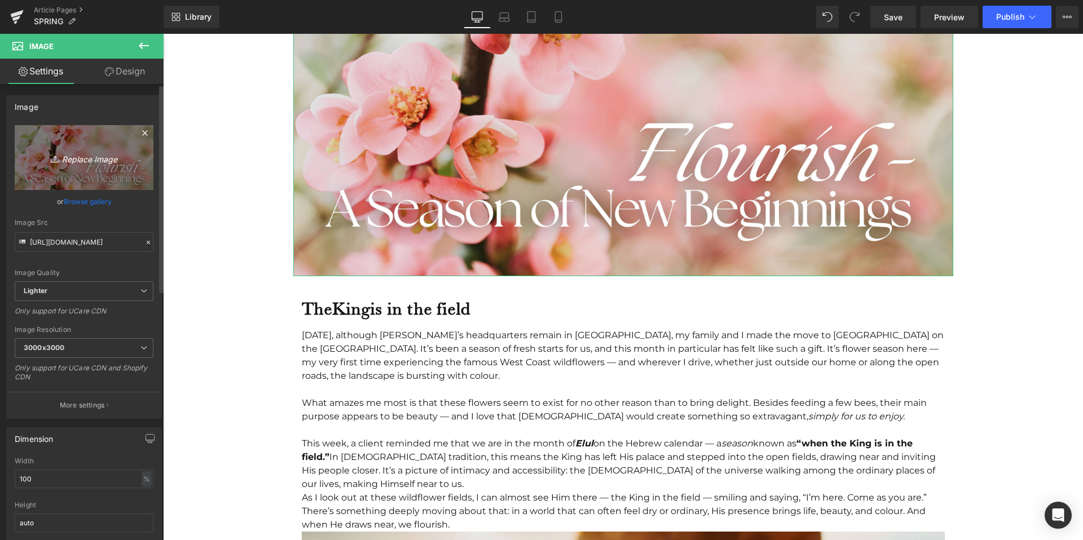
click at [92, 140] on link "Replace Image" at bounding box center [84, 157] width 139 height 65
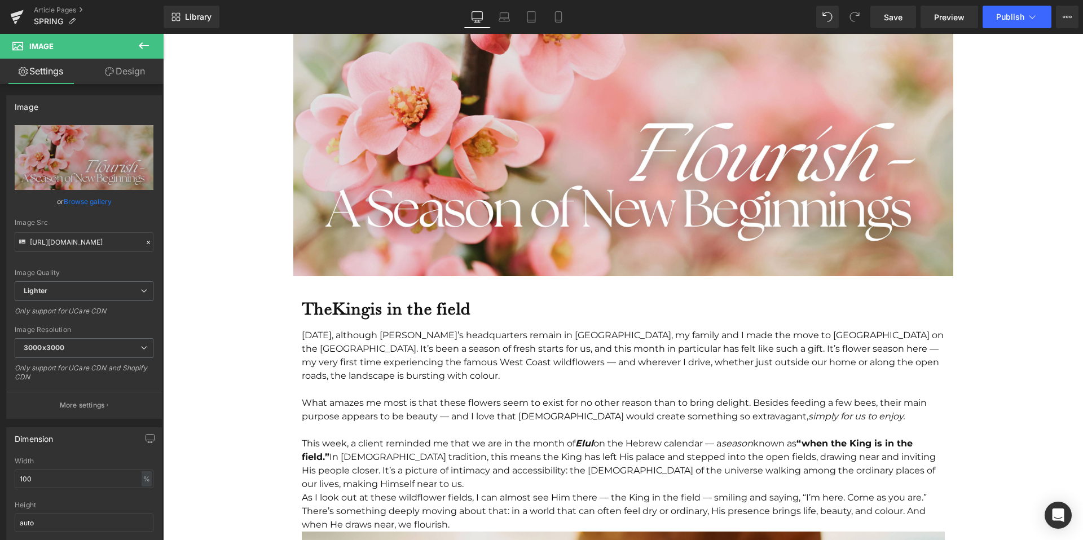
type input "C:\fakepath\SALE (Medium Banner (US) (Landscape)) (5).jpg"
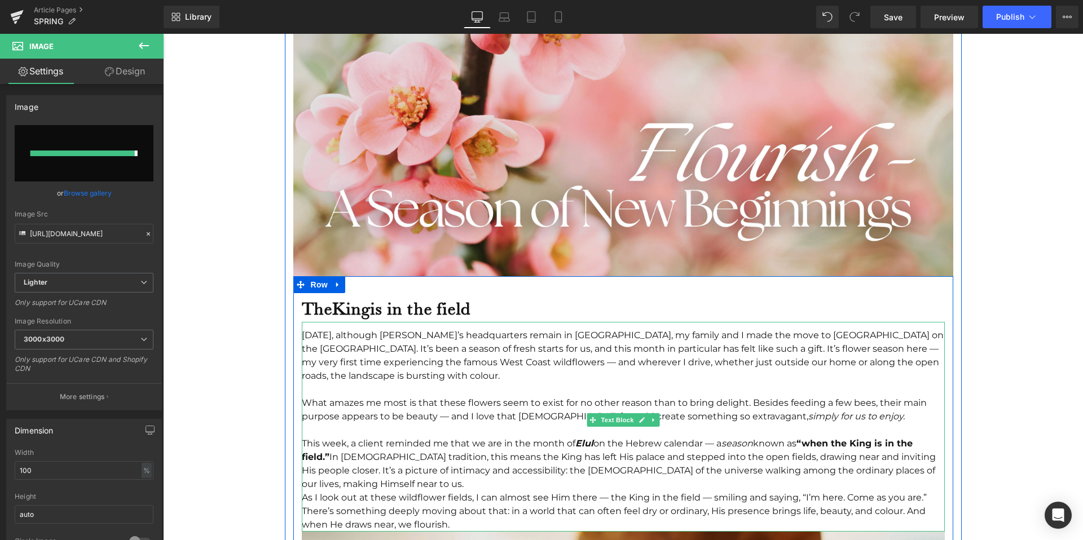
type input "https://ucarecdn.com/50da0927-fb0b-47a6-9b1e-b4cc50f128a1/-/format/auto/-/previ…"
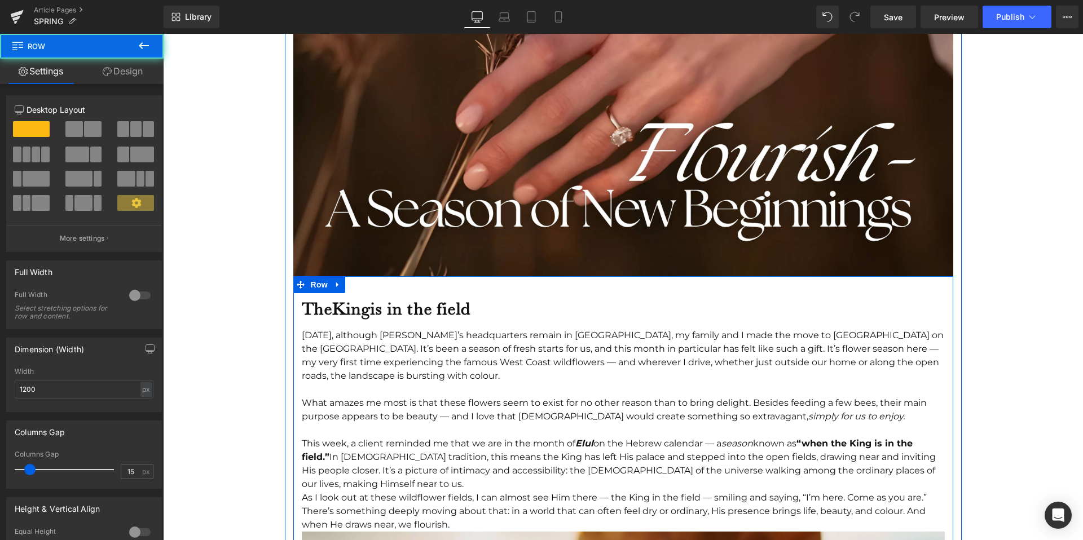
click at [375, 292] on div "The King is in the field" at bounding box center [623, 305] width 643 height 34
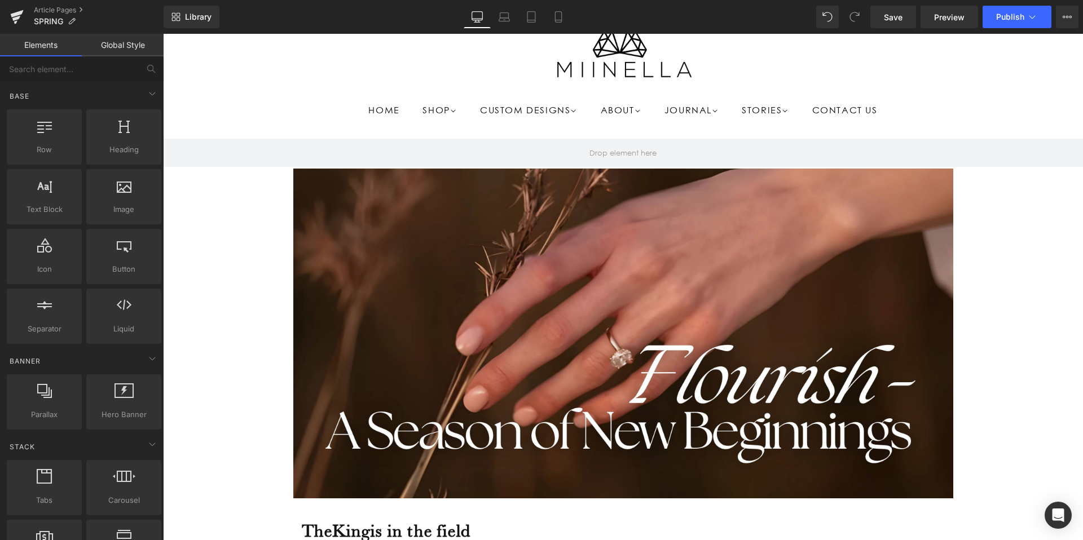
scroll to position [0, 0]
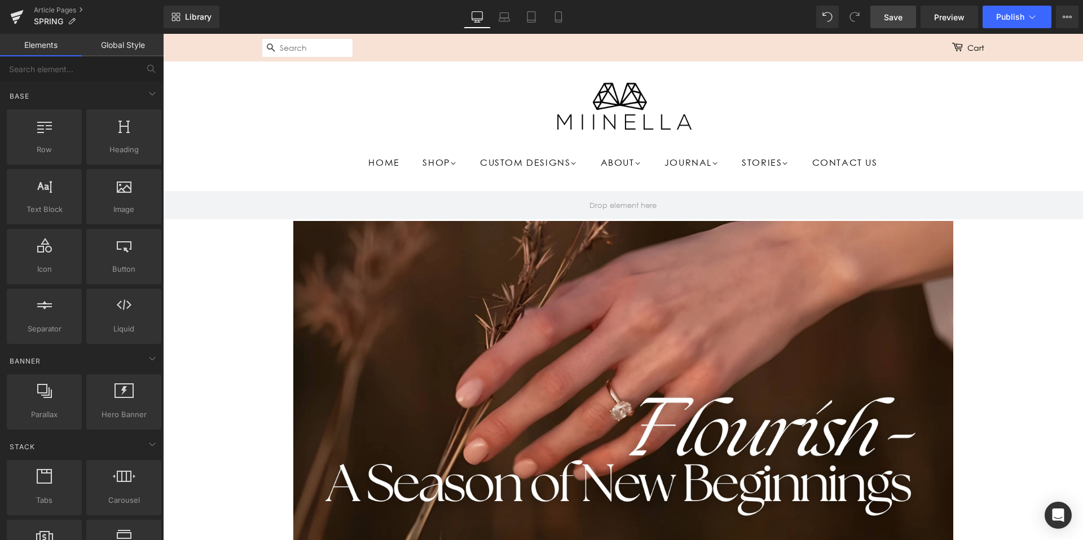
click at [902, 16] on span "Save" at bounding box center [893, 17] width 19 height 12
click at [1008, 20] on span "Publish" at bounding box center [1010, 16] width 28 height 9
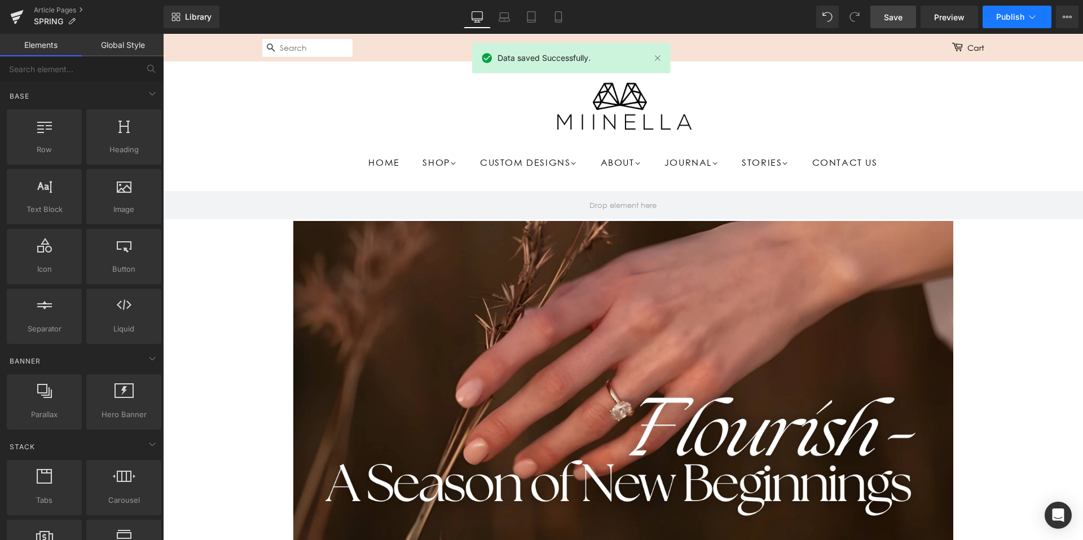
click at [1010, 24] on button "Publish" at bounding box center [1016, 17] width 69 height 23
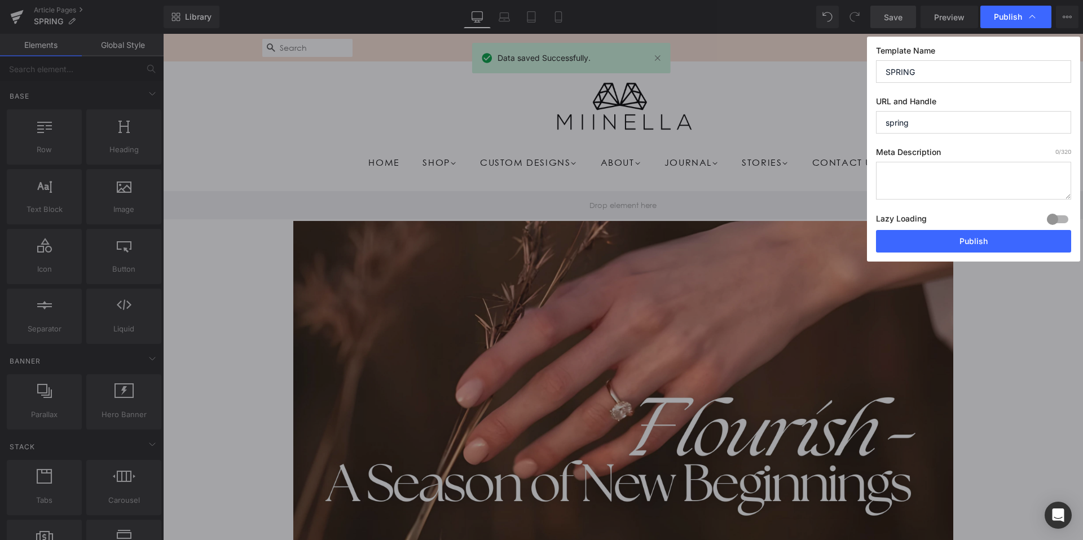
click at [929, 81] on input "SPRING" at bounding box center [973, 71] width 195 height 23
type input "Flourish - A Season of New Beginnings"
click at [913, 126] on input "spring" at bounding box center [973, 122] width 195 height 23
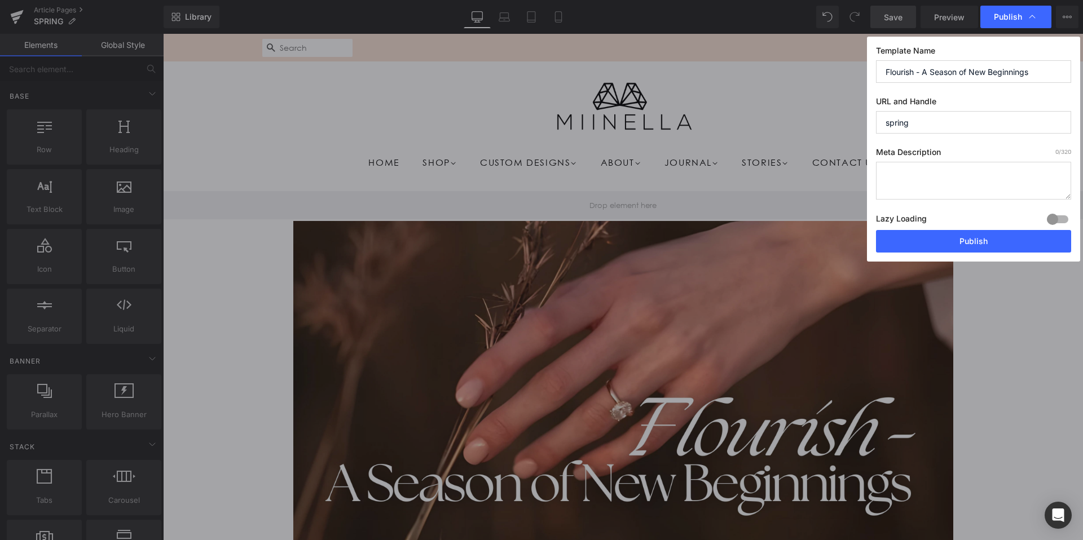
click at [913, 126] on input "spring" at bounding box center [973, 122] width 195 height 23
click at [931, 70] on input "Flourish - A Season of New Beginnings" at bounding box center [973, 71] width 195 height 23
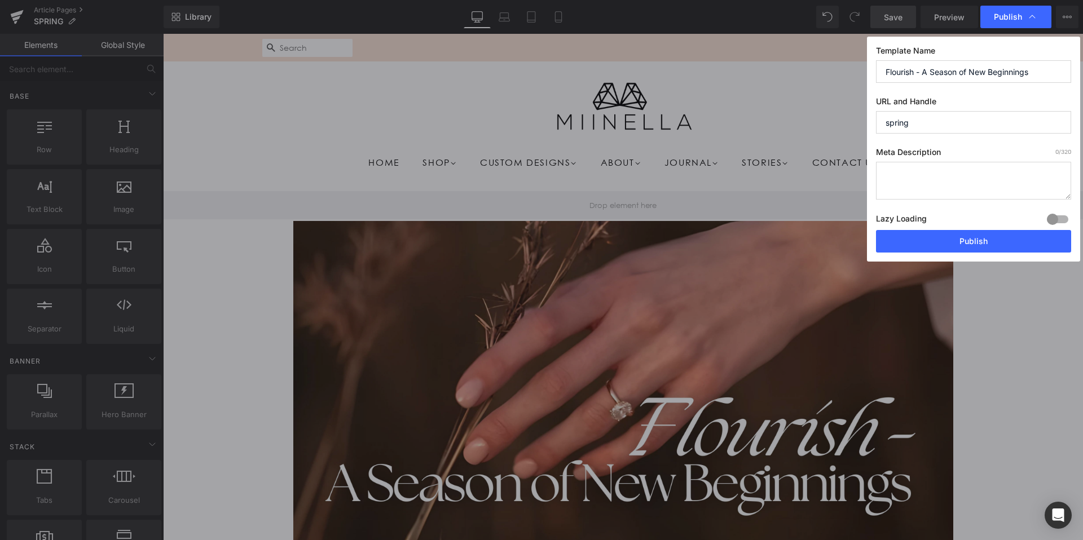
click at [911, 125] on input "spring" at bounding box center [973, 122] width 195 height 23
paste input "Flourish - A Season of New Beginnings"
click at [921, 123] on input "flourish---a-season-of-new-beginnings" at bounding box center [973, 122] width 195 height 23
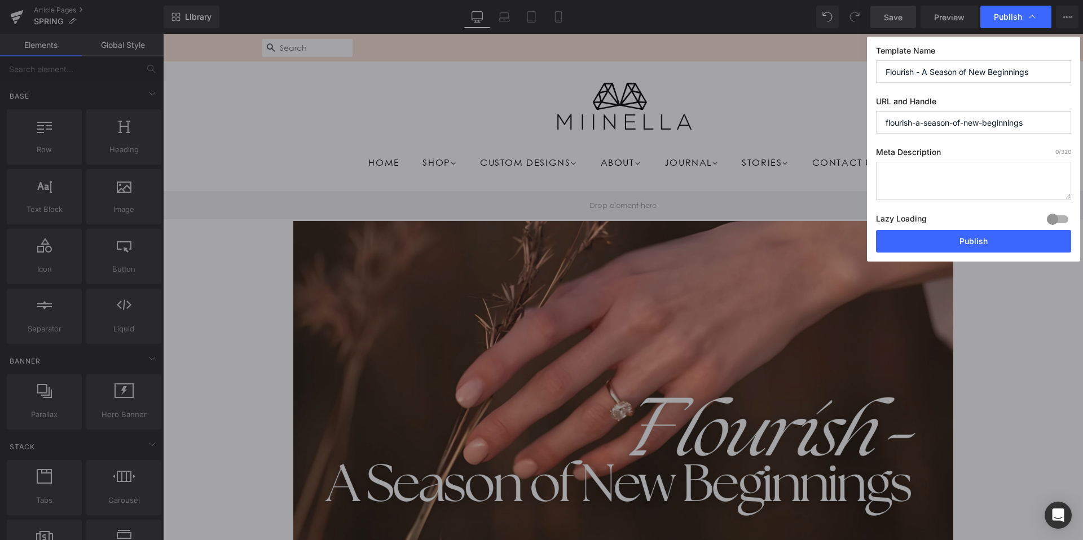
type input "flourish-a-season-of-new-beginnings"
click at [920, 171] on textarea at bounding box center [973, 181] width 195 height 38
paste textarea "Flourish - A Season of New Beginnings"
type textarea "Flourish - A Season of New Beginnings"
click at [894, 175] on textarea "Flourish - A Season of New Beginnings" at bounding box center [973, 181] width 195 height 38
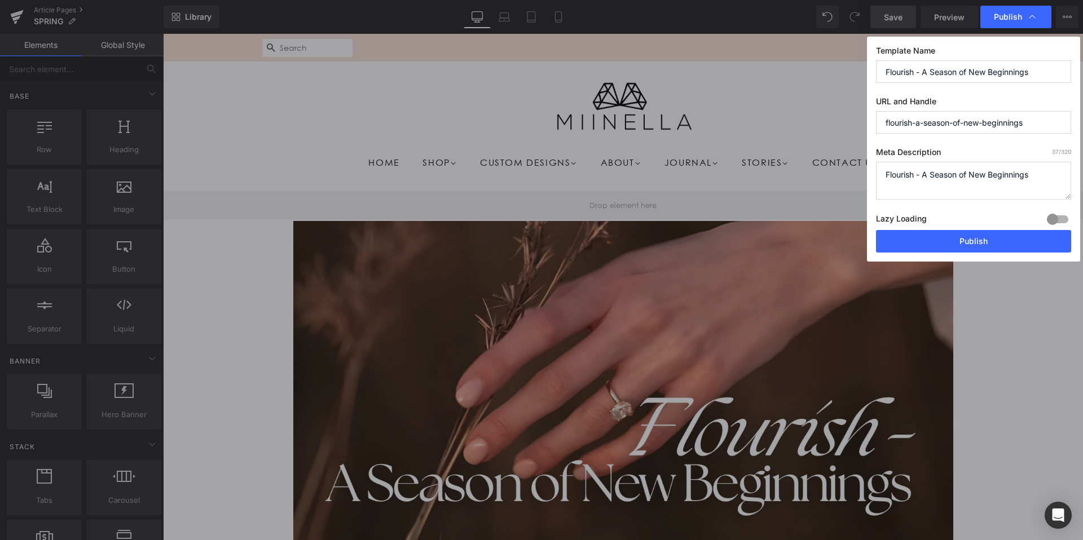
click at [894, 175] on textarea "Flourish - A Season of New Beginnings" at bounding box center [973, 181] width 195 height 38
paste textarea "Discover Miinella Jewellery, engagement ring specialists in custom design. Insp…"
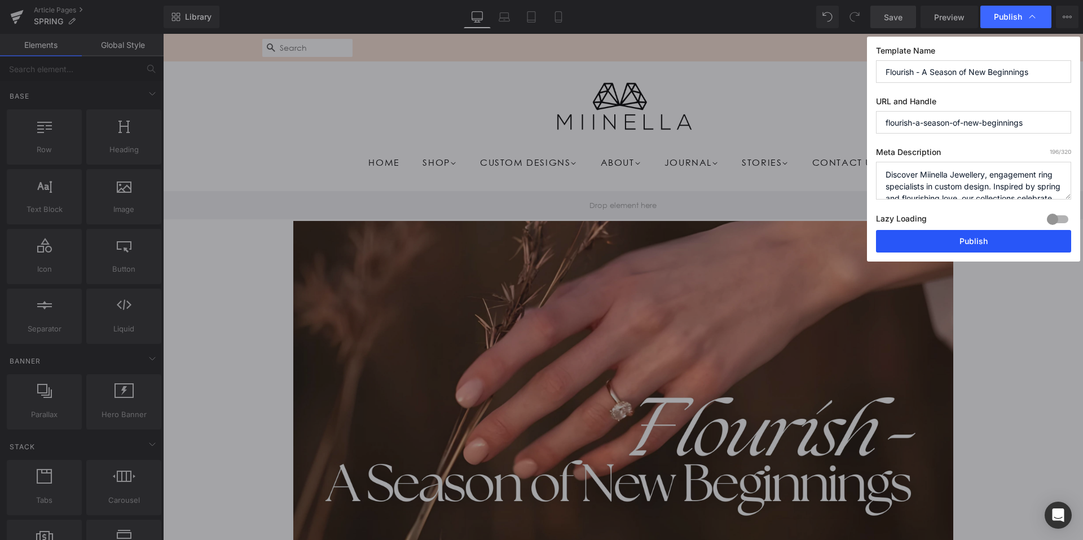
type textarea "Discover Miinella Jewellery, engagement ring specialists in custom design. Insp…"
click at [923, 238] on button "Publish" at bounding box center [973, 241] width 195 height 23
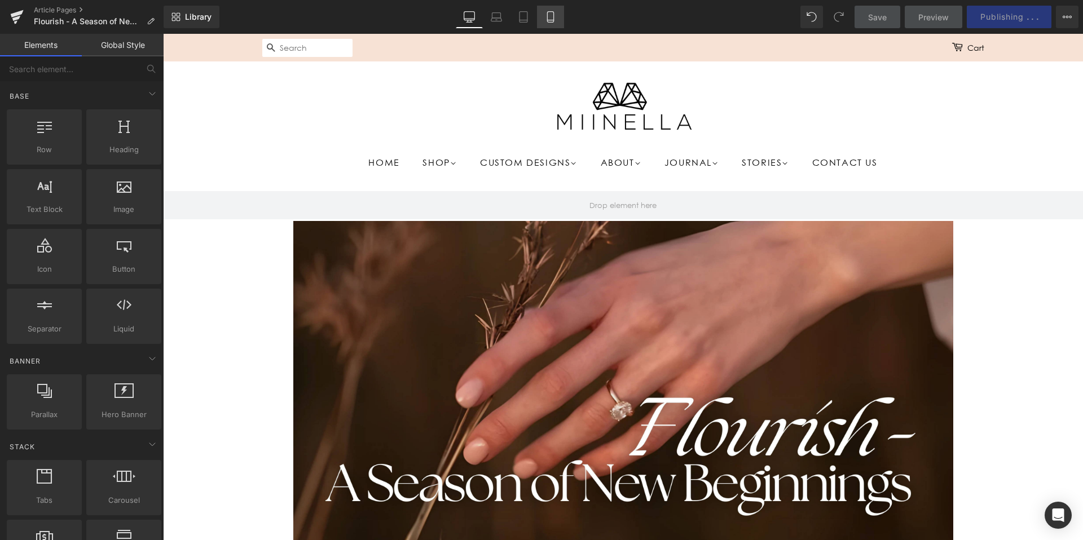
click at [549, 16] on icon at bounding box center [550, 16] width 11 height 11
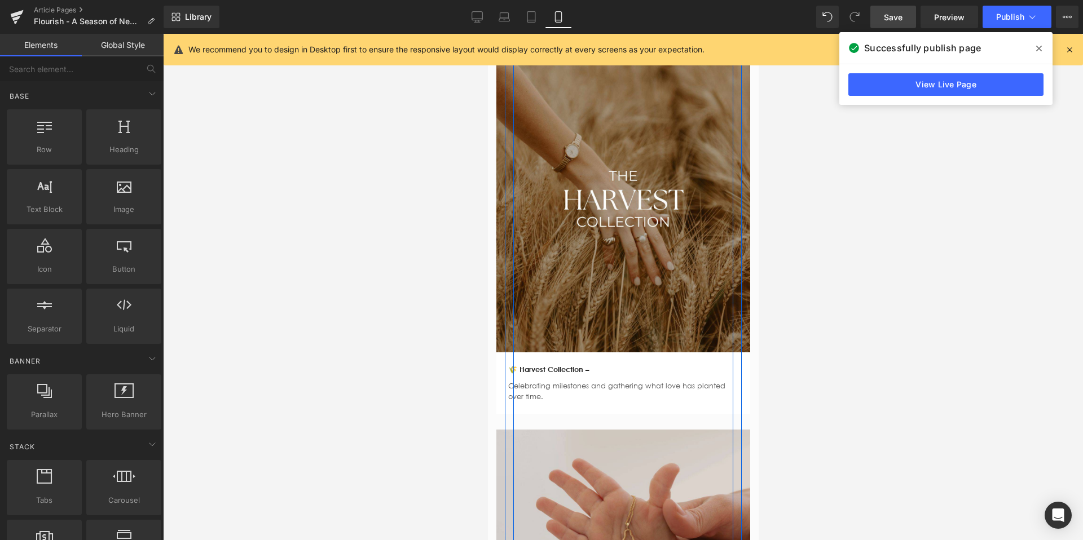
scroll to position [2265, 0]
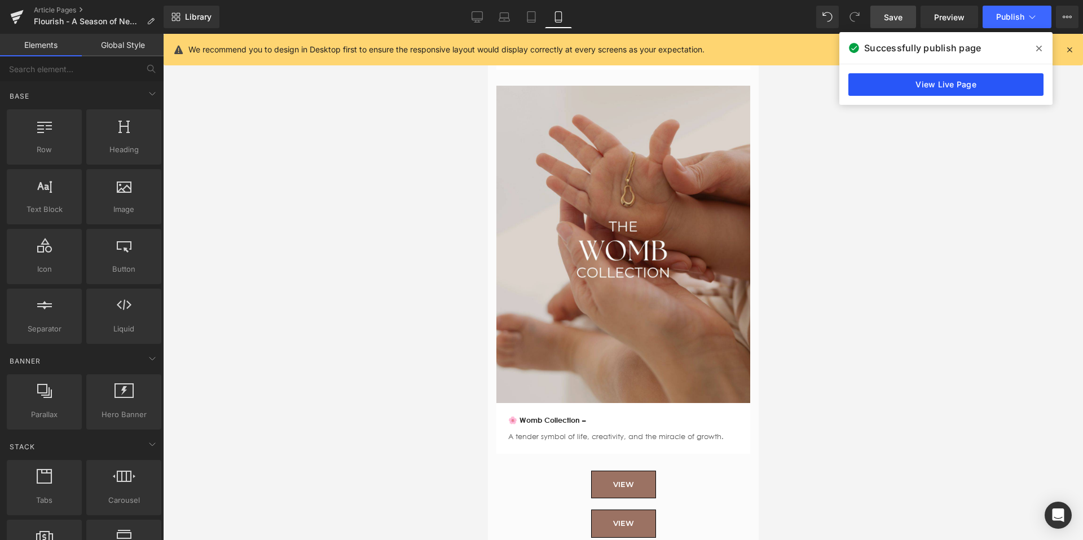
click at [955, 90] on link "View Live Page" at bounding box center [945, 84] width 195 height 23
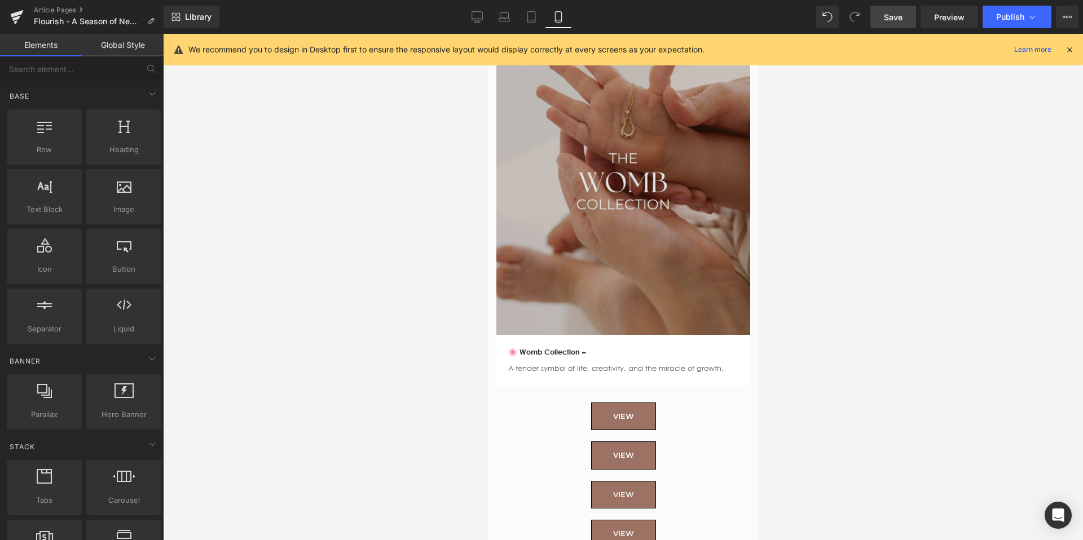
scroll to position [2471, 0]
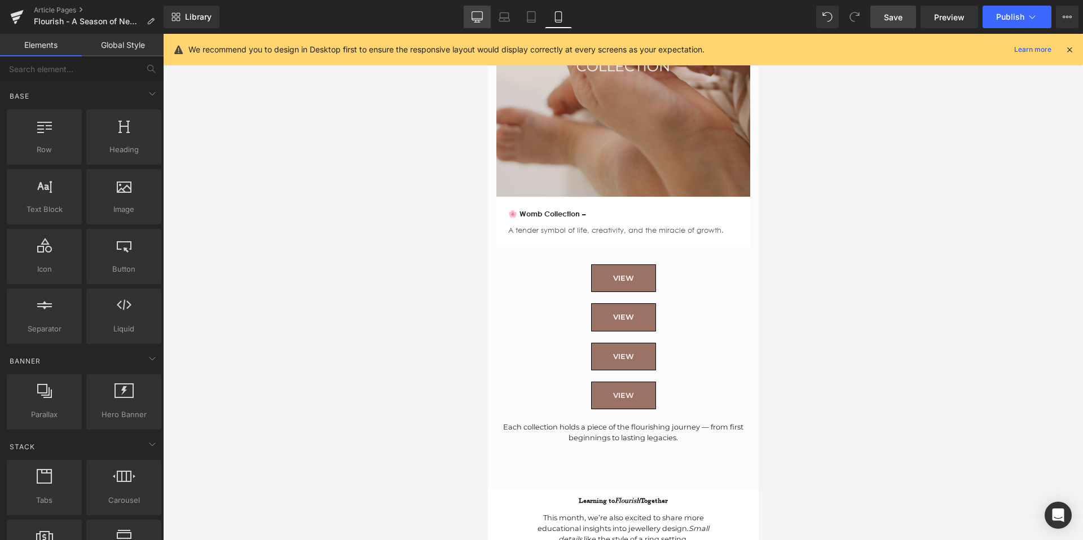
click at [471, 10] on link "Desktop" at bounding box center [476, 17] width 27 height 23
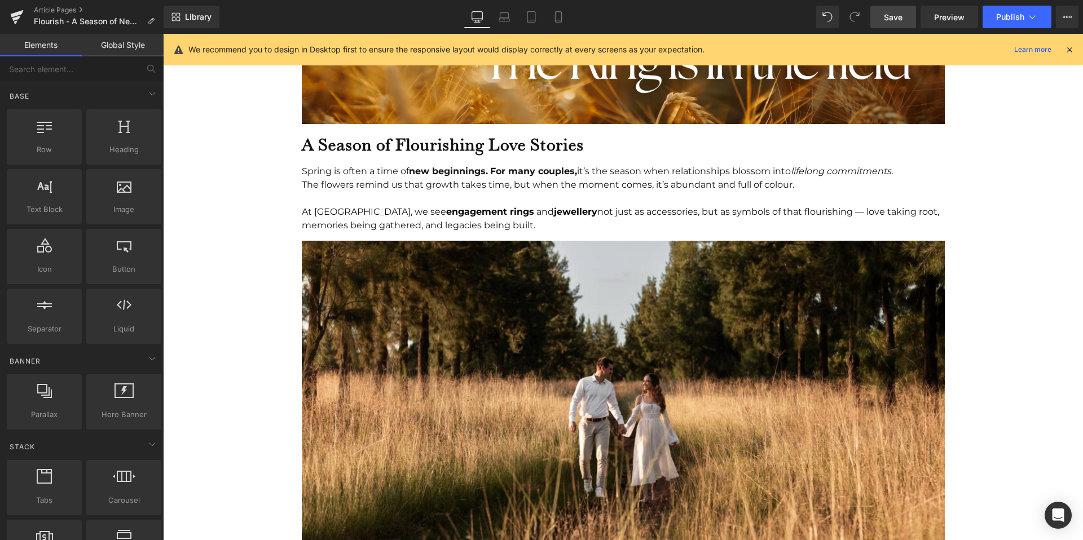
scroll to position [1001, 0]
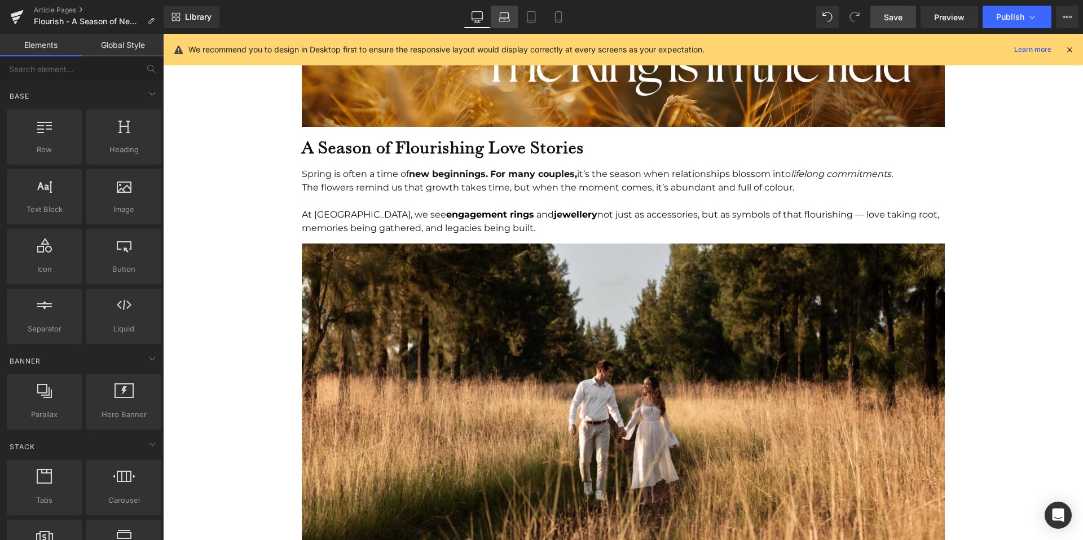
click at [500, 11] on link "Laptop" at bounding box center [504, 17] width 27 height 23
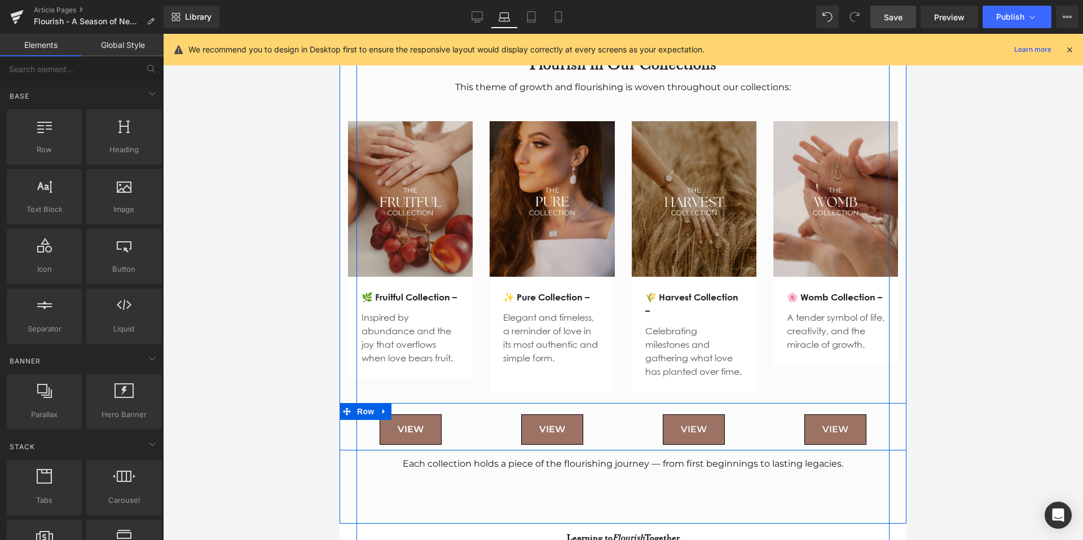
scroll to position [1359, 0]
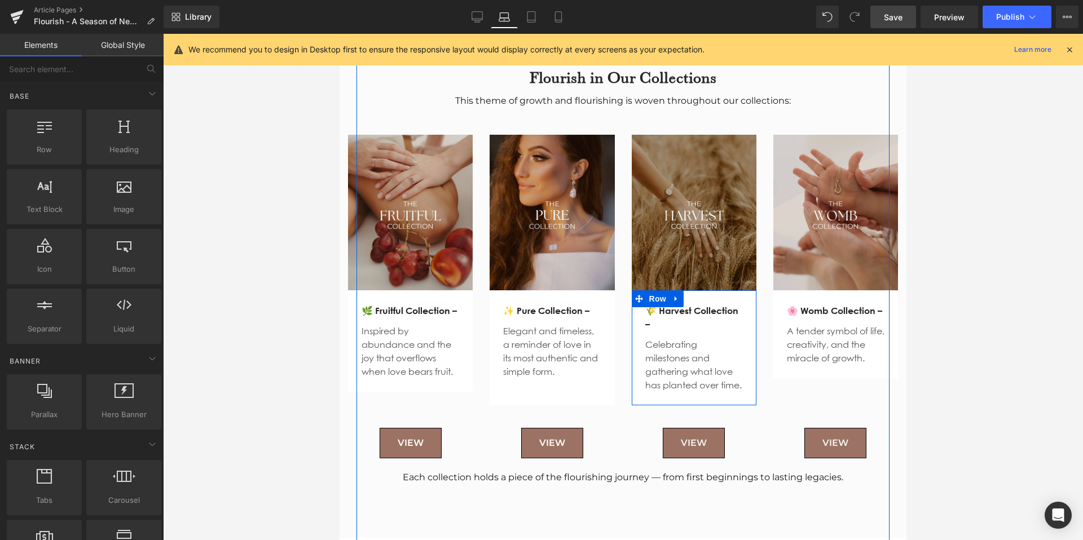
click at [671, 308] on span at bounding box center [677, 311] width 12 height 14
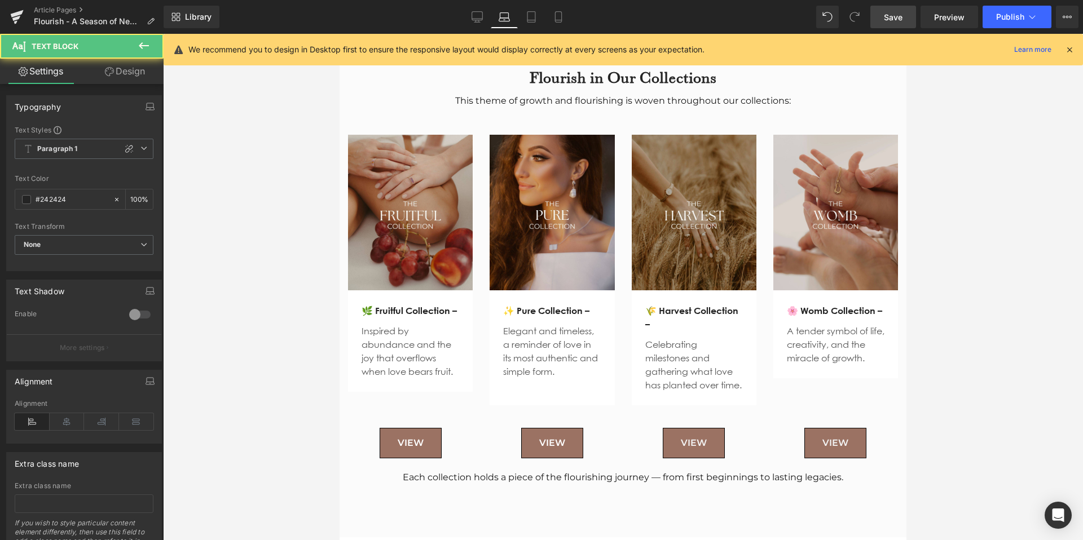
click at [928, 267] on div at bounding box center [623, 287] width 920 height 506
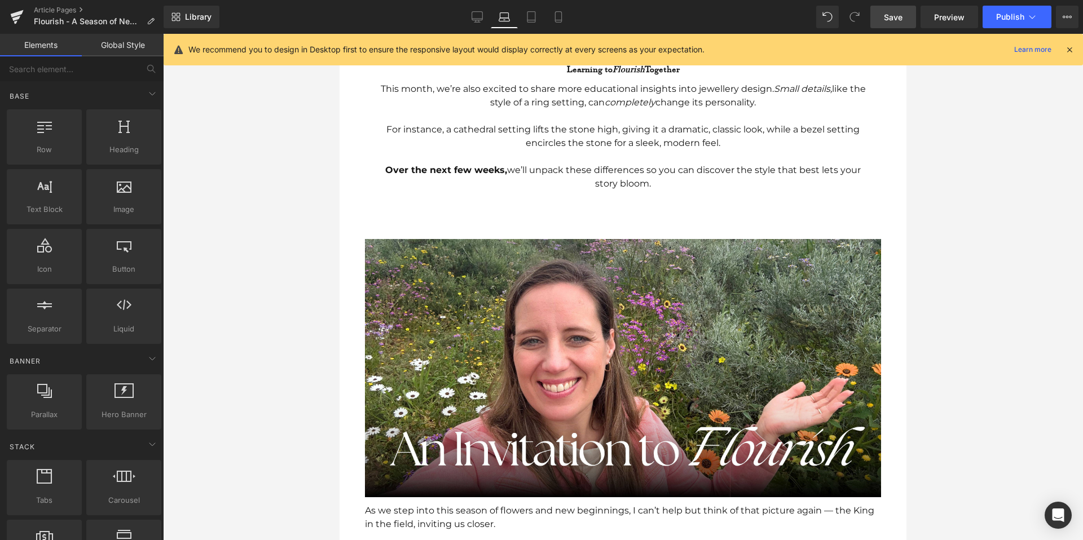
scroll to position [1737, 0]
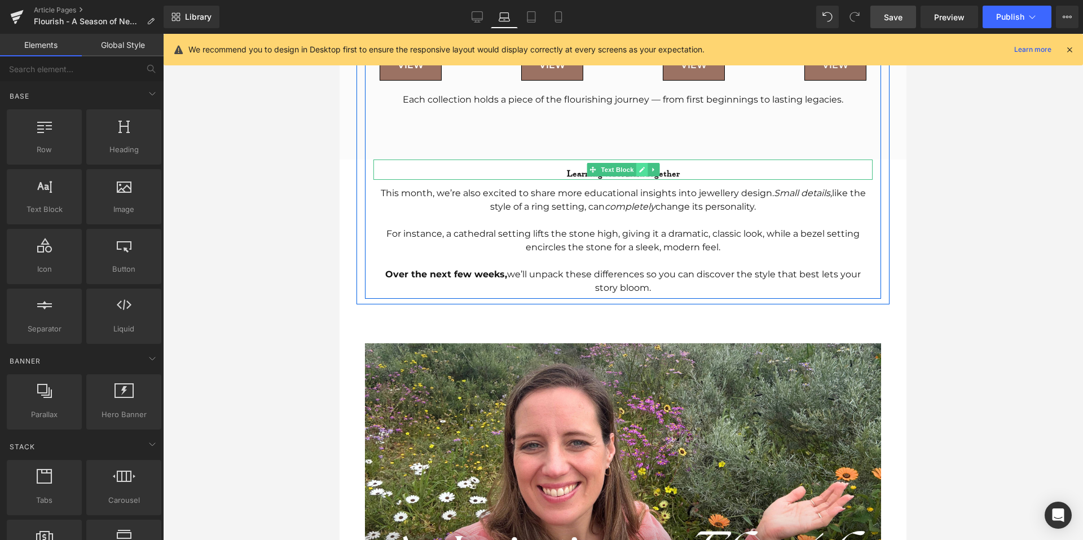
click at [646, 165] on link at bounding box center [641, 170] width 12 height 14
click at [573, 167] on b "Learning to Flourish Together" at bounding box center [623, 172] width 113 height 11
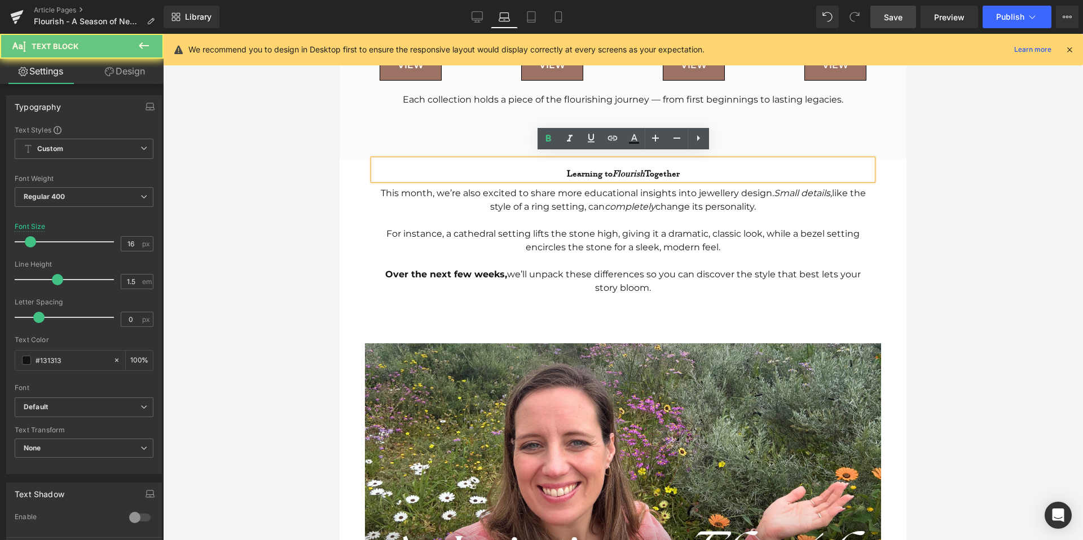
click at [573, 167] on b "Learning to Flourish Together" at bounding box center [623, 172] width 113 height 11
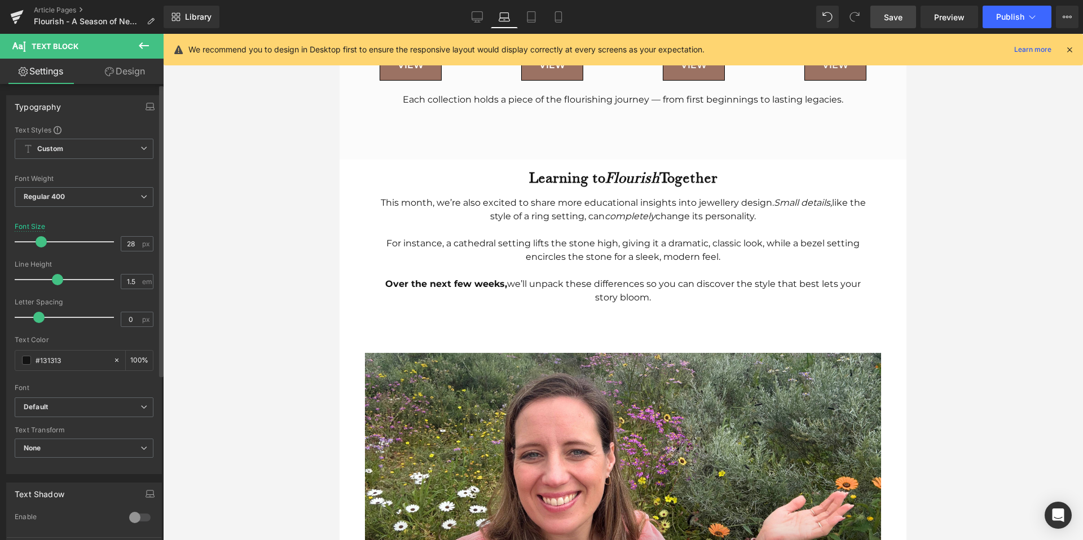
type input "29"
click at [42, 242] on div at bounding box center [67, 242] width 94 height 23
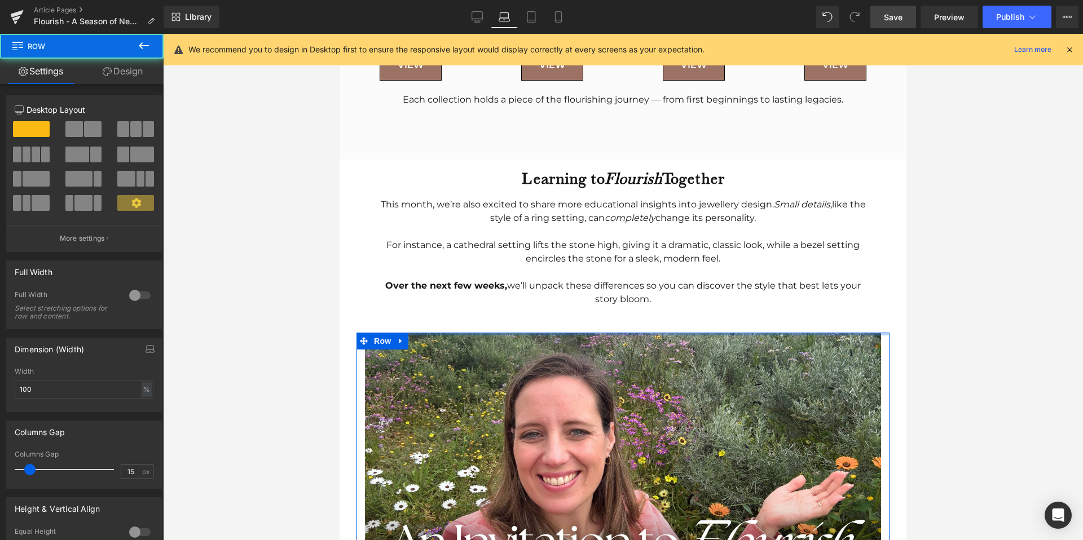
drag, startPoint x: 620, startPoint y: 332, endPoint x: 624, endPoint y: 308, distance: 24.7
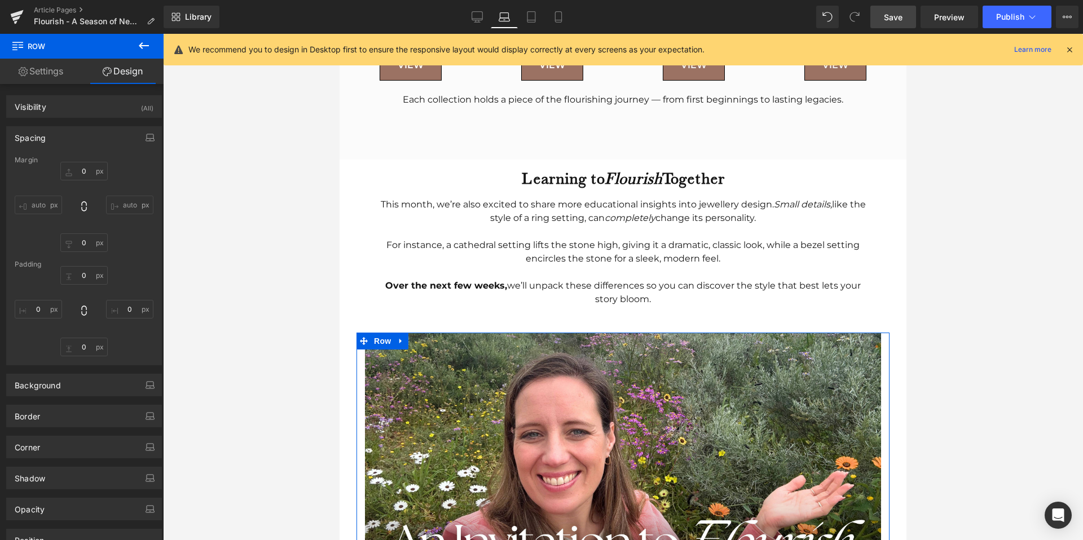
type input "30"
type input "0"
type input "4"
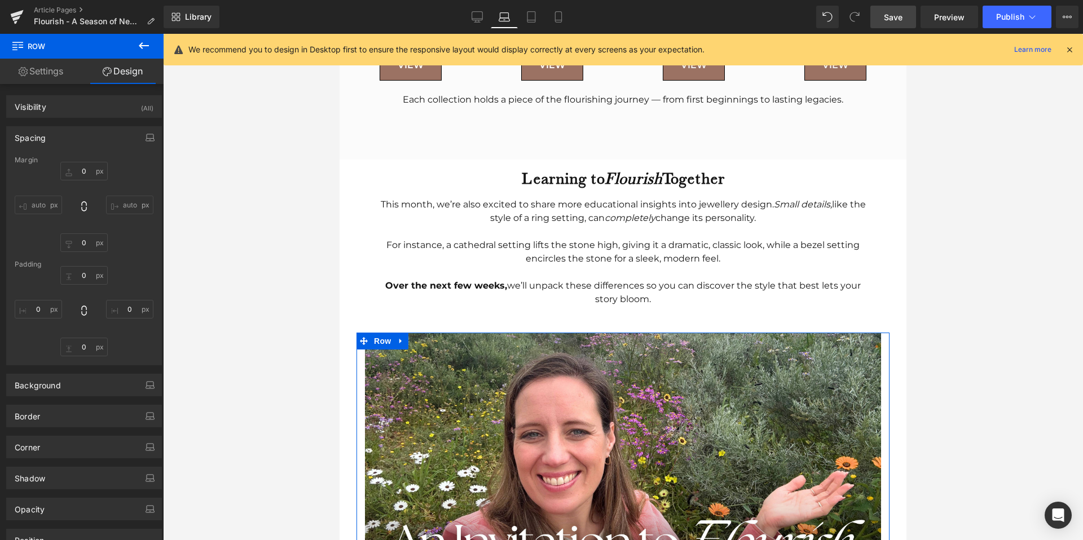
type input "0"
click at [290, 276] on div at bounding box center [623, 287] width 920 height 506
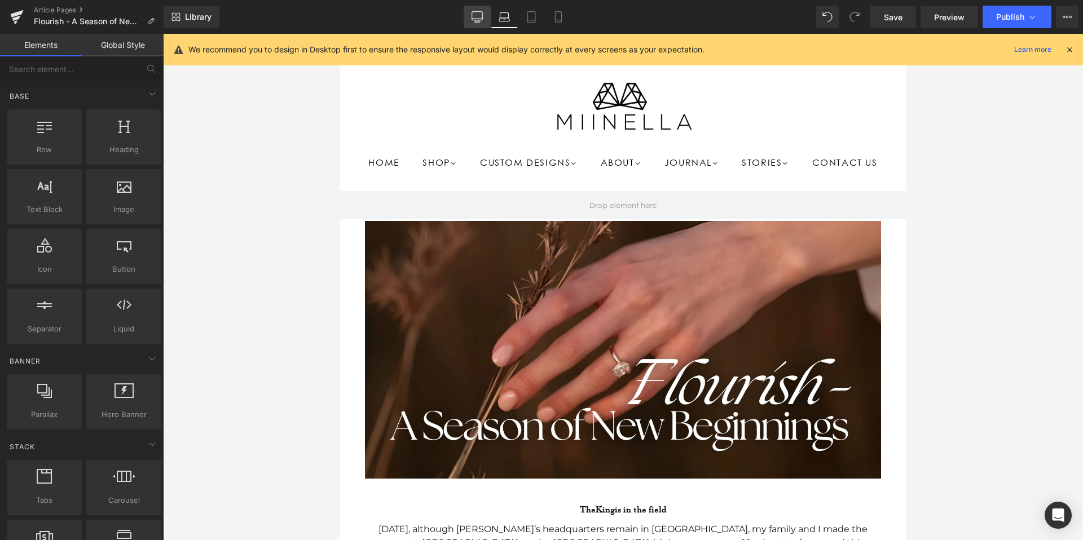
click at [476, 19] on icon at bounding box center [477, 19] width 11 height 0
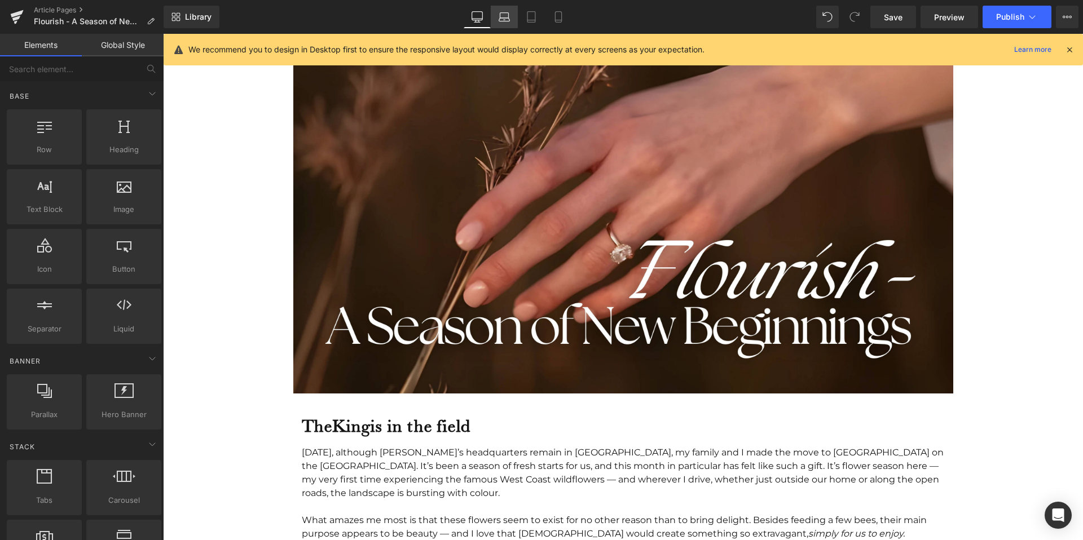
click at [508, 16] on icon at bounding box center [503, 16] width 11 height 11
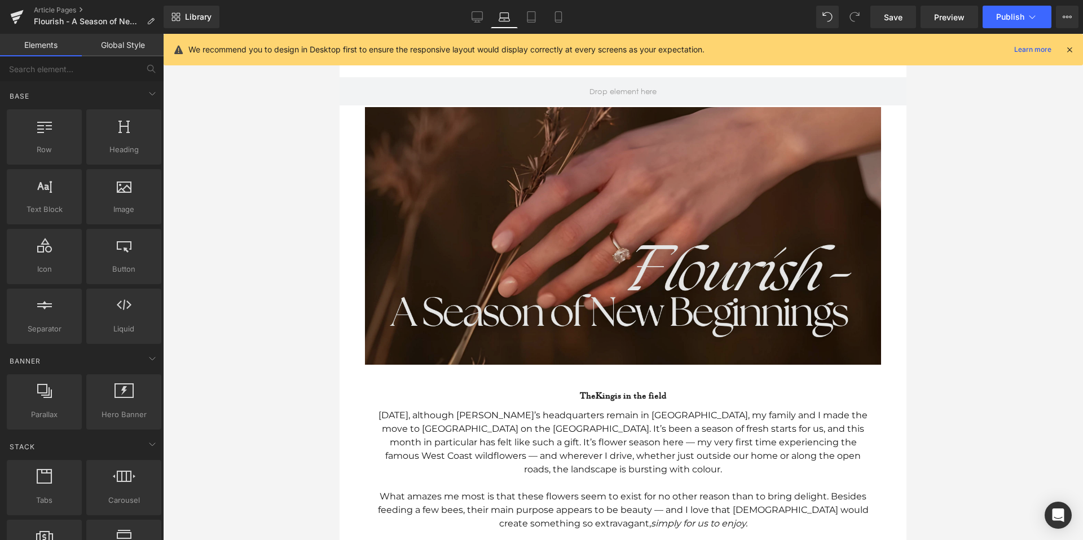
scroll to position [0, 0]
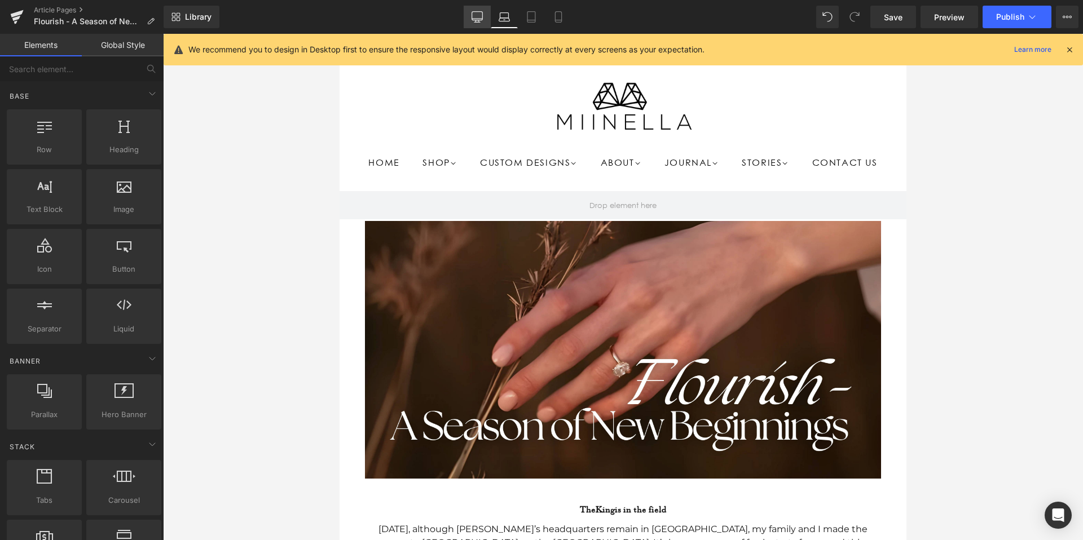
click at [479, 26] on link "Desktop" at bounding box center [476, 17] width 27 height 23
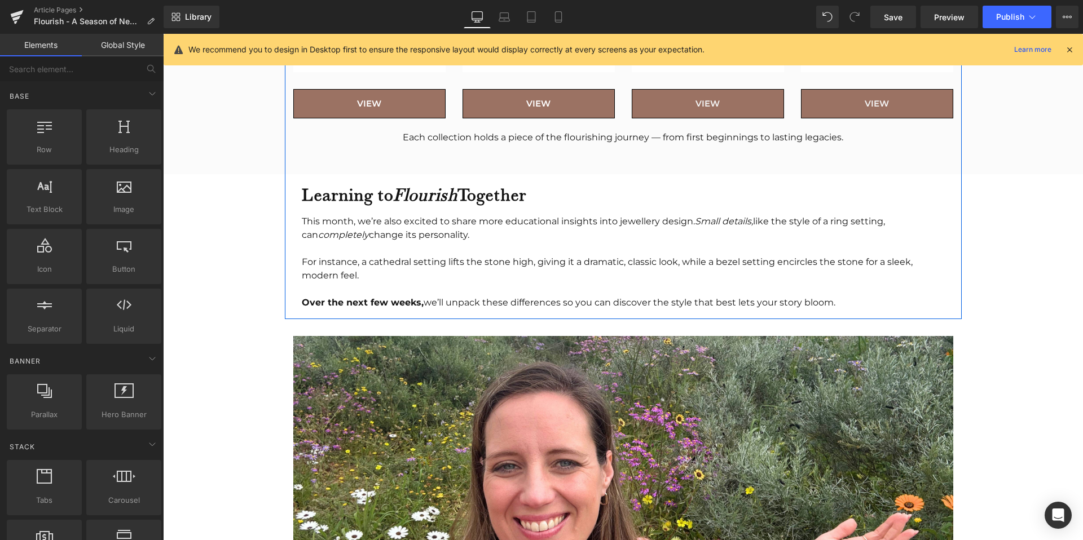
scroll to position [1876, 0]
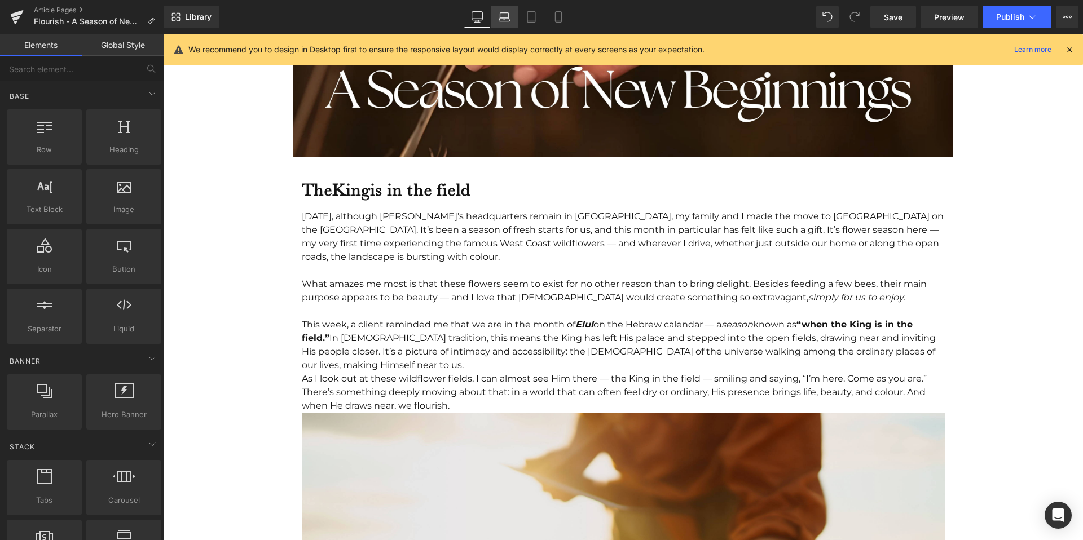
click at [502, 13] on icon at bounding box center [503, 16] width 11 height 11
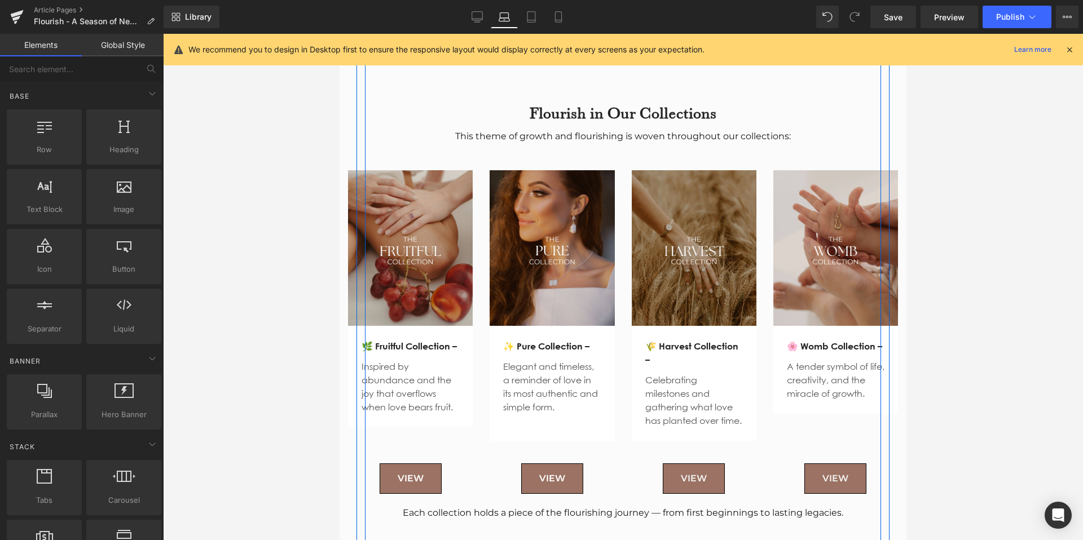
scroll to position [1322, 0]
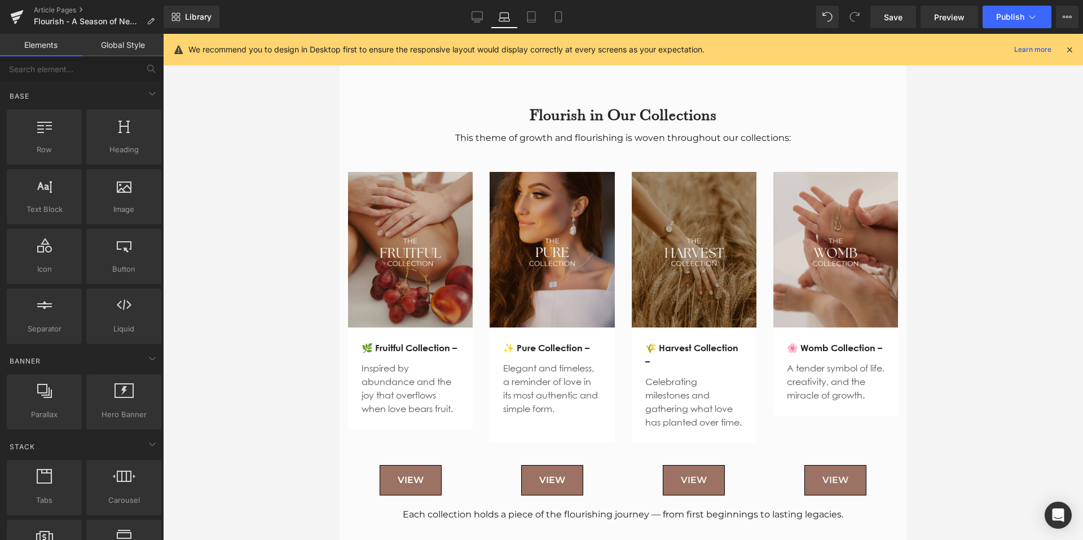
click at [942, 243] on div at bounding box center [623, 287] width 920 height 506
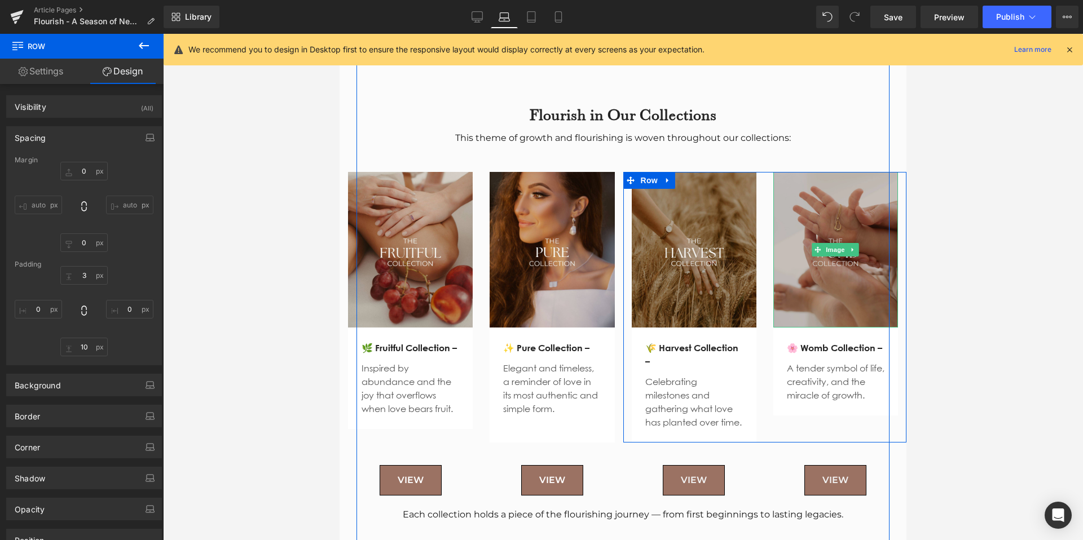
click at [893, 193] on img at bounding box center [835, 250] width 125 height 156
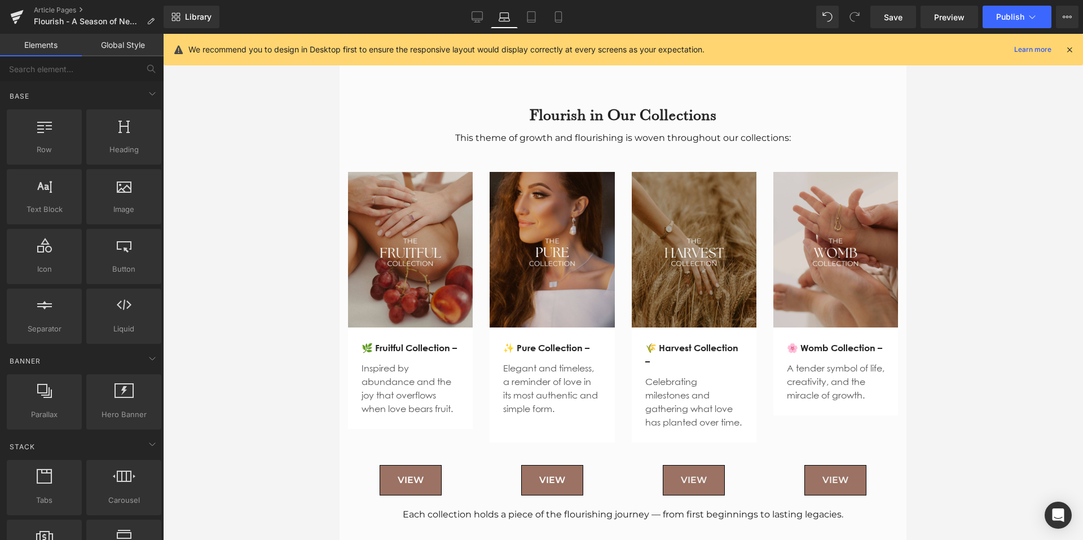
click at [934, 195] on div at bounding box center [623, 287] width 920 height 506
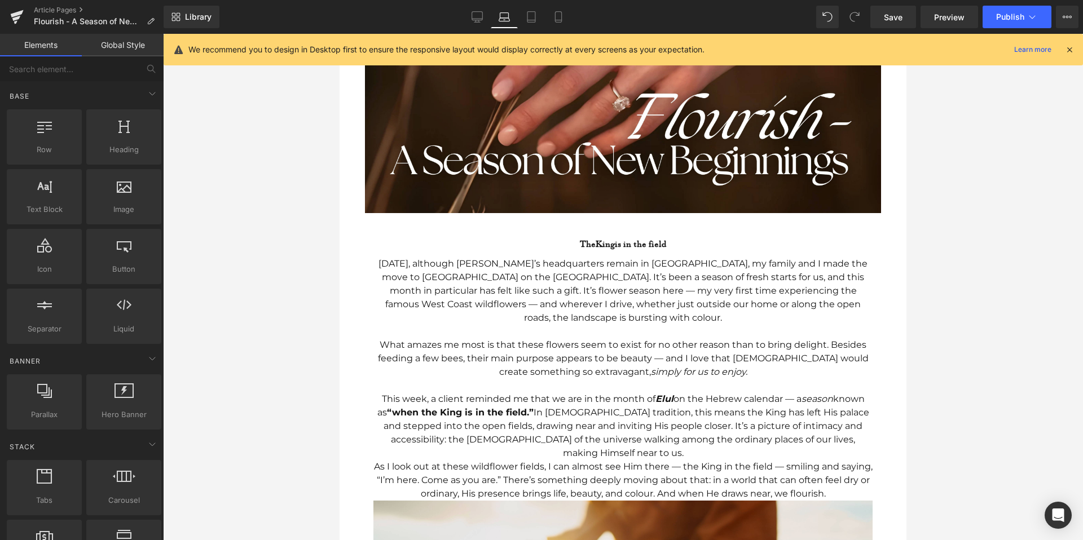
scroll to position [262, 0]
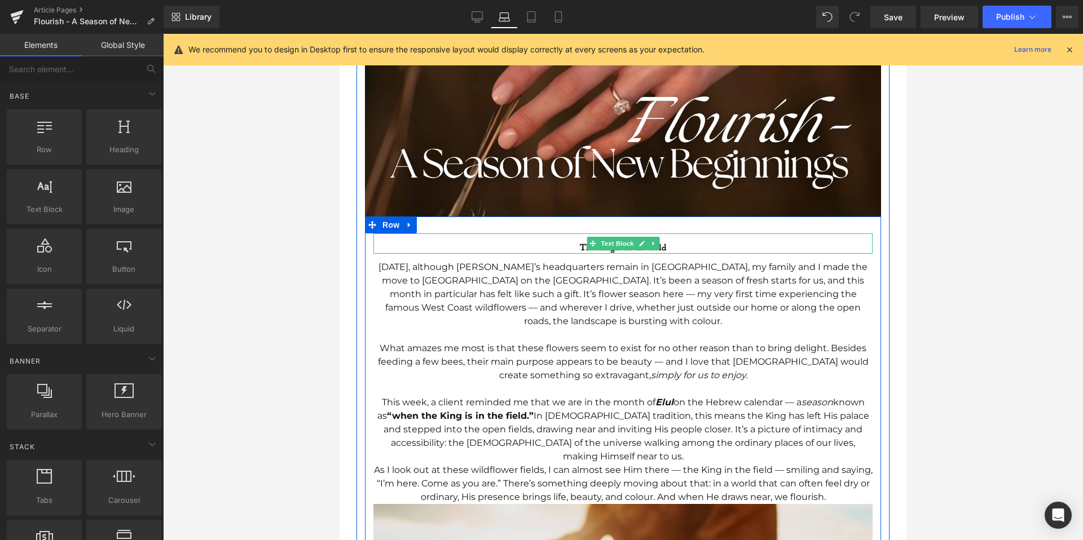
click at [679, 240] on div "The King is in the field" at bounding box center [622, 243] width 499 height 20
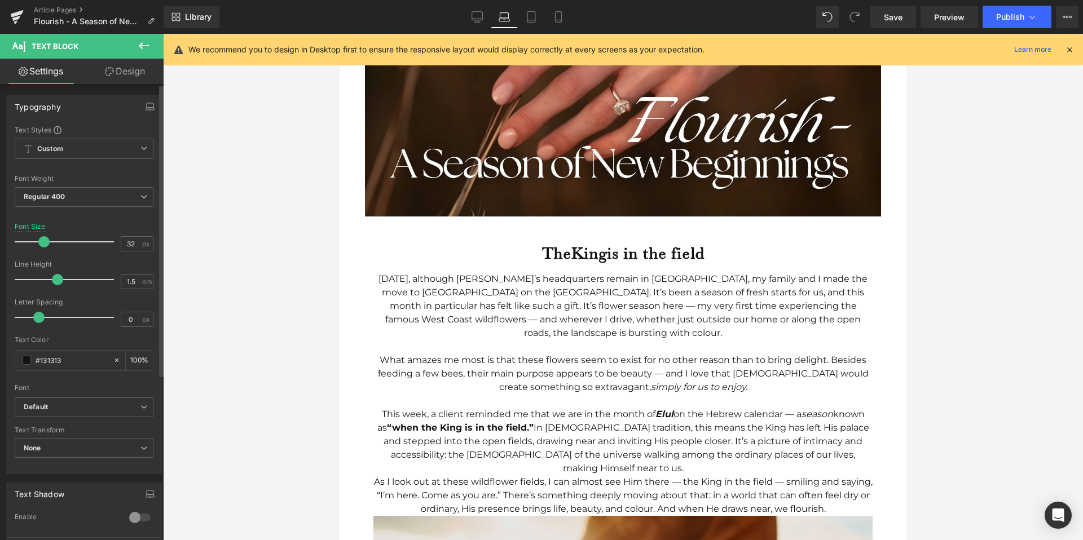
type input "33"
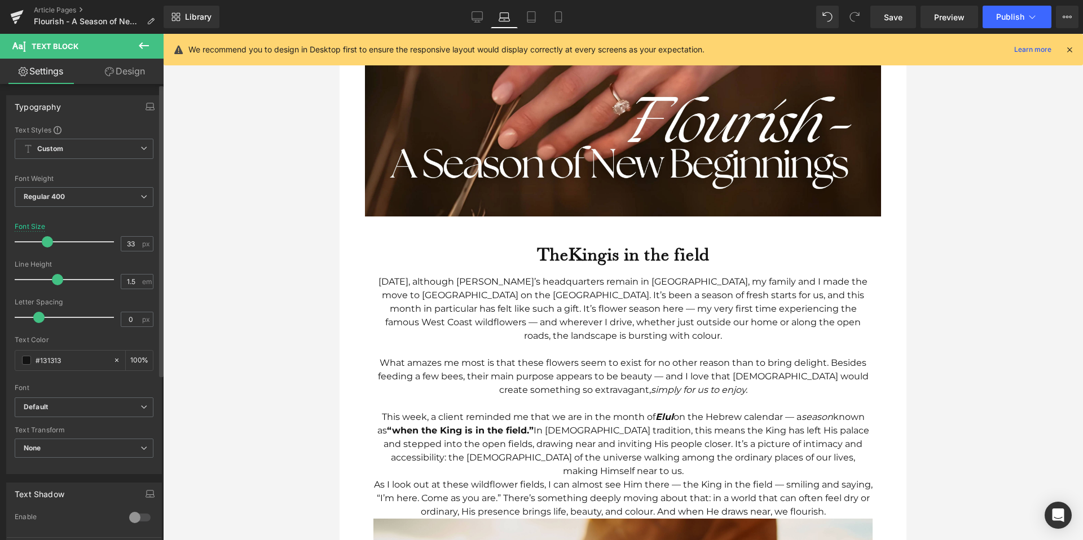
click at [46, 244] on div at bounding box center [67, 242] width 94 height 23
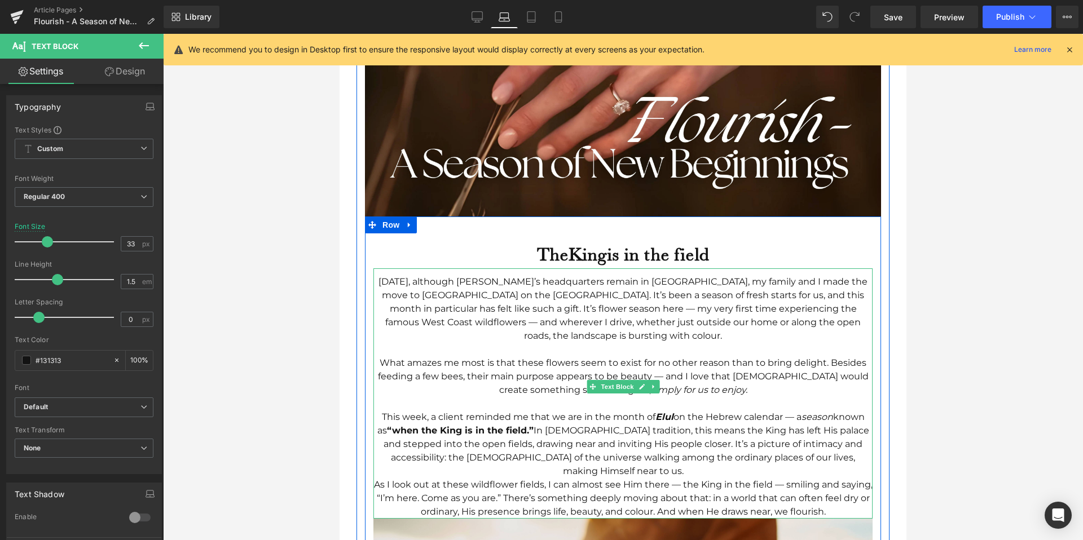
click at [463, 347] on div at bounding box center [622, 350] width 499 height 14
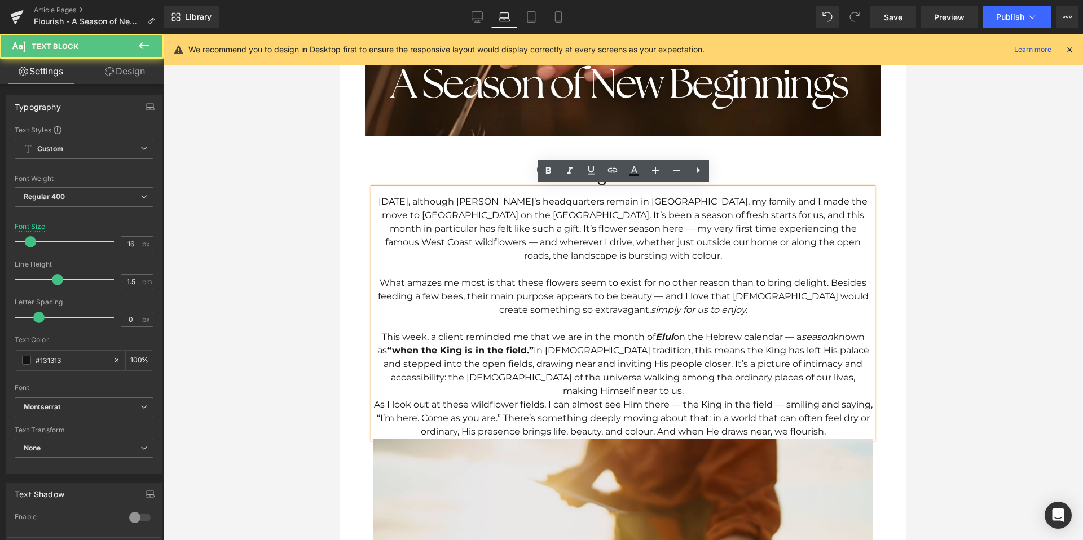
scroll to position [345, 0]
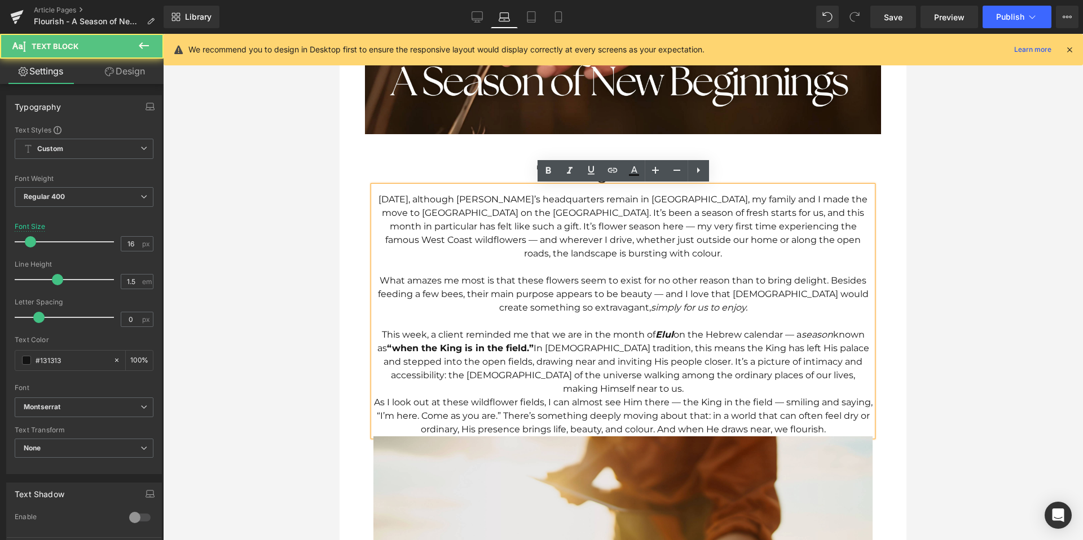
click at [850, 416] on div "As I look out at these wildflower fields, I can almost see Him there — the King…" at bounding box center [622, 416] width 499 height 41
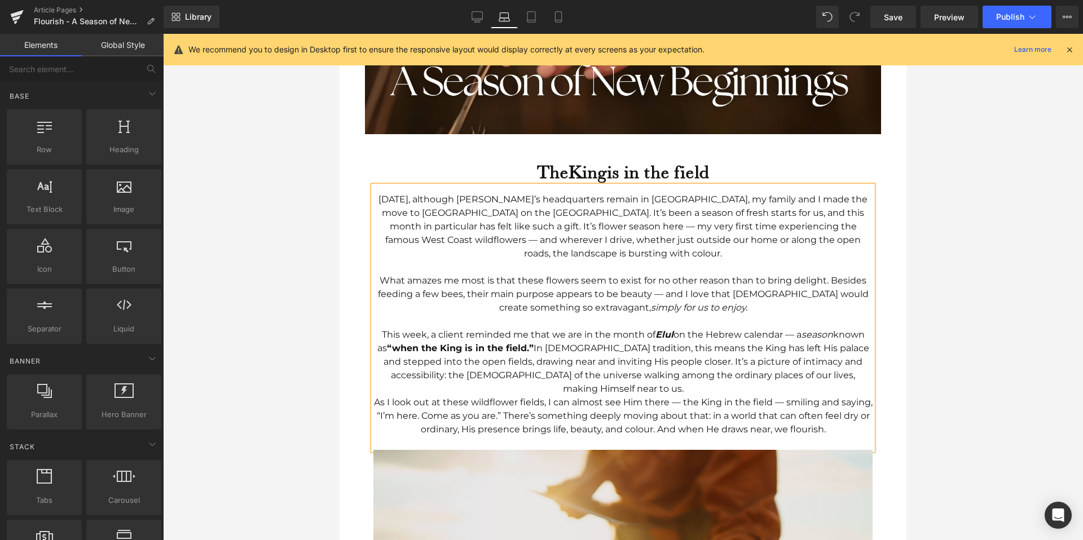
click at [1008, 355] on div at bounding box center [623, 287] width 920 height 506
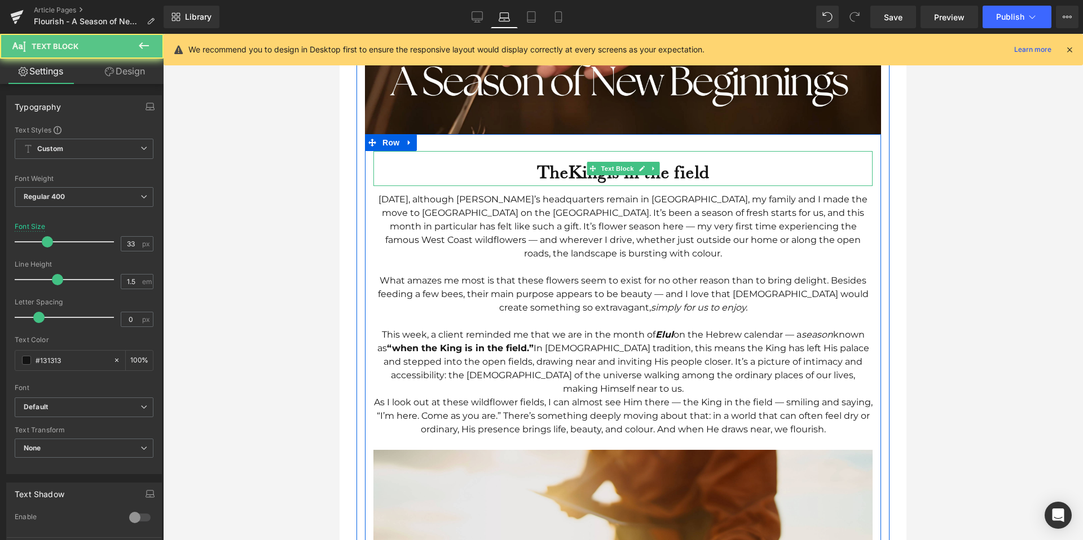
click at [730, 169] on div "The King is in the field" at bounding box center [622, 168] width 499 height 35
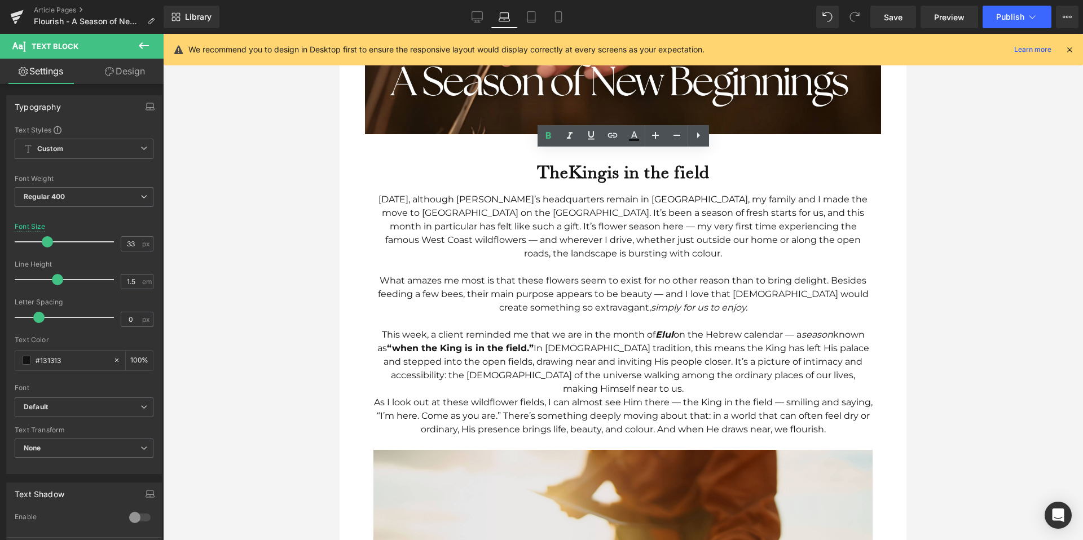
click at [942, 220] on div at bounding box center [623, 287] width 920 height 506
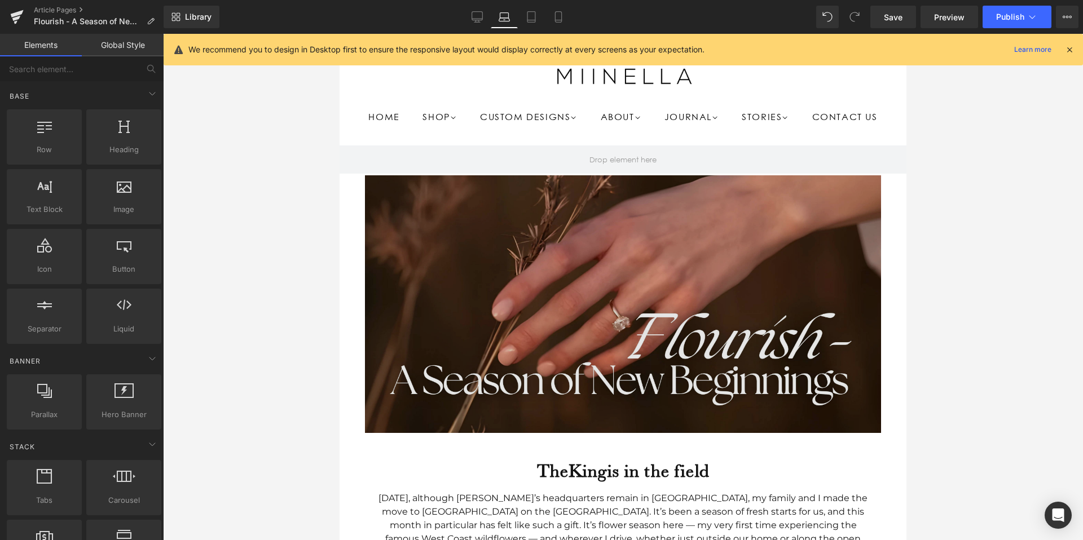
scroll to position [0, 0]
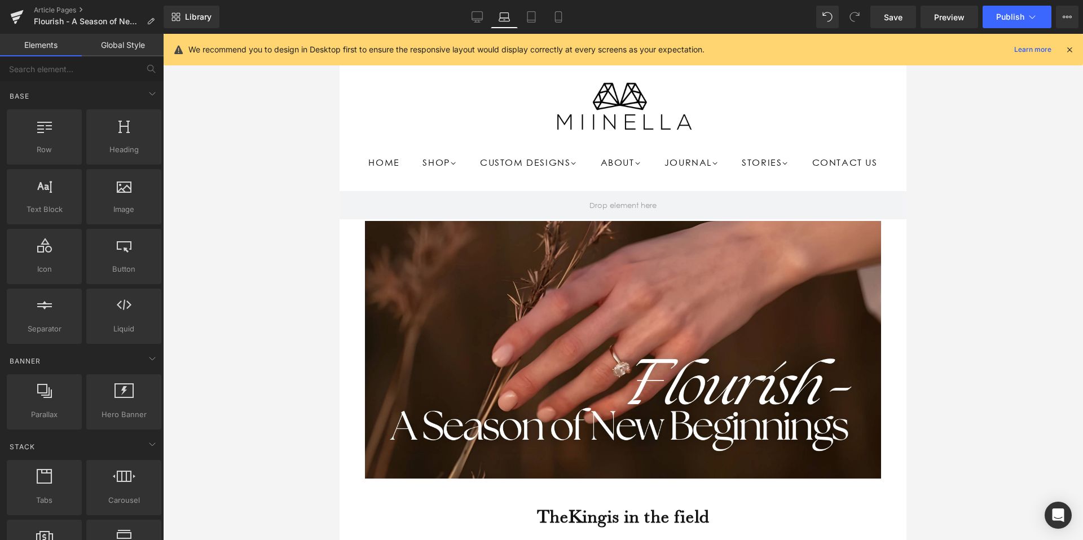
click at [1022, 201] on div at bounding box center [623, 287] width 920 height 506
